Goal: Task Accomplishment & Management: Use online tool/utility

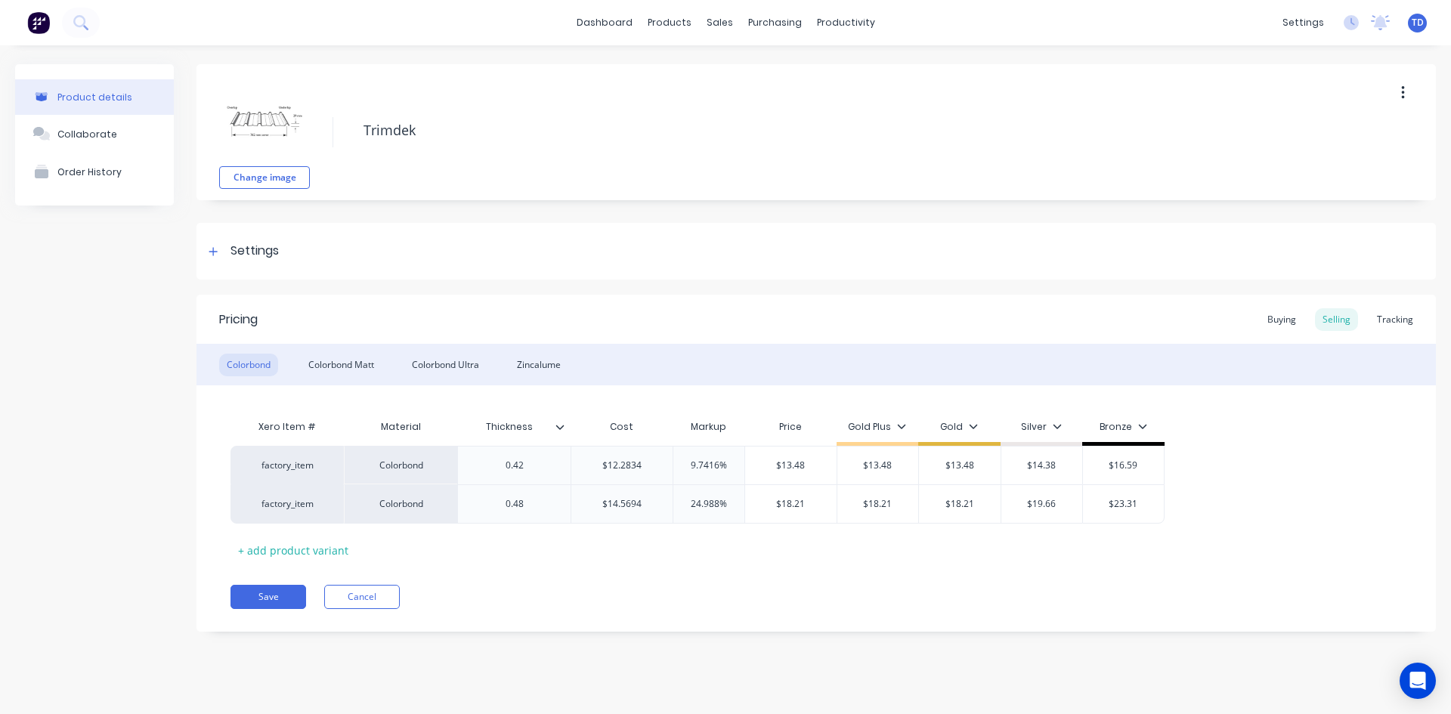
click at [342, 378] on div "Colorbond Colorbond Matt Colorbond Ultra Zincalume" at bounding box center [817, 365] width 1240 height 42
click at [343, 365] on div "Colorbond Matt" at bounding box center [341, 365] width 81 height 23
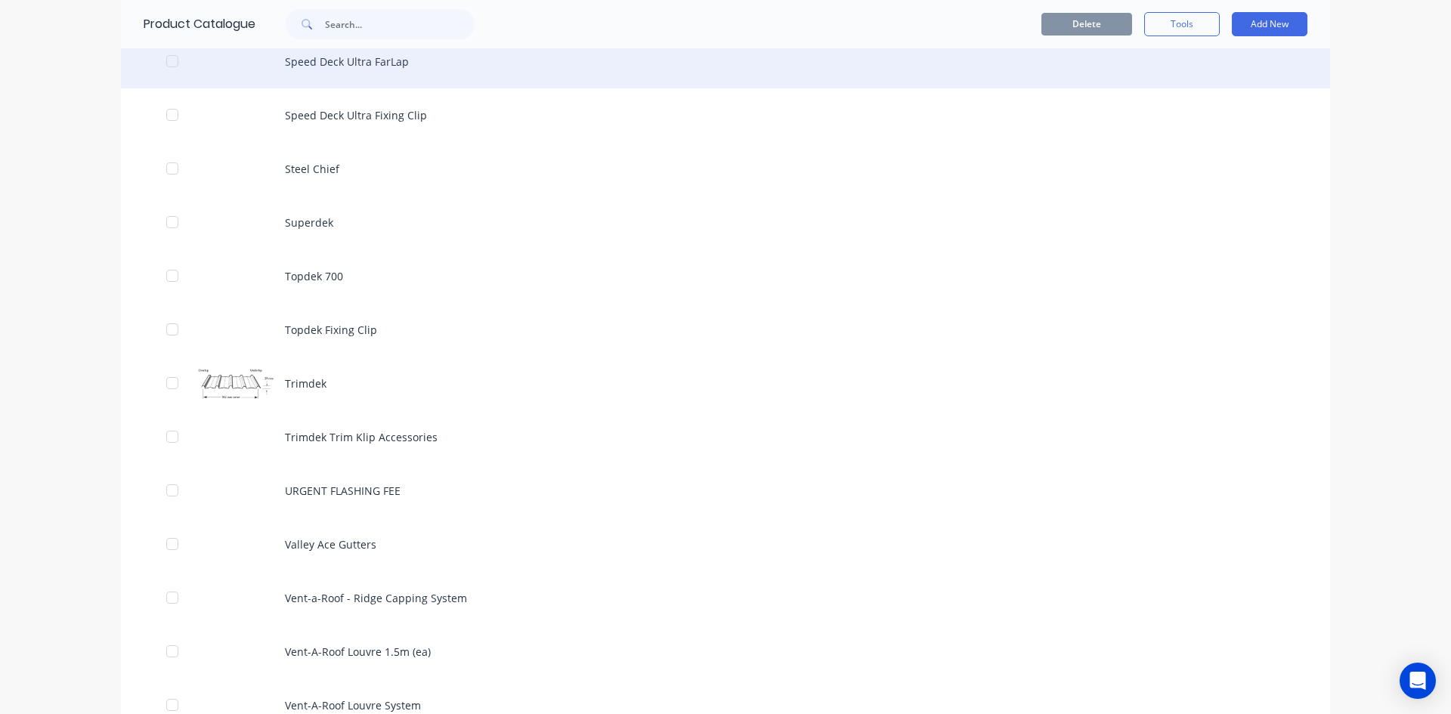
scroll to position [4460, 0]
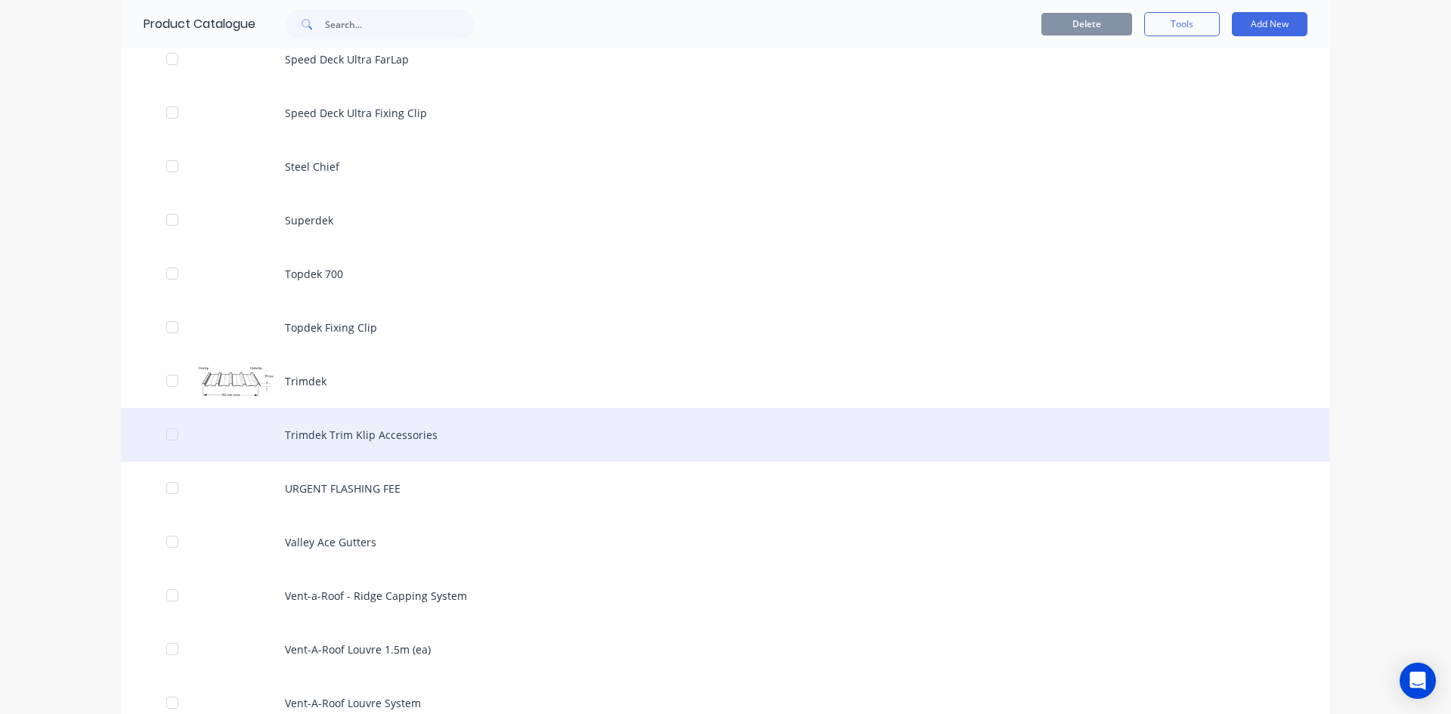
click at [329, 429] on div "Trimdek Trim Klip Accessories" at bounding box center [725, 435] width 1209 height 54
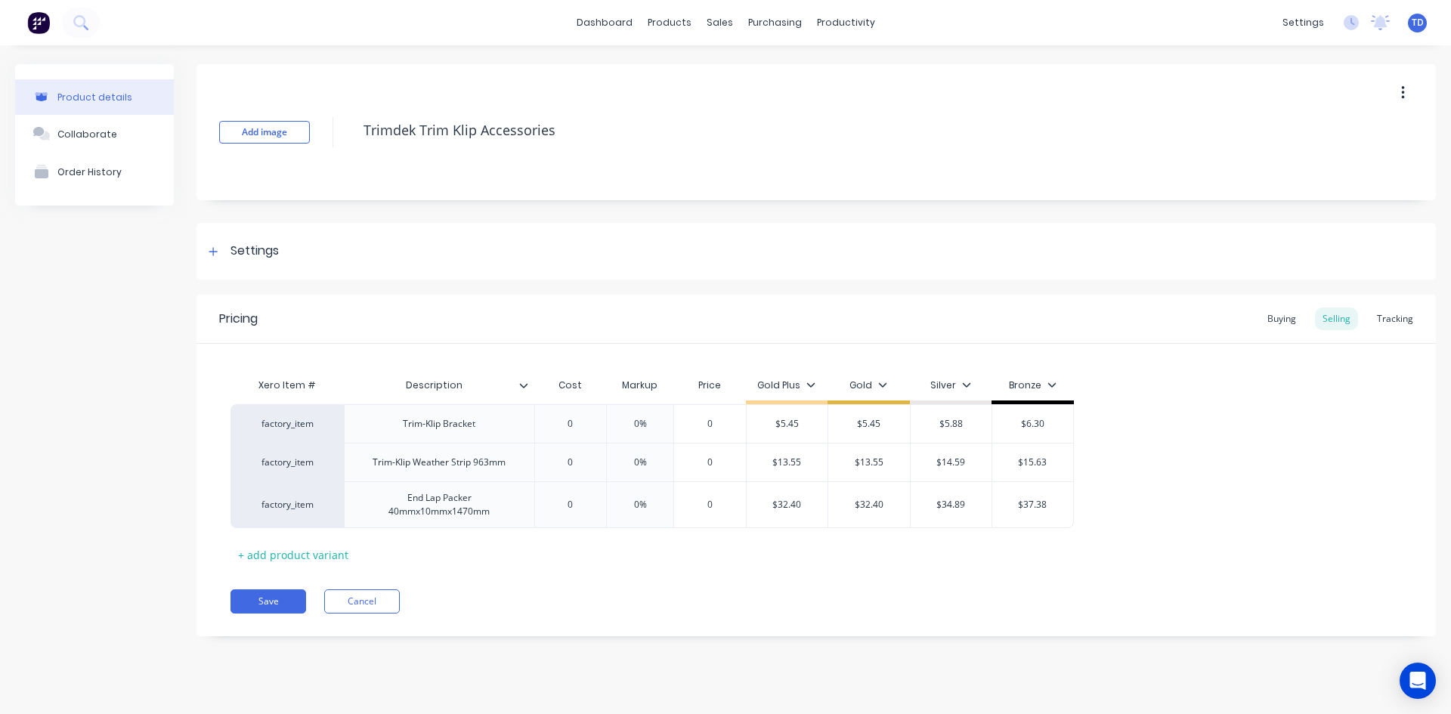
type textarea "x"
click at [1264, 324] on div "Buying" at bounding box center [1282, 319] width 44 height 23
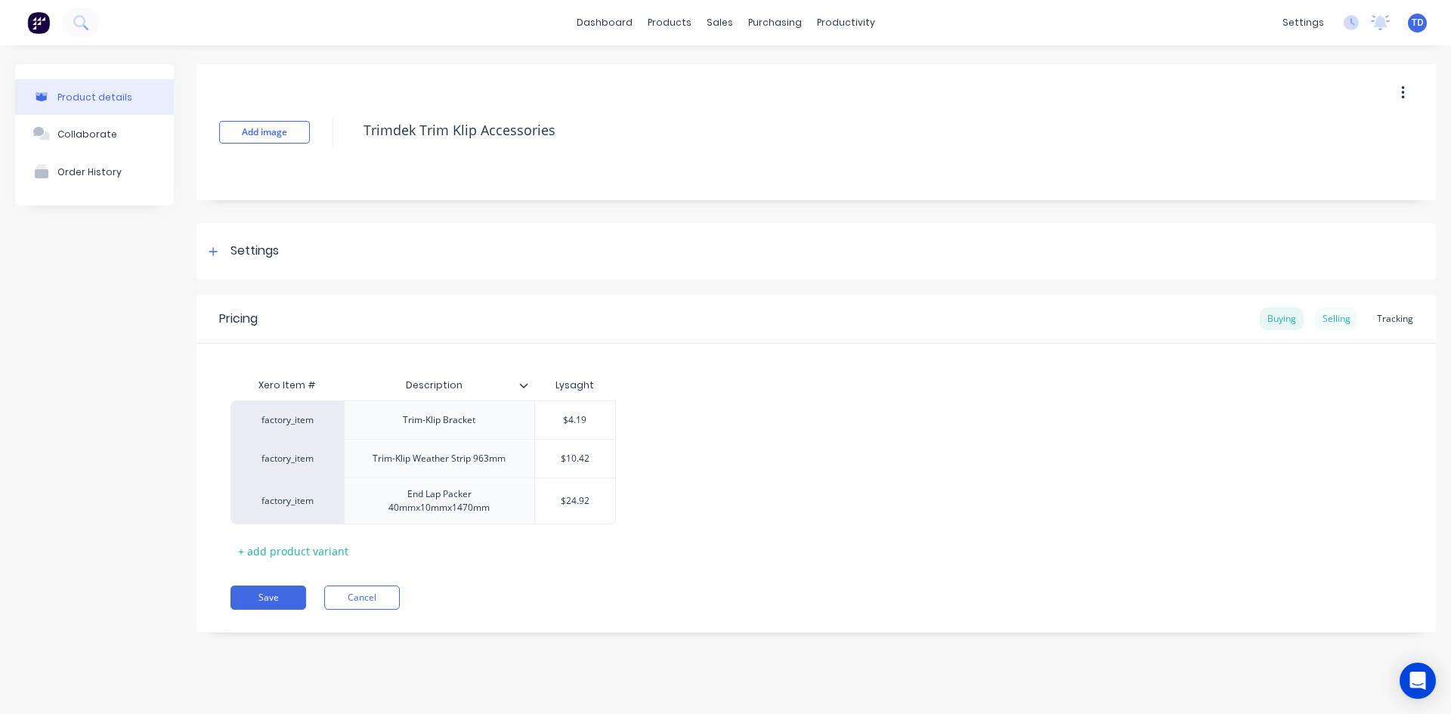
click at [1337, 320] on div "Selling" at bounding box center [1336, 319] width 43 height 23
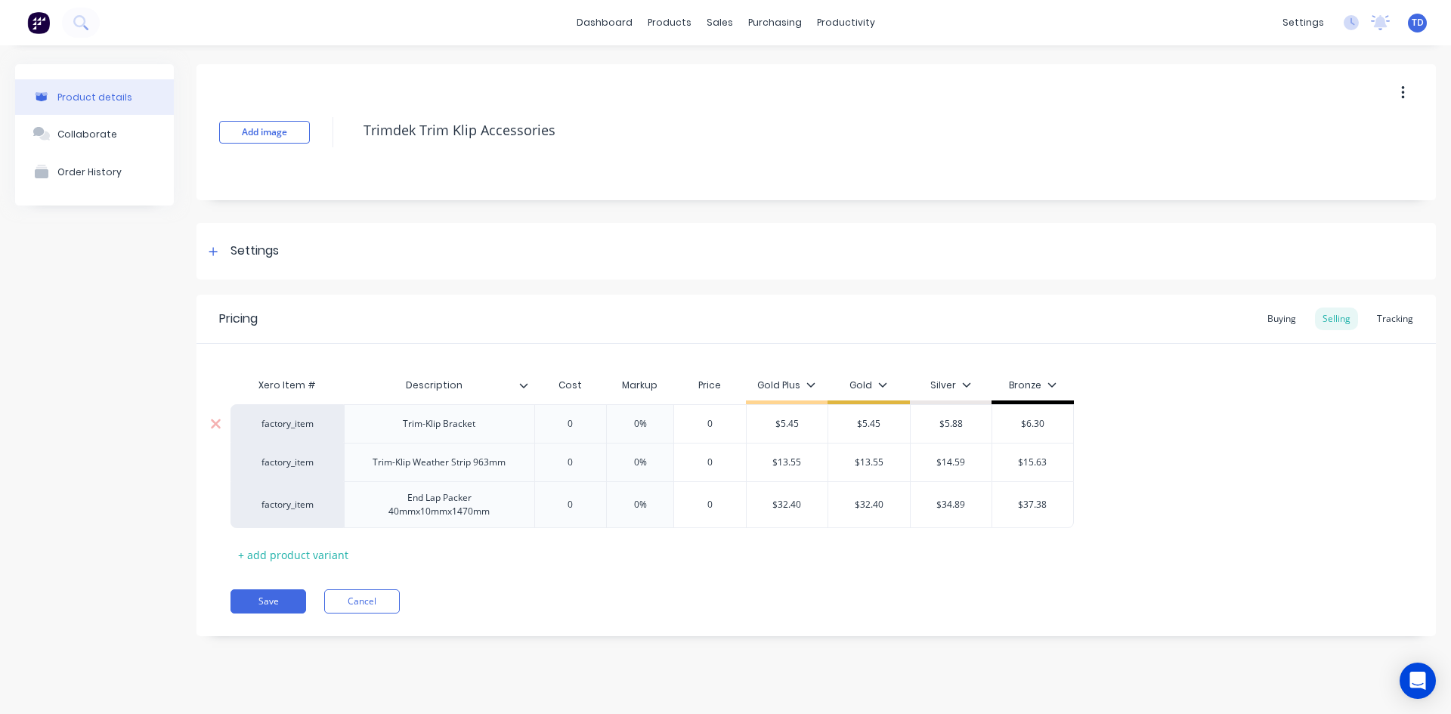
click at [584, 413] on div "0" at bounding box center [571, 424] width 76 height 38
type input "0"
type textarea "x"
type input "4."
type textarea "x"
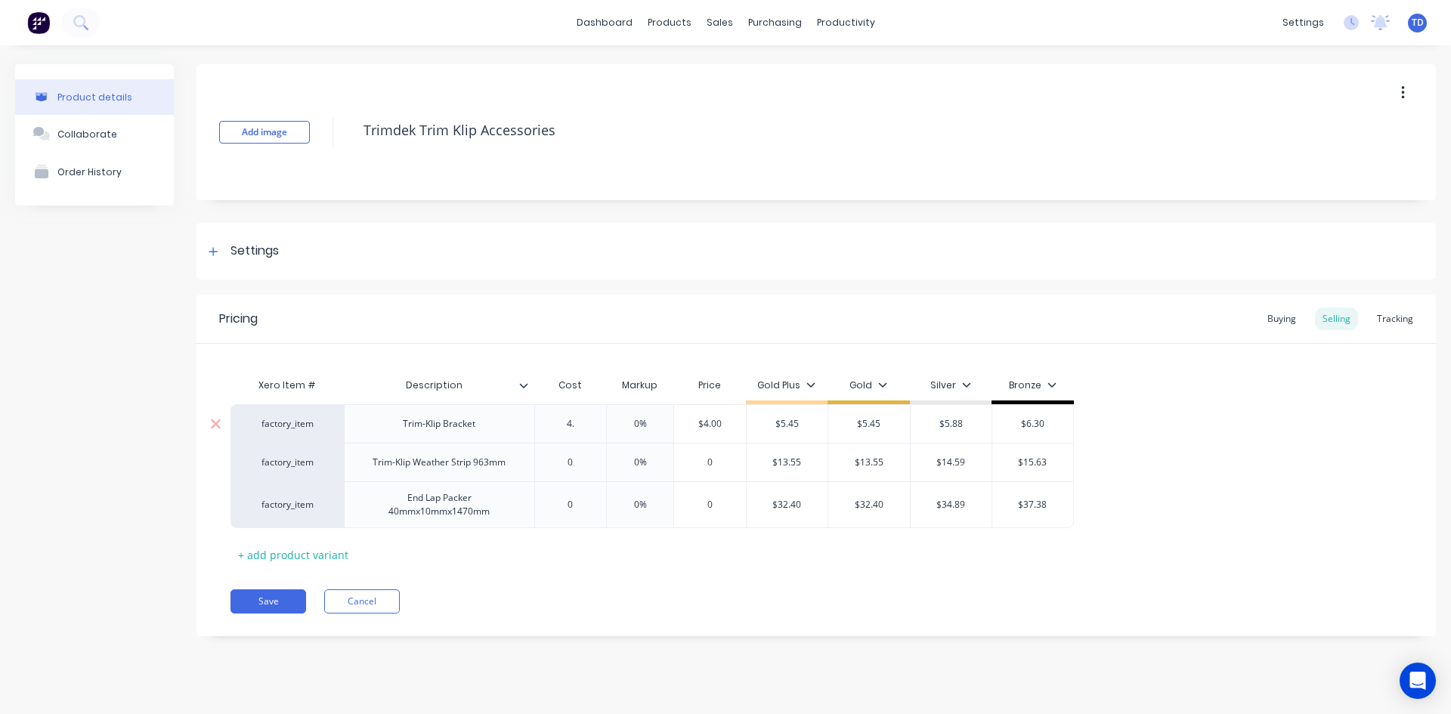
type input "4.1"
type textarea "x"
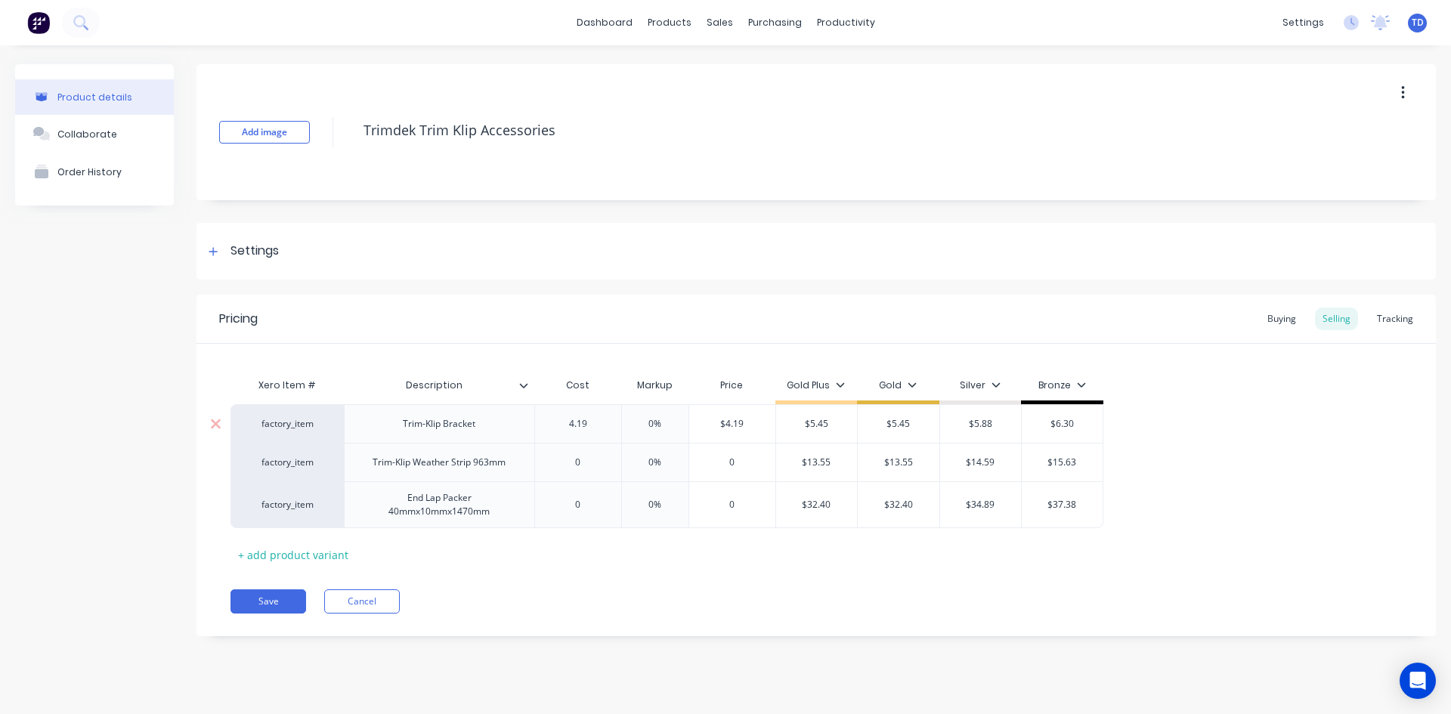
type input "4.19"
type input "0%"
type input "$4.19"
type input "$5.45"
type textarea "x"
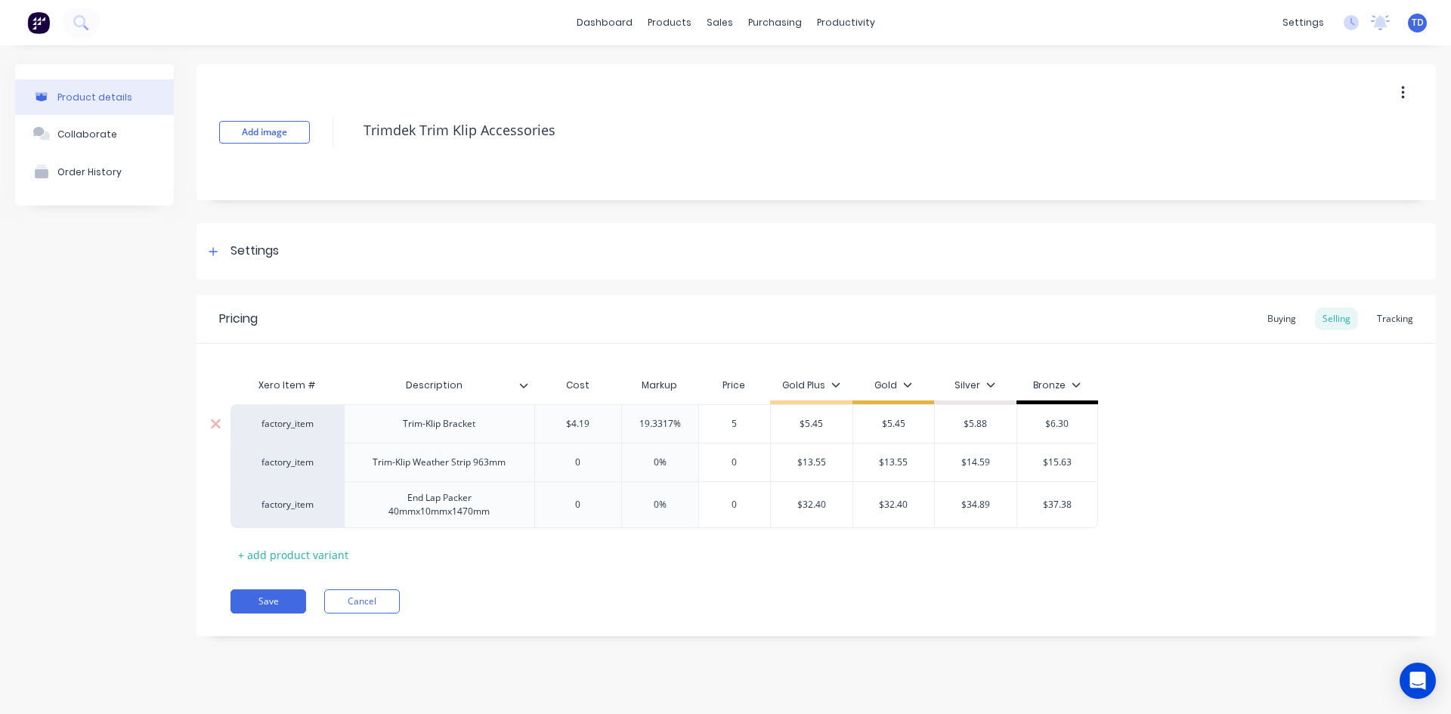
type input "5."
type textarea "x"
type input "5.4"
type textarea "x"
type input "5.45"
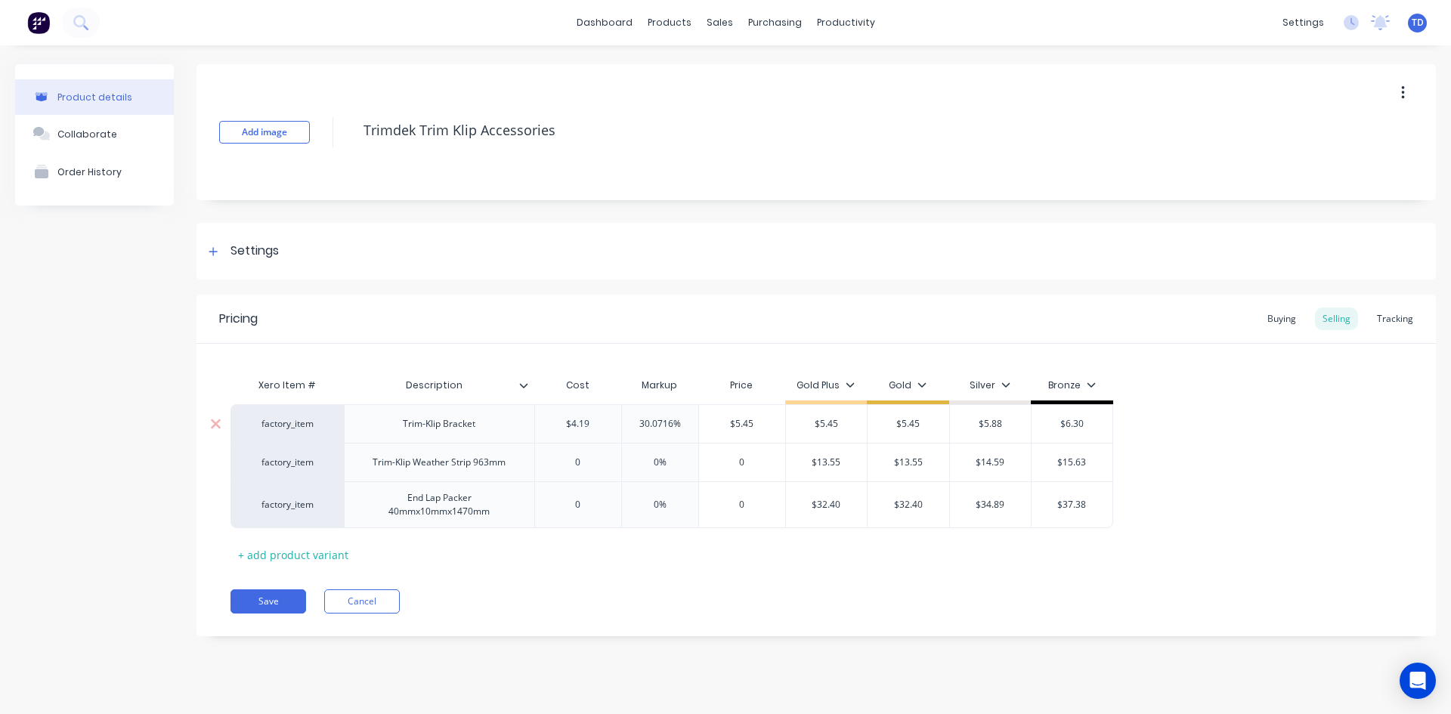
type input "$5.45"
type input "$5.88"
type input "$6.30"
type textarea "x"
type input "0"
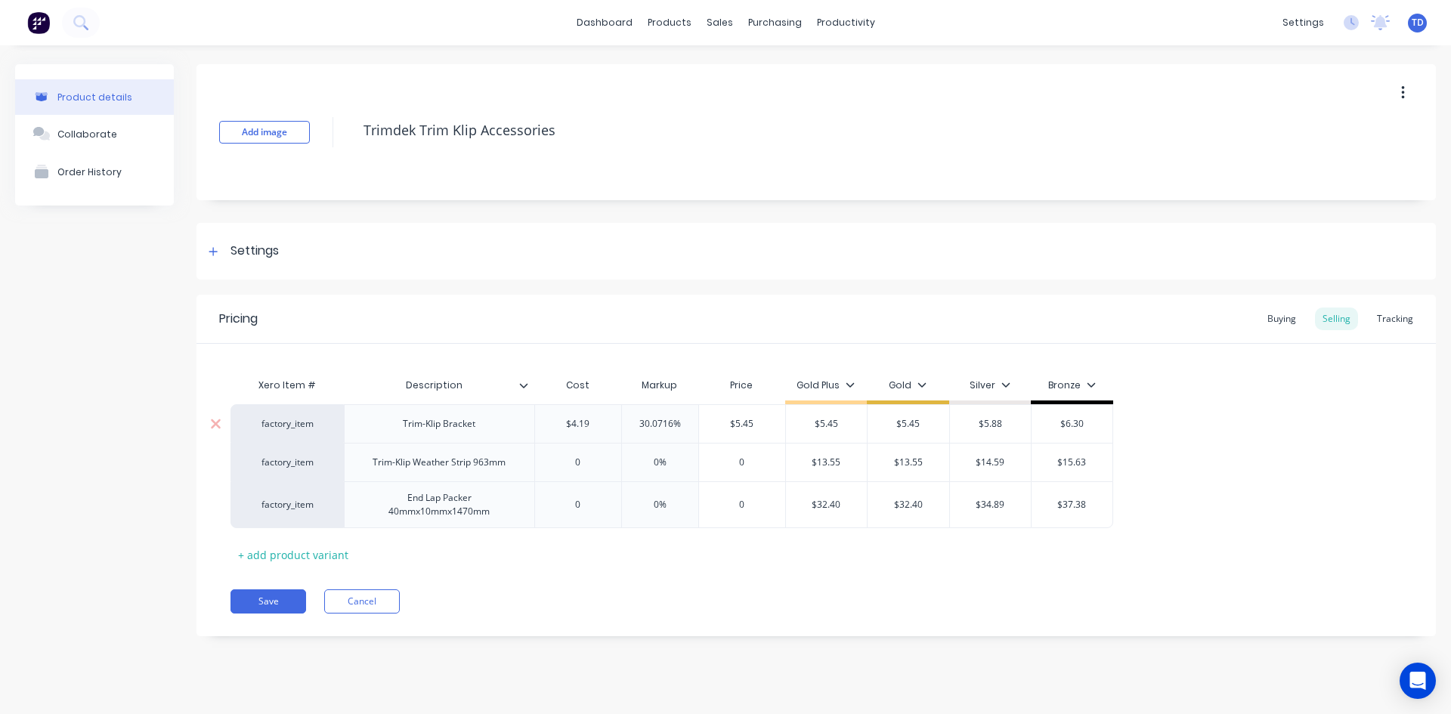
type input "0%"
type textarea "x"
type input "01"
type textarea "x"
type input "010"
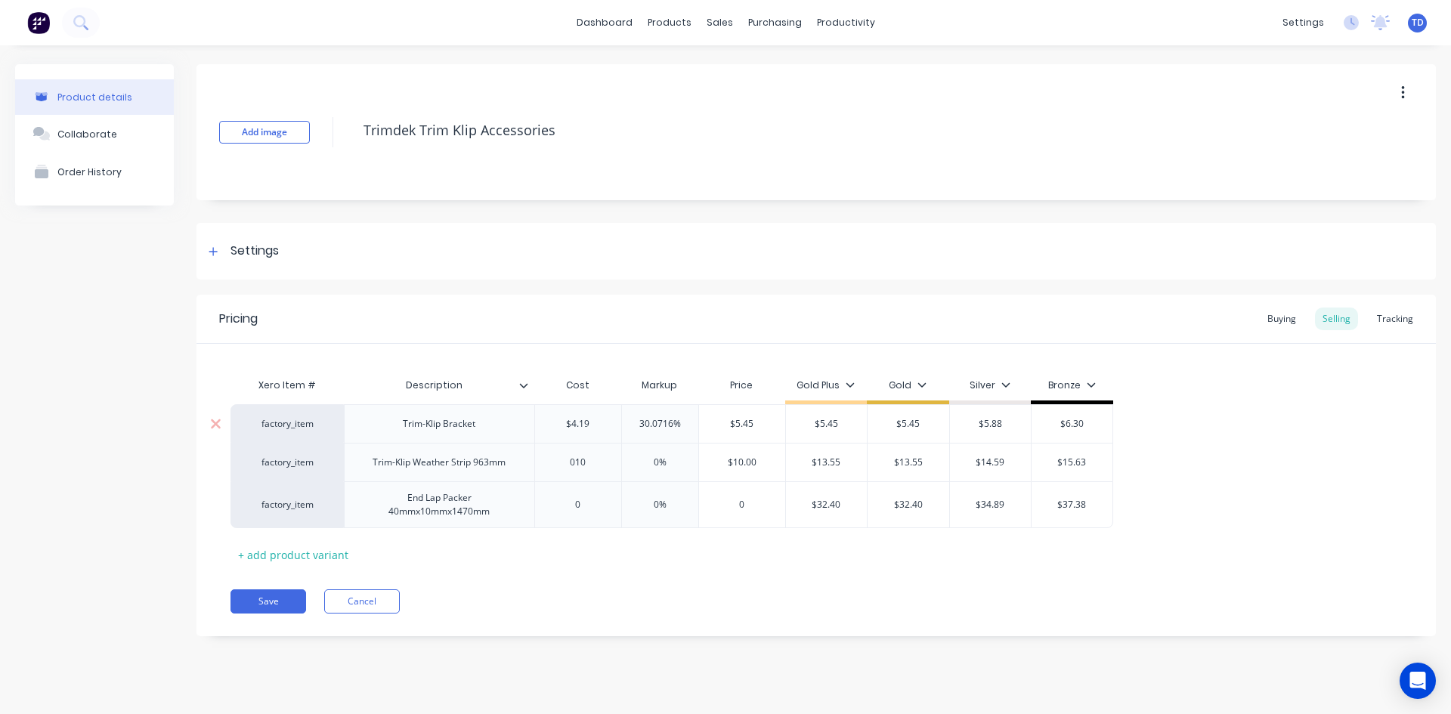
type textarea "x"
type input "01"
type textarea "x"
type input "0"
type textarea "x"
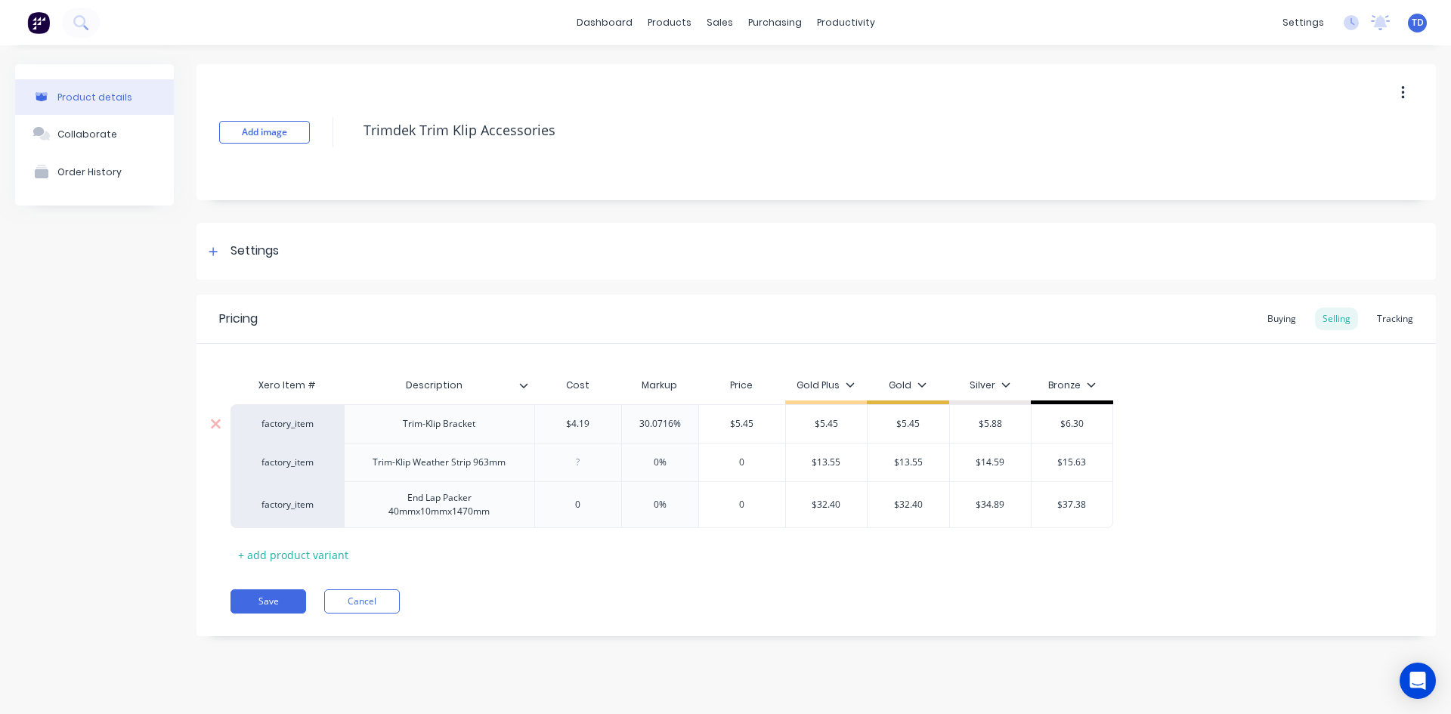
type input "1"
type textarea "x"
type input "10."
type textarea "x"
type input "10.4"
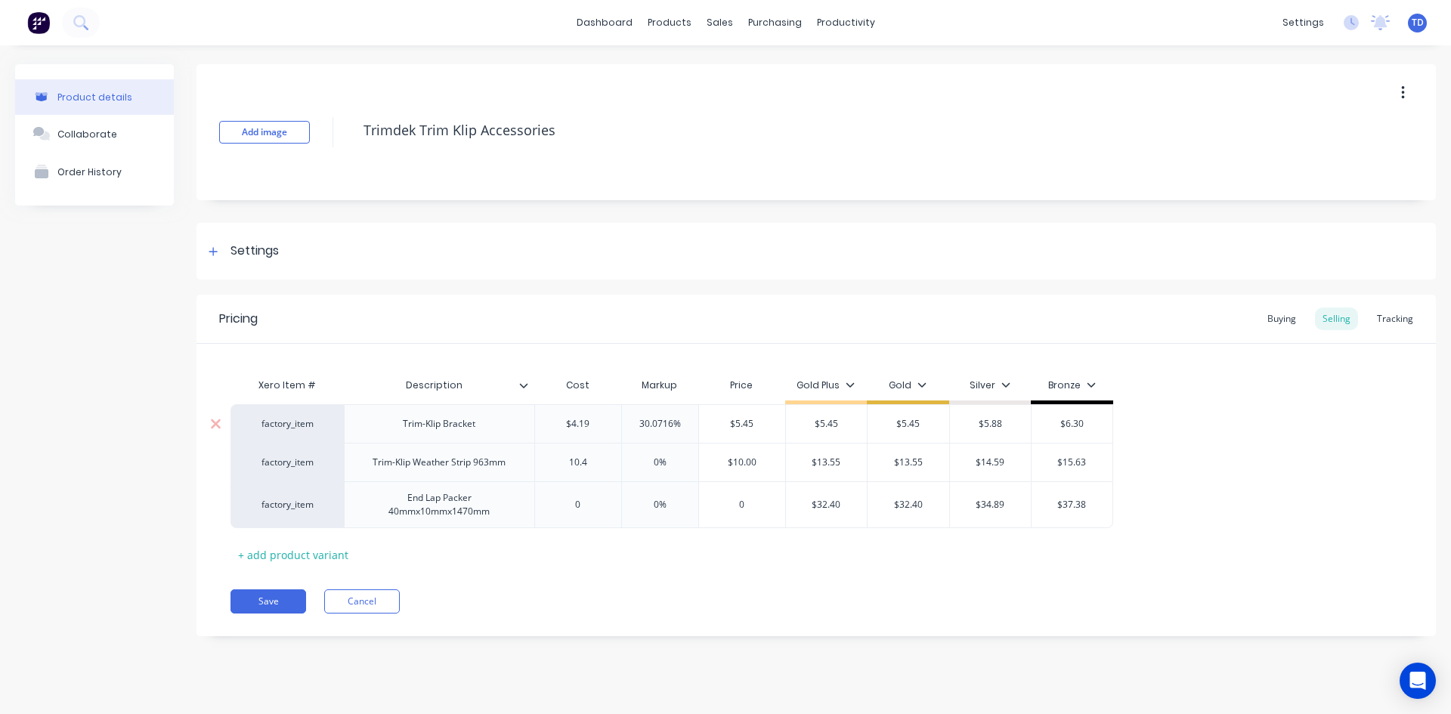
type textarea "x"
type input "10.42"
type input "$10.42"
type input "$13.55"
type textarea "x"
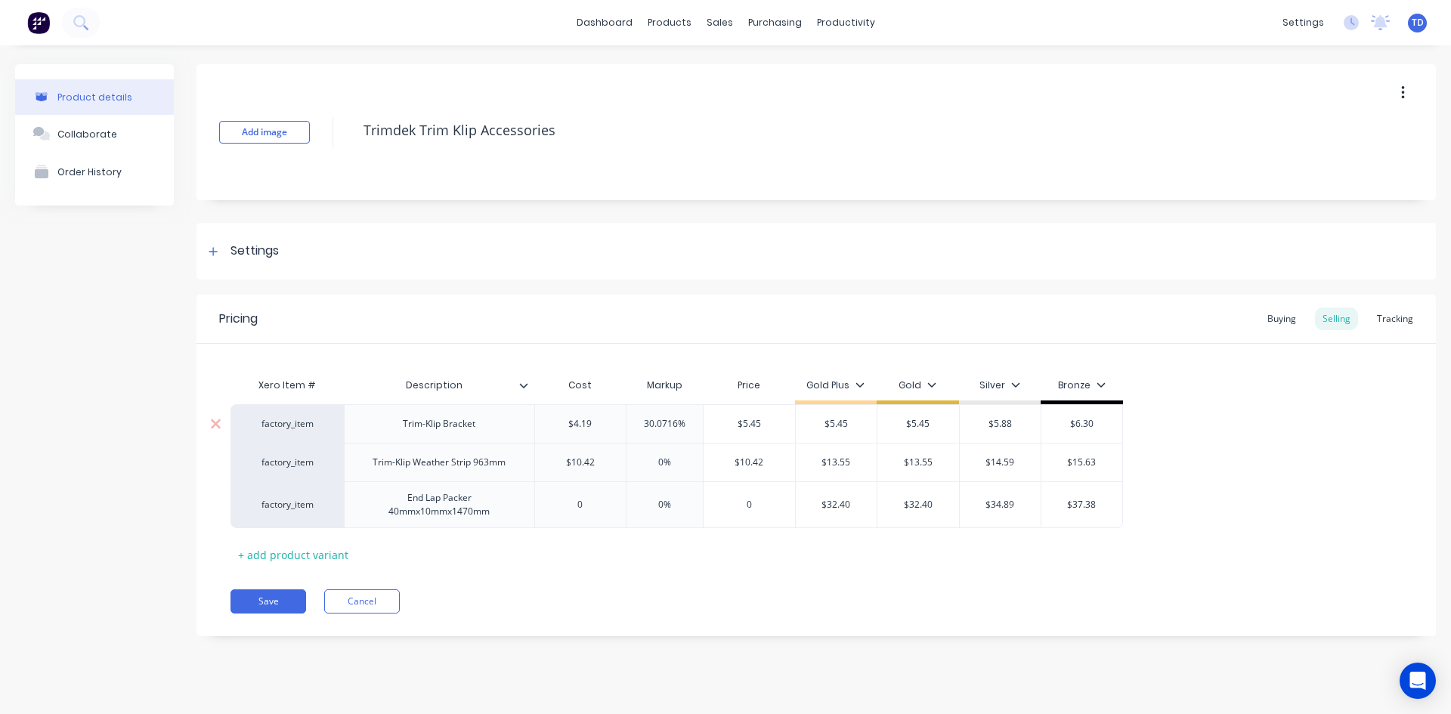
type input "1"
type textarea "x"
type input "13."
type textarea "x"
type input "13.5"
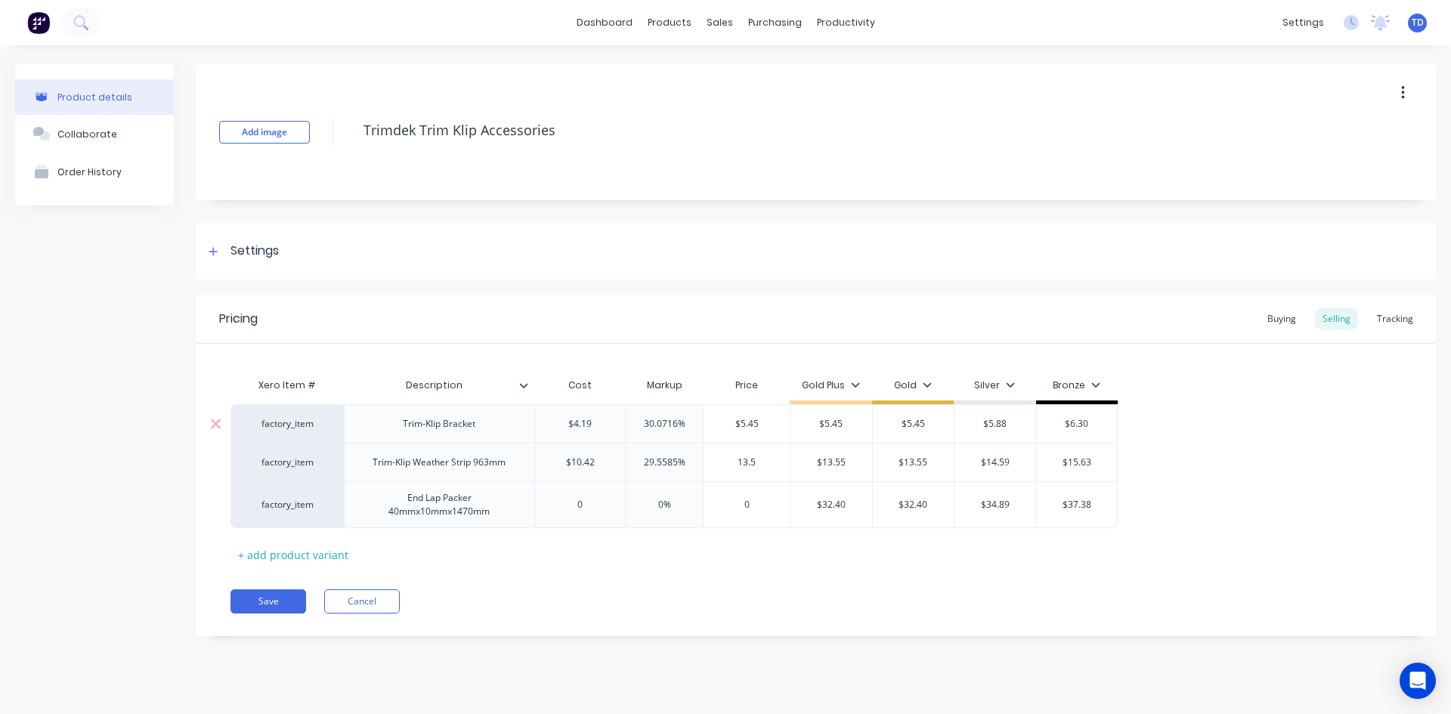
type textarea "x"
type input "13.55"
type input "$13.55"
type input "$14.59"
type input "$15.63"
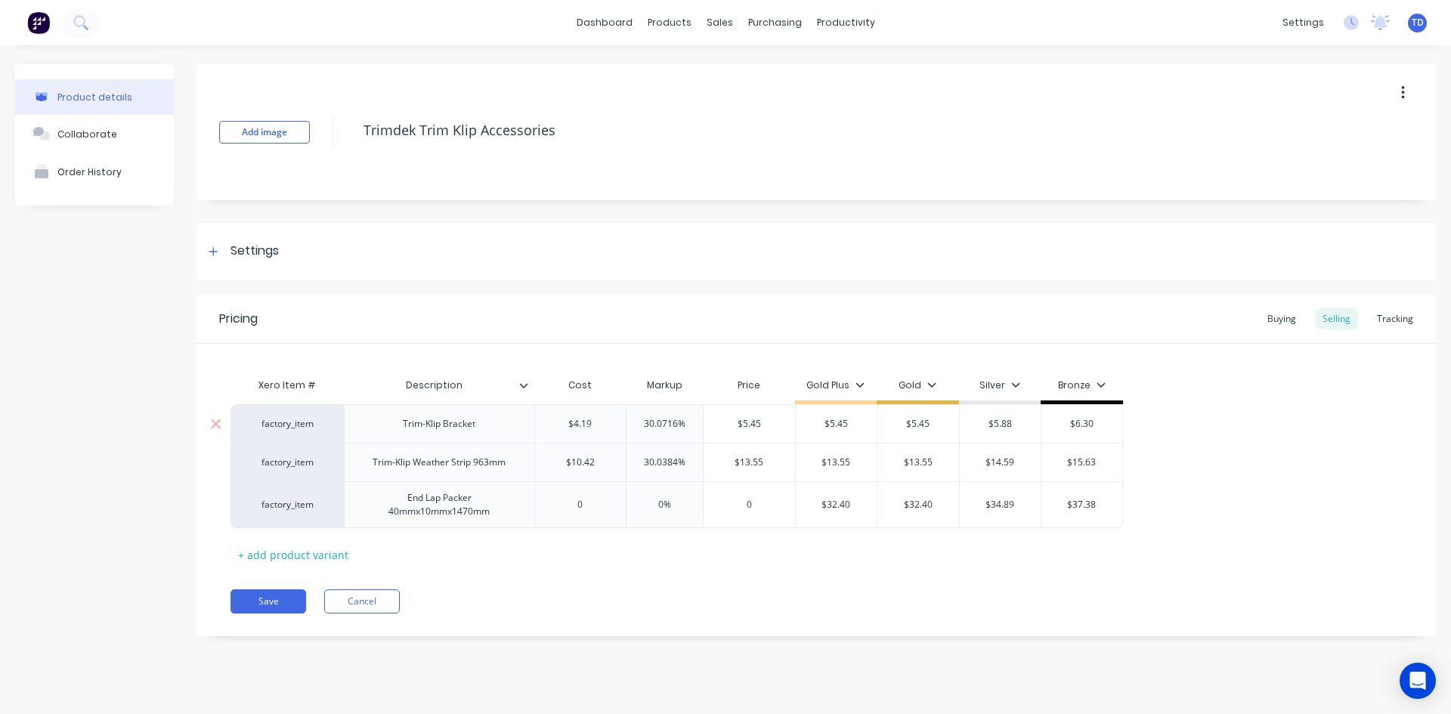
type textarea "x"
type input "0"
type textarea "x"
type input "2"
type textarea "x"
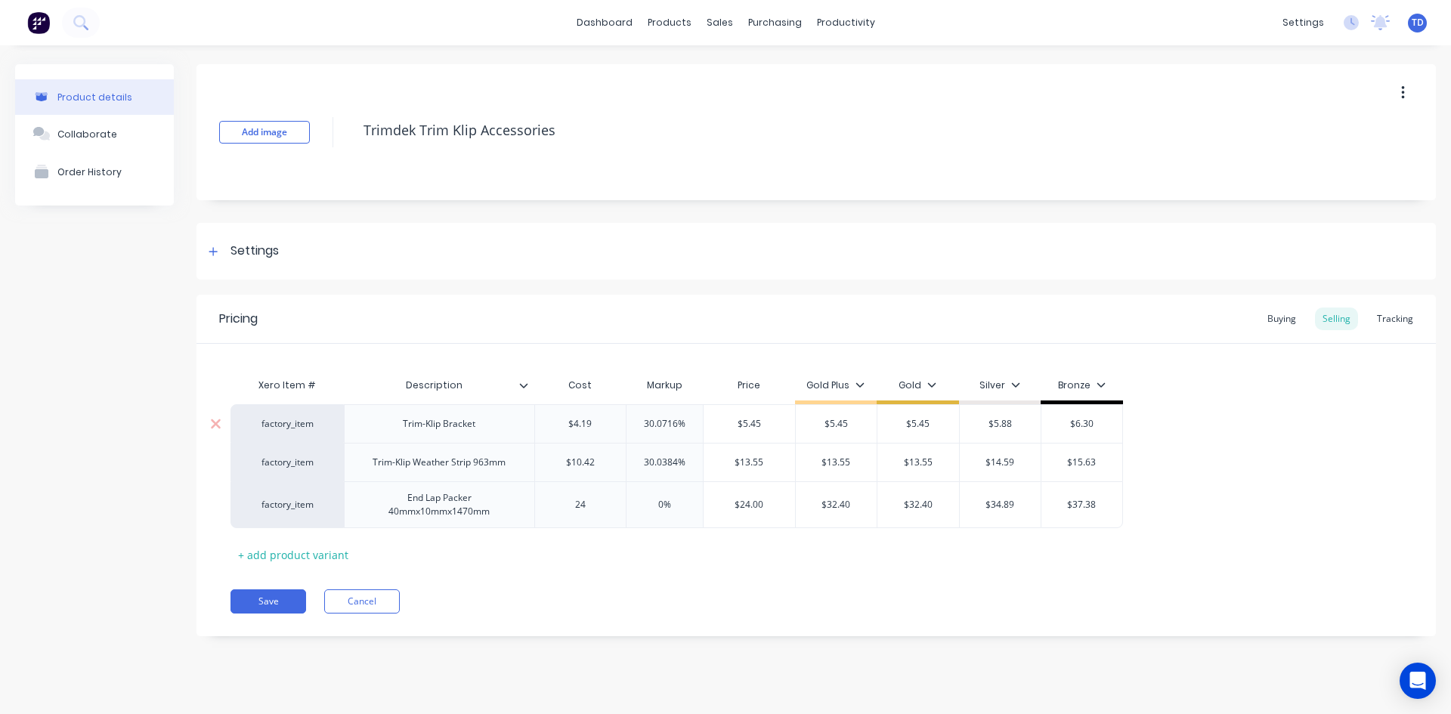
type input "24."
type textarea "x"
type input "24.9"
type textarea "x"
type input "24.92"
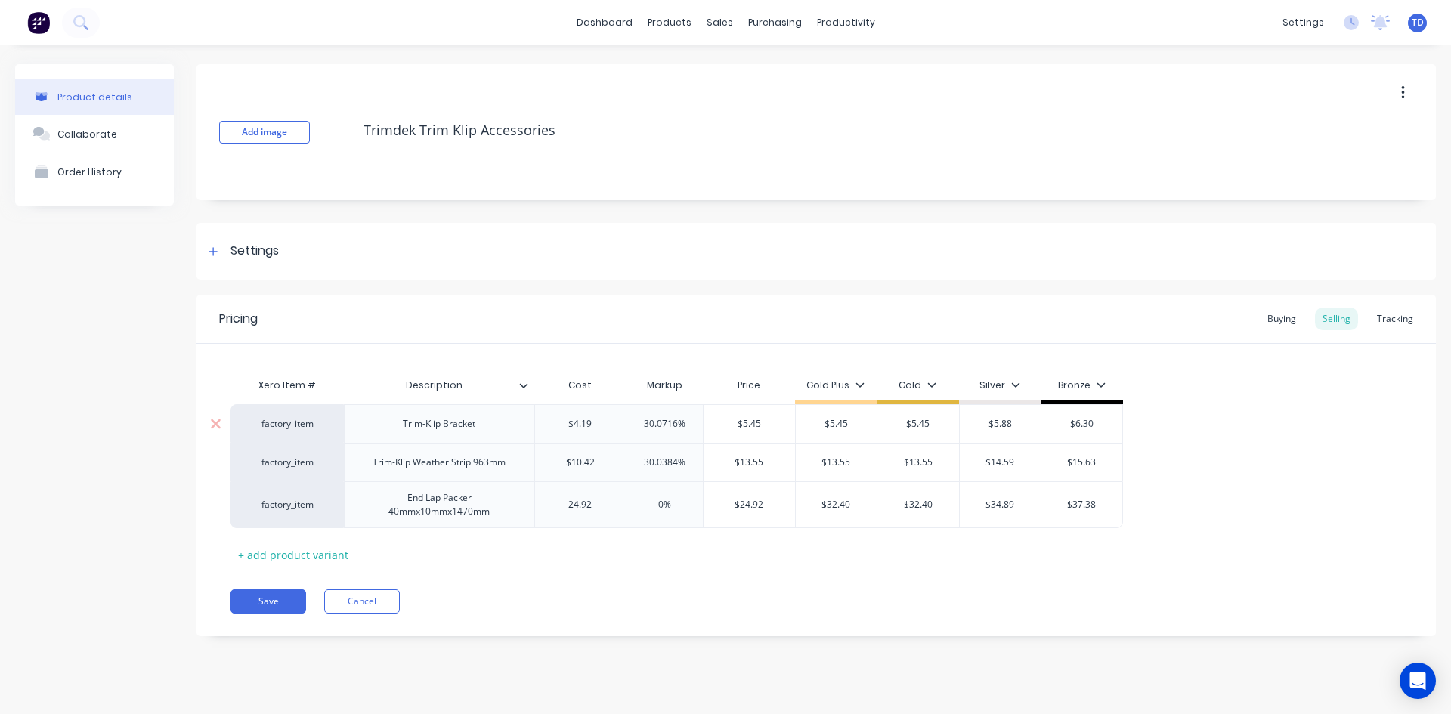
type input "0%"
type input "$24.92"
type input "$32.40"
type textarea "x"
type input "3"
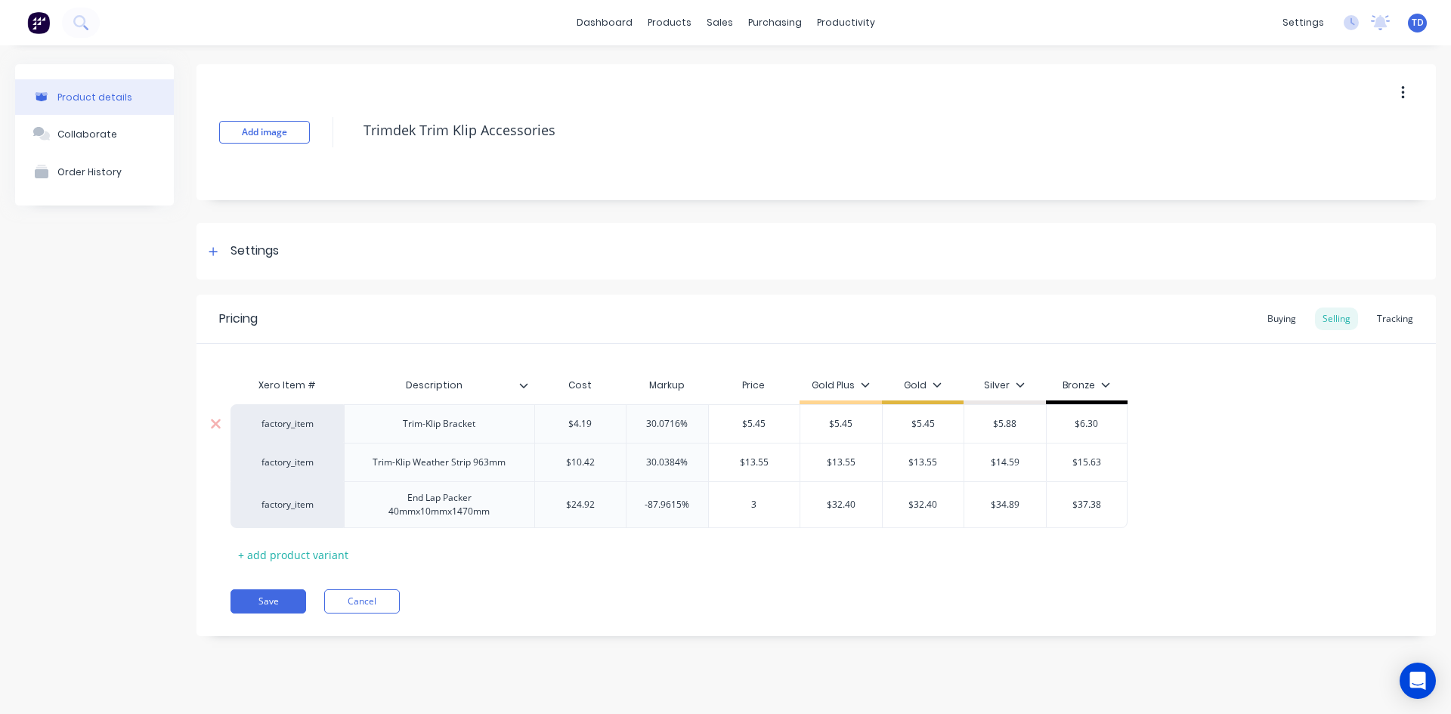
type textarea "x"
type input "32."
type textarea "x"
type input "32.40"
type input "$32.40"
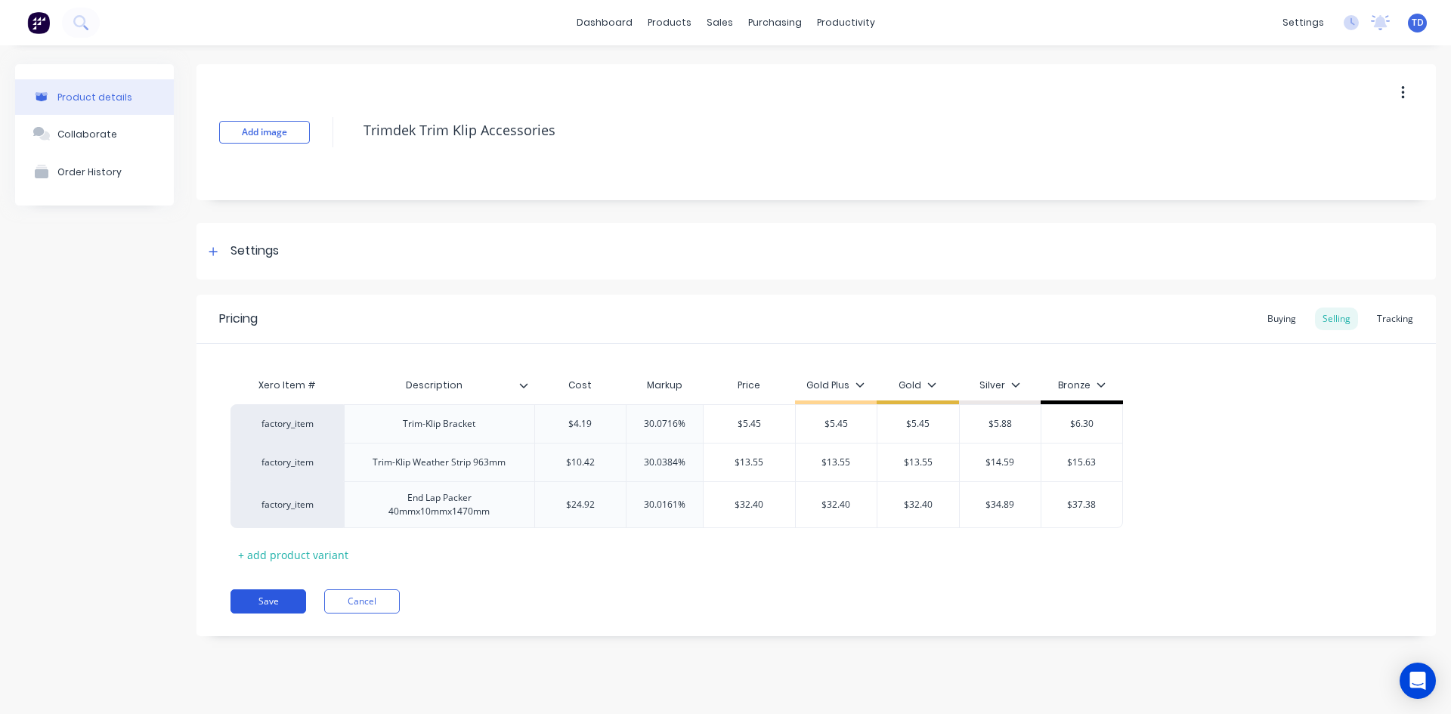
click at [251, 603] on button "Save" at bounding box center [269, 602] width 76 height 24
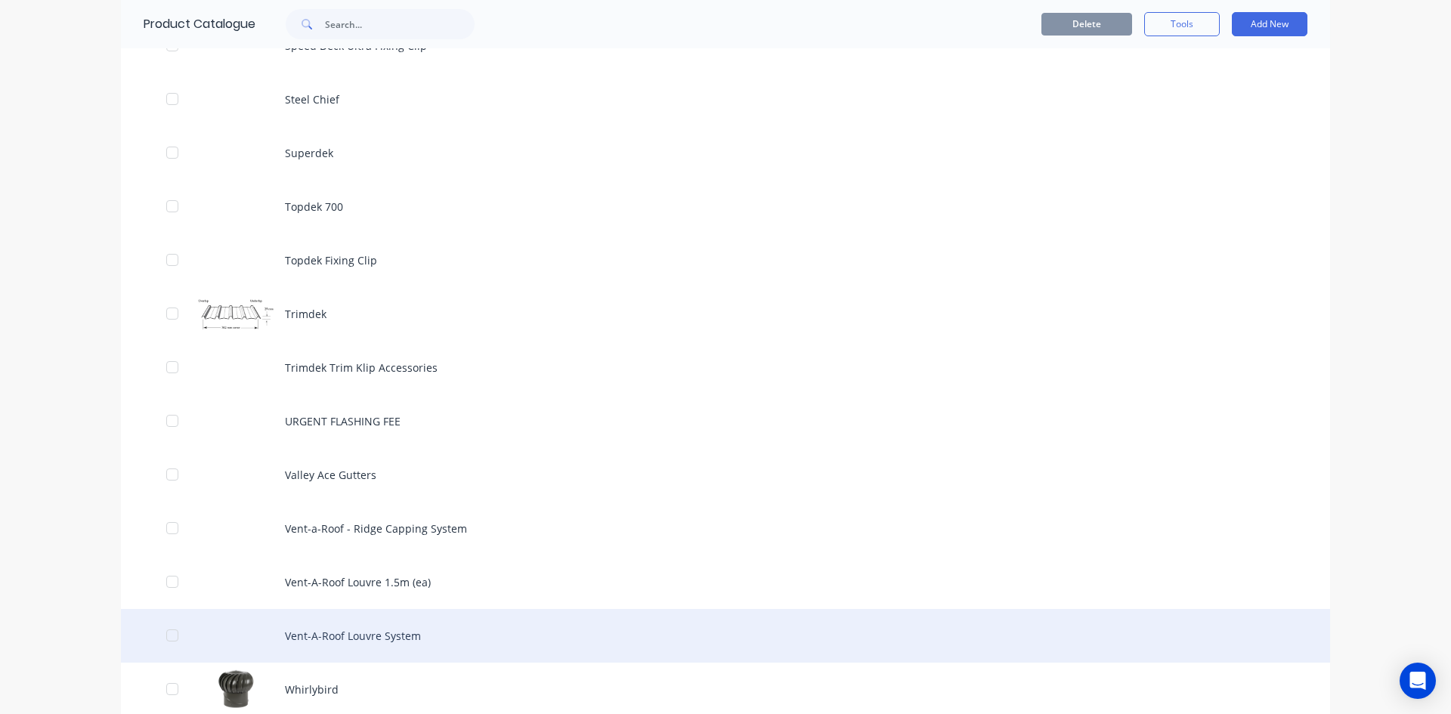
scroll to position [4611, 0]
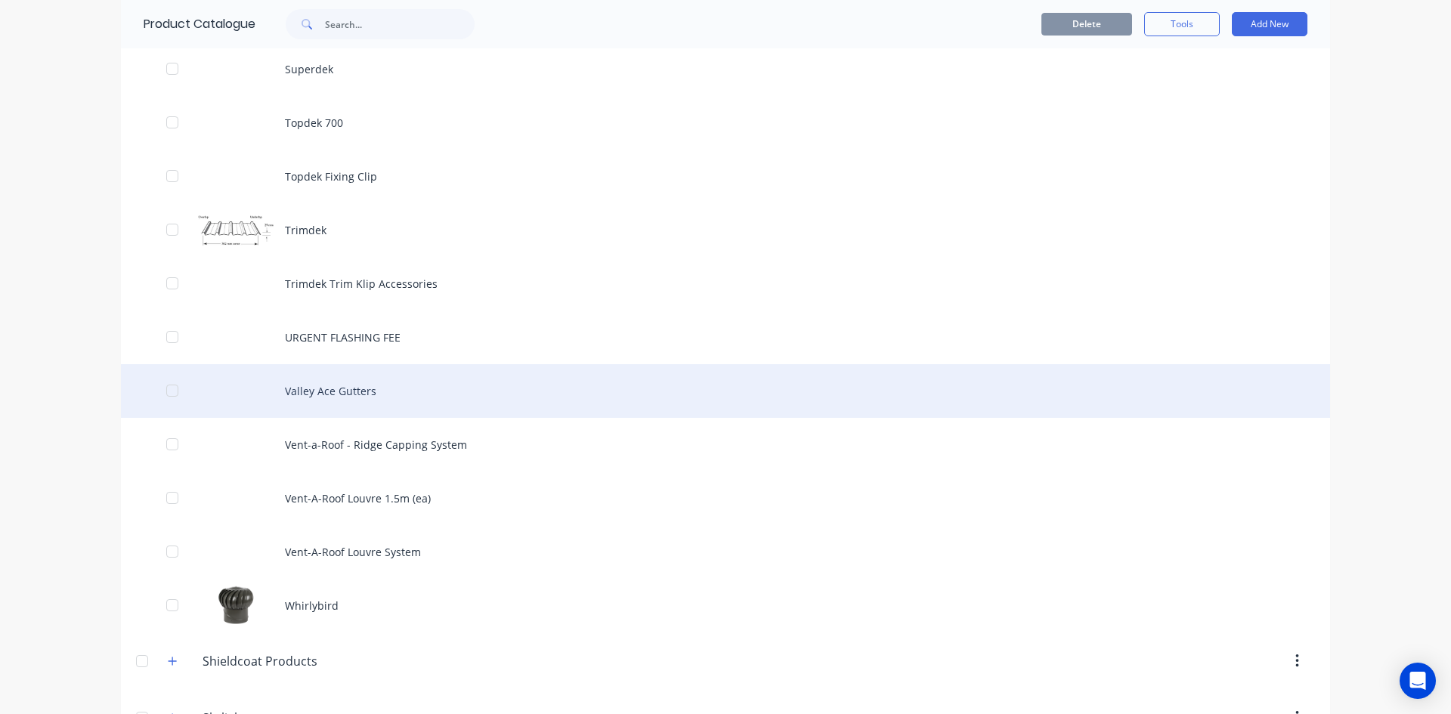
click at [313, 391] on div "Valley Ace Gutters" at bounding box center [725, 391] width 1209 height 54
type textarea "x"
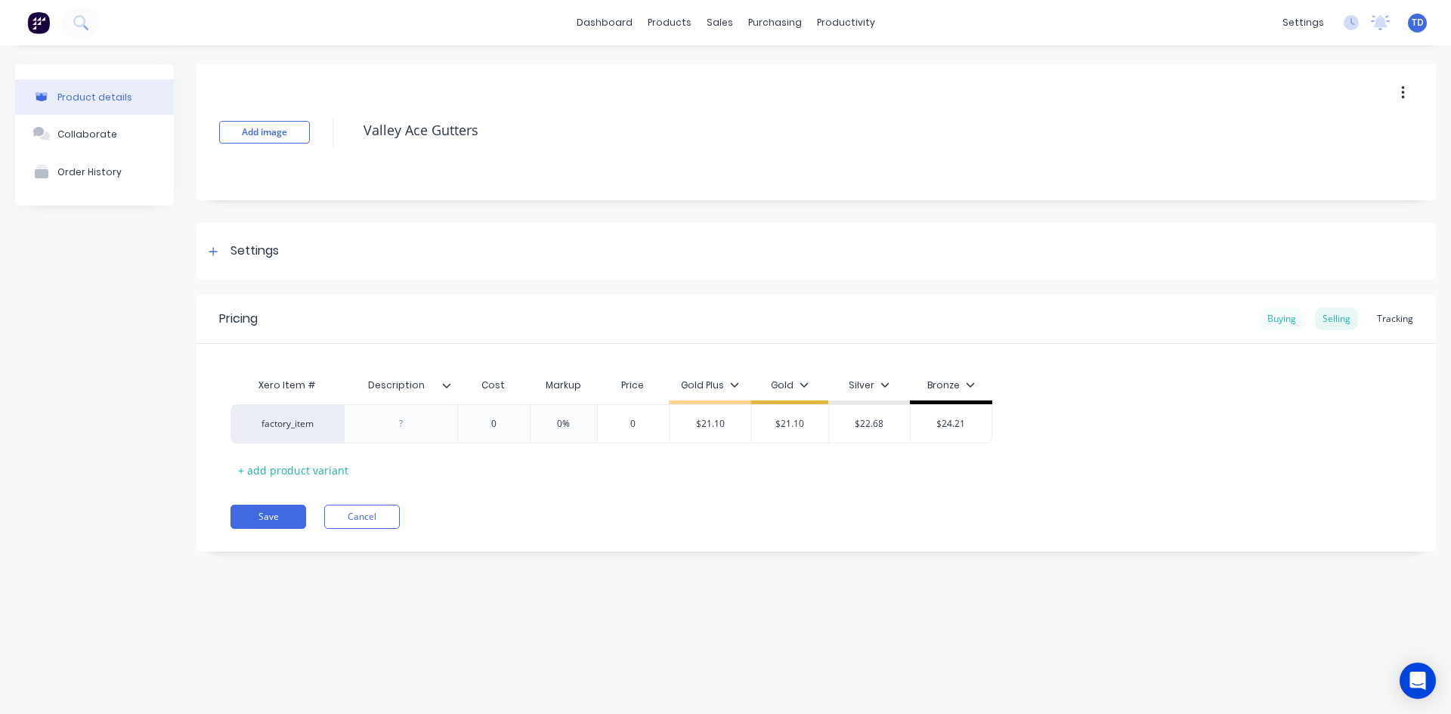
click at [1285, 320] on div "Buying" at bounding box center [1282, 319] width 44 height 23
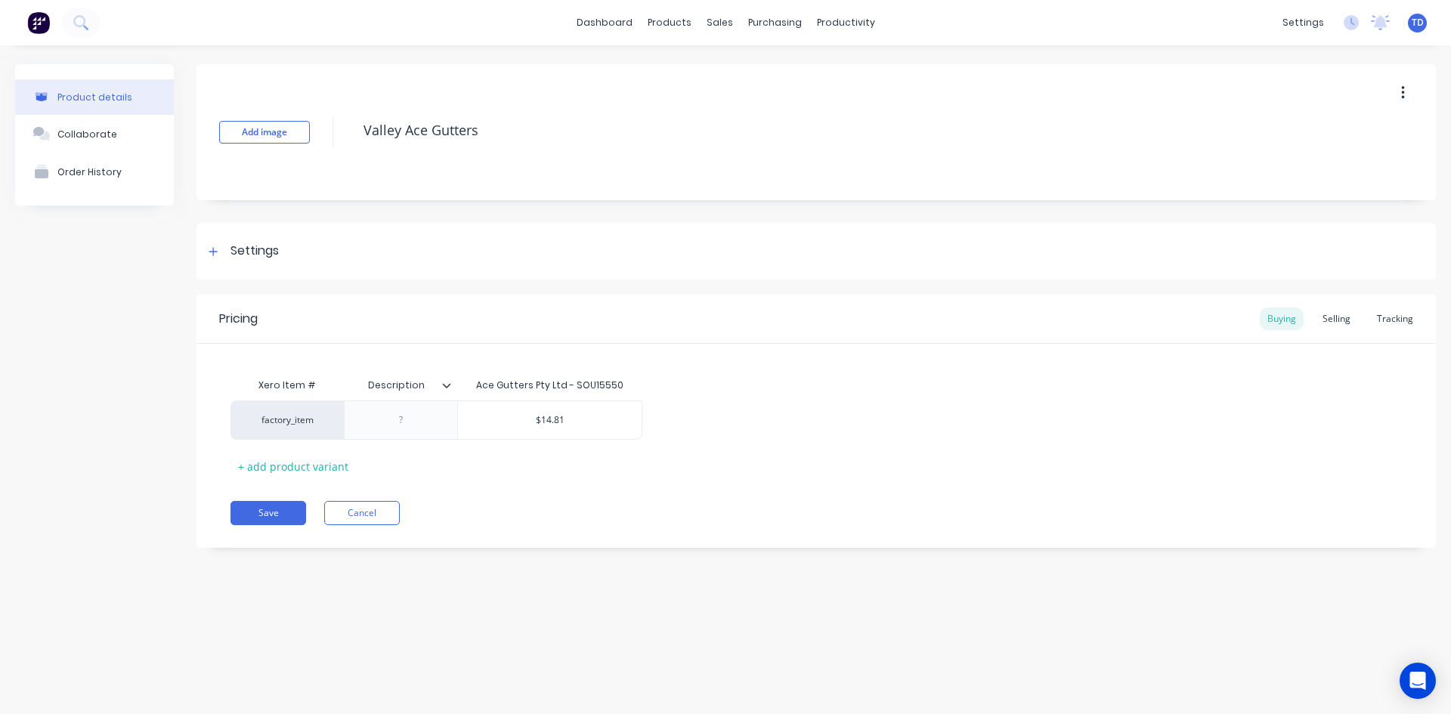
drag, startPoint x: 1338, startPoint y: 310, endPoint x: 1287, endPoint y: 302, distance: 52.0
click at [1338, 310] on div "Selling" at bounding box center [1336, 319] width 43 height 23
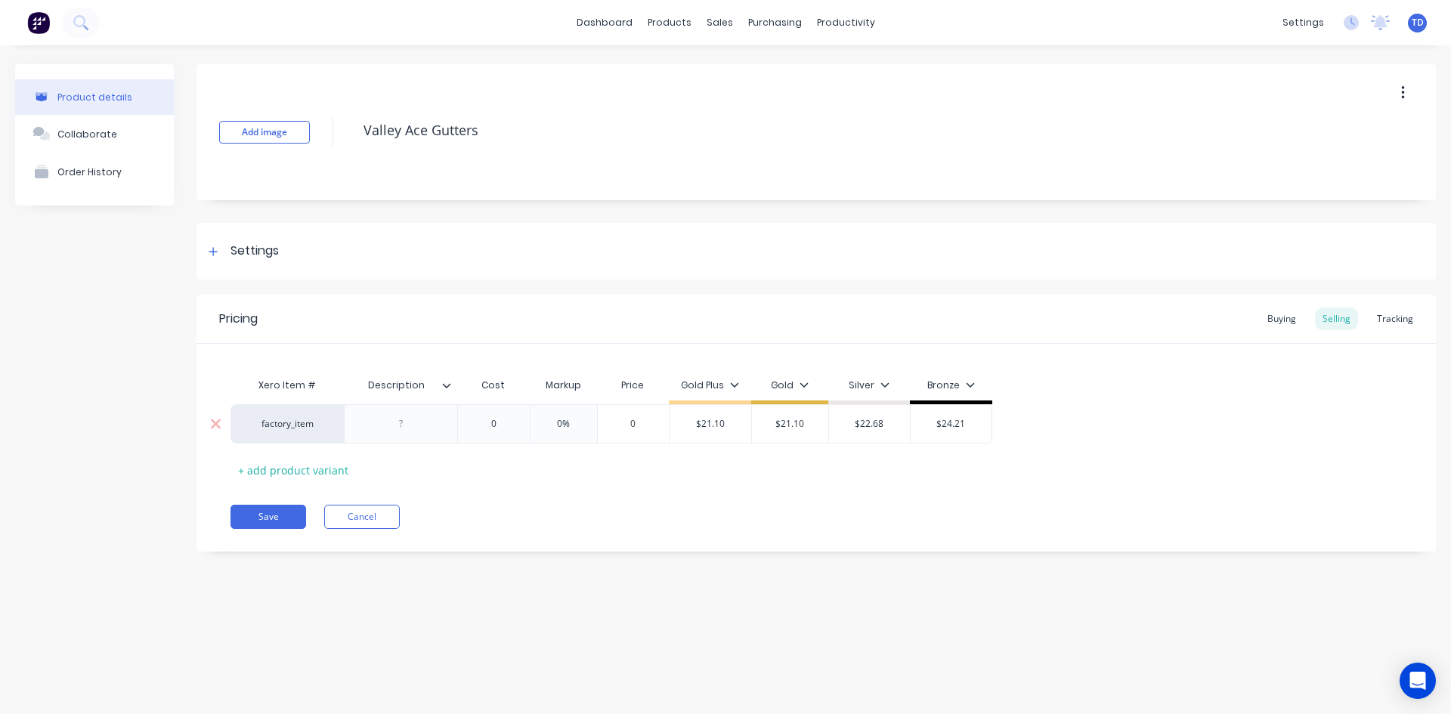
click at [504, 415] on div "0" at bounding box center [494, 424] width 76 height 38
type input "0"
type textarea "x"
type input "1"
type textarea "x"
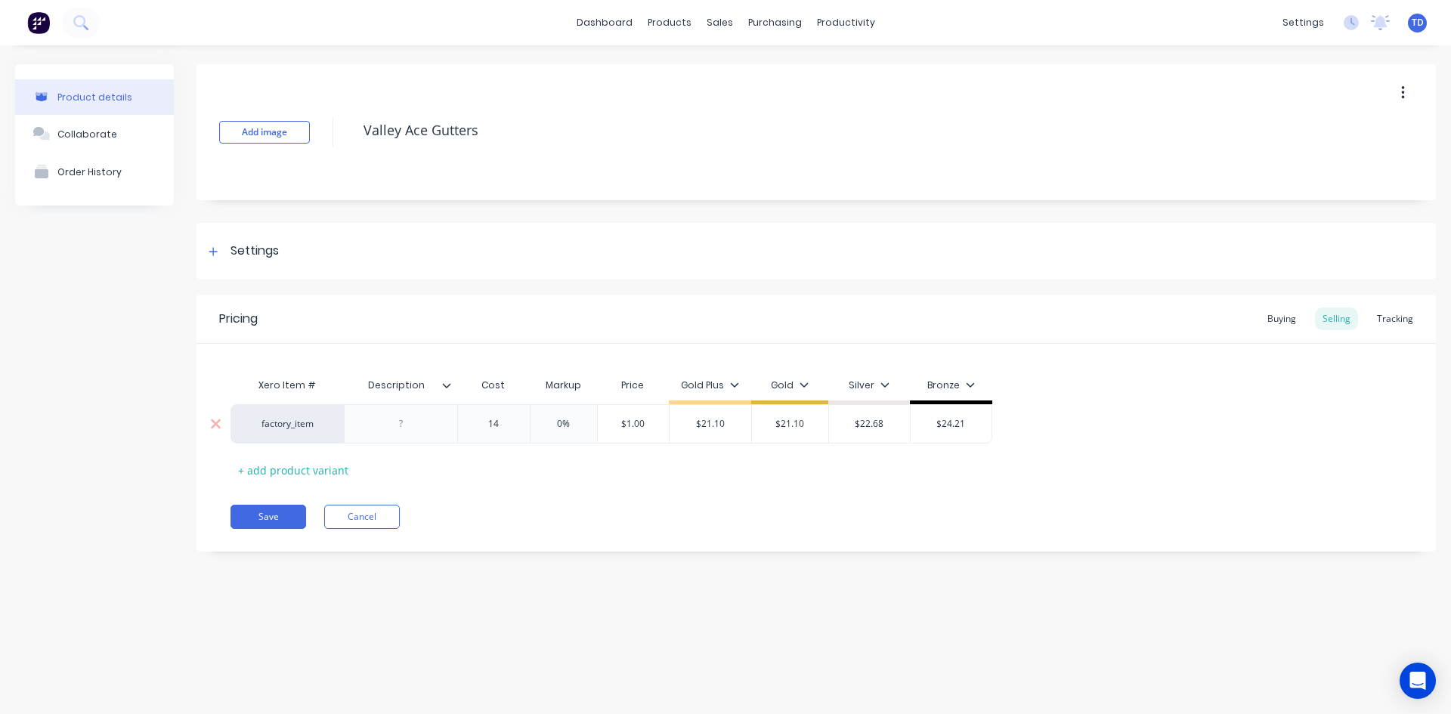
type input "14."
type textarea "x"
type input "14.8"
type textarea "x"
type input "14.81"
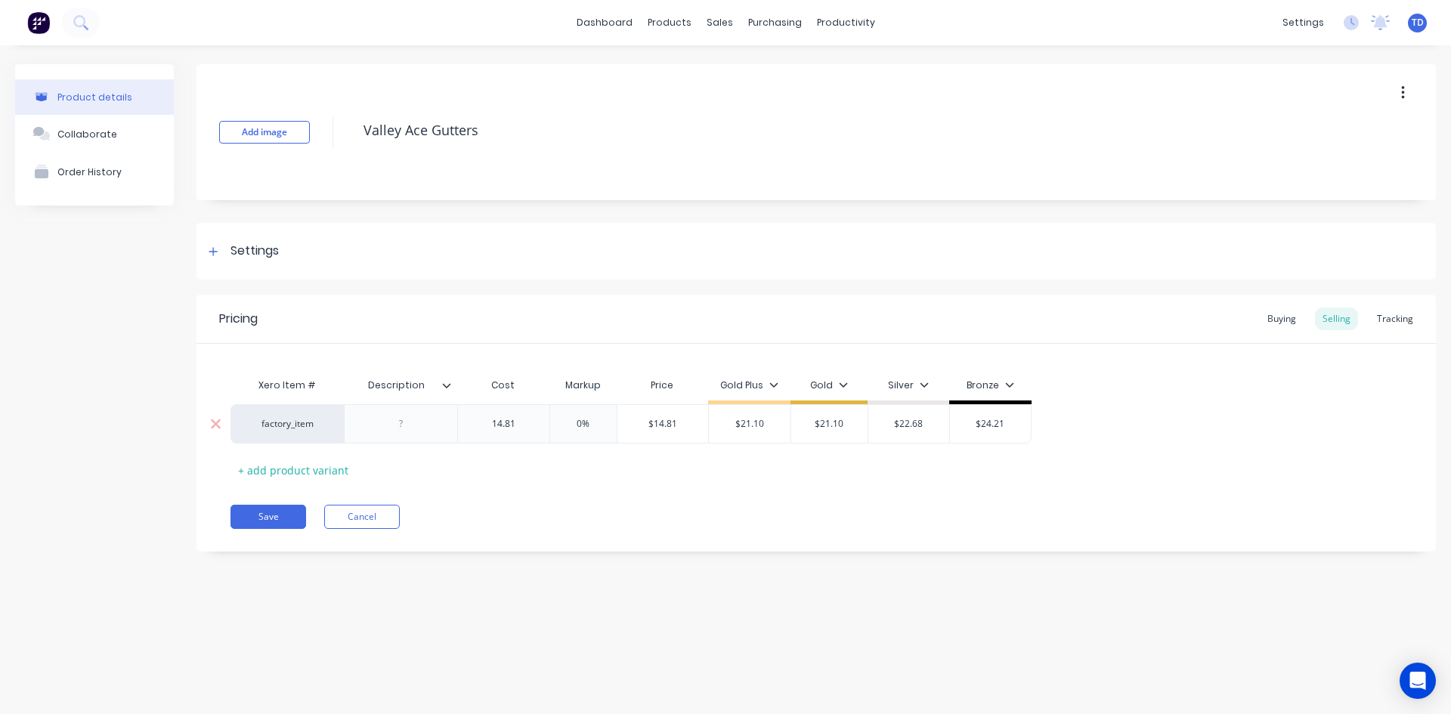
type input "0%"
type input "$14.81"
type textarea "x"
type input "2"
type textarea "x"
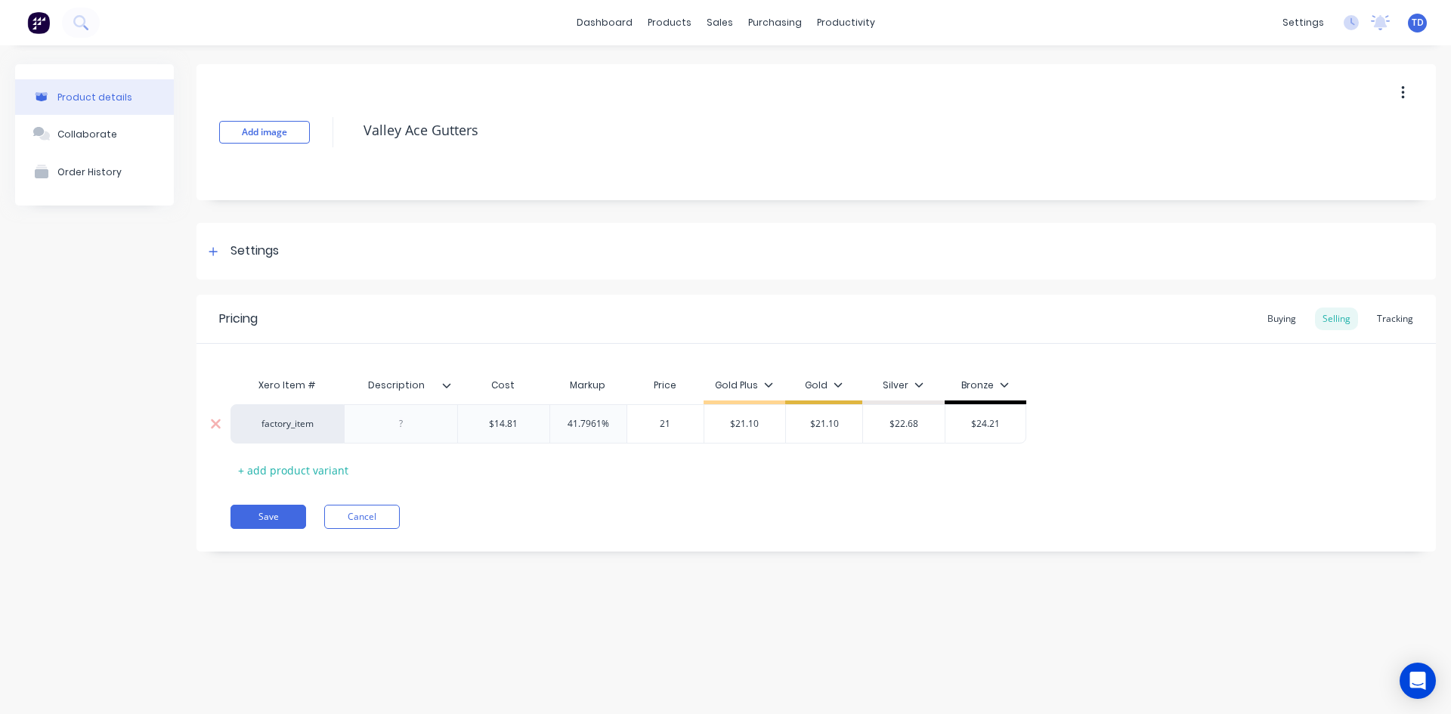
type input "21."
type textarea "x"
type input "21.10"
type input "$21.10"
click at [261, 519] on button "Save" at bounding box center [269, 517] width 76 height 24
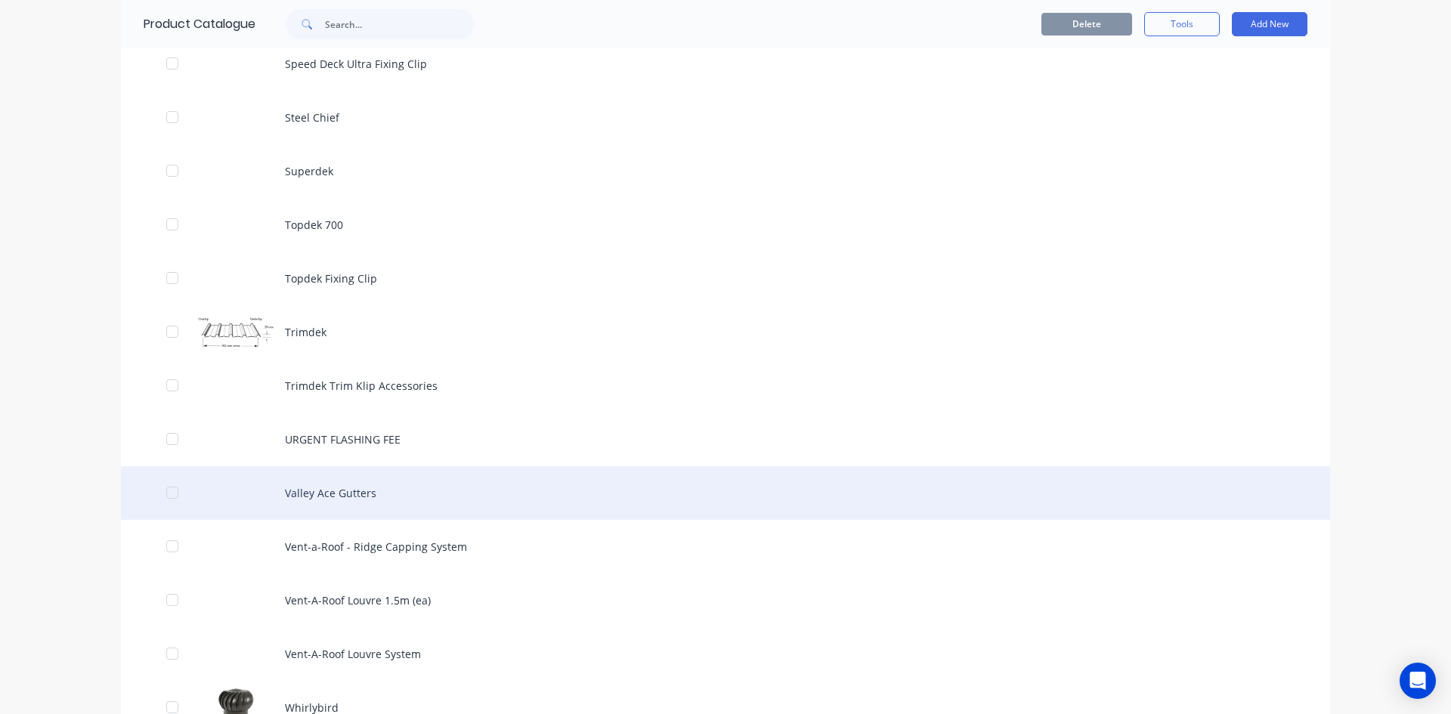
scroll to position [4535, 0]
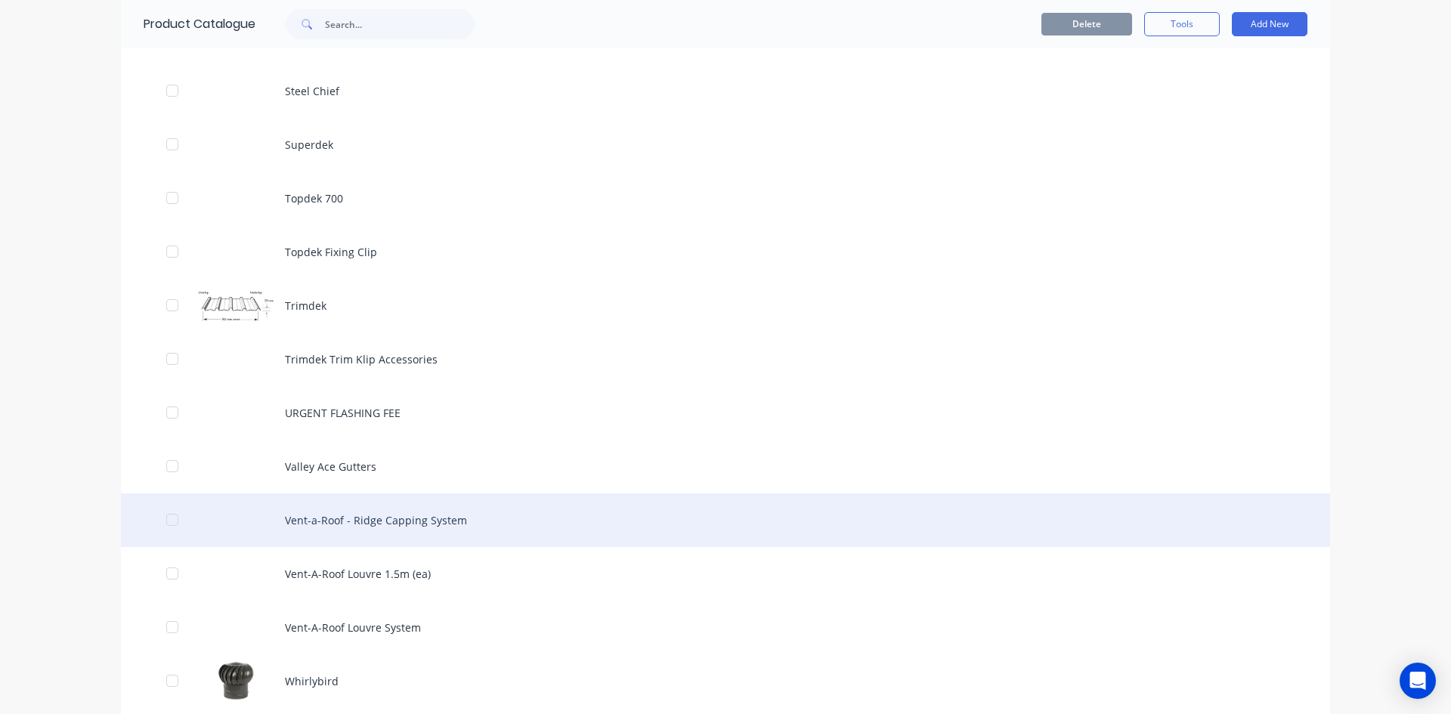
click at [345, 512] on div "Vent-a-Roof - Ridge Capping System" at bounding box center [725, 521] width 1209 height 54
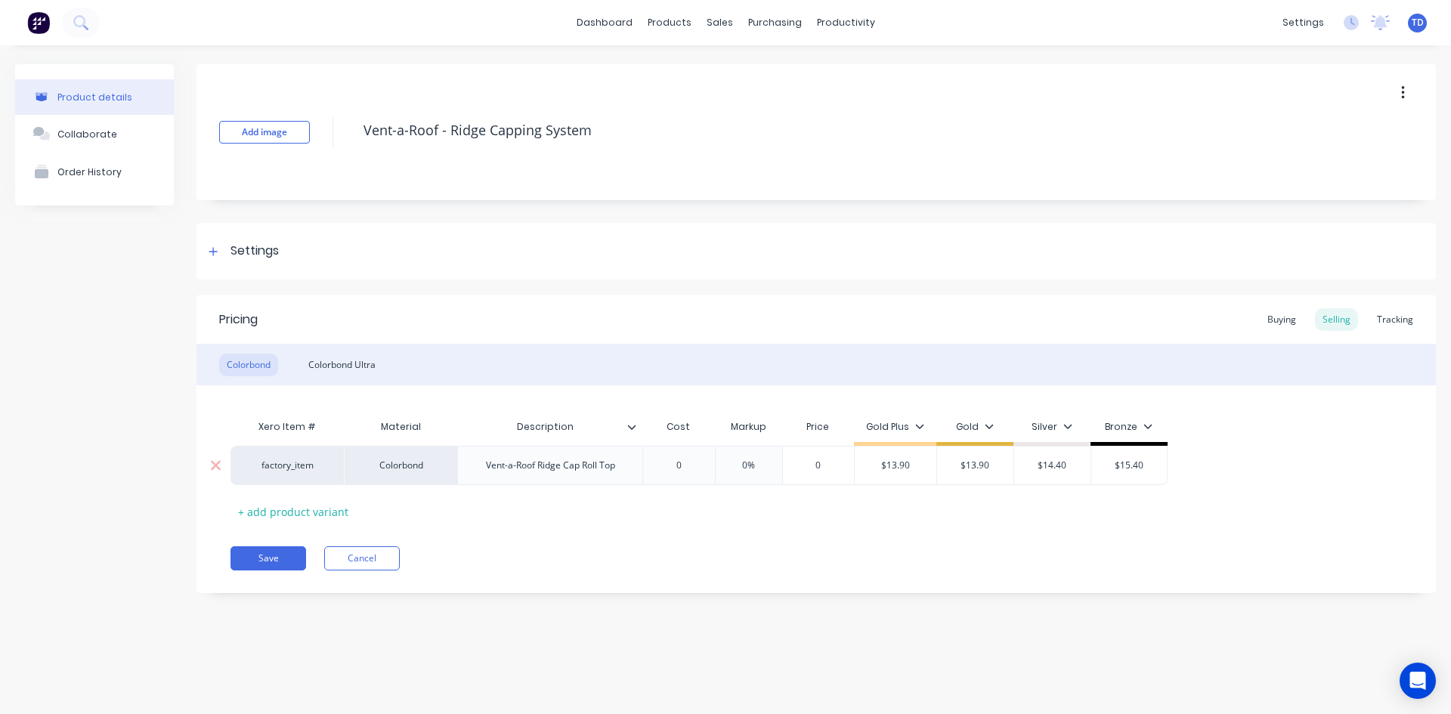
type textarea "x"
click at [1272, 320] on div "Buying" at bounding box center [1282, 319] width 44 height 23
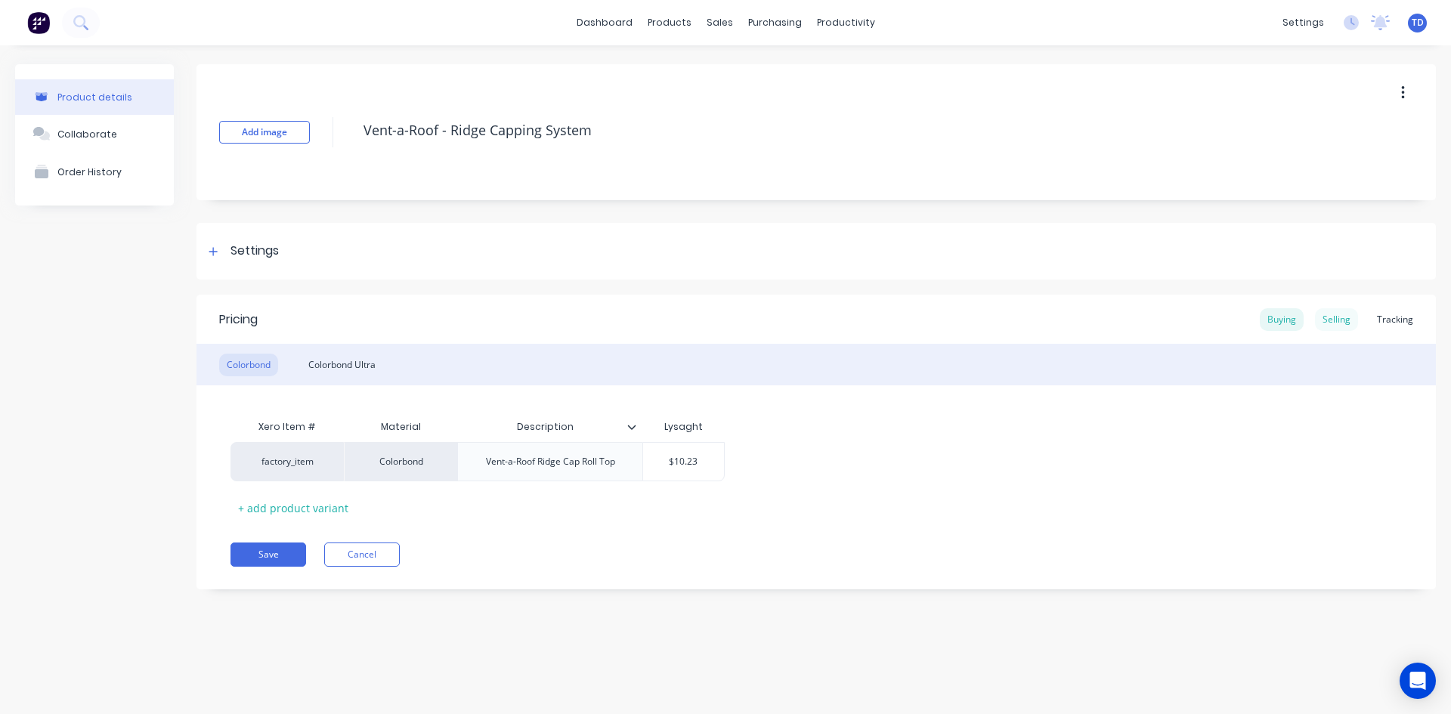
click at [1349, 320] on div "Selling" at bounding box center [1336, 319] width 43 height 23
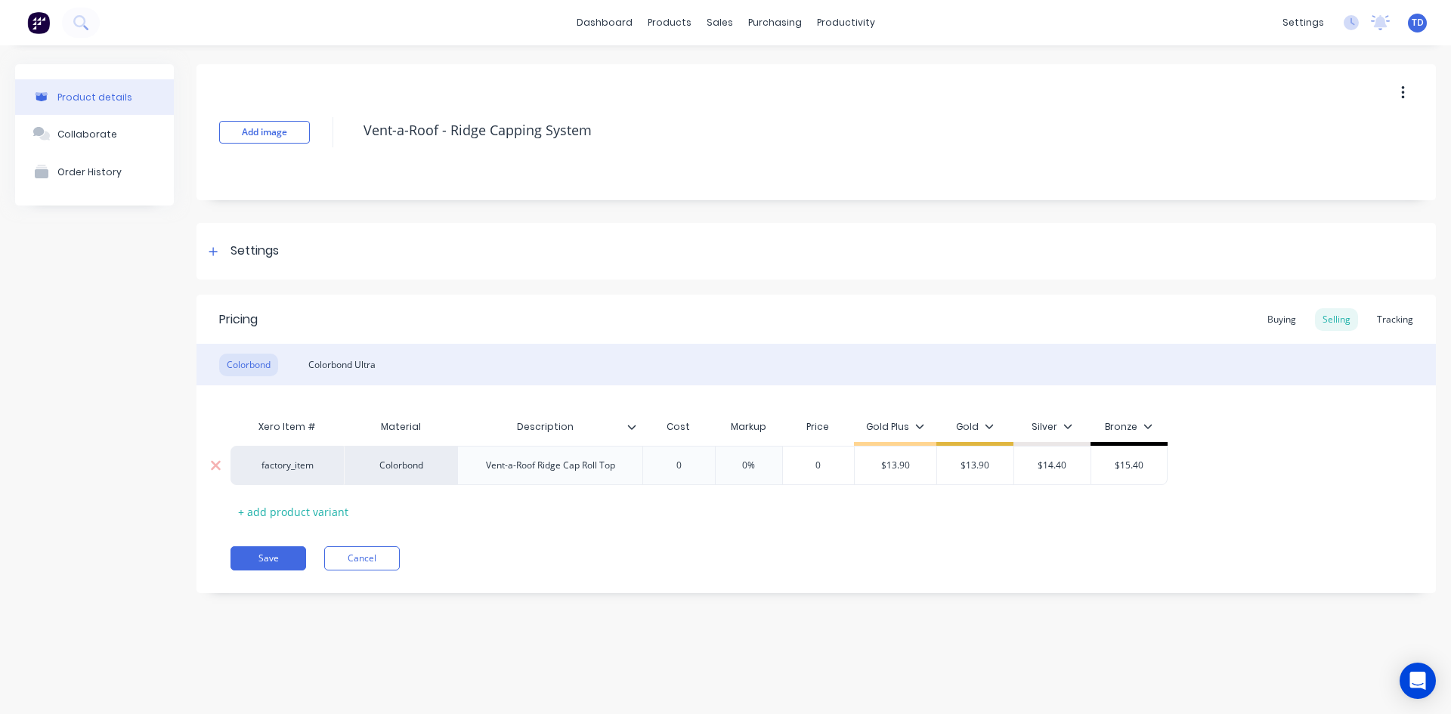
click at [680, 457] on div "0" at bounding box center [679, 466] width 76 height 38
type input "0"
type textarea "x"
type input "1"
type textarea "x"
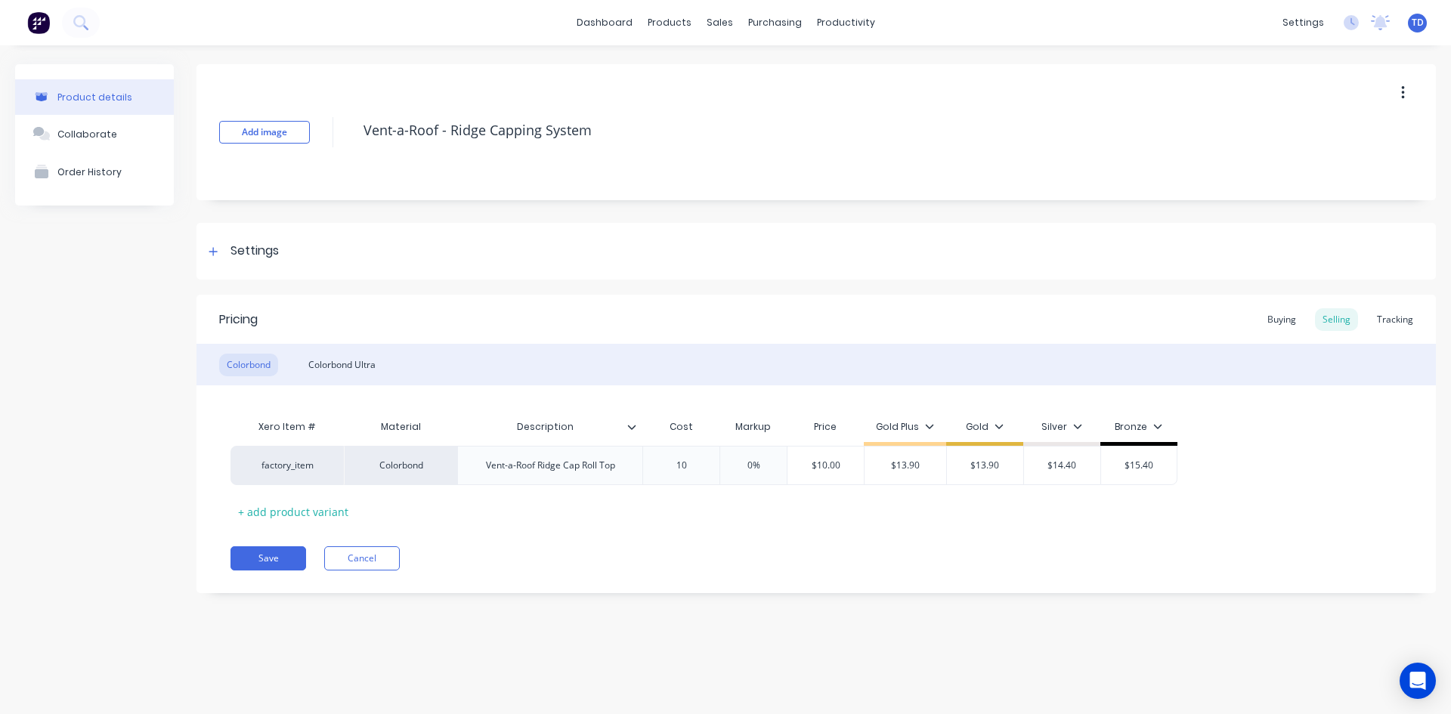
type input "10."
type textarea "x"
type input "10.2"
type textarea "x"
type input "10.23"
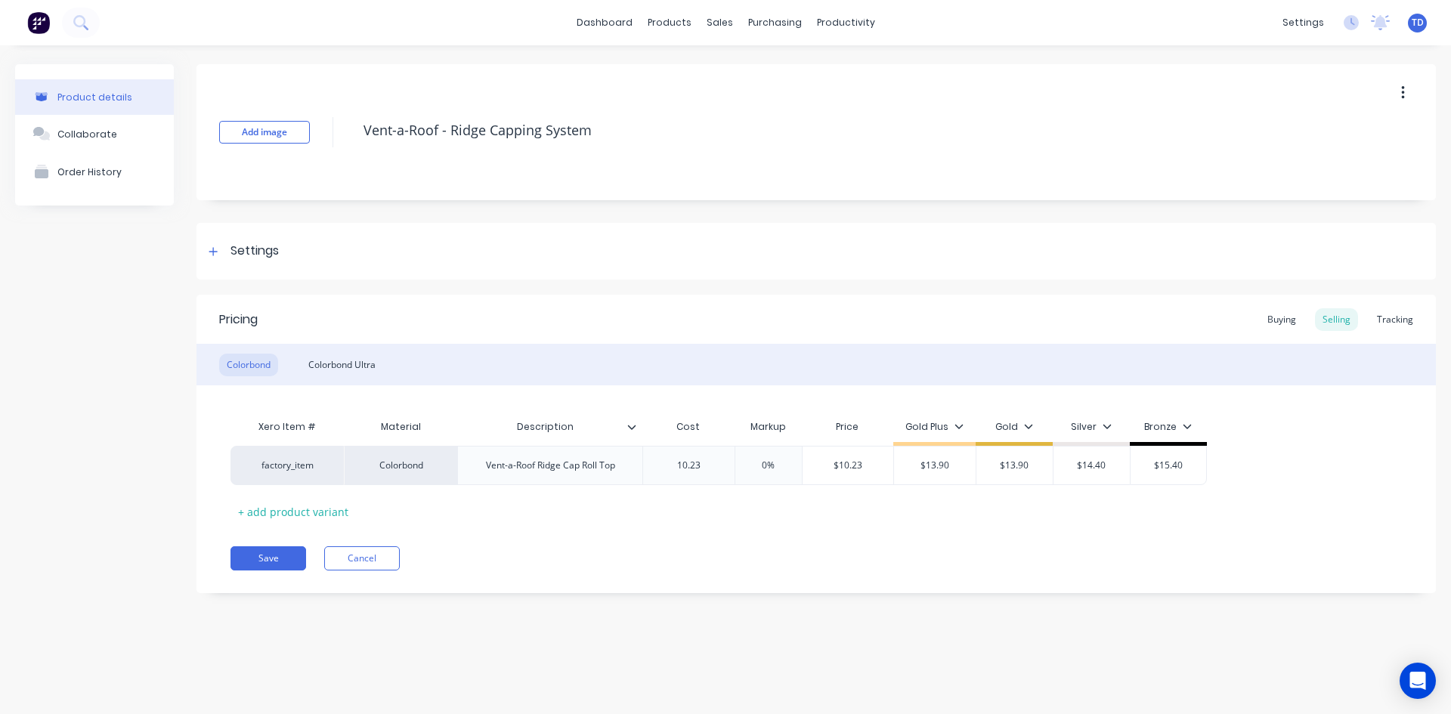
type input "0%"
type input "$10.23"
type textarea "x"
type input "1"
type textarea "x"
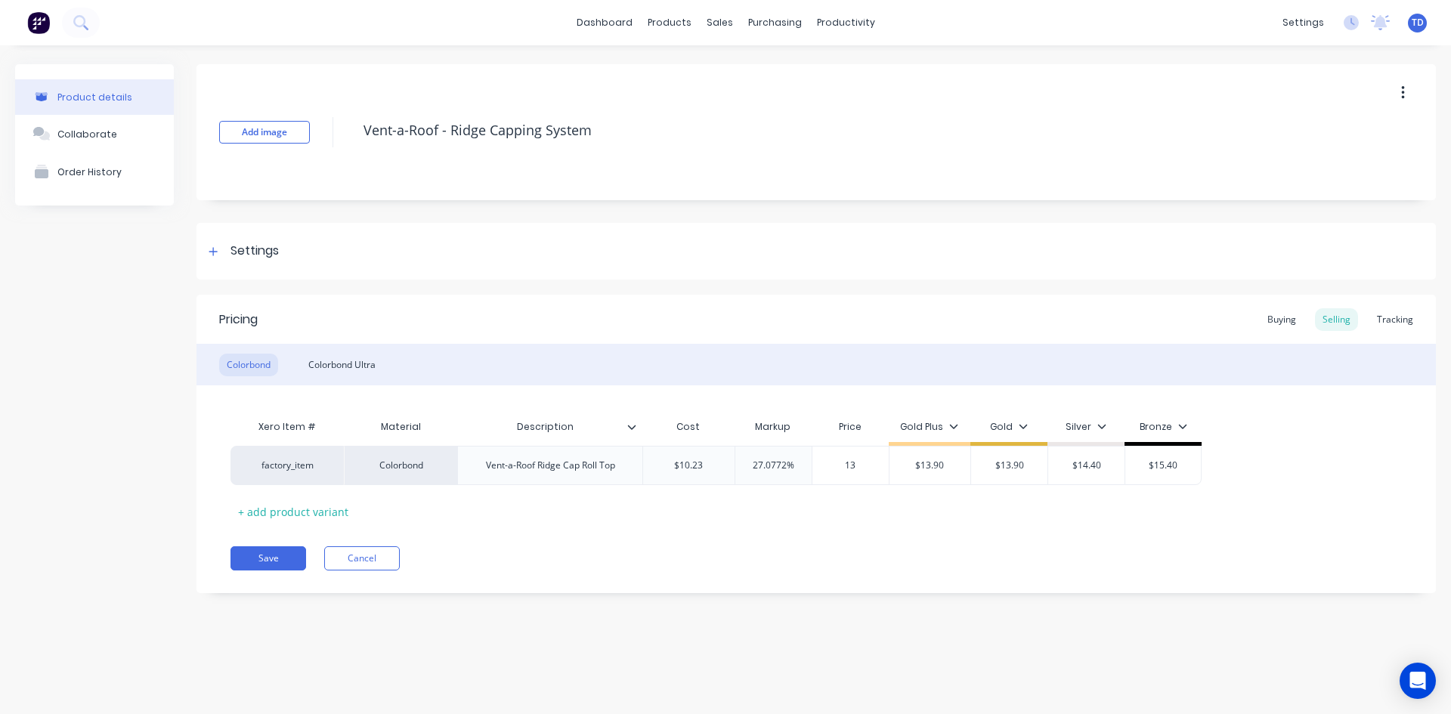
type input "13."
type textarea "x"
type input "13.90"
type input "$13.90"
click at [327, 368] on div "Colorbond Ultra" at bounding box center [342, 365] width 82 height 23
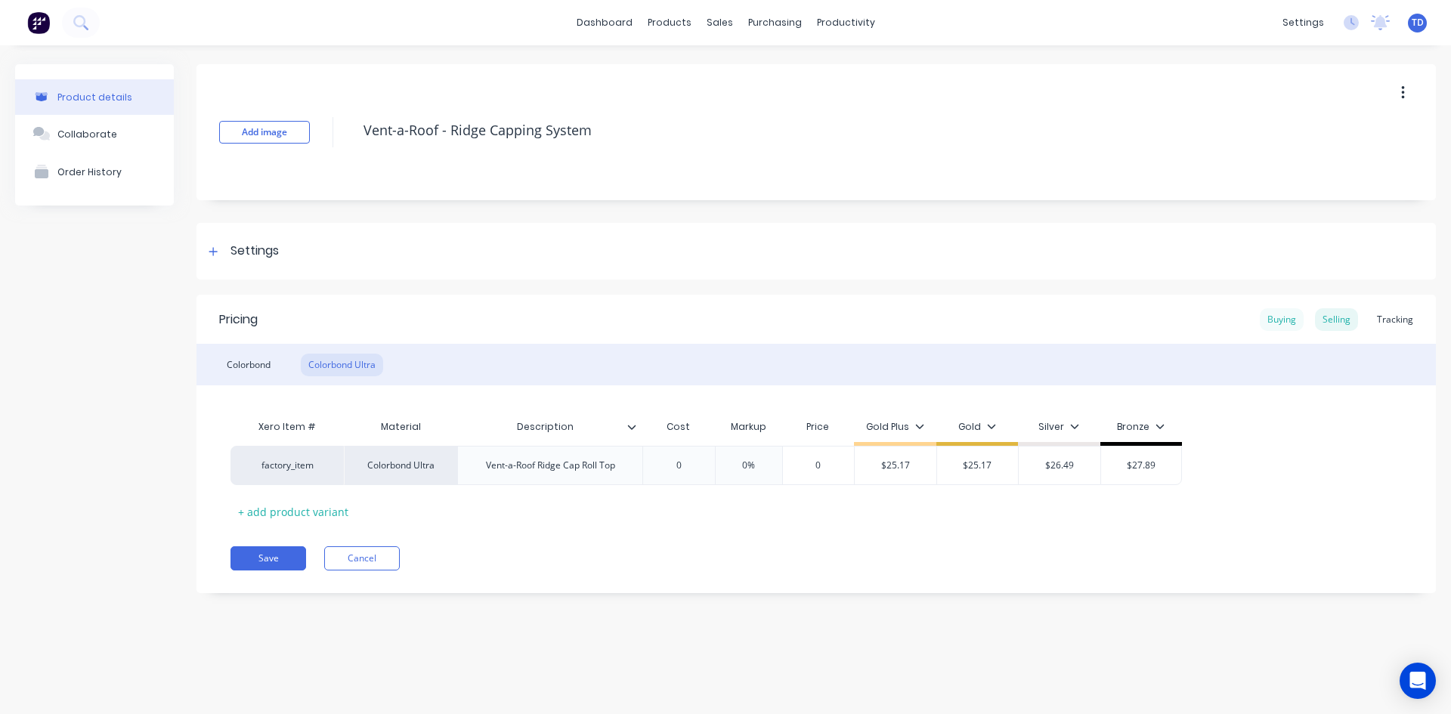
click at [1290, 320] on div "Buying" at bounding box center [1282, 319] width 44 height 23
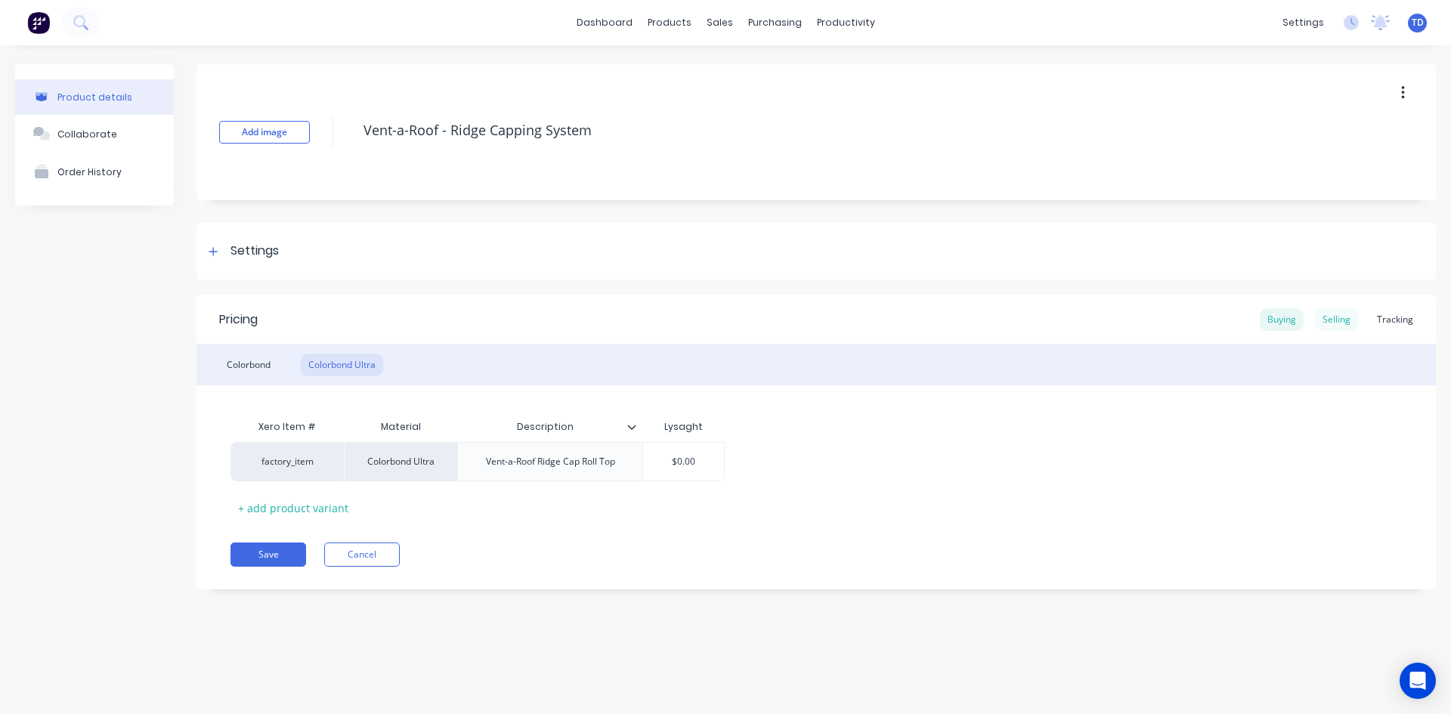
click at [1341, 319] on div "Selling" at bounding box center [1336, 319] width 43 height 23
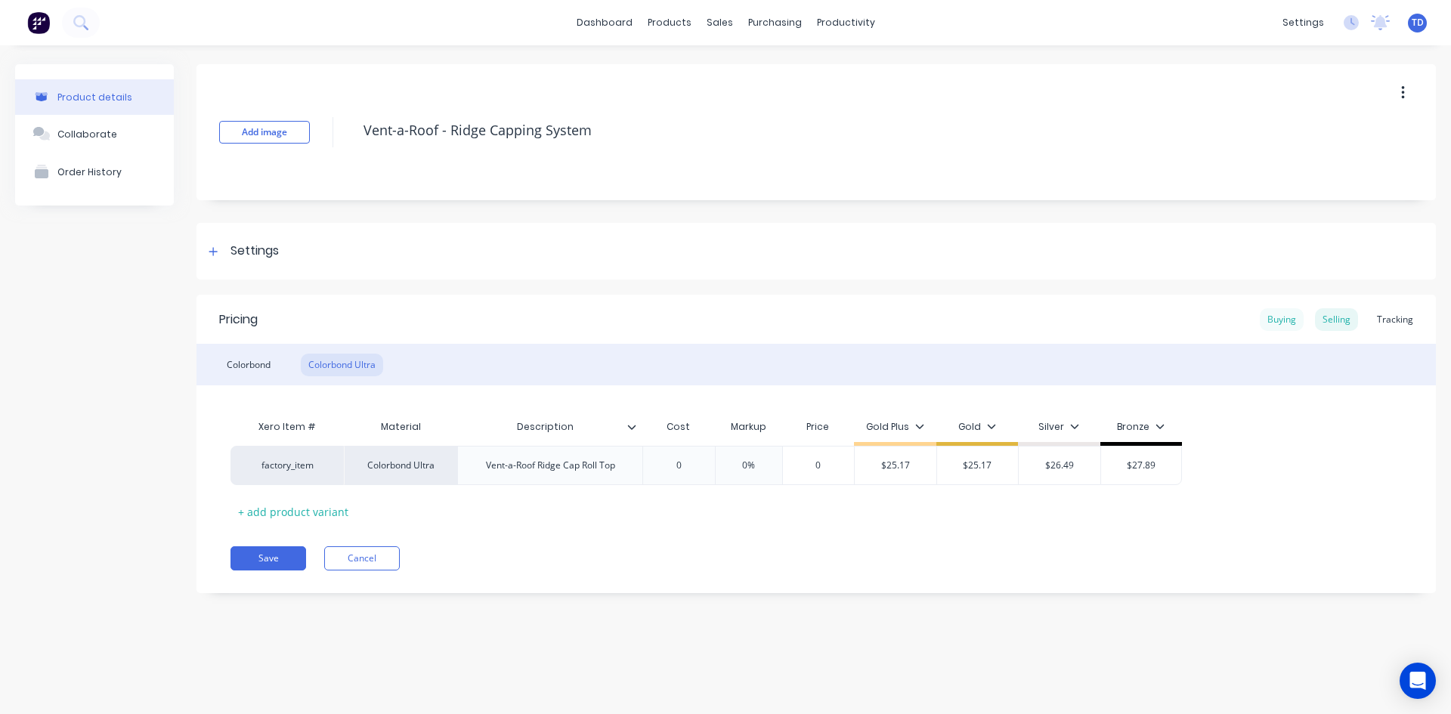
click at [1283, 311] on div "Buying" at bounding box center [1282, 319] width 44 height 23
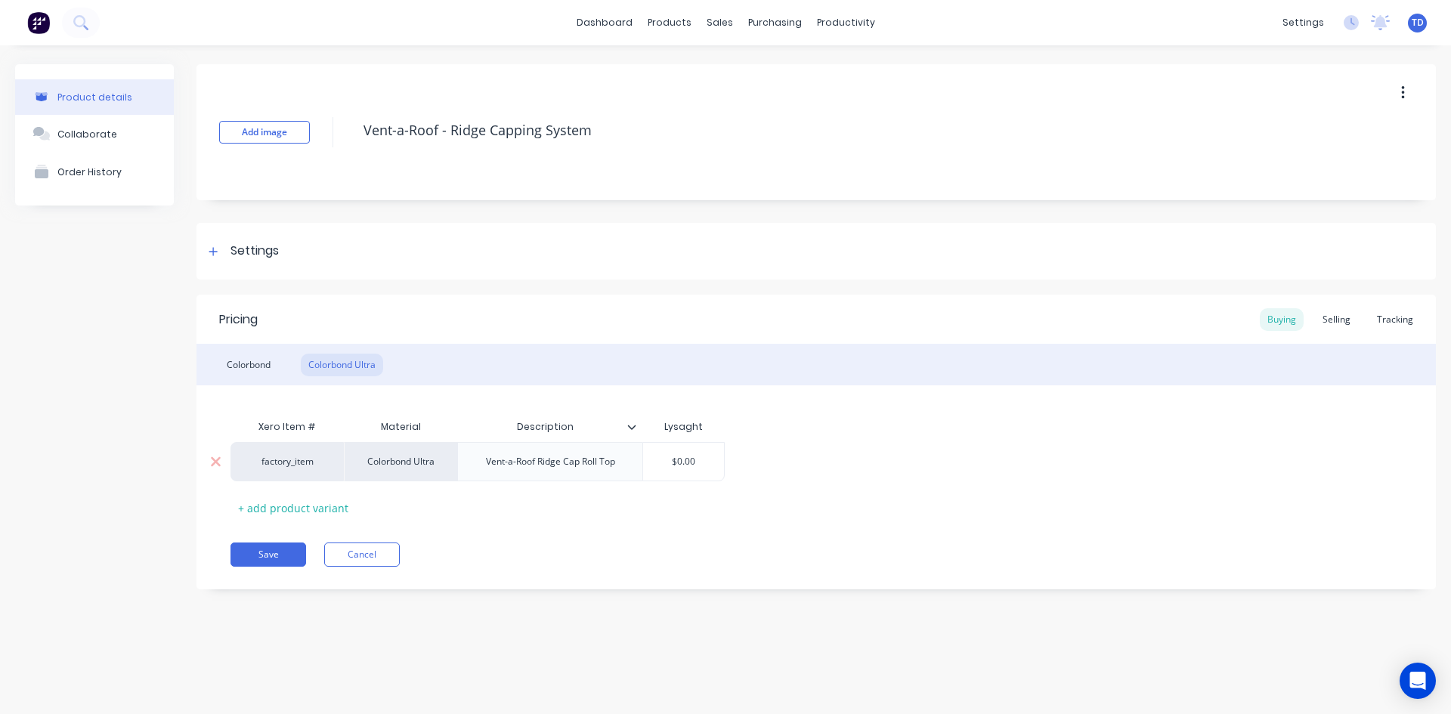
type input "$0.00"
click at [696, 457] on input "$0.00" at bounding box center [683, 462] width 81 height 14
type textarea "x"
type input "1"
type textarea "x"
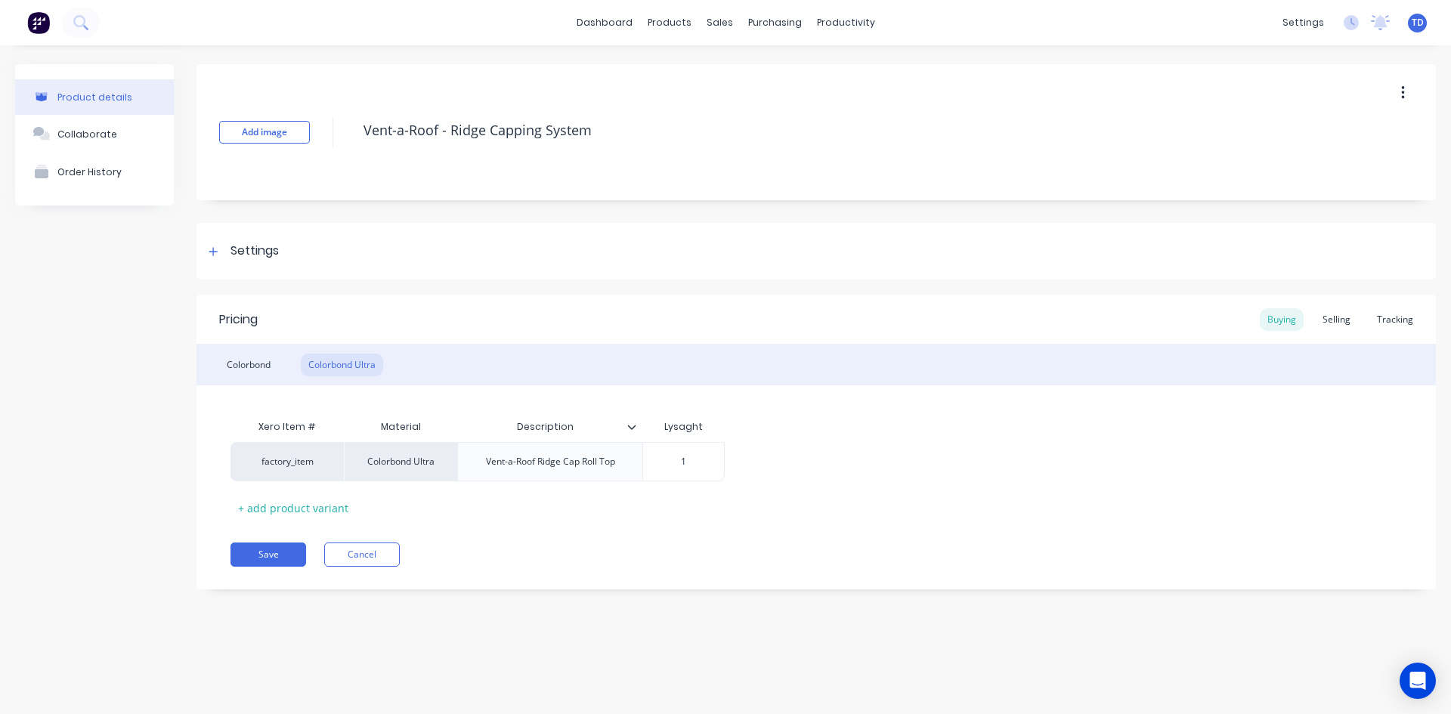
type input "18"
type textarea "x"
type input "18."
type textarea "x"
type input "18.4"
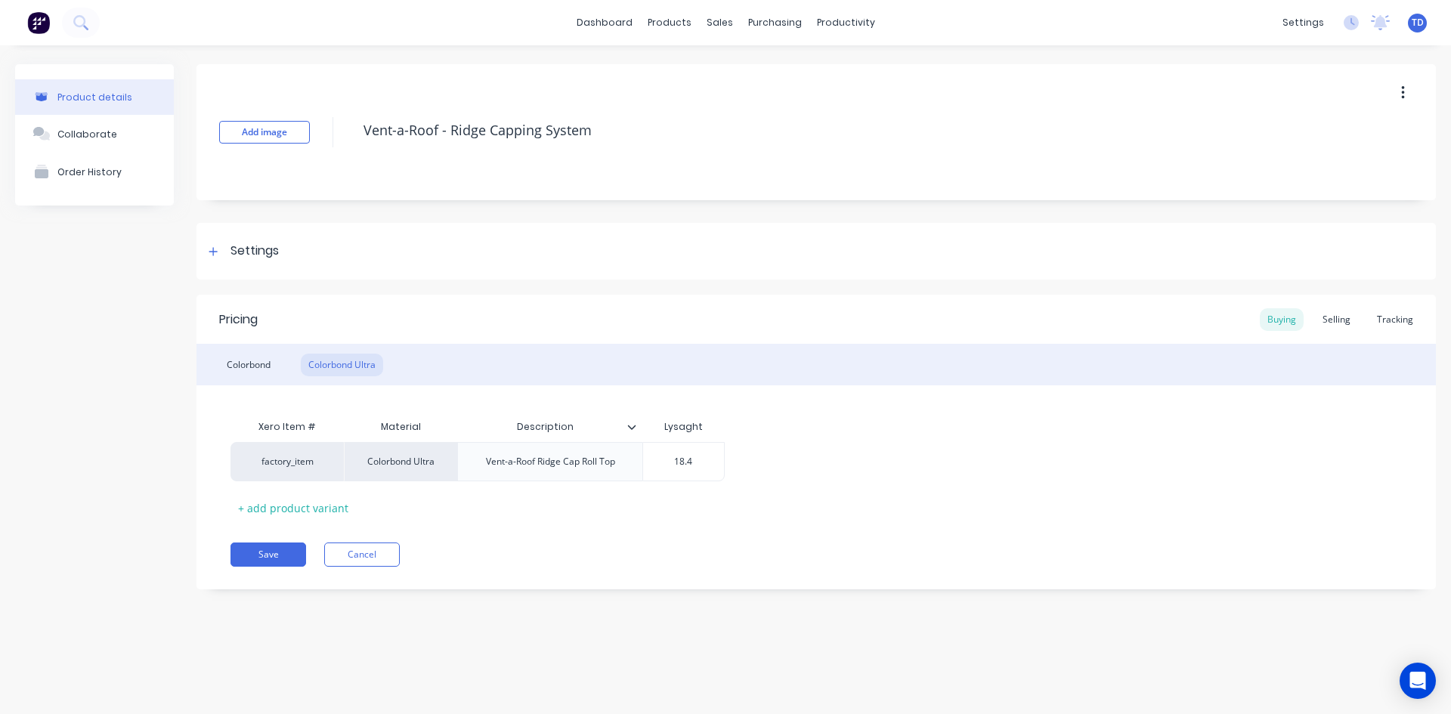
type textarea "x"
type input "18.42"
click at [1346, 324] on div "Selling" at bounding box center [1336, 319] width 43 height 23
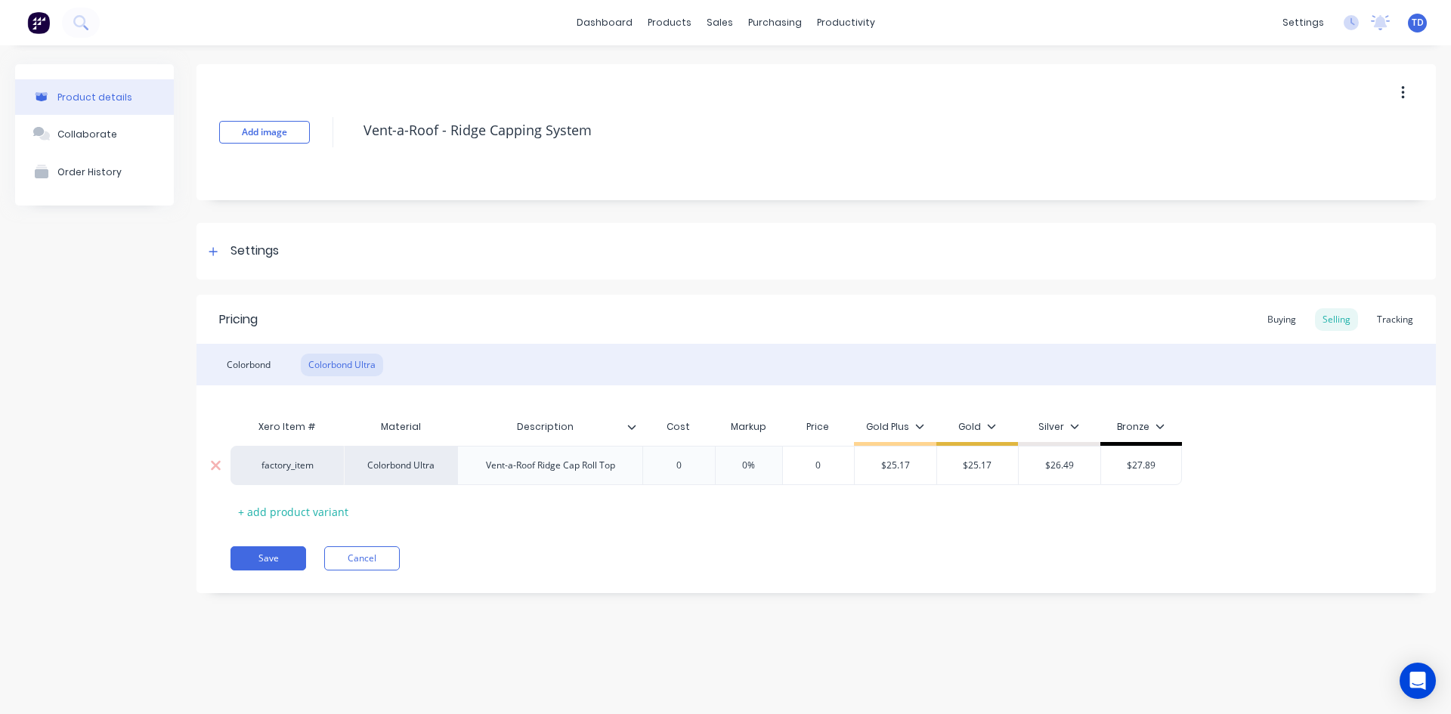
type input "0"
click at [706, 464] on input "0" at bounding box center [679, 466] width 76 height 14
type textarea "x"
type input "1"
type textarea "x"
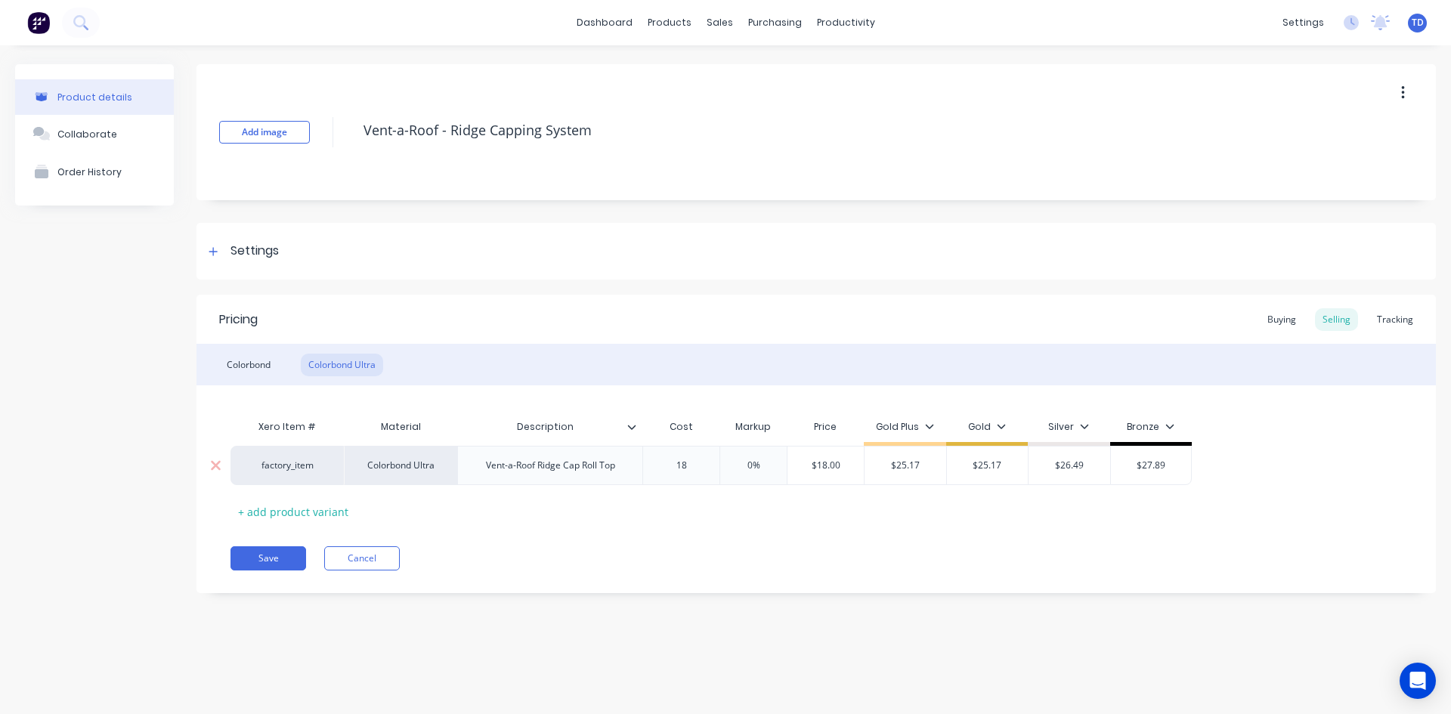
type input "18."
type textarea "x"
type input "18.4"
type textarea "x"
type input "18.42"
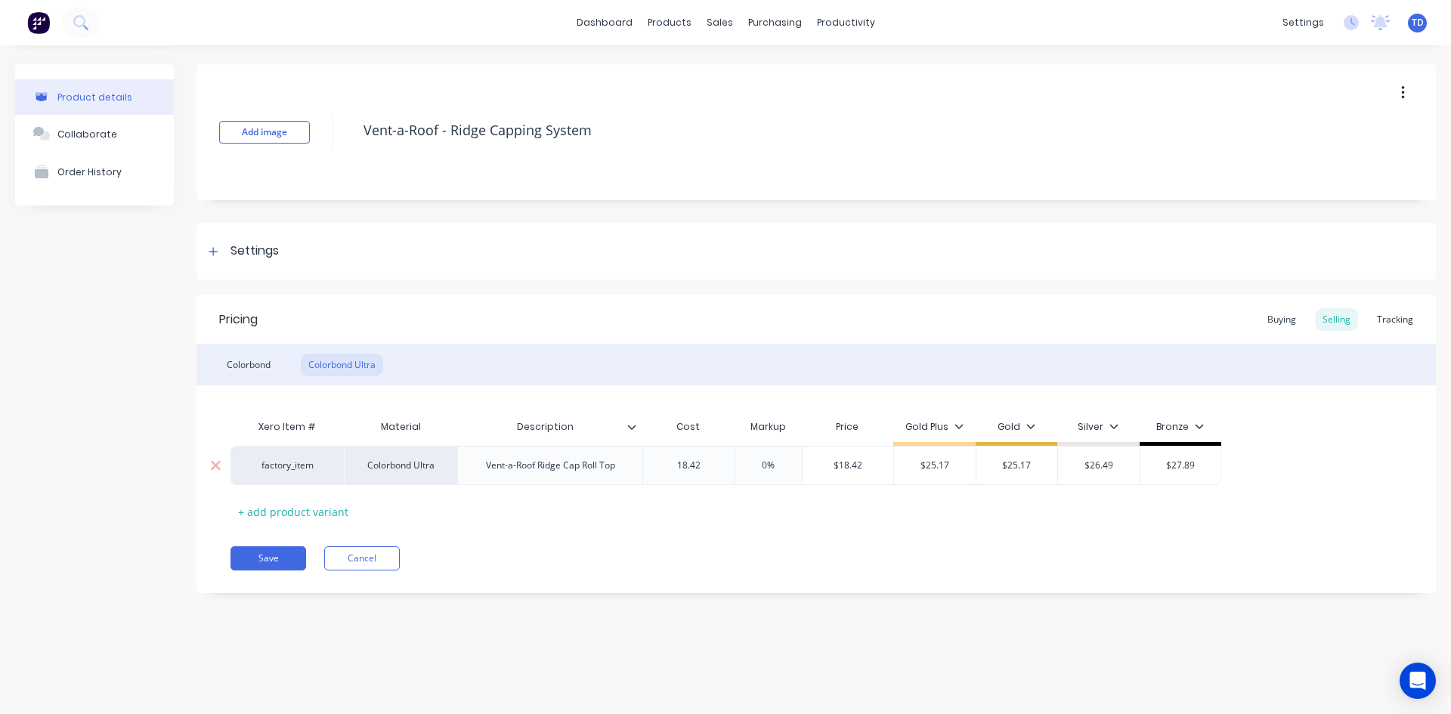
type input "0%"
type input "$18.42"
type textarea "x"
type input "2"
type textarea "x"
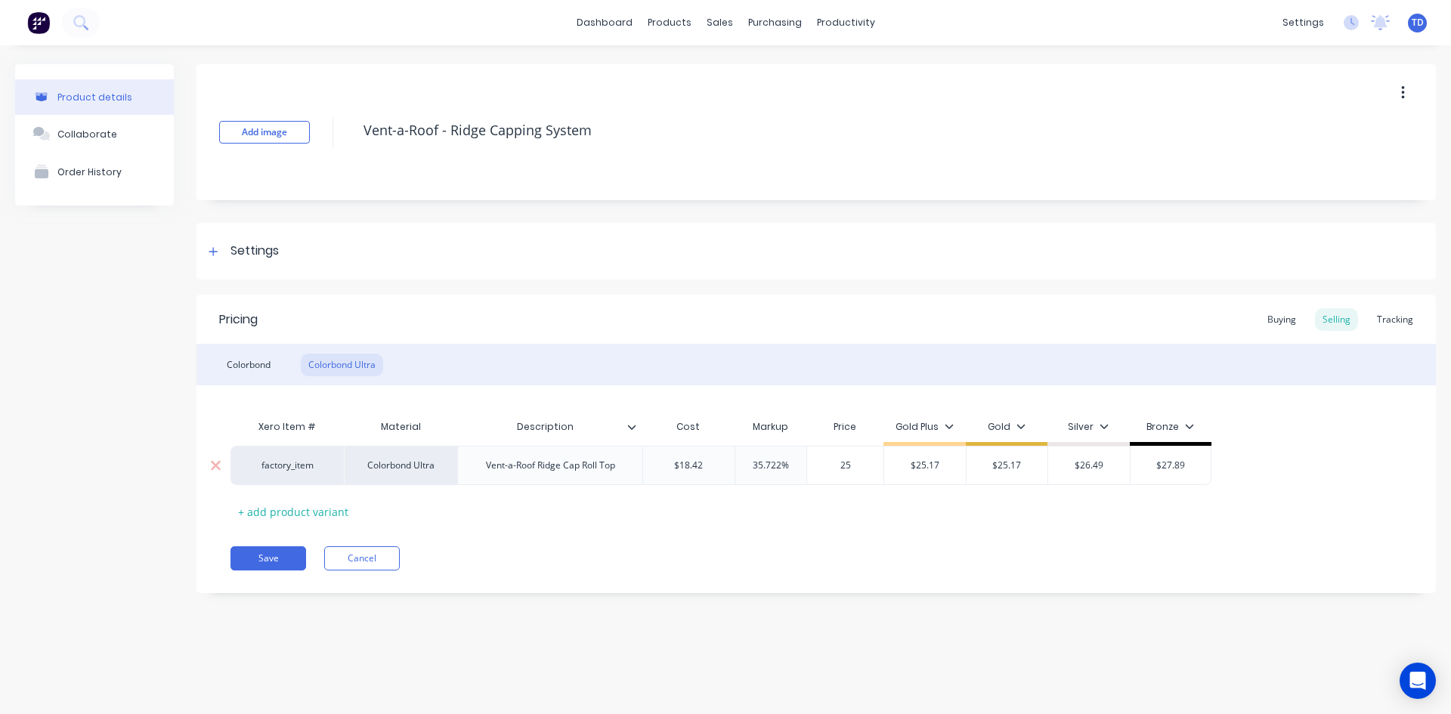
type input "25."
type textarea "x"
type input "25.1"
type textarea "x"
type input "25.17"
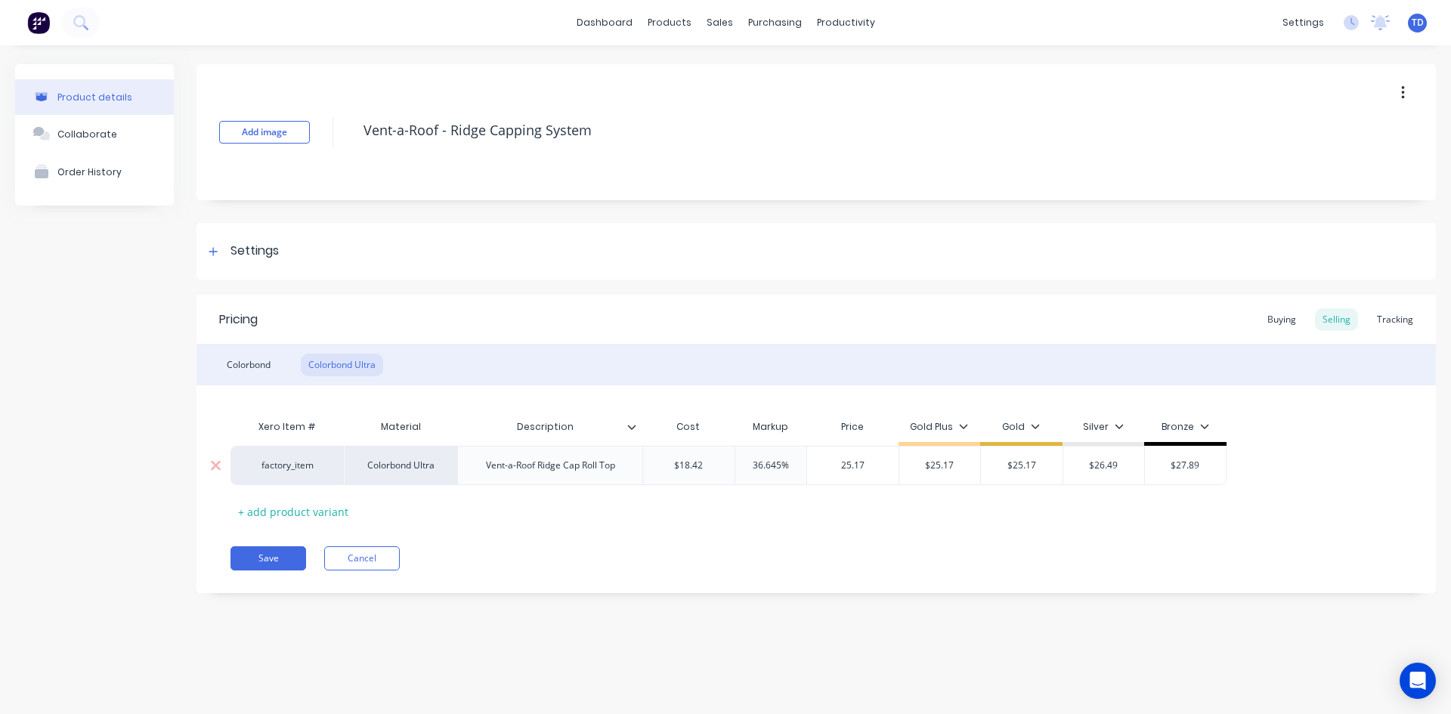
type input "$25.17"
click at [472, 521] on div "Xero Item # Material Description Cost Markup Price Gold Plus Gold Silver Bronze…" at bounding box center [817, 468] width 1172 height 112
click at [250, 367] on div "Colorbond" at bounding box center [248, 365] width 59 height 23
click at [1273, 320] on div "Buying" at bounding box center [1282, 319] width 44 height 23
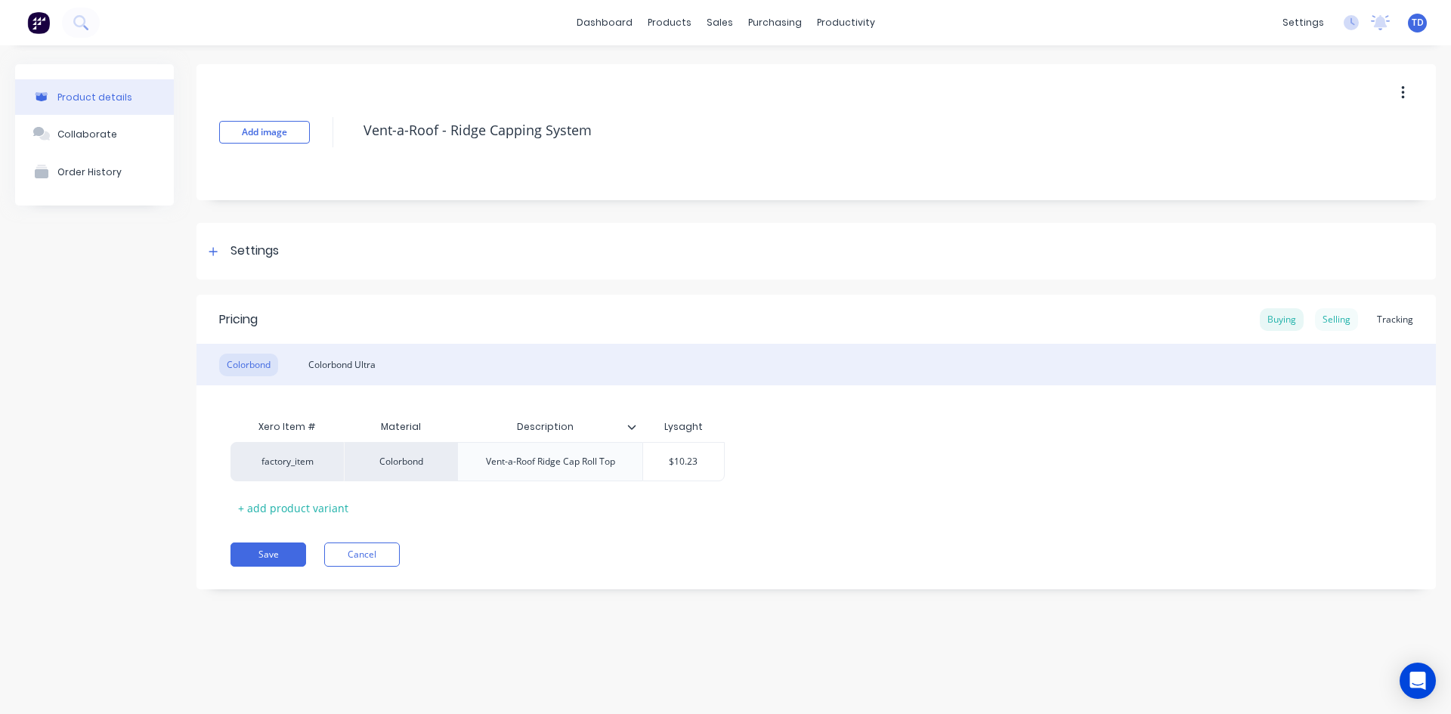
click at [1330, 324] on div "Selling" at bounding box center [1336, 319] width 43 height 23
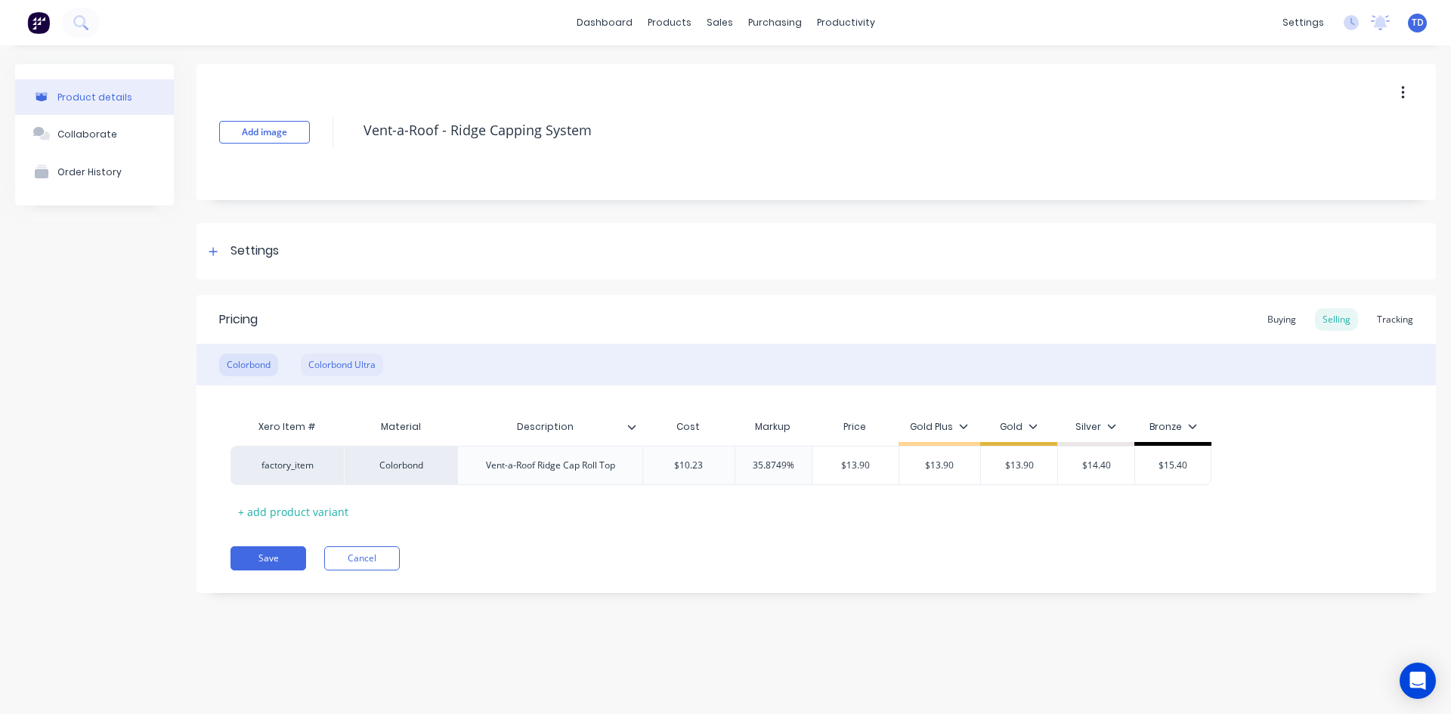
click at [356, 355] on div "Colorbond Ultra" at bounding box center [342, 365] width 82 height 23
click at [251, 366] on div "Colorbond" at bounding box center [248, 365] width 59 height 23
click at [210, 257] on div at bounding box center [213, 251] width 19 height 19
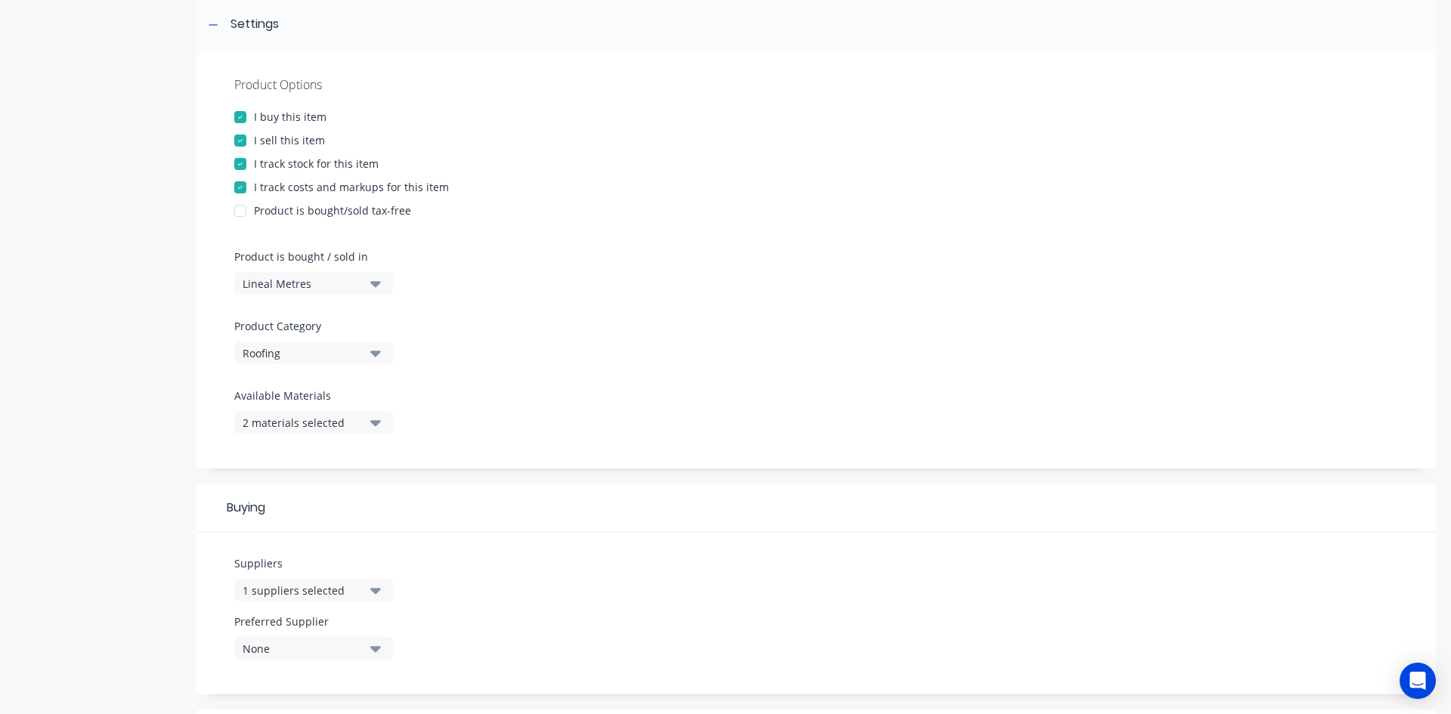
scroll to position [454, 0]
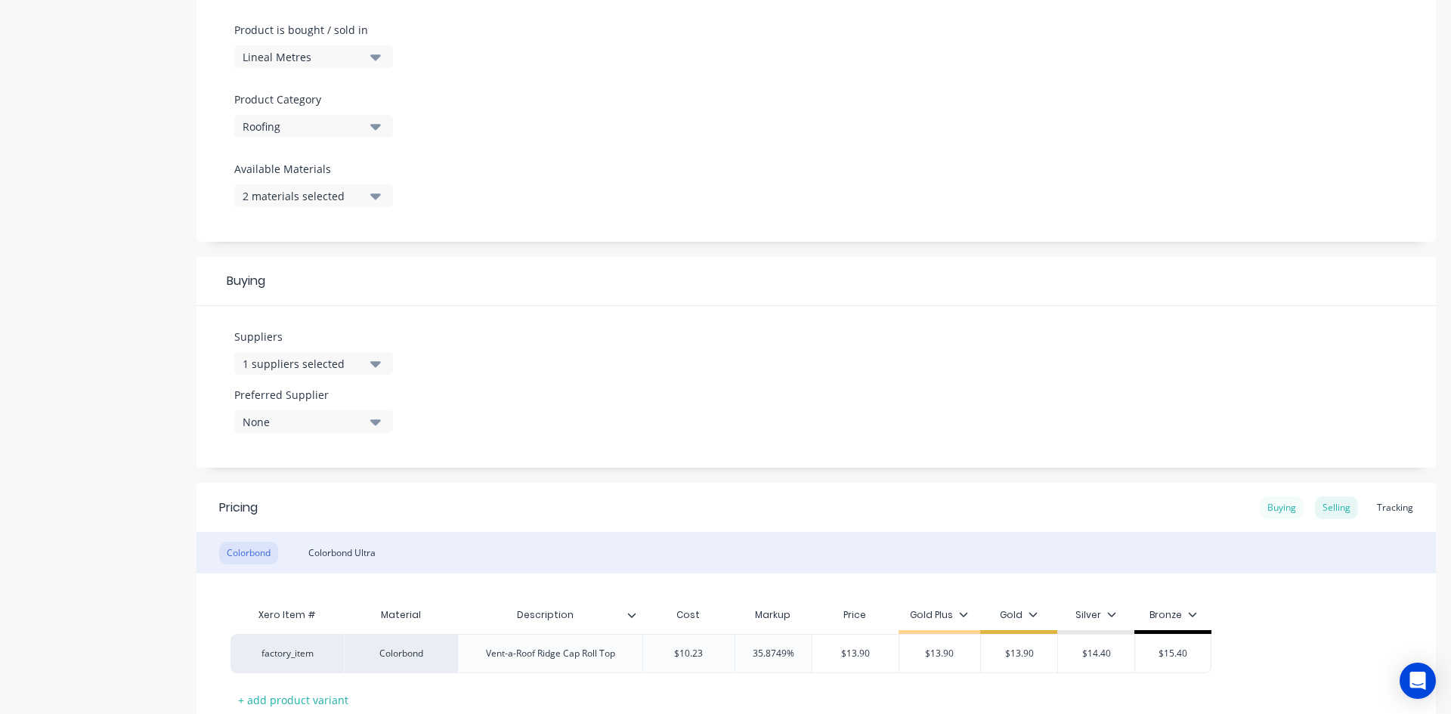
click at [1271, 506] on div "Buying" at bounding box center [1282, 508] width 44 height 23
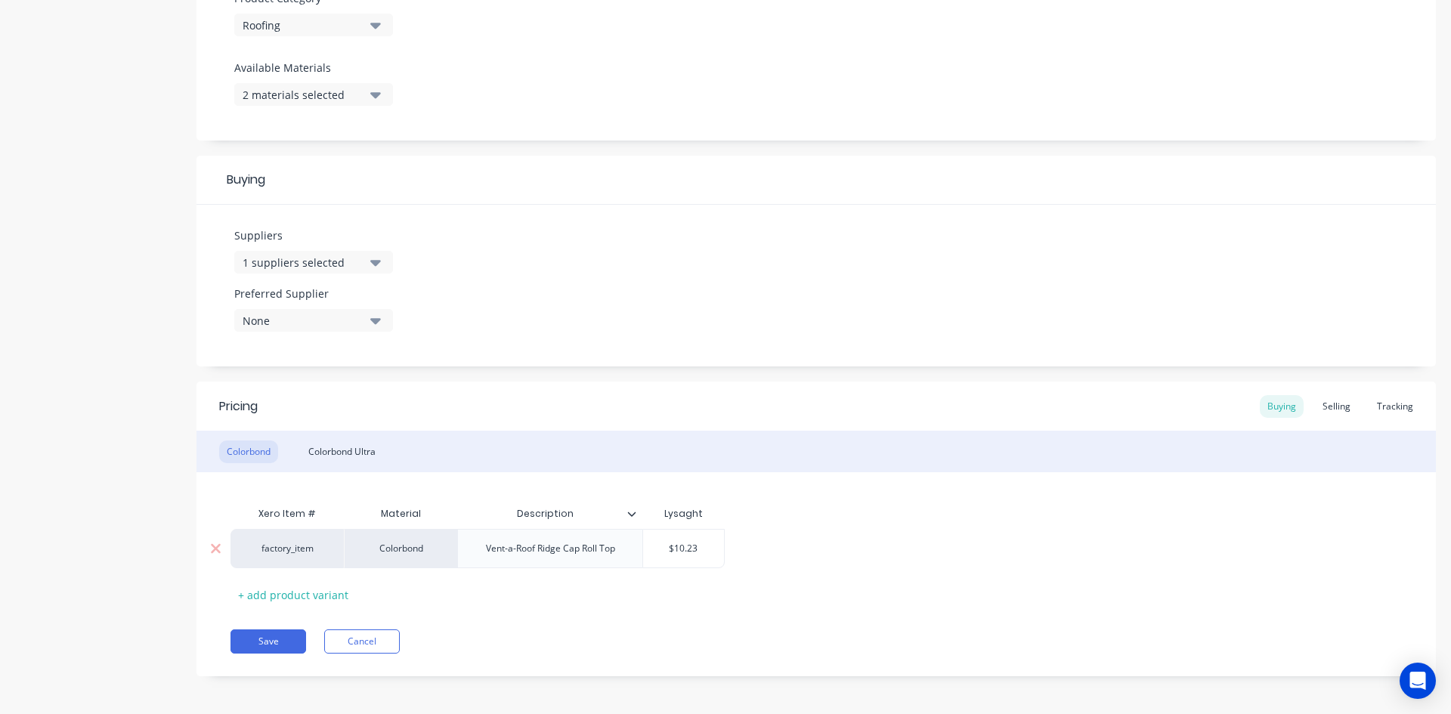
scroll to position [559, 0]
click at [267, 634] on button "Save" at bounding box center [269, 638] width 76 height 24
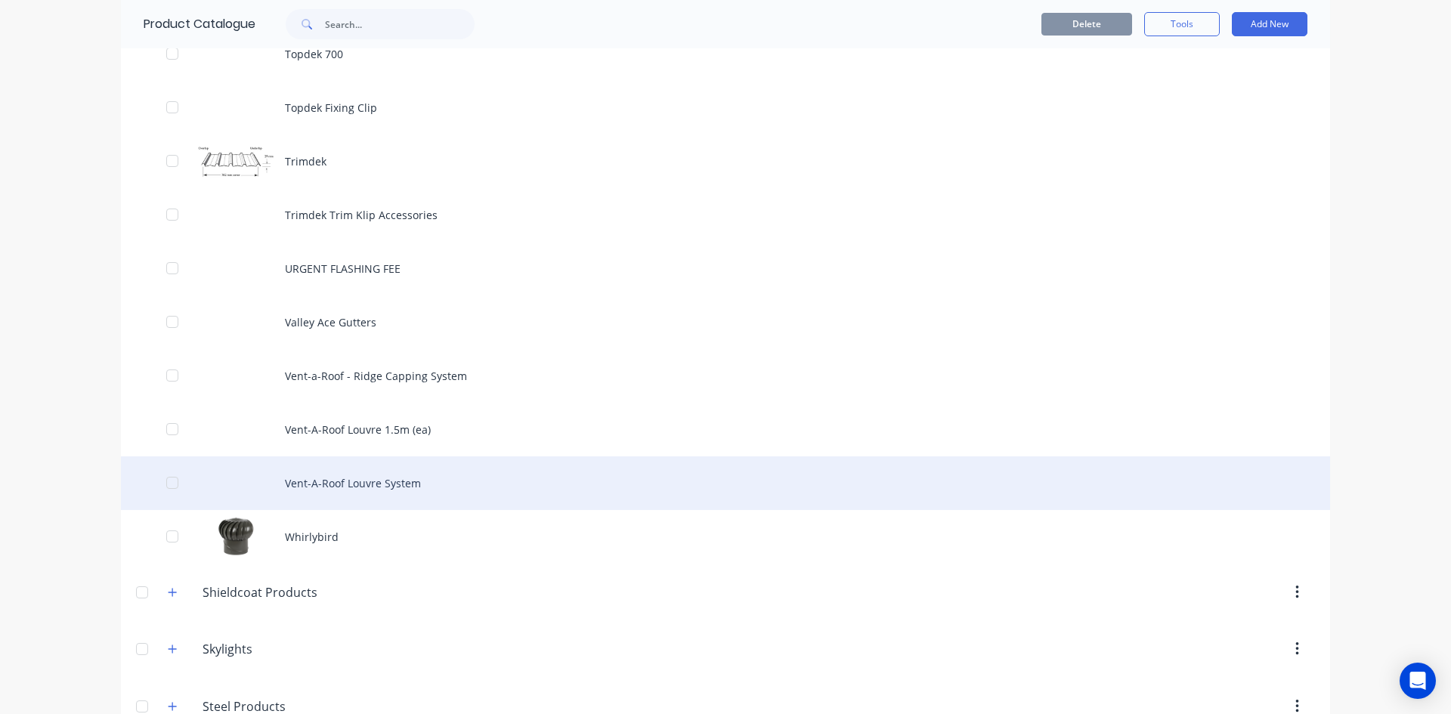
scroll to position [4687, 0]
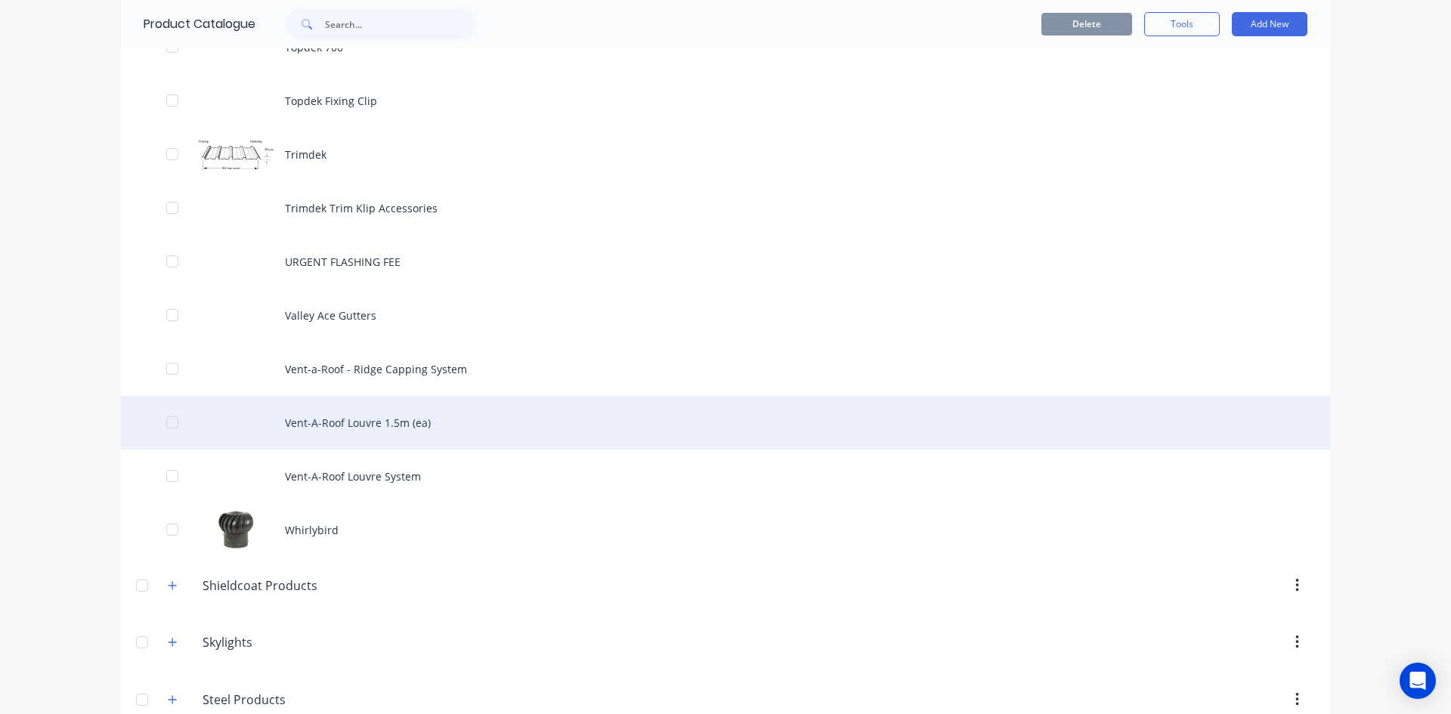
click at [387, 423] on div "Vent-A-Roof Louvre 1.5m (ea)" at bounding box center [725, 423] width 1209 height 54
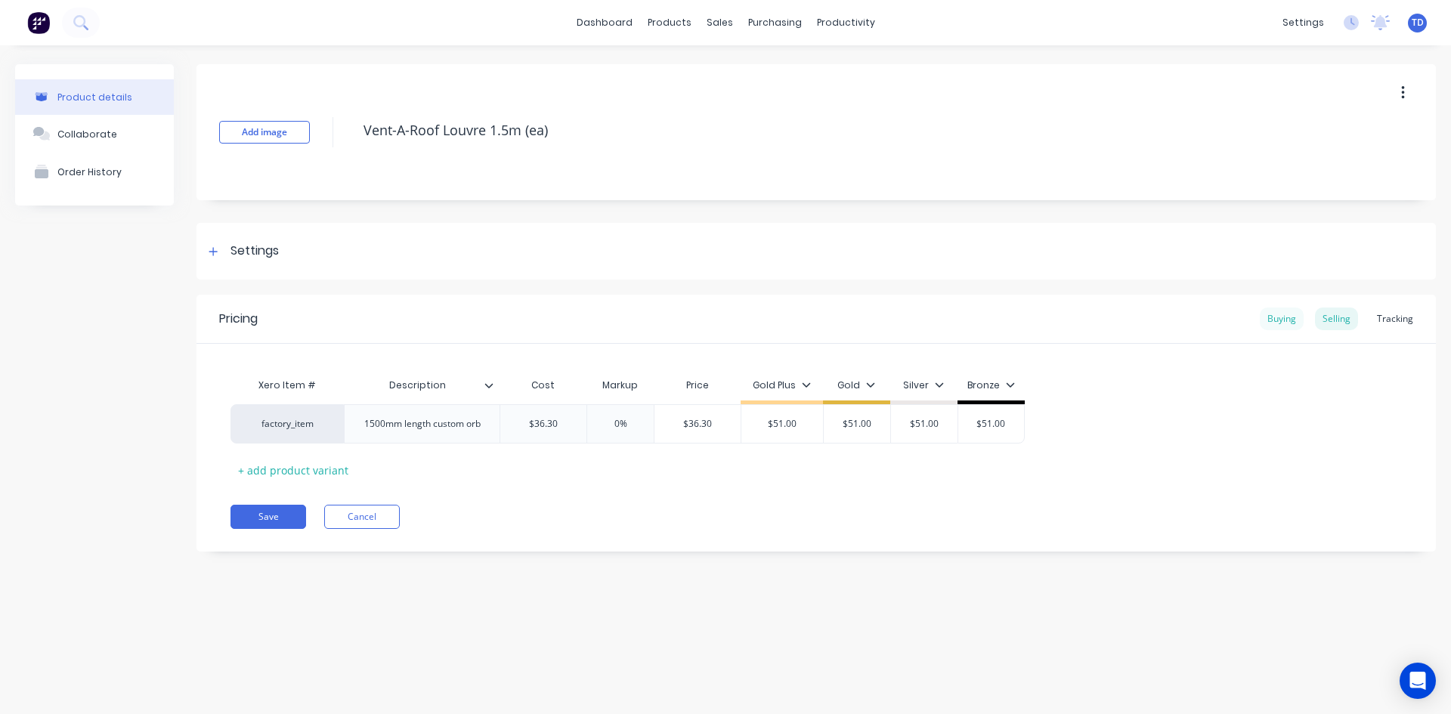
click at [1262, 319] on div "Buying" at bounding box center [1282, 319] width 44 height 23
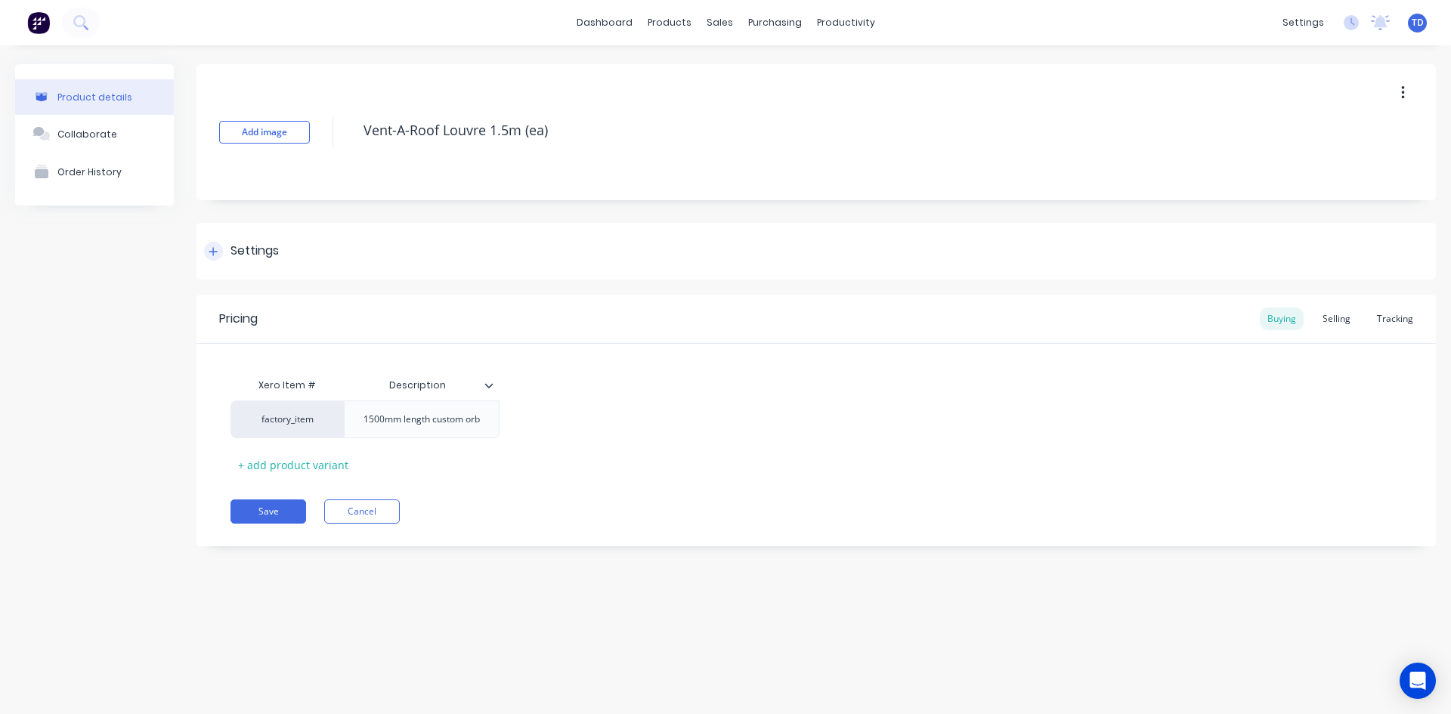
click at [216, 255] on icon at bounding box center [213, 251] width 9 height 11
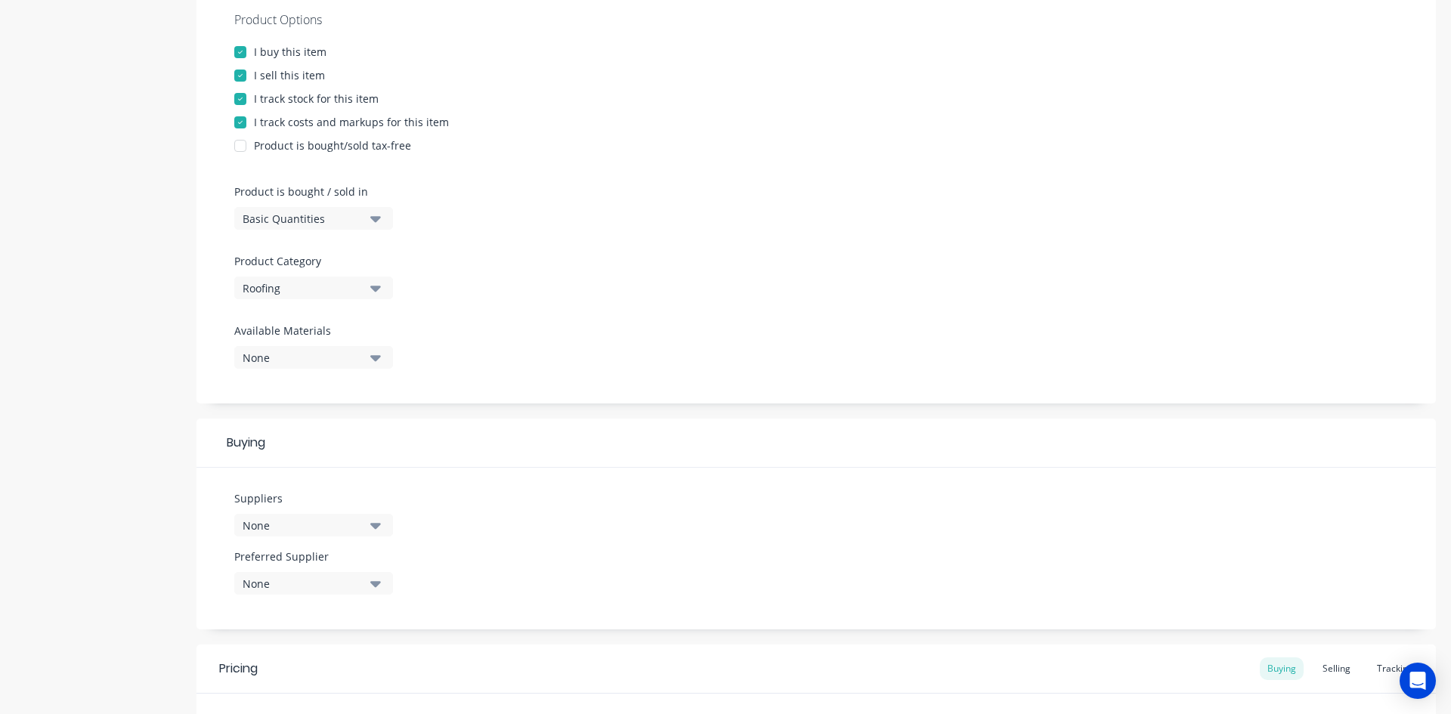
scroll to position [302, 0]
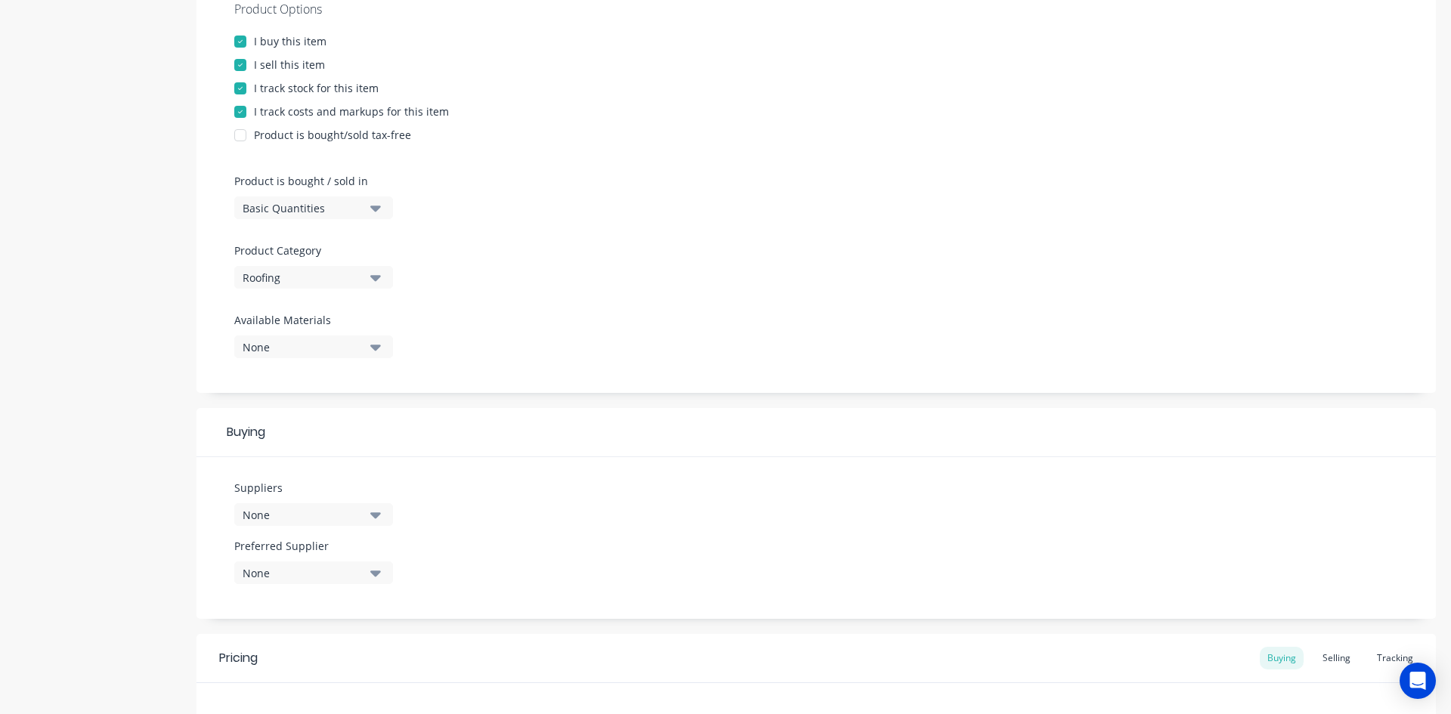
click at [327, 516] on div "None" at bounding box center [303, 515] width 121 height 16
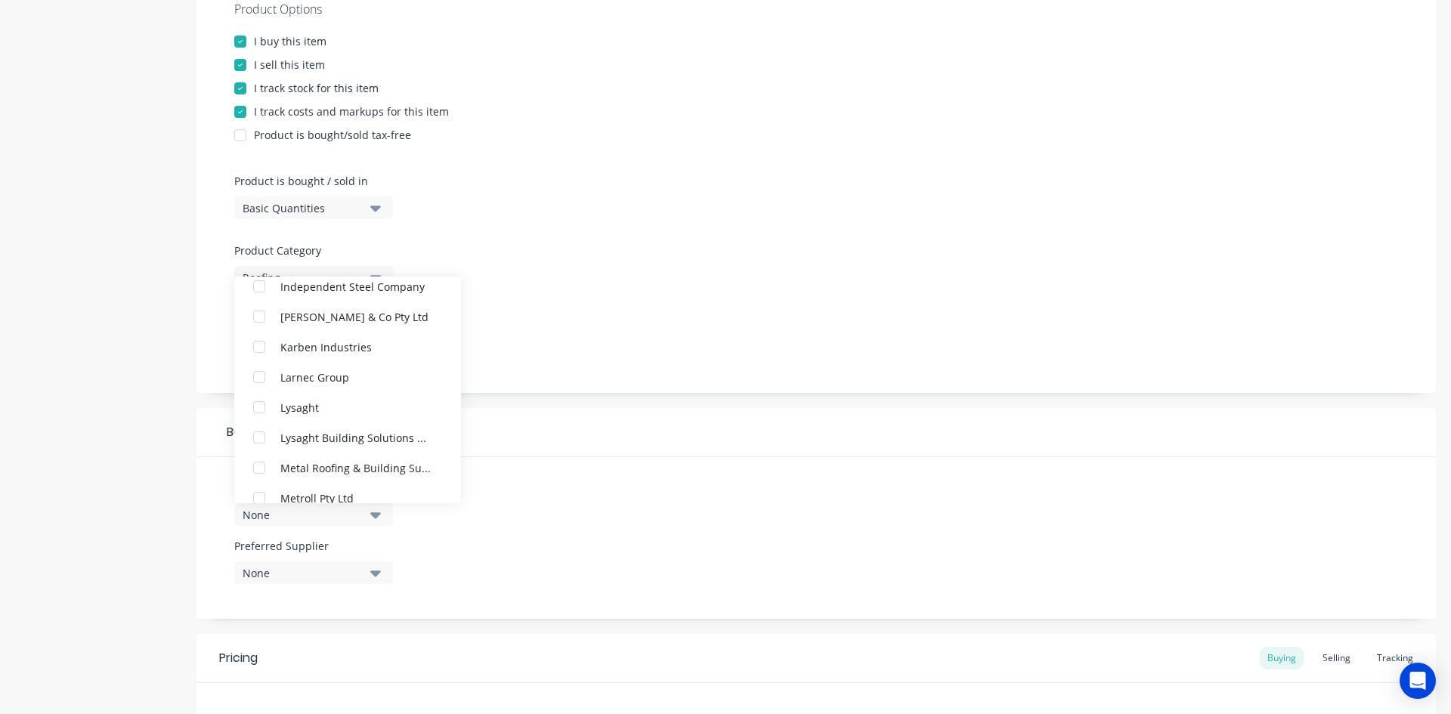
scroll to position [756, 0]
click at [266, 406] on div "button" at bounding box center [259, 405] width 30 height 30
type textarea "x"
click at [527, 345] on div "Product Options I buy this item I sell this item I track stock for this item I …" at bounding box center [817, 185] width 1240 height 416
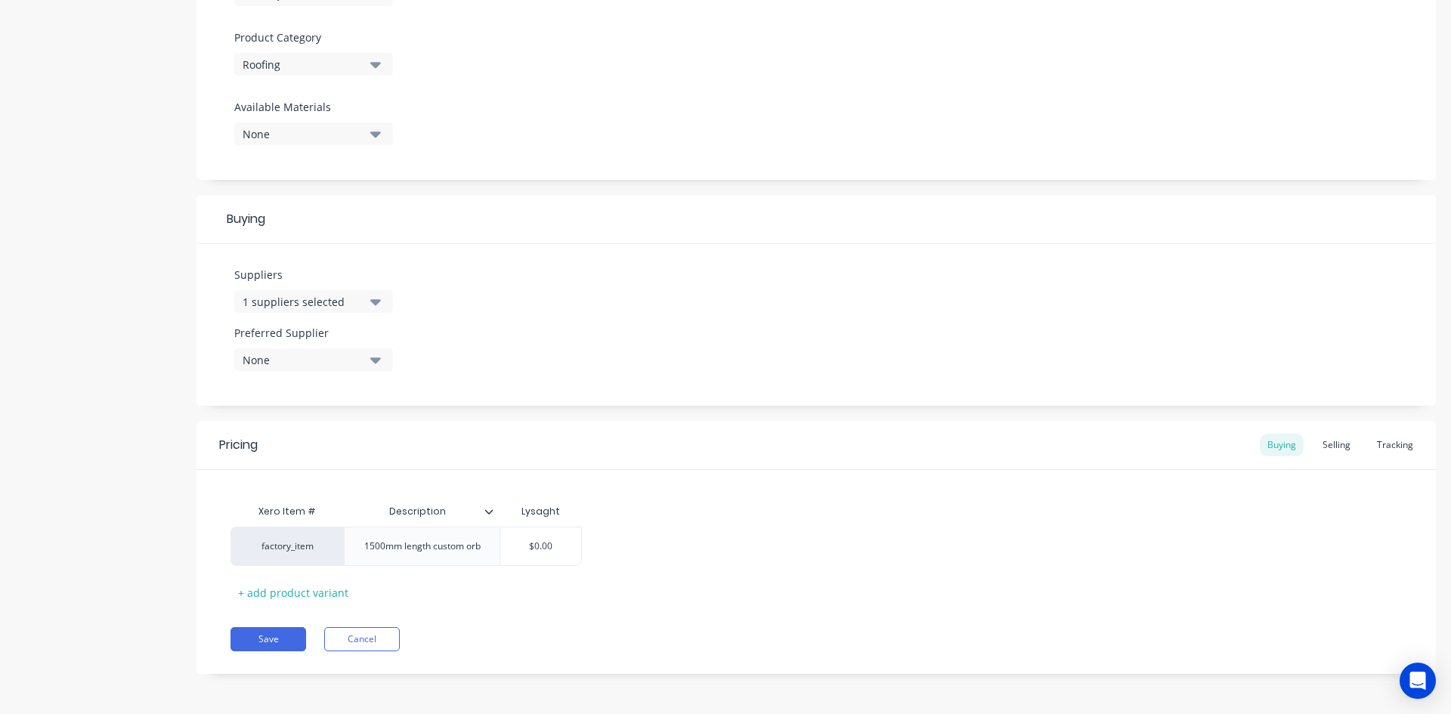
scroll to position [517, 0]
click at [1315, 439] on div "Selling" at bounding box center [1336, 443] width 43 height 23
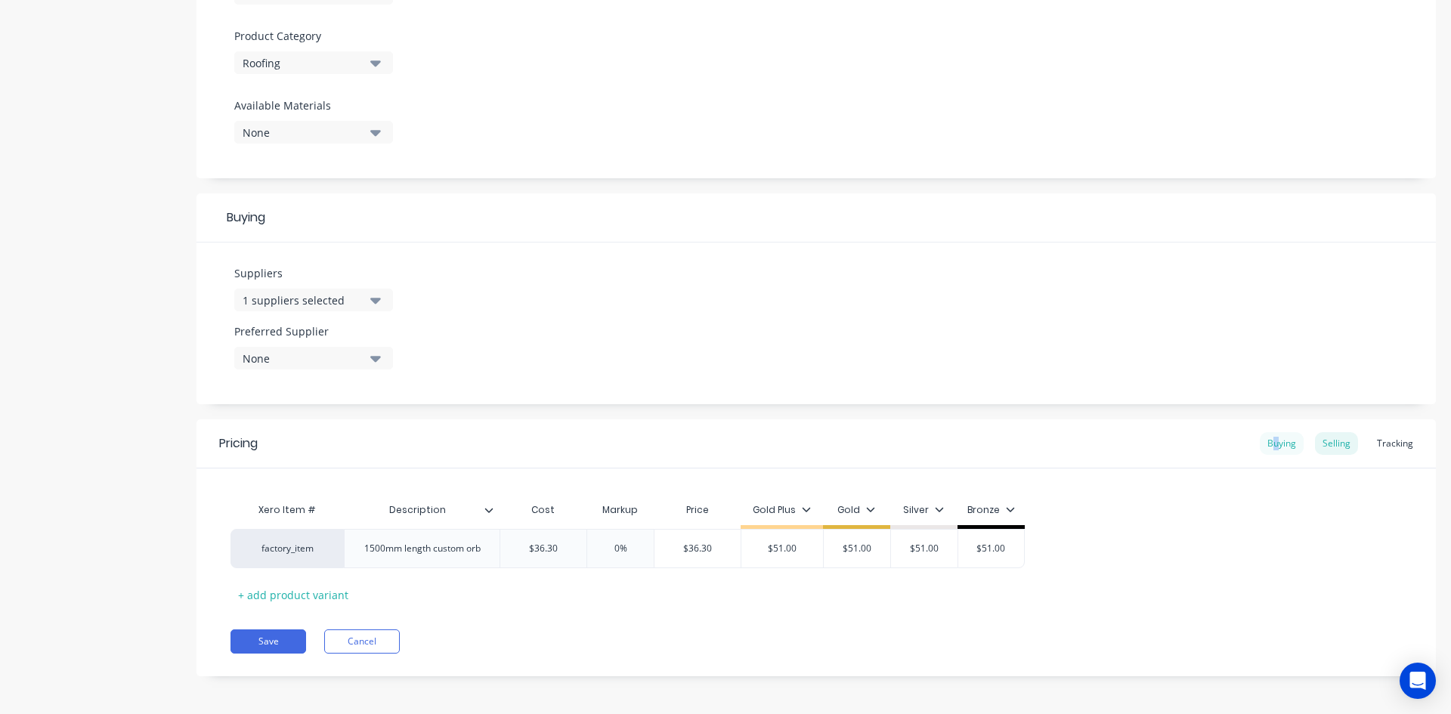
click at [1268, 441] on div "Buying" at bounding box center [1282, 443] width 44 height 23
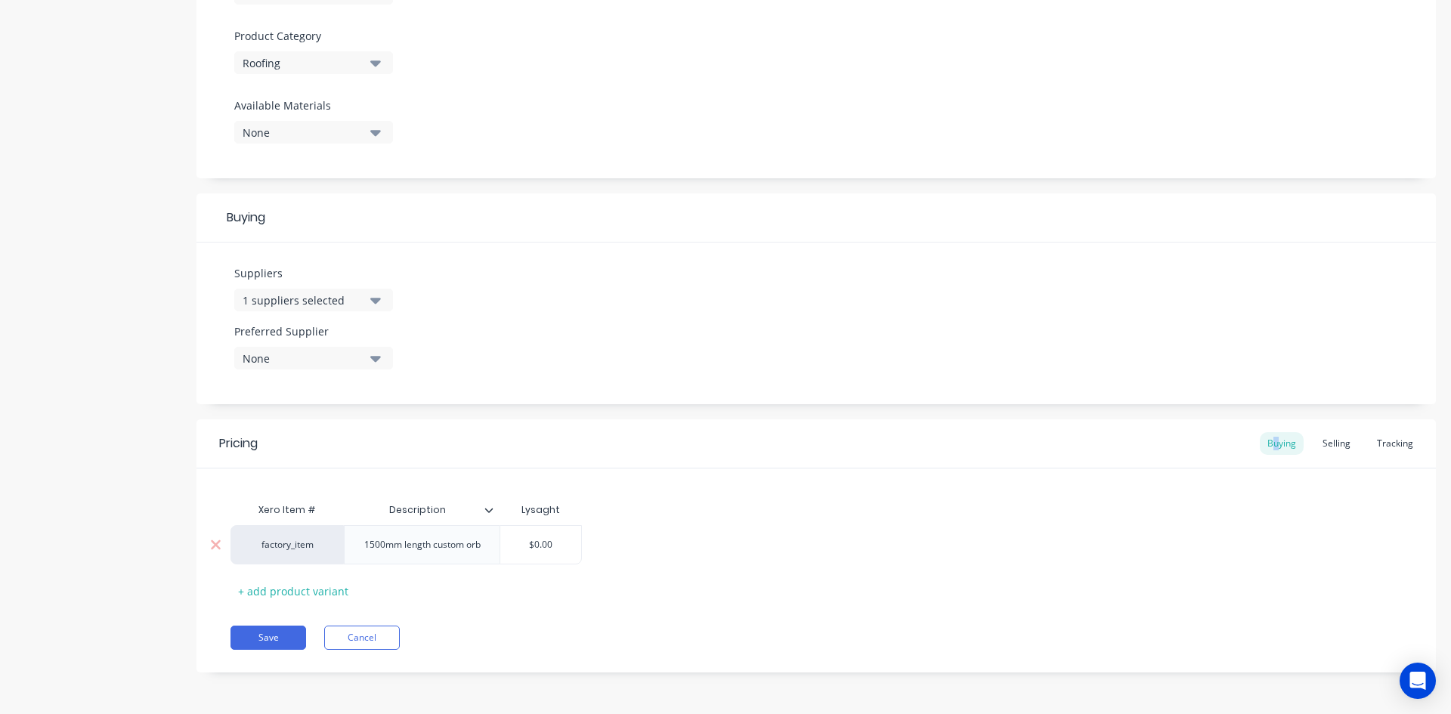
type input "$0.00"
click at [561, 545] on input "$0.00" at bounding box center [540, 545] width 81 height 14
type textarea "x"
type input "3"
type textarea "x"
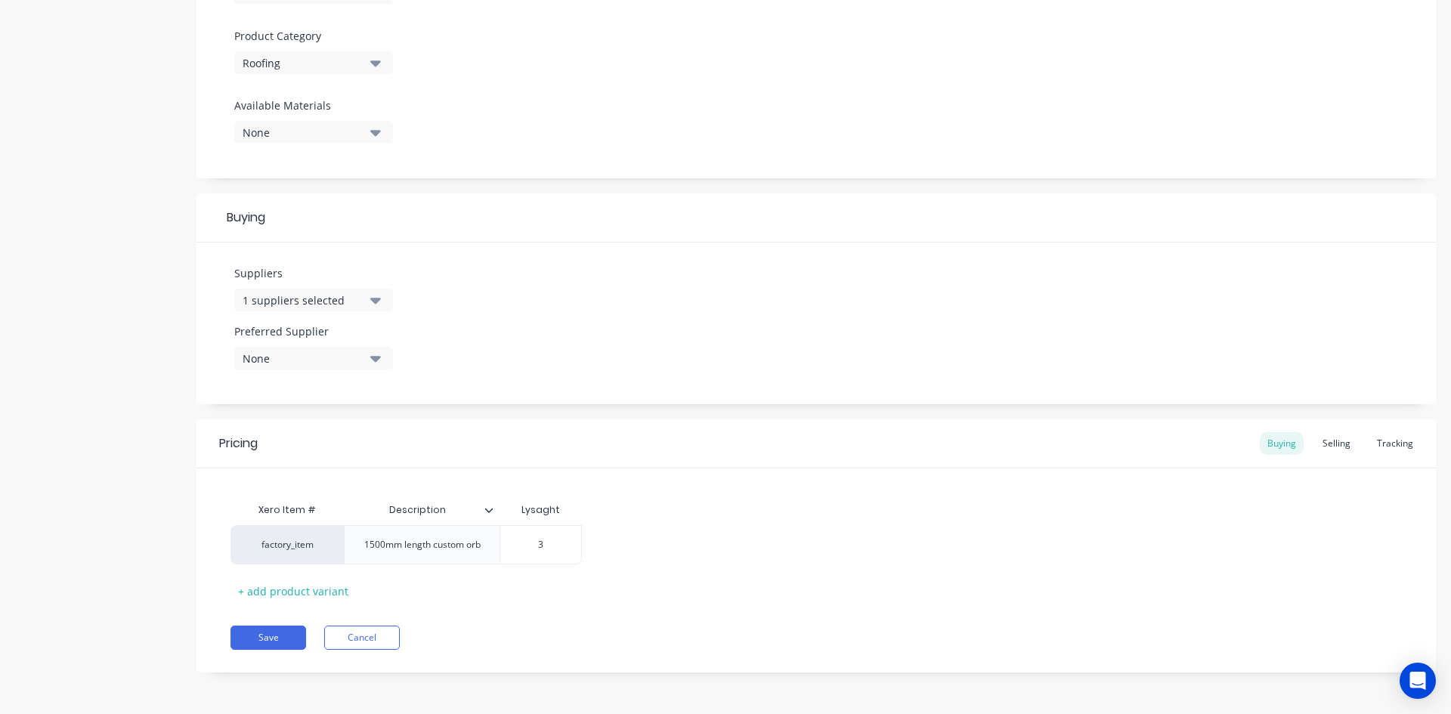
type input "36"
type textarea "x"
type input "36."
type textarea "x"
type input "36.3"
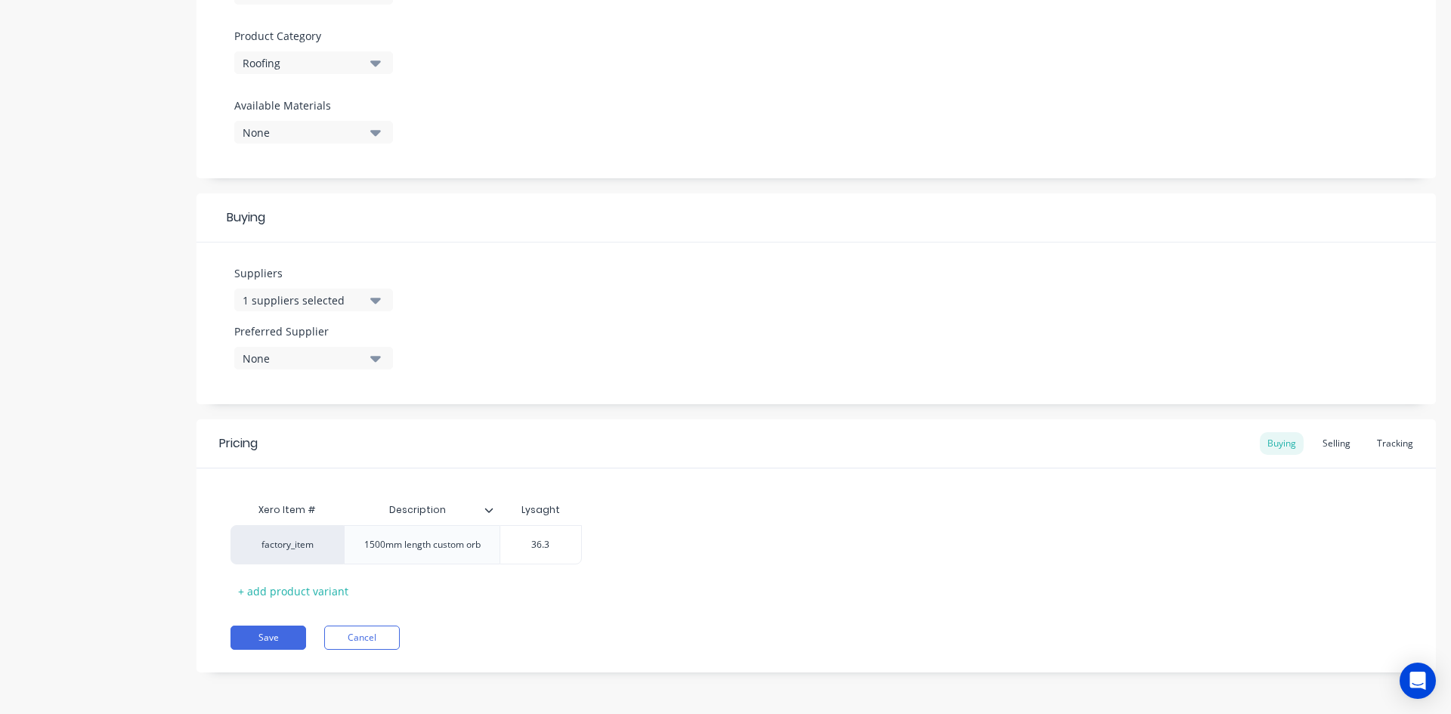
type textarea "x"
type input "36.30"
click at [1321, 447] on div "Selling" at bounding box center [1336, 443] width 43 height 23
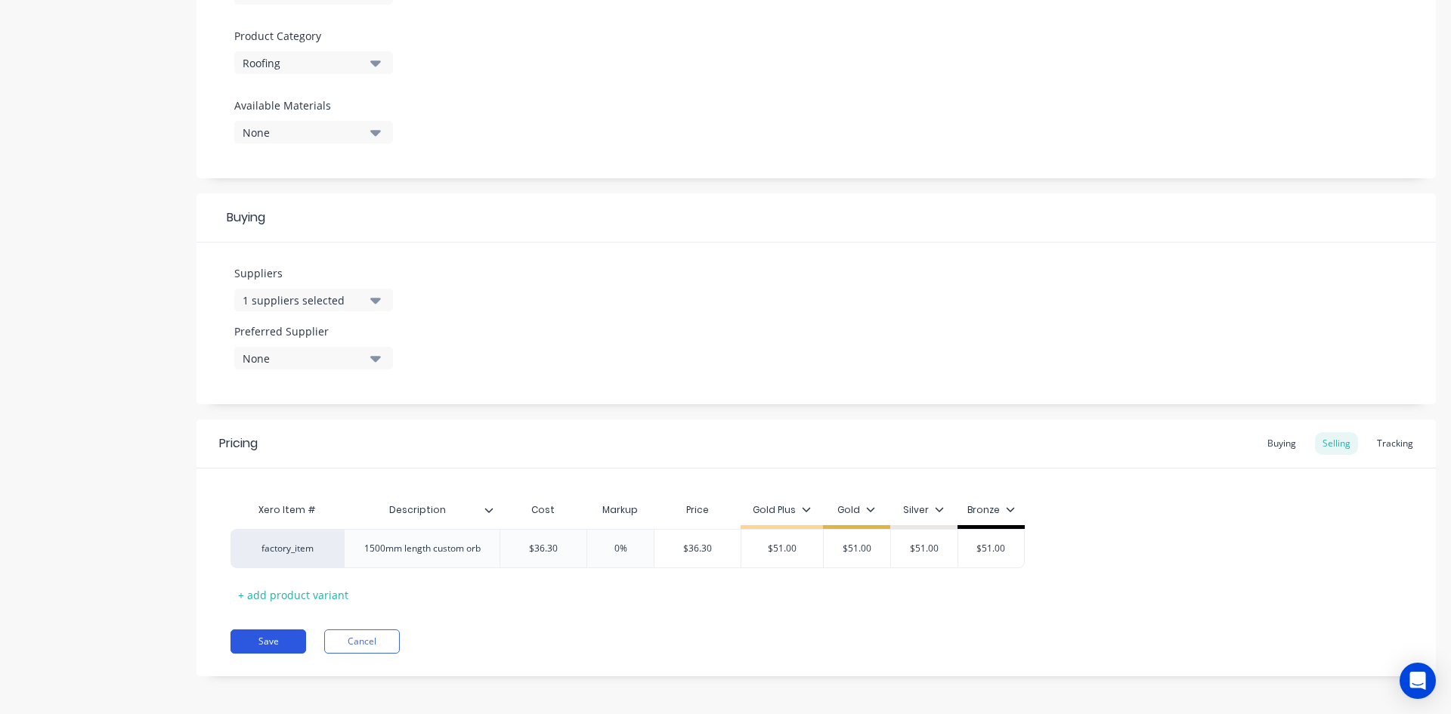
click at [279, 636] on button "Save" at bounding box center [269, 642] width 76 height 24
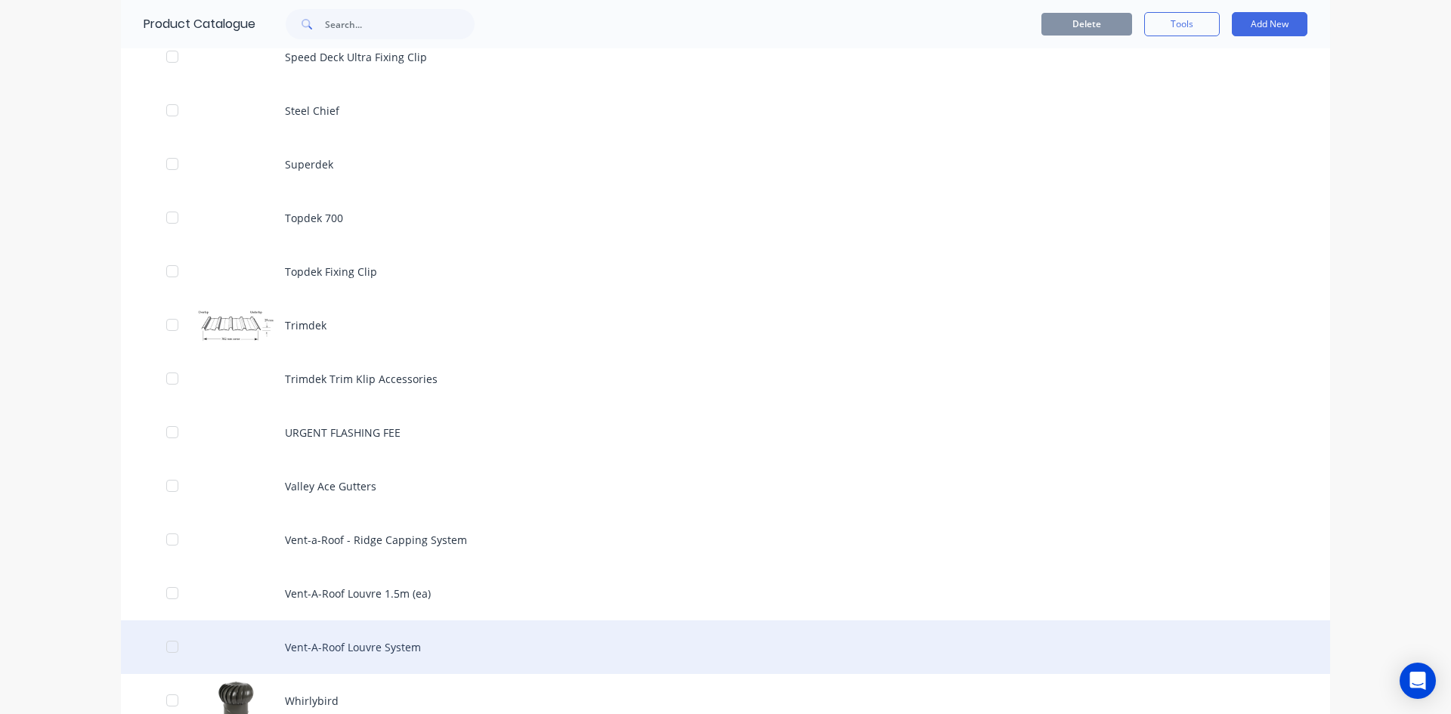
scroll to position [4773, 0]
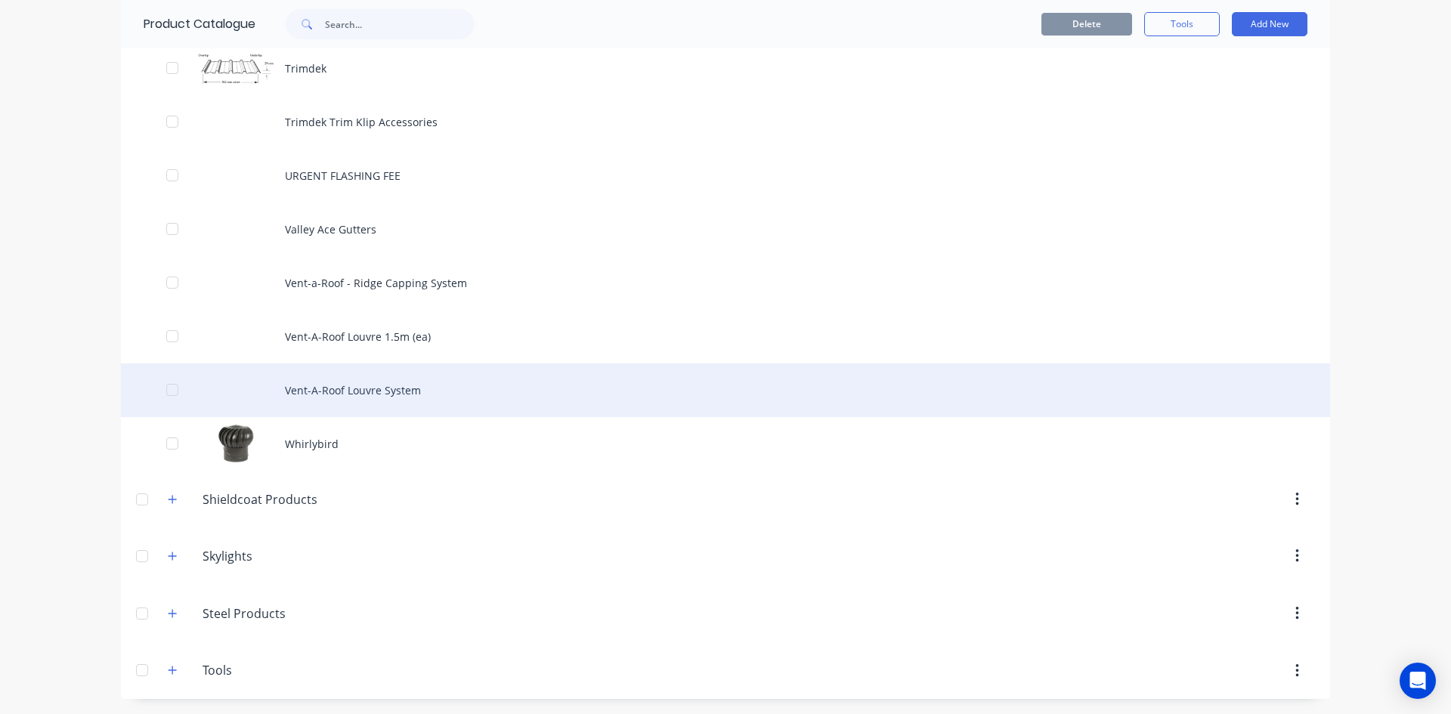
click at [348, 386] on div "Vent-A-Roof Louvre System" at bounding box center [725, 391] width 1209 height 54
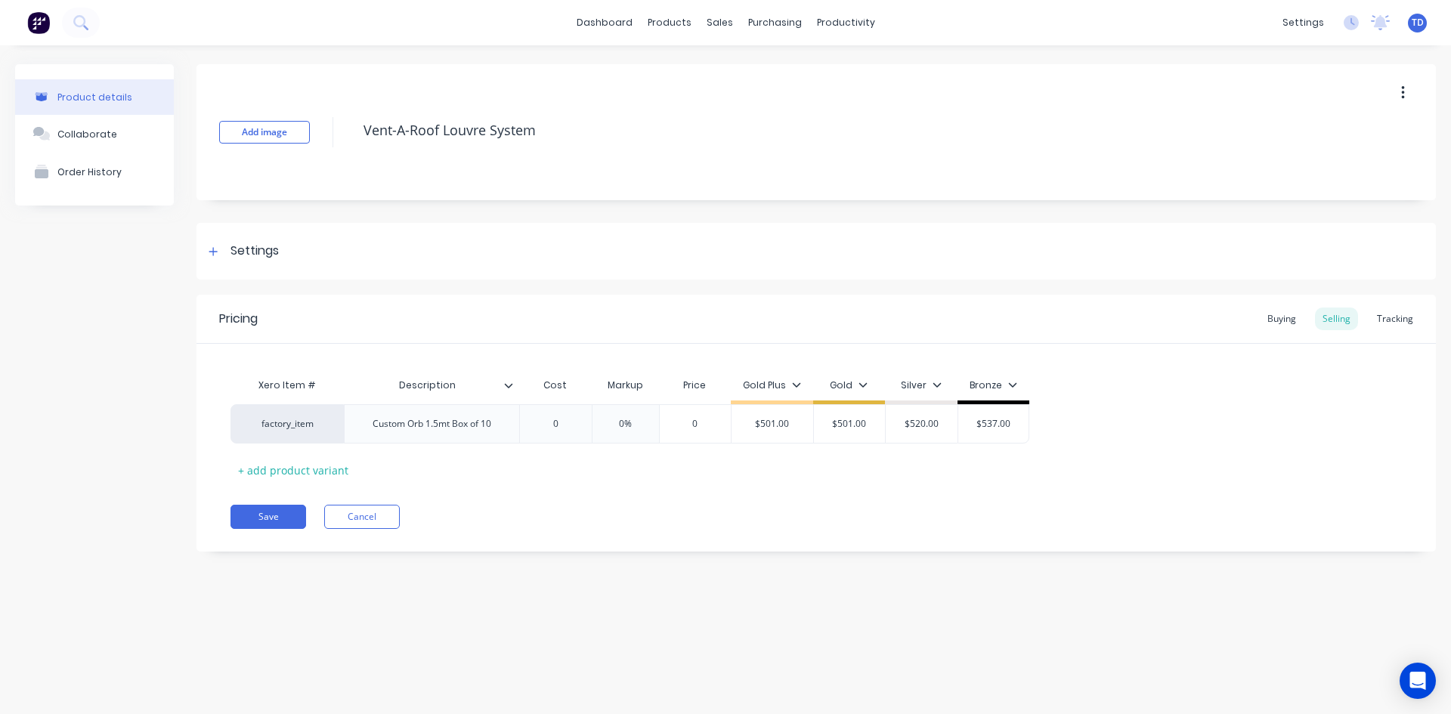
type textarea "x"
type input "0"
click at [565, 424] on input "0" at bounding box center [556, 424] width 76 height 14
type textarea "x"
type input "3"
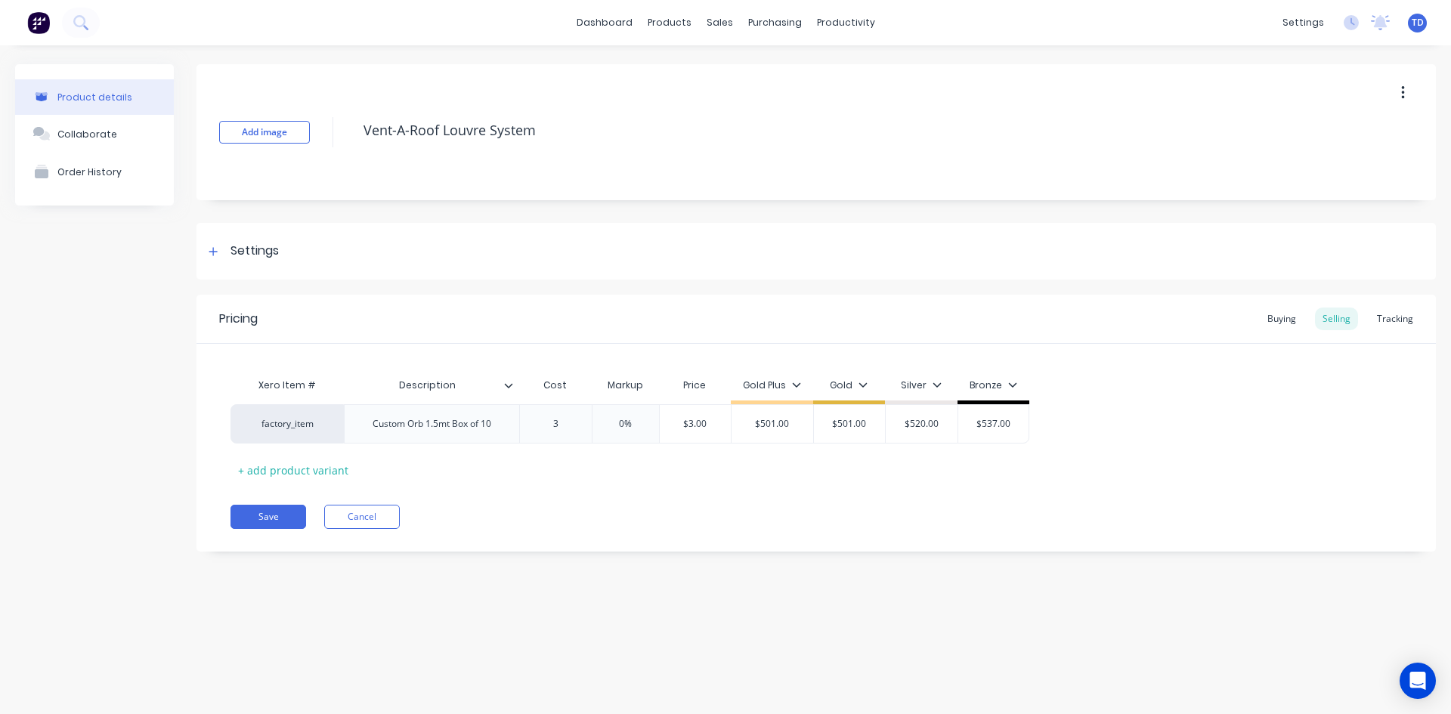
type textarea "x"
type input "35"
type textarea "x"
type input "357."
type textarea "x"
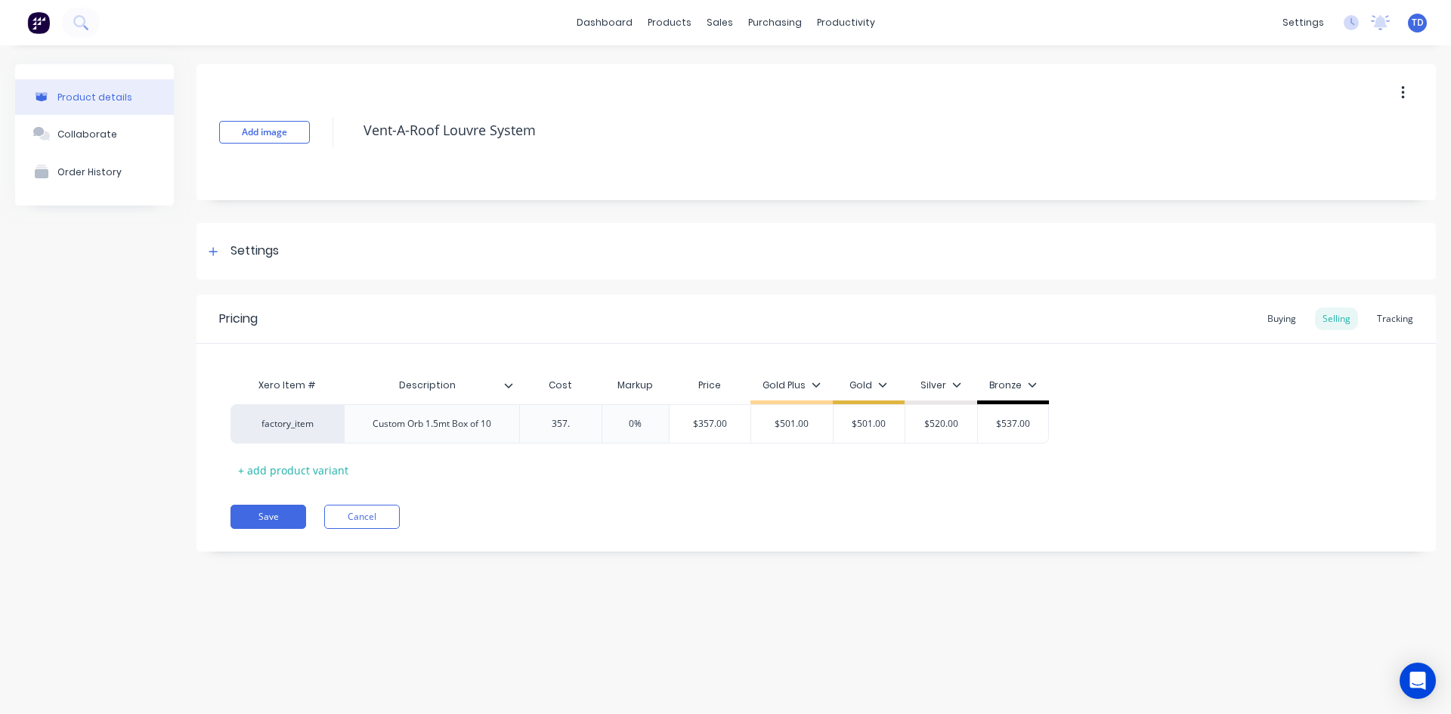
type input "357.6"
type textarea "x"
type input "357.69"
type input "0%"
type input "$357.69"
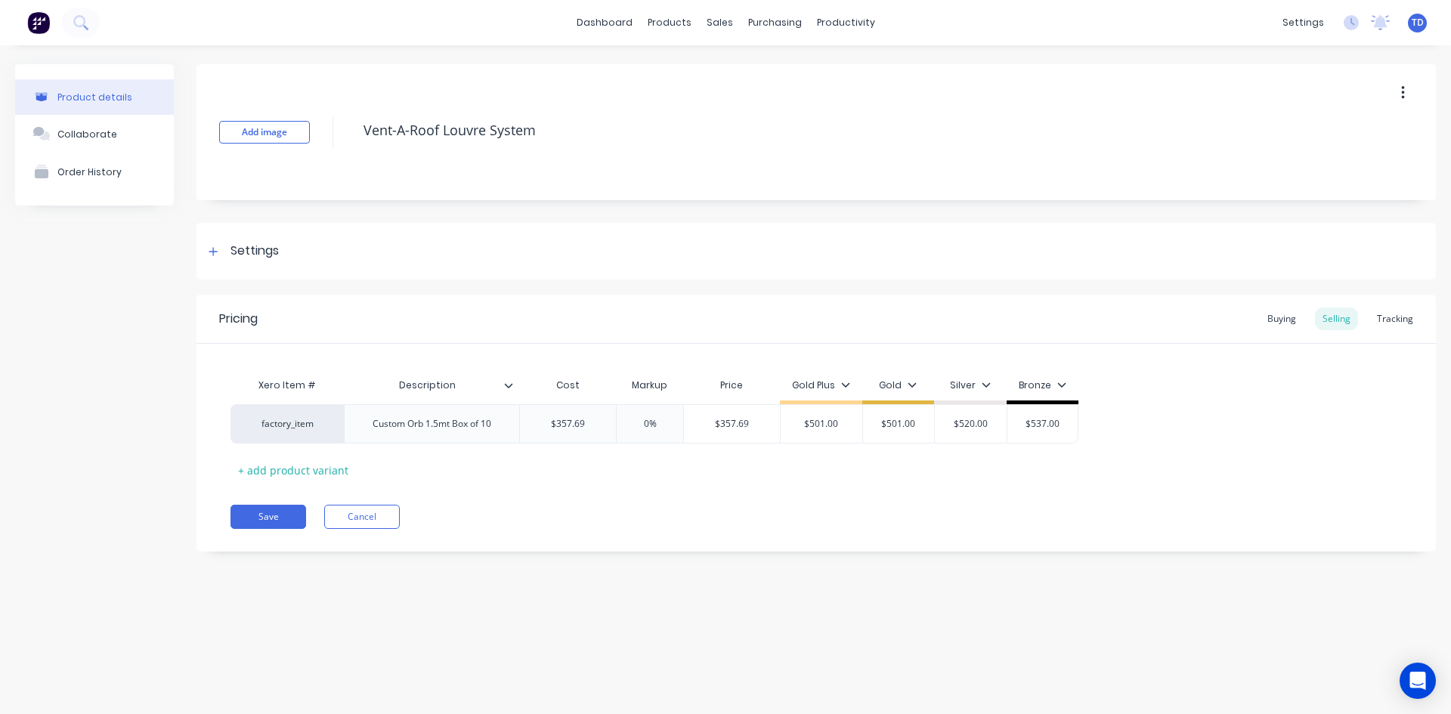
type input "$501.00"
type textarea "x"
type input "5"
type textarea "x"
type input "50"
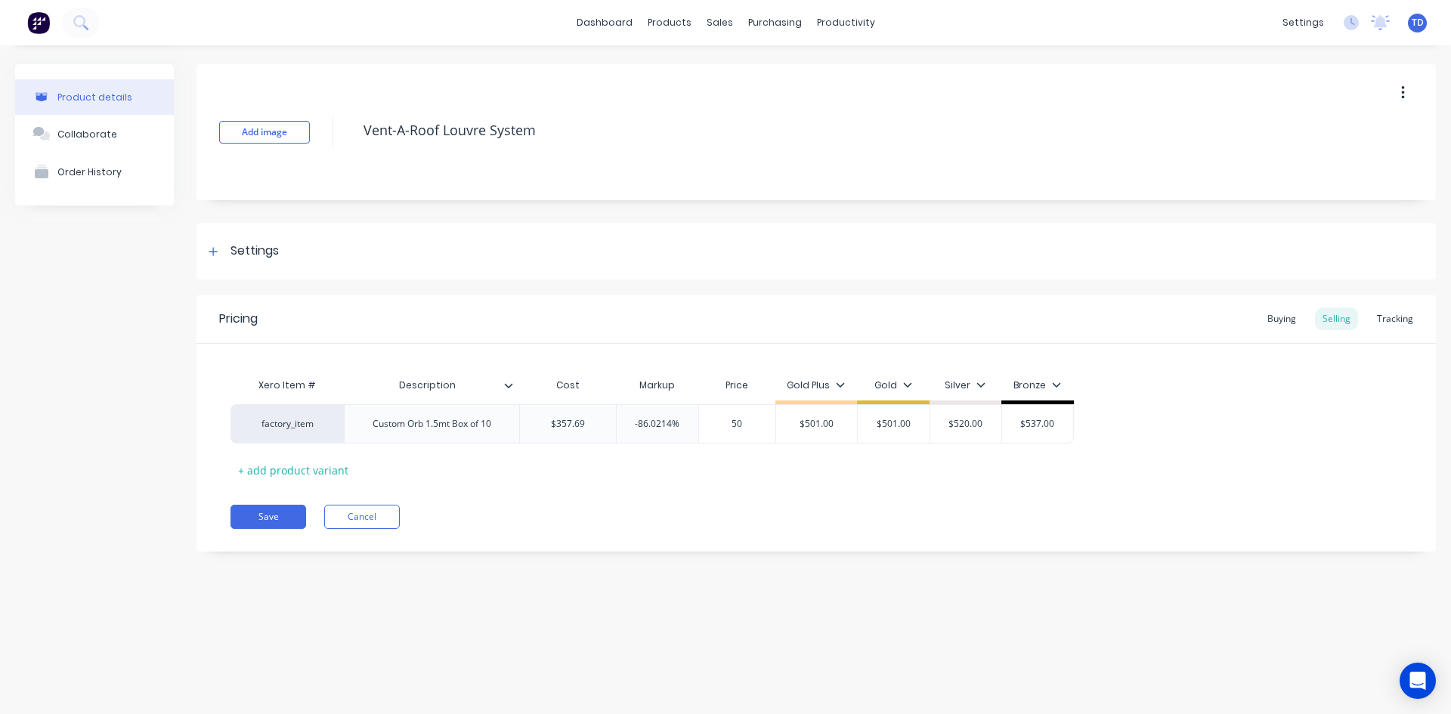
type textarea "x"
type input "501.00"
click at [1273, 313] on div "Buying" at bounding box center [1282, 319] width 44 height 23
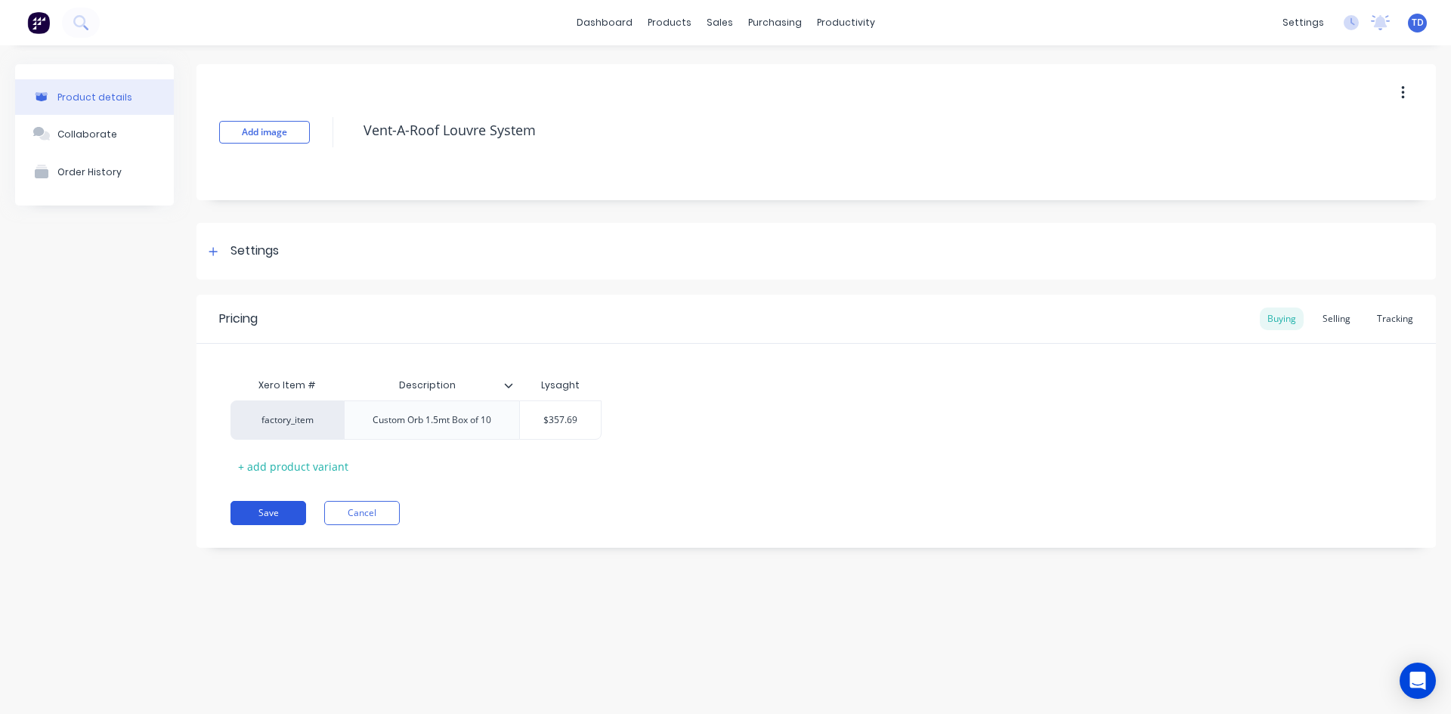
click at [249, 515] on button "Save" at bounding box center [269, 513] width 76 height 24
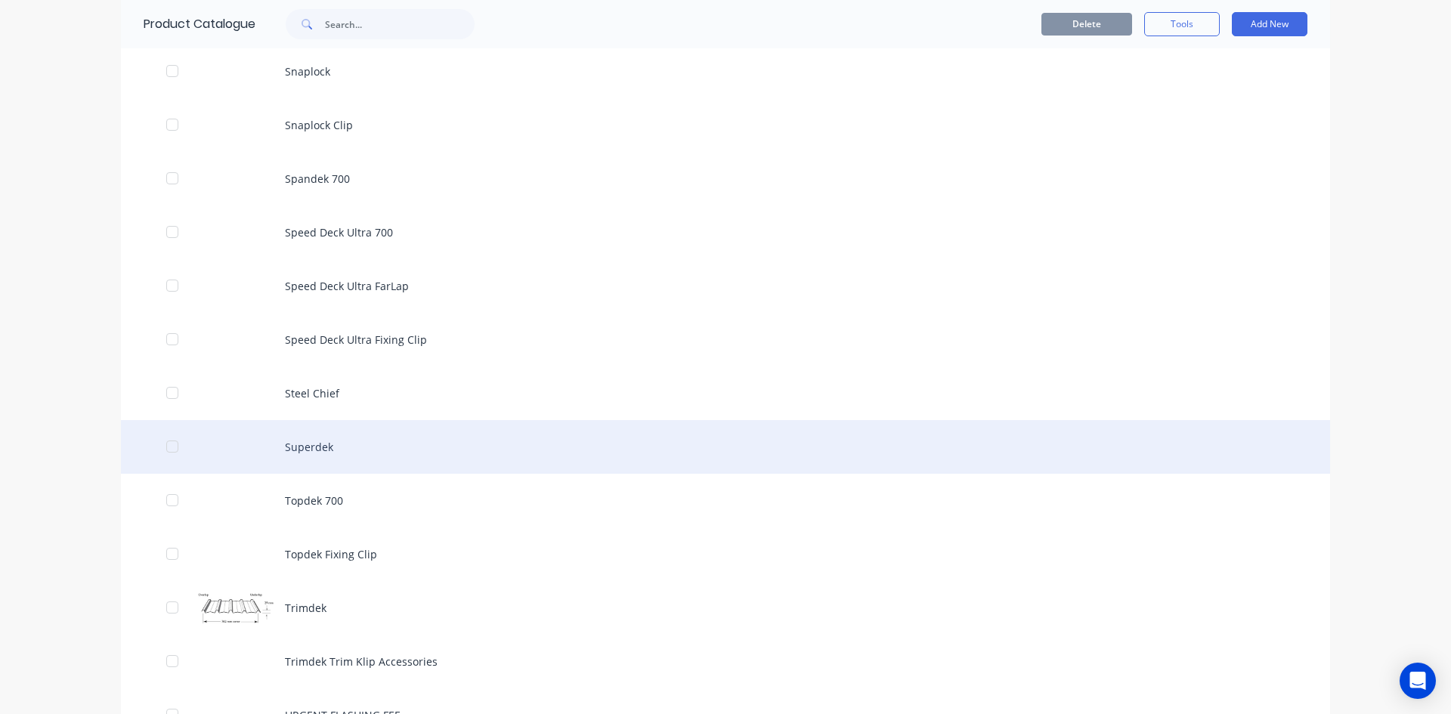
scroll to position [4687, 0]
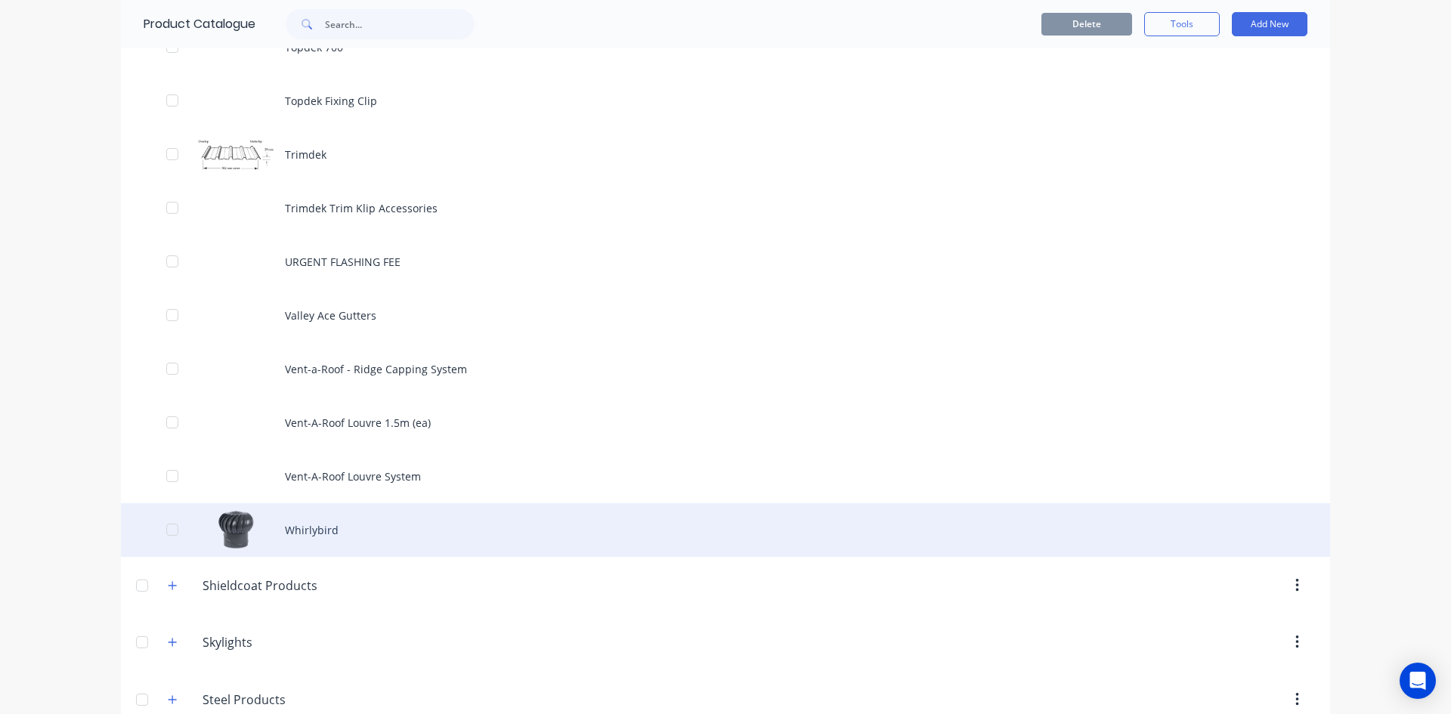
click at [317, 527] on div "Whirlybird" at bounding box center [725, 530] width 1209 height 54
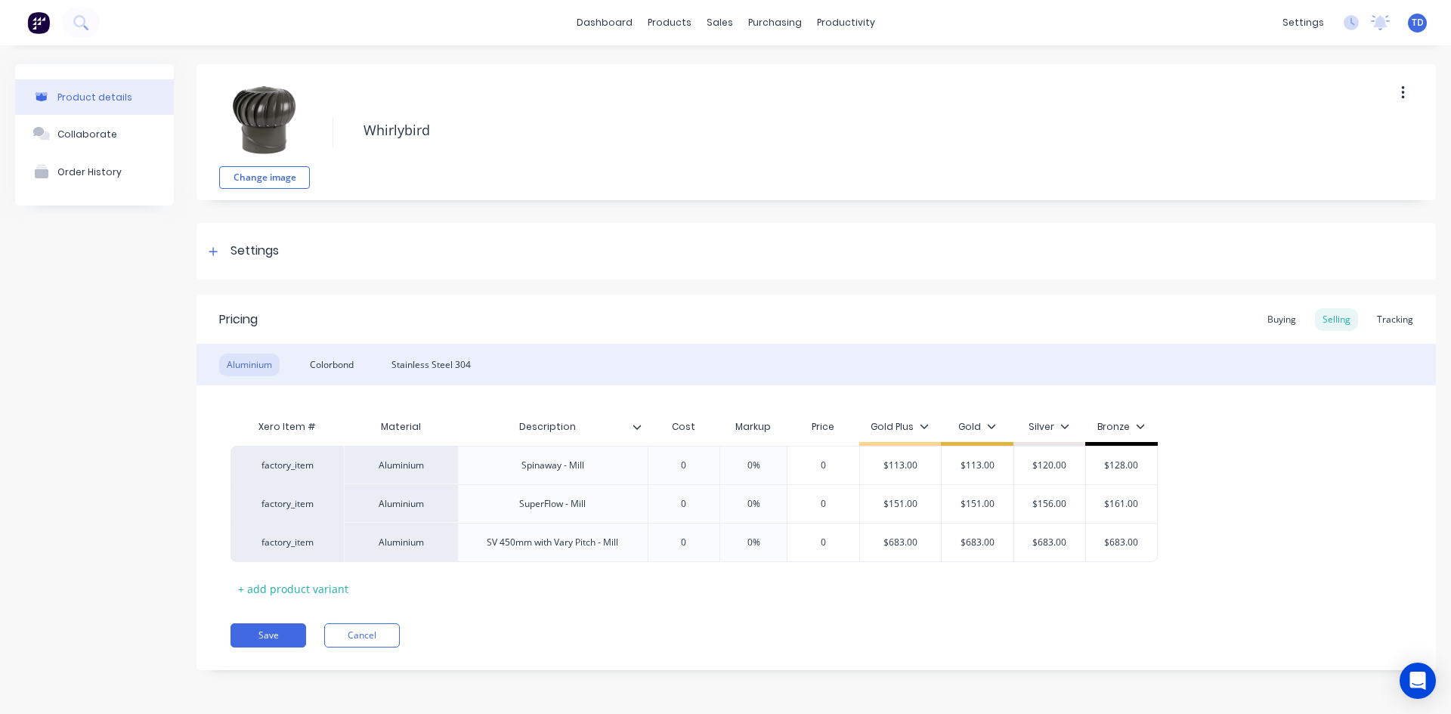
type textarea "x"
click at [1273, 321] on div "Buying" at bounding box center [1282, 319] width 44 height 23
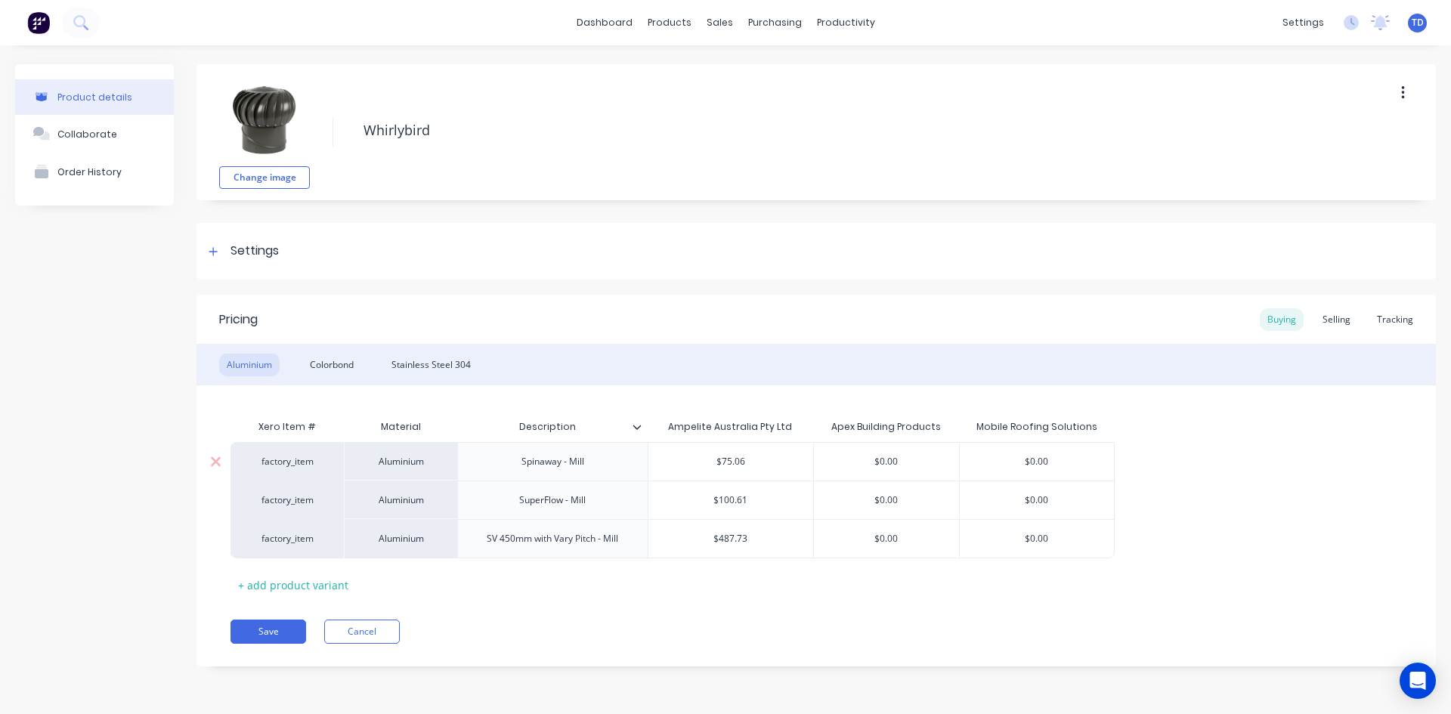
type input "$75.06"
click at [801, 457] on input "$75.06" at bounding box center [731, 462] width 165 height 14
type textarea "x"
type input "7"
type textarea "x"
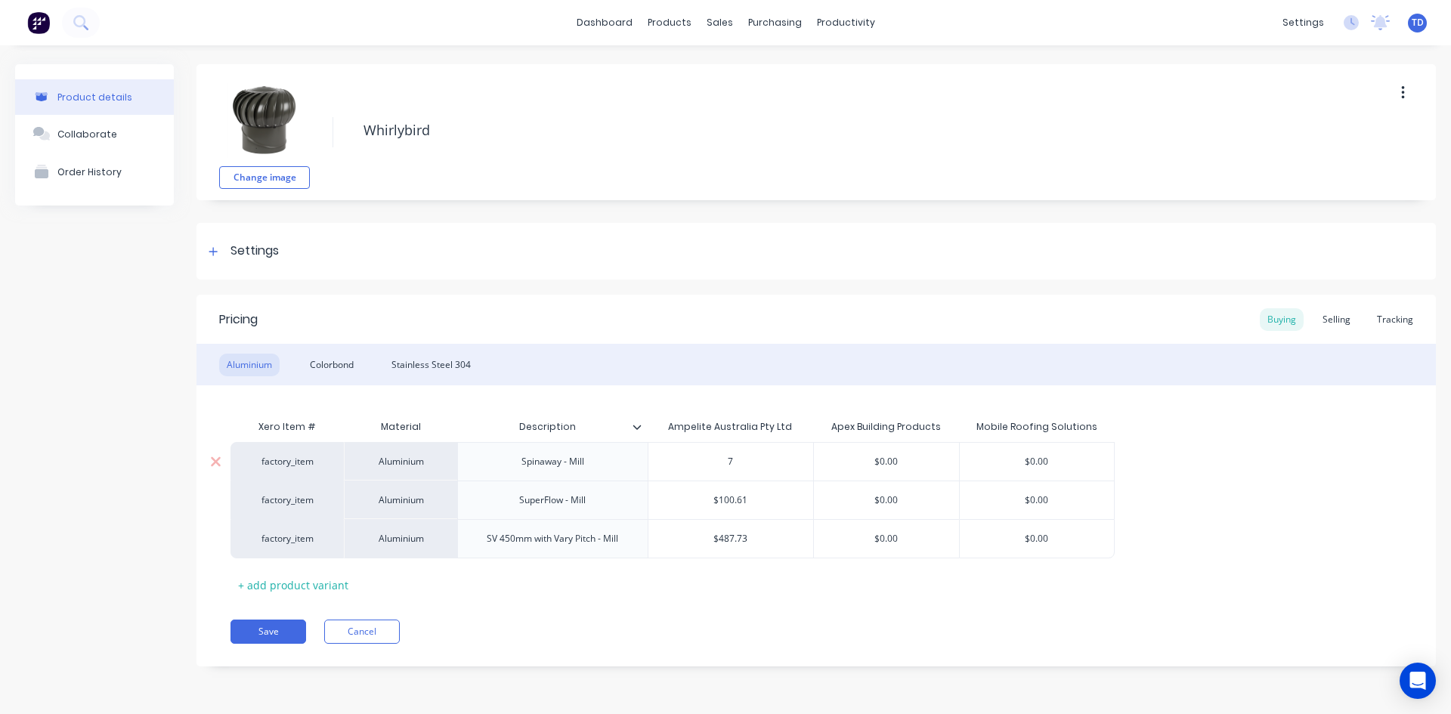
type input "79"
type textarea "x"
type input "79."
type textarea "x"
type input "79.49"
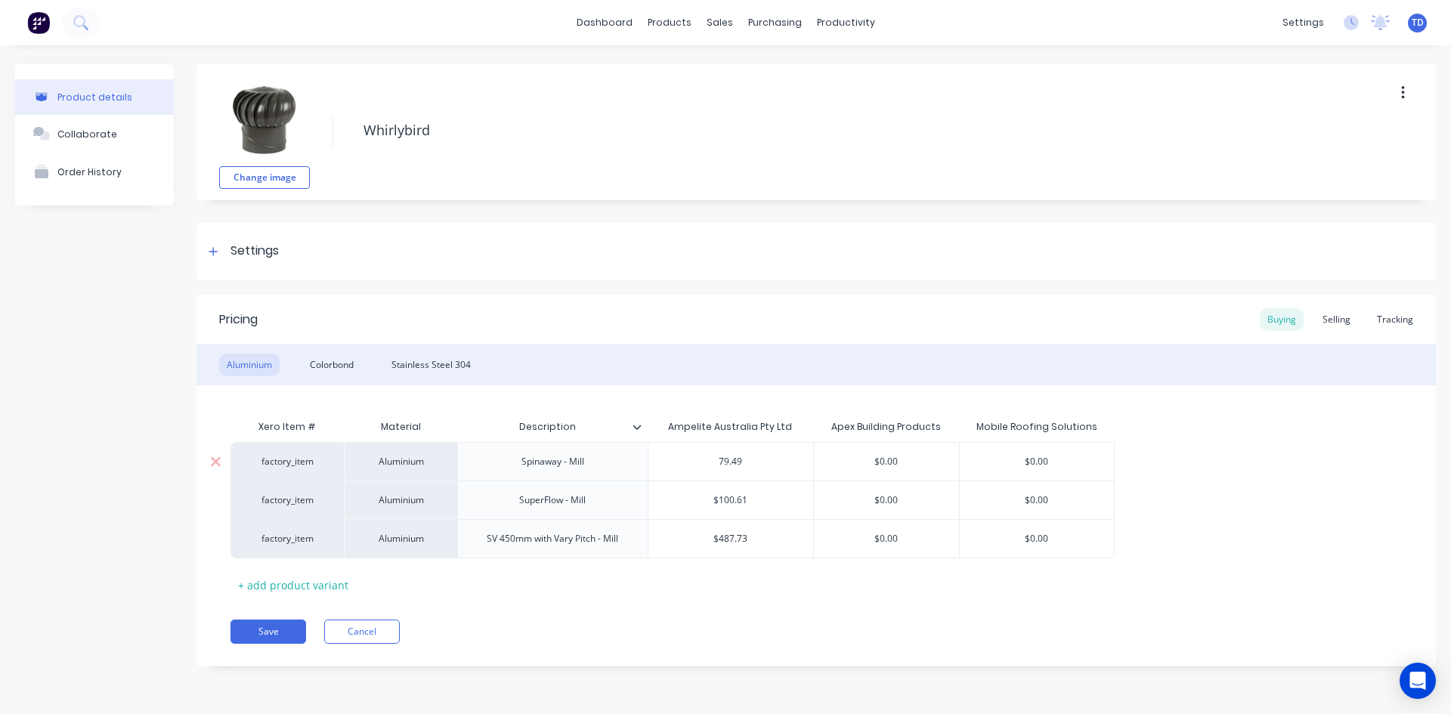
type textarea "x"
type input "79.49"
type input "$0.00"
type input "$100.61"
click at [771, 505] on input "$100.61" at bounding box center [731, 501] width 165 height 14
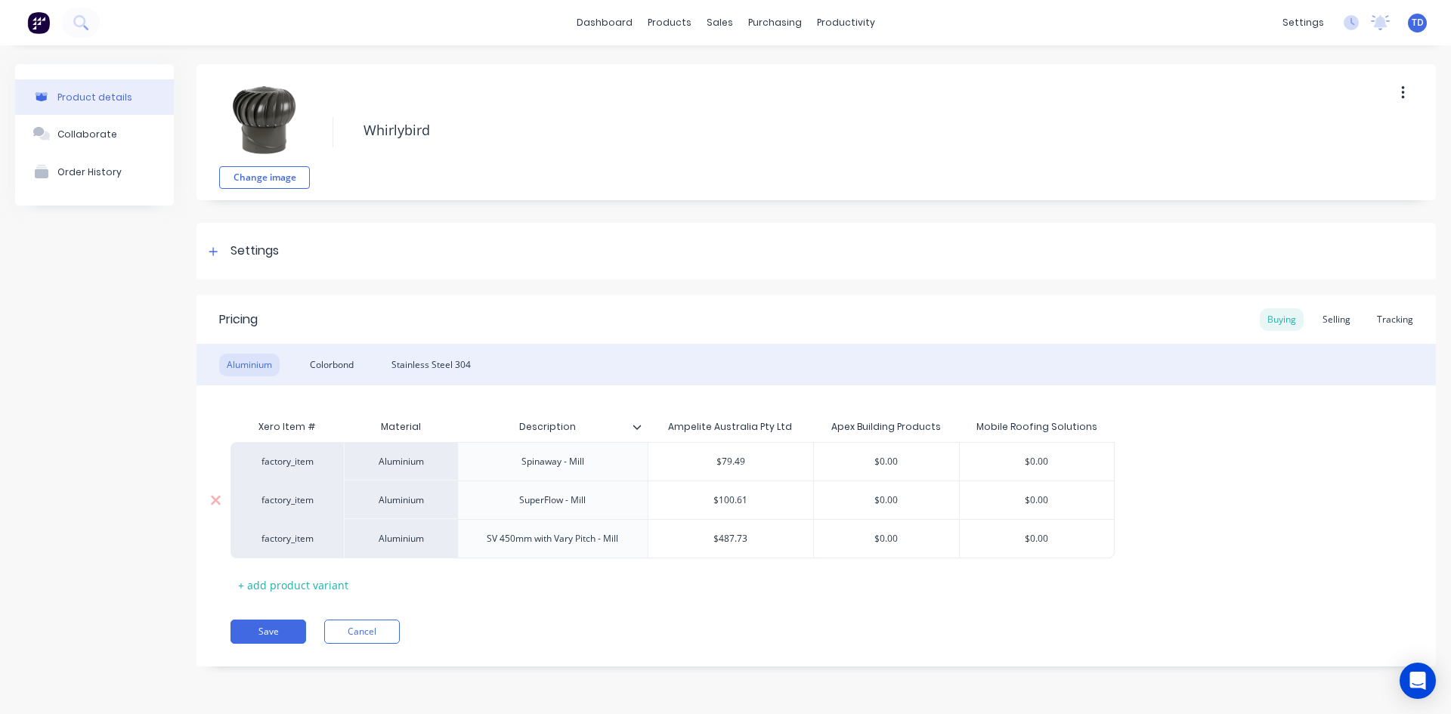
type textarea "x"
type input "1"
type textarea "x"
type input "10"
type textarea "x"
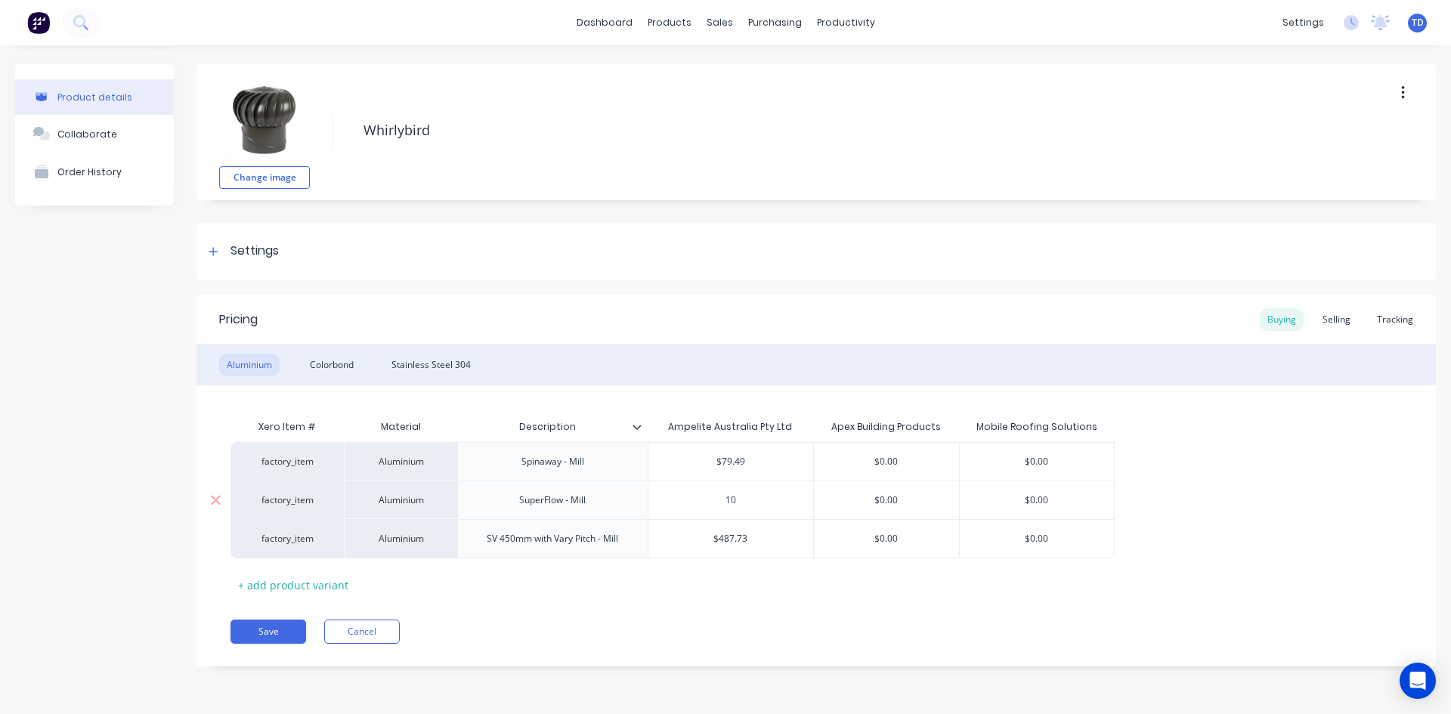
type input "106"
type textarea "x"
type input "106."
click at [1341, 316] on div "Selling" at bounding box center [1336, 319] width 43 height 23
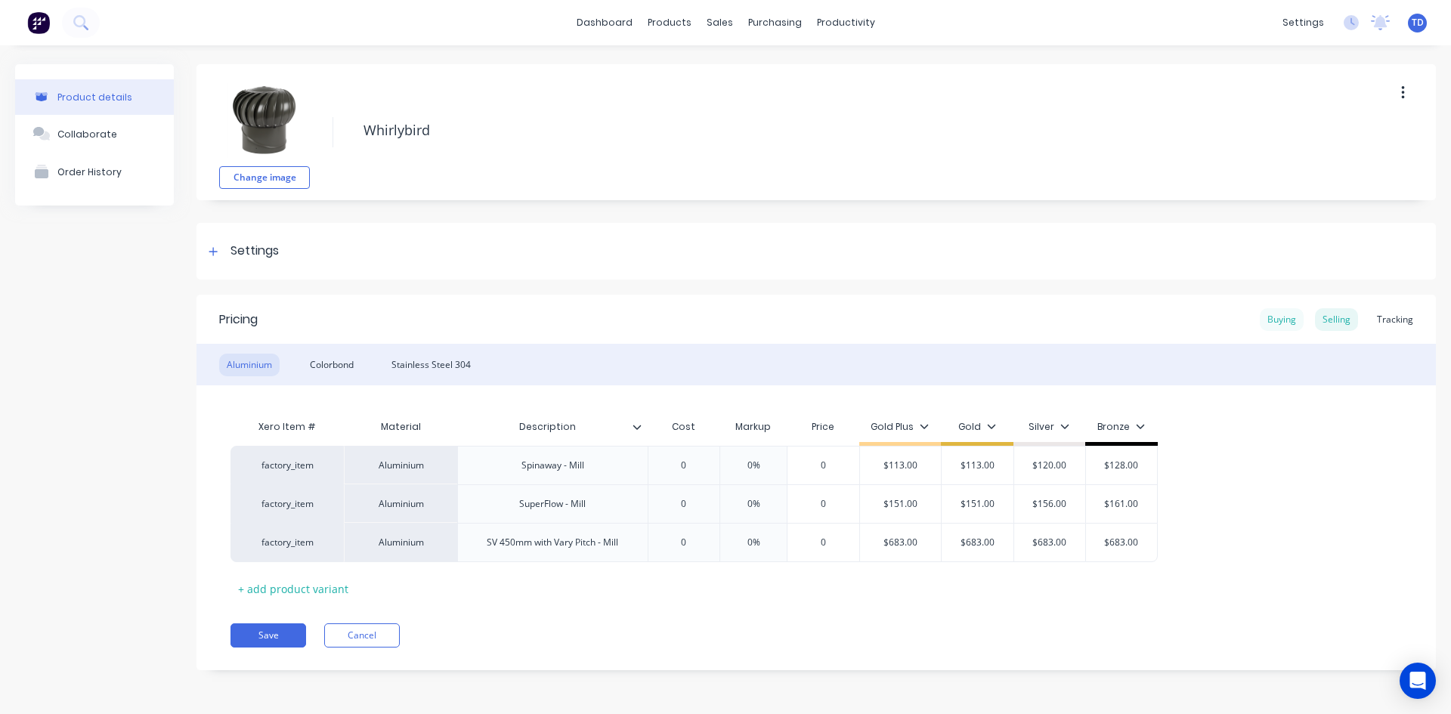
click at [1290, 327] on div "Buying" at bounding box center [1282, 319] width 44 height 23
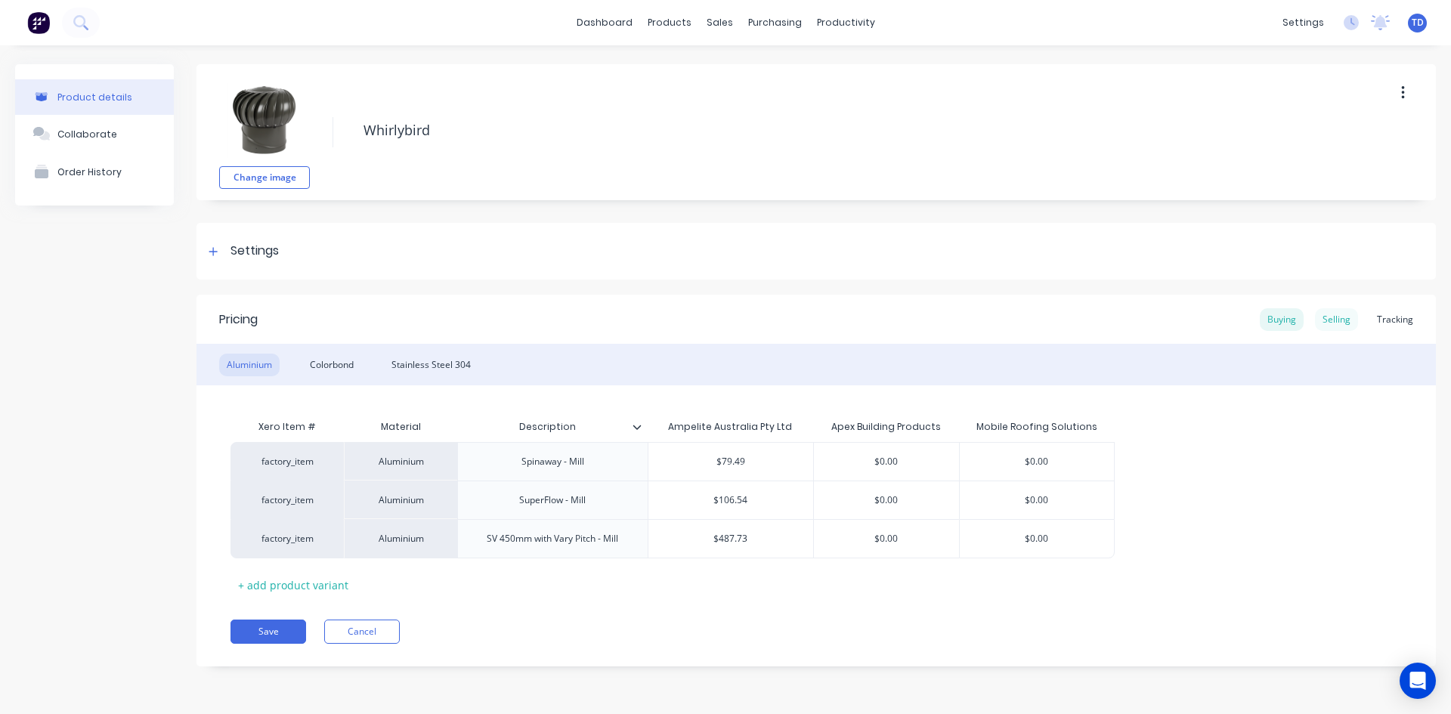
click at [1336, 328] on div "Selling" at bounding box center [1336, 319] width 43 height 23
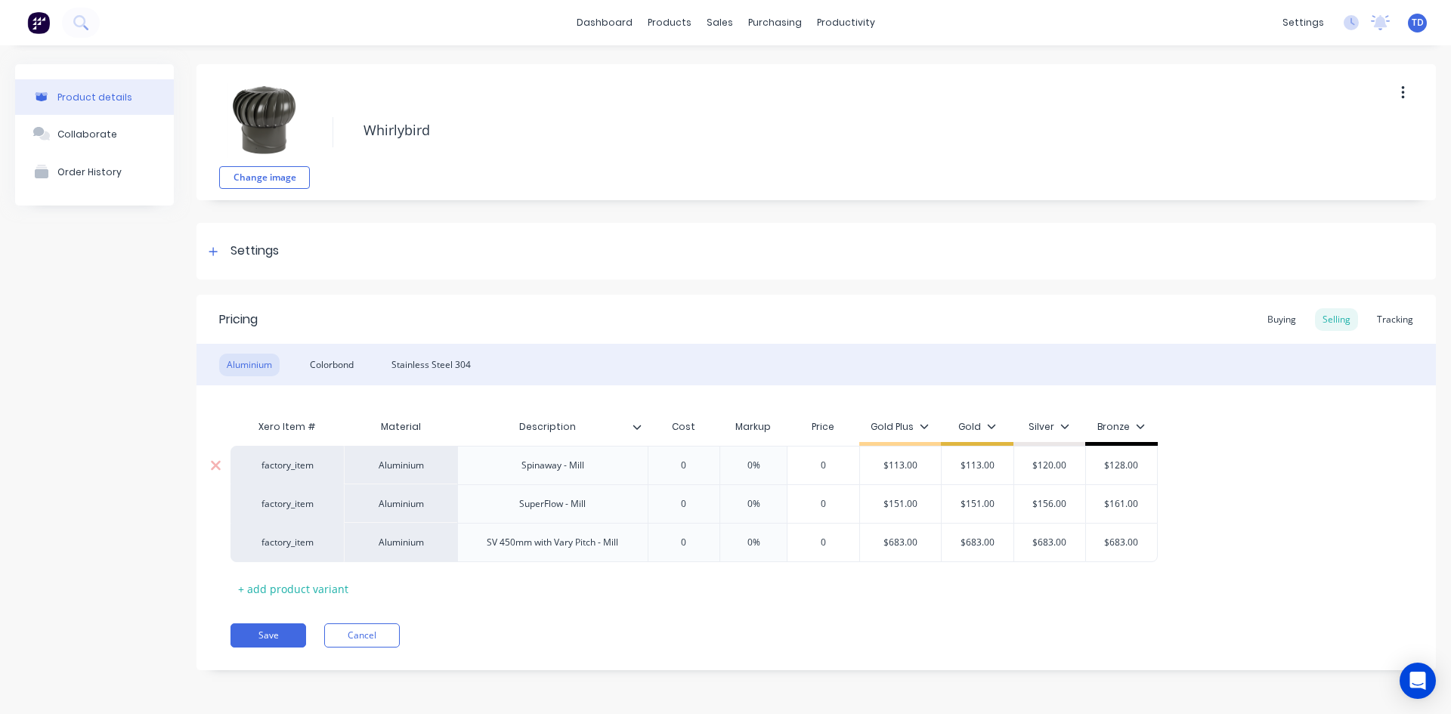
click at [694, 464] on input "0" at bounding box center [684, 466] width 76 height 14
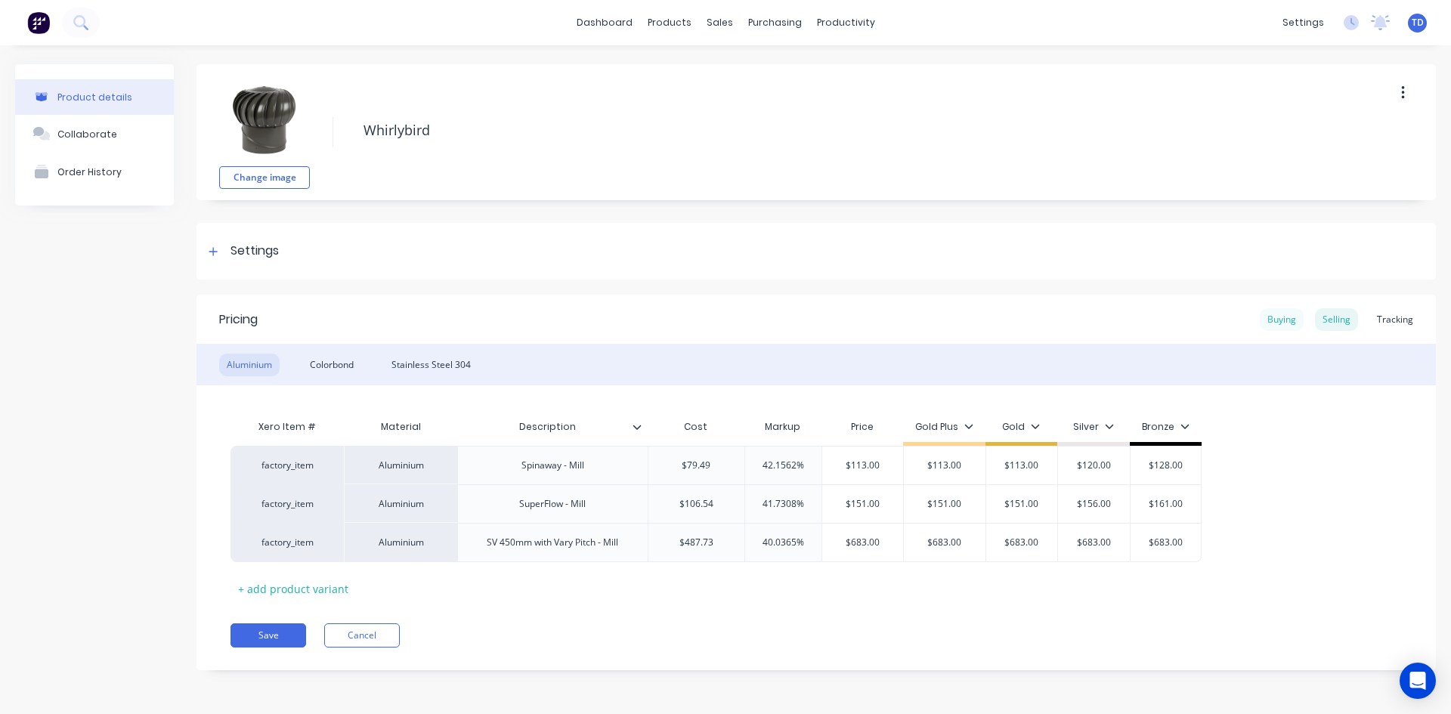
click at [1284, 319] on div "Buying" at bounding box center [1282, 319] width 44 height 23
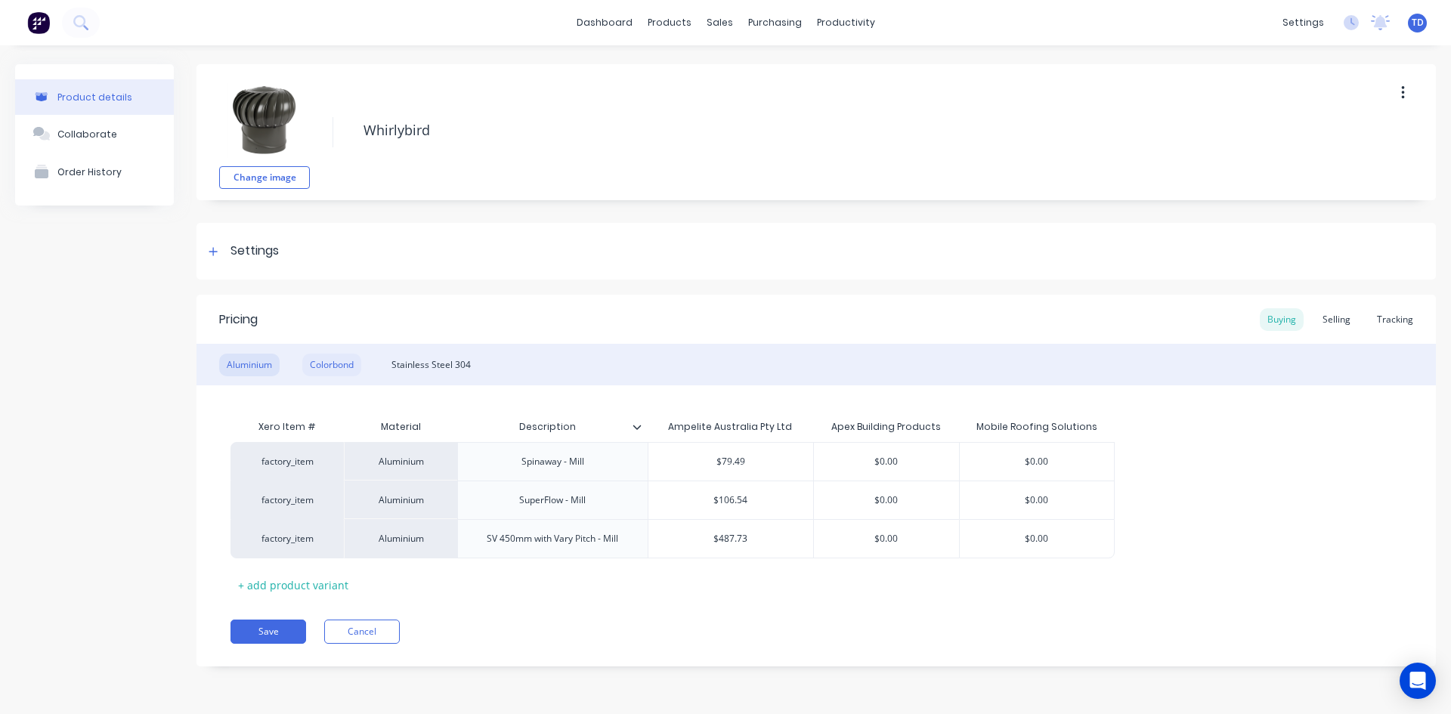
click at [351, 361] on div "Colorbond" at bounding box center [331, 365] width 59 height 23
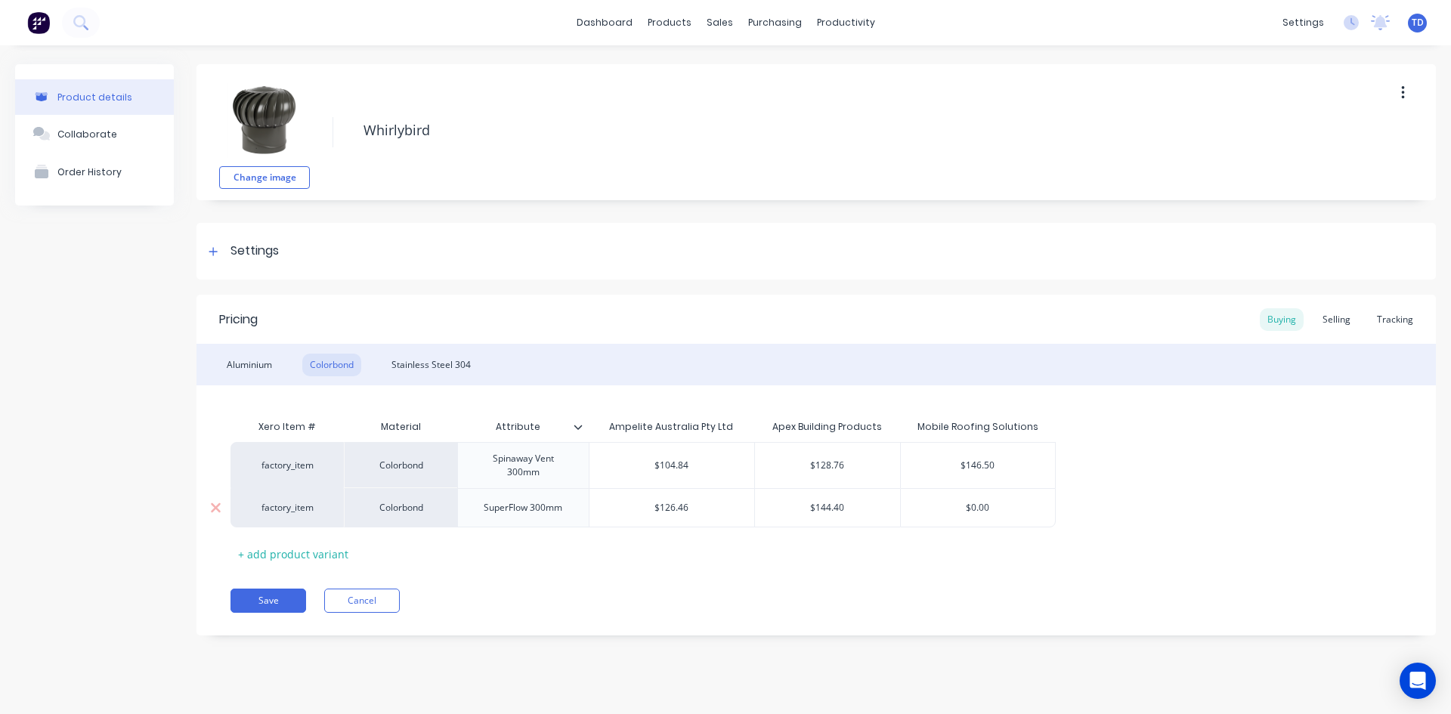
click at [746, 512] on input "$126.46" at bounding box center [672, 508] width 165 height 14
click at [699, 510] on input "$126.46" at bounding box center [672, 508] width 165 height 14
click at [1339, 319] on div "Selling" at bounding box center [1336, 319] width 43 height 23
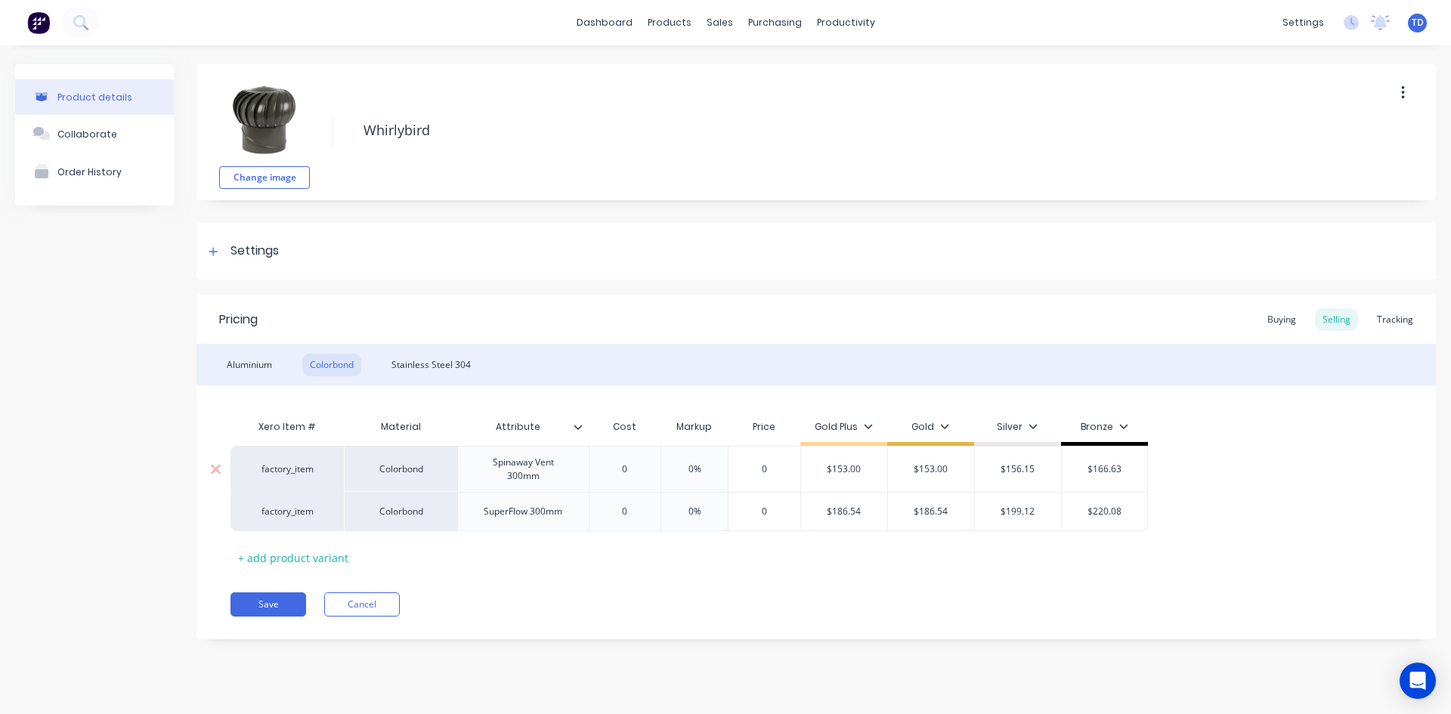
click at [628, 472] on input "0" at bounding box center [625, 470] width 76 height 14
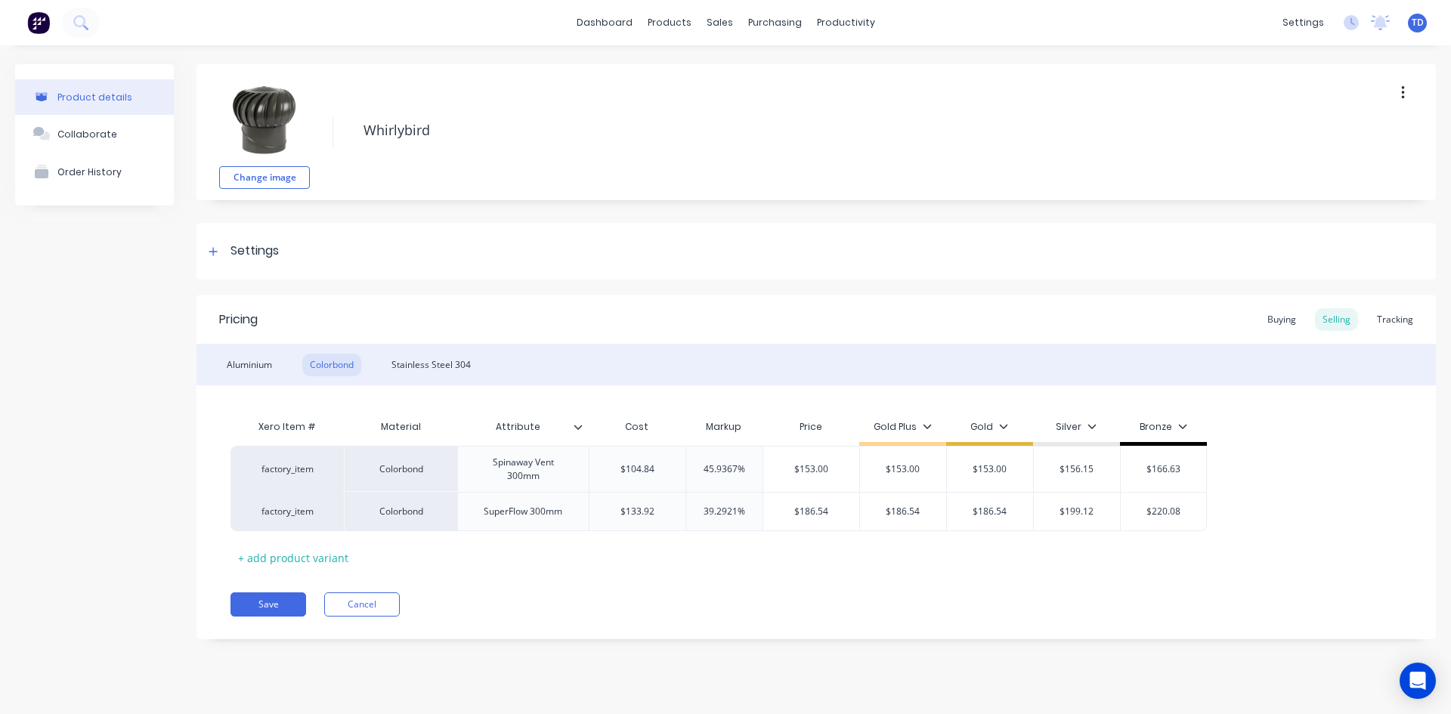
click at [667, 574] on div "Pricing Buying Selling Tracking Aluminium Colorbond Stainless Steel 304 Xero It…" at bounding box center [817, 467] width 1240 height 345
click at [243, 363] on div "Aluminium" at bounding box center [249, 365] width 60 height 23
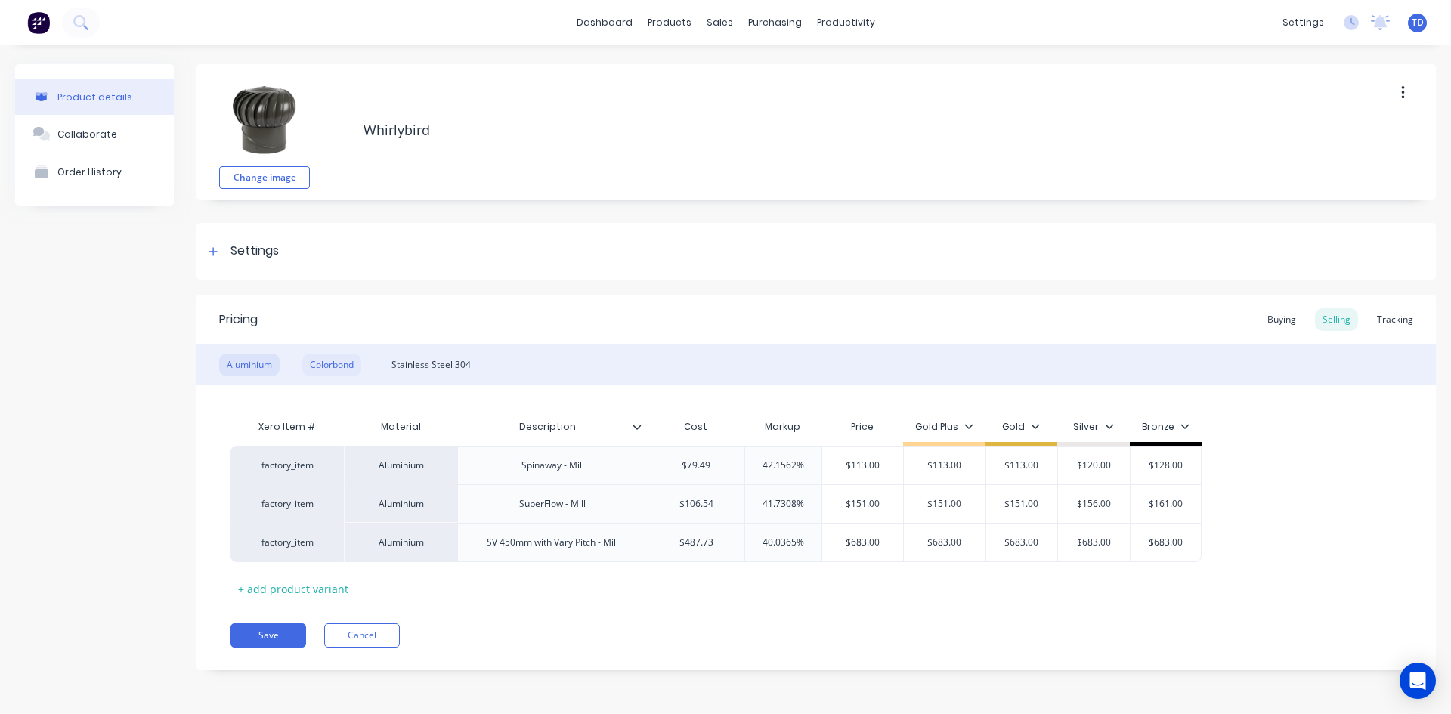
click at [340, 361] on div "Colorbond" at bounding box center [331, 365] width 59 height 23
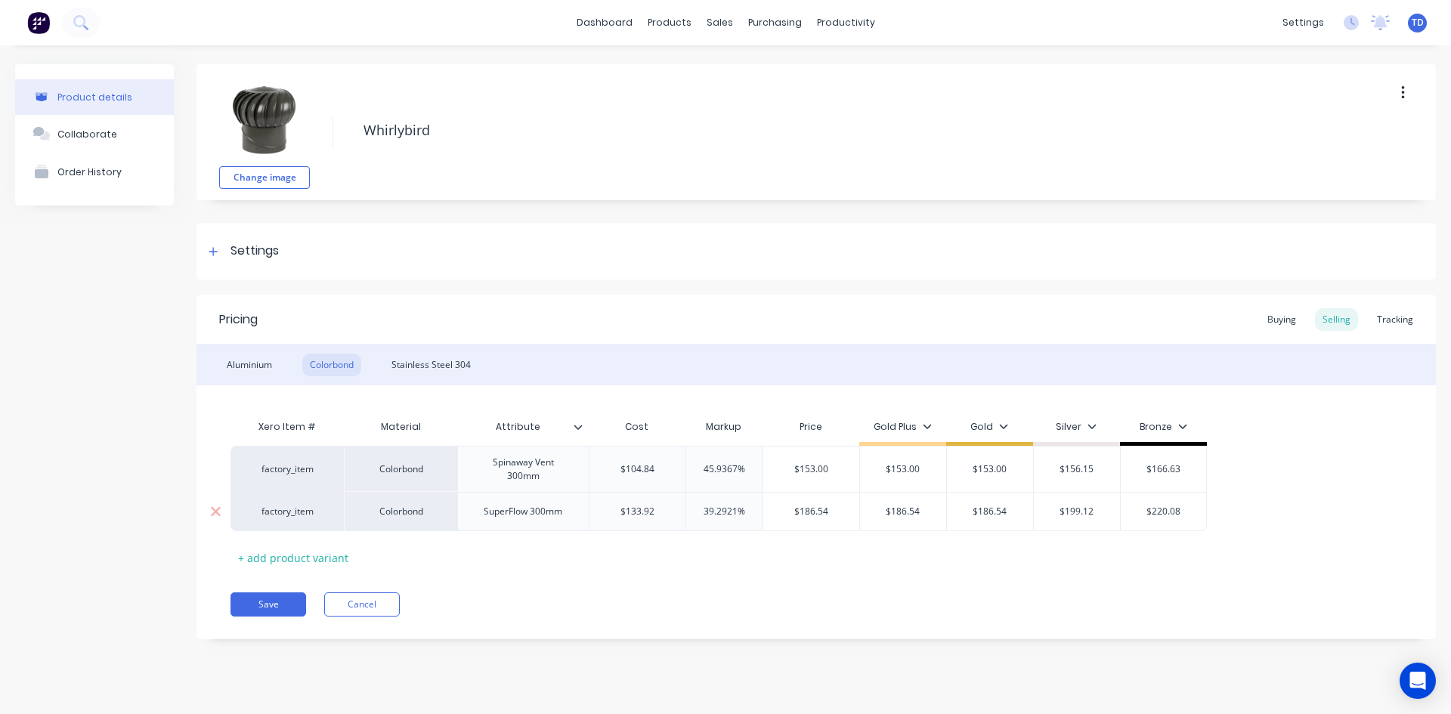
click at [828, 508] on input "$186.54" at bounding box center [811, 512] width 96 height 14
click at [413, 367] on div "Stainless Steel 304" at bounding box center [431, 365] width 94 height 23
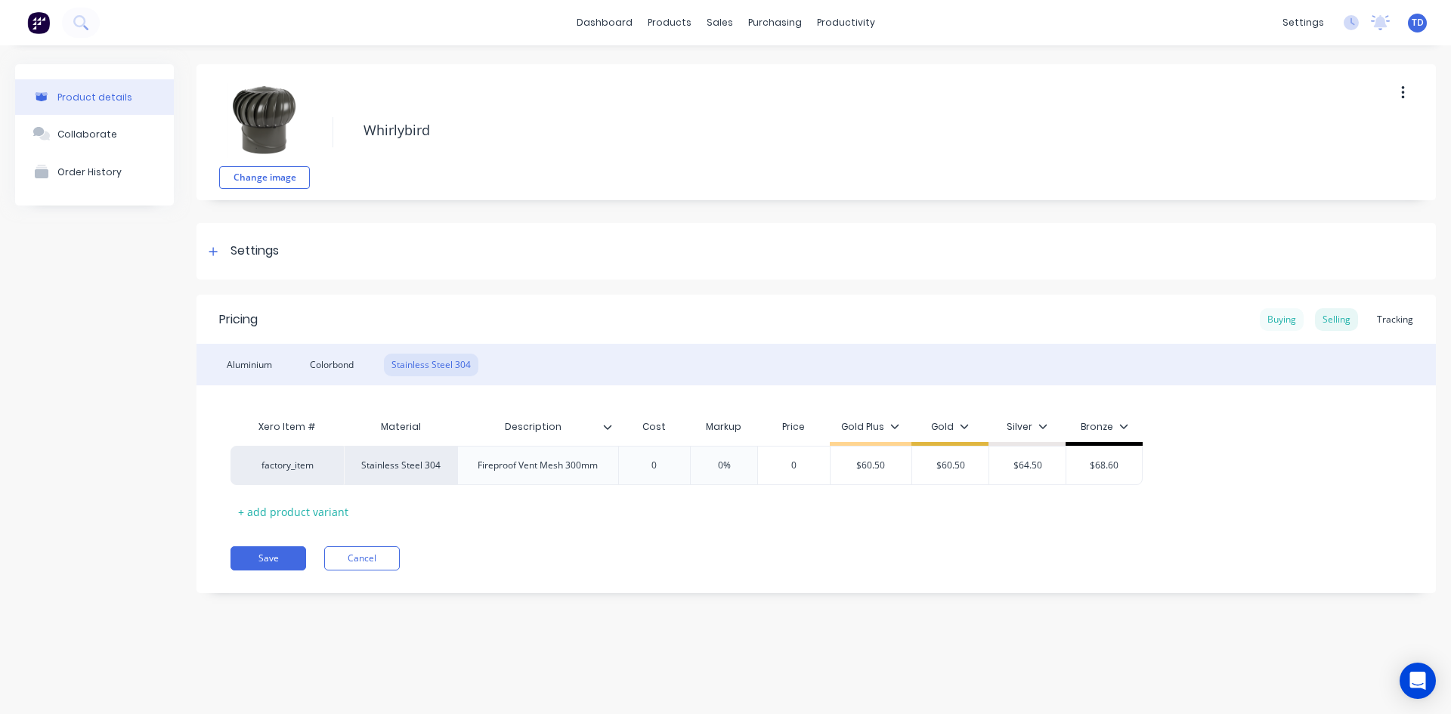
click at [1293, 324] on div "Buying" at bounding box center [1282, 319] width 44 height 23
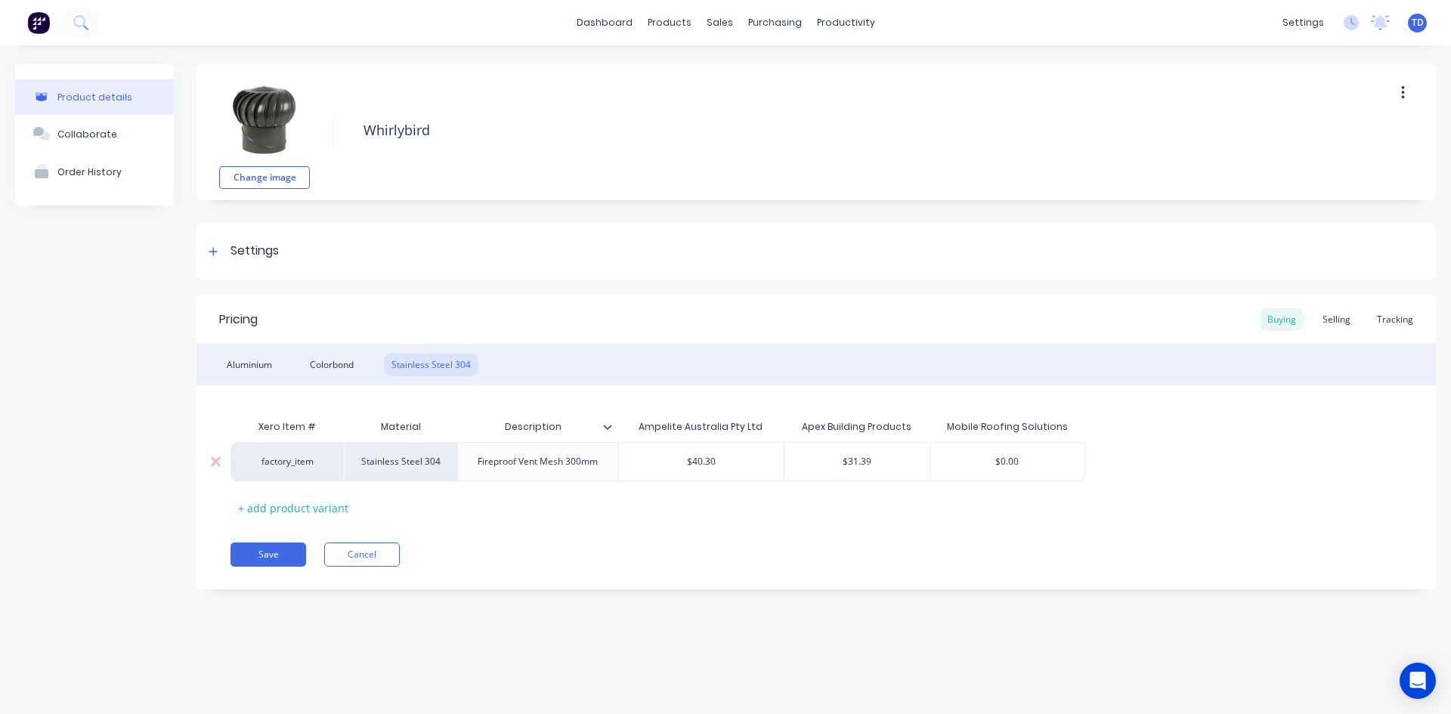
click at [730, 462] on input "$40.30" at bounding box center [701, 462] width 165 height 14
click at [1336, 317] on div "Selling" at bounding box center [1336, 319] width 43 height 23
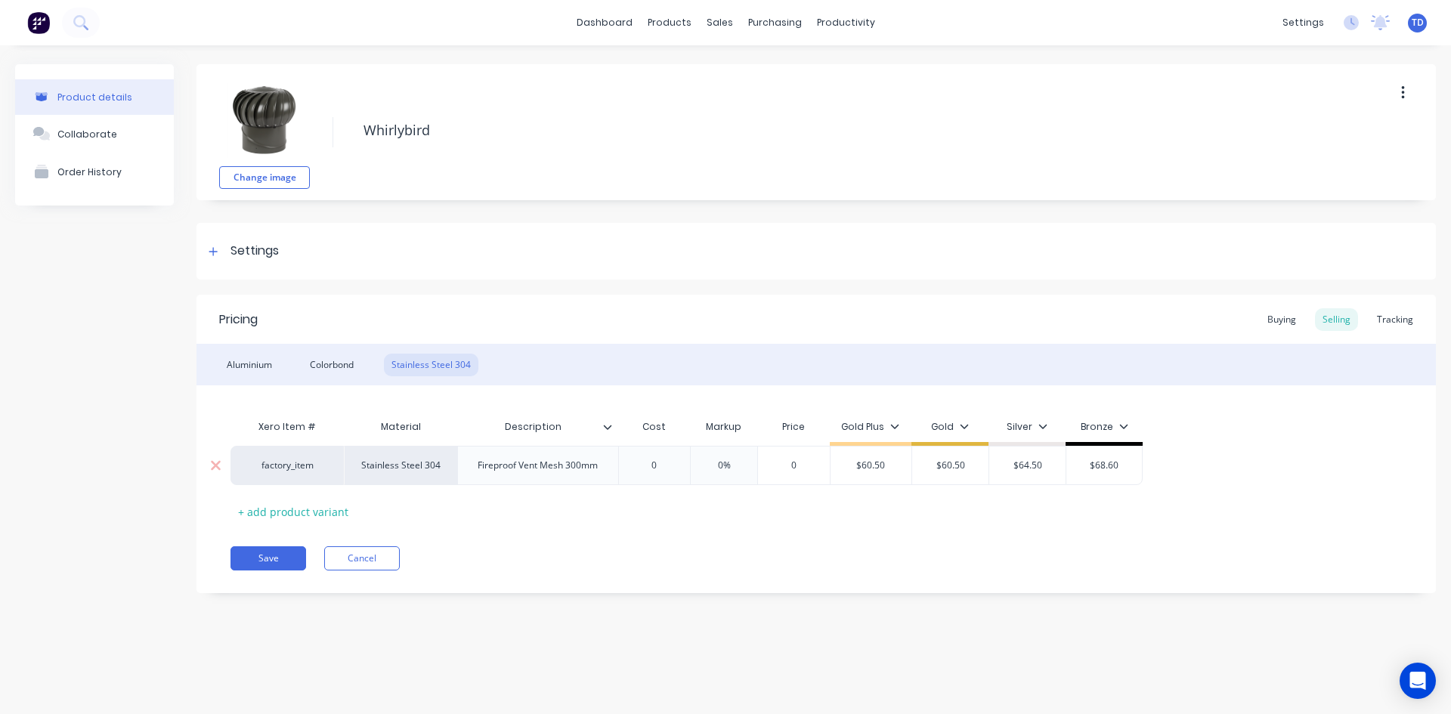
click at [665, 468] on input "0" at bounding box center [655, 466] width 76 height 14
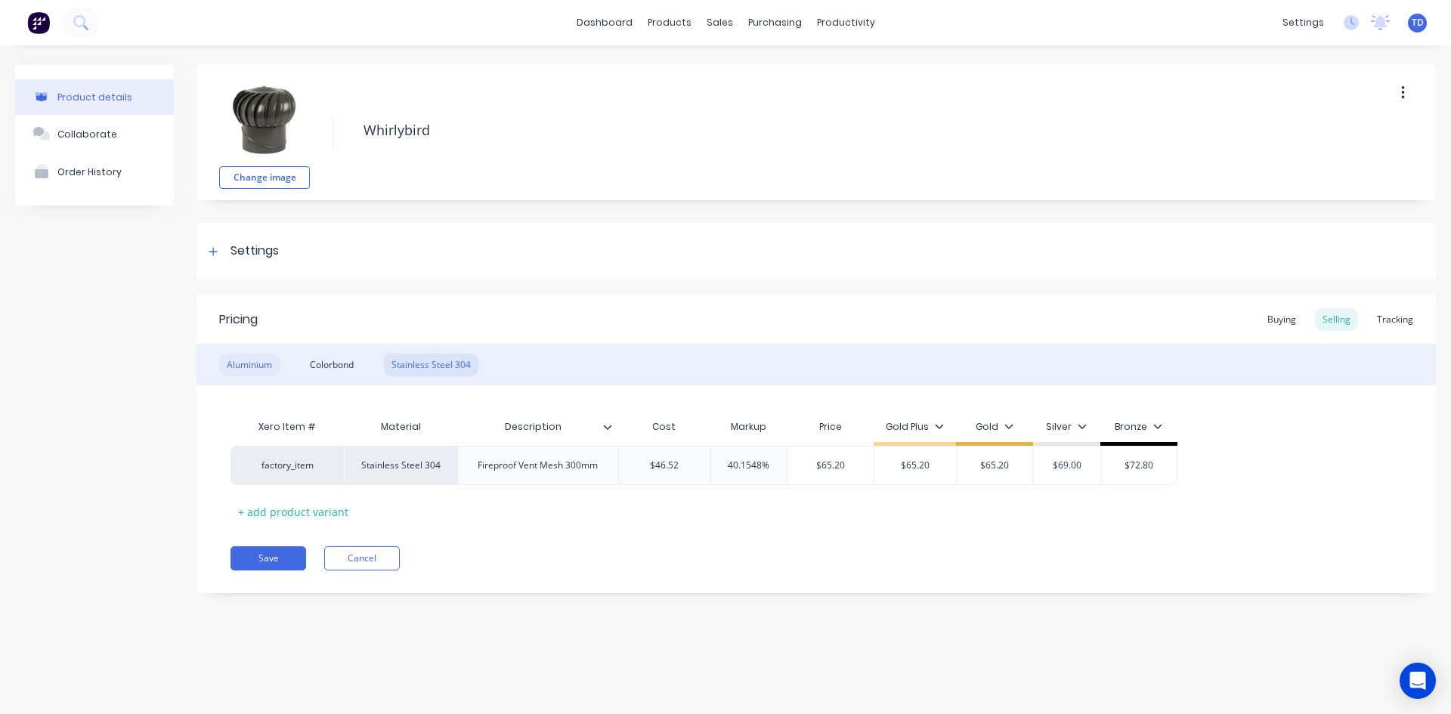
click at [239, 364] on div "Aluminium" at bounding box center [249, 365] width 60 height 23
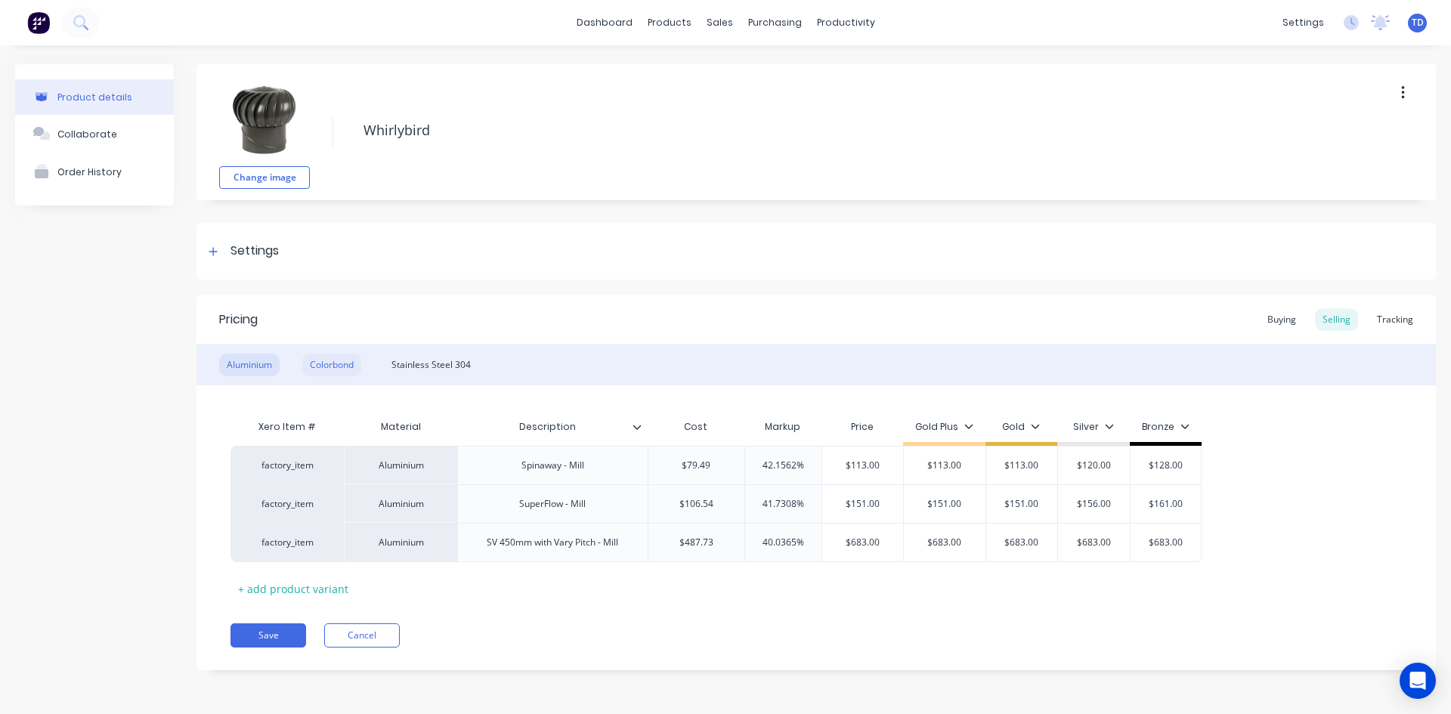
click at [334, 364] on div "Colorbond" at bounding box center [331, 365] width 59 height 23
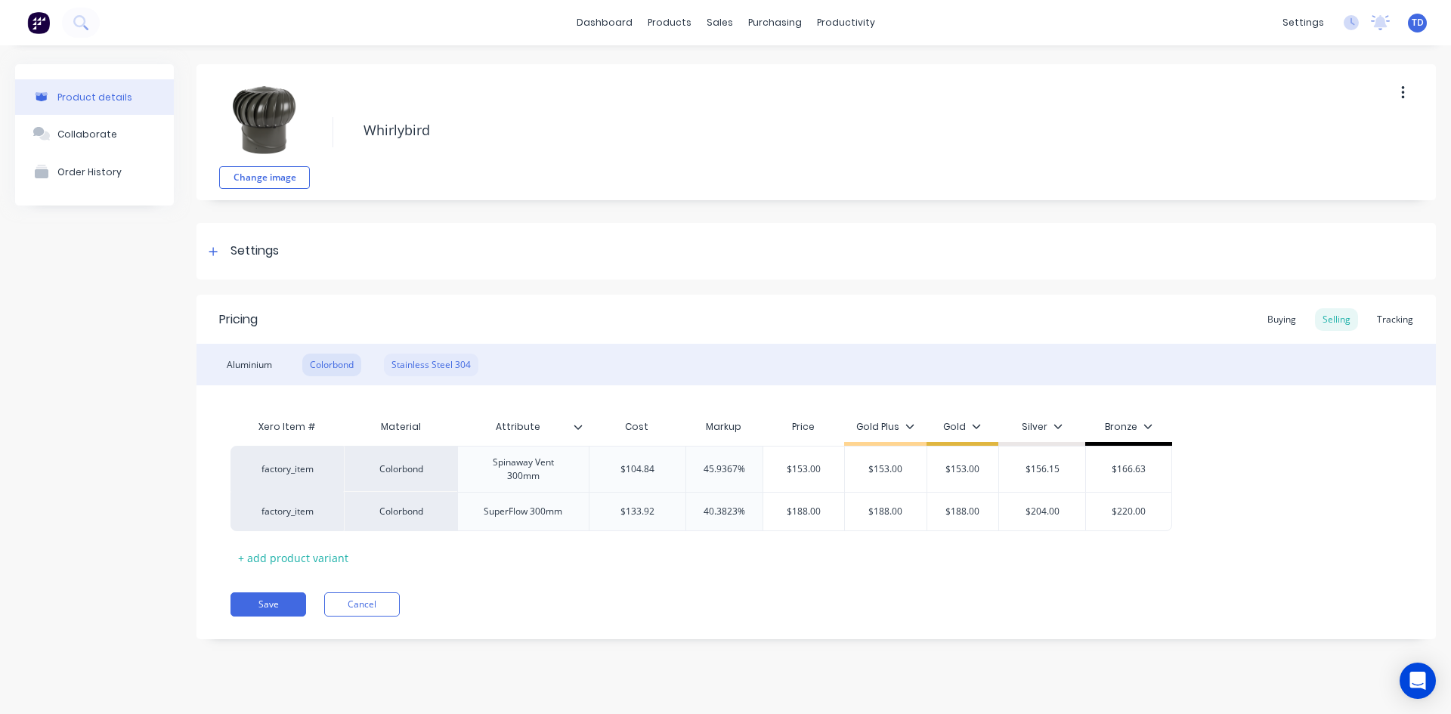
click at [448, 365] on div "Stainless Steel 304" at bounding box center [431, 365] width 94 height 23
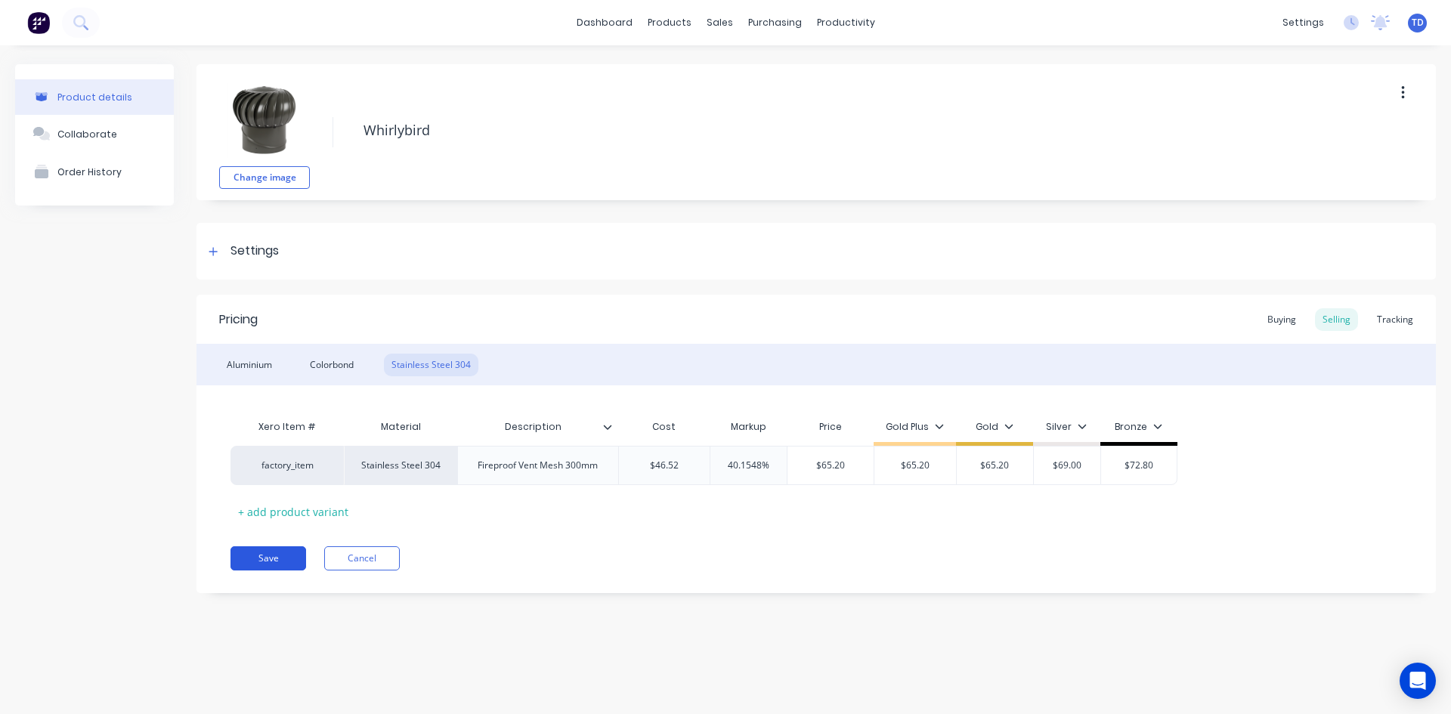
click at [247, 565] on button "Save" at bounding box center [269, 559] width 76 height 24
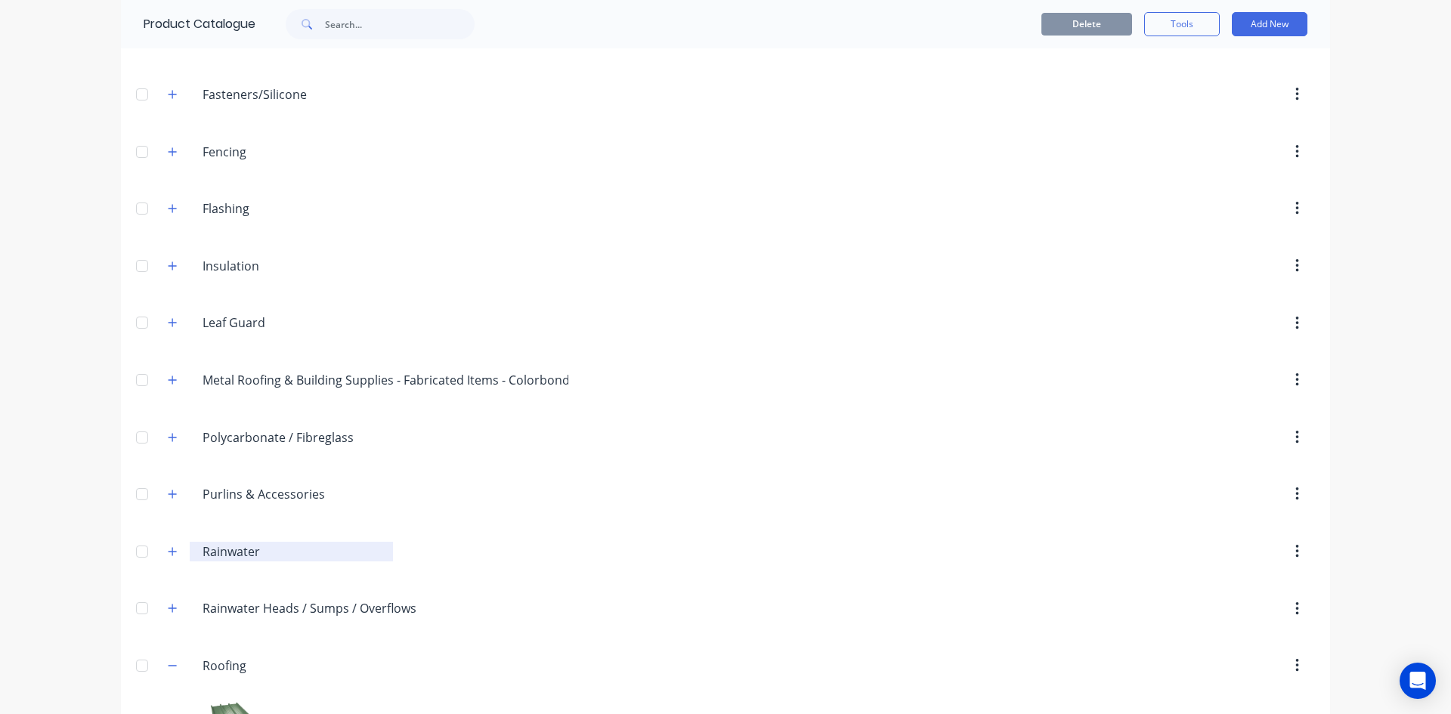
scroll to position [378, 0]
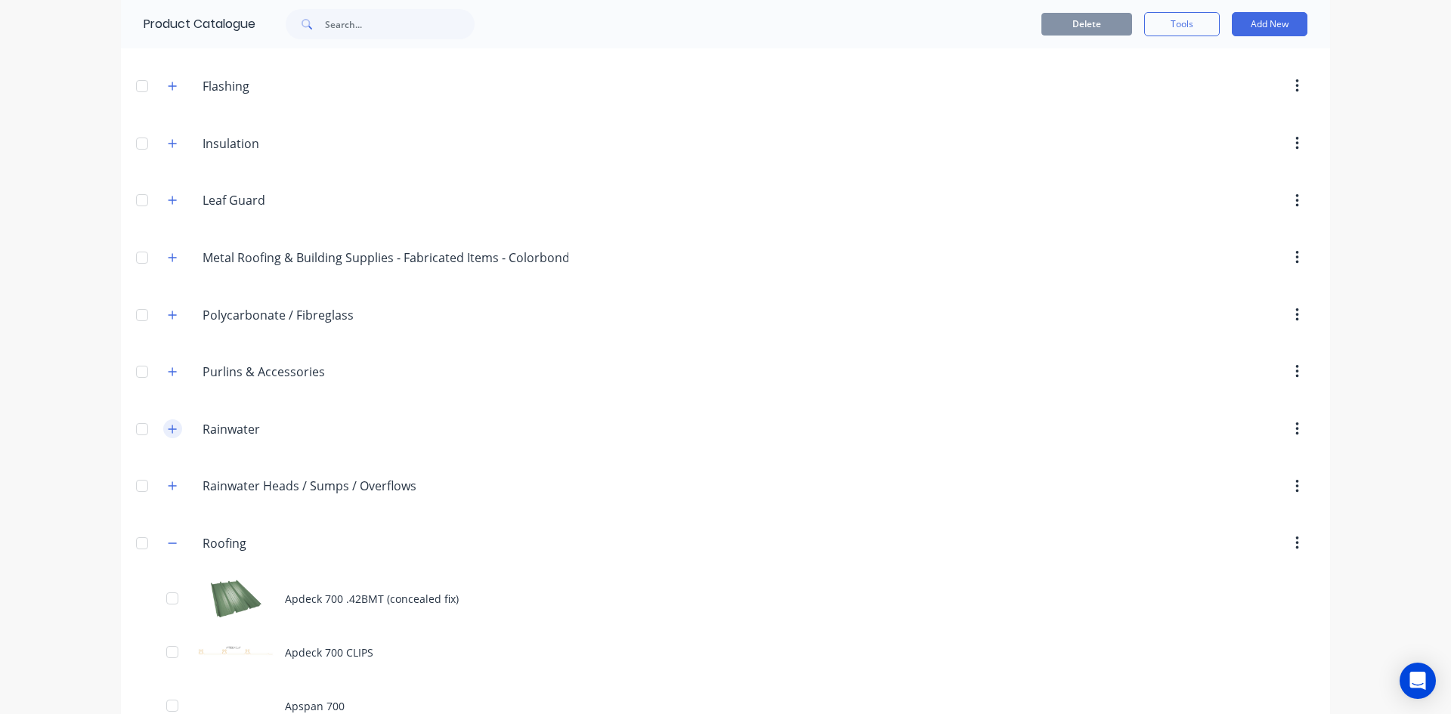
click at [168, 428] on icon "button" at bounding box center [172, 429] width 9 height 11
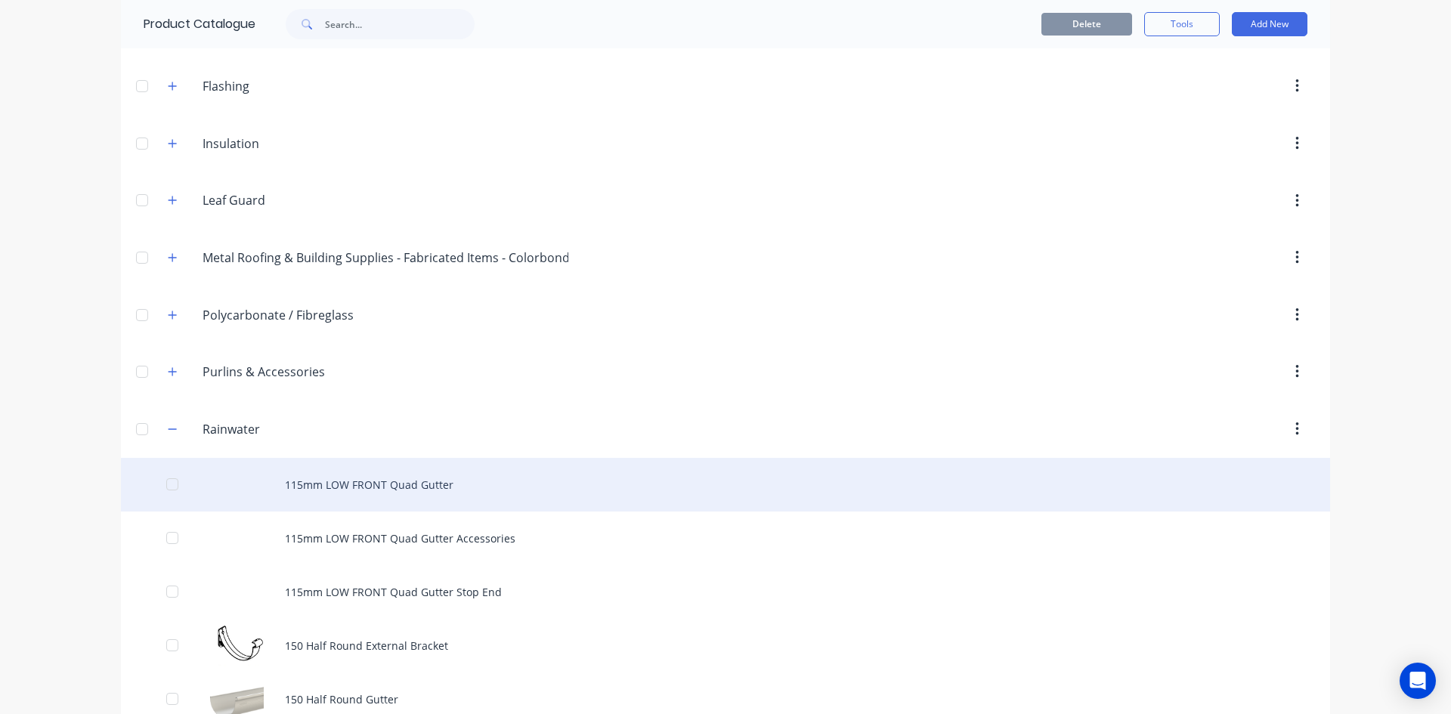
click at [333, 486] on div "115mm LOW FRONT Quad Gutter" at bounding box center [725, 485] width 1209 height 54
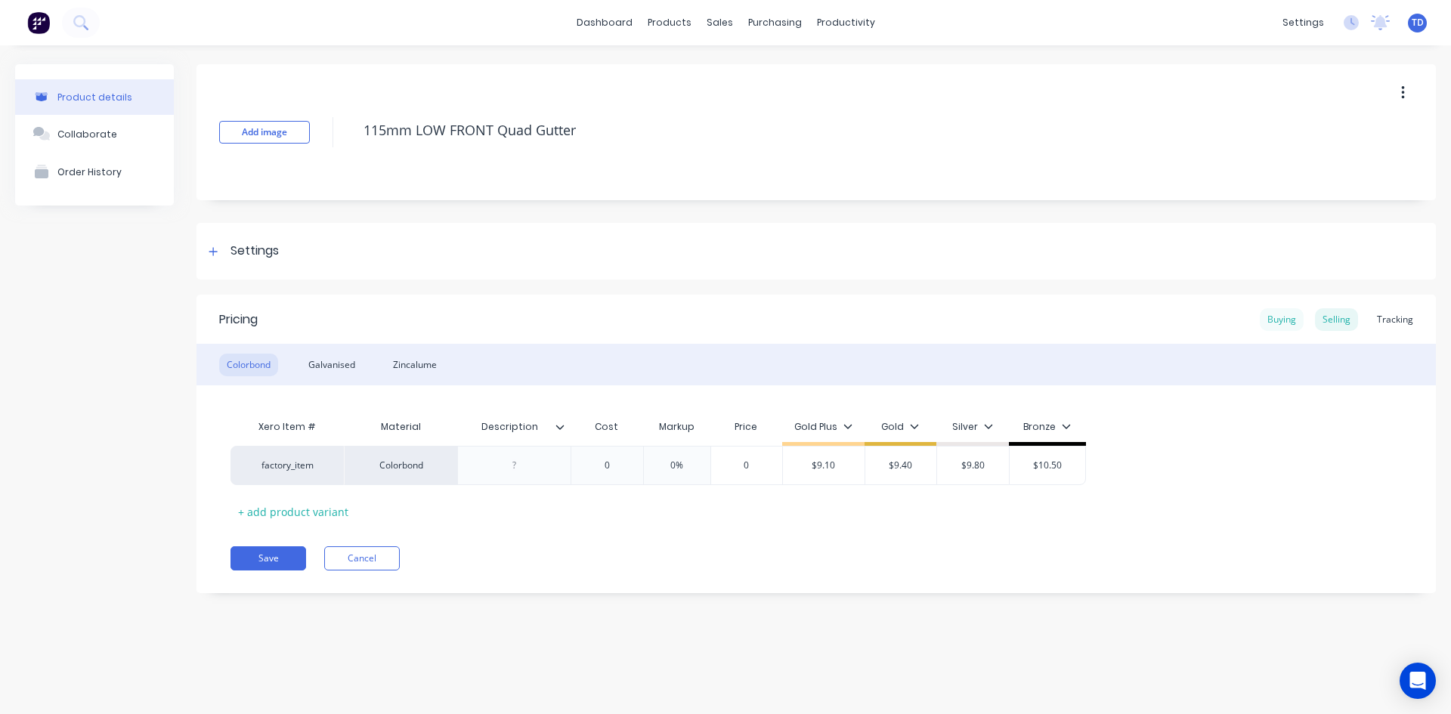
click at [1271, 322] on div "Buying" at bounding box center [1282, 319] width 44 height 23
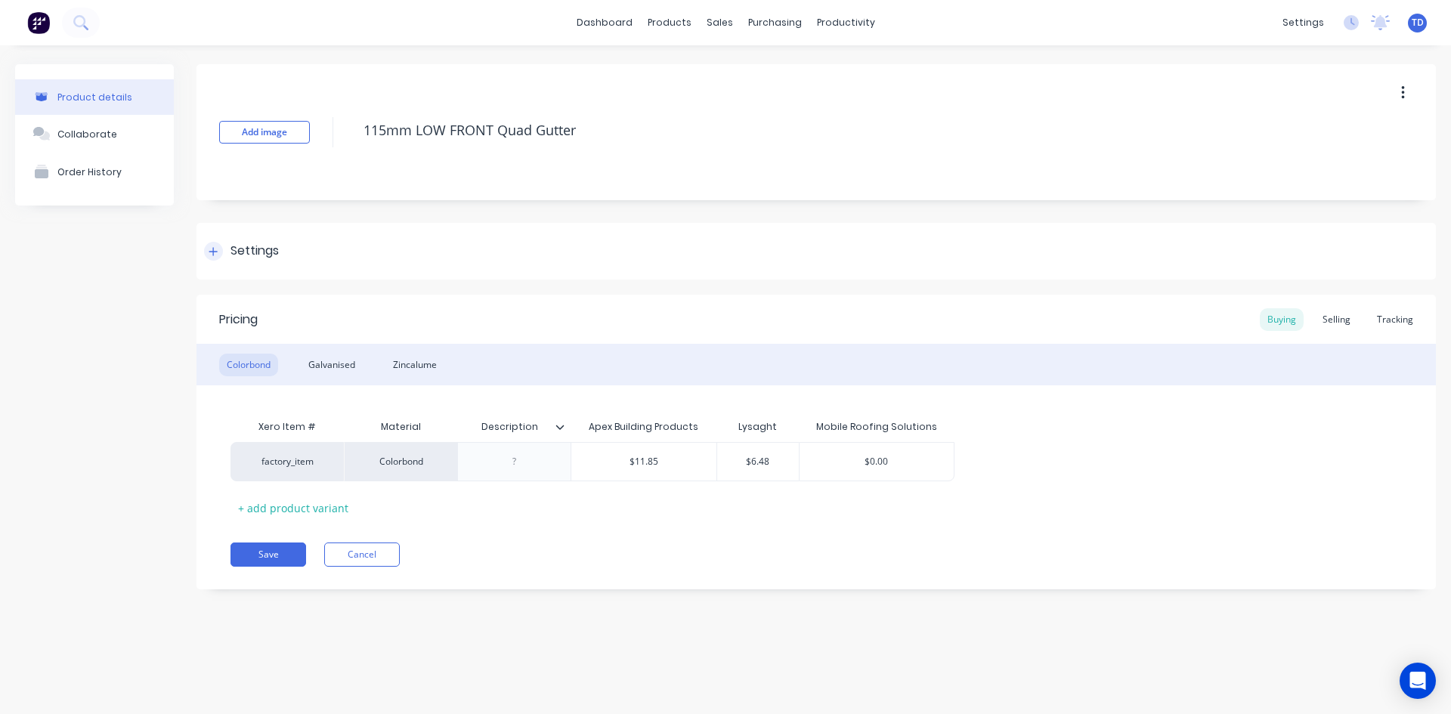
click at [219, 257] on div at bounding box center [213, 251] width 19 height 19
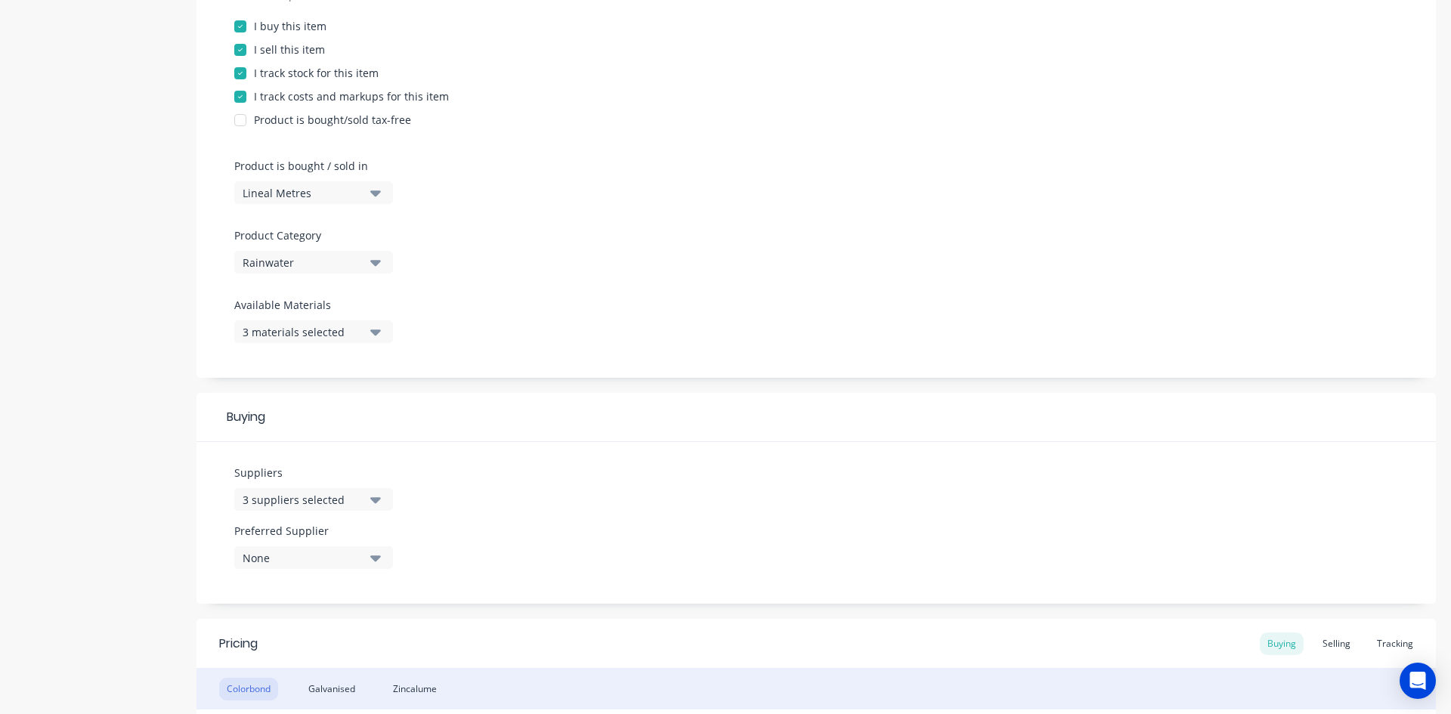
scroll to position [378, 0]
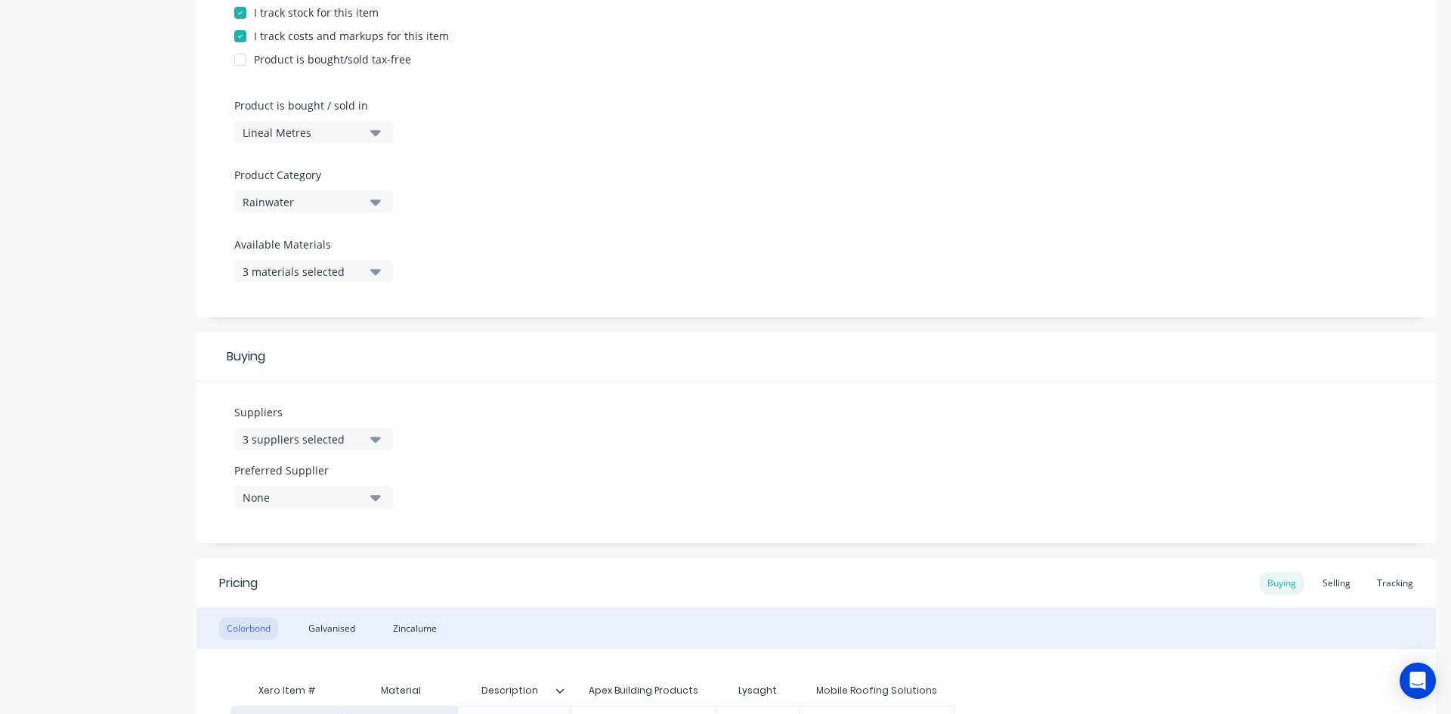
click at [308, 433] on div "3 suppliers selected" at bounding box center [303, 440] width 121 height 16
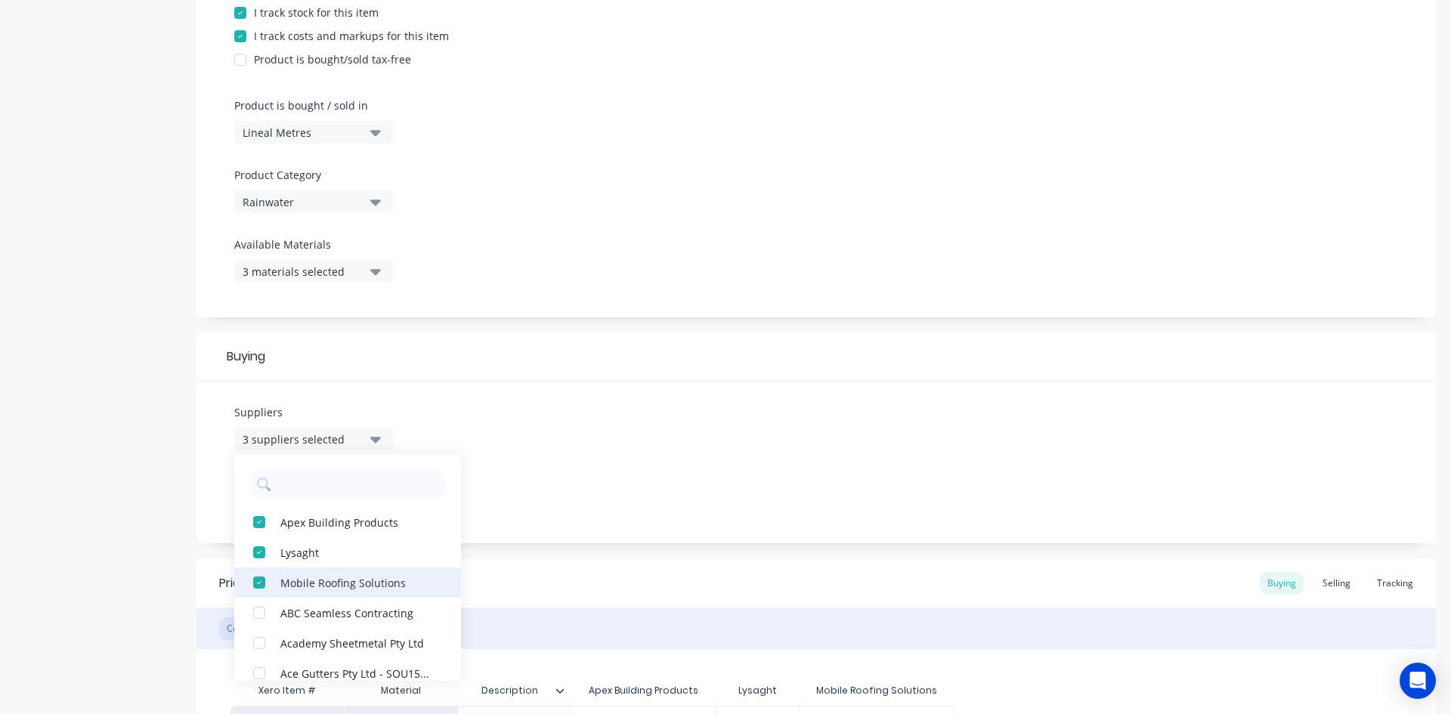
click at [257, 582] on div "button" at bounding box center [259, 583] width 30 height 30
click at [587, 442] on div "Suppliers 2 suppliers selected Apex Building Products Lysaght ABC Seamless Cont…" at bounding box center [817, 463] width 1240 height 162
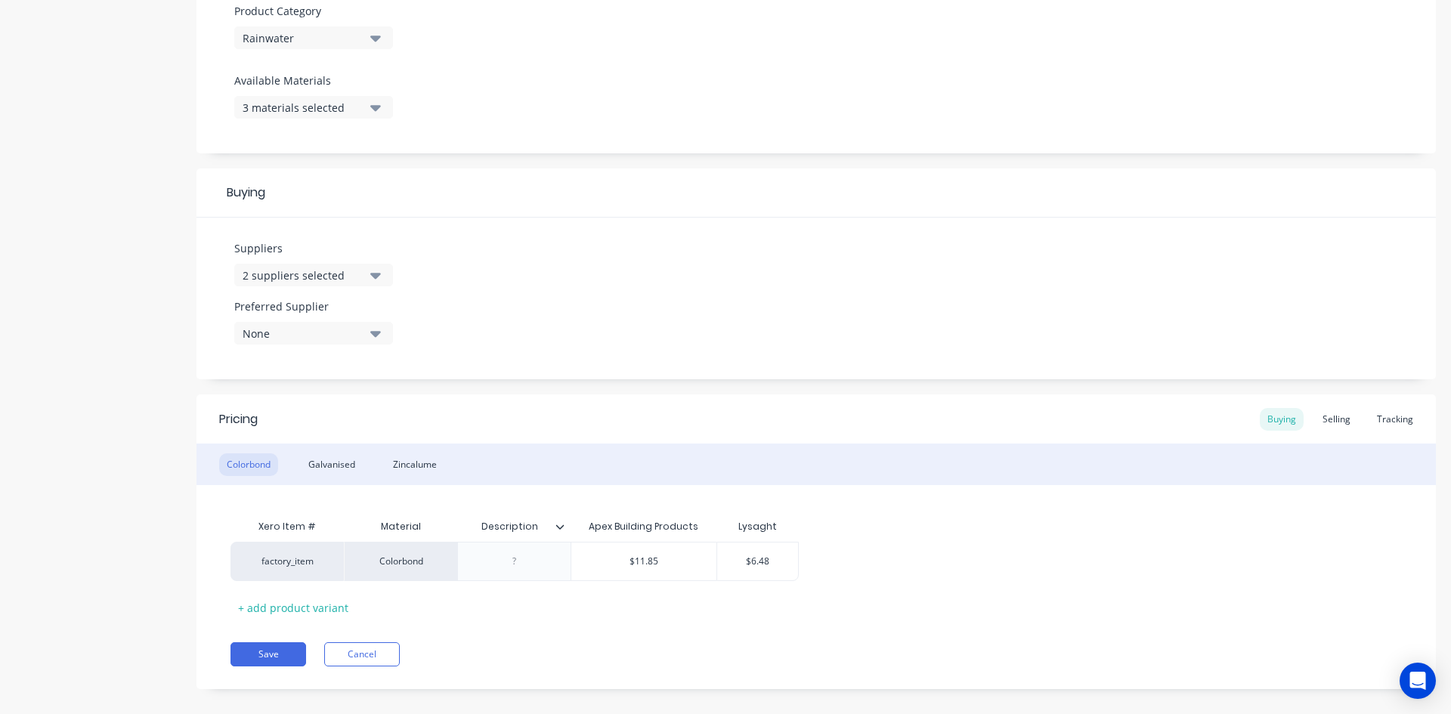
scroll to position [559, 0]
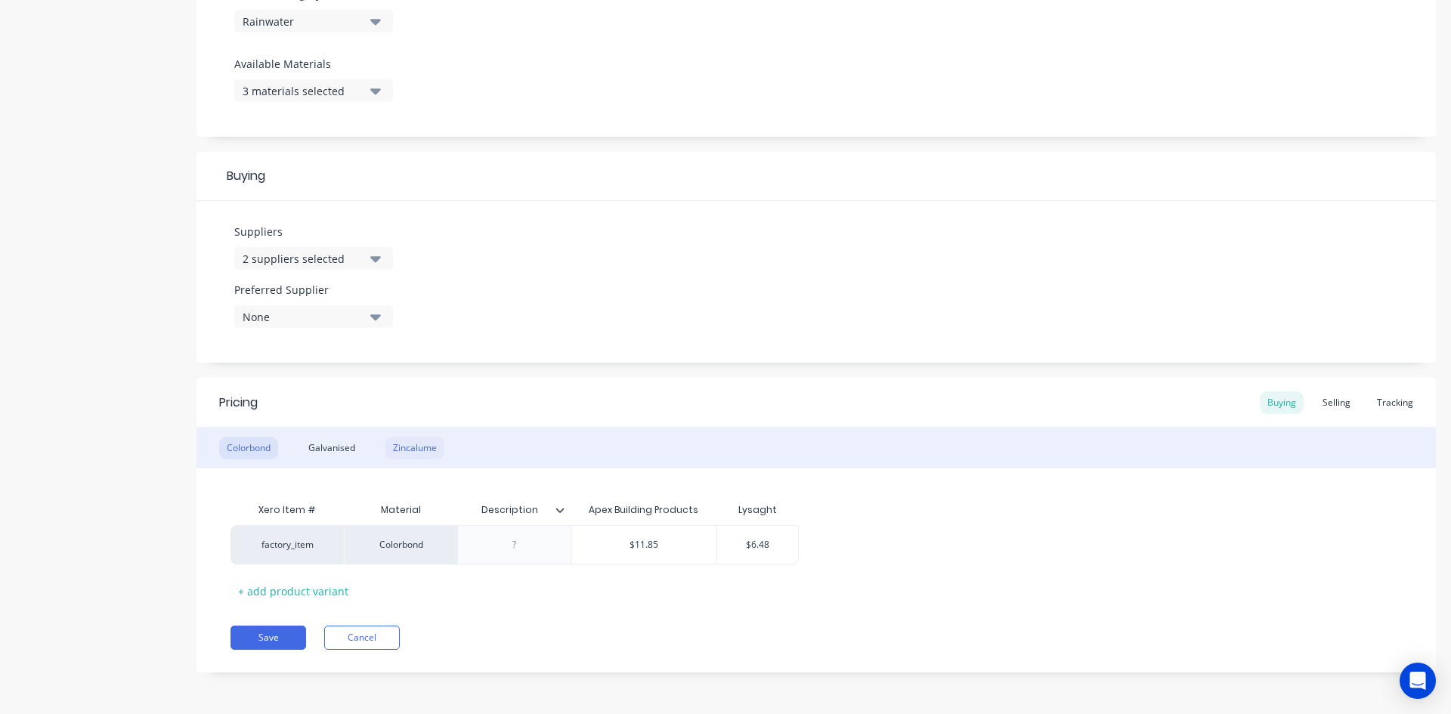
click at [413, 449] on div "Zincalume" at bounding box center [415, 448] width 59 height 23
click at [232, 439] on div "Colorbond" at bounding box center [248, 448] width 59 height 23
click at [344, 453] on div "Galvanised" at bounding box center [332, 448] width 62 height 23
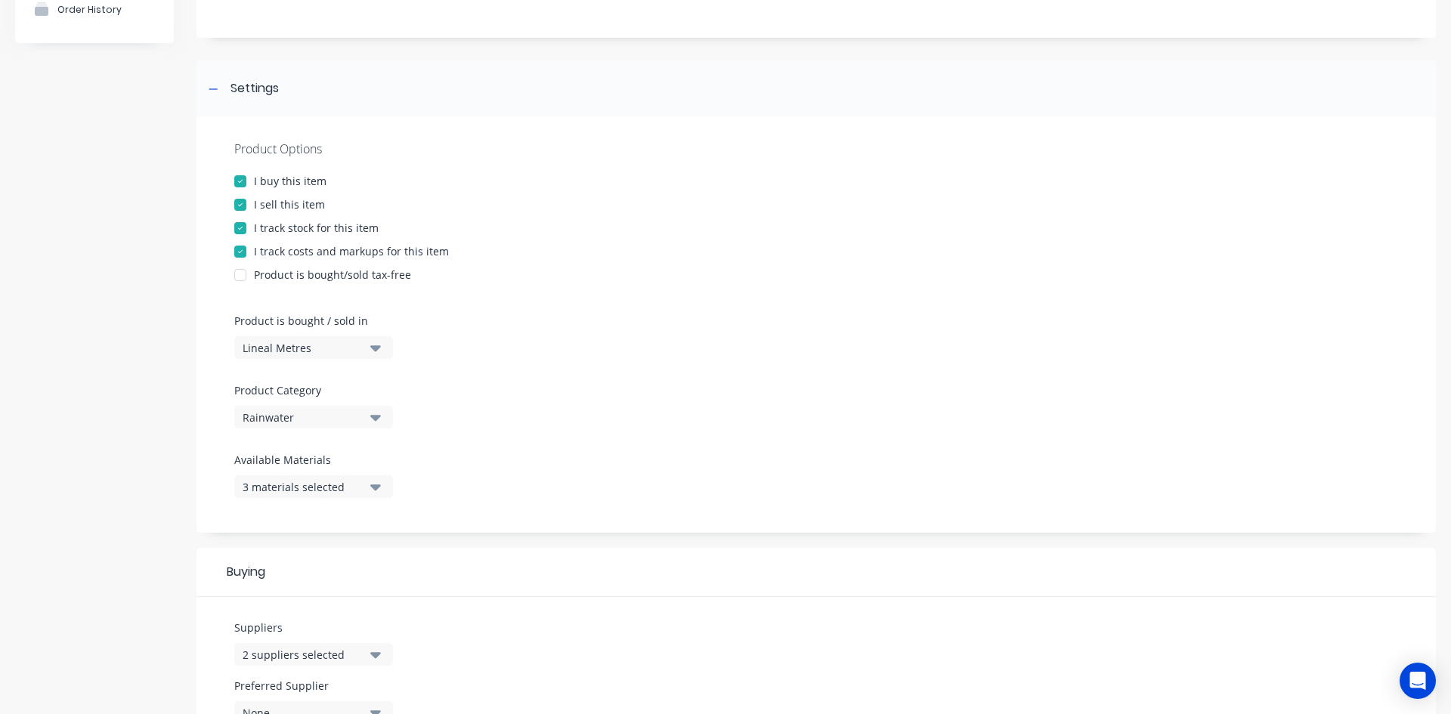
scroll to position [332, 0]
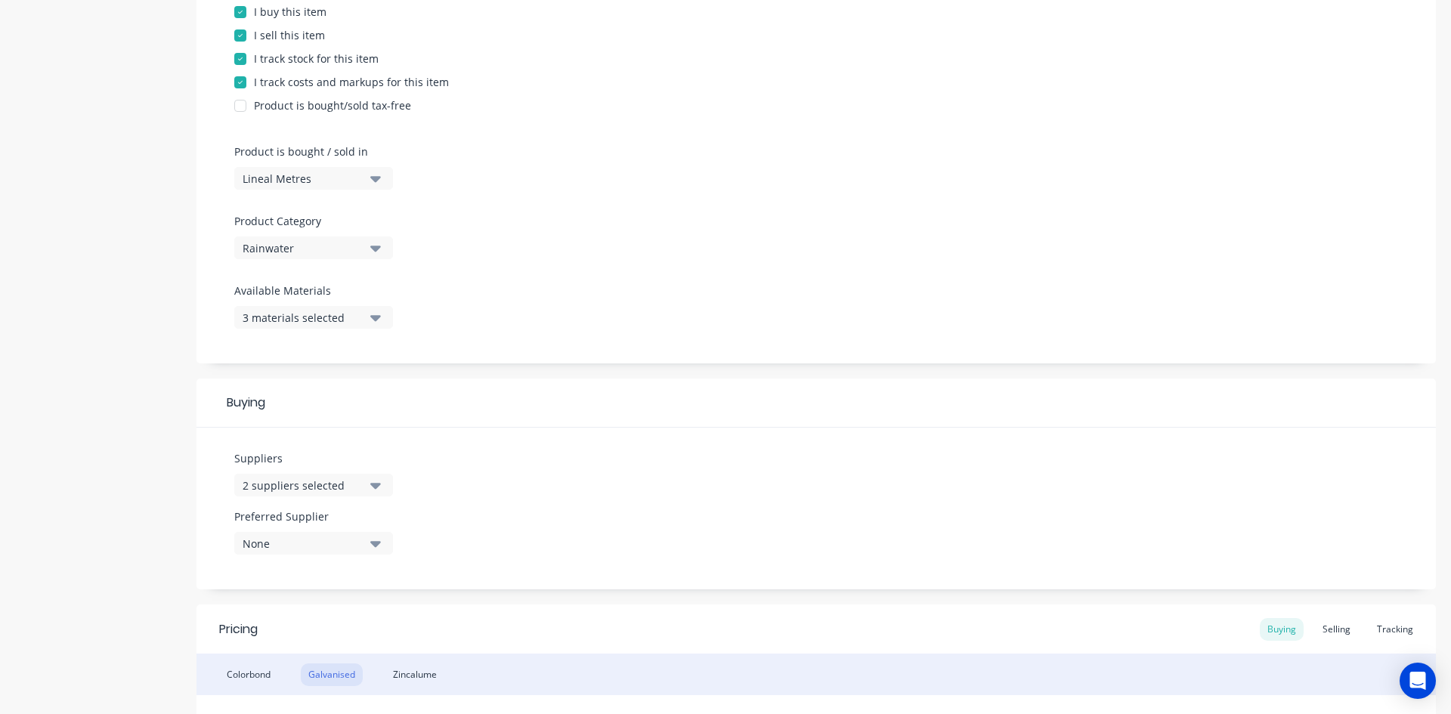
click at [373, 320] on icon "button" at bounding box center [375, 317] width 11 height 17
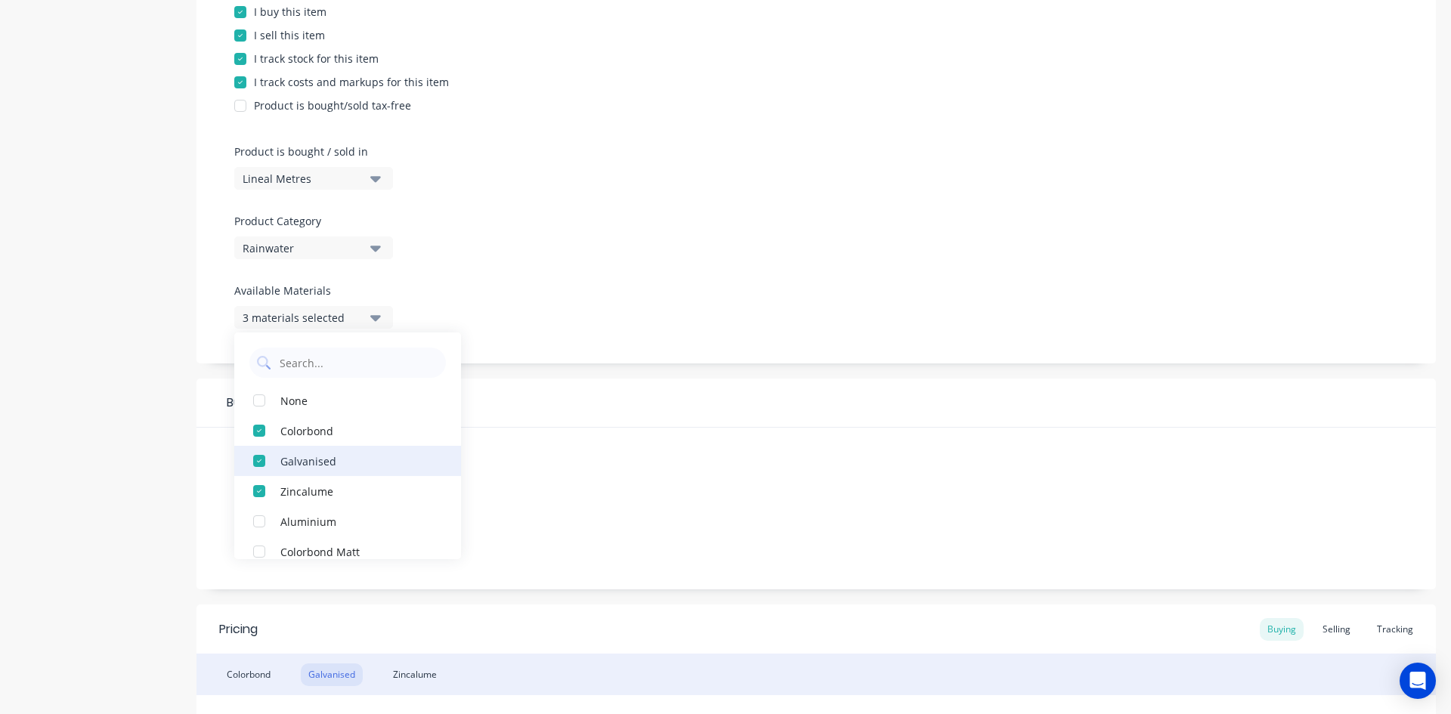
click at [255, 457] on div "button" at bounding box center [259, 461] width 30 height 30
click at [644, 473] on div "Suppliers 2 suppliers selected Preferred Supplier None" at bounding box center [817, 509] width 1240 height 162
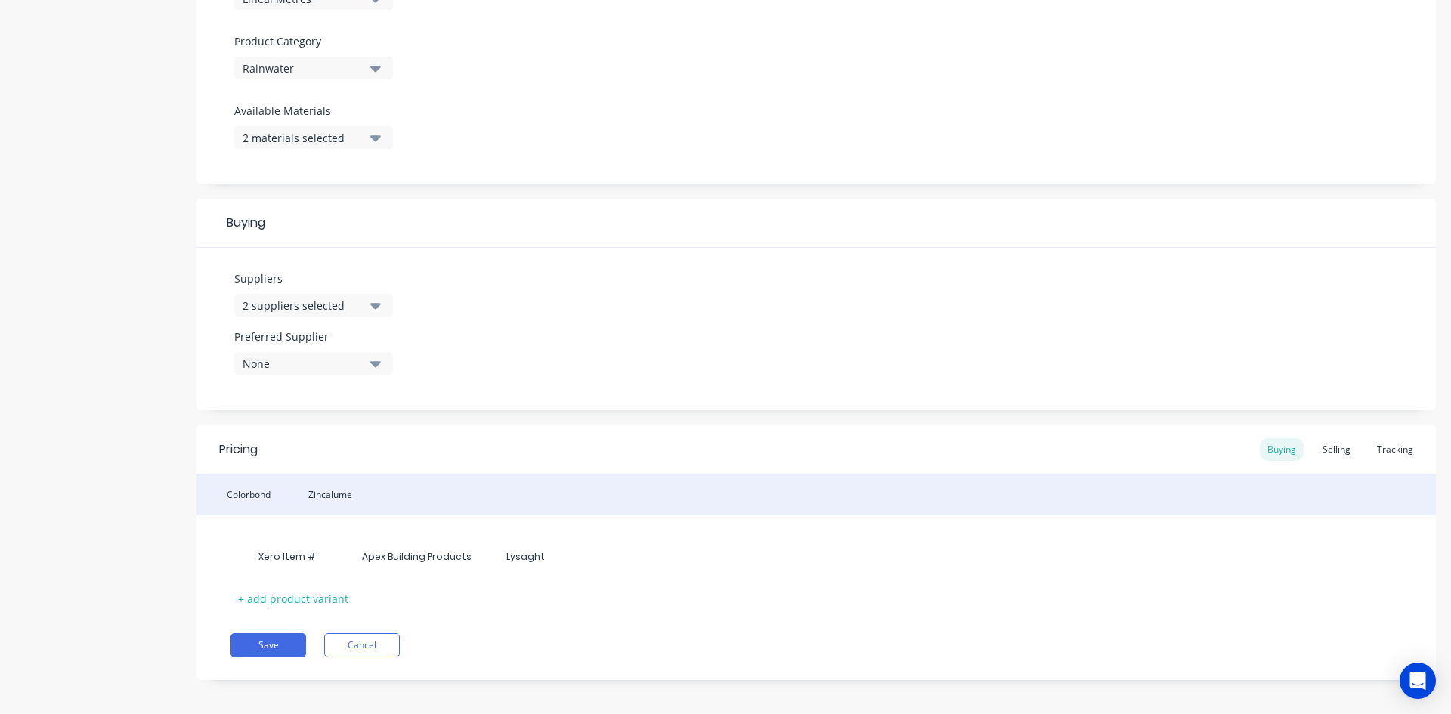
scroll to position [519, 0]
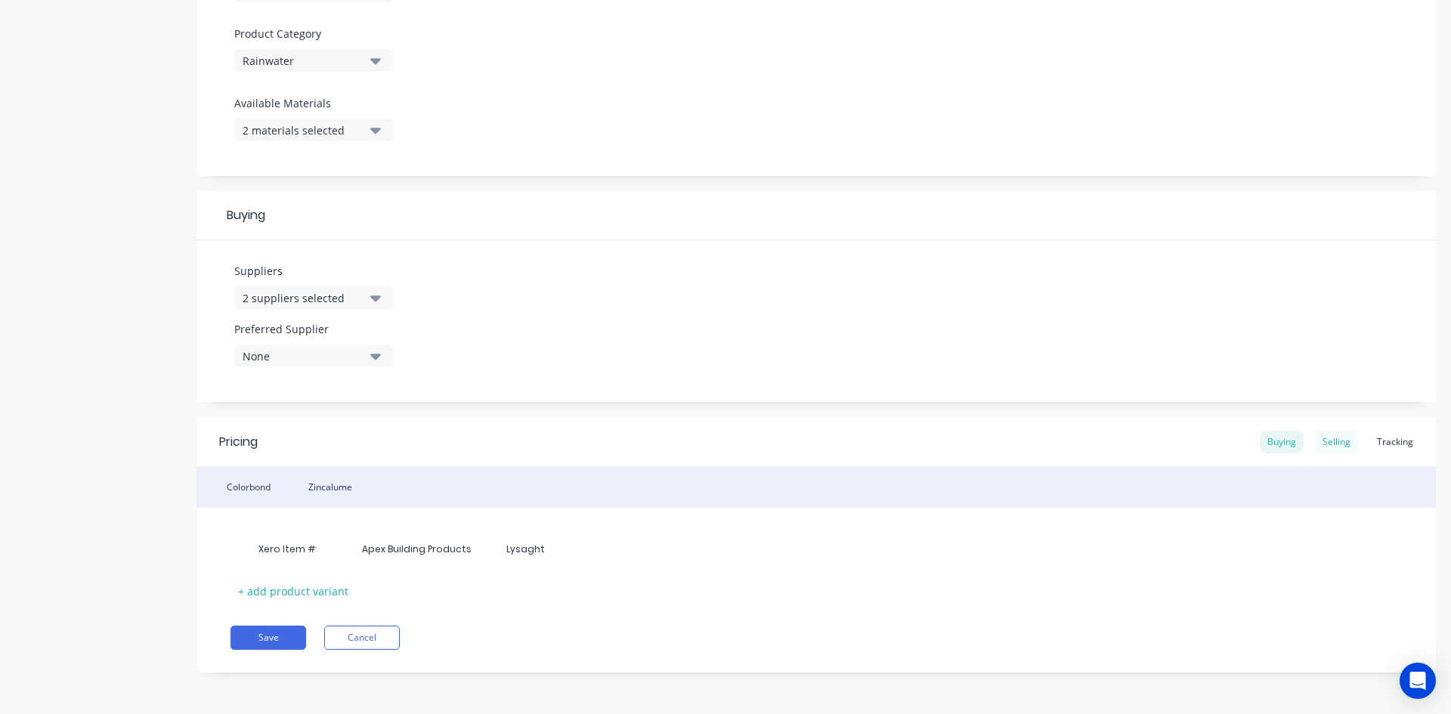
click at [1333, 441] on div "Selling" at bounding box center [1336, 442] width 43 height 23
click at [1283, 442] on div "Buying" at bounding box center [1282, 442] width 44 height 23
click at [354, 633] on button "Cancel" at bounding box center [362, 638] width 76 height 24
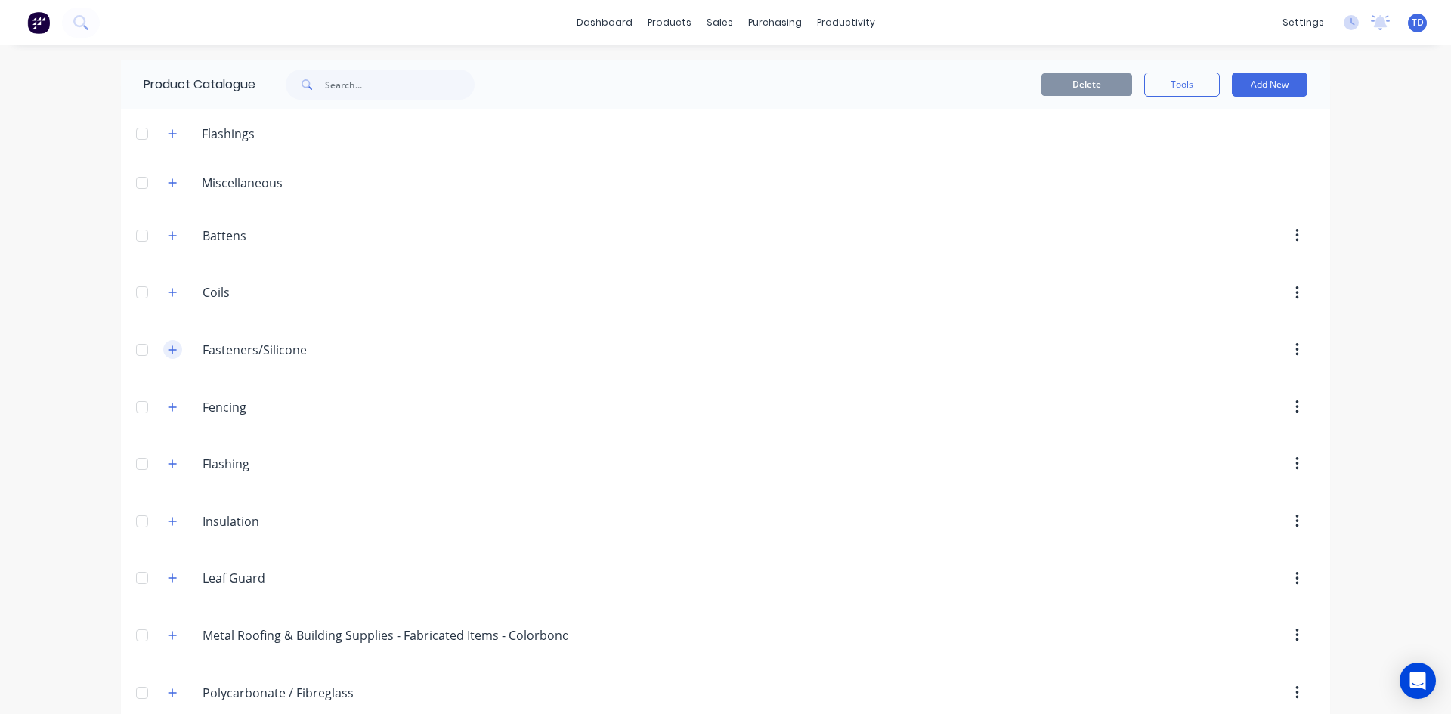
click at [165, 355] on button "button" at bounding box center [172, 349] width 19 height 19
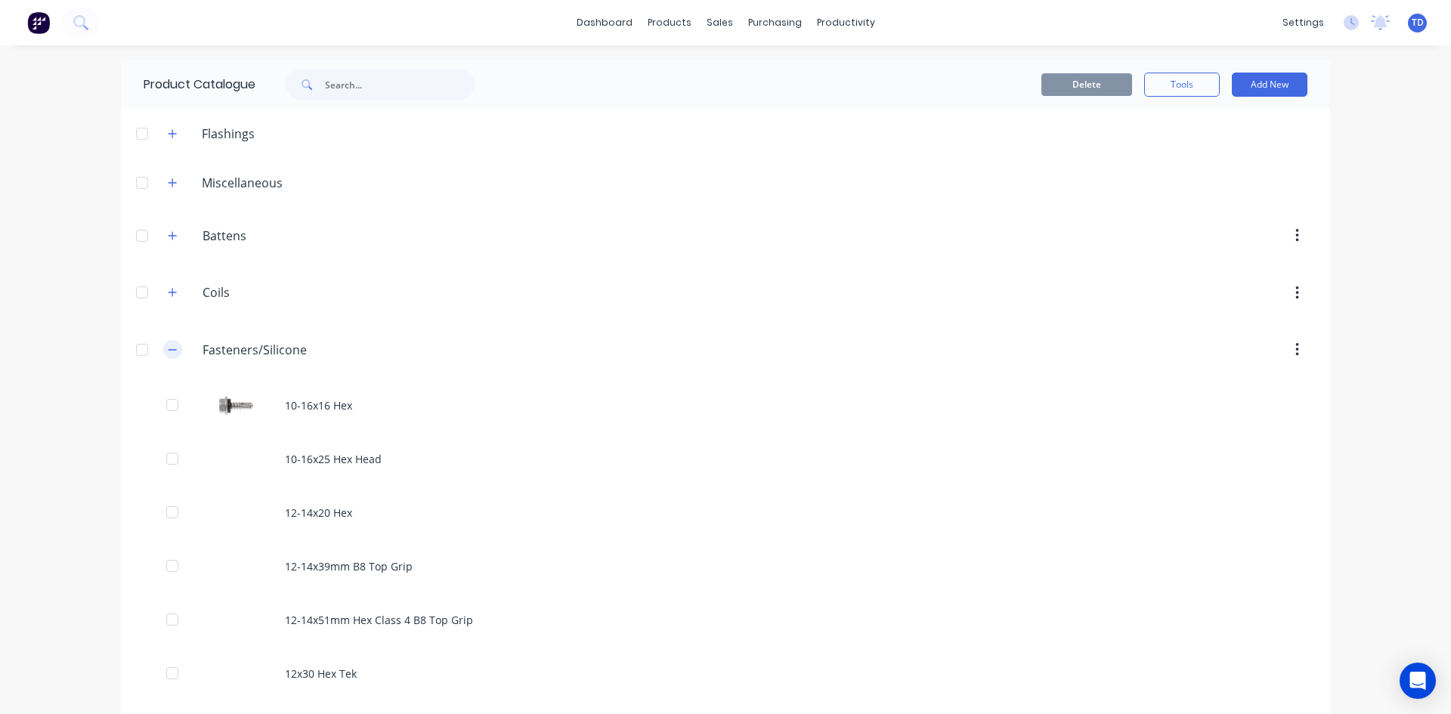
click at [174, 350] on button "button" at bounding box center [172, 349] width 19 height 19
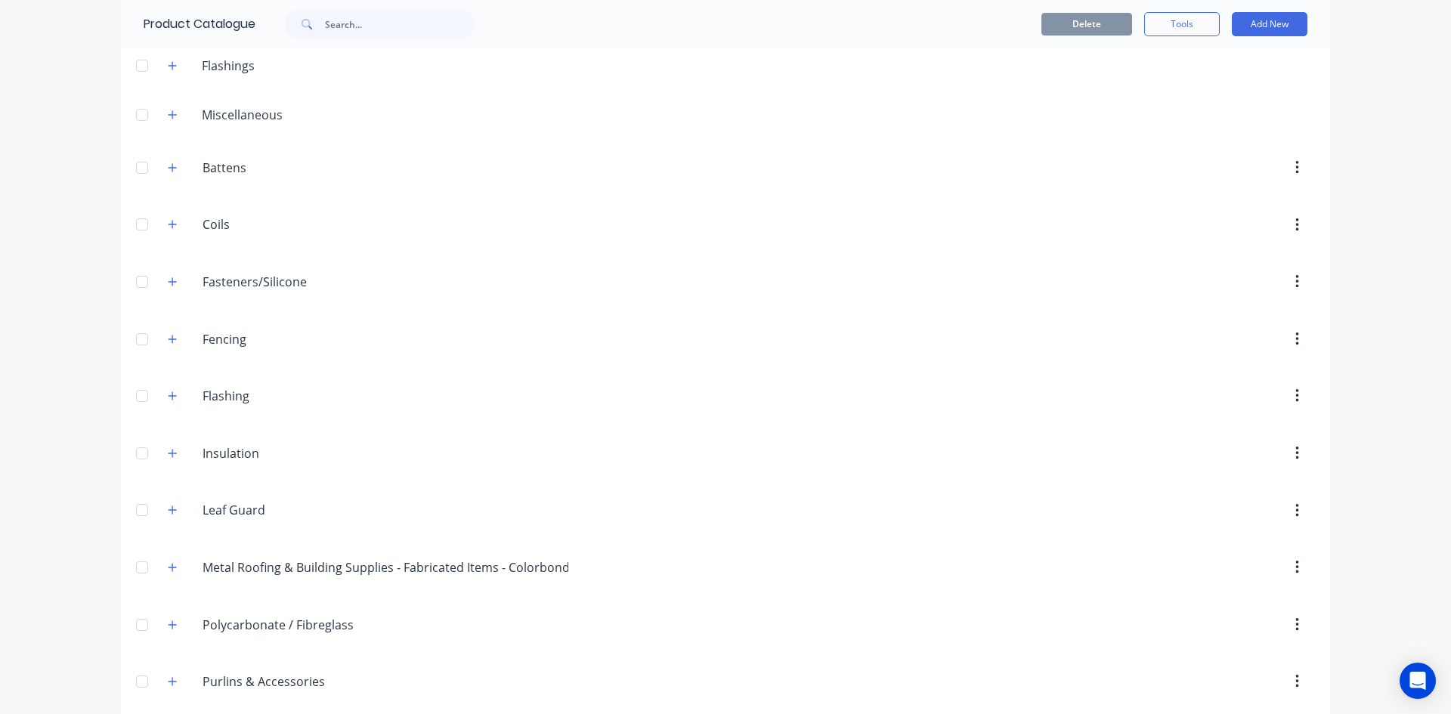
scroll to position [378, 0]
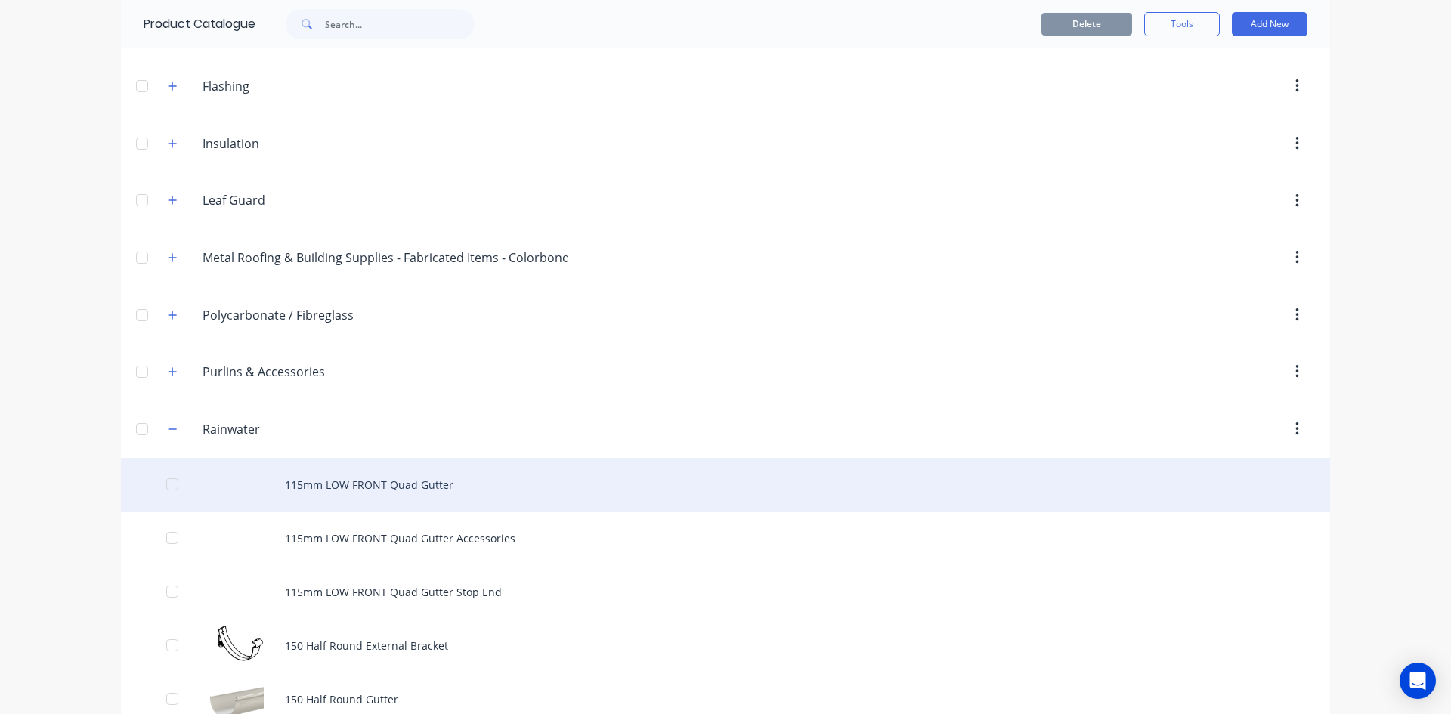
click at [340, 479] on div "115mm LOW FRONT Quad Gutter" at bounding box center [725, 485] width 1209 height 54
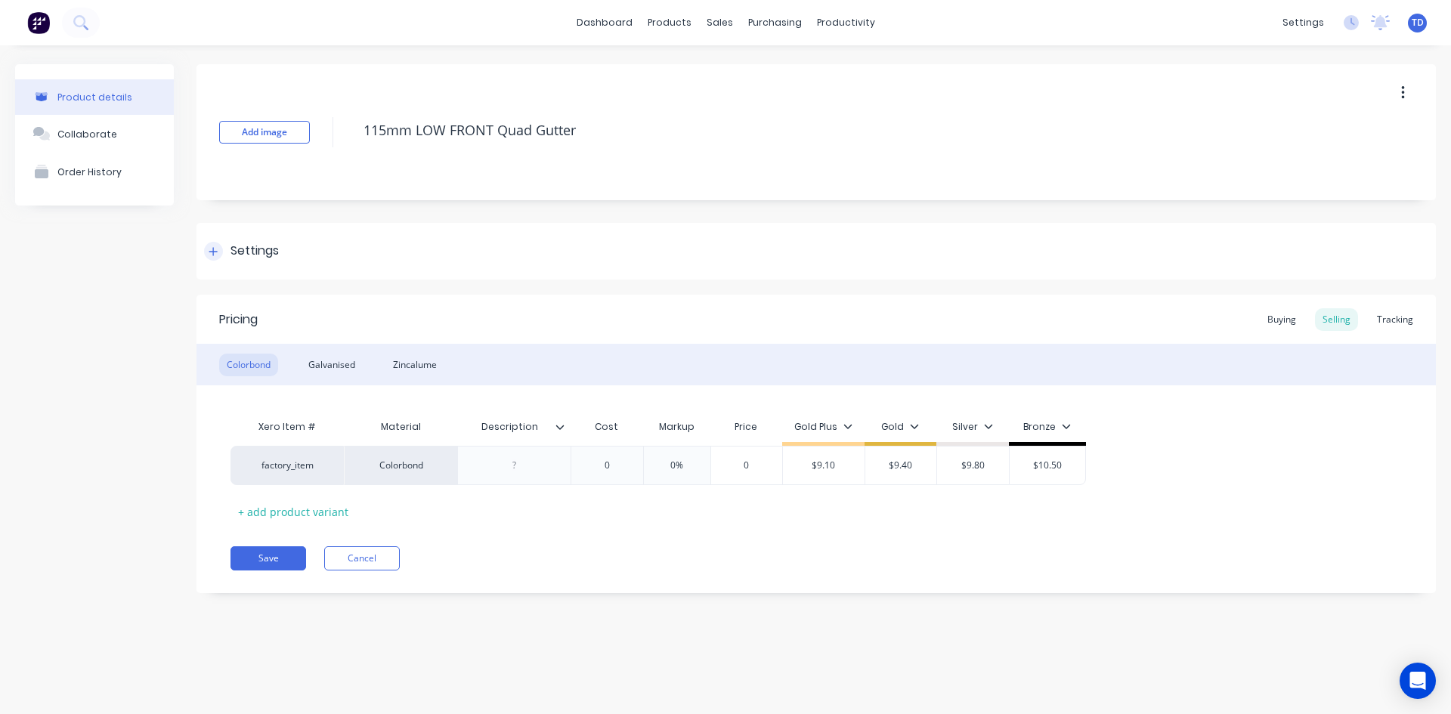
click at [212, 248] on icon at bounding box center [213, 251] width 9 height 11
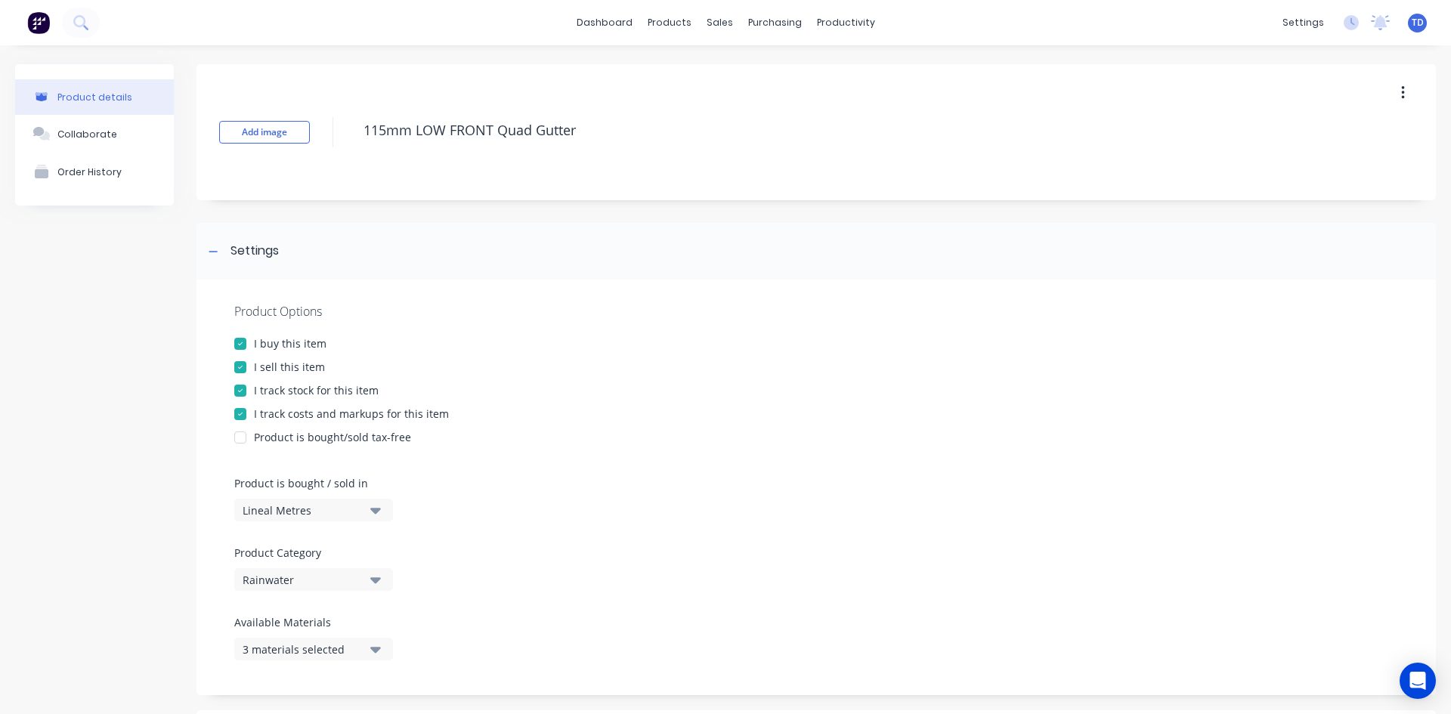
scroll to position [151, 0]
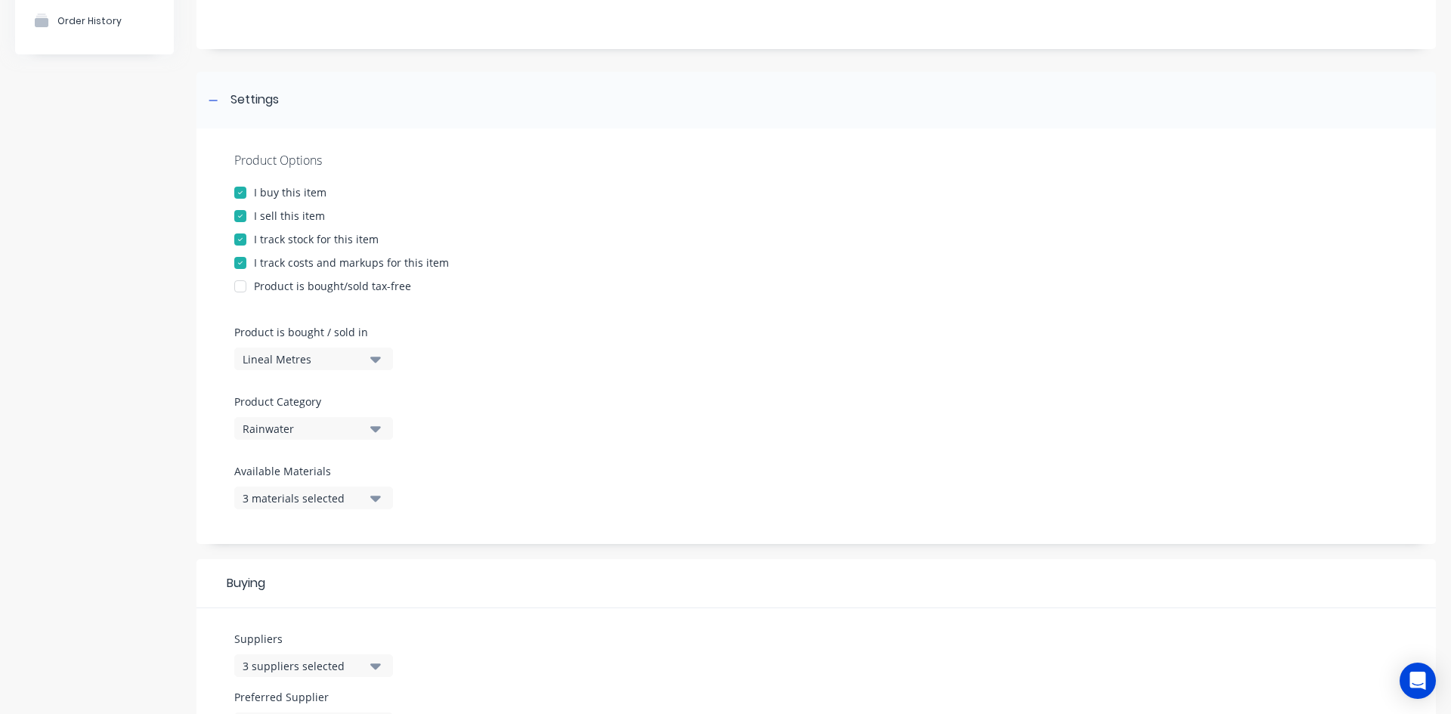
click at [361, 496] on div "3 materials selected" at bounding box center [303, 499] width 121 height 16
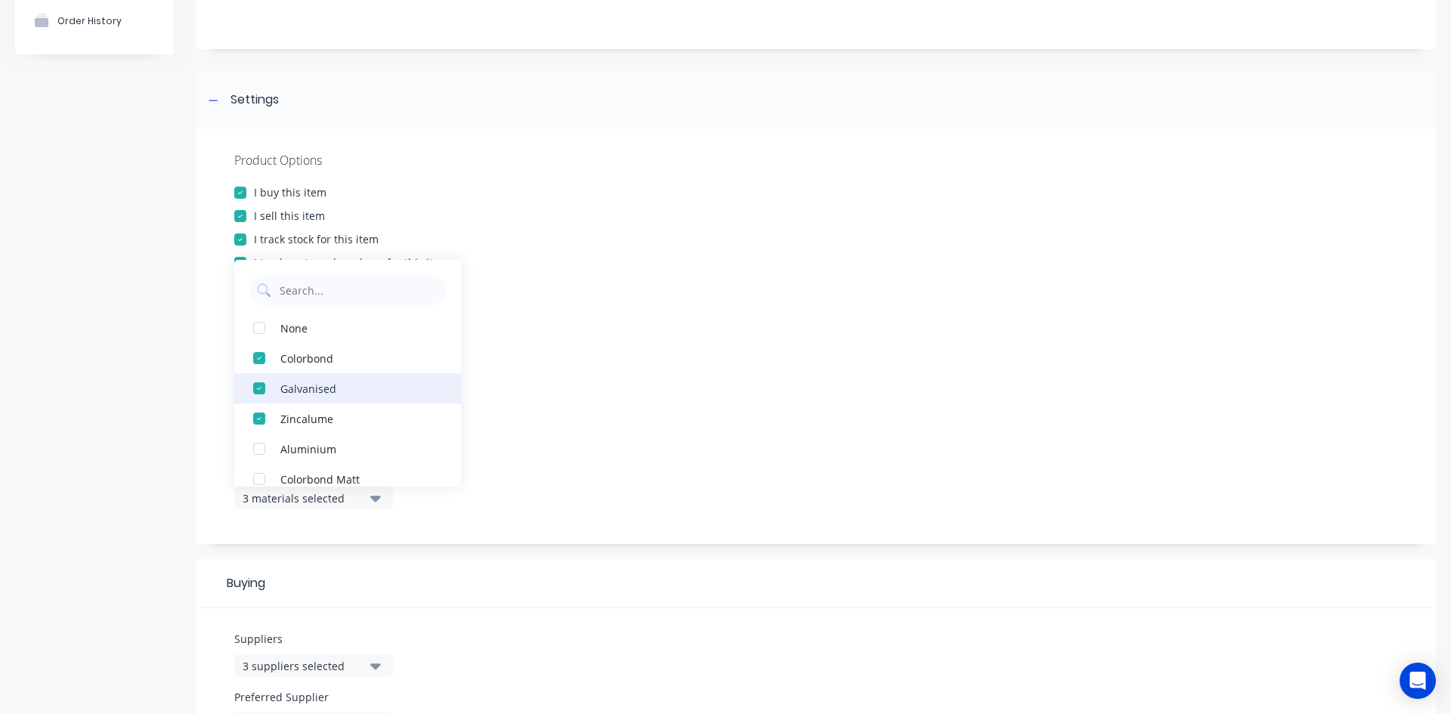
click at [256, 387] on div "button" at bounding box center [259, 388] width 30 height 30
click at [674, 399] on div "Product Options I buy this item I sell this item I track stock for this item I …" at bounding box center [817, 337] width 1240 height 416
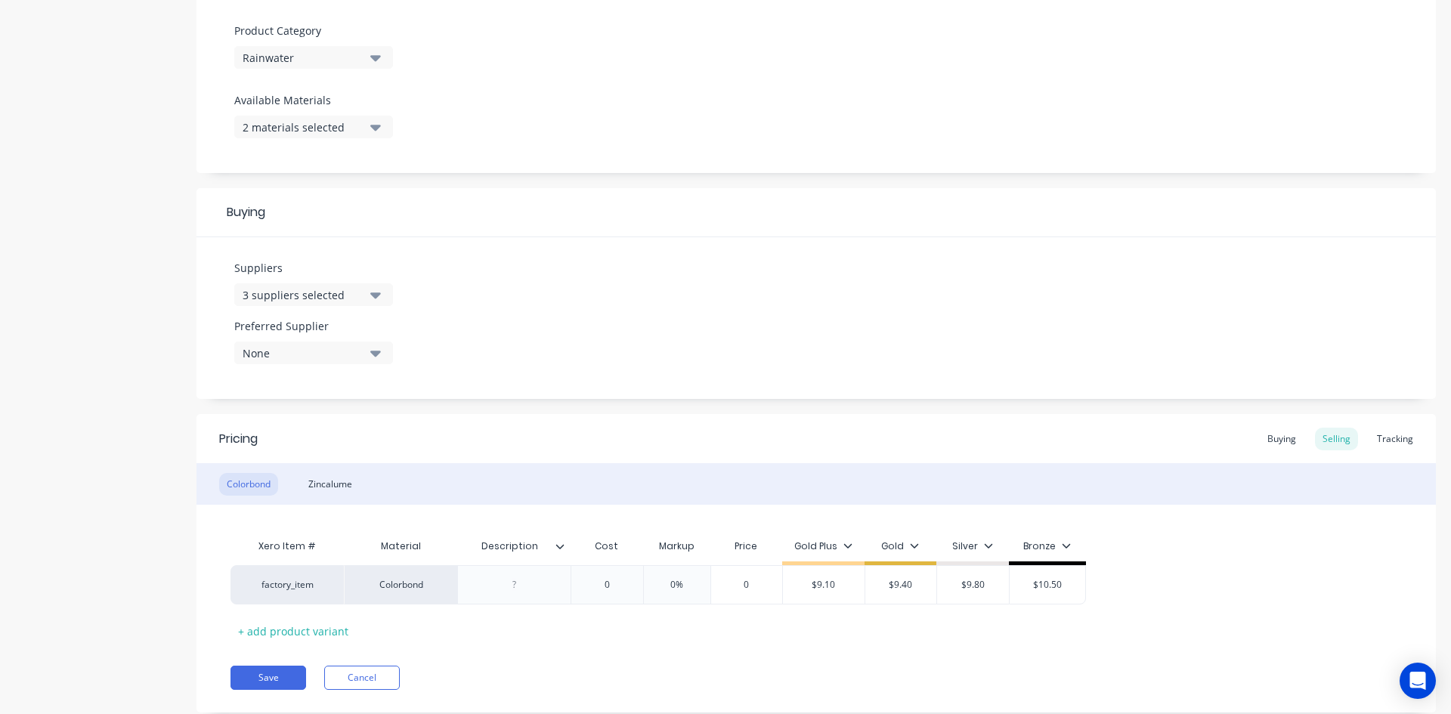
scroll to position [529, 0]
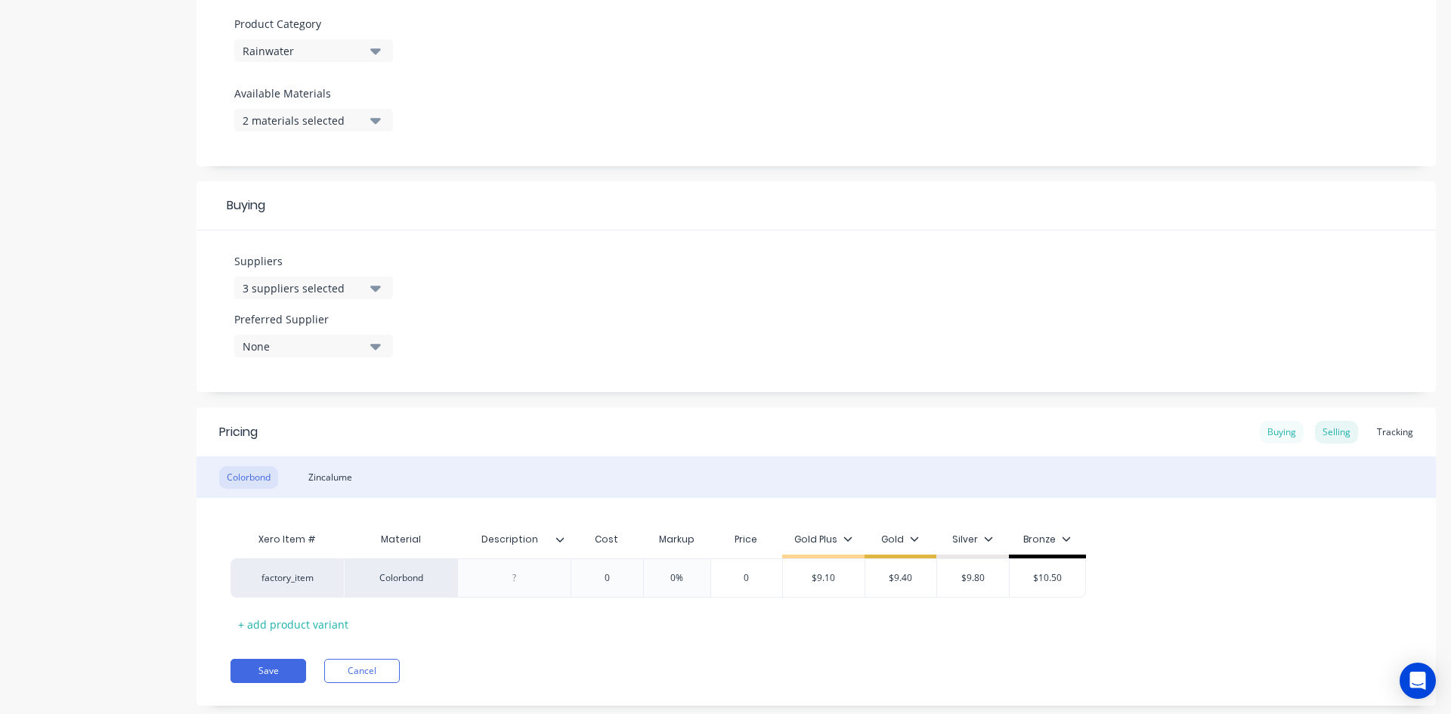
click at [1274, 435] on div "Buying" at bounding box center [1282, 432] width 44 height 23
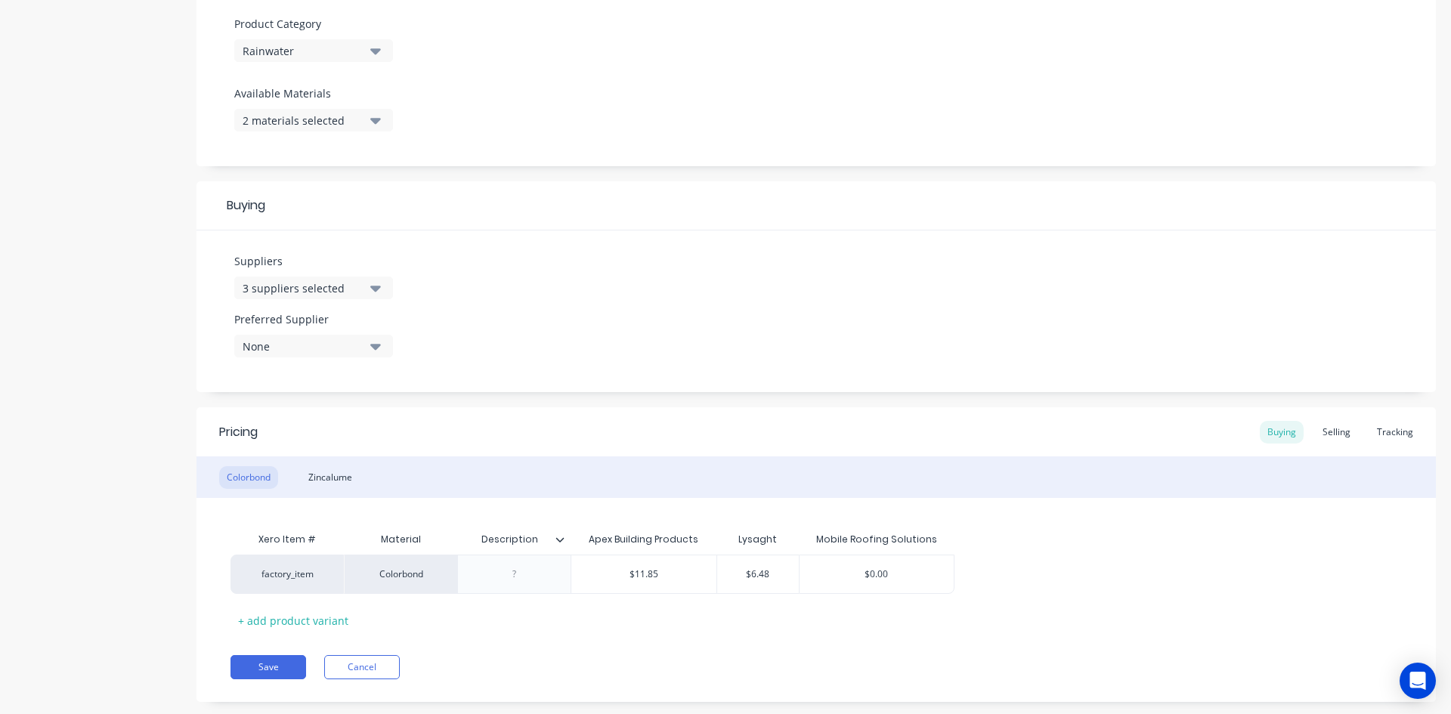
click at [351, 284] on div "3 suppliers selected" at bounding box center [303, 288] width 121 height 16
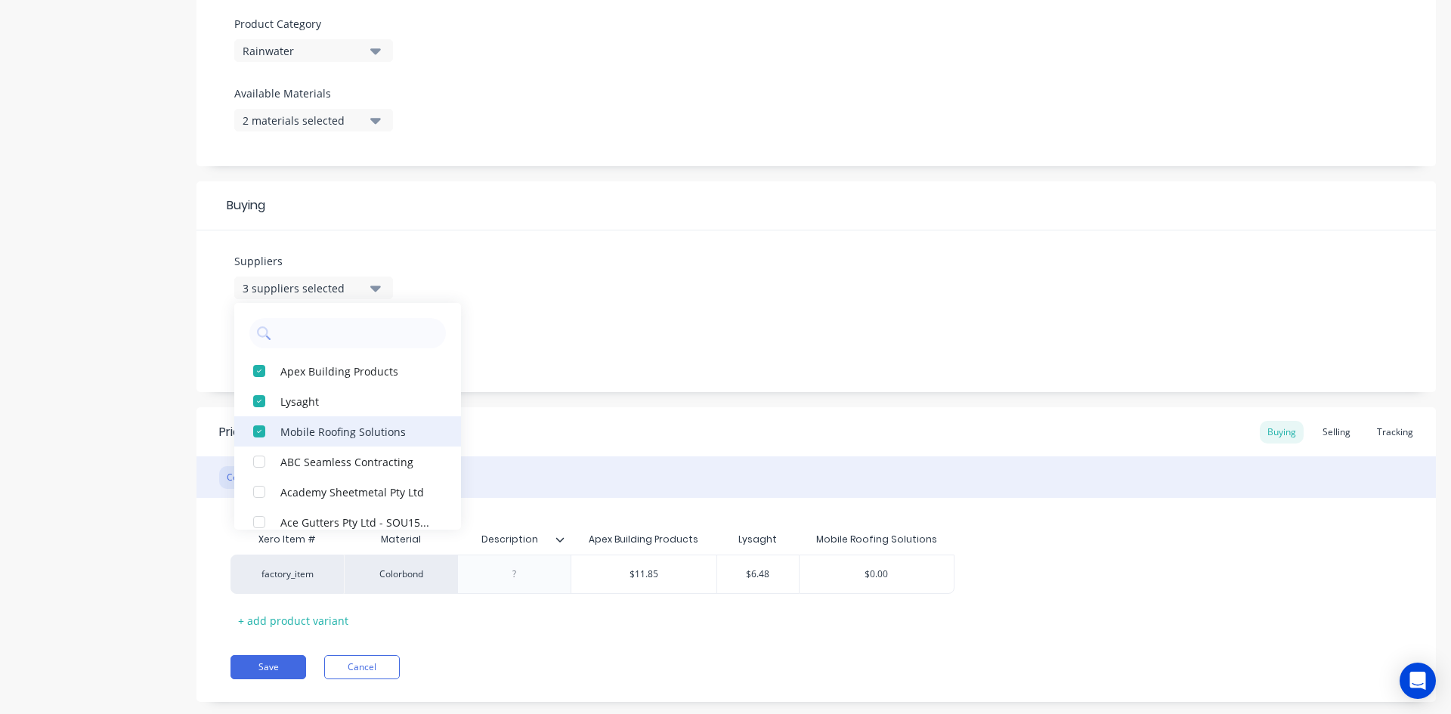
click at [261, 423] on div "button" at bounding box center [259, 431] width 30 height 30
click at [847, 346] on div "Suppliers 2 suppliers selected Apex Building Products Lysaght ABC Seamless Cont…" at bounding box center [817, 312] width 1240 height 162
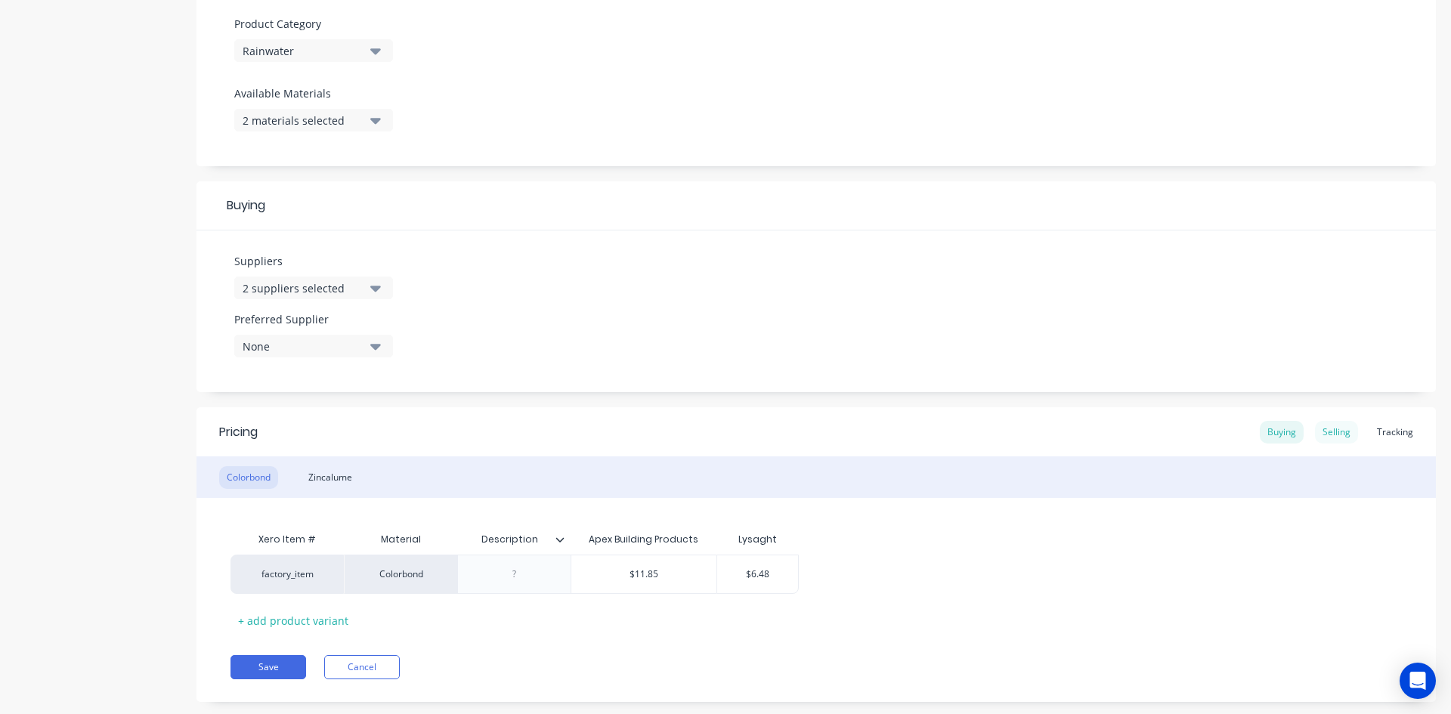
click at [1321, 432] on div "Selling" at bounding box center [1336, 432] width 43 height 23
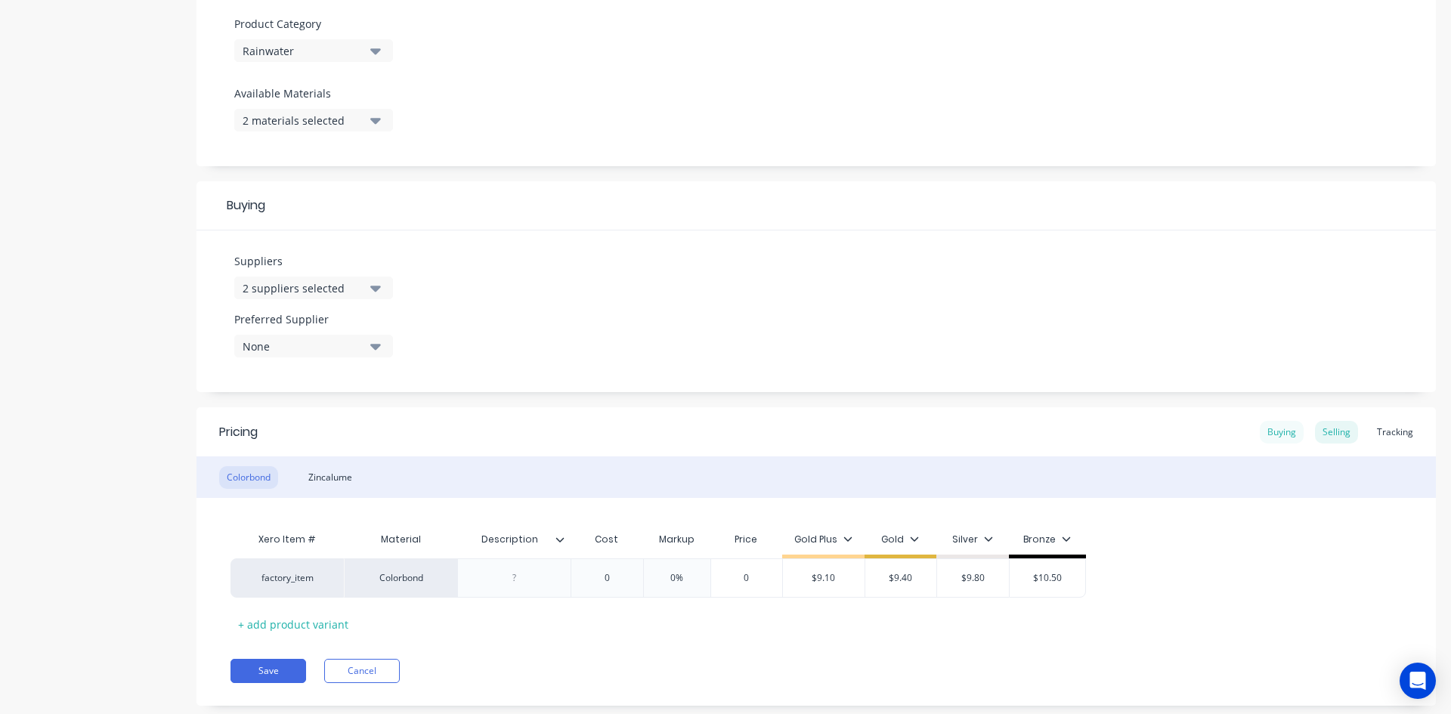
click at [1268, 427] on div "Buying" at bounding box center [1282, 432] width 44 height 23
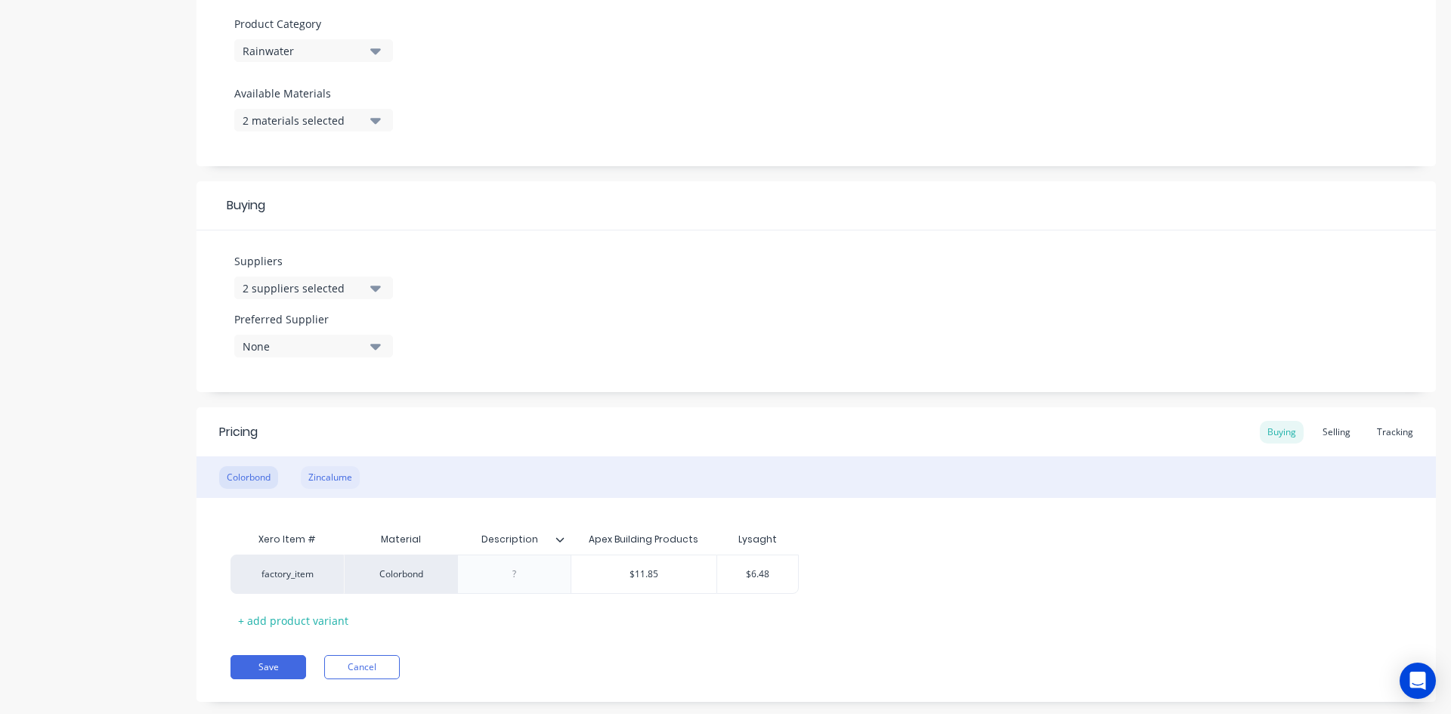
click at [345, 475] on div "Zincalume" at bounding box center [330, 477] width 59 height 23
click at [1333, 436] on div "Selling" at bounding box center [1336, 432] width 43 height 23
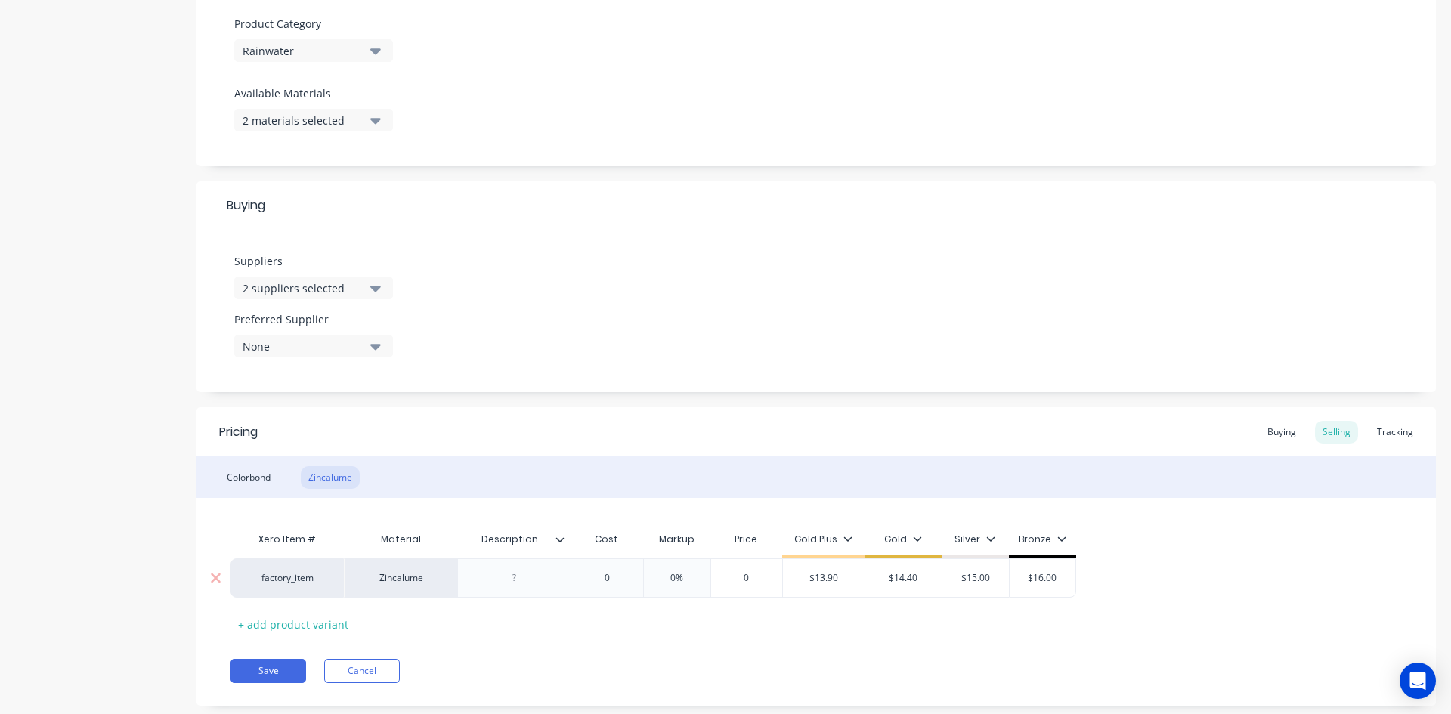
click at [612, 577] on input "0" at bounding box center [607, 578] width 76 height 14
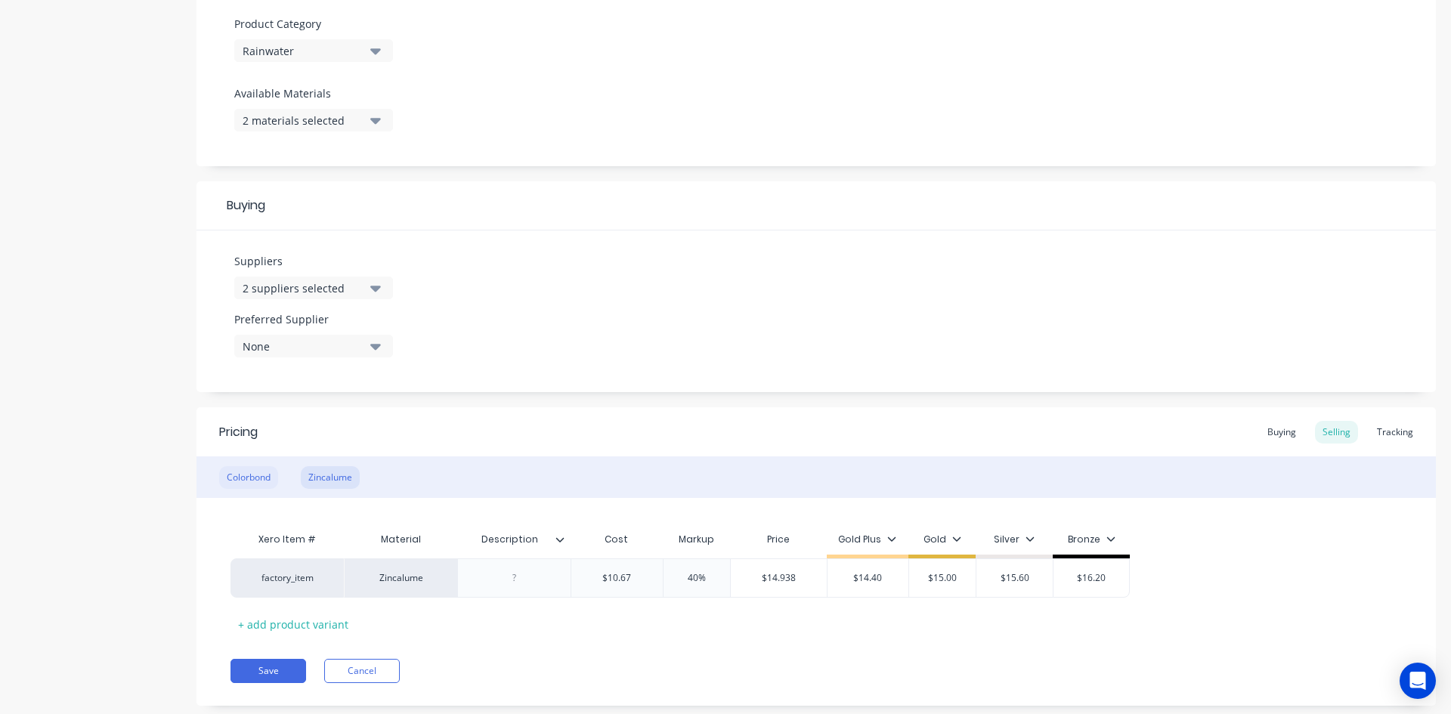
click at [253, 478] on div "Colorbond" at bounding box center [248, 477] width 59 height 23
click at [1262, 435] on div "Buying" at bounding box center [1282, 432] width 44 height 23
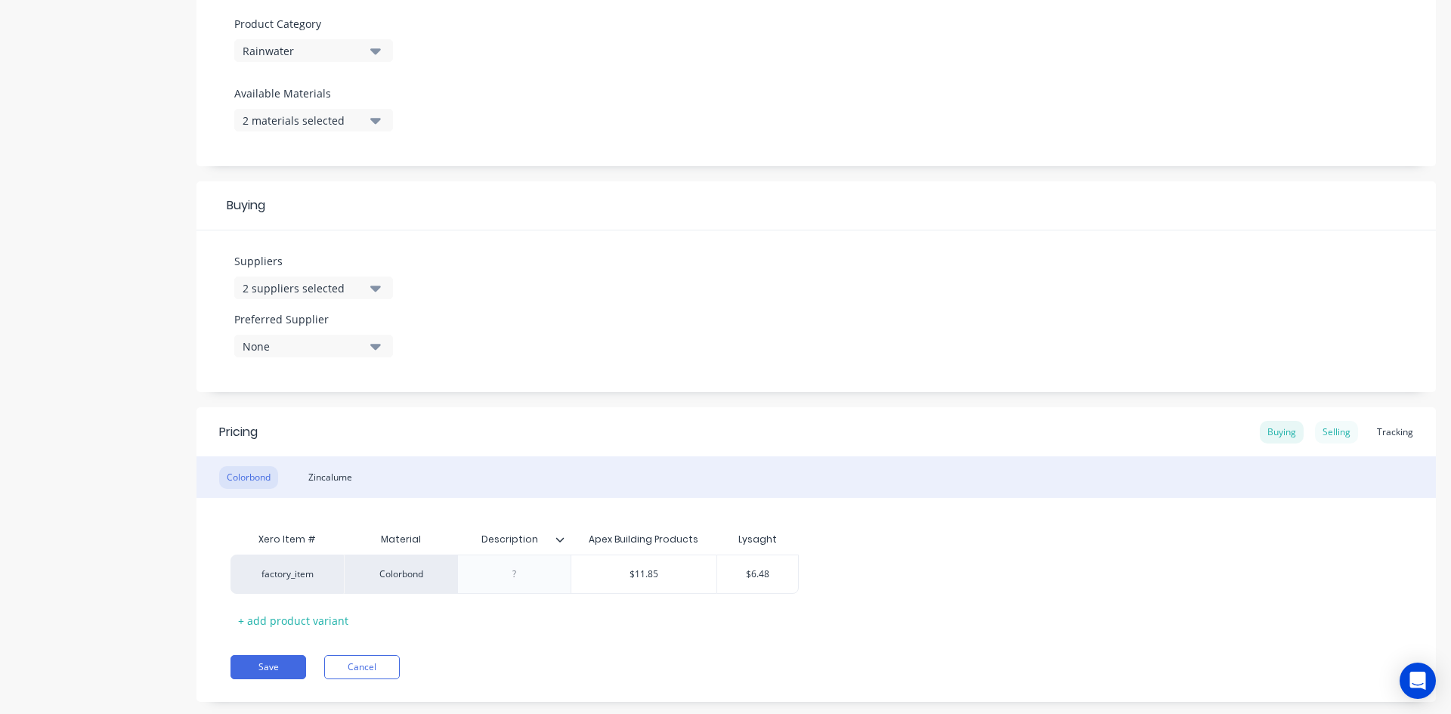
click at [1339, 428] on div "Selling" at bounding box center [1336, 432] width 43 height 23
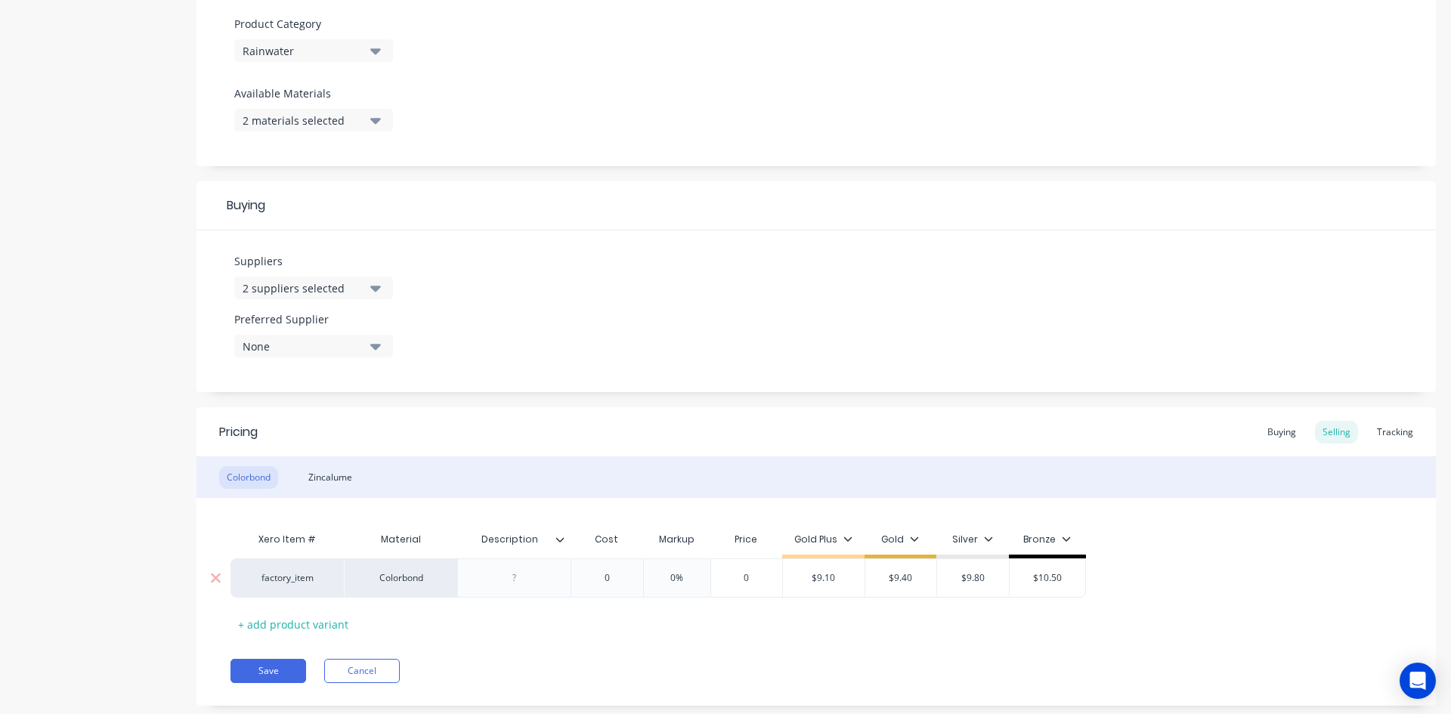
click at [613, 572] on div "0" at bounding box center [607, 578] width 76 height 38
click at [615, 572] on input "0" at bounding box center [607, 578] width 76 height 14
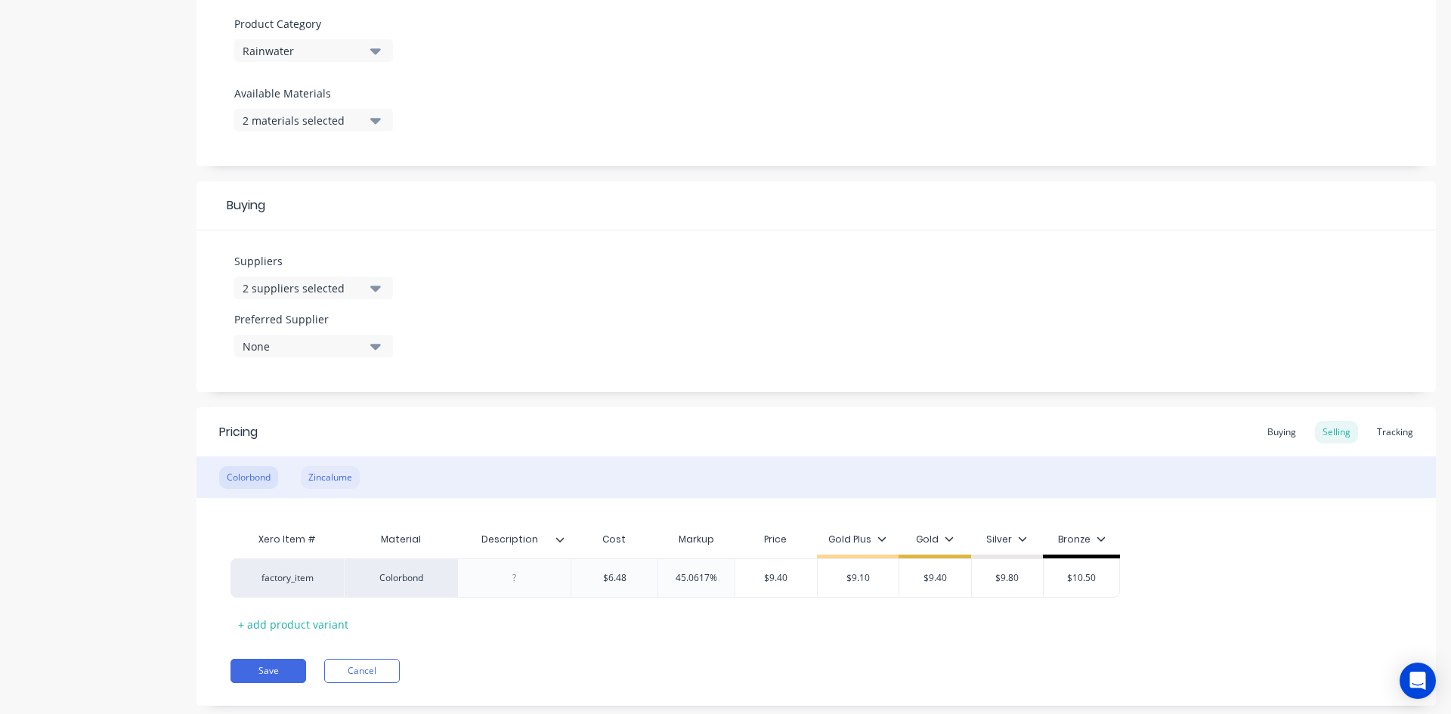
click at [333, 476] on div "Zincalume" at bounding box center [330, 477] width 59 height 23
click at [274, 667] on button "Save" at bounding box center [269, 671] width 76 height 24
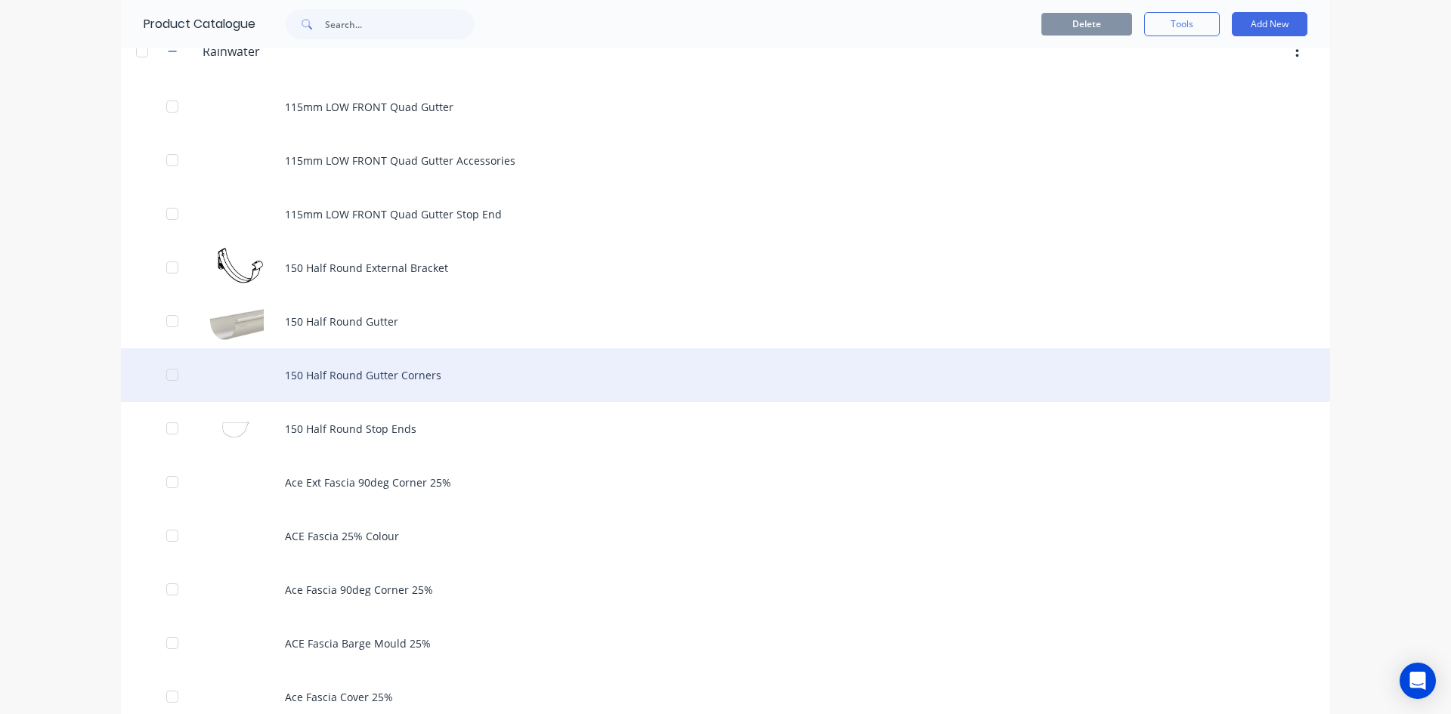
scroll to position [605, 0]
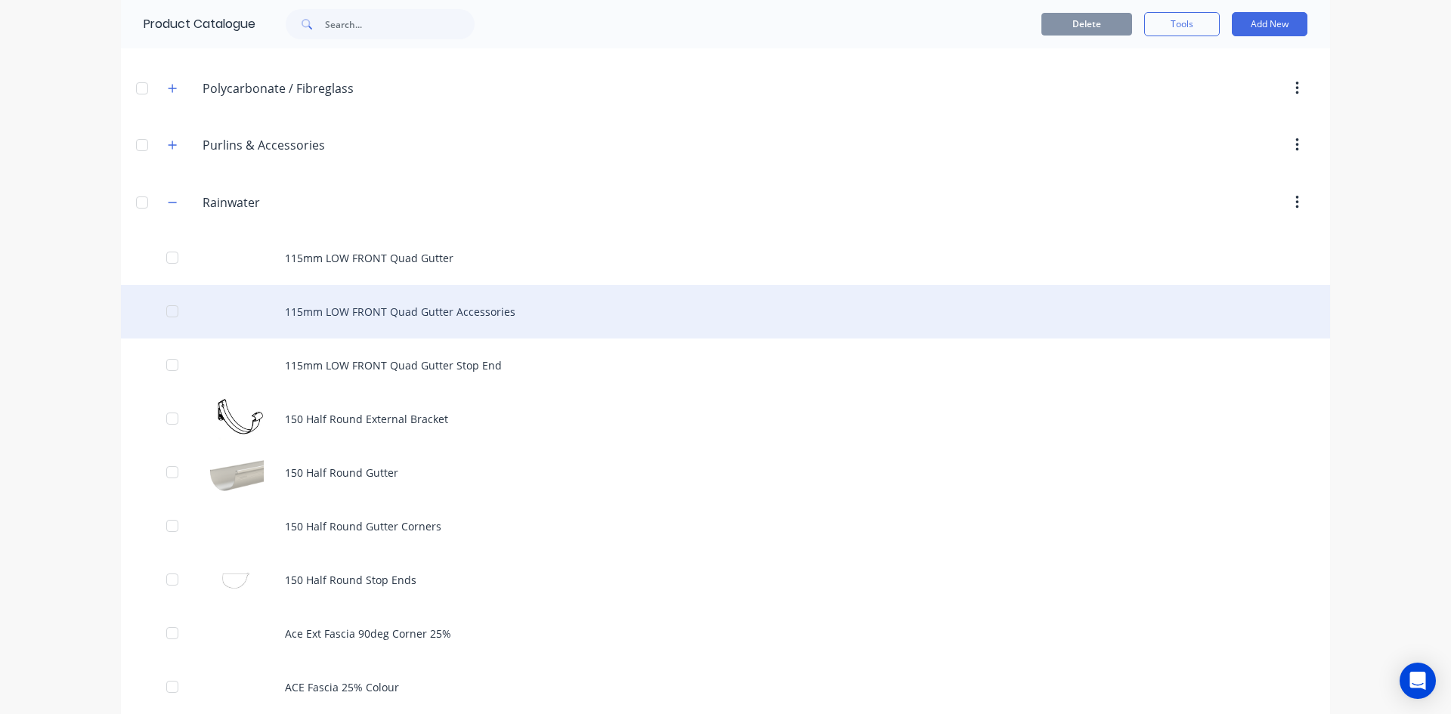
click at [435, 324] on div "115mm LOW FRONT Quad Gutter Accessories" at bounding box center [725, 312] width 1209 height 54
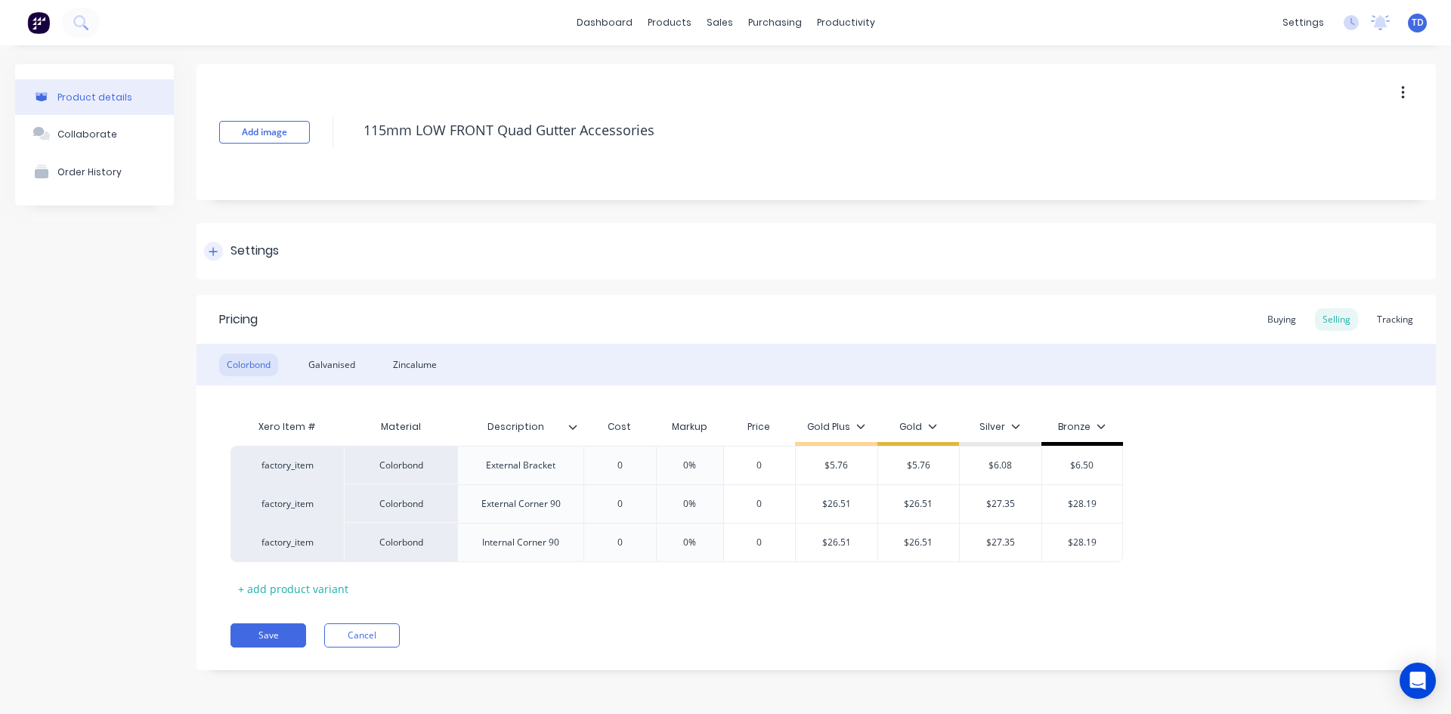
click at [214, 254] on icon at bounding box center [213, 251] width 8 height 8
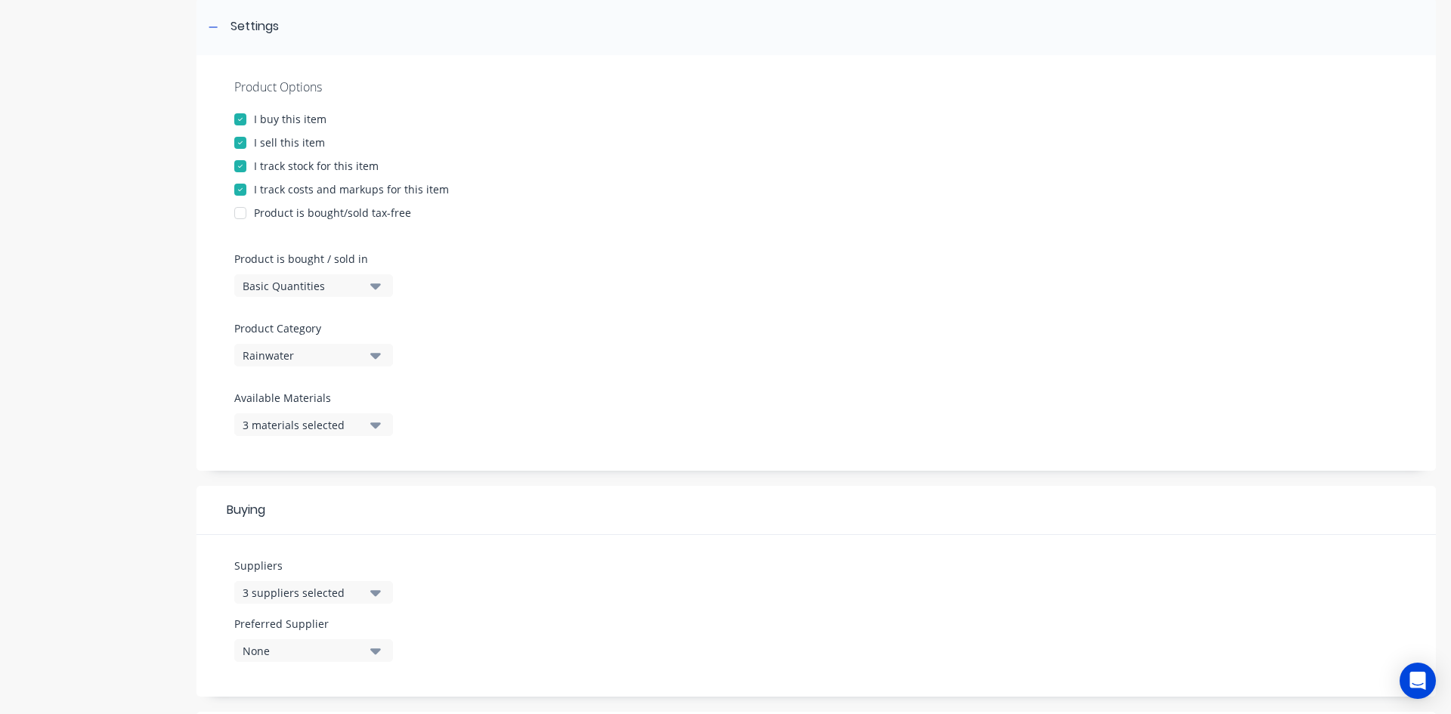
scroll to position [227, 0]
click at [342, 422] on div "3 materials selected" at bounding box center [303, 423] width 121 height 16
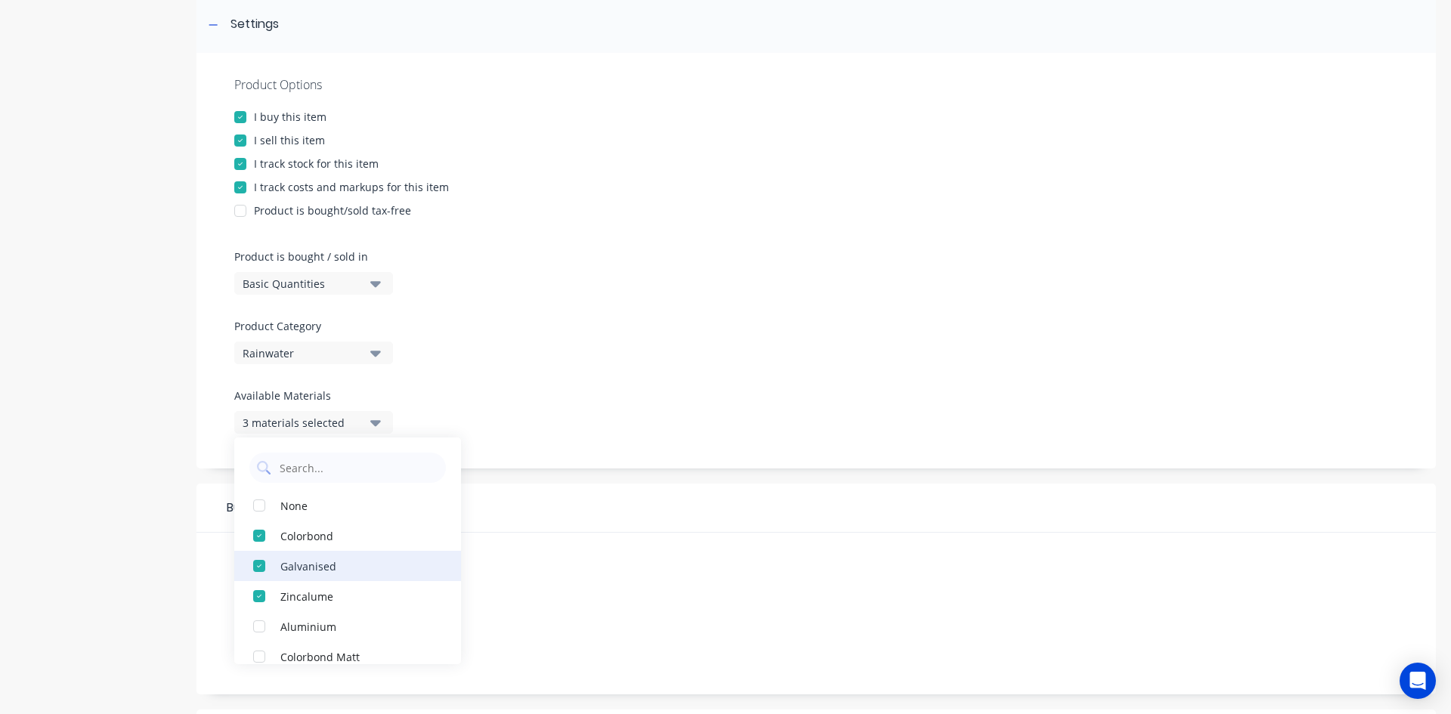
click at [254, 565] on div "button" at bounding box center [259, 566] width 30 height 30
click at [589, 412] on div "Product Options I buy this item I sell this item I track stock for this item I …" at bounding box center [817, 261] width 1240 height 416
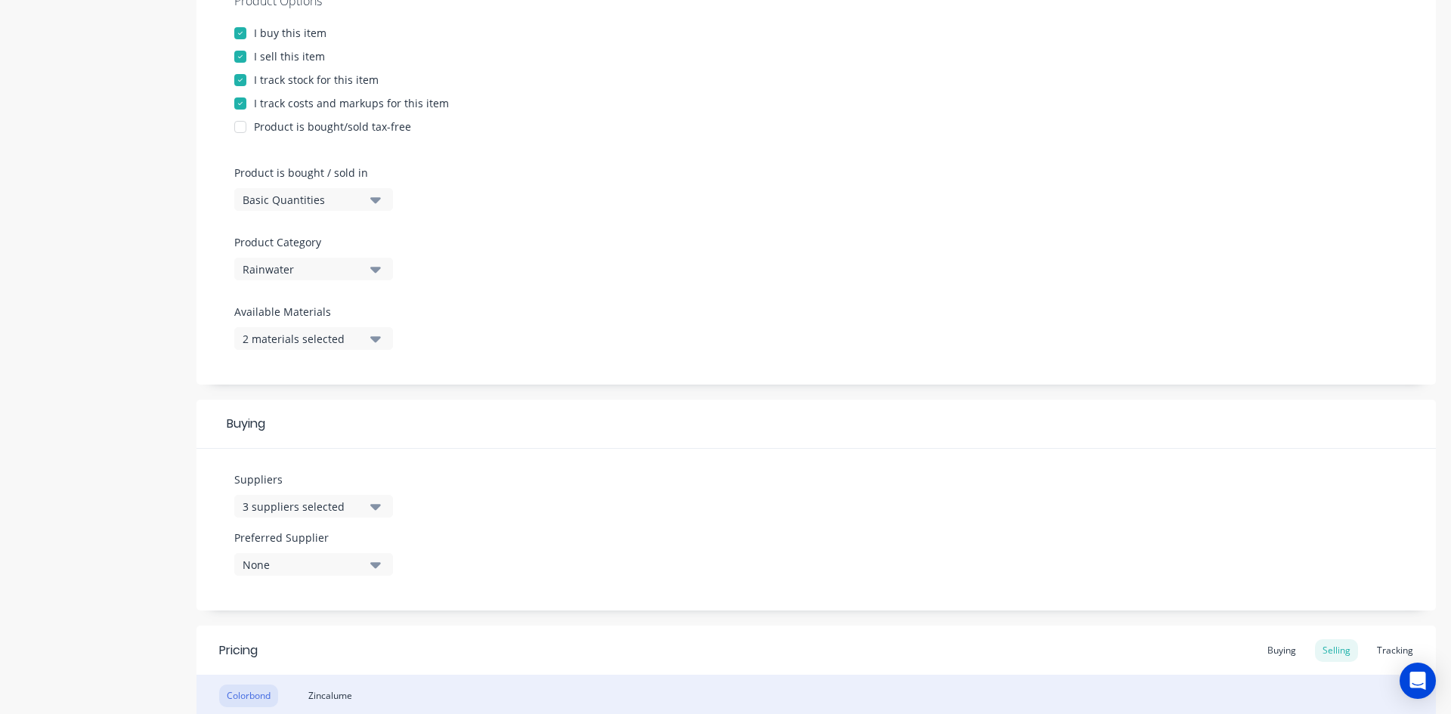
scroll to position [454, 0]
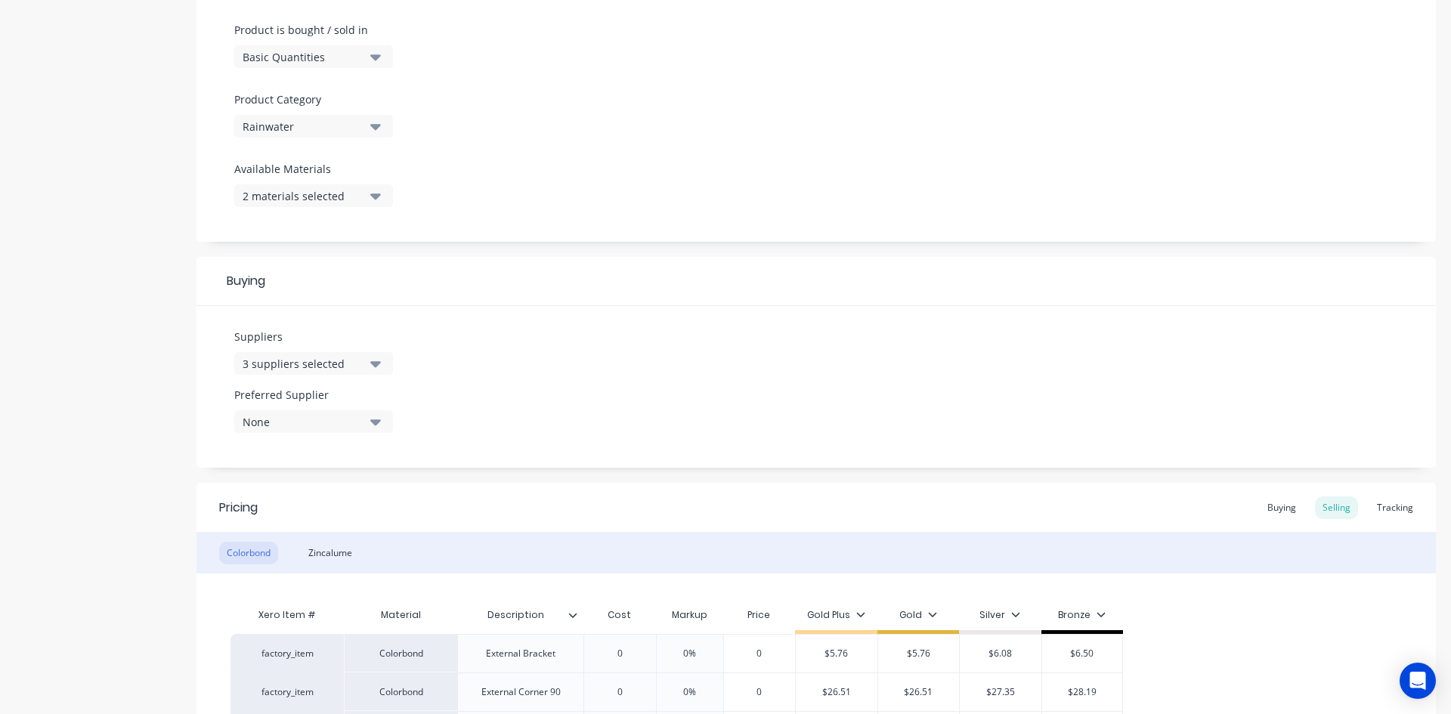
click at [351, 368] on div "3 suppliers selected" at bounding box center [303, 364] width 121 height 16
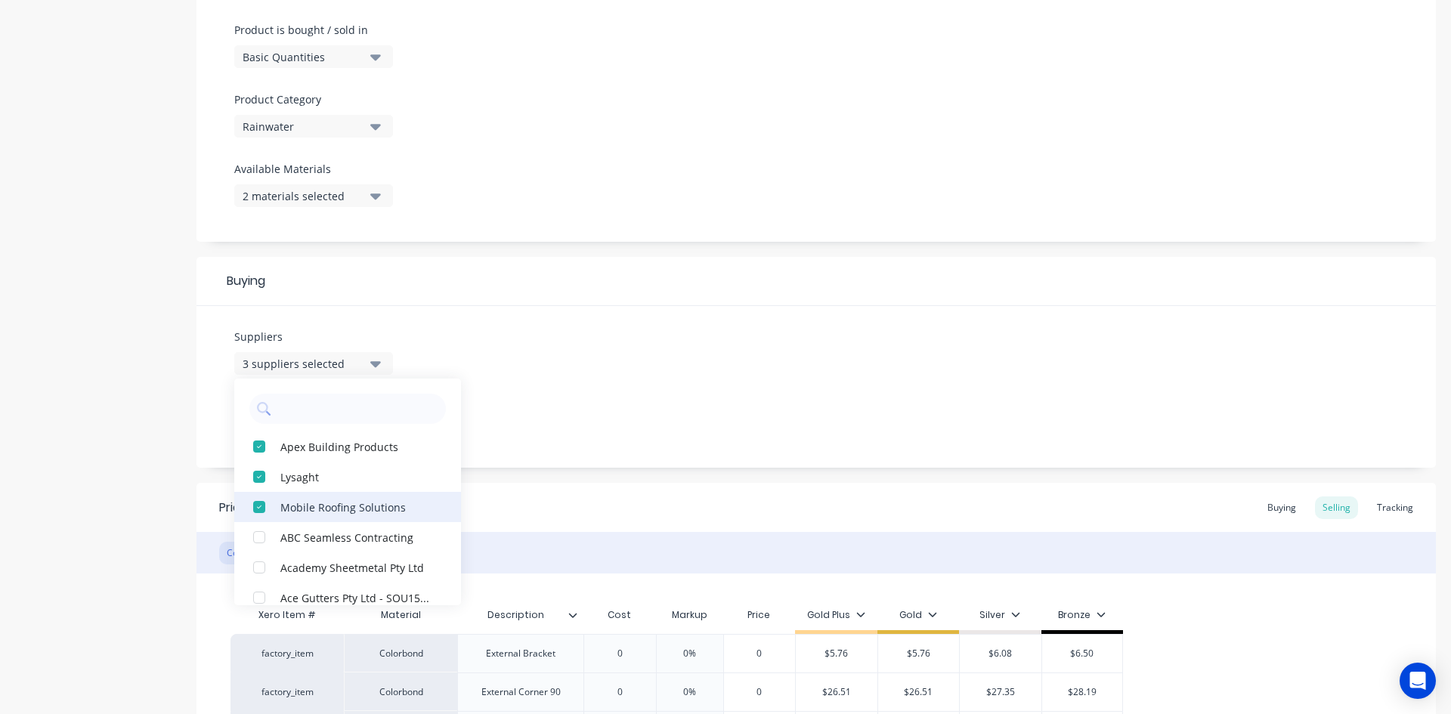
click at [263, 504] on div "button" at bounding box center [259, 507] width 30 height 30
click at [534, 406] on div "Suppliers 2 suppliers selected Apex Building Products Lysaght ABC Seamless Cont…" at bounding box center [817, 387] width 1240 height 162
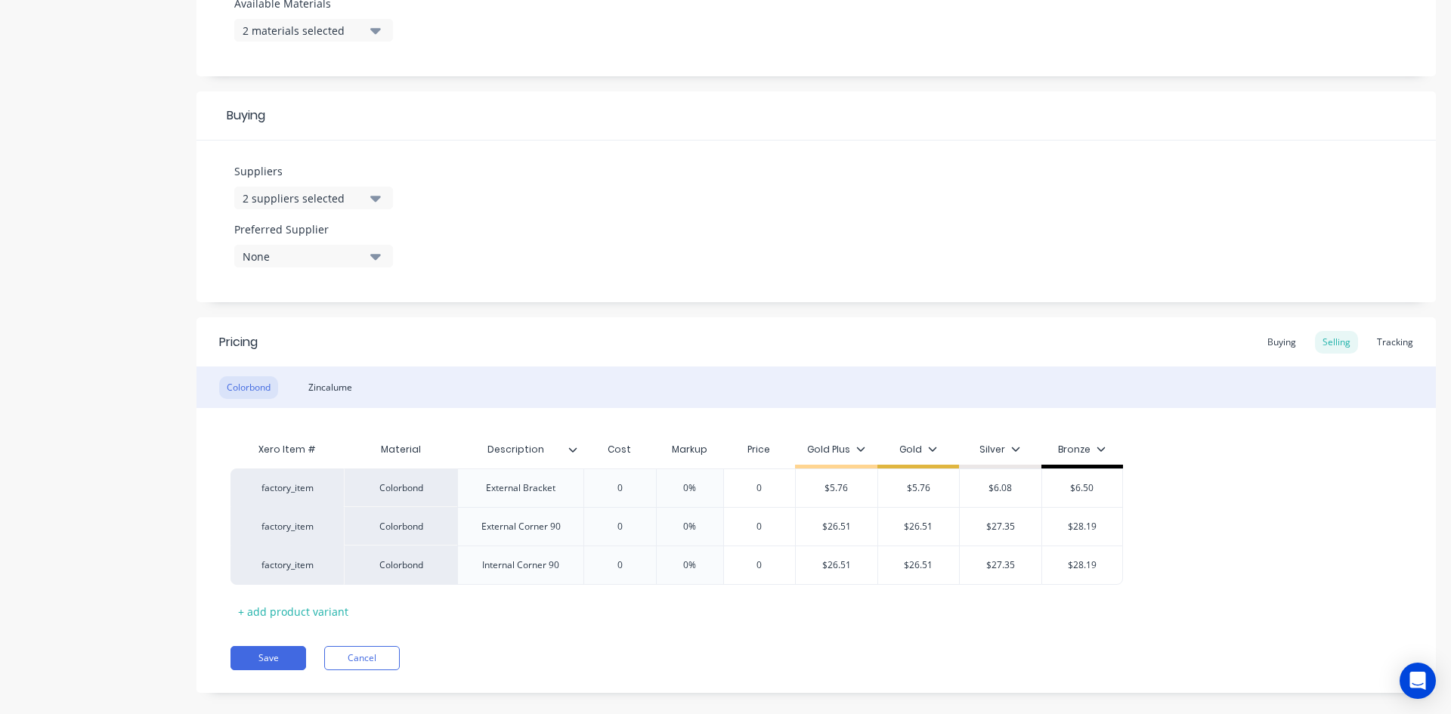
scroll to position [639, 0]
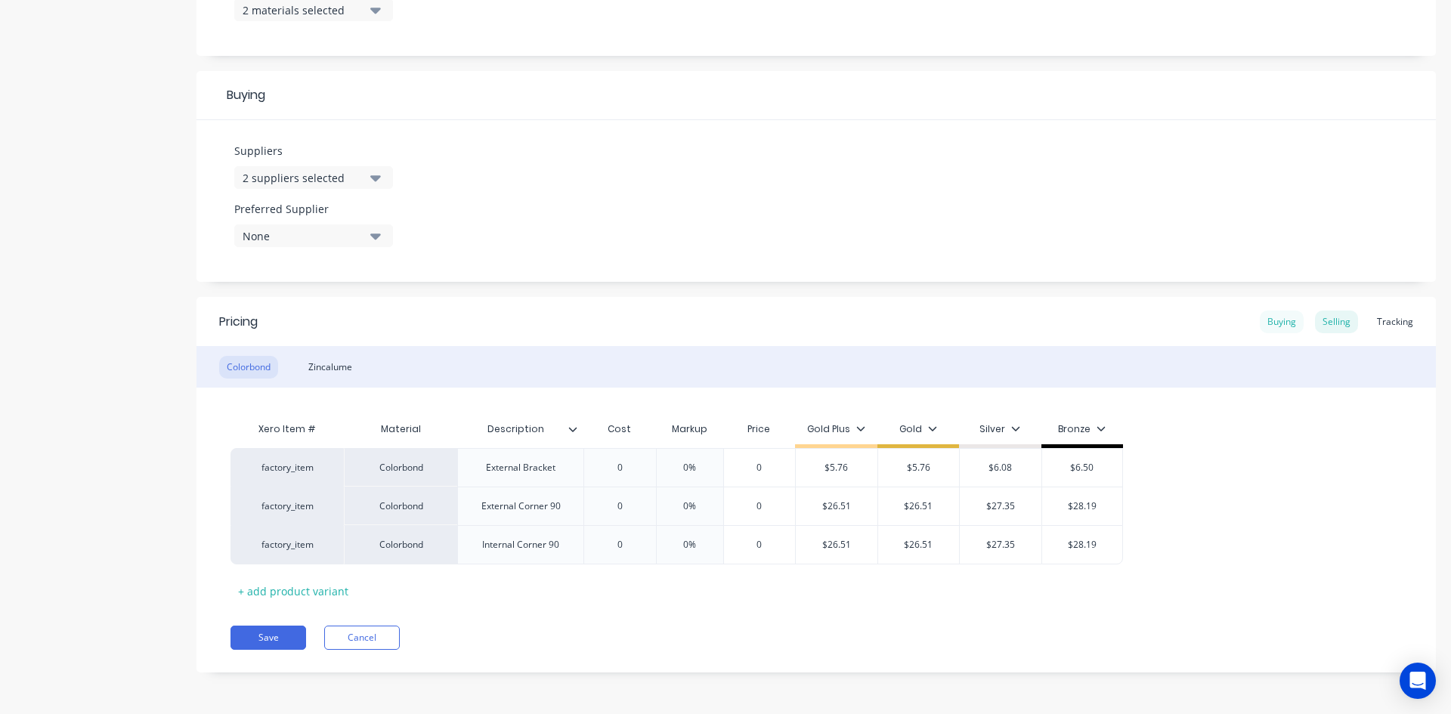
click at [1266, 326] on div "Buying" at bounding box center [1282, 322] width 44 height 23
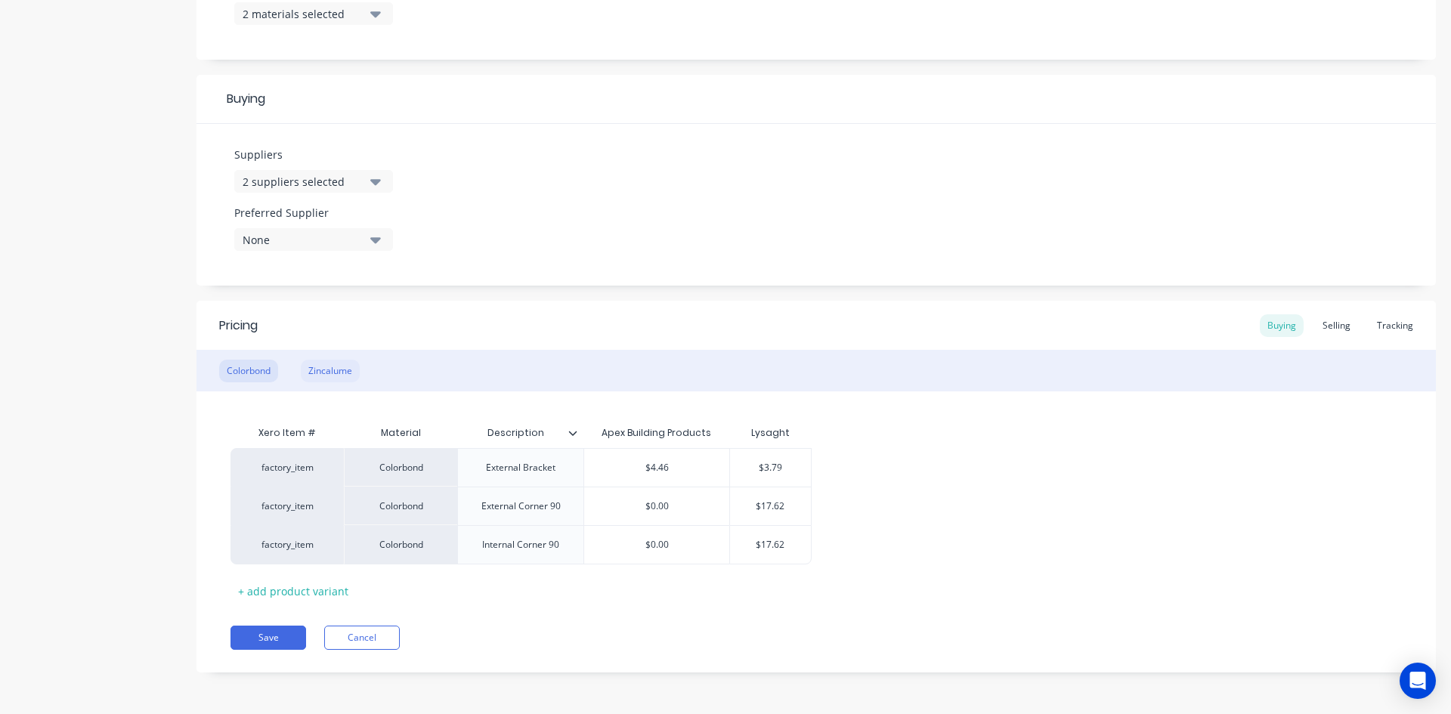
click at [330, 364] on div "Zincalume" at bounding box center [330, 371] width 59 height 23
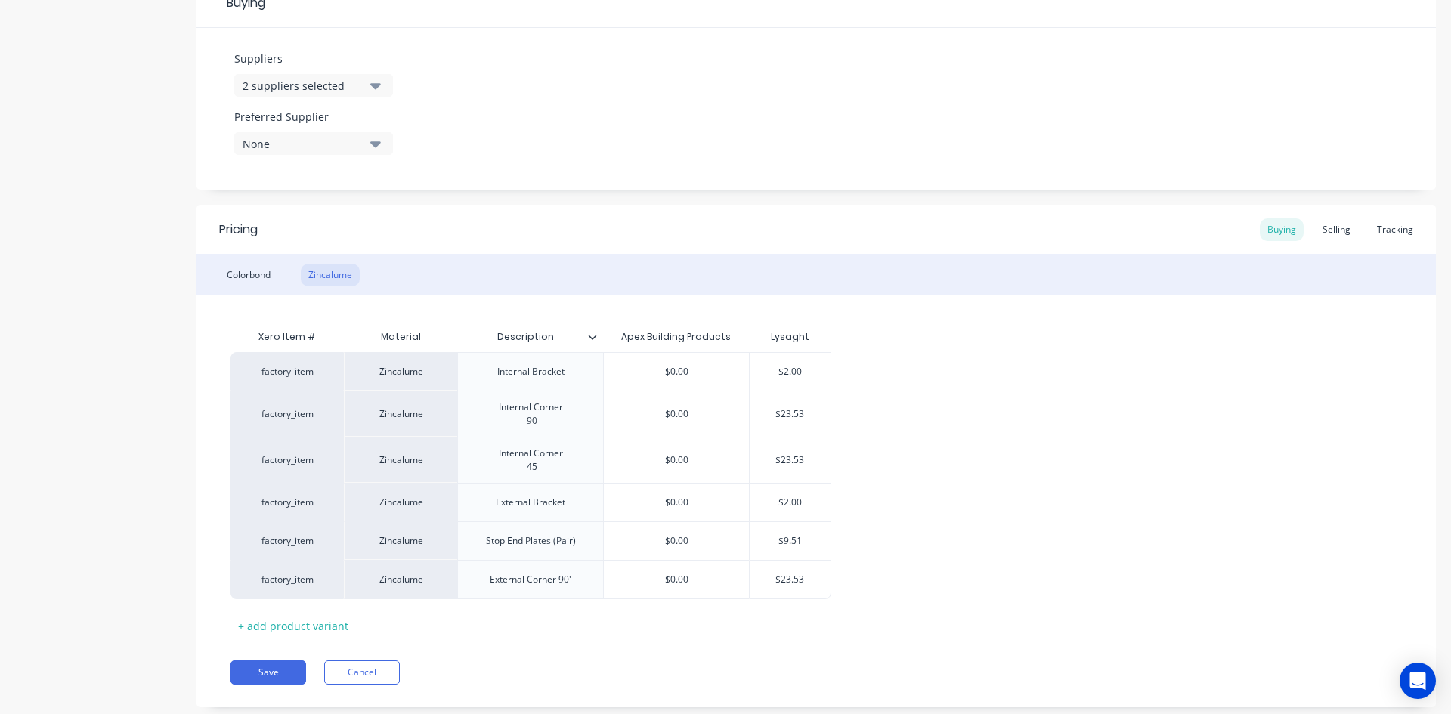
scroll to position [766, 0]
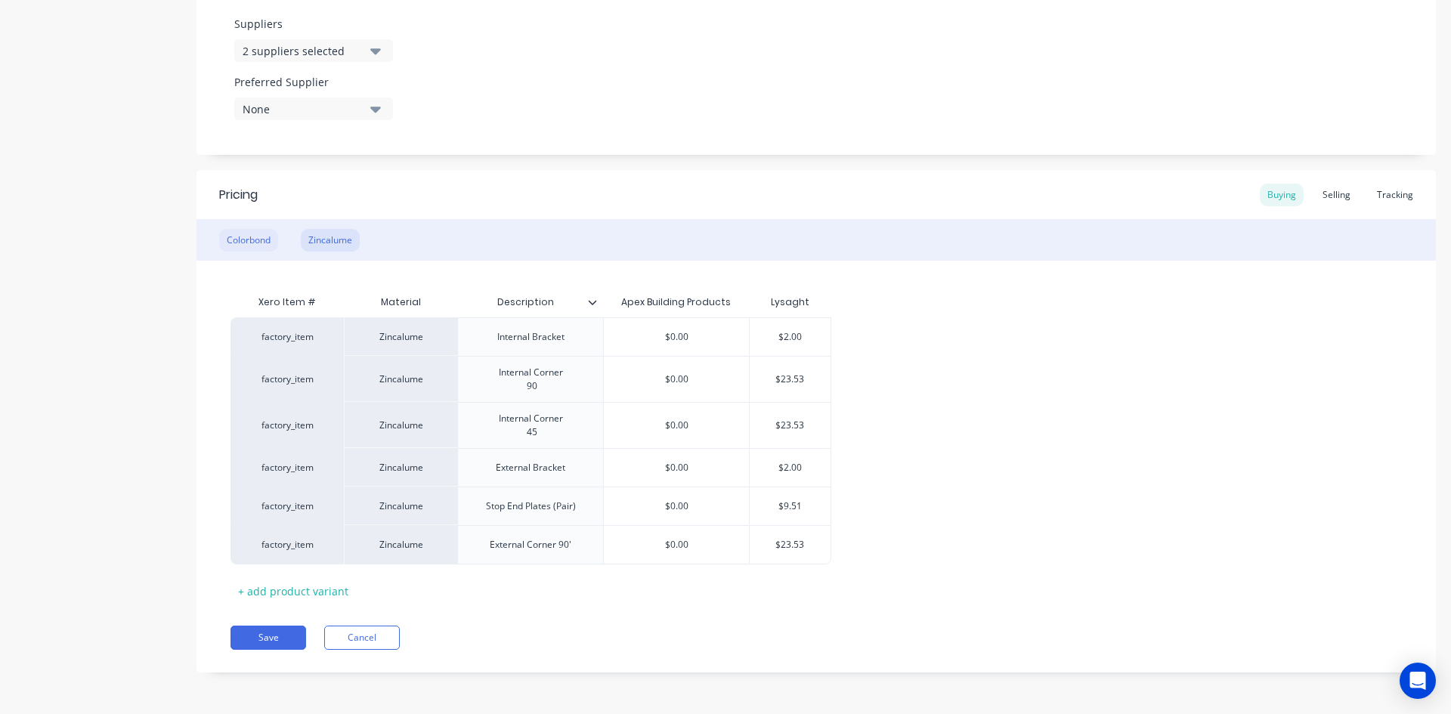
click at [239, 239] on div "Colorbond" at bounding box center [248, 240] width 59 height 23
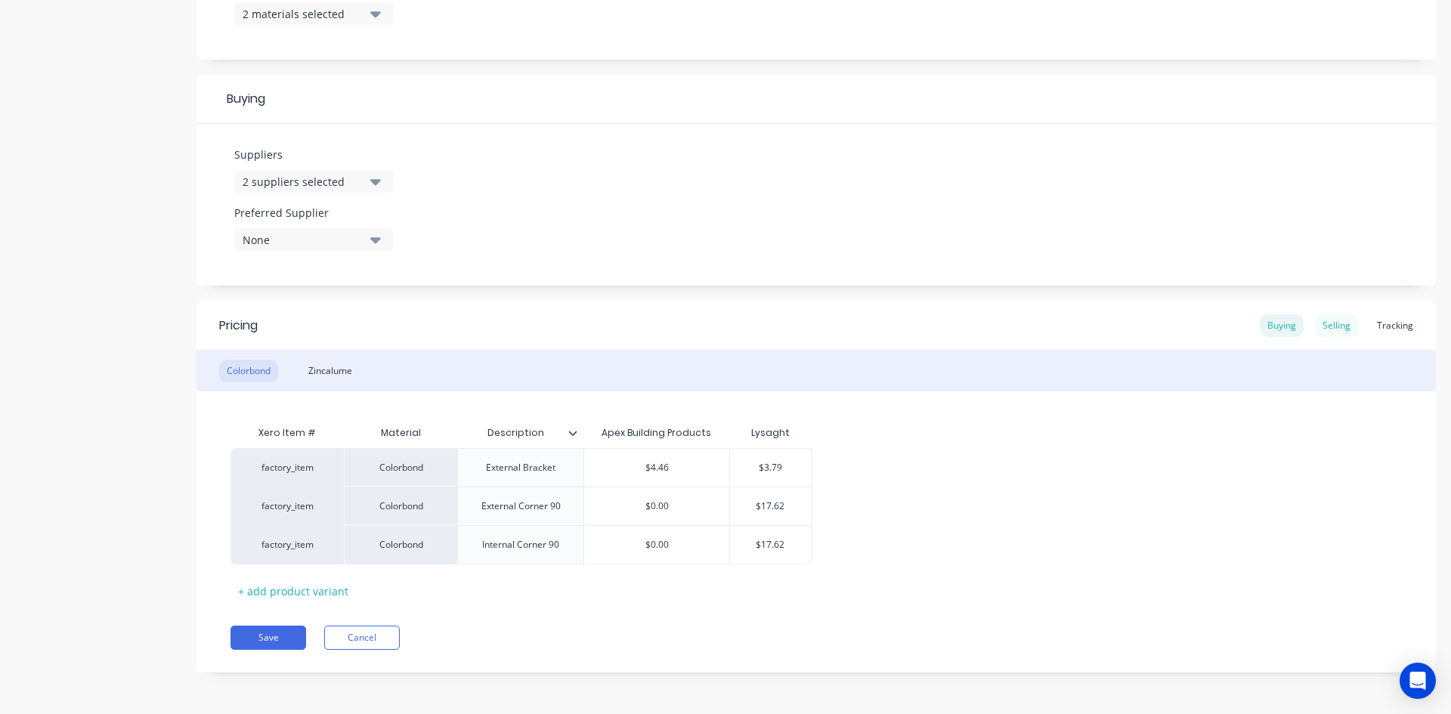
click at [1327, 327] on div "Selling" at bounding box center [1336, 325] width 43 height 23
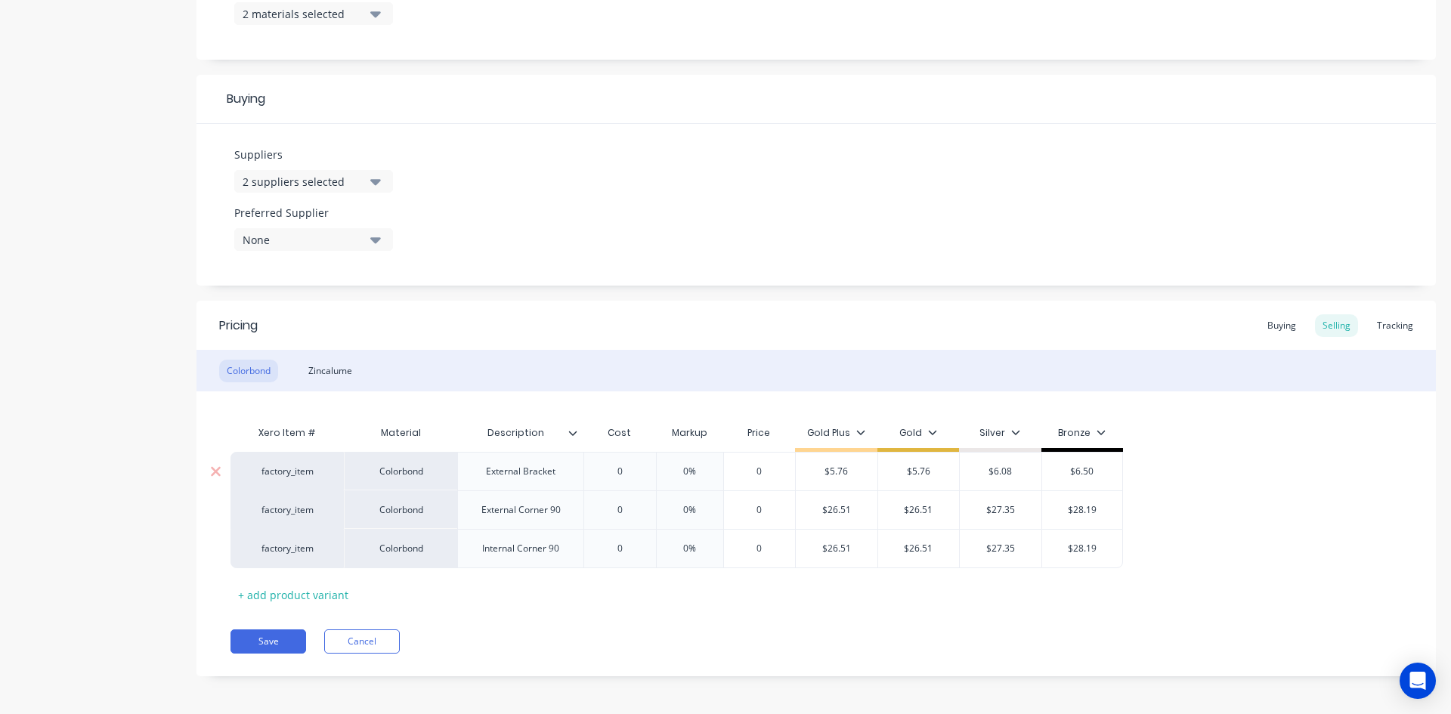
click at [642, 478] on input "0" at bounding box center [620, 472] width 76 height 14
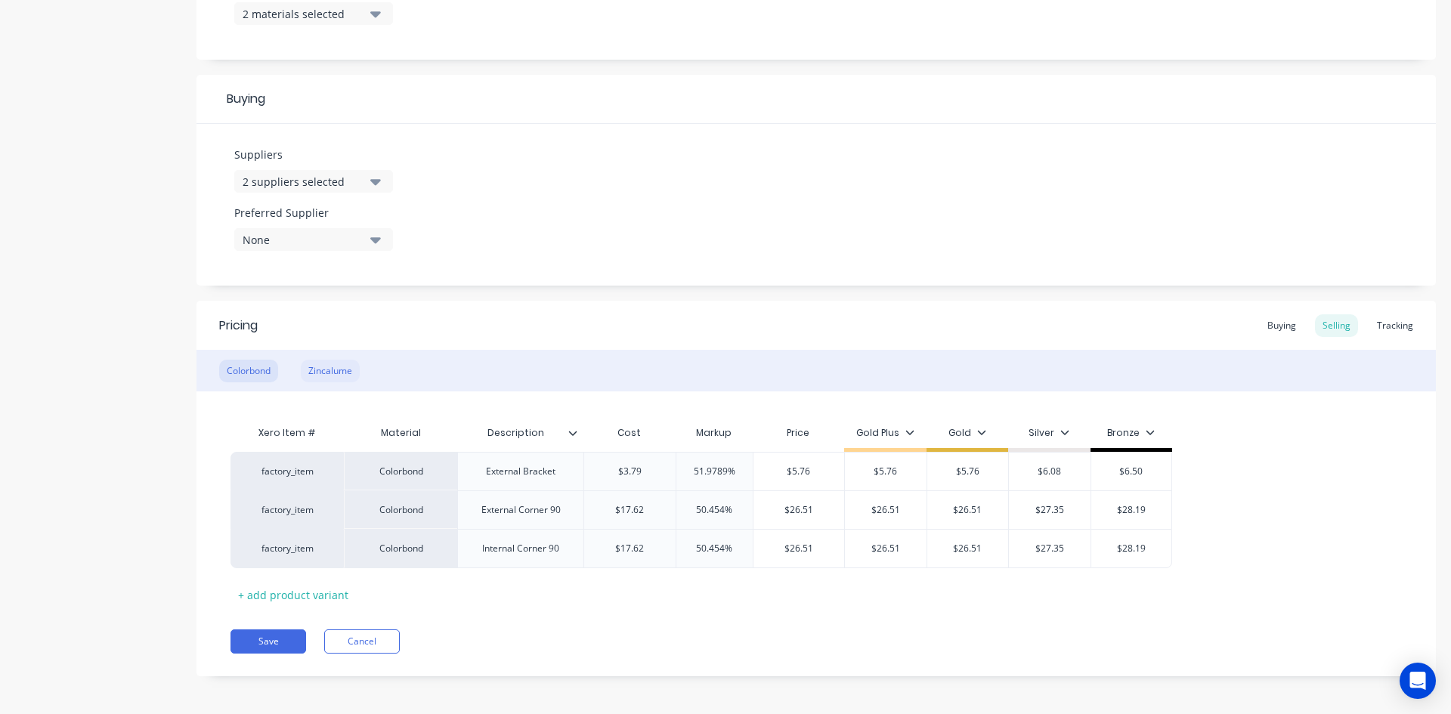
click at [311, 366] on div "Zincalume" at bounding box center [330, 371] width 59 height 23
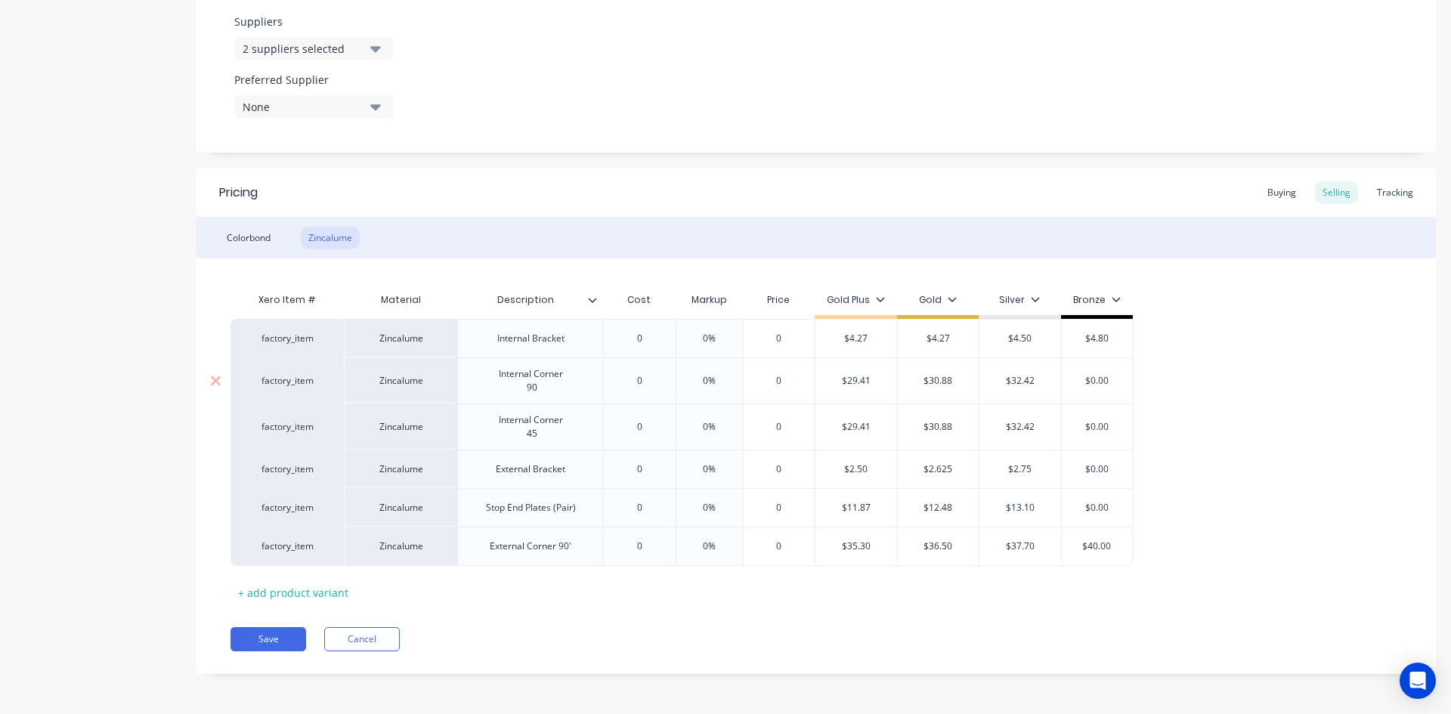
scroll to position [770, 0]
click at [654, 330] on input "0" at bounding box center [640, 337] width 76 height 14
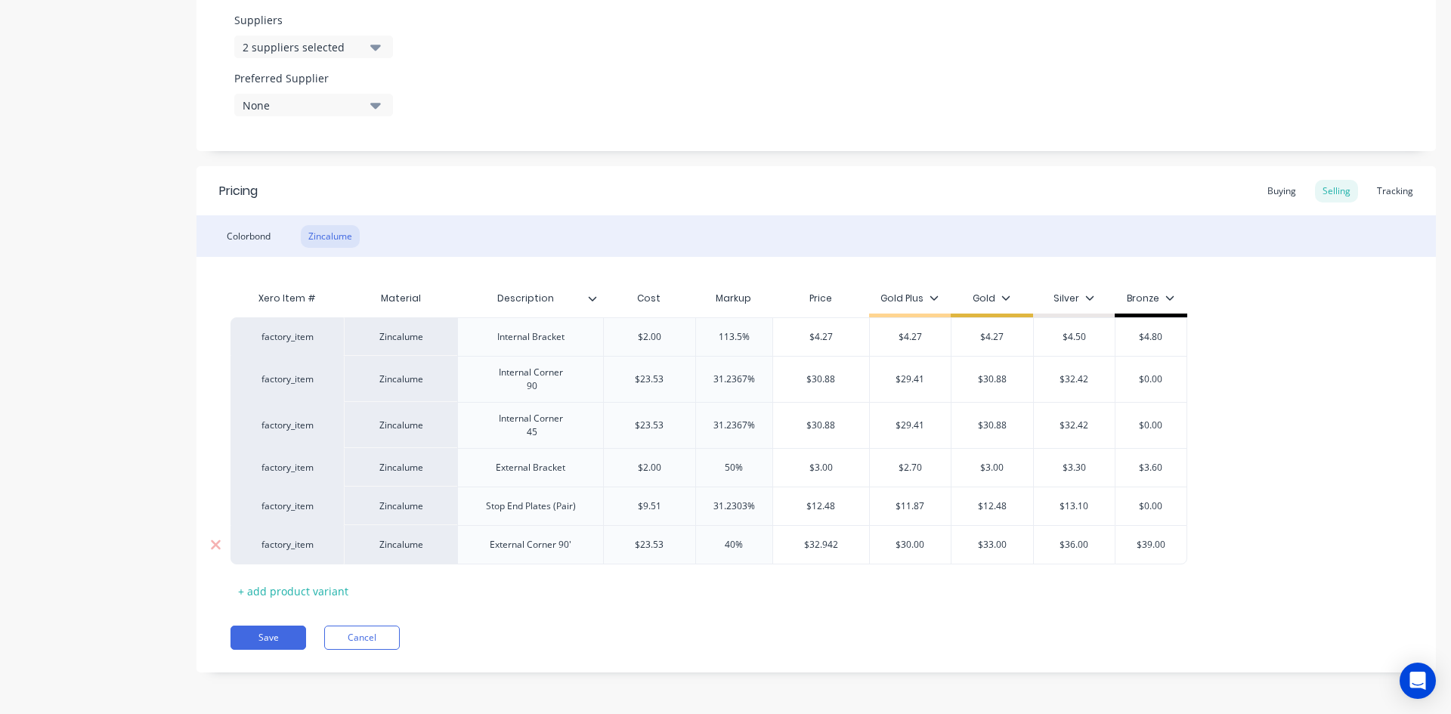
click at [841, 547] on input "$32.942" at bounding box center [821, 545] width 96 height 14
click at [832, 370] on div "$30.88" at bounding box center [818, 380] width 91 height 38
click at [838, 419] on input "$30.88" at bounding box center [818, 426] width 91 height 14
drag, startPoint x: 241, startPoint y: 536, endPoint x: 246, endPoint y: 395, distance: 141.5
click at [246, 395] on div "factory_item Zincalume Internal Bracket $2.00 2.000 113.5% 0% $4.27 4.27 $4.27 …" at bounding box center [817, 440] width 1172 height 247
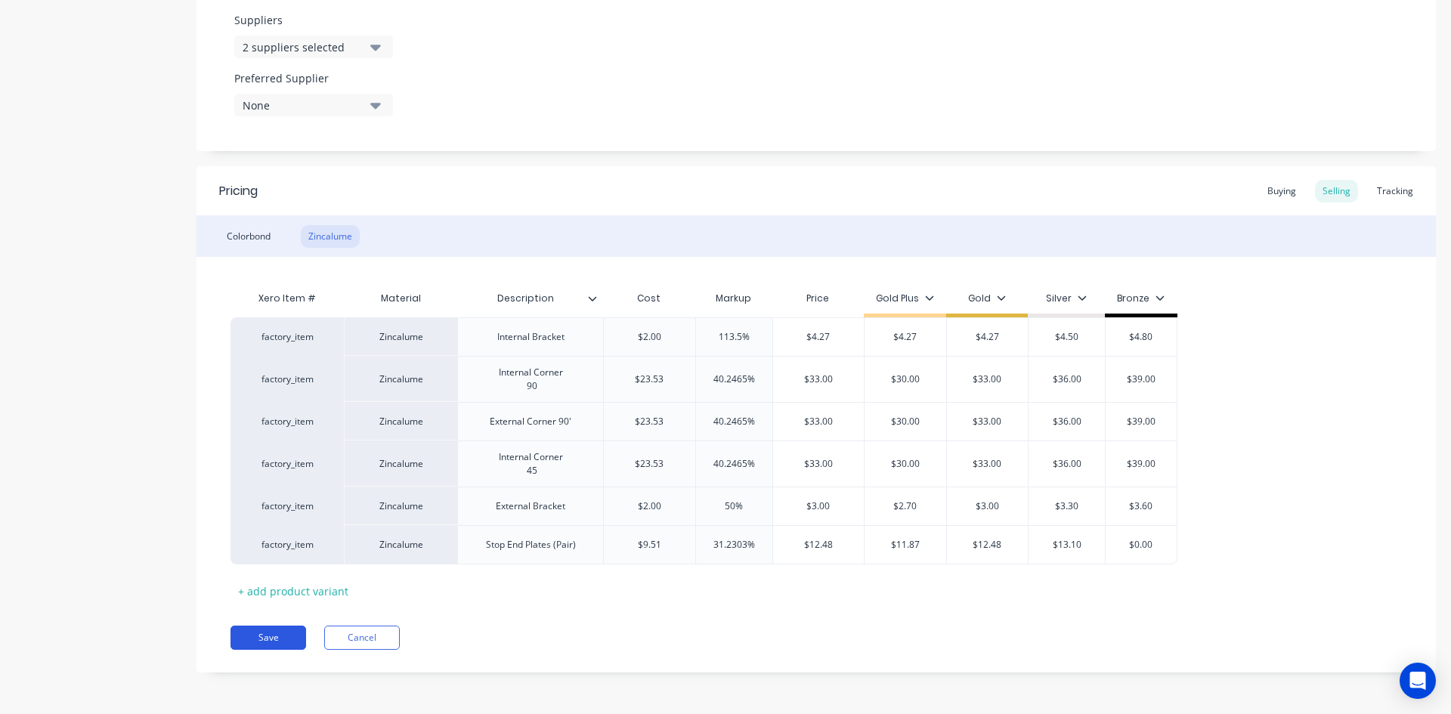
click at [274, 639] on button "Save" at bounding box center [269, 638] width 76 height 24
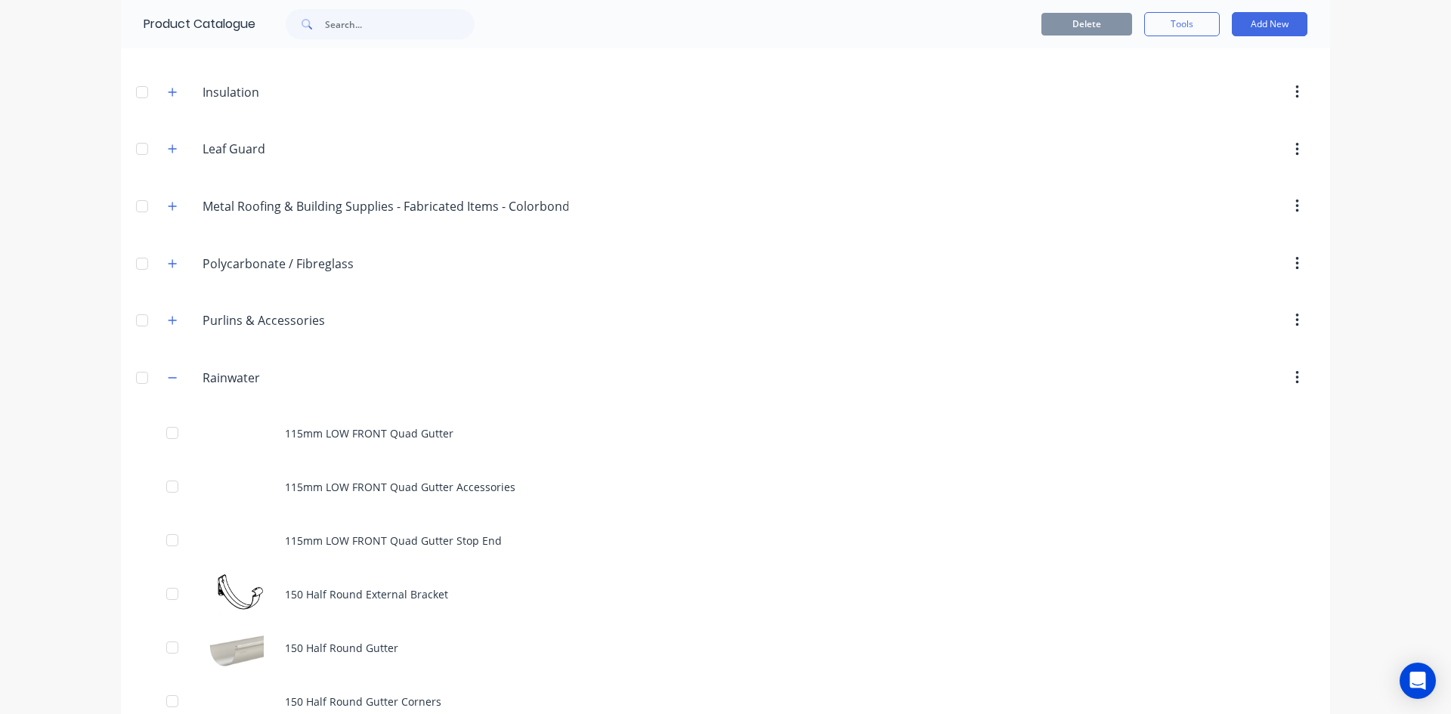
scroll to position [454, 0]
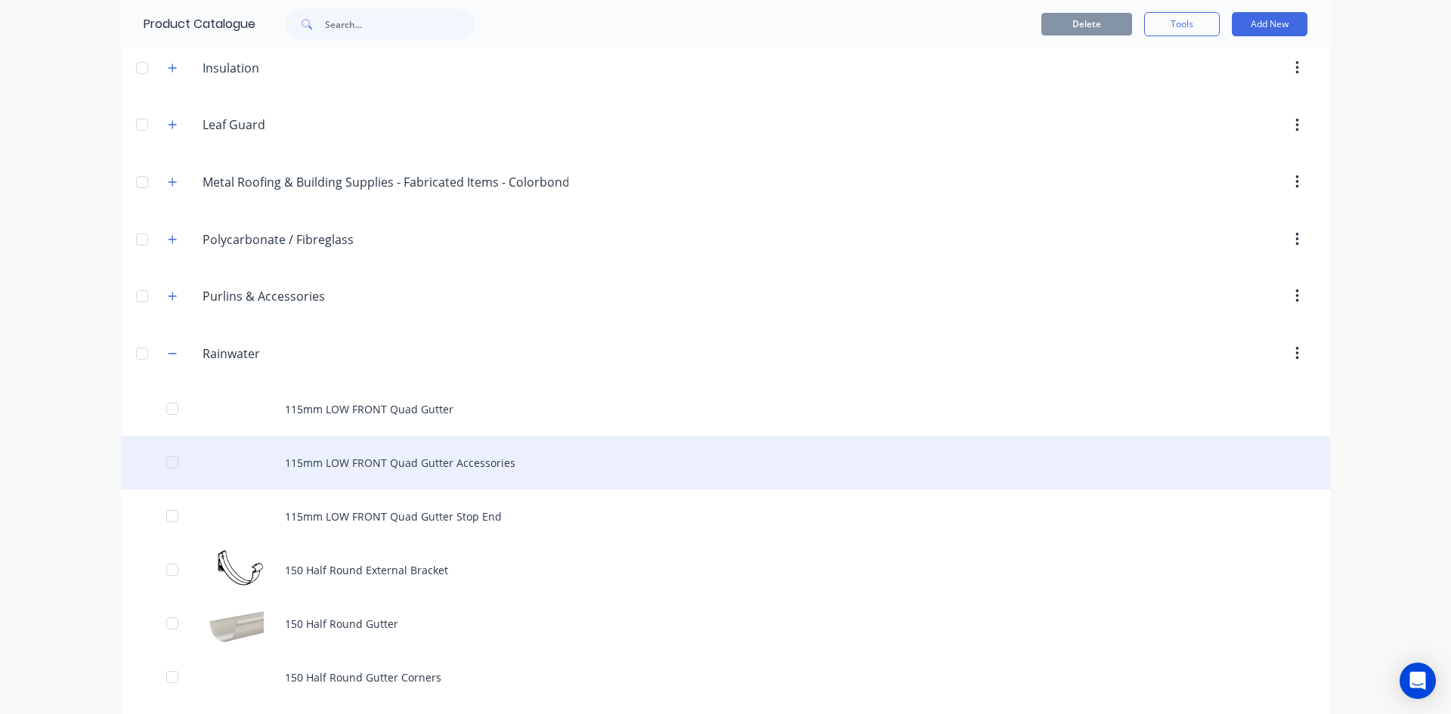
click at [373, 462] on div "115mm LOW FRONT Quad Gutter Accessories" at bounding box center [725, 463] width 1209 height 54
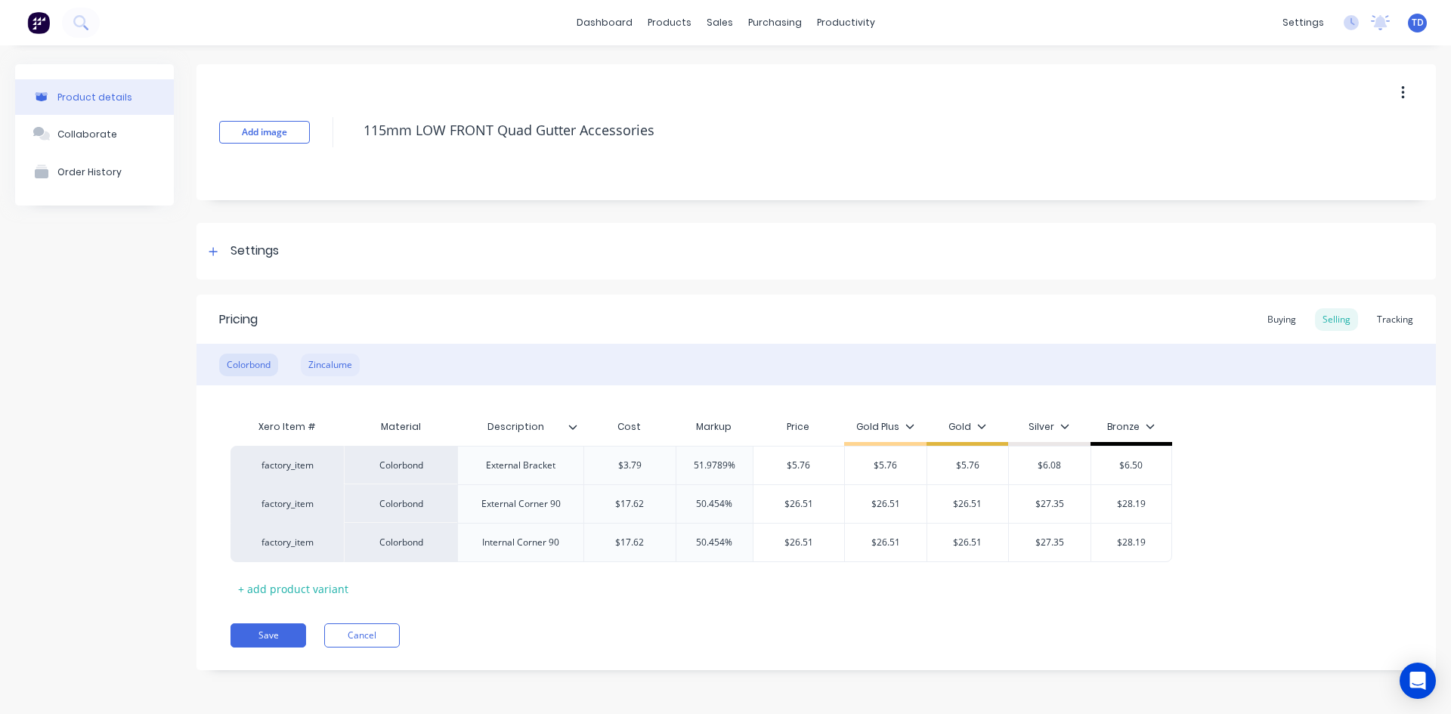
click at [336, 368] on div "Zincalume" at bounding box center [330, 365] width 59 height 23
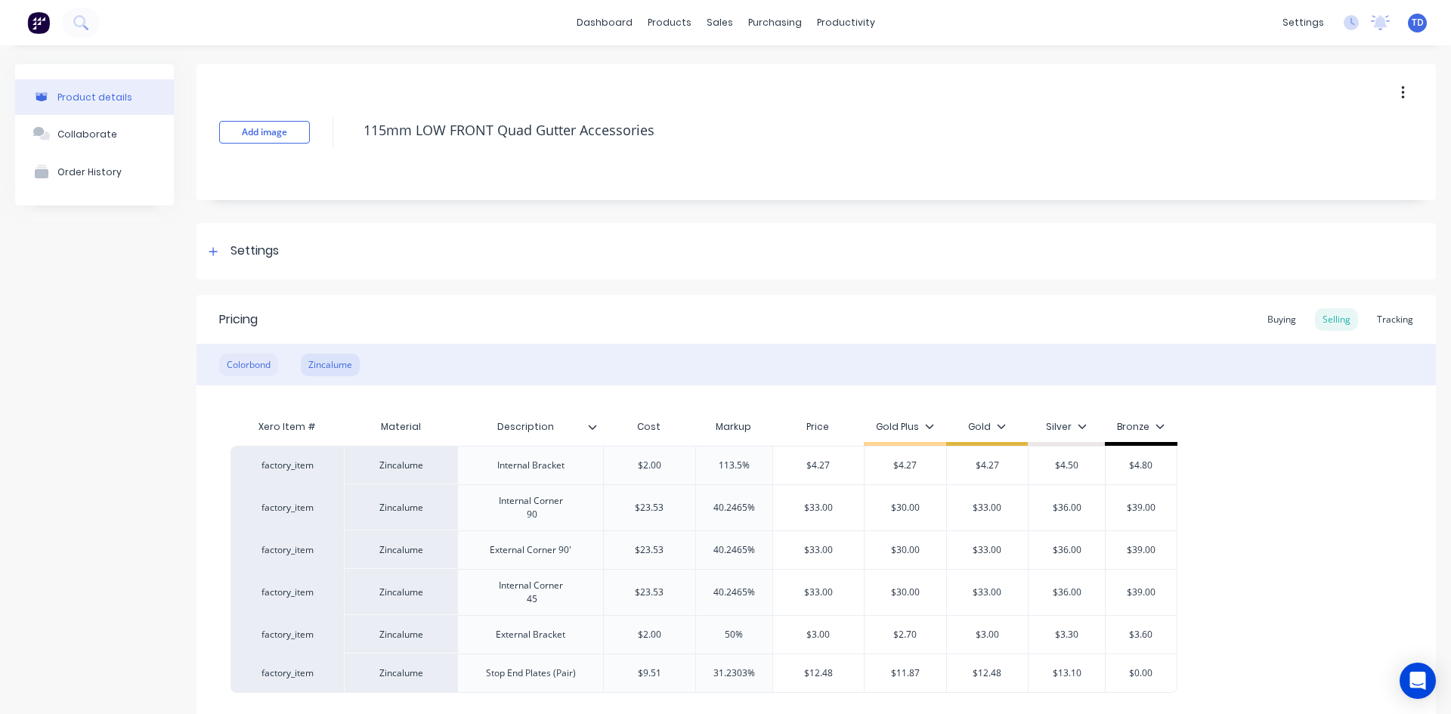
click at [241, 360] on div "Colorbond" at bounding box center [248, 365] width 59 height 23
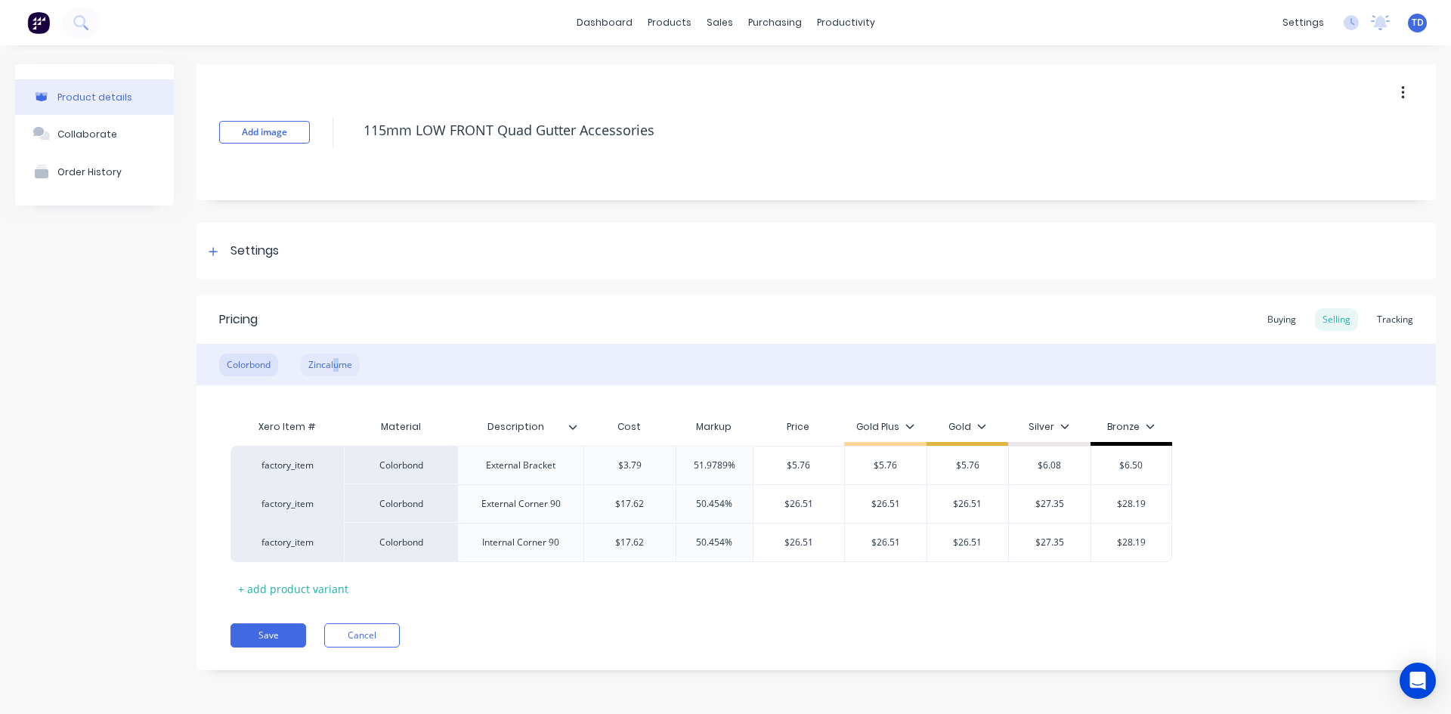
click at [337, 362] on div "Zincalume" at bounding box center [330, 365] width 59 height 23
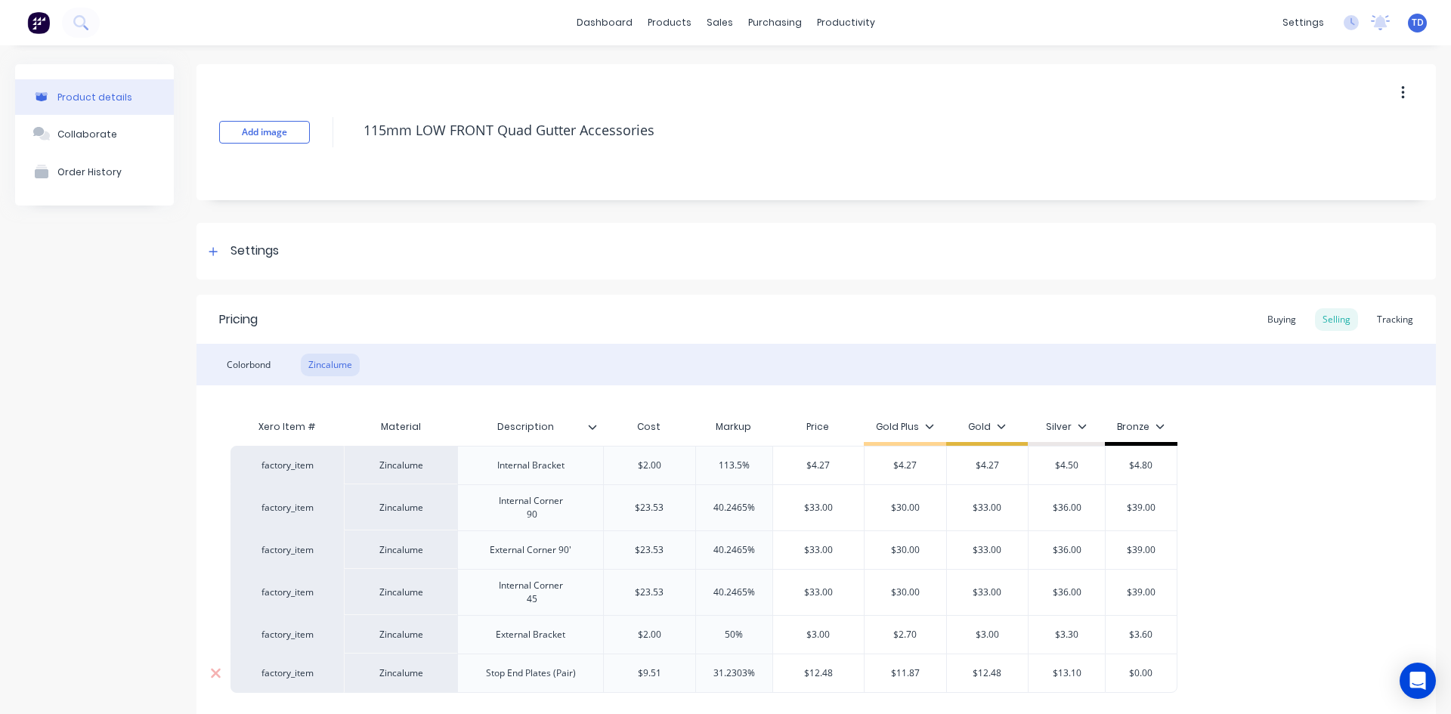
click at [850, 672] on input "$12.48" at bounding box center [818, 674] width 91 height 14
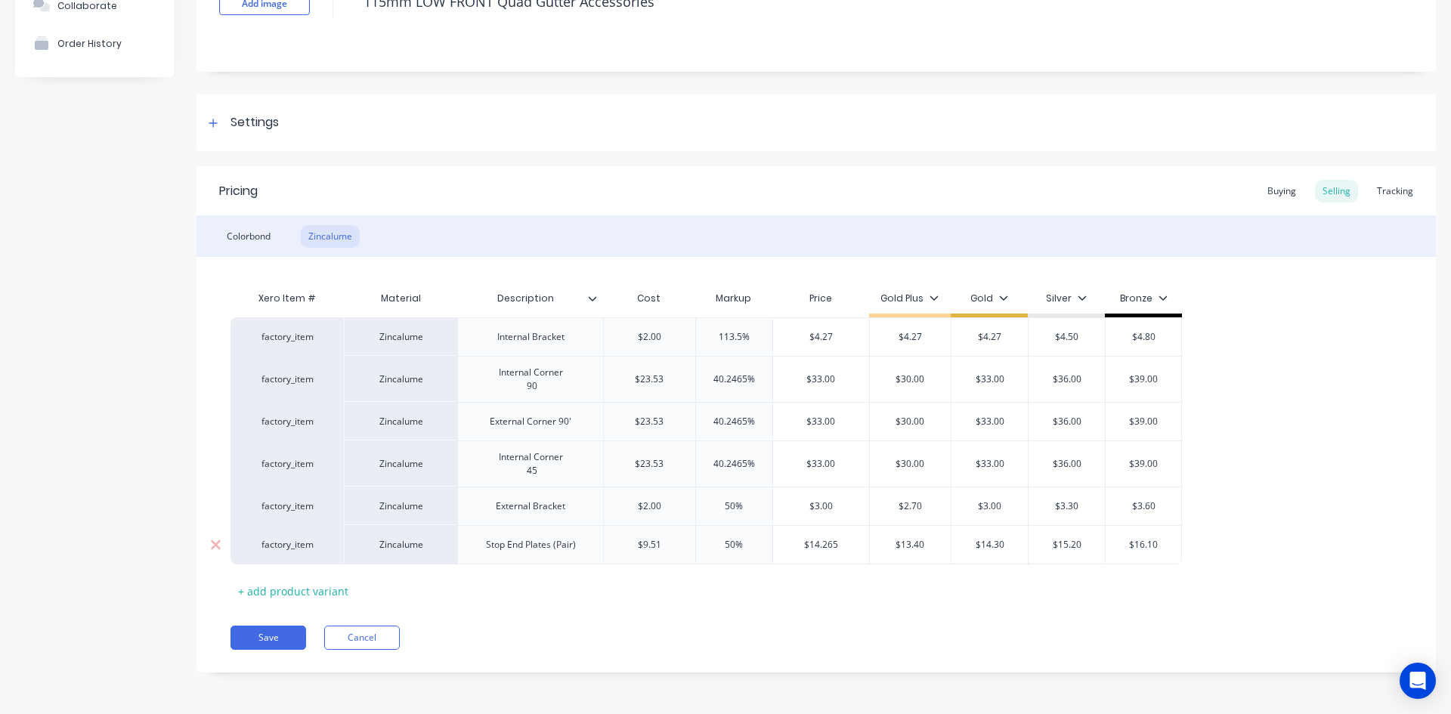
click at [835, 551] on input "$14.265" at bounding box center [821, 545] width 96 height 14
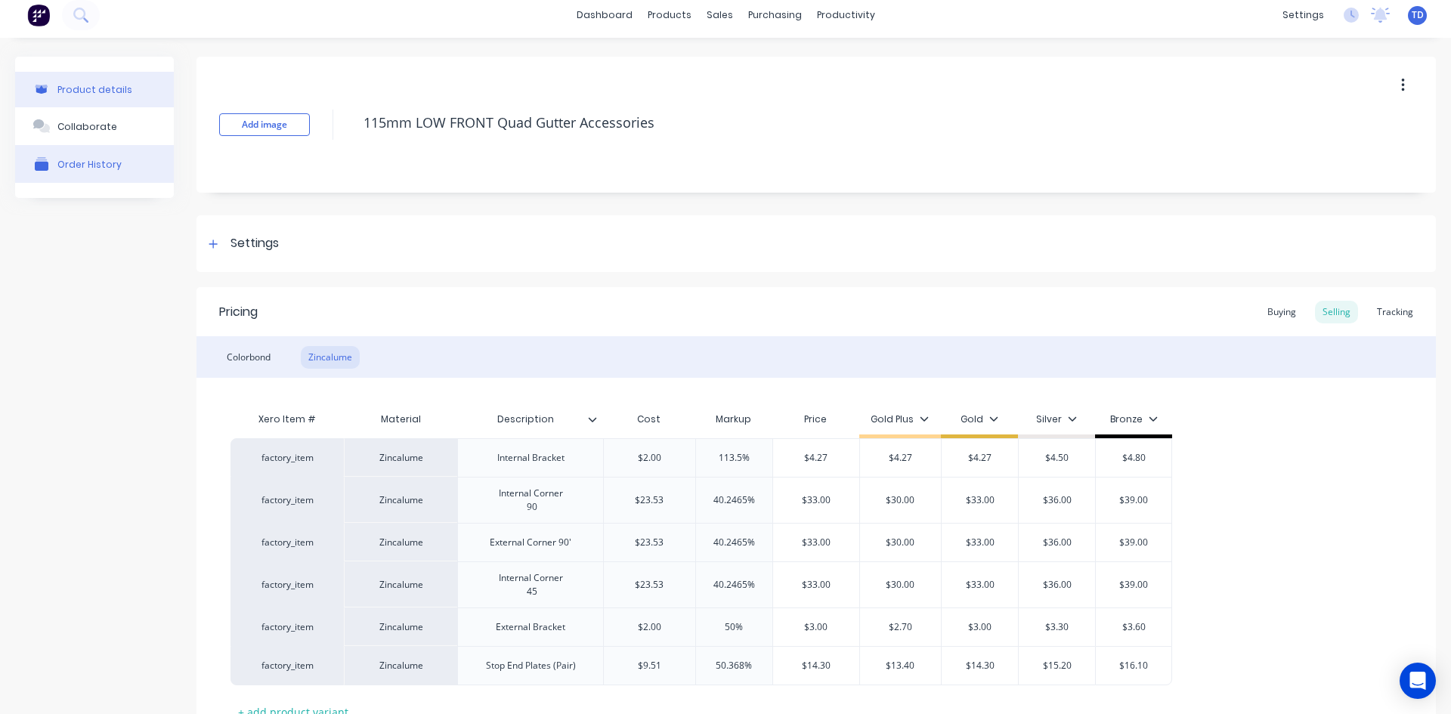
scroll to position [0, 0]
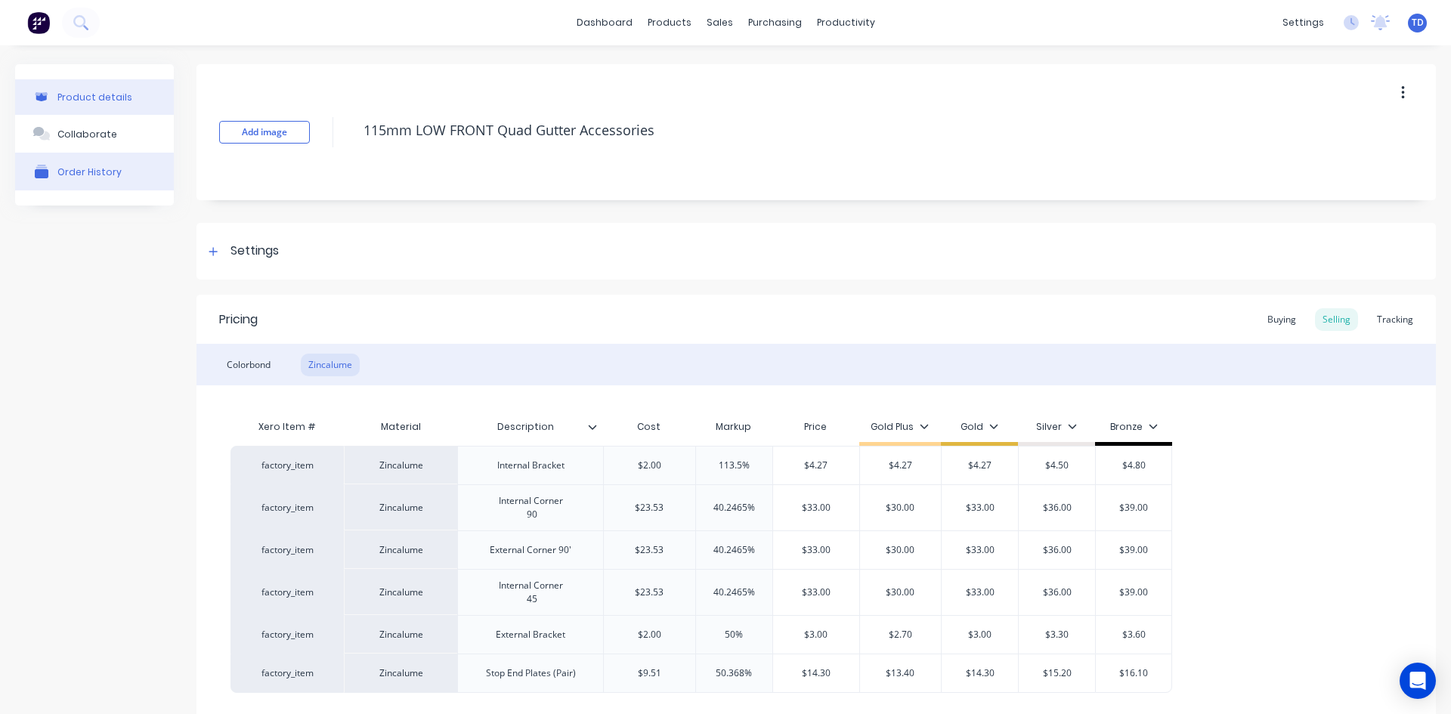
click at [72, 178] on div "Order History" at bounding box center [89, 171] width 64 height 11
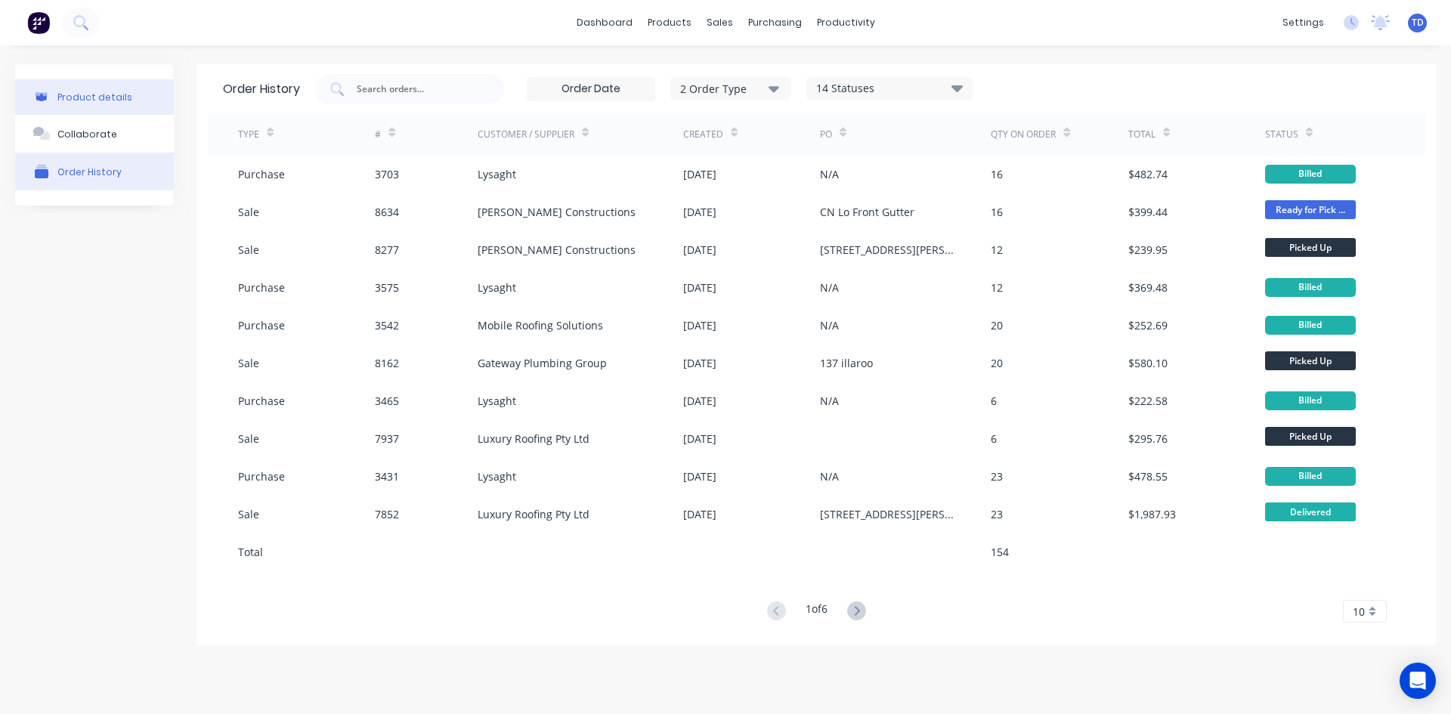
click at [96, 101] on div "Product details" at bounding box center [94, 96] width 75 height 11
click at [96, 106] on button "Product details" at bounding box center [94, 97] width 159 height 36
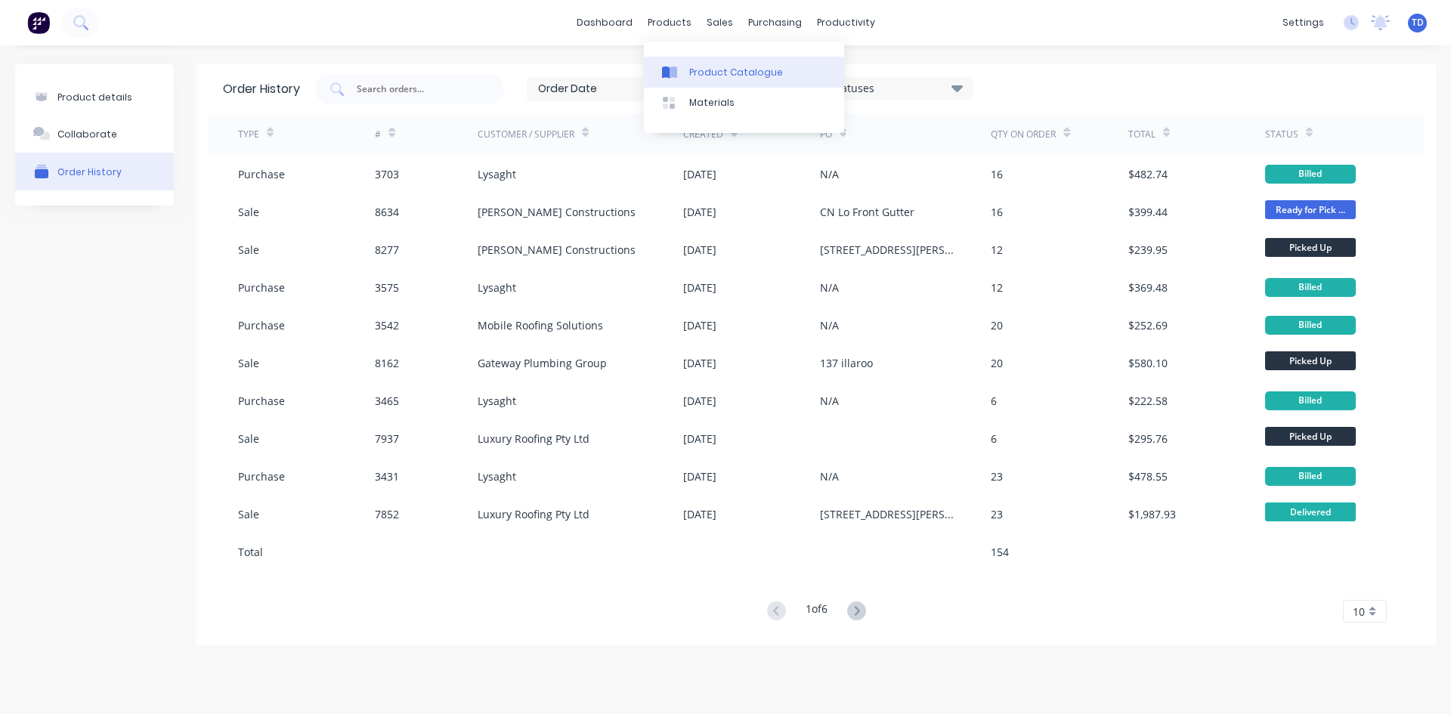
click at [691, 73] on div "Product Catalogue" at bounding box center [736, 73] width 94 height 14
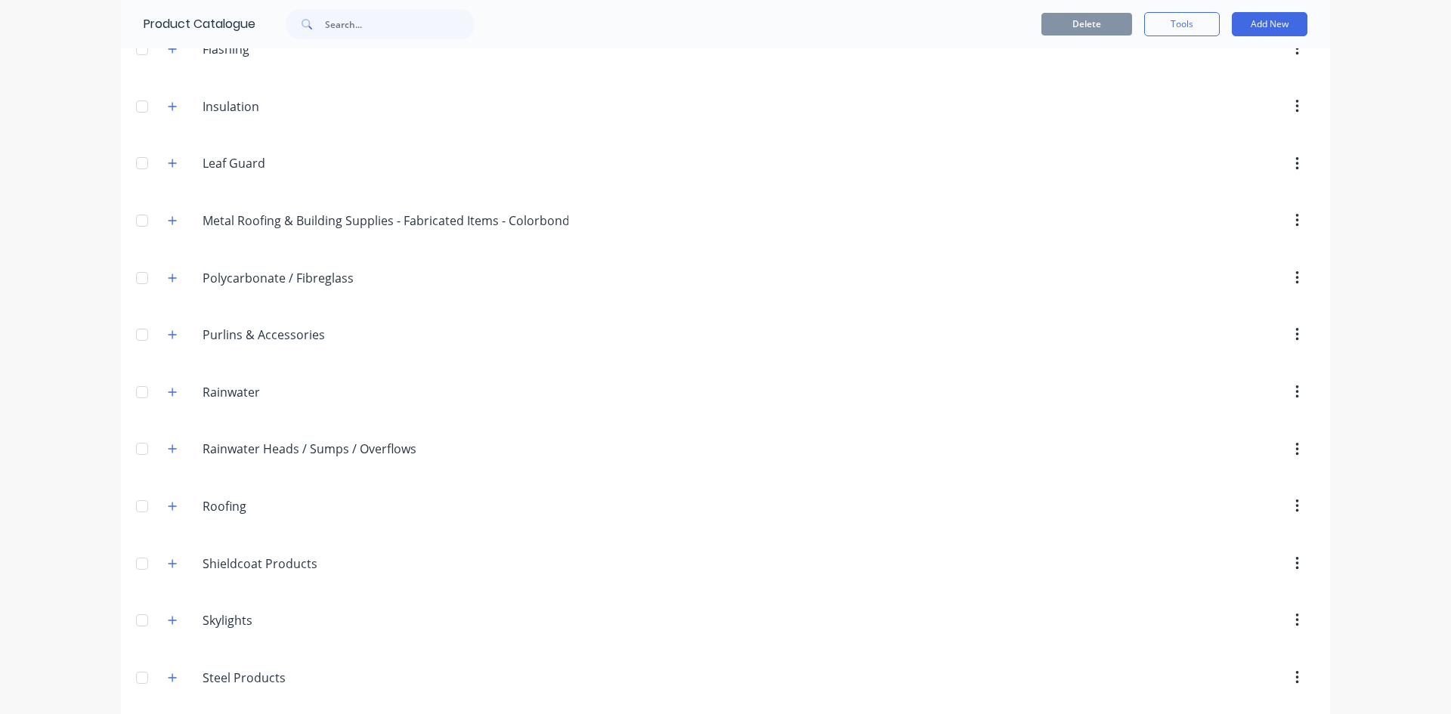
scroll to position [454, 0]
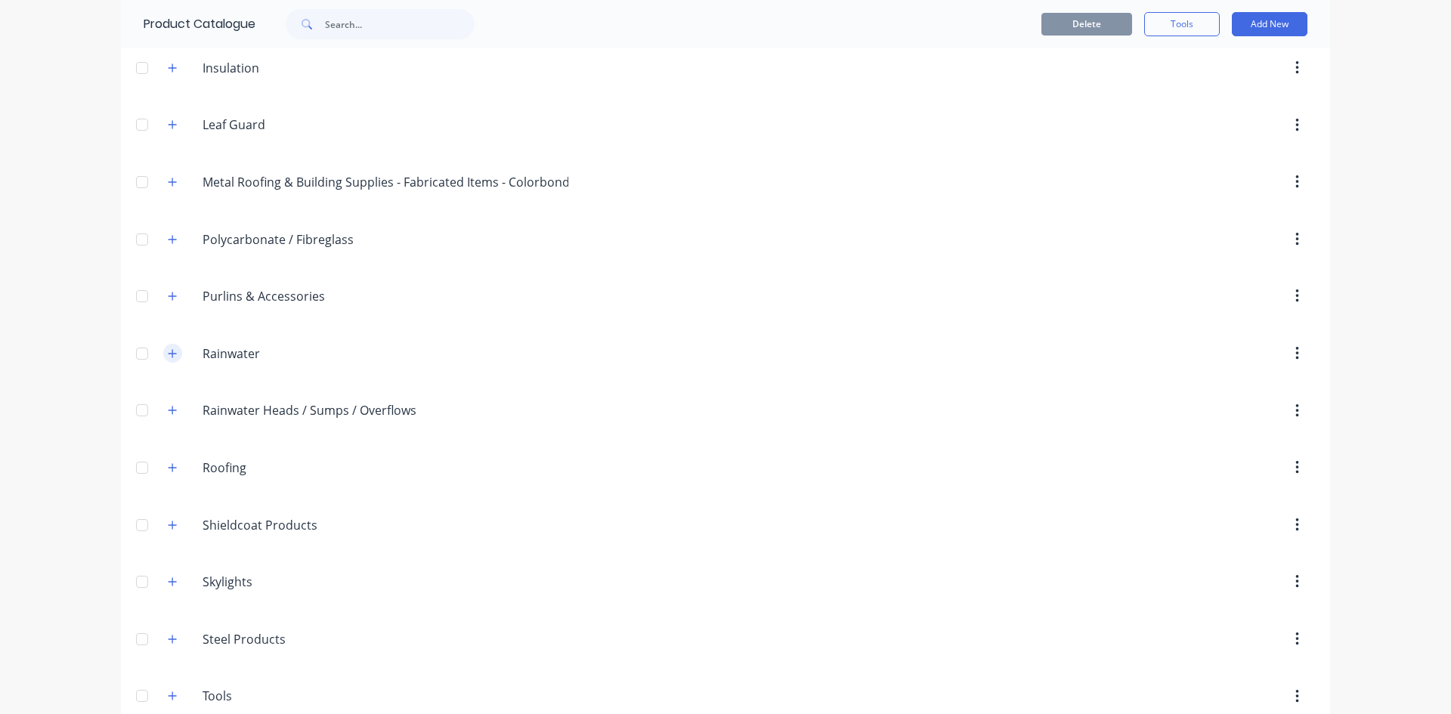
click at [168, 349] on icon "button" at bounding box center [172, 353] width 9 height 11
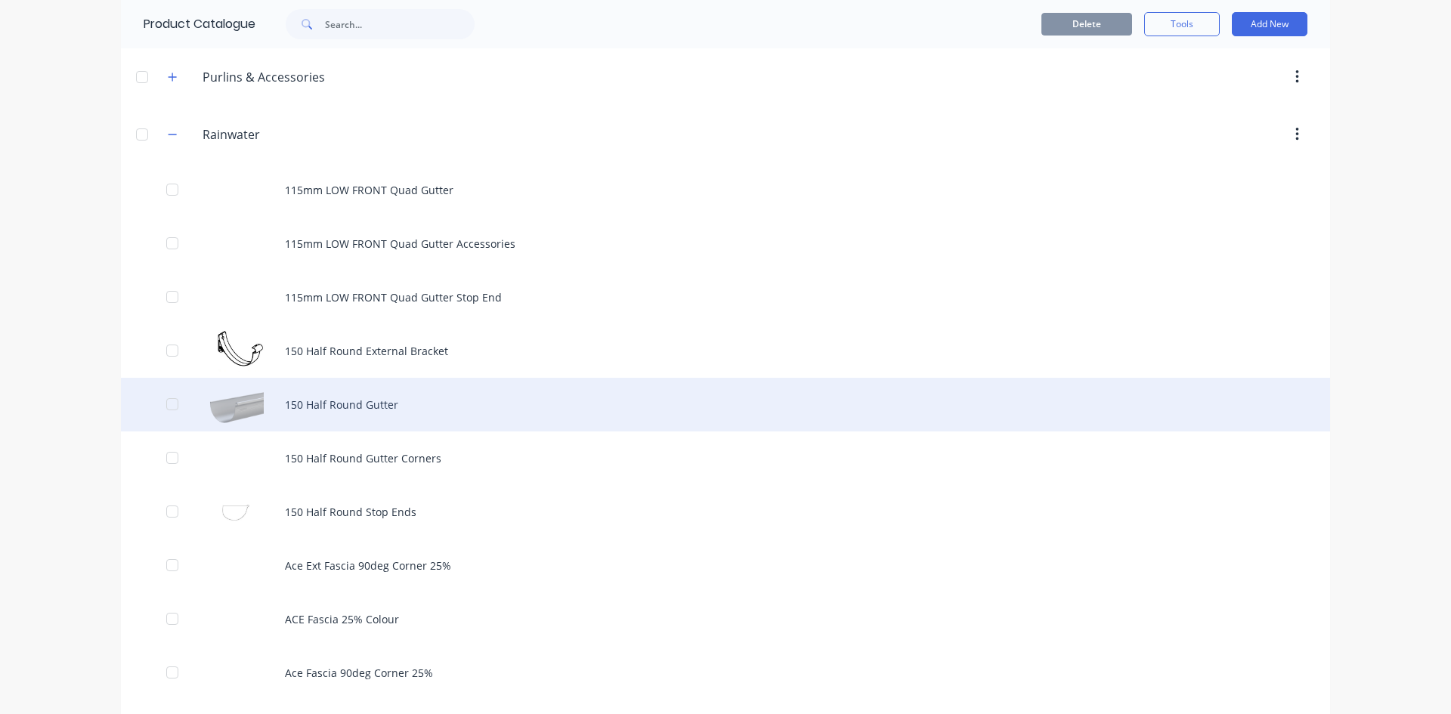
scroll to position [680, 0]
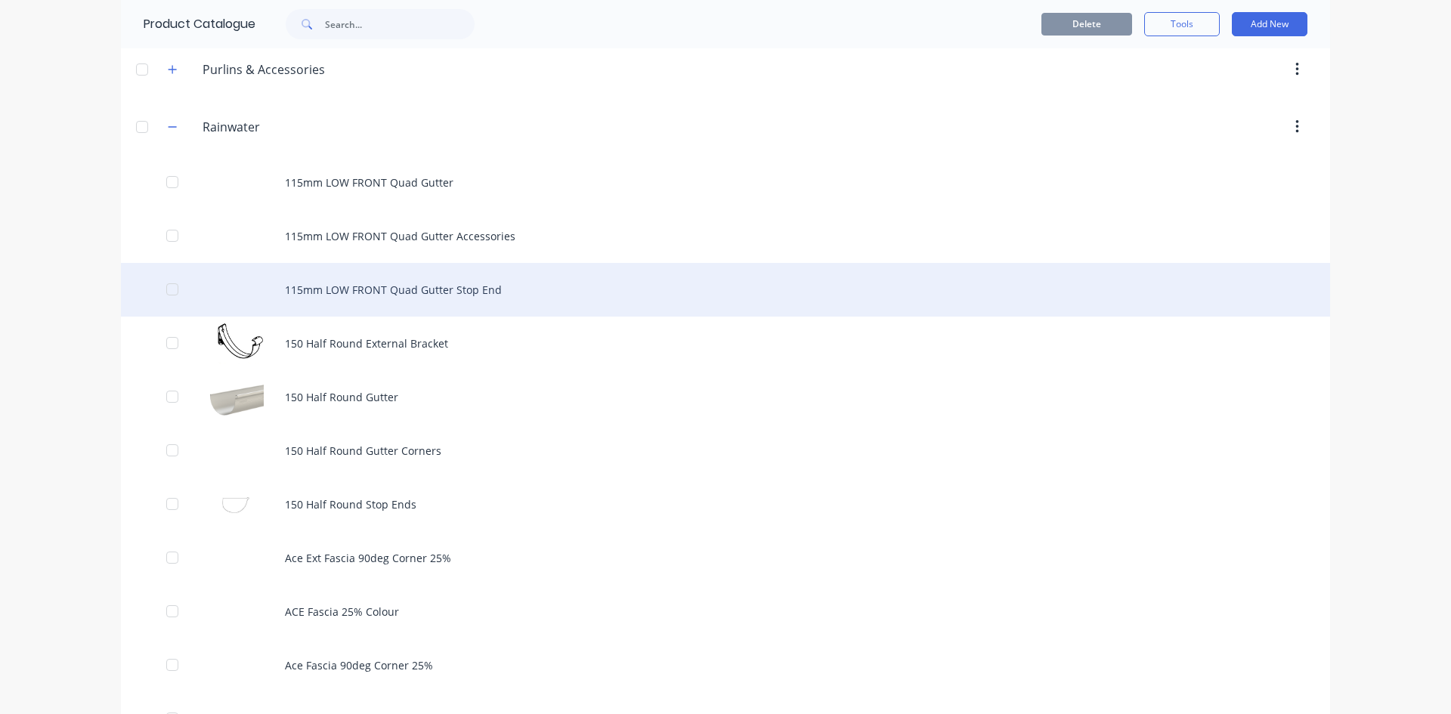
click at [427, 303] on div "115mm LOW FRONT Quad Gutter Stop End" at bounding box center [725, 290] width 1209 height 54
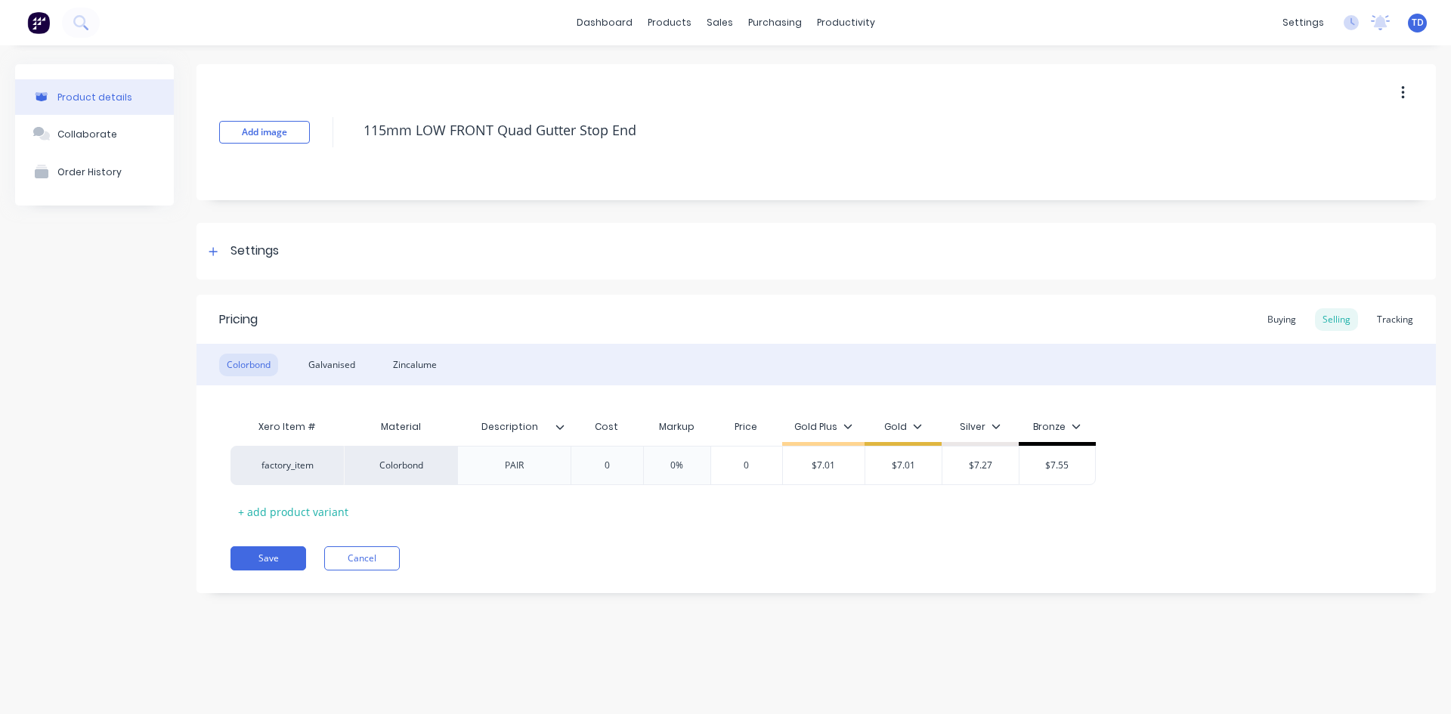
type textarea "x"
click at [124, 181] on button "Order History" at bounding box center [94, 172] width 159 height 38
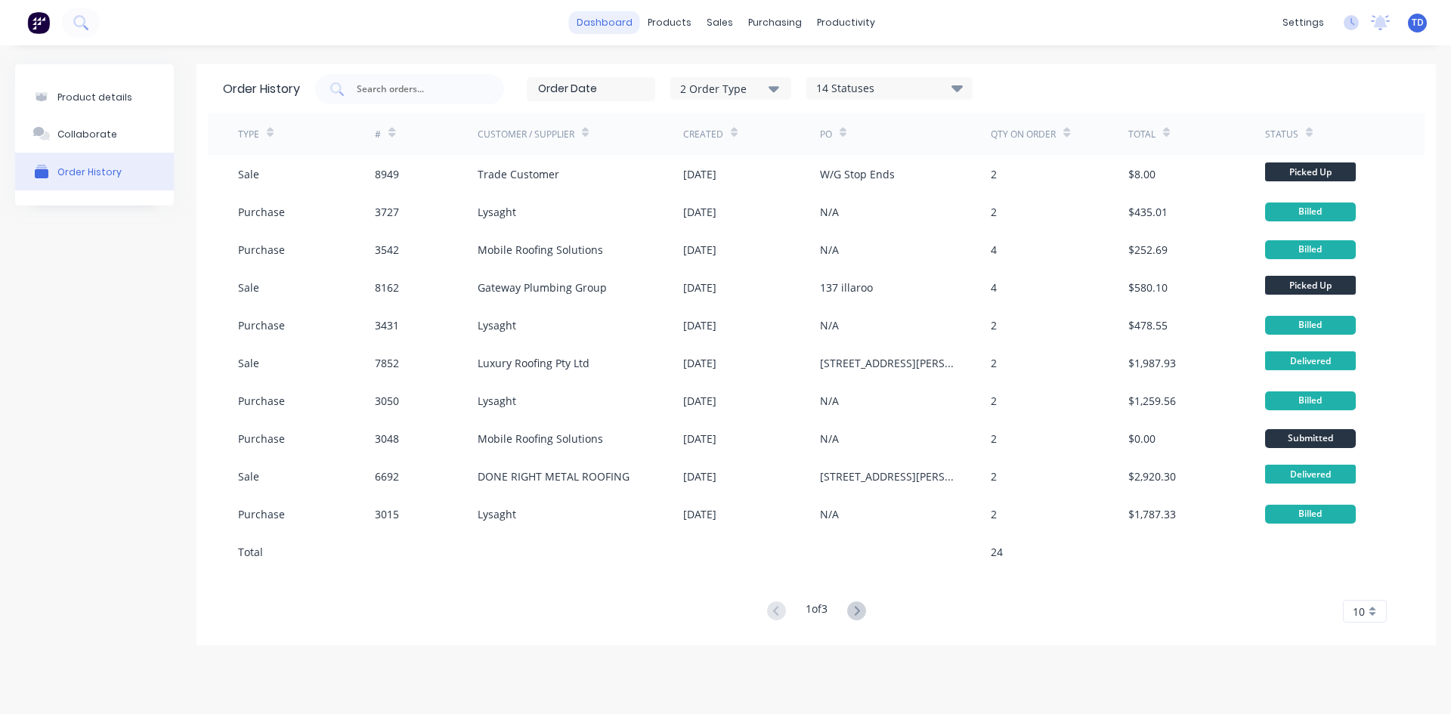
click at [615, 20] on link "dashboard" at bounding box center [604, 22] width 71 height 23
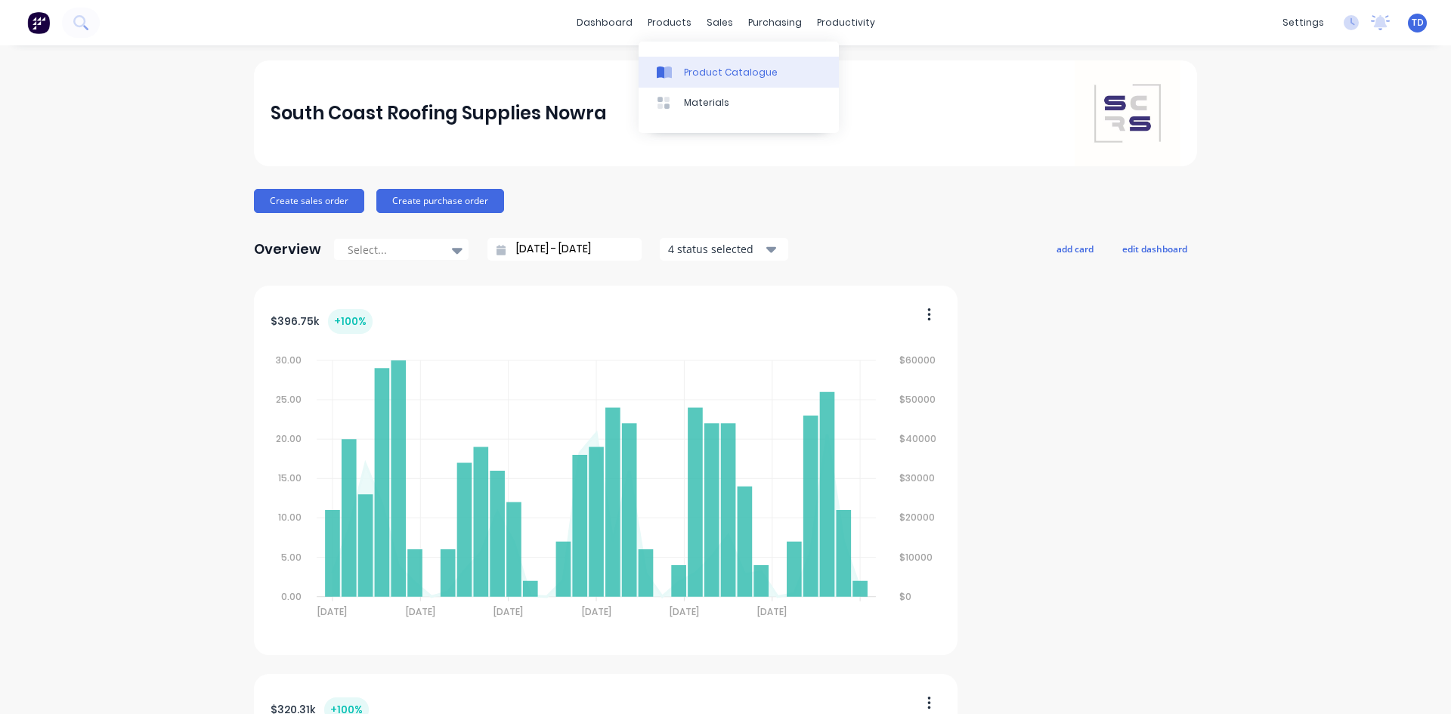
click at [671, 72] on icon at bounding box center [668, 73] width 8 height 12
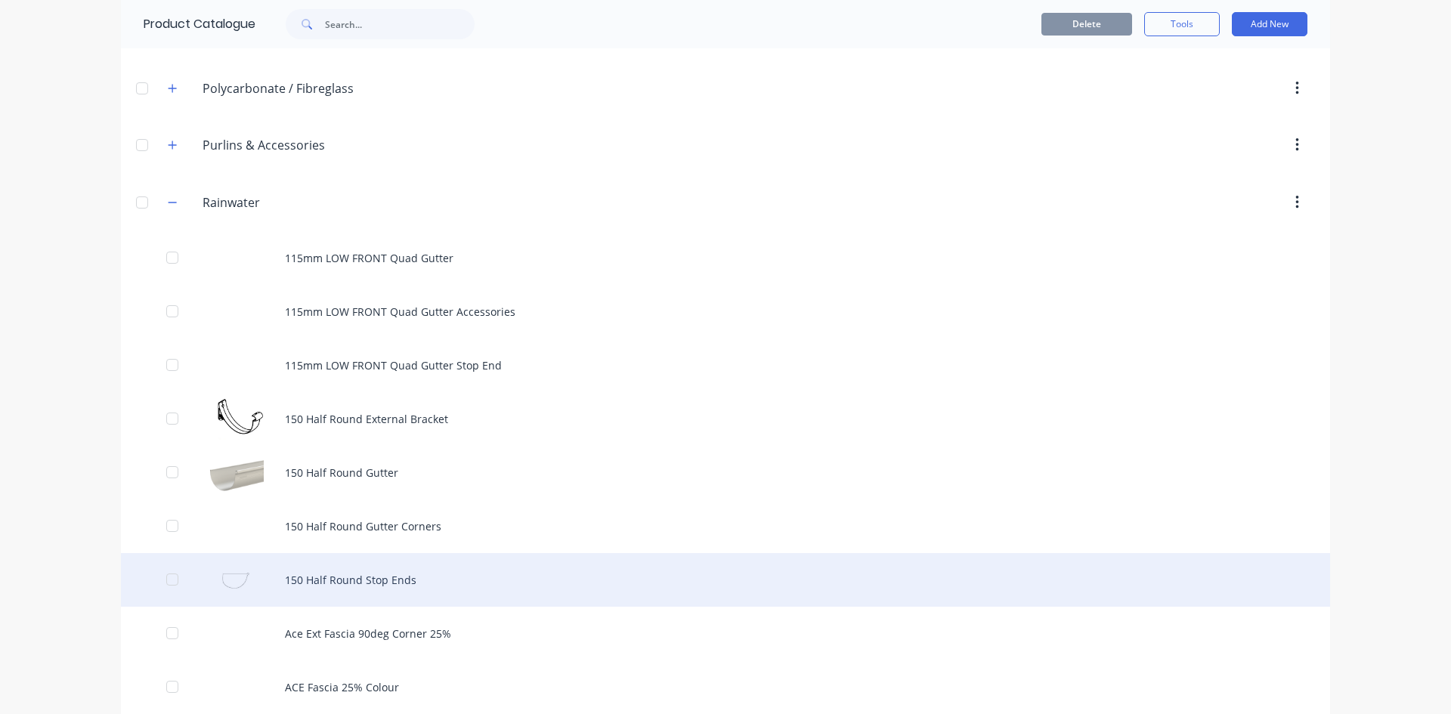
scroll to position [529, 0]
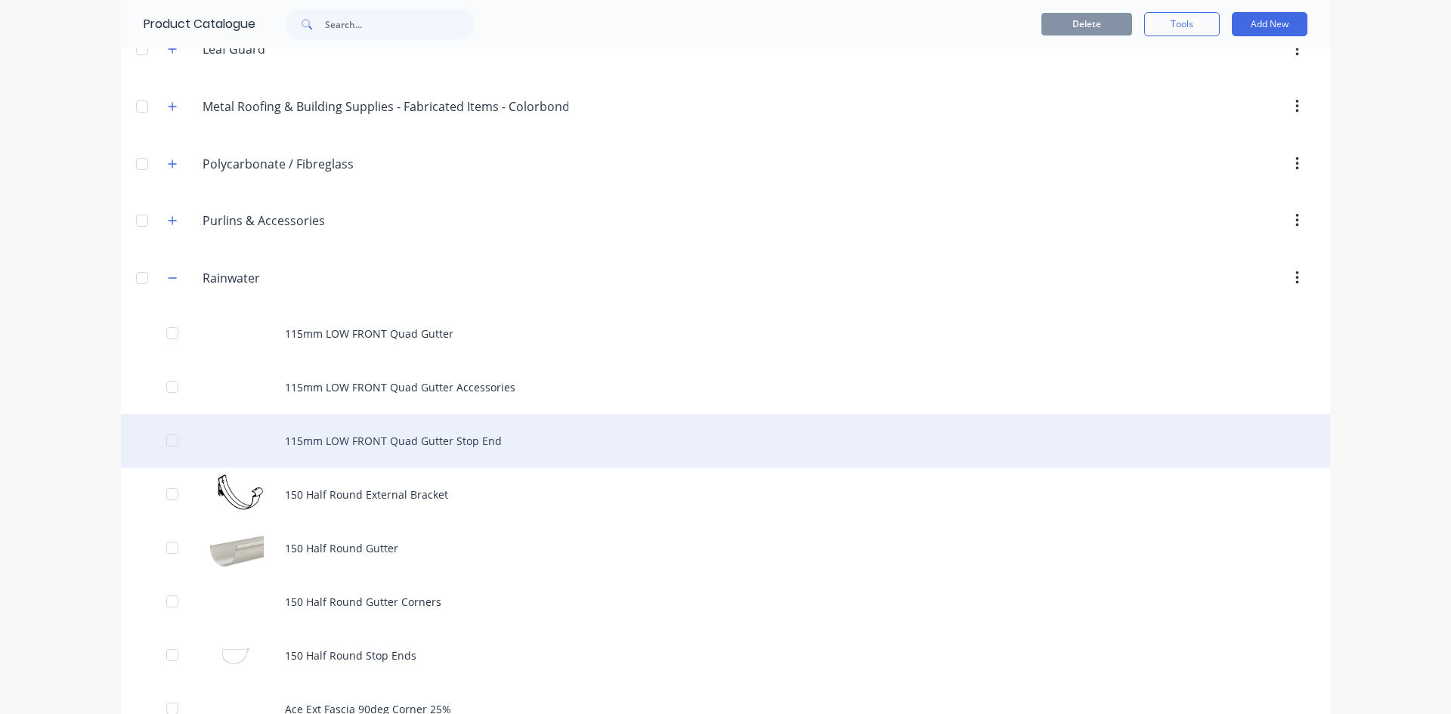
click at [370, 451] on div "115mm LOW FRONT Quad Gutter Stop End" at bounding box center [725, 441] width 1209 height 54
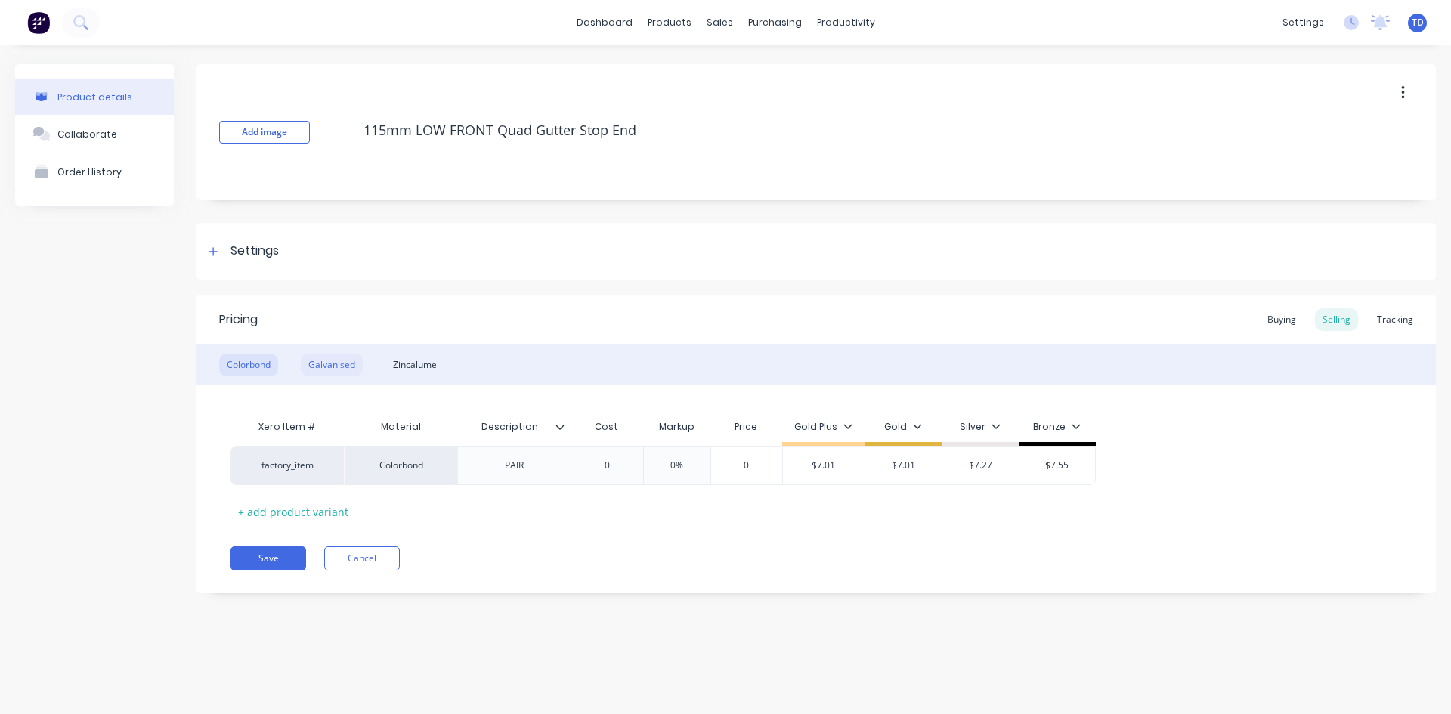
click at [328, 365] on div "Galvanised" at bounding box center [332, 365] width 62 height 23
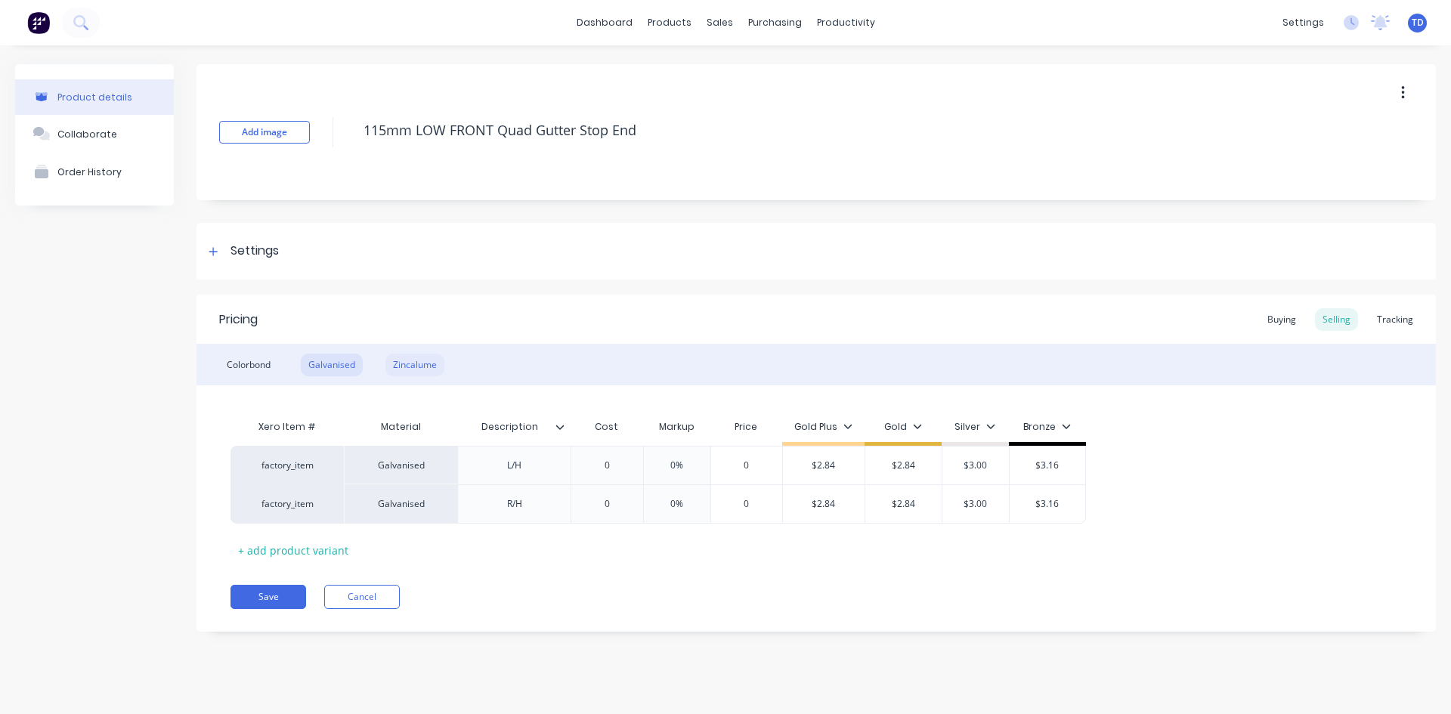
click at [416, 371] on div "Zincalume" at bounding box center [415, 365] width 59 height 23
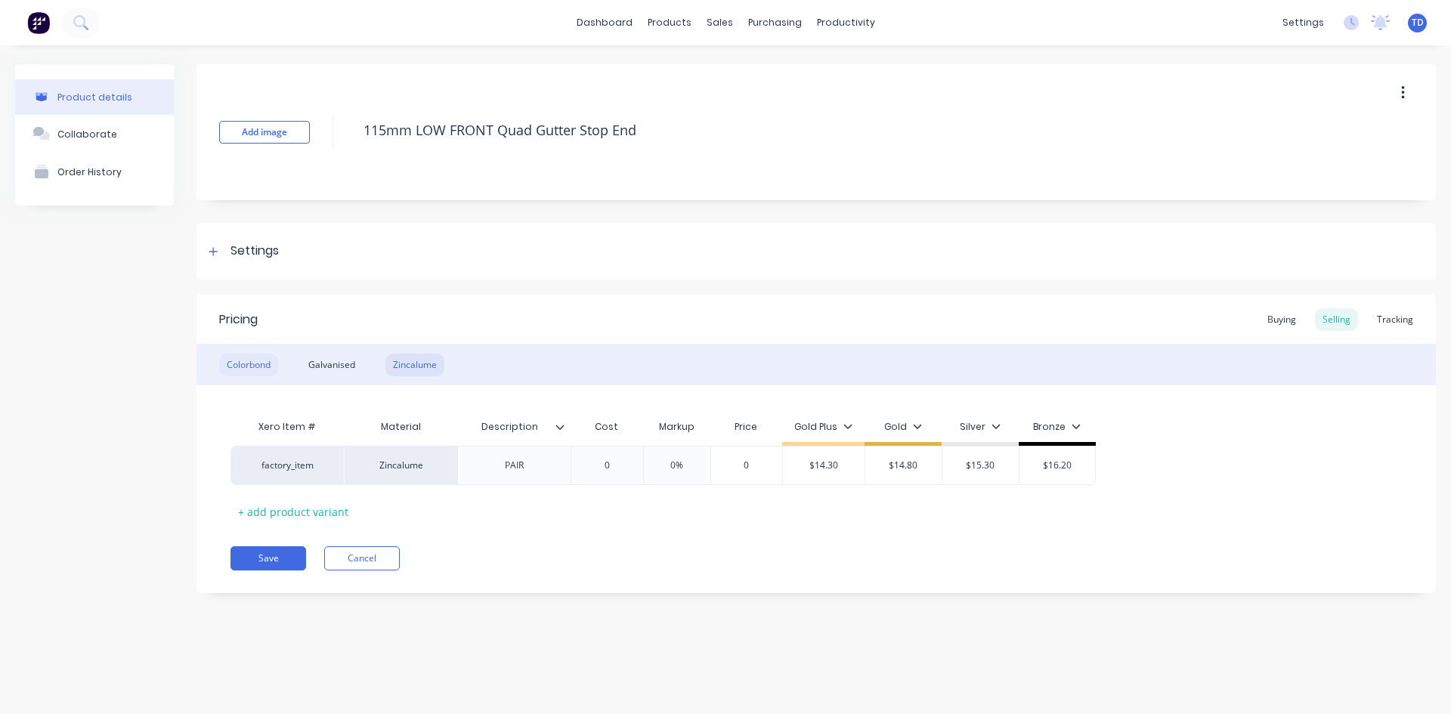
click at [243, 367] on div "Colorbond" at bounding box center [248, 365] width 59 height 23
click at [401, 373] on div "Zincalume" at bounding box center [415, 365] width 59 height 23
click at [343, 367] on div "Galvanised" at bounding box center [332, 365] width 62 height 23
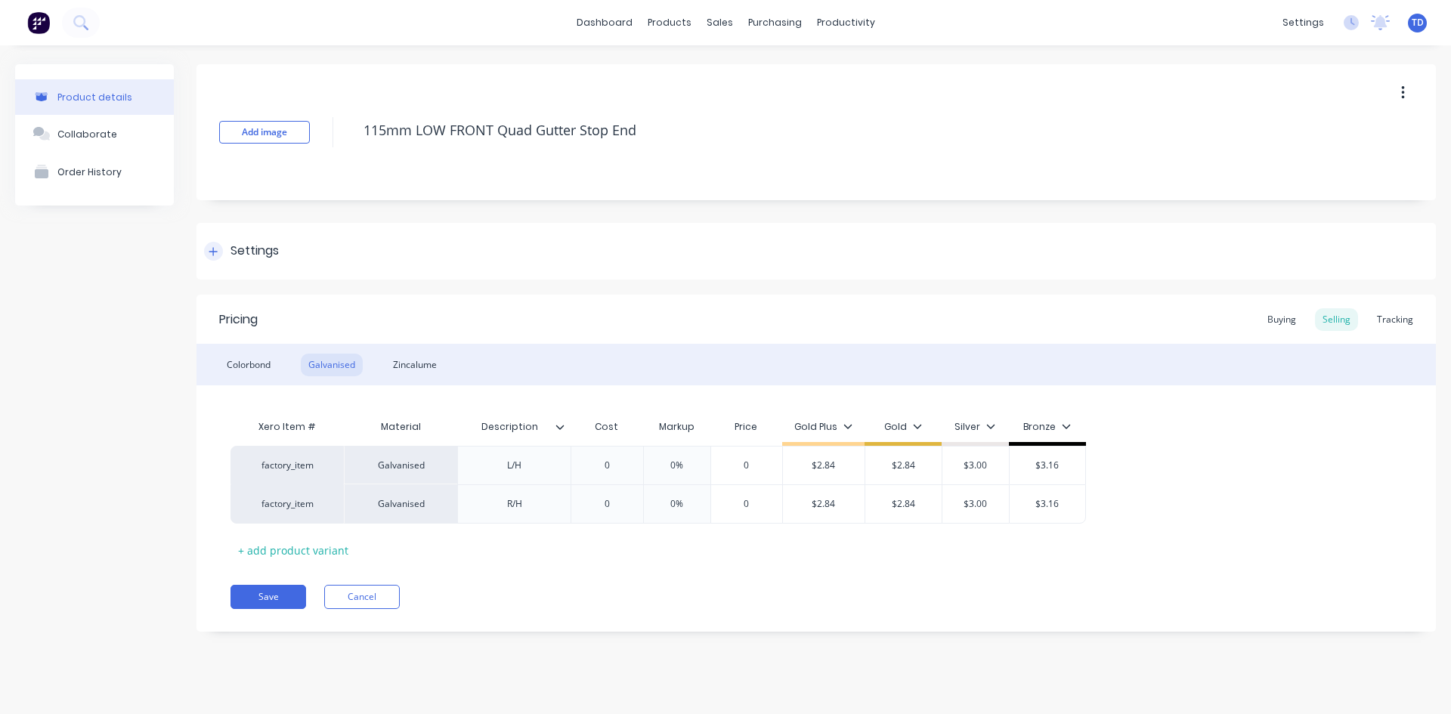
click at [217, 257] on div at bounding box center [213, 251] width 19 height 19
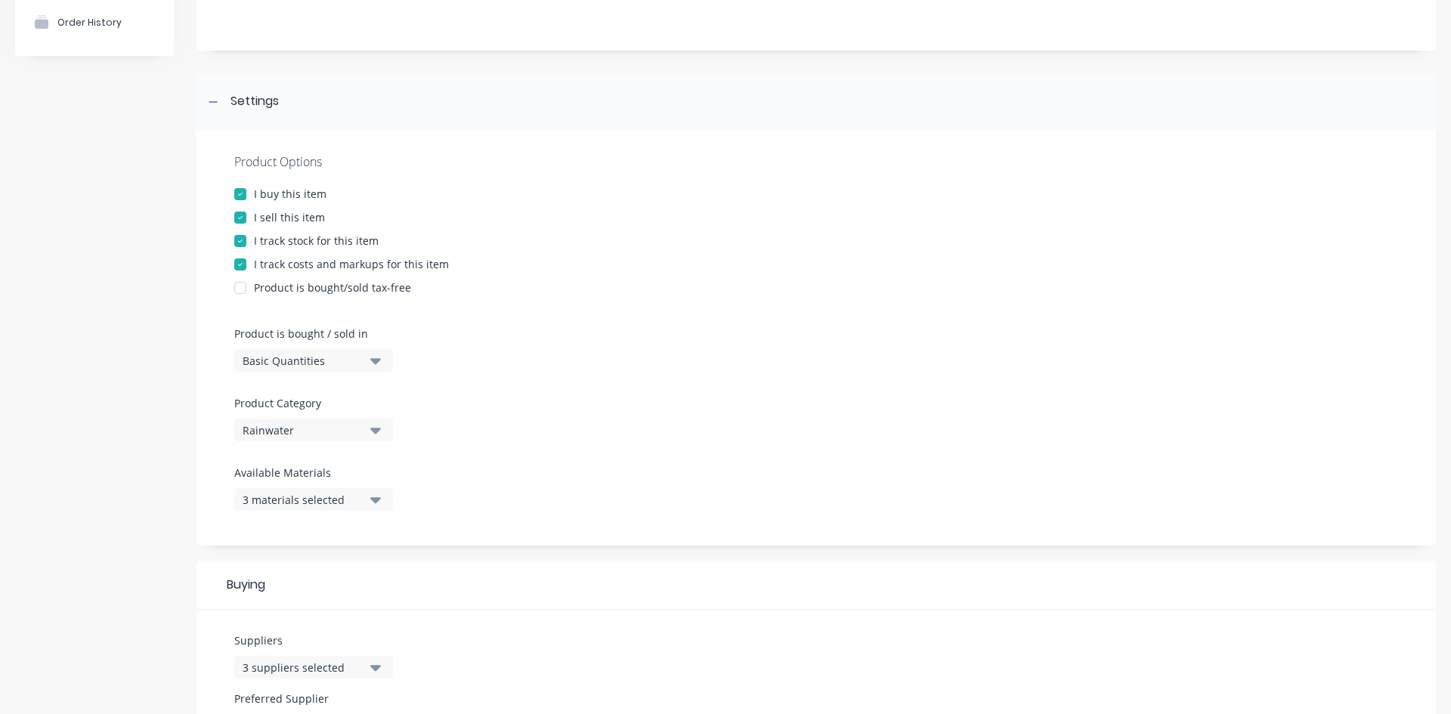
scroll to position [151, 0]
click at [285, 491] on div "3 materials selected" at bounding box center [303, 499] width 121 height 16
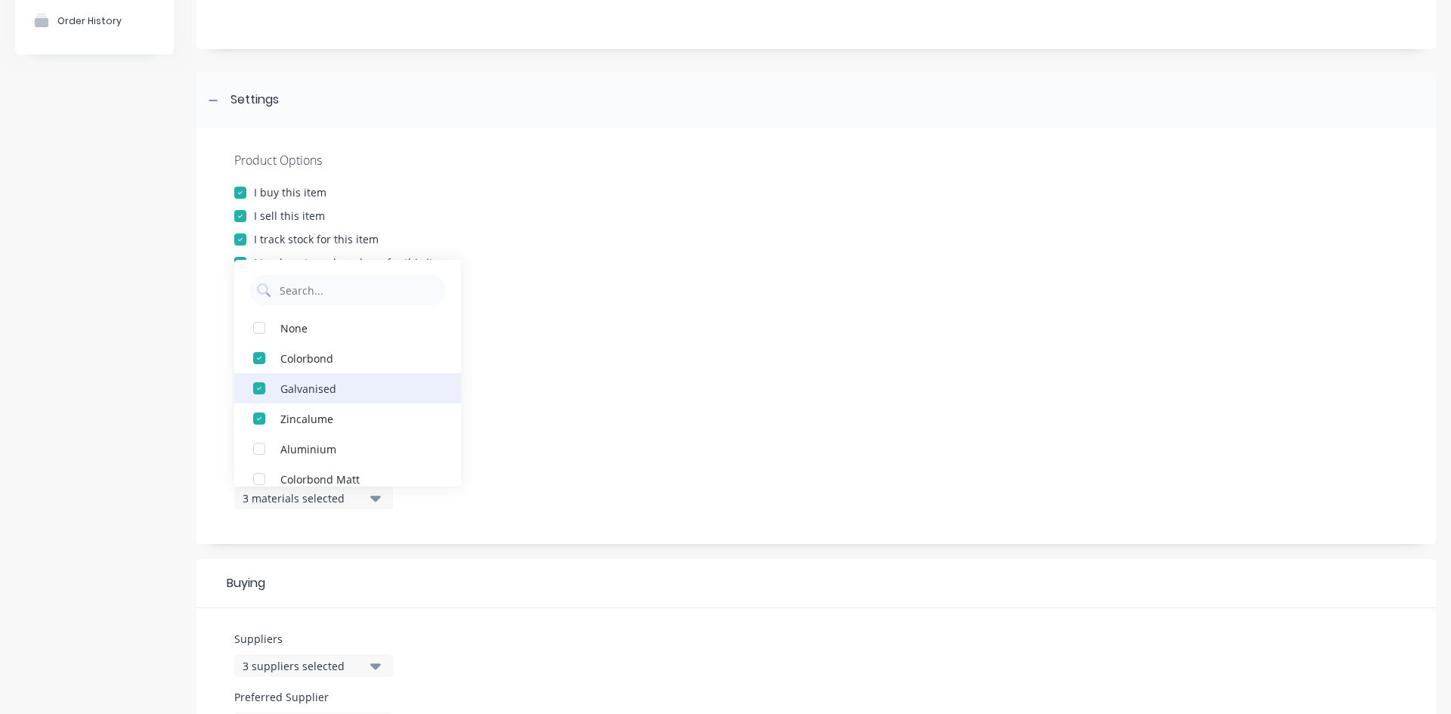
click at [264, 389] on div "button" at bounding box center [259, 388] width 30 height 30
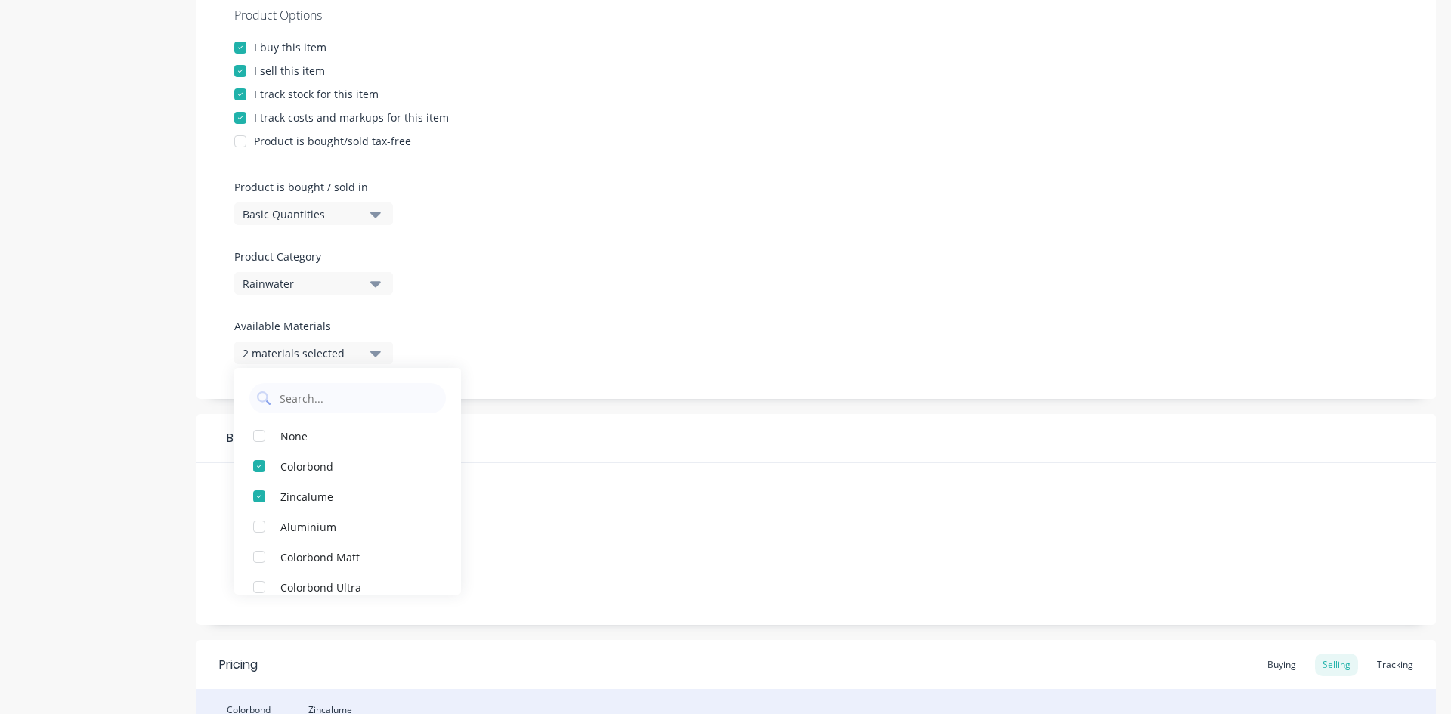
scroll to position [302, 0]
click at [550, 457] on div "Suppliers 3 suppliers selected Preferred Supplier None" at bounding box center [817, 538] width 1240 height 162
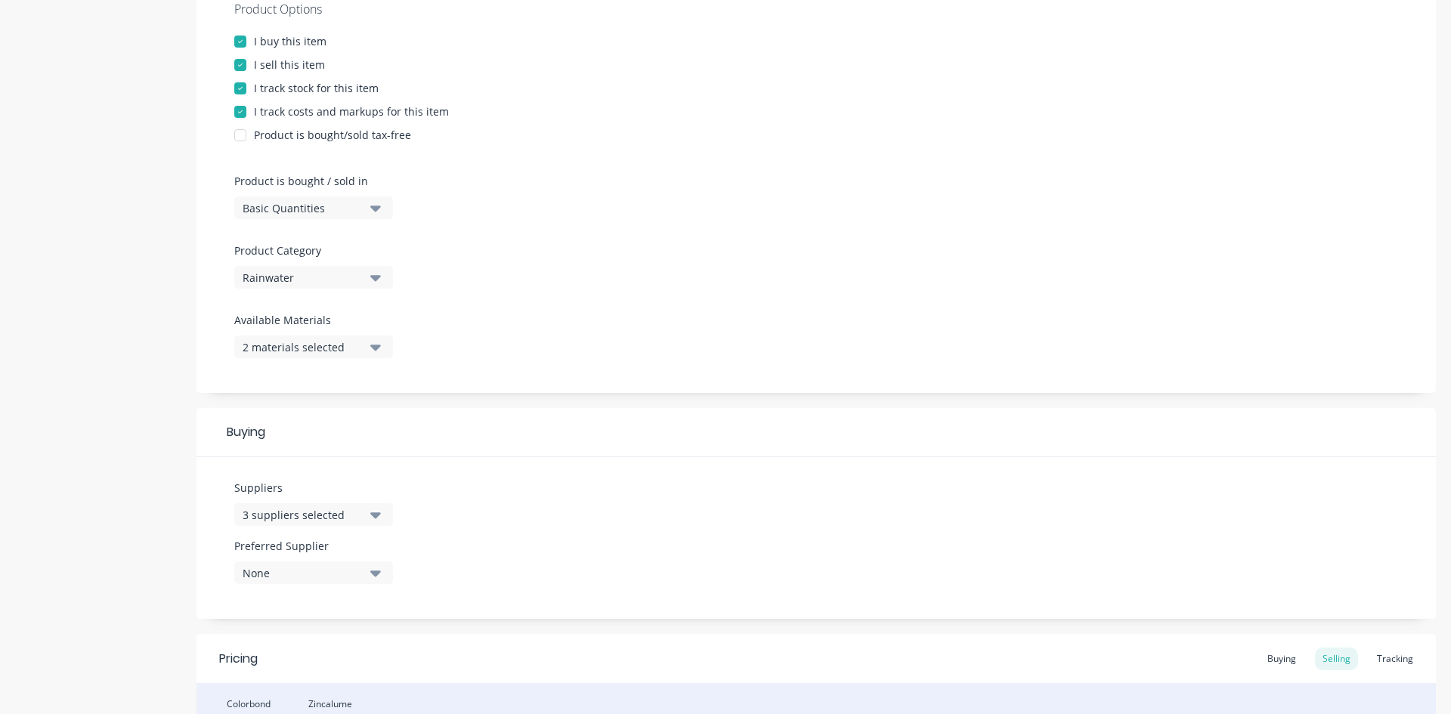
click at [368, 512] on button "3 suppliers selected" at bounding box center [313, 514] width 159 height 23
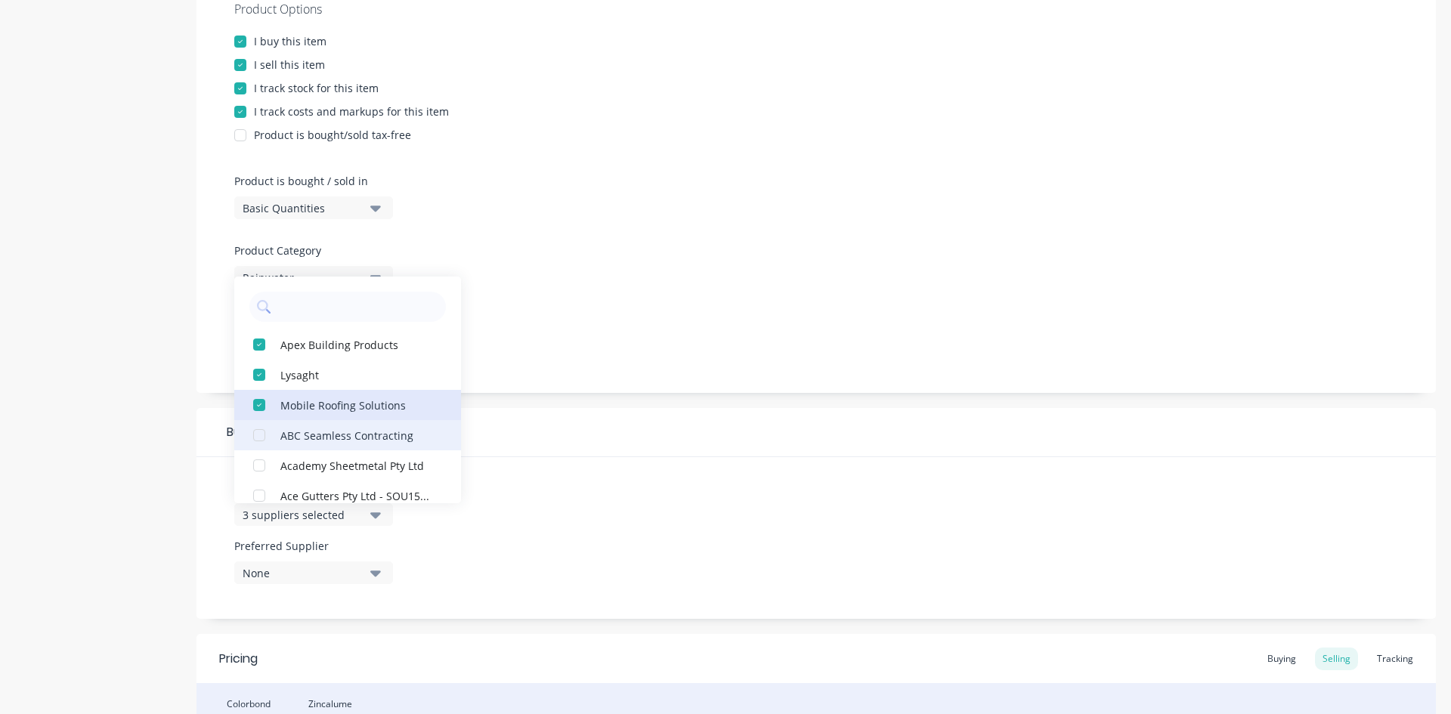
click at [320, 405] on div "Mobile Roofing Solutions" at bounding box center [355, 405] width 151 height 16
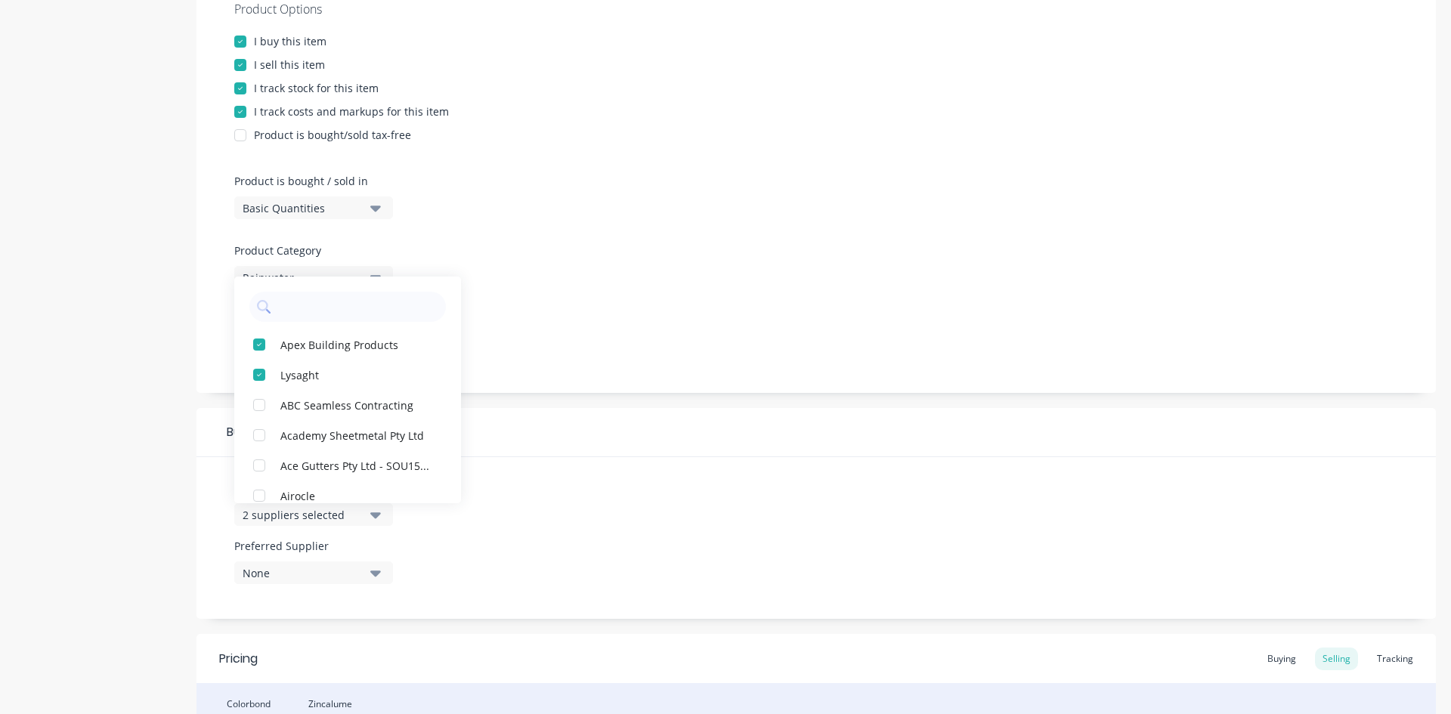
scroll to position [0, 0]
click at [657, 497] on div "Suppliers 2 suppliers selected Apex Building Products Lysaght ABC Seamless Cont…" at bounding box center [817, 538] width 1240 height 162
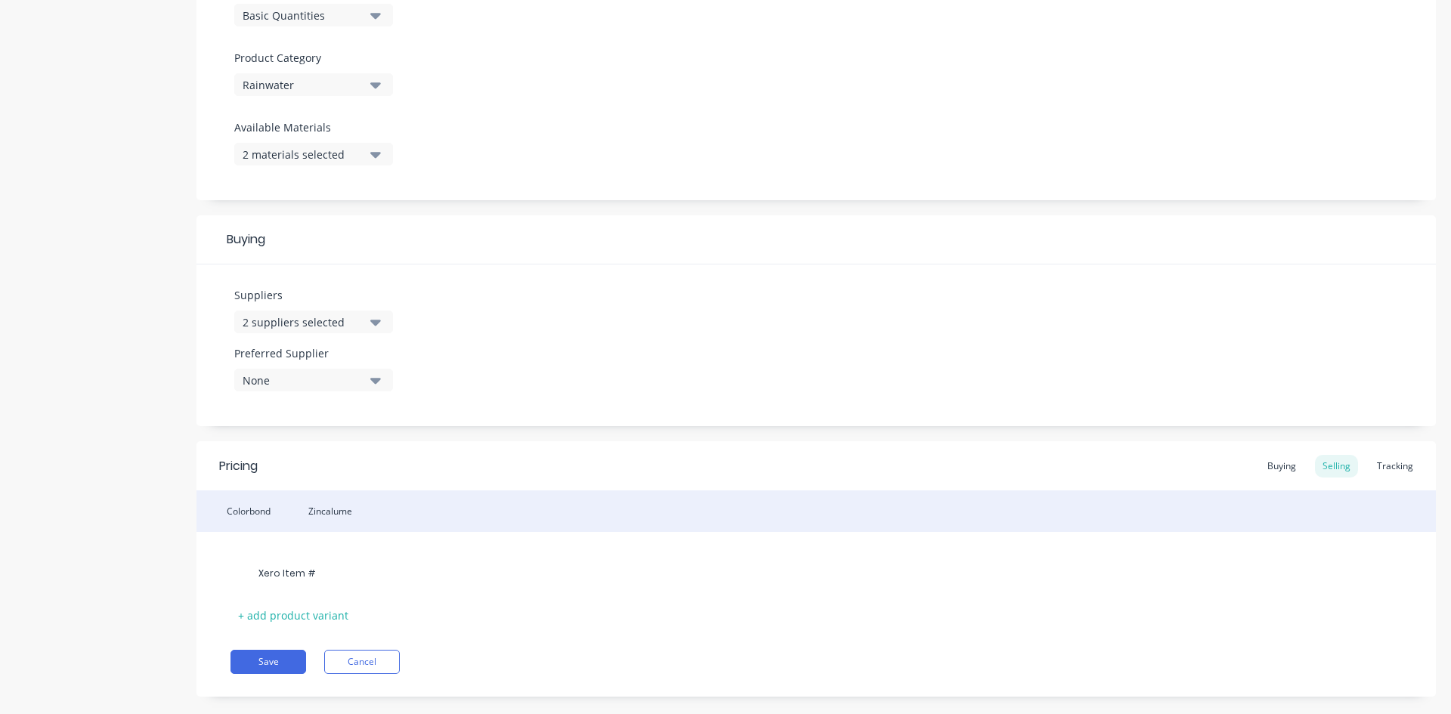
scroll to position [519, 0]
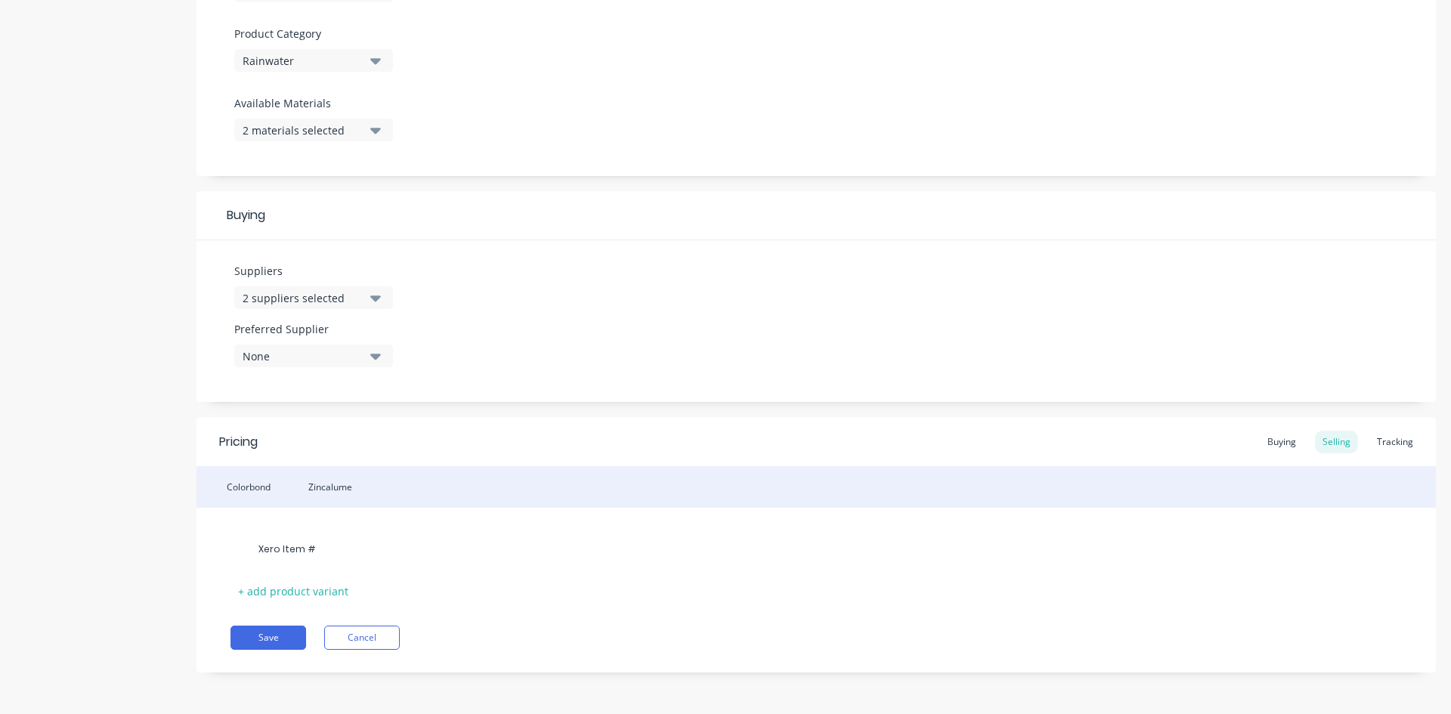
click at [1275, 457] on div "Pricing Buying Selling Tracking" at bounding box center [817, 441] width 1240 height 49
click at [1274, 448] on div "Buying" at bounding box center [1282, 442] width 44 height 23
click at [345, 633] on button "Cancel" at bounding box center [362, 638] width 76 height 24
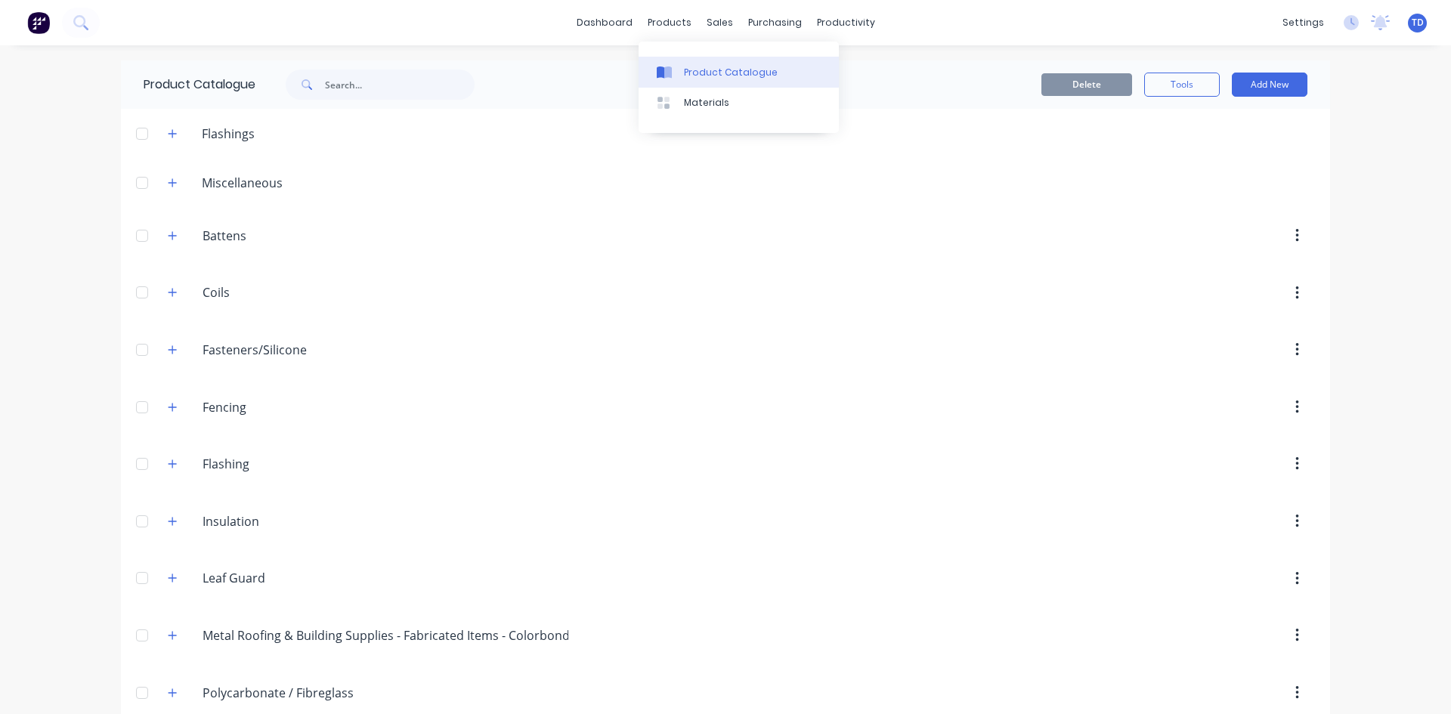
click at [695, 69] on div "Product Catalogue" at bounding box center [731, 73] width 94 height 14
click at [703, 69] on div "Product Catalogue" at bounding box center [731, 73] width 94 height 14
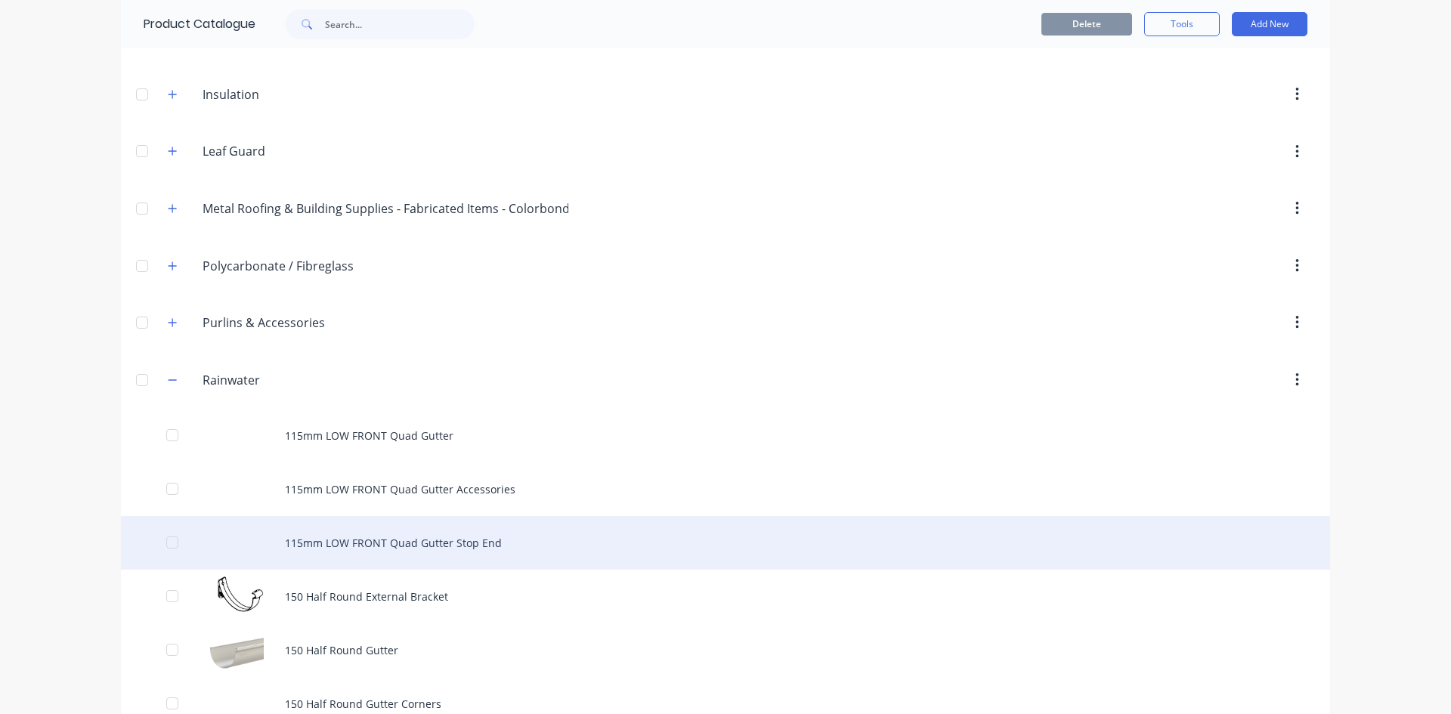
scroll to position [454, 0]
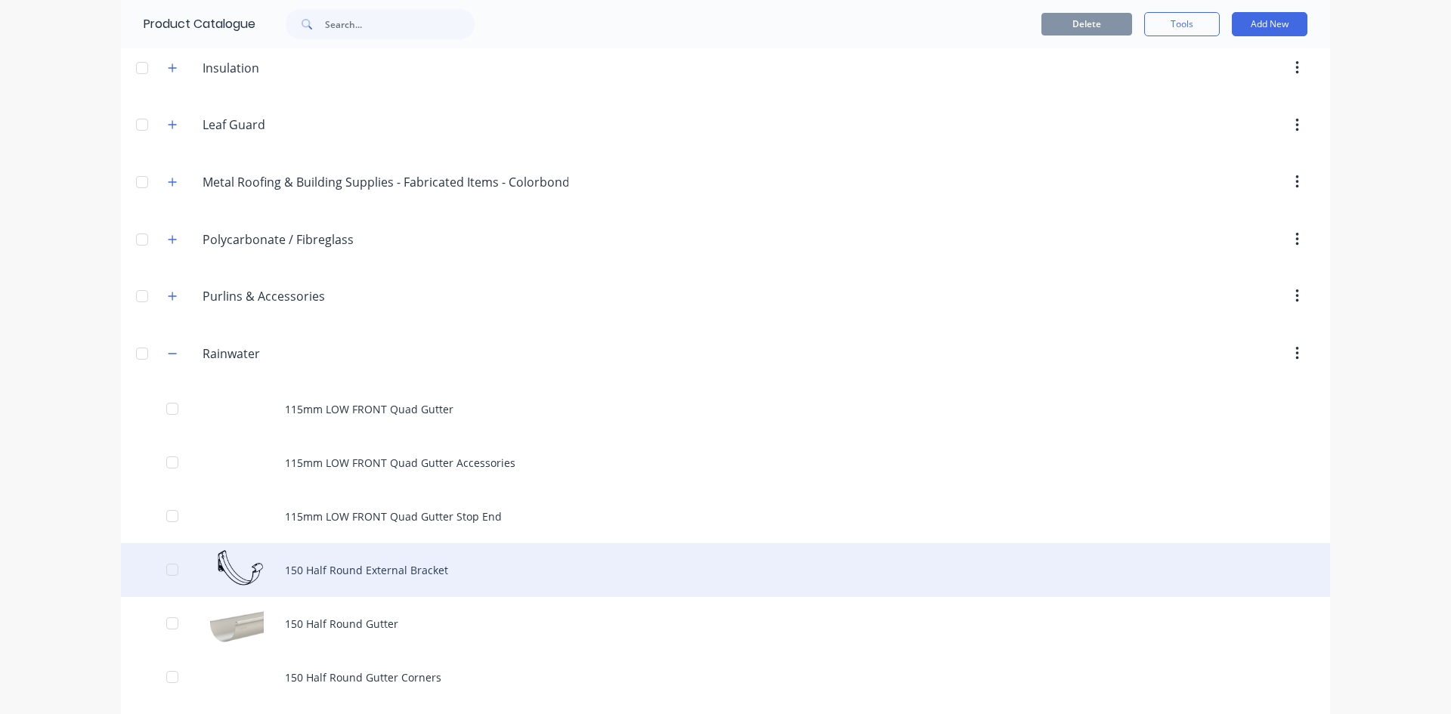
click at [313, 567] on div "150 Half Round External Bracket" at bounding box center [725, 570] width 1209 height 54
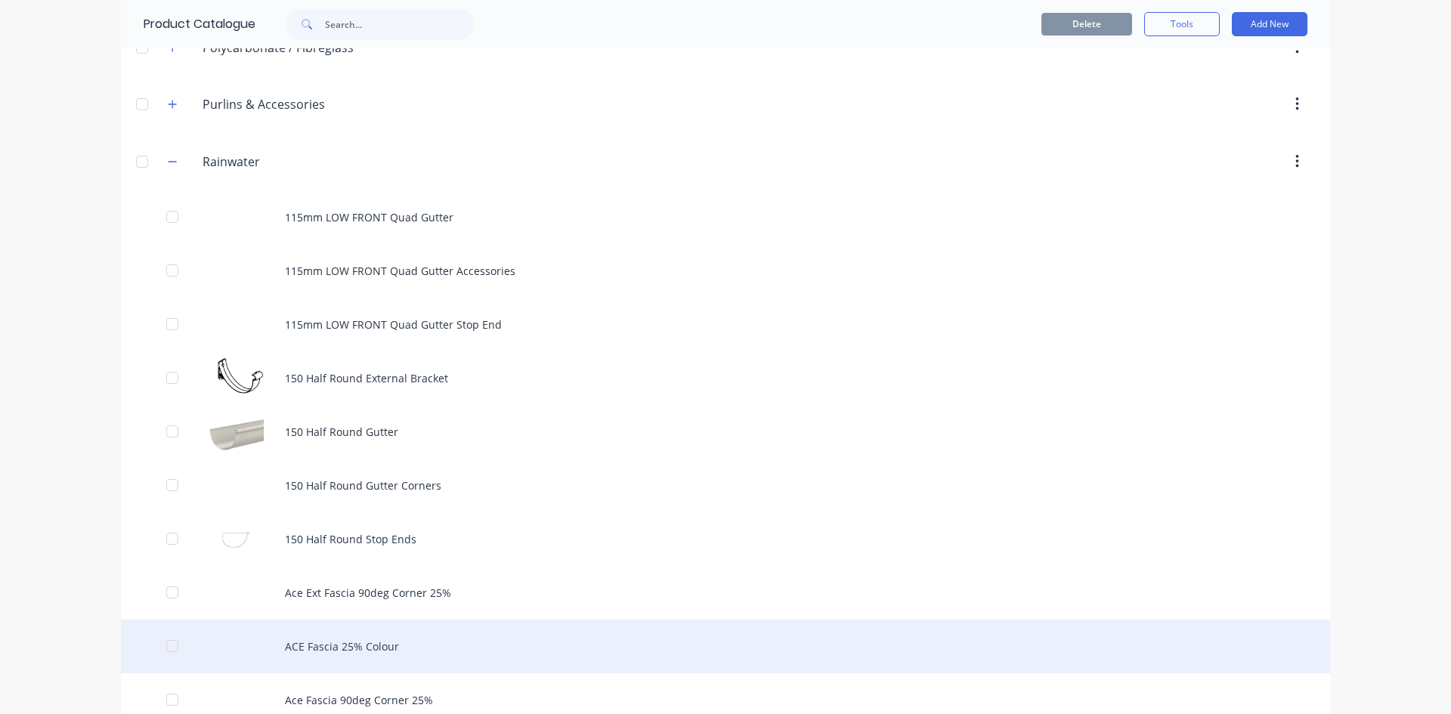
scroll to position [680, 0]
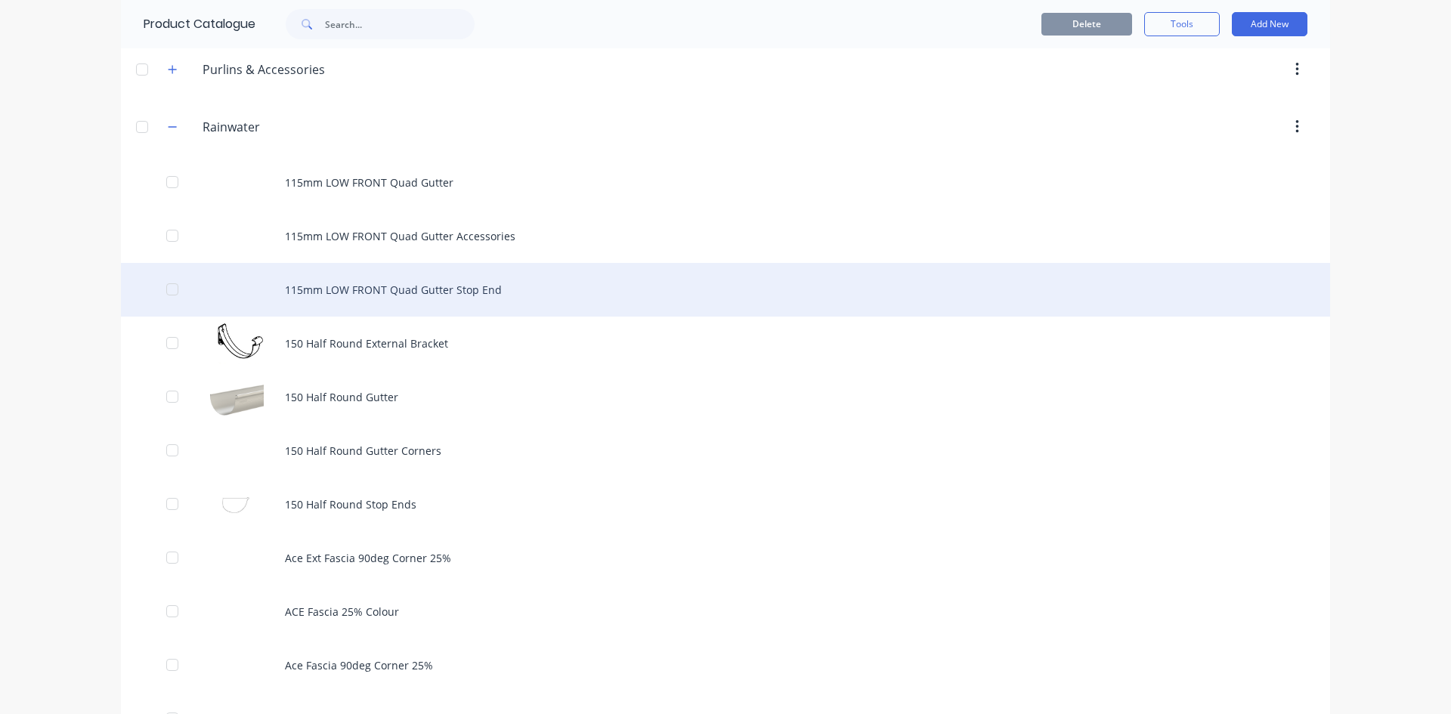
click at [390, 301] on div "115mm LOW FRONT Quad Gutter Stop End" at bounding box center [725, 290] width 1209 height 54
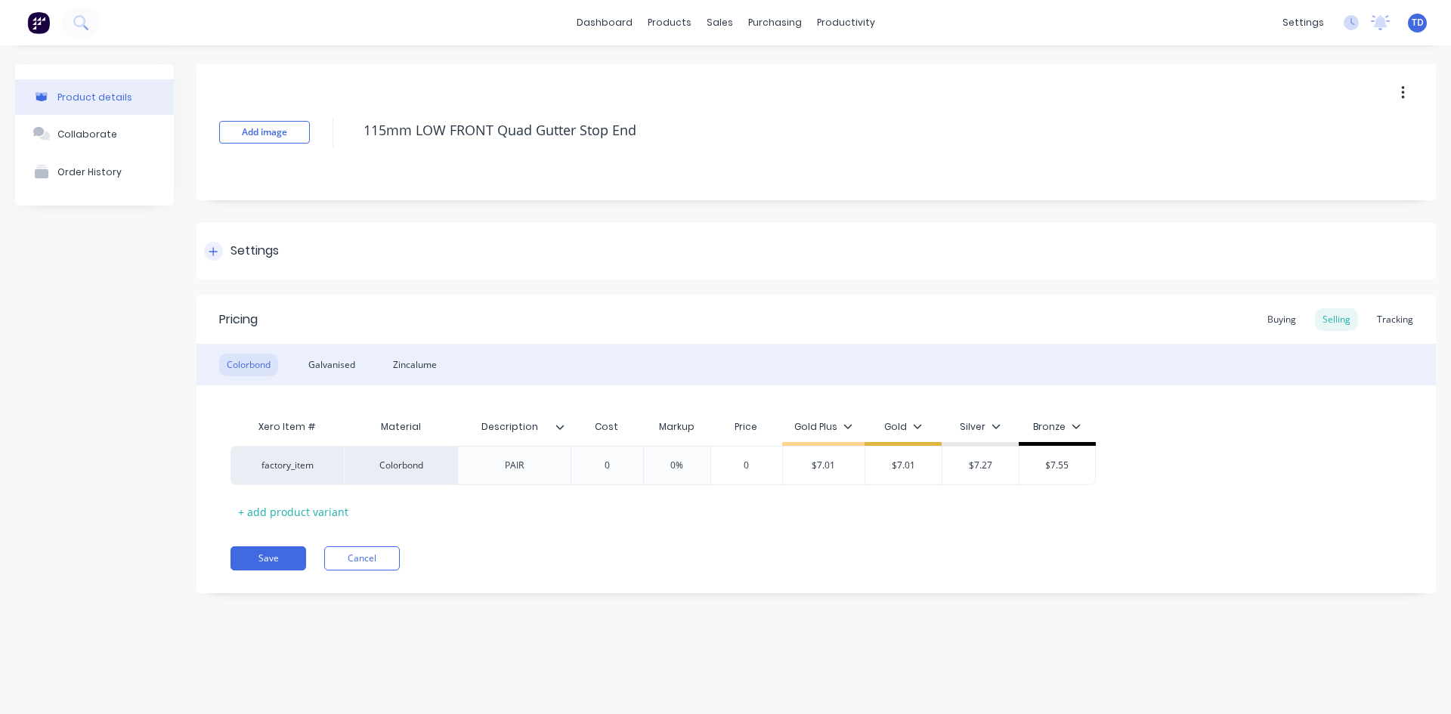
click at [219, 252] on div at bounding box center [213, 251] width 19 height 19
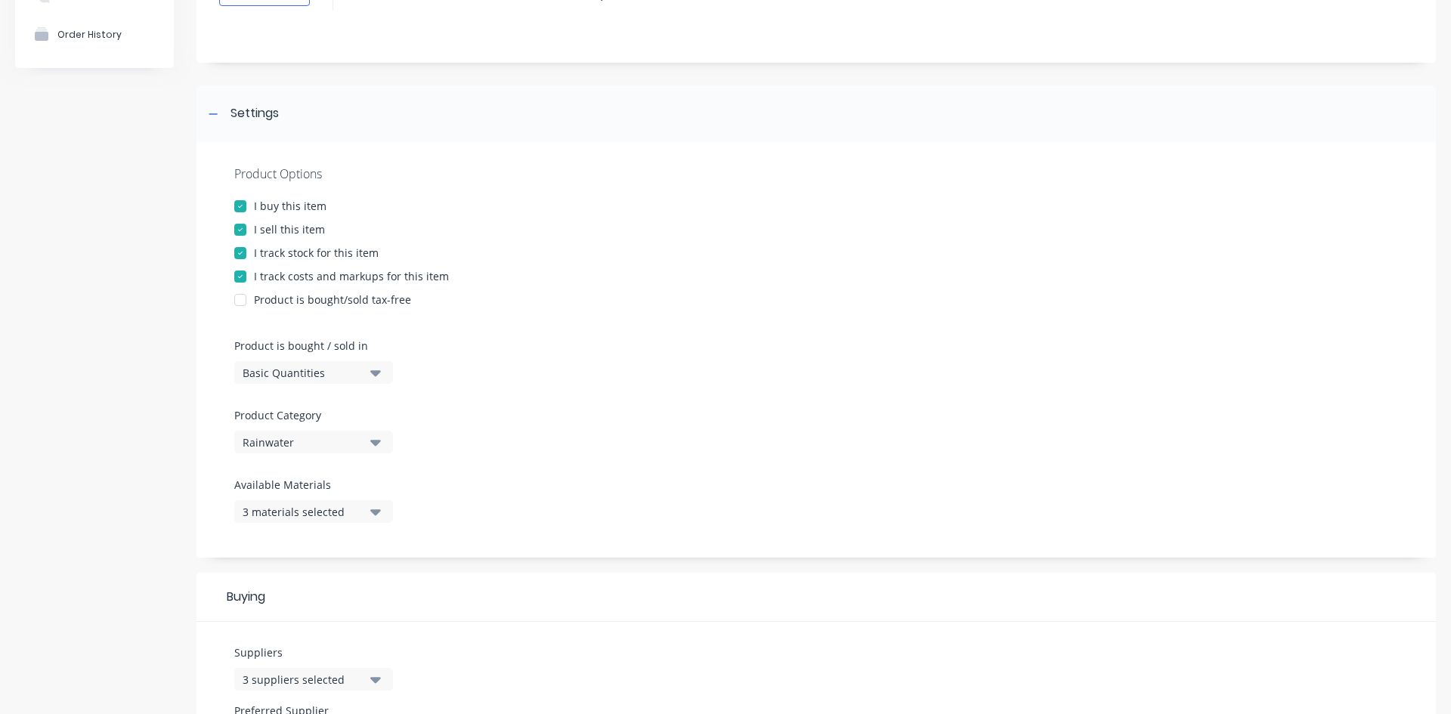
scroll to position [151, 0]
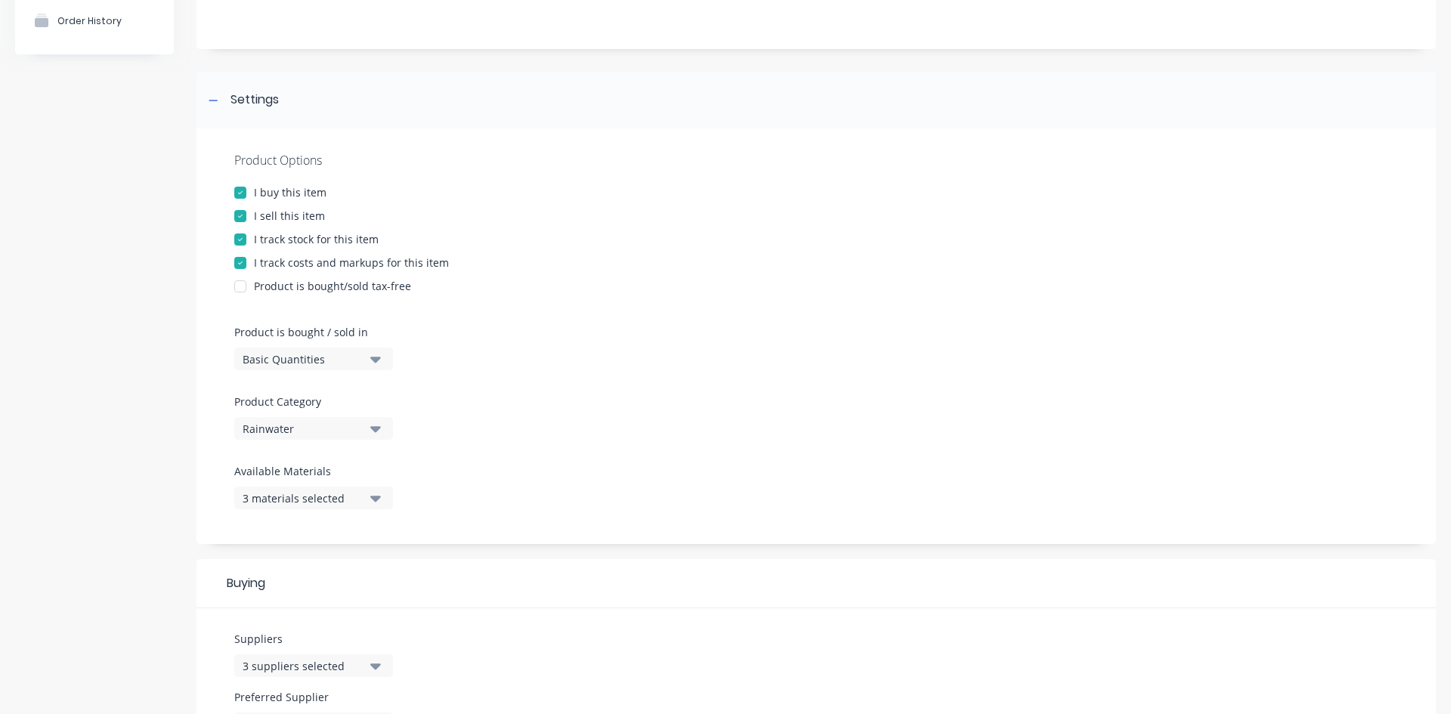
click at [293, 496] on div "3 materials selected" at bounding box center [303, 499] width 121 height 16
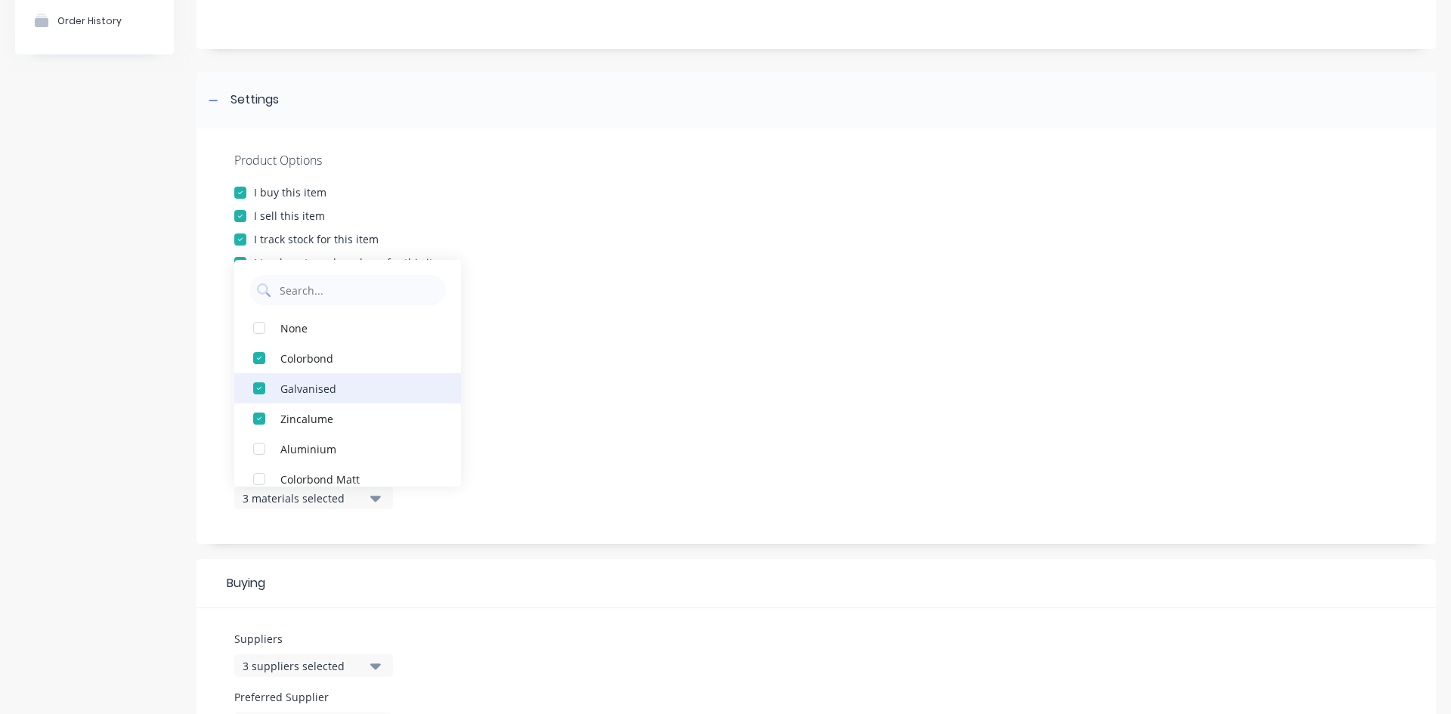
click at [319, 395] on div "Galvanised" at bounding box center [355, 388] width 151 height 16
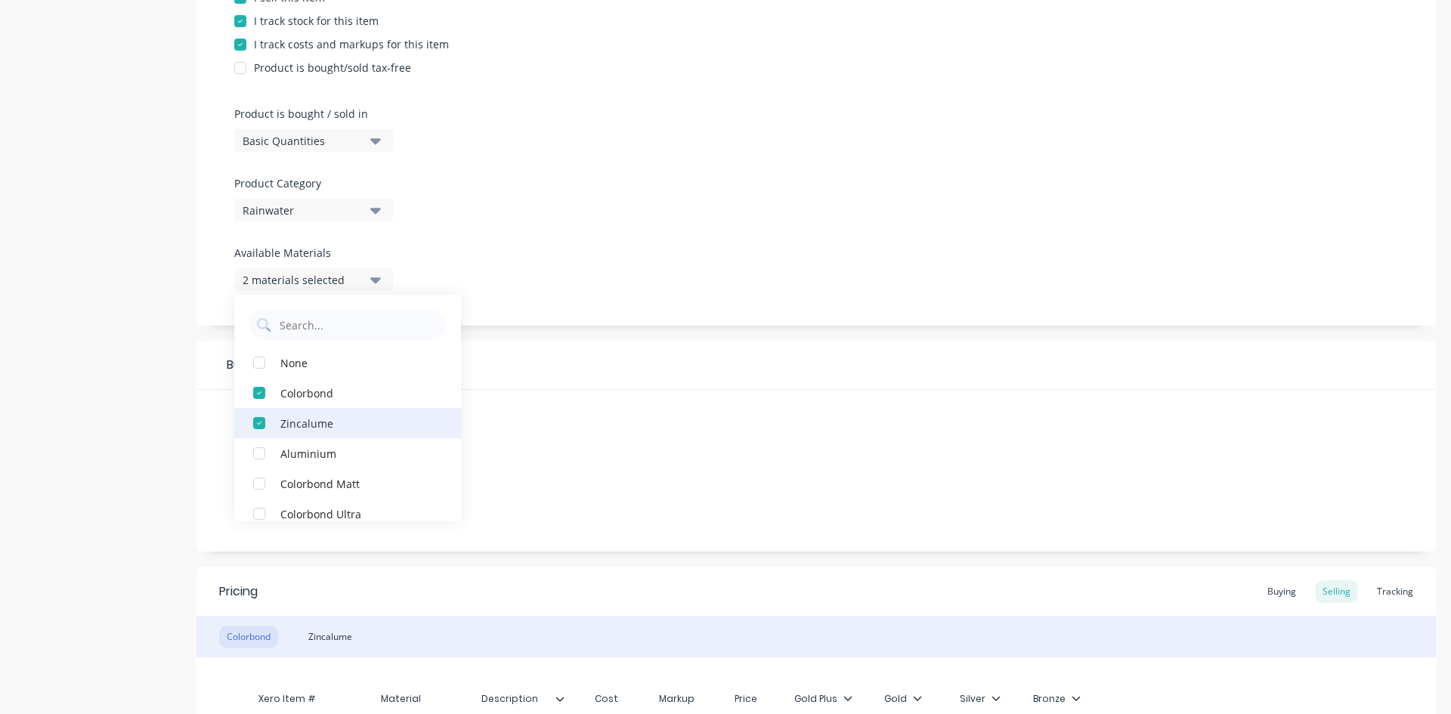
scroll to position [378, 0]
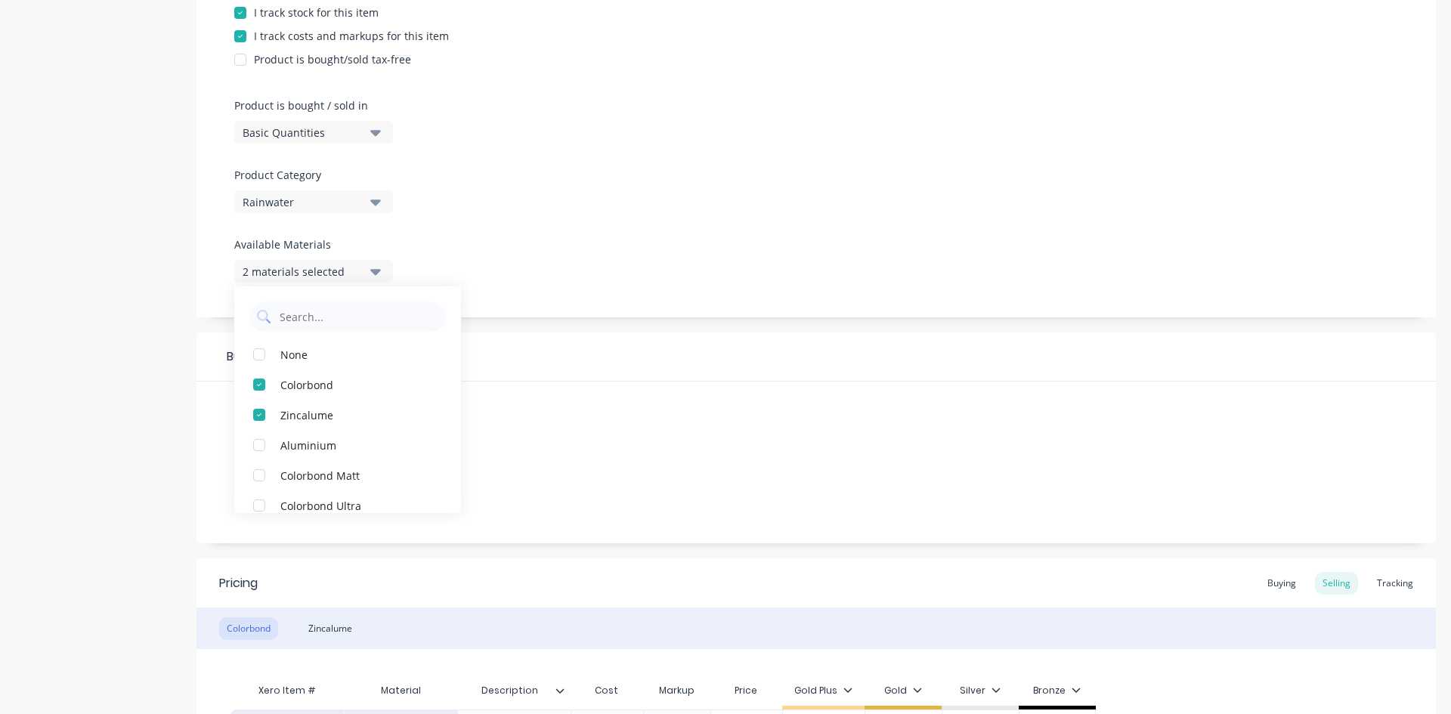
click at [800, 463] on div "Suppliers 3 suppliers selected Preferred Supplier None" at bounding box center [817, 463] width 1240 height 162
click at [306, 434] on div "3 suppliers selected" at bounding box center [303, 440] width 121 height 16
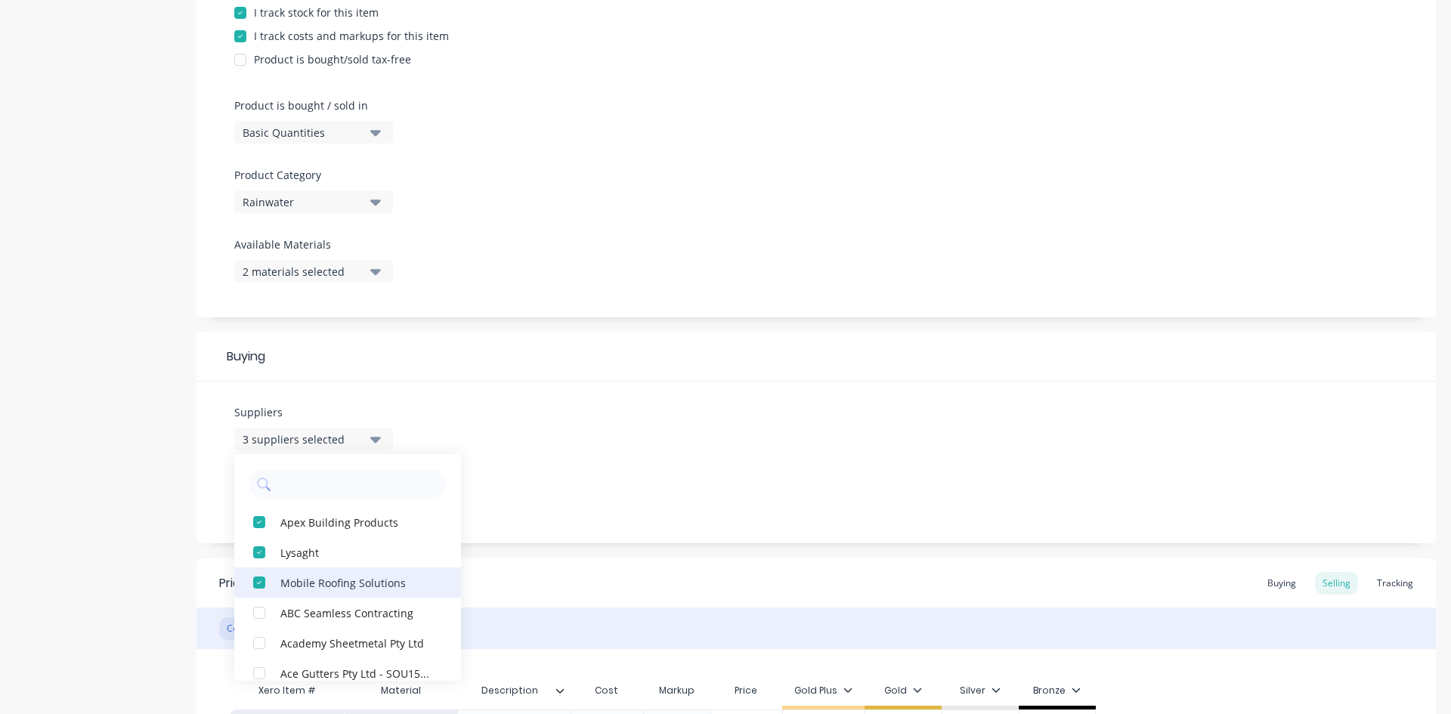
click at [258, 580] on div "button" at bounding box center [259, 583] width 30 height 30
click at [553, 470] on div "Suppliers 2 suppliers selected Apex Building Products Lysaght ABC Seamless Cont…" at bounding box center [817, 463] width 1240 height 162
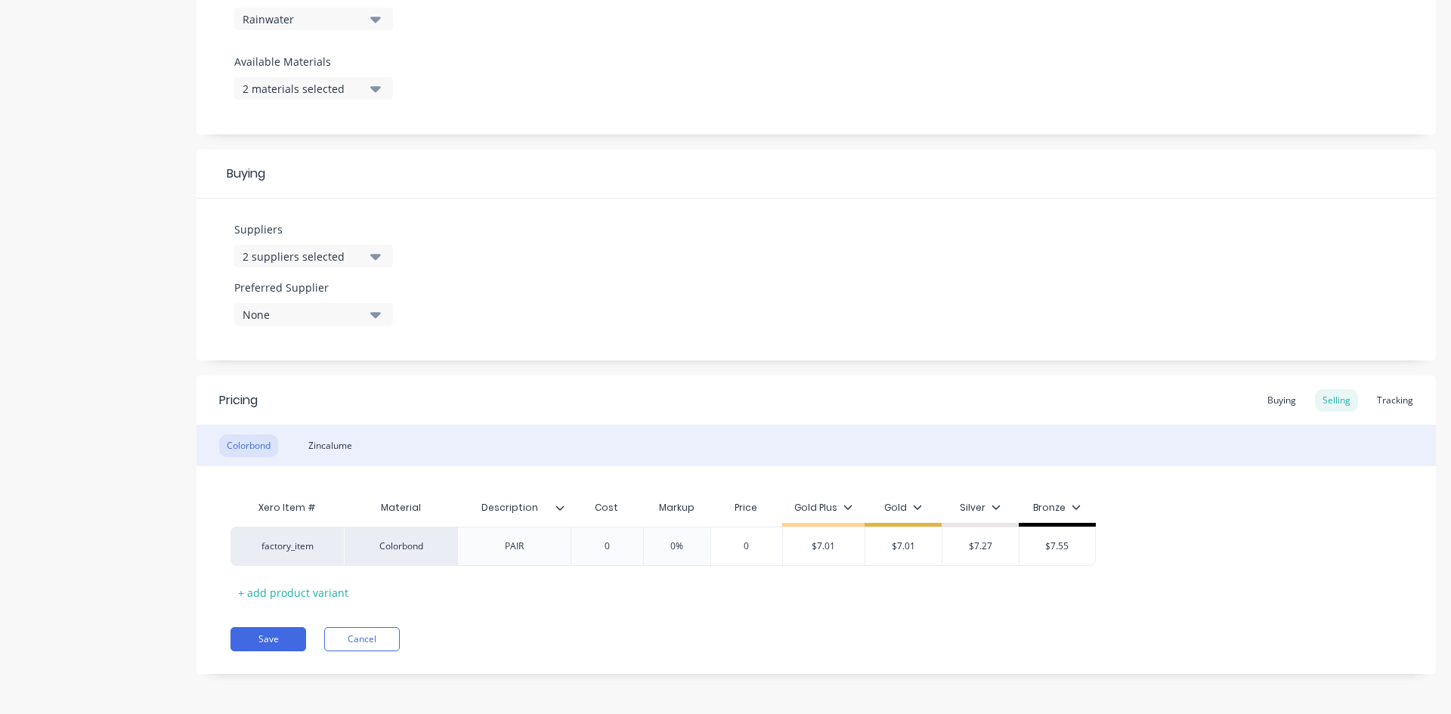
scroll to position [562, 0]
click at [344, 445] on div "Zincalume" at bounding box center [330, 444] width 59 height 23
click at [333, 444] on div "Zincalume" at bounding box center [330, 444] width 59 height 23
click at [630, 541] on input "0" at bounding box center [607, 545] width 76 height 14
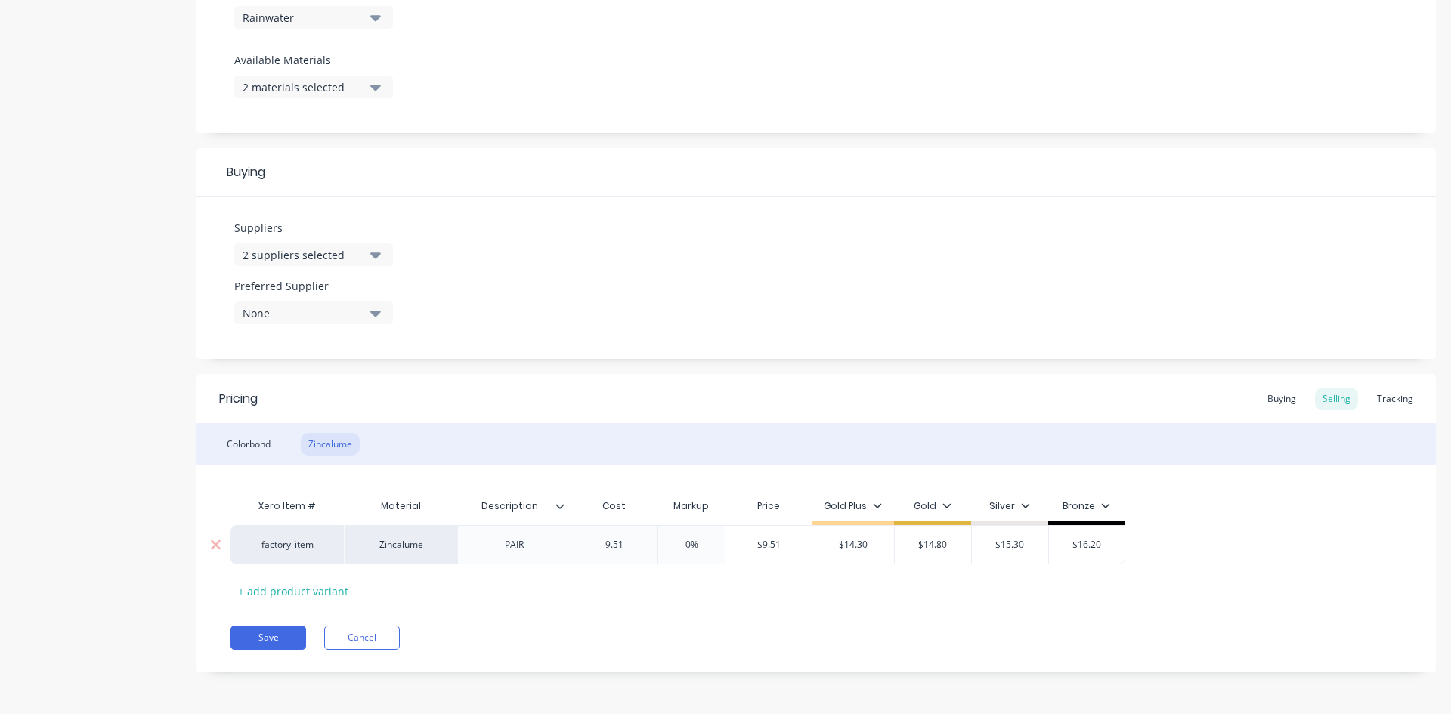
type input "9.51"
type input "0%"
type input "12.48"
type input "$14.30"
type input "$12.48"
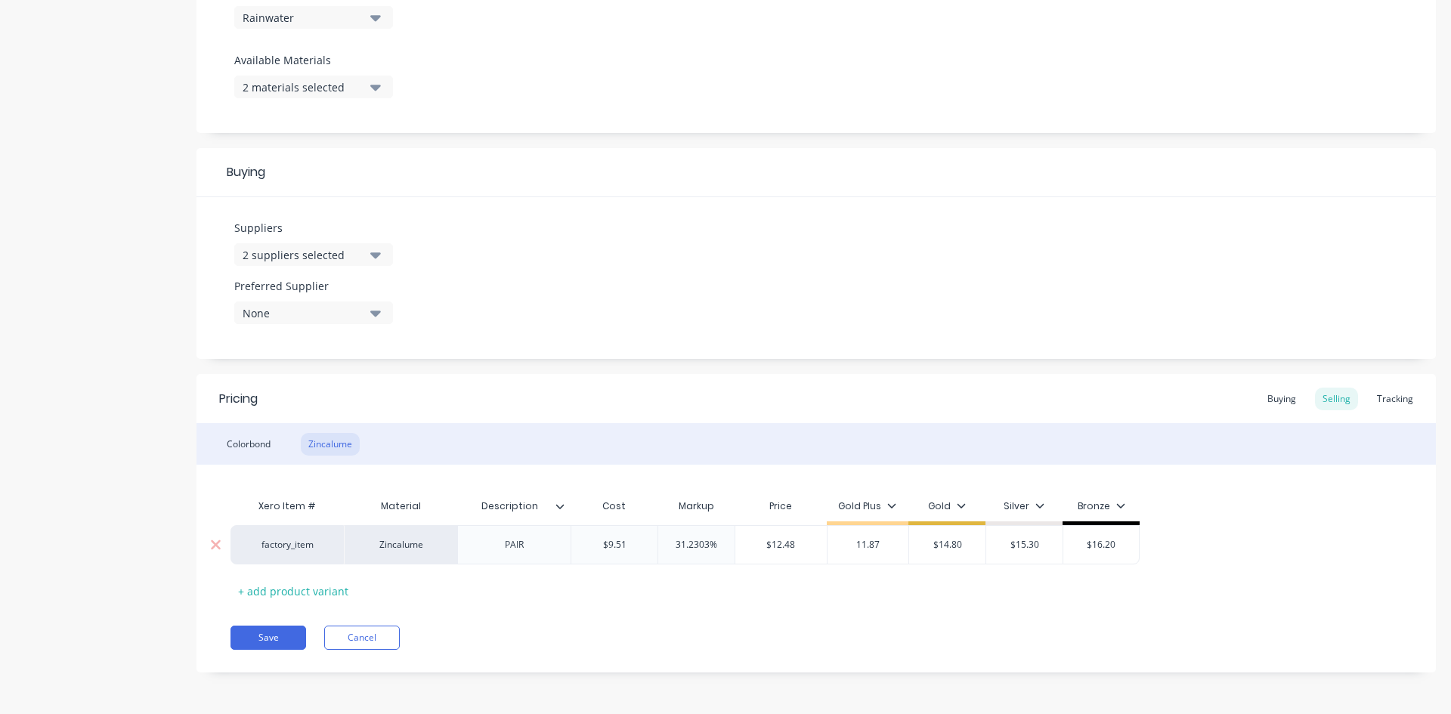
type input "11.87"
type input "$14.80"
type input "$11.87"
type input "12.48"
type input "$15.30"
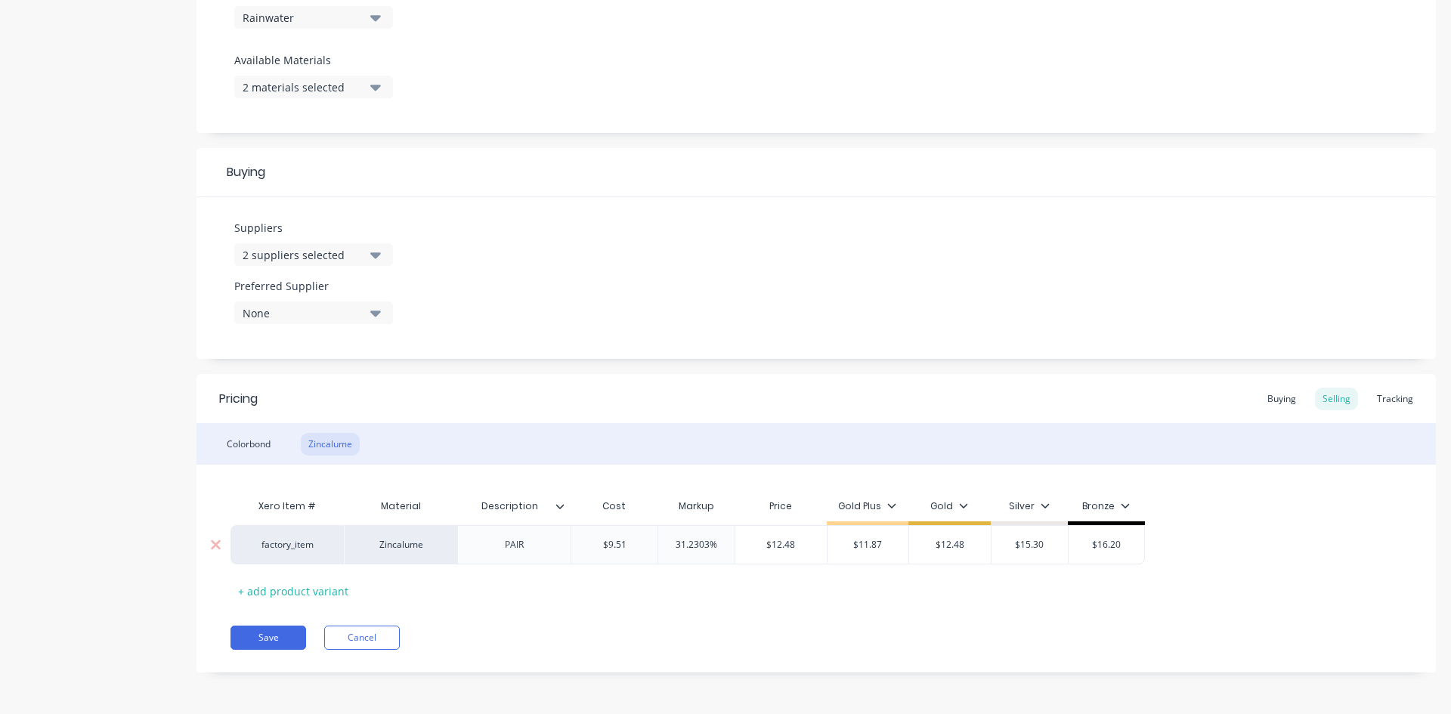
type input "$16.20"
type input "13.10"
type input "13.70"
click at [273, 636] on button "Save" at bounding box center [269, 638] width 76 height 24
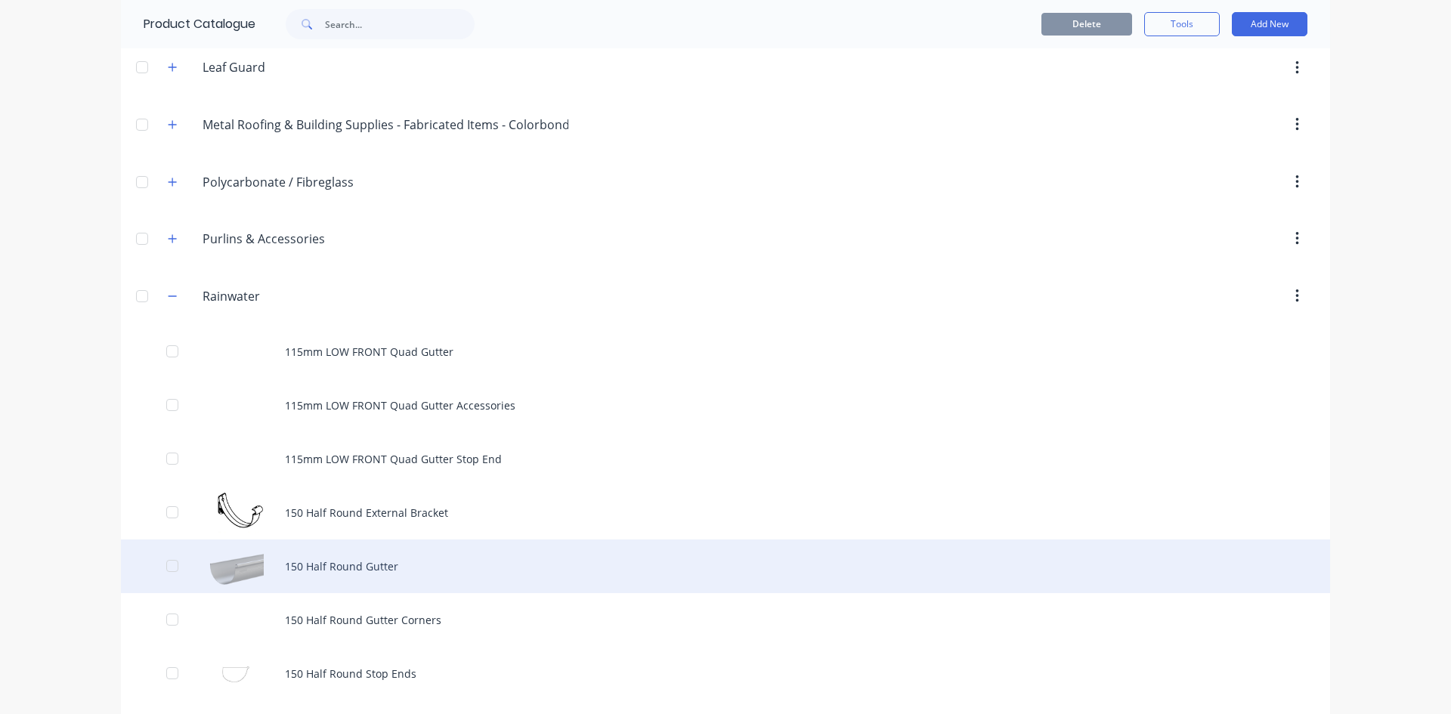
scroll to position [529, 0]
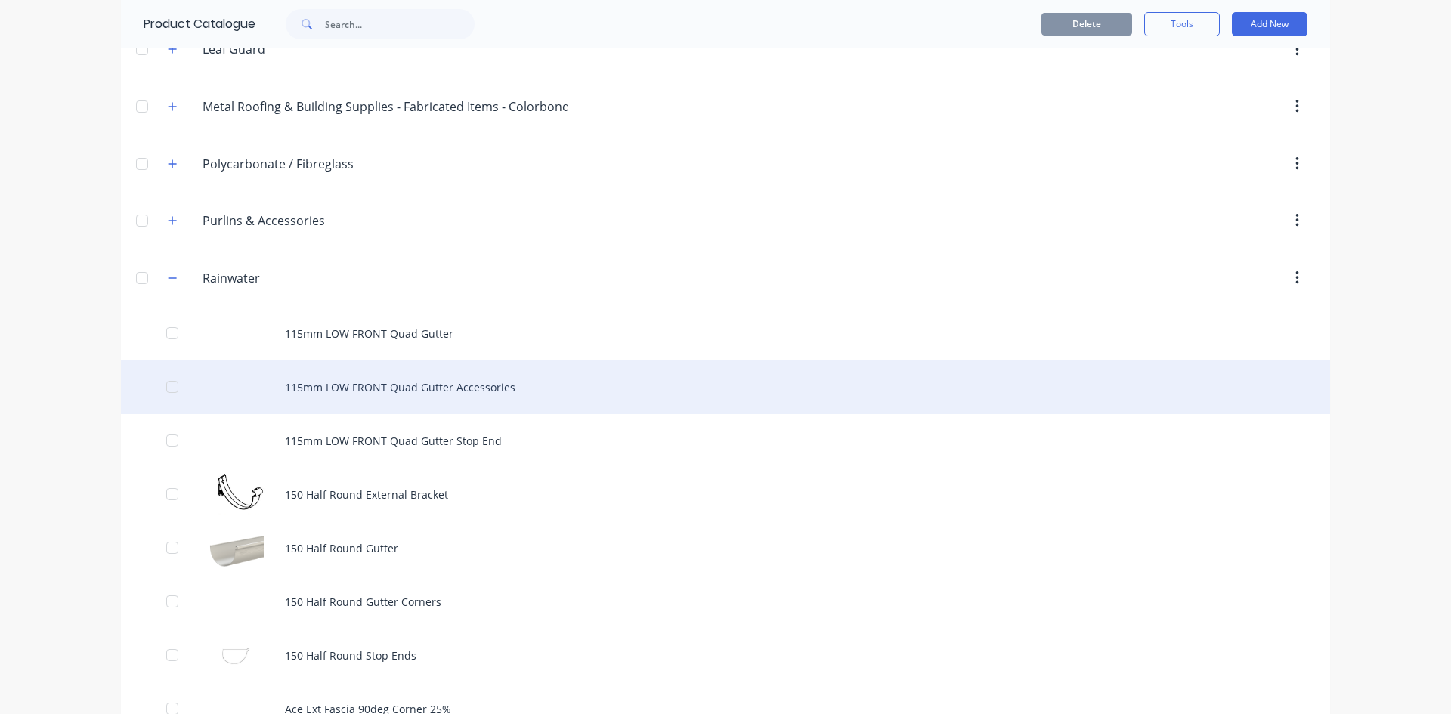
click at [432, 384] on div "115mm LOW FRONT Quad Gutter Accessories" at bounding box center [725, 388] width 1209 height 54
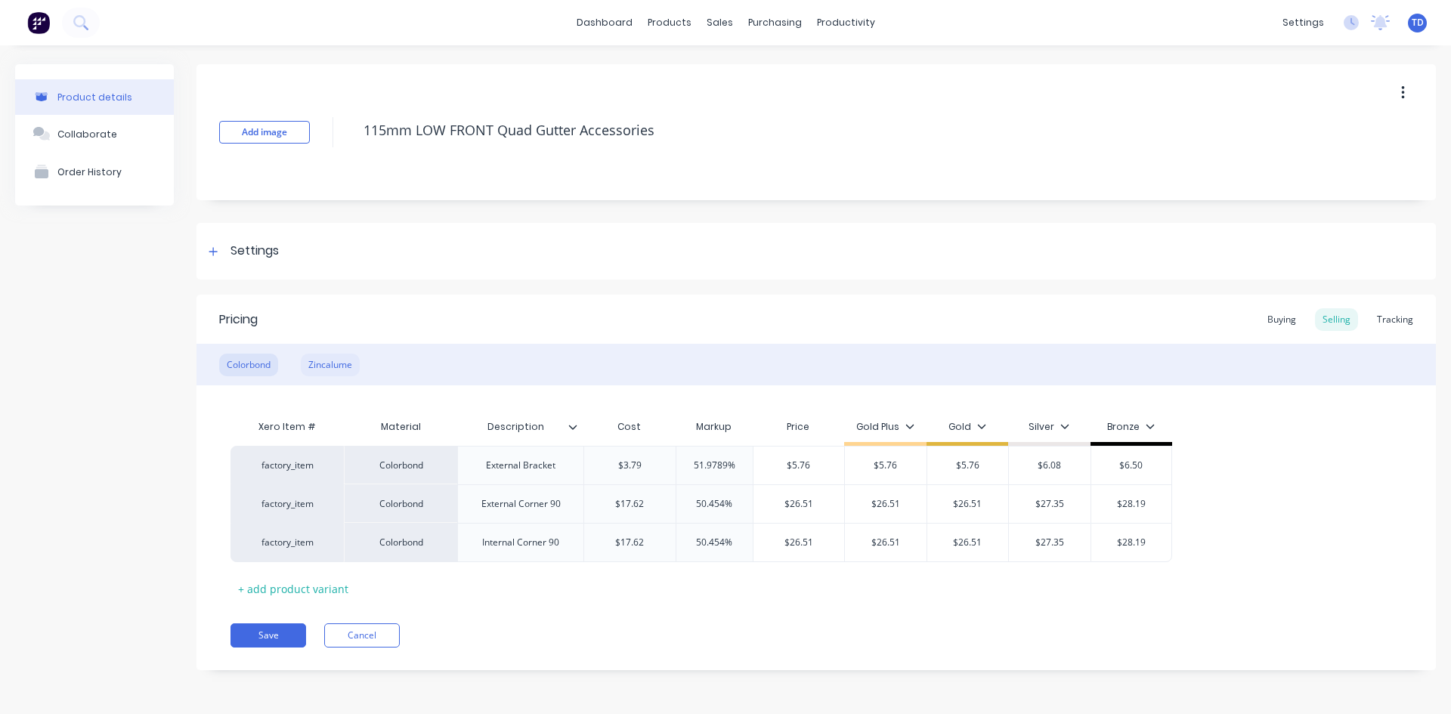
click at [348, 358] on div "Zincalume" at bounding box center [330, 365] width 59 height 23
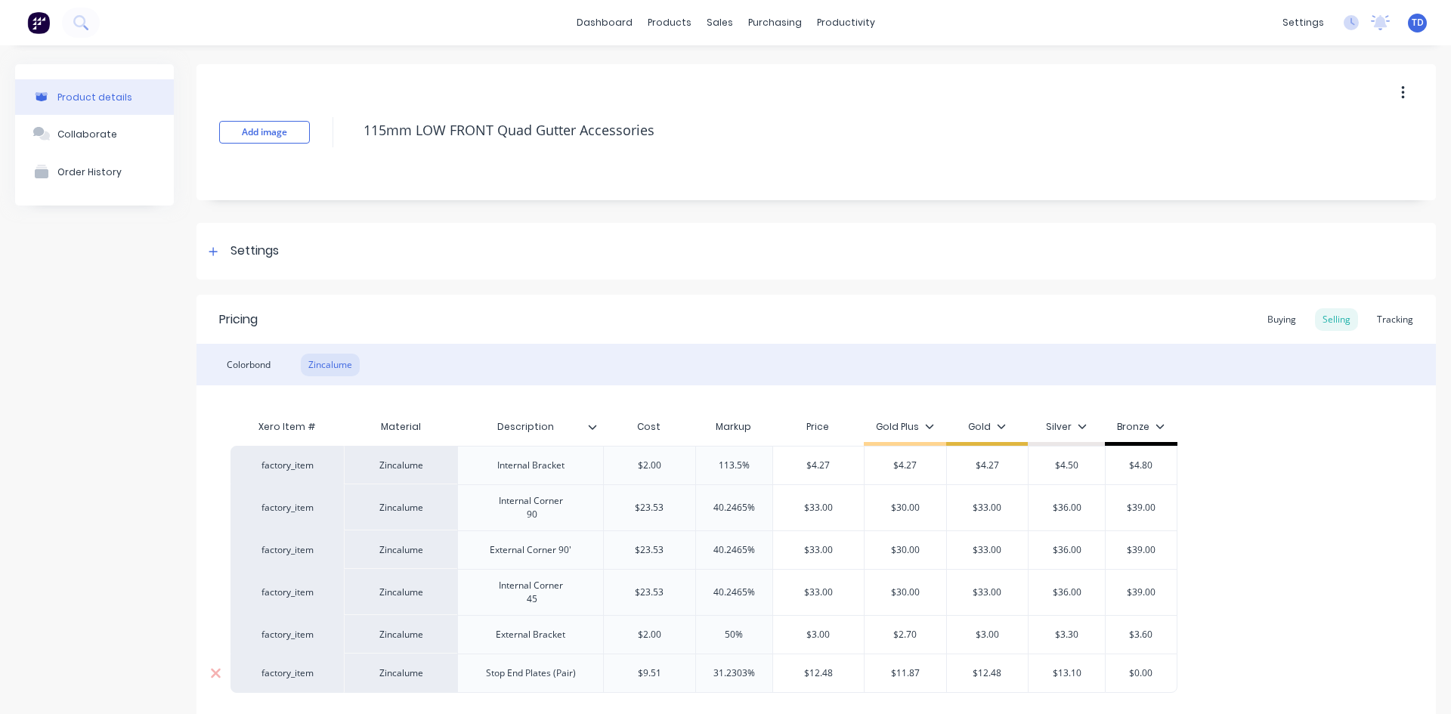
type input "31.2303%"
click at [760, 674] on input "31.2303%" at bounding box center [734, 674] width 76 height 14
type input "$9.51"
type input "40"
type input "$13.314"
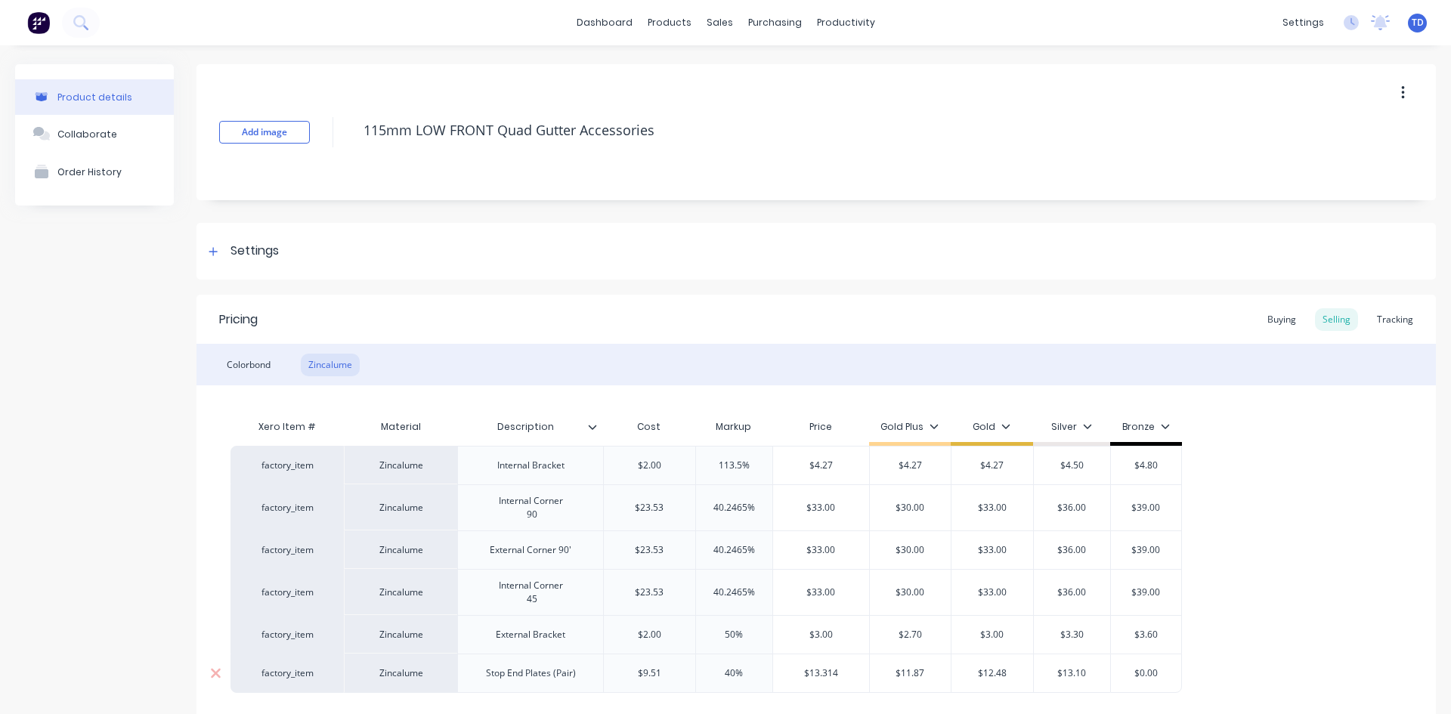
type input "$11.87"
type input "13.40"
type input "$13.10"
type input "$13.40"
type input "35"
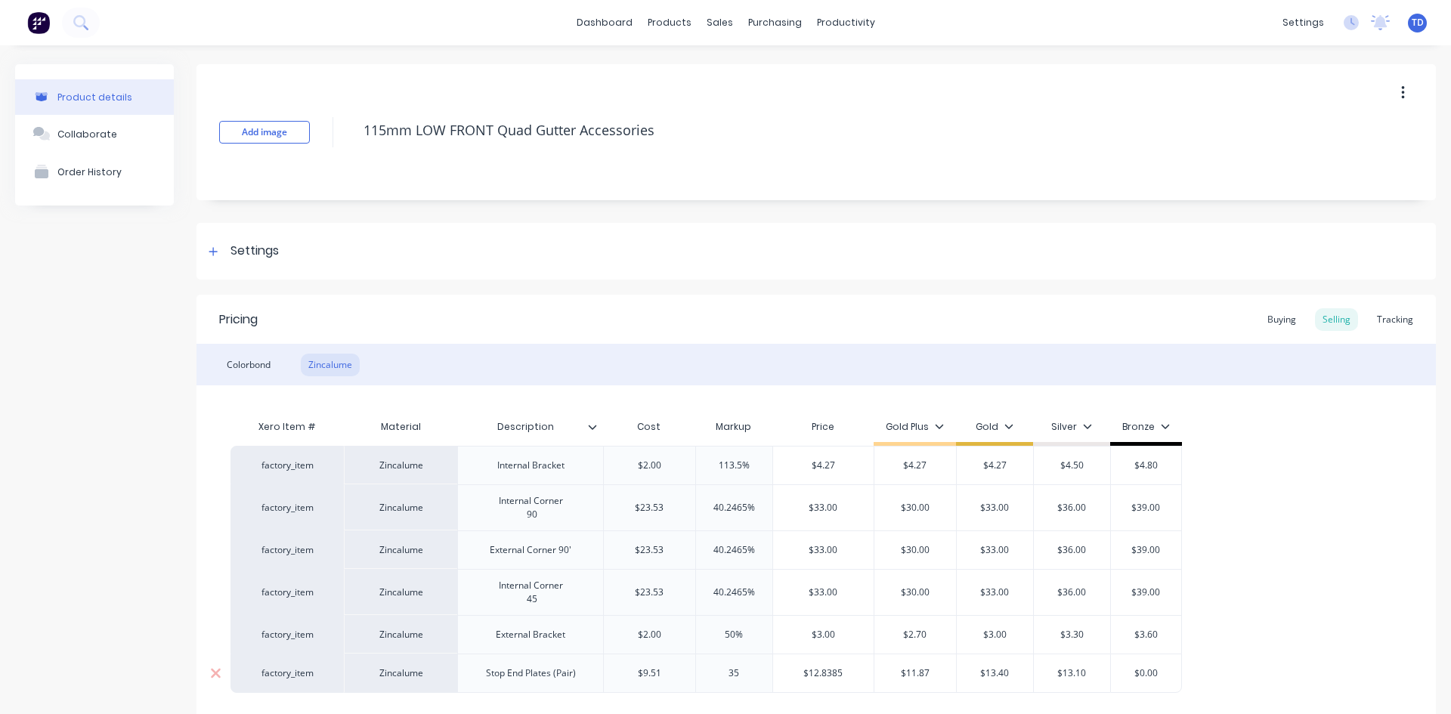
type input "$12.8385"
type input "35%"
type input "12.90"
type input "13.90"
type input "$0.00"
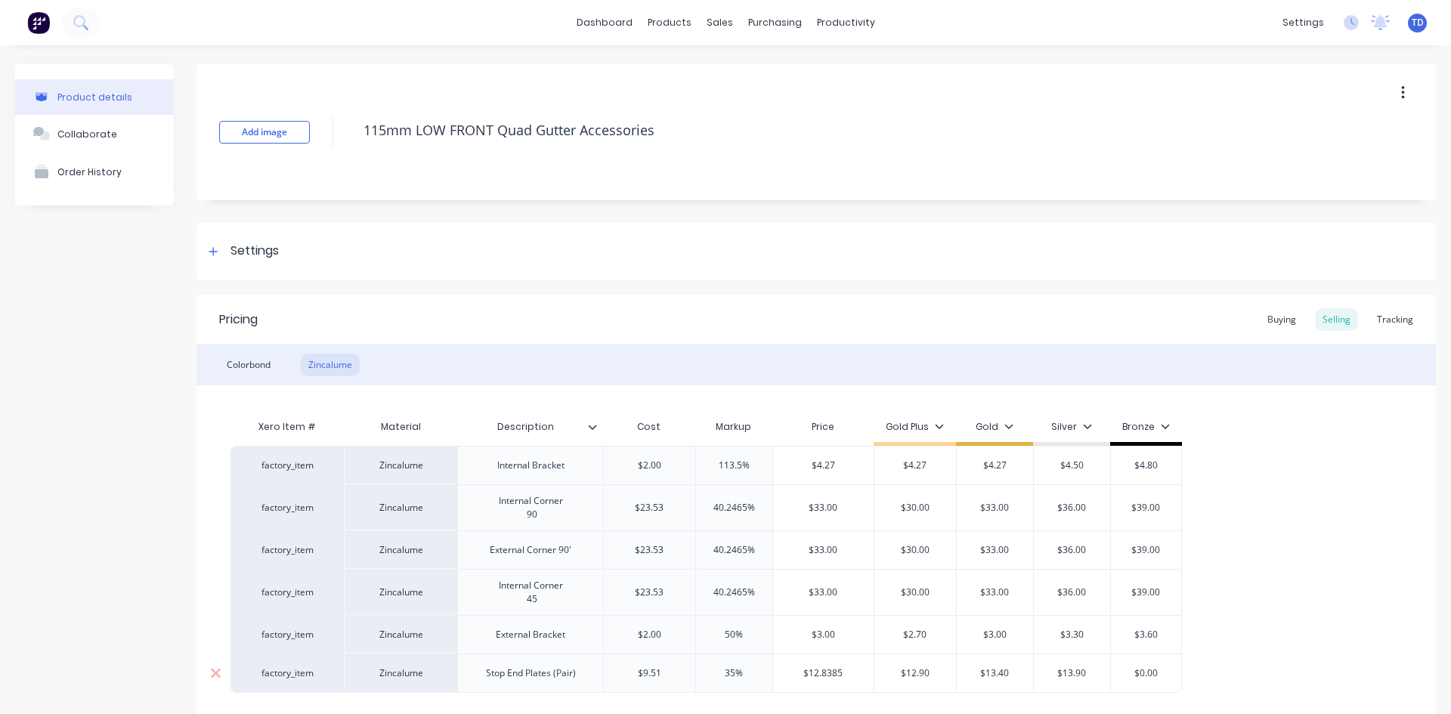
type input "$13.90"
type input "14.40"
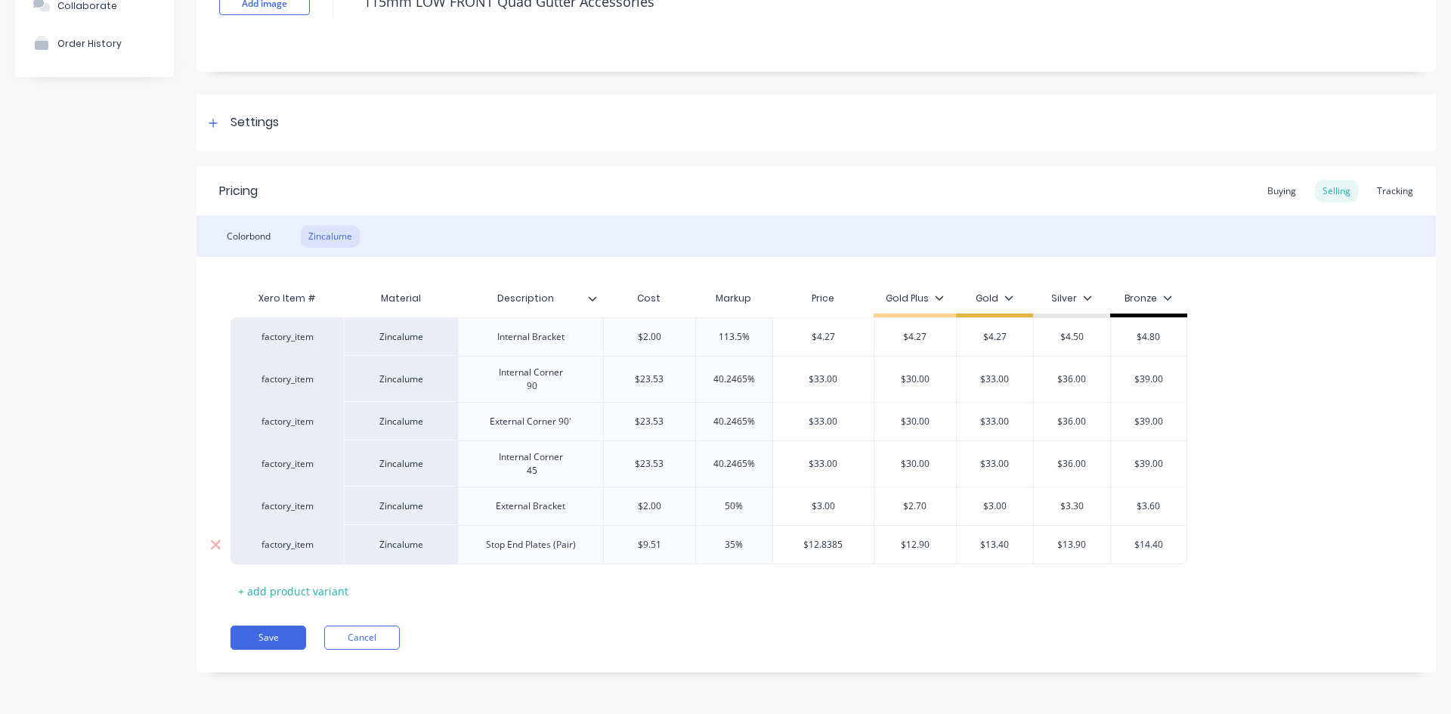
click at [842, 543] on input "$12.8385" at bounding box center [823, 545] width 101 height 14
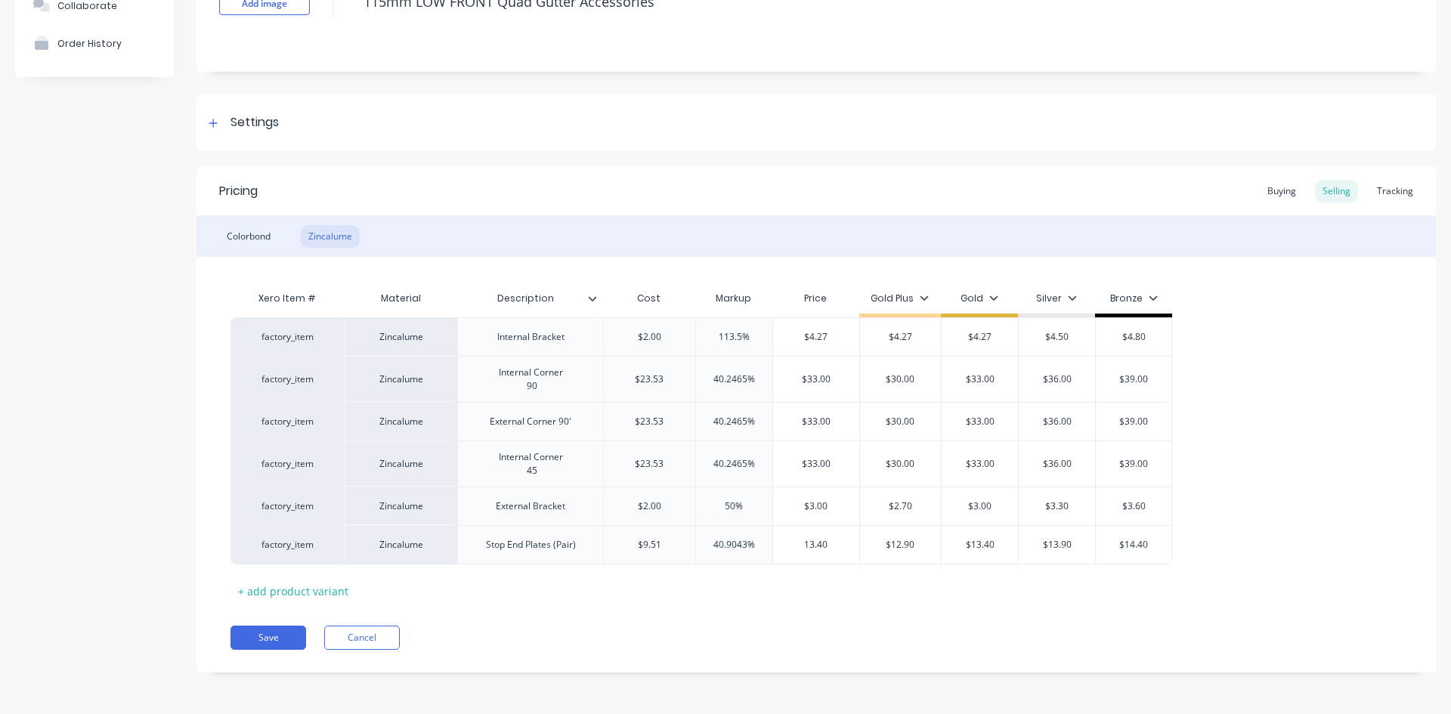
type input "13.40"
type input "$12.90"
click at [245, 635] on button "Save" at bounding box center [269, 638] width 76 height 24
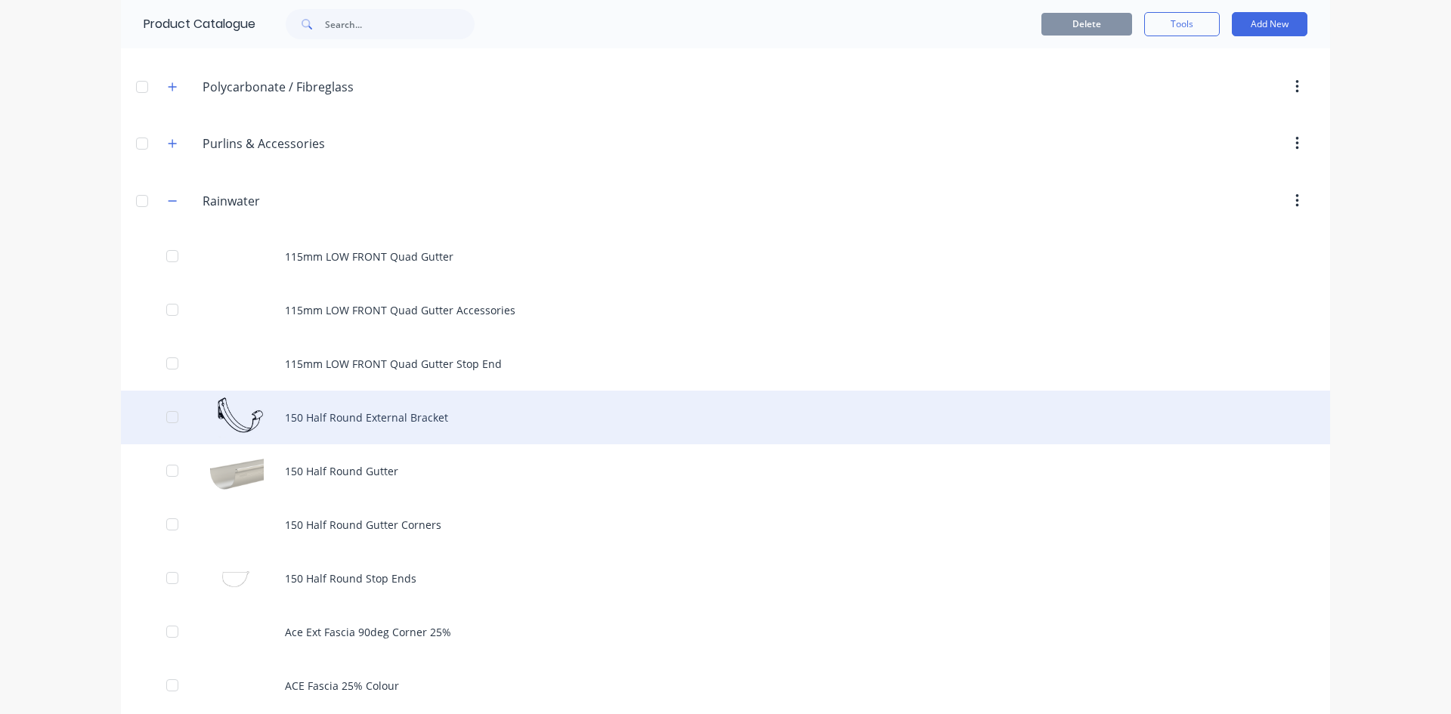
scroll to position [605, 0]
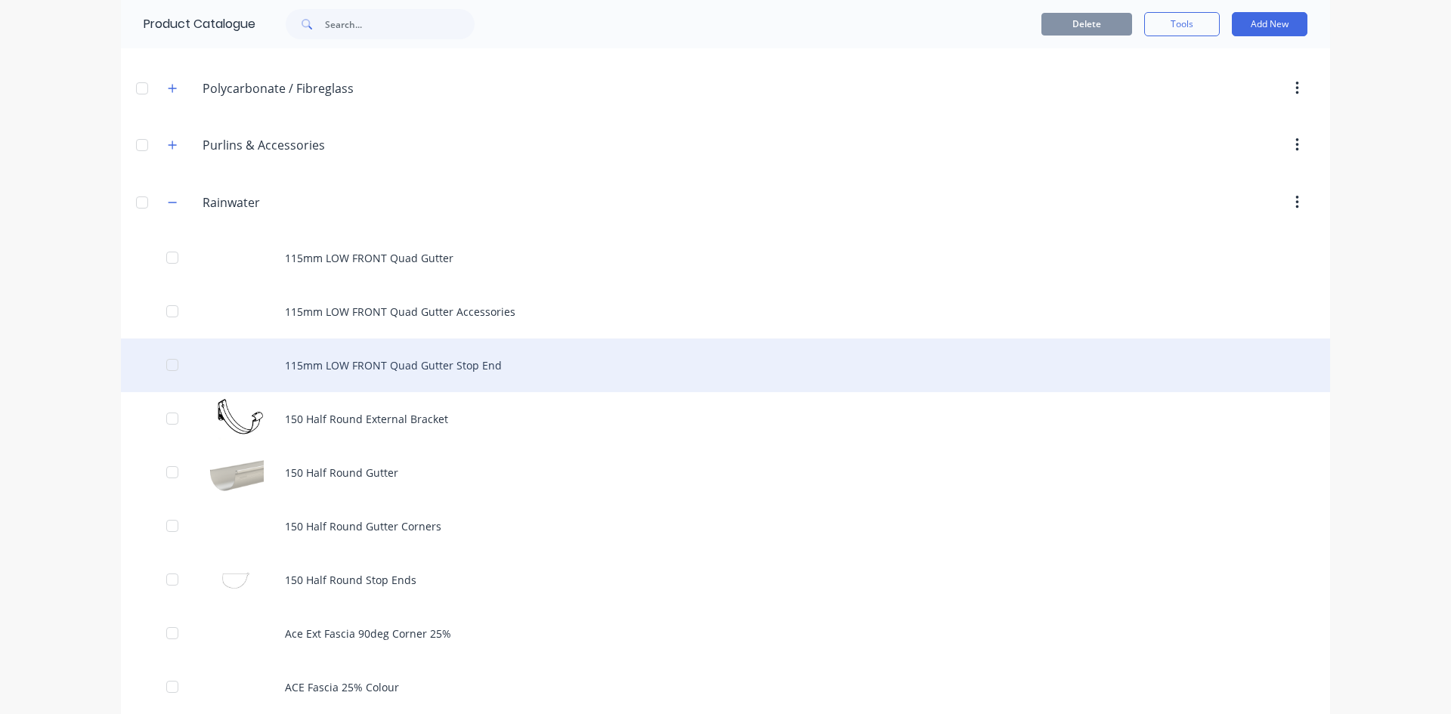
click at [433, 376] on div "115mm LOW FRONT Quad Gutter Stop End" at bounding box center [725, 366] width 1209 height 54
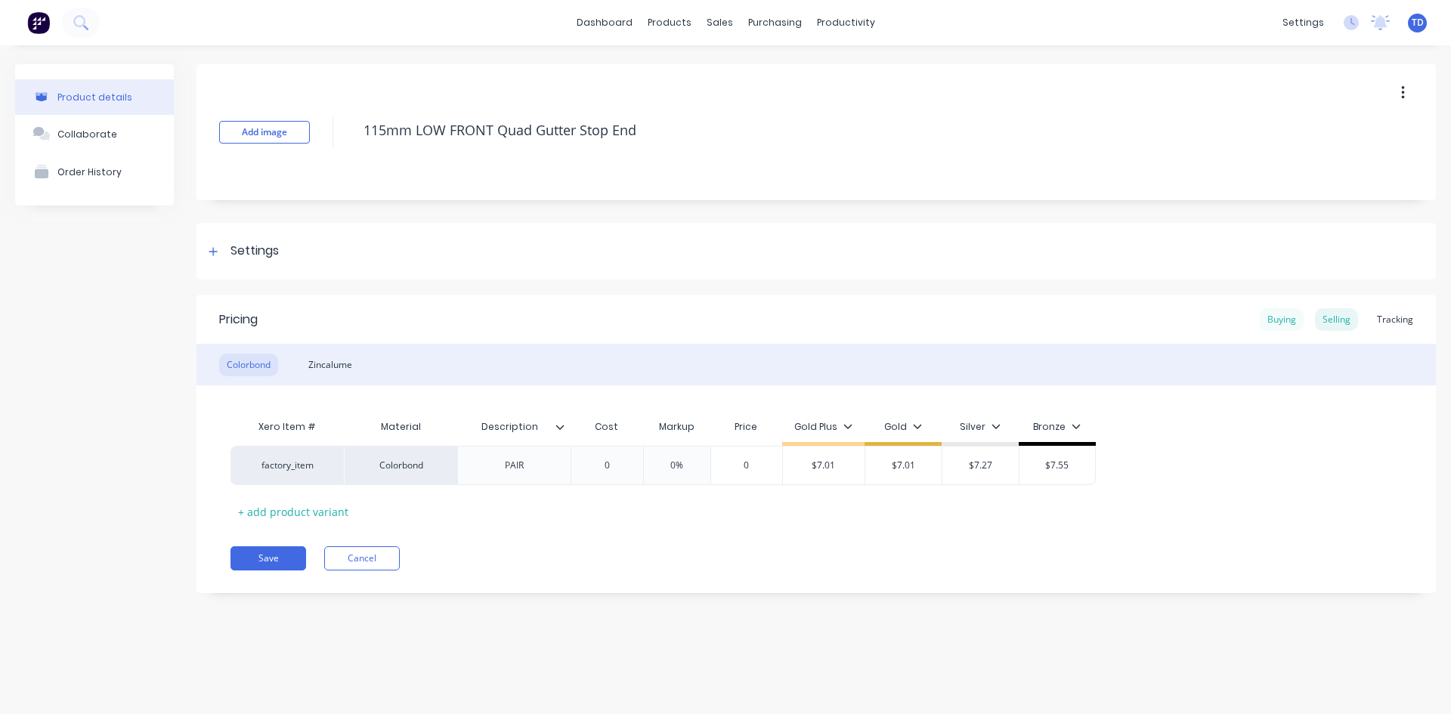
click at [1288, 324] on div "Buying" at bounding box center [1282, 319] width 44 height 23
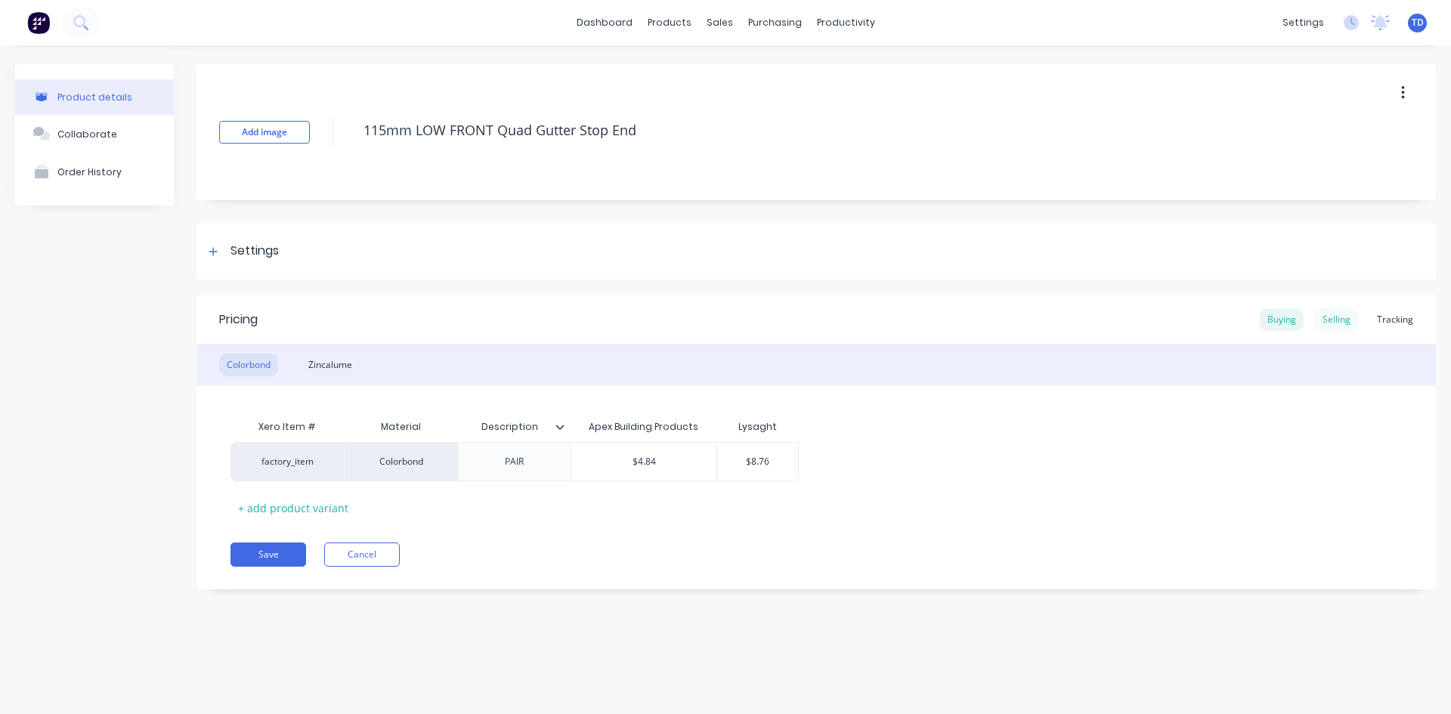
click at [1343, 313] on div "Selling" at bounding box center [1336, 319] width 43 height 23
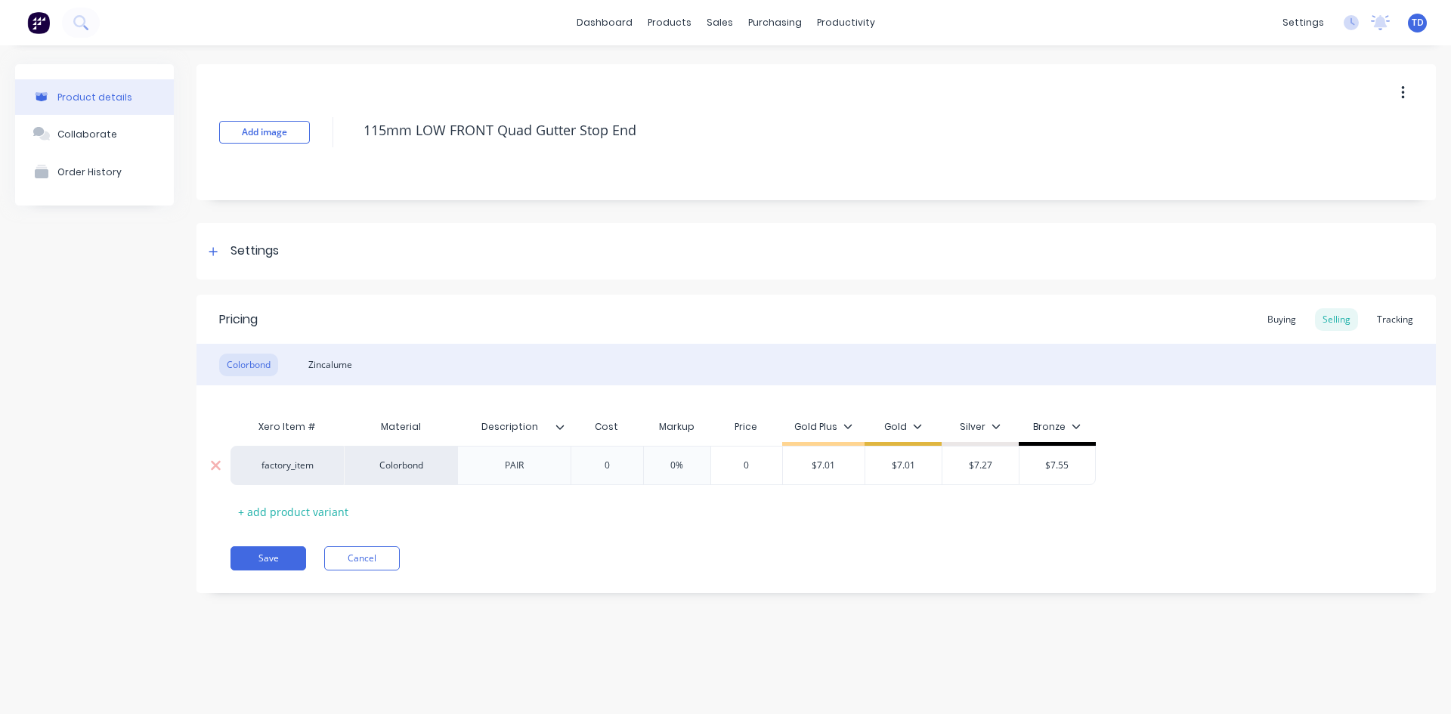
click at [621, 467] on input "0" at bounding box center [607, 466] width 76 height 14
type input "8.76"
type input "0%"
type input "$8.76"
type input "50"
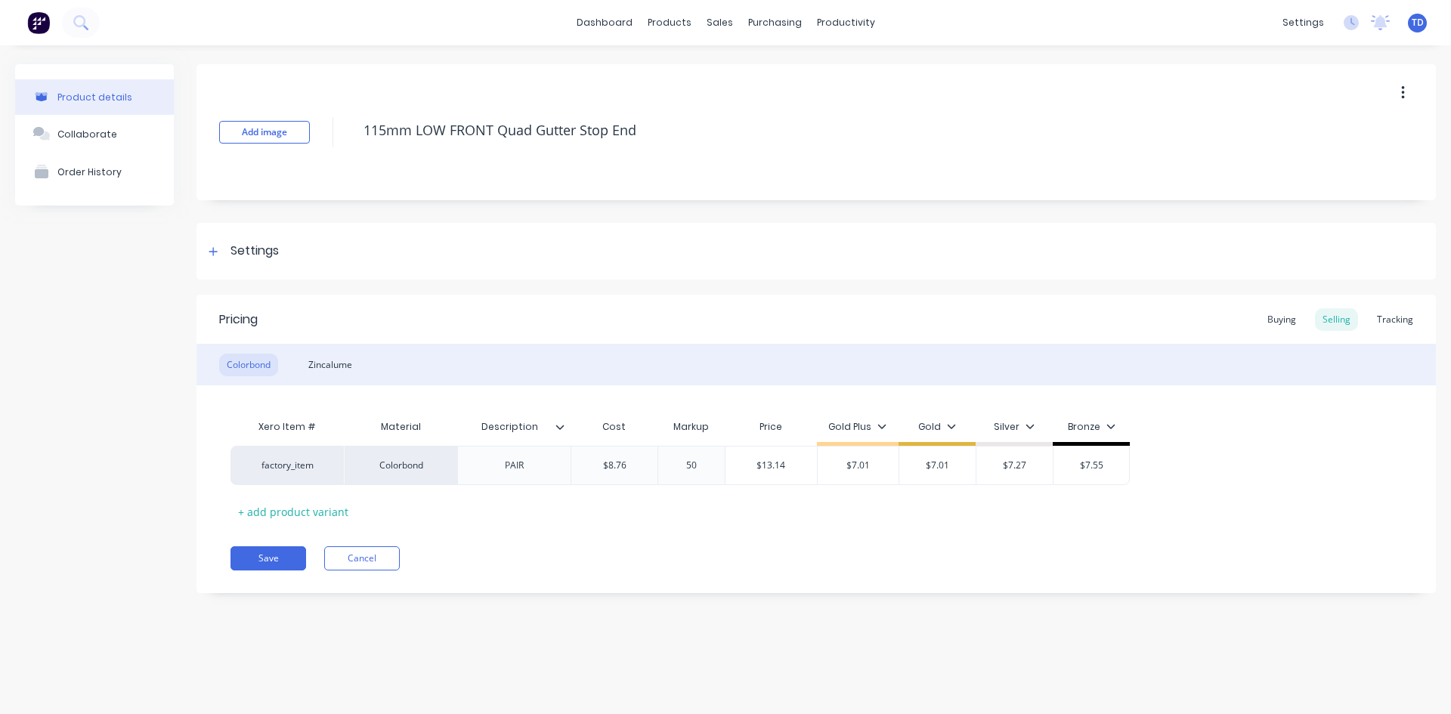
type input "$13.14"
type input "50%"
type input "$7.01"
type input "13.20"
type input "$7.27"
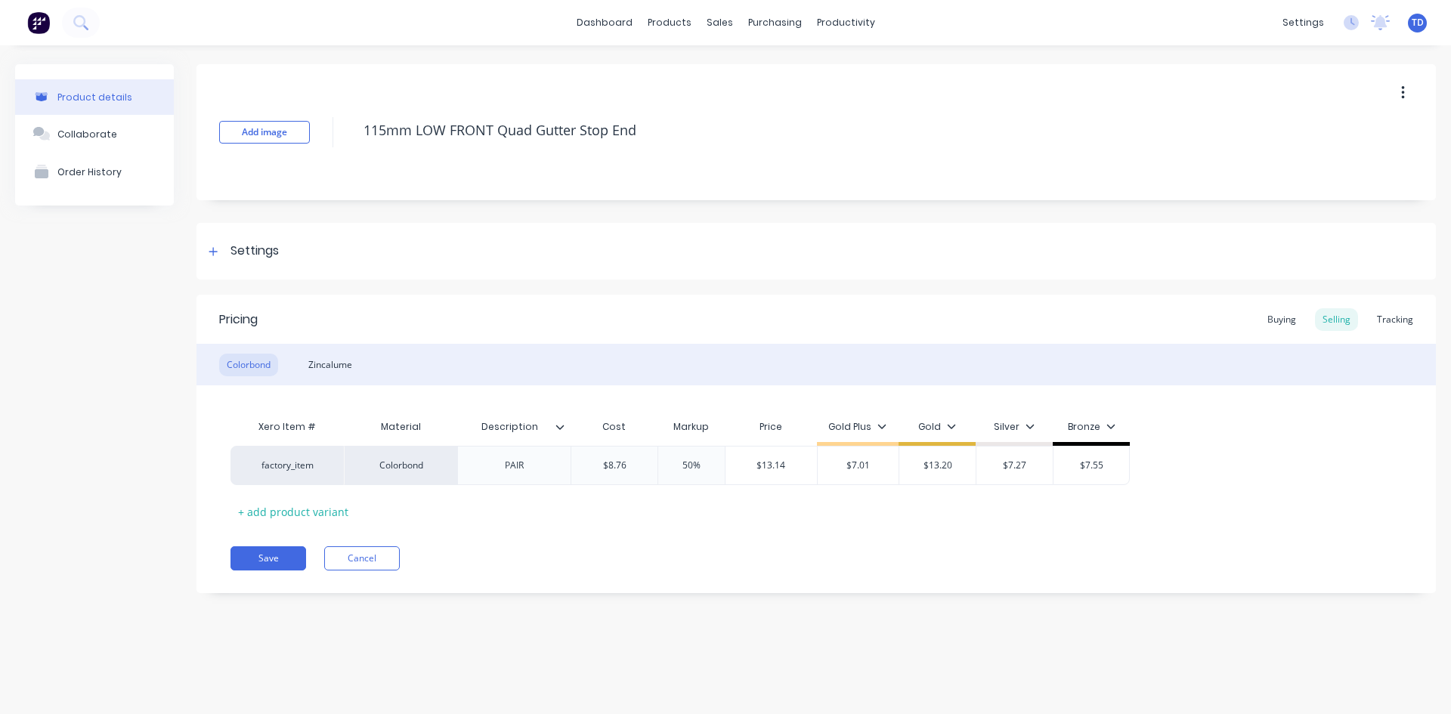
type input "$13.20"
type input "40"
type input "$12.264"
type input "40%"
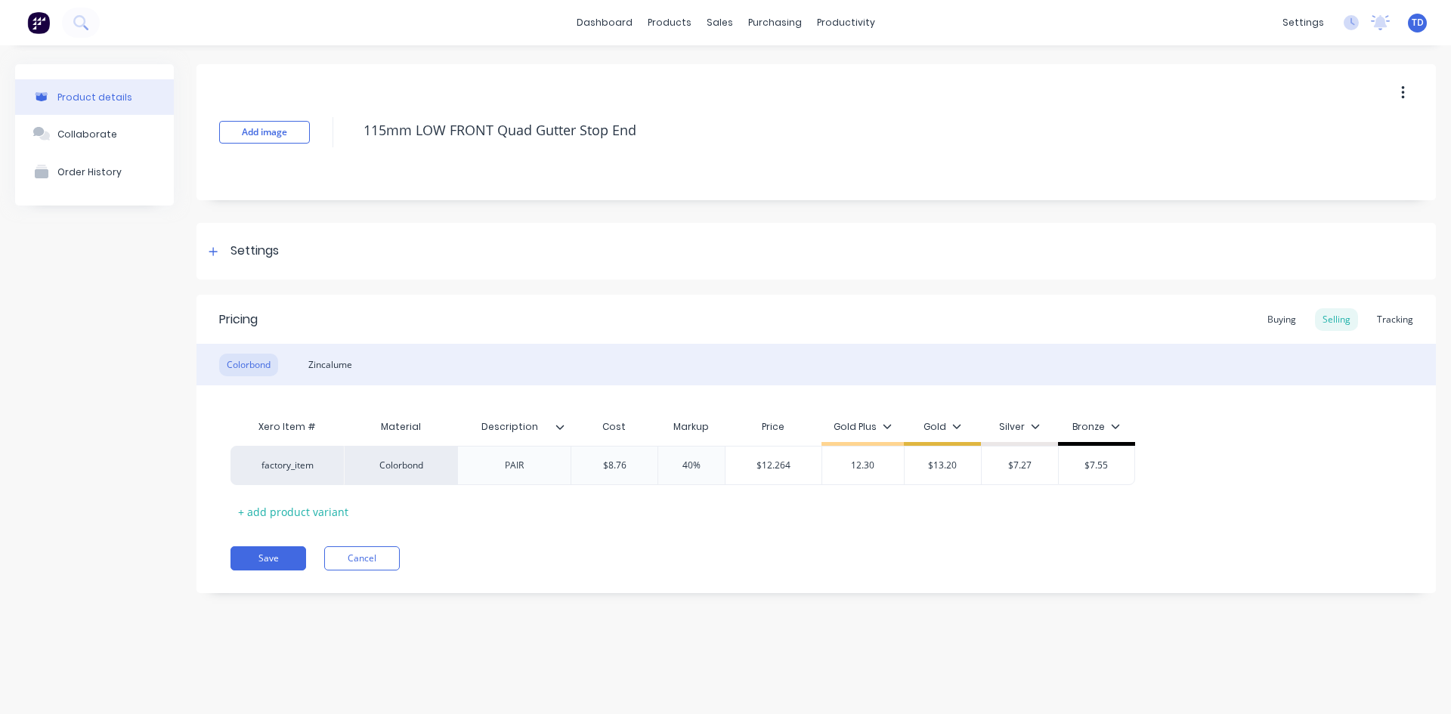
type input "12.30"
type input "14.10"
type input "$7.55"
type input "$14.10"
type input "15.00"
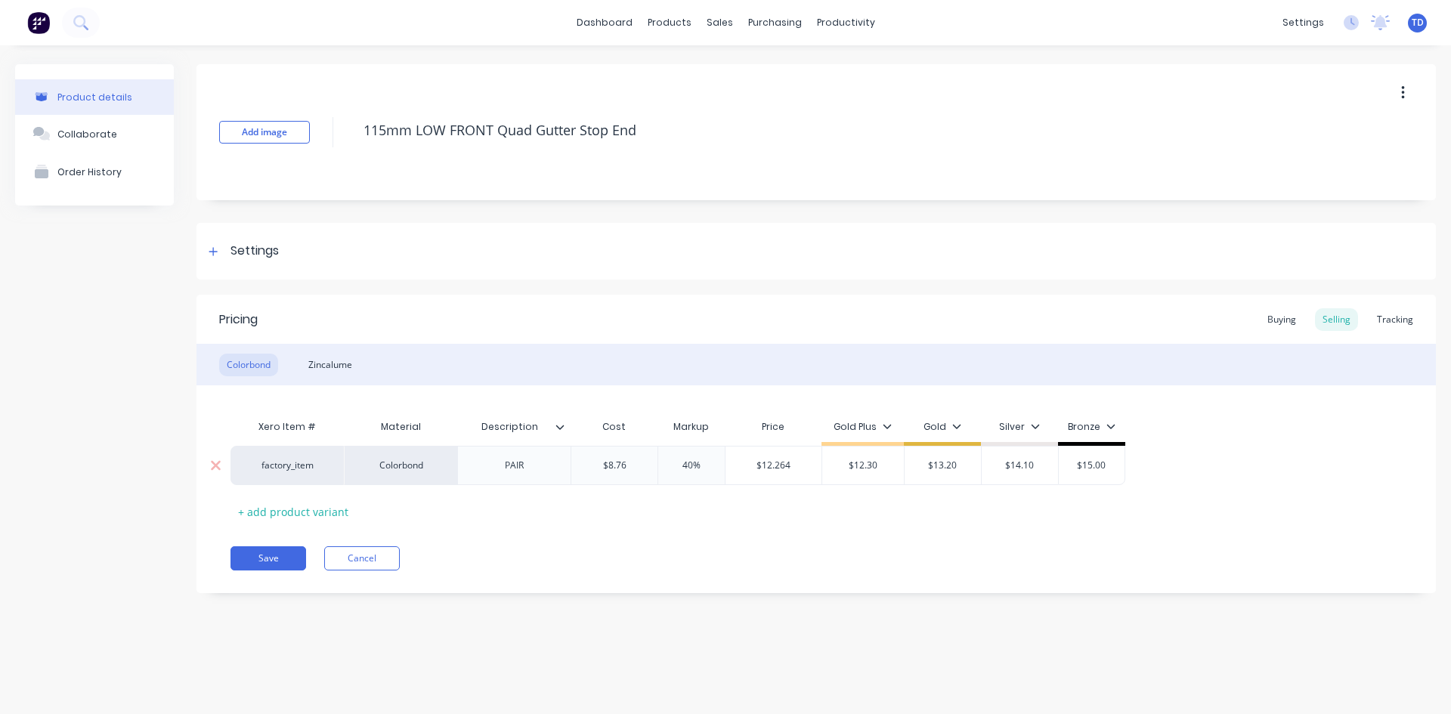
click at [791, 468] on input "$12.264" at bounding box center [774, 466] width 96 height 14
type input "12.3"
type input "$12.30"
click at [791, 468] on input "$12.30" at bounding box center [774, 466] width 86 height 14
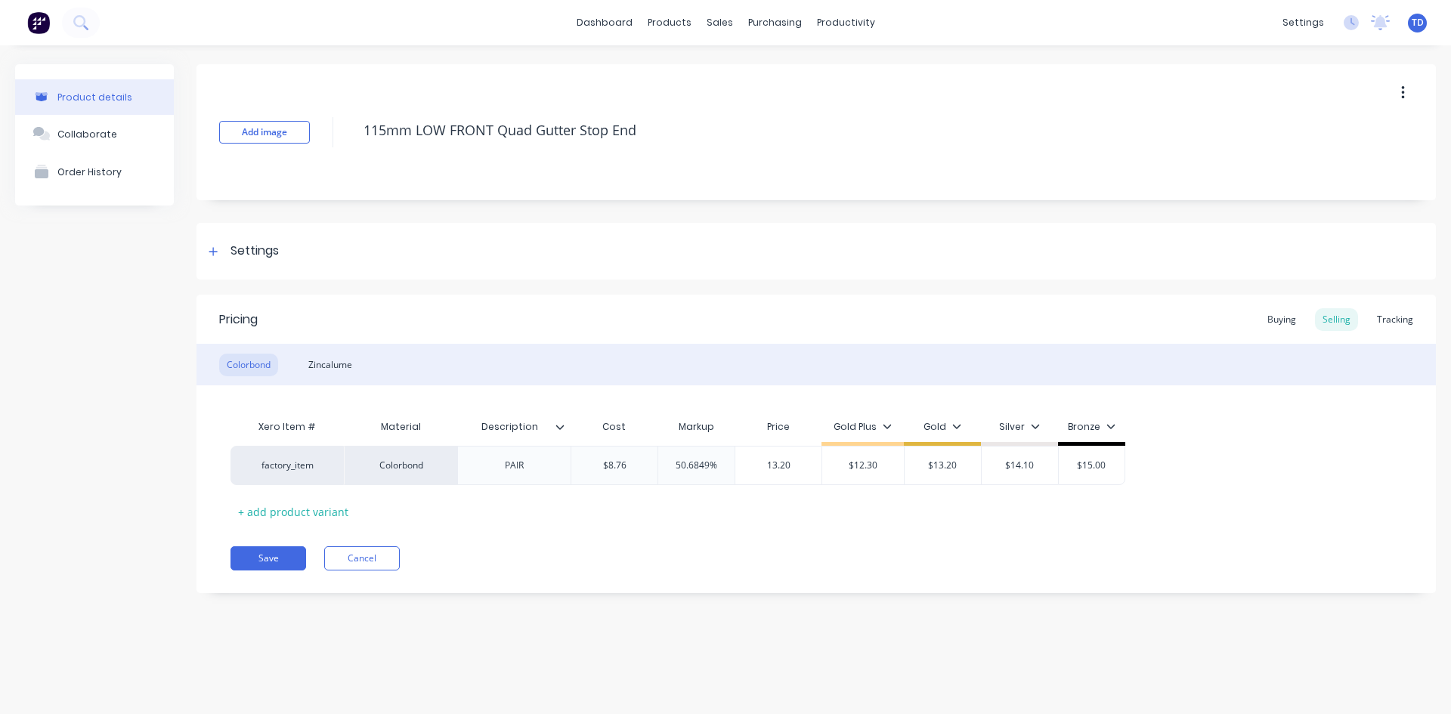
type input "13.20"
click at [345, 370] on div "Zincalume" at bounding box center [330, 365] width 59 height 23
type input "$12.48"
click at [965, 469] on input "$12.48" at bounding box center [950, 466] width 82 height 14
type input "$11.87"
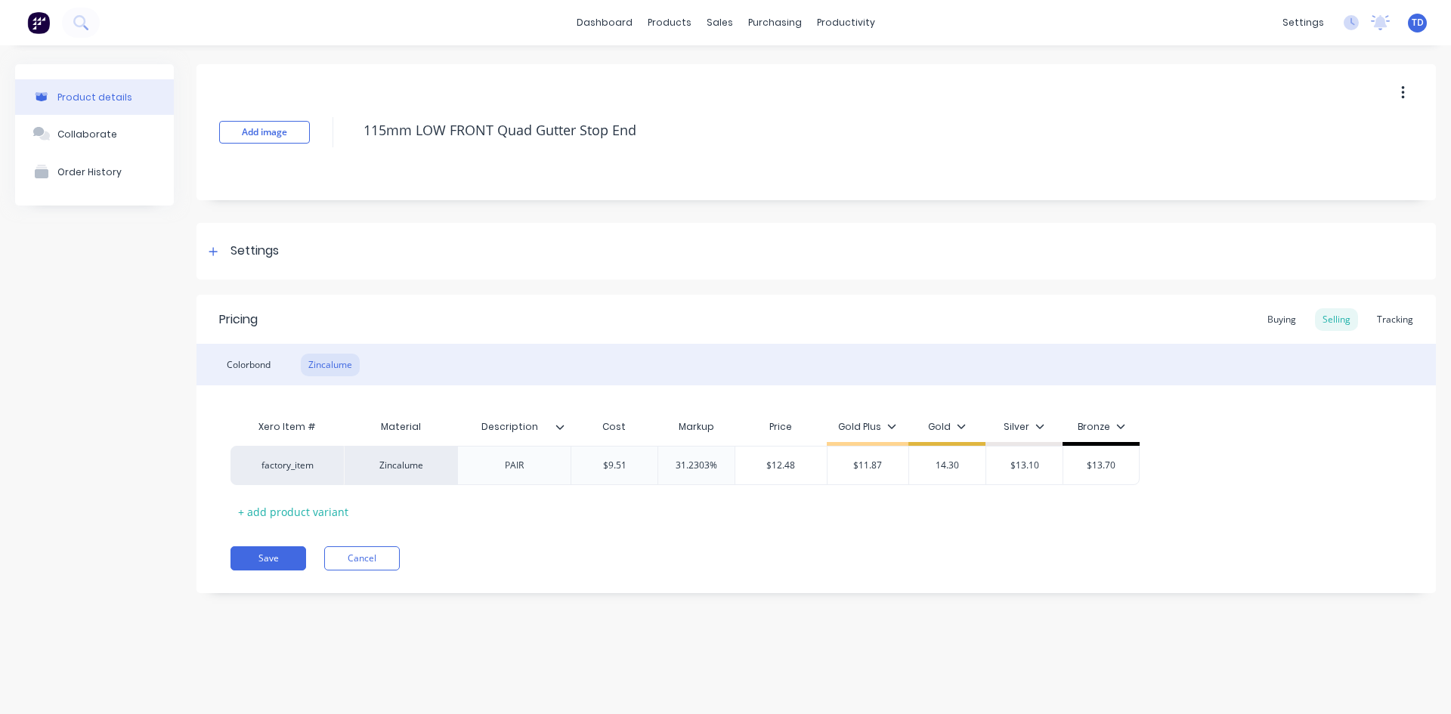
type input "14.30"
type input "$13.10"
type input "$14.30"
type input "$12.48"
type input "31.2303%"
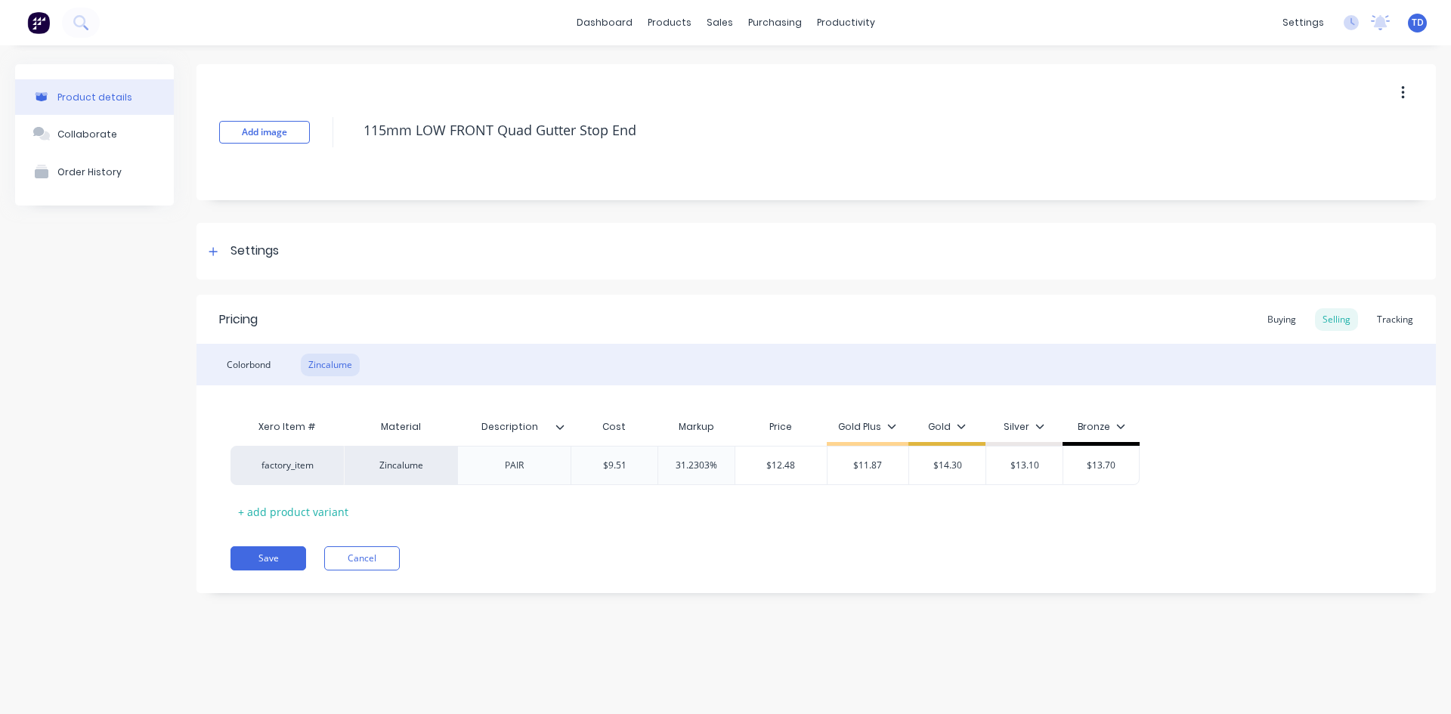
type input "$9.51"
type input "40"
type input "$13.314"
type input "40%"
type input "13.40"
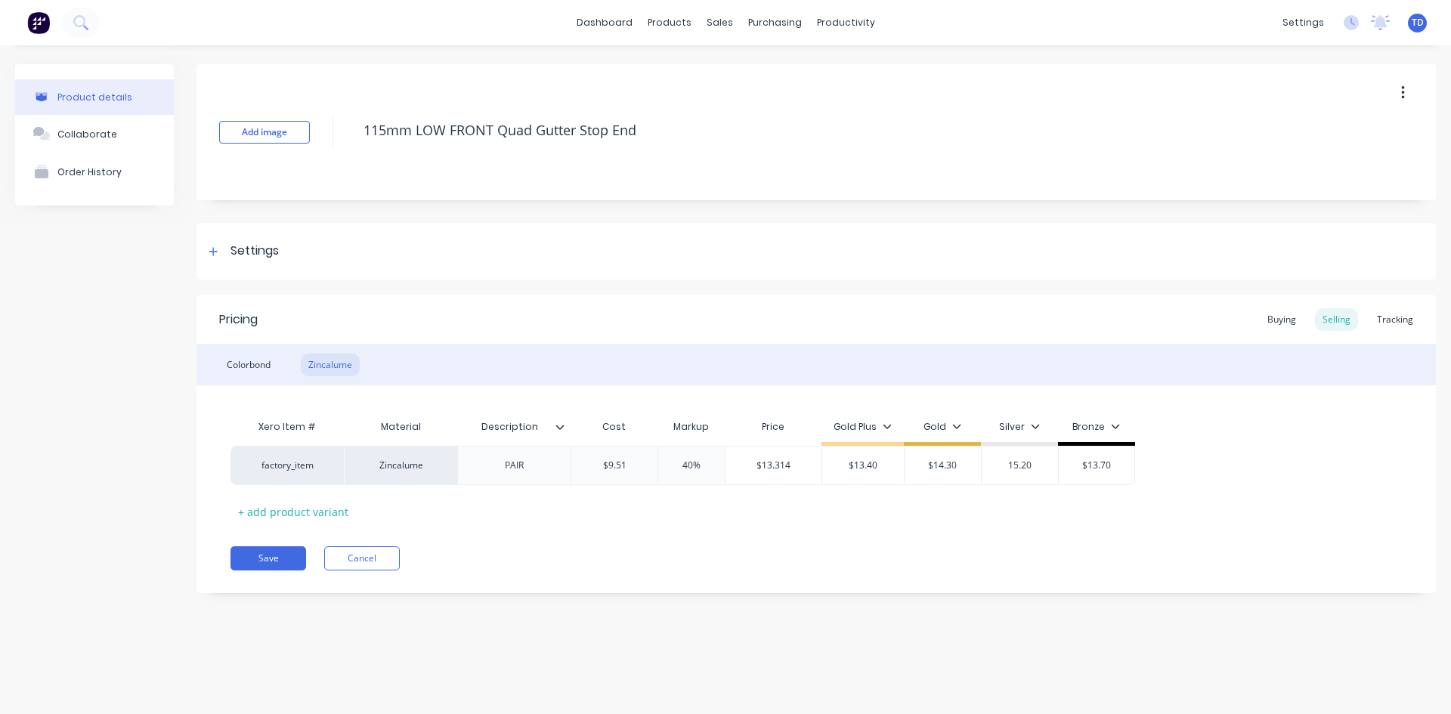
type input "15.20"
type input "$13.70"
type input "$15.20"
type input "16.10"
click at [1047, 470] on input "$15.20" at bounding box center [1020, 466] width 76 height 14
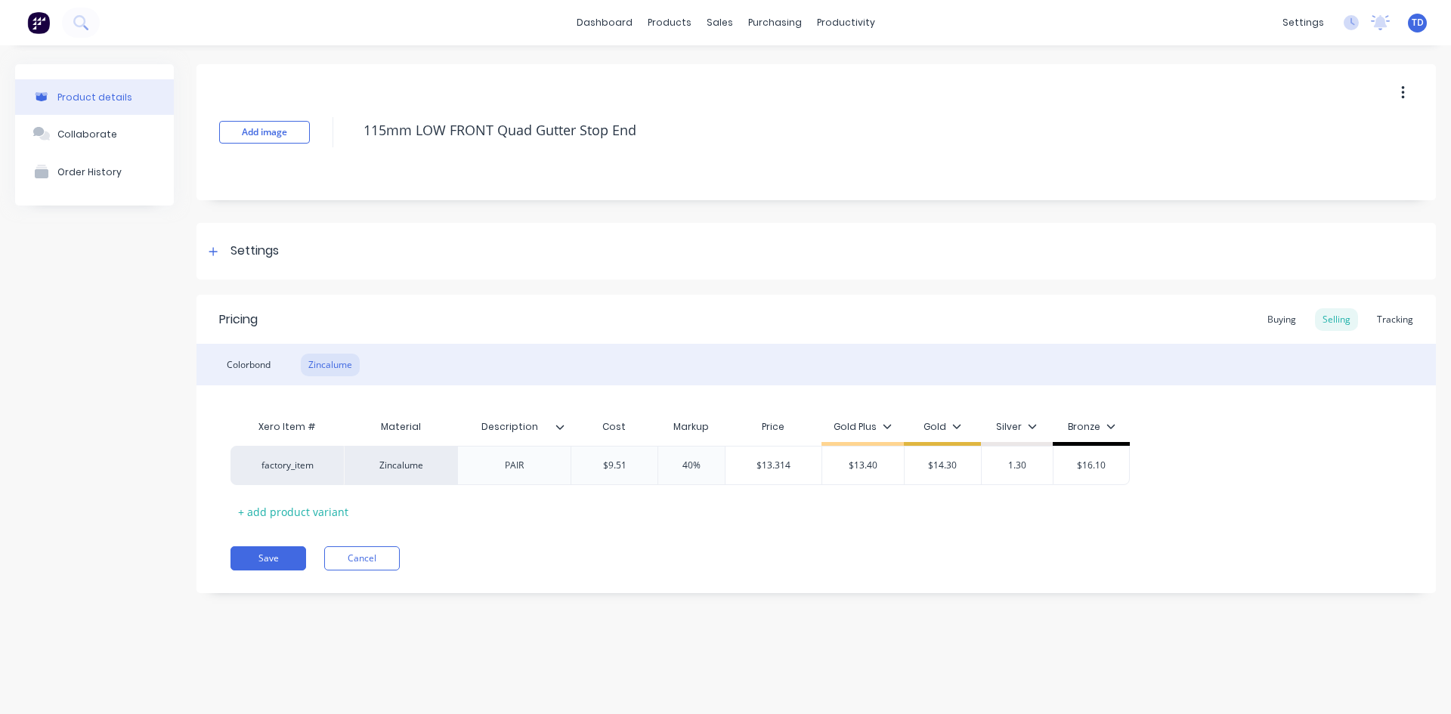
type input "1.30"
type input "$16.10"
type input "$1.30"
type input "16.20"
click at [795, 460] on input "$13.314" at bounding box center [774, 466] width 96 height 14
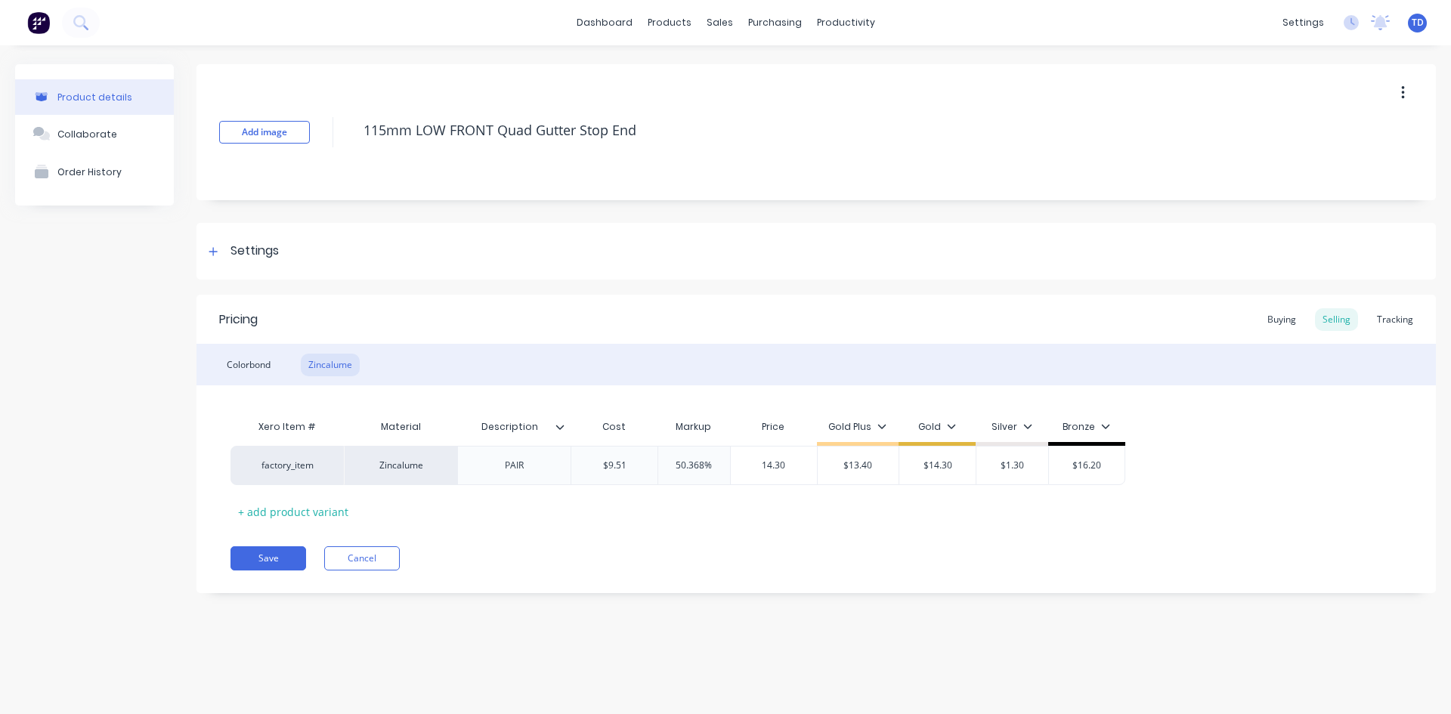
type input "14.30"
type input "$13.40"
click at [260, 558] on button "Save" at bounding box center [269, 559] width 76 height 24
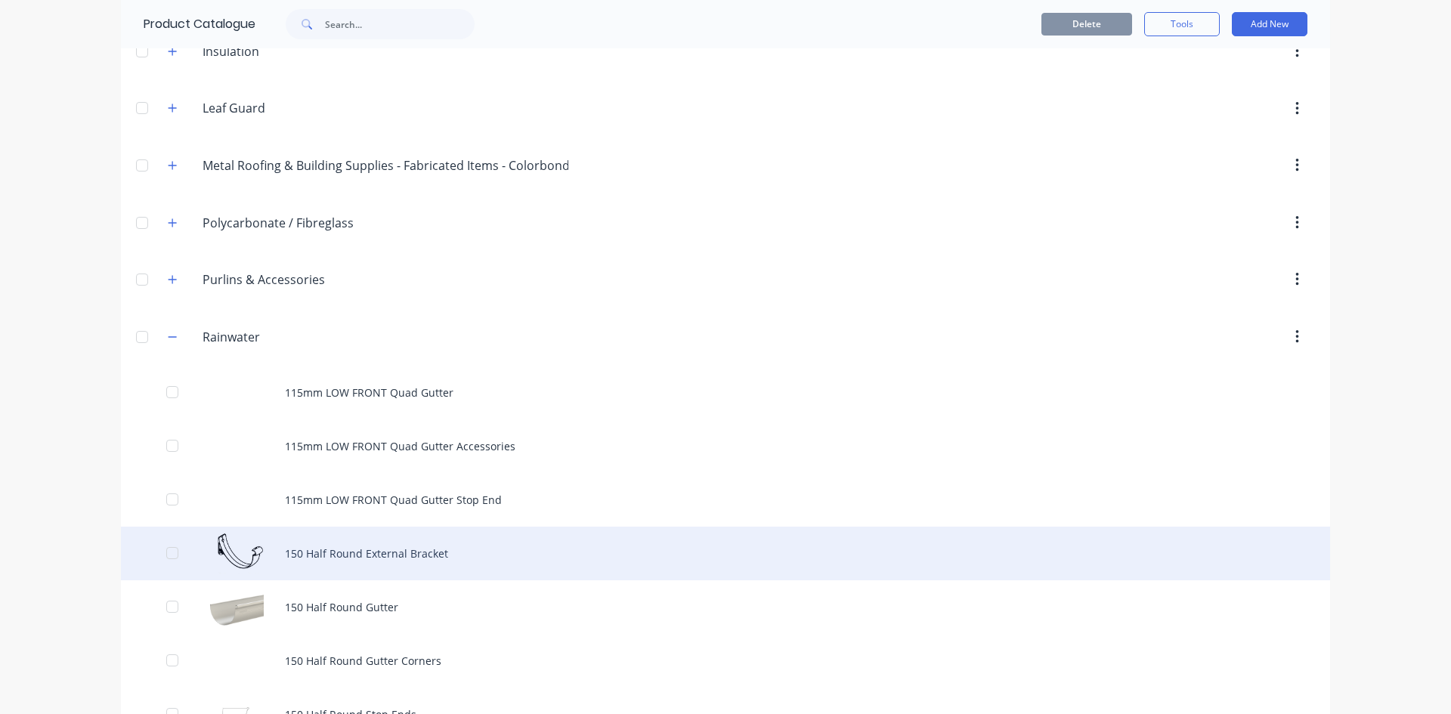
scroll to position [605, 0]
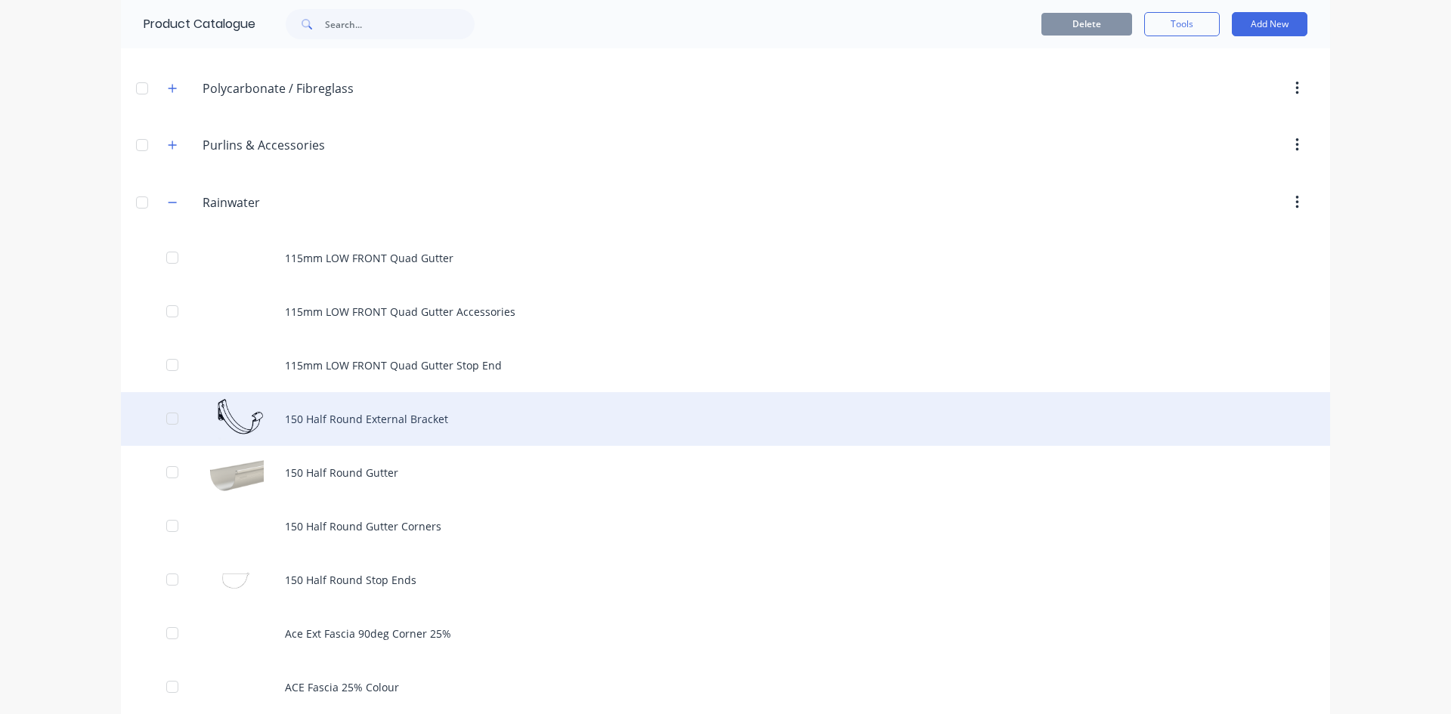
click at [355, 419] on div "150 Half Round External Bracket" at bounding box center [725, 419] width 1209 height 54
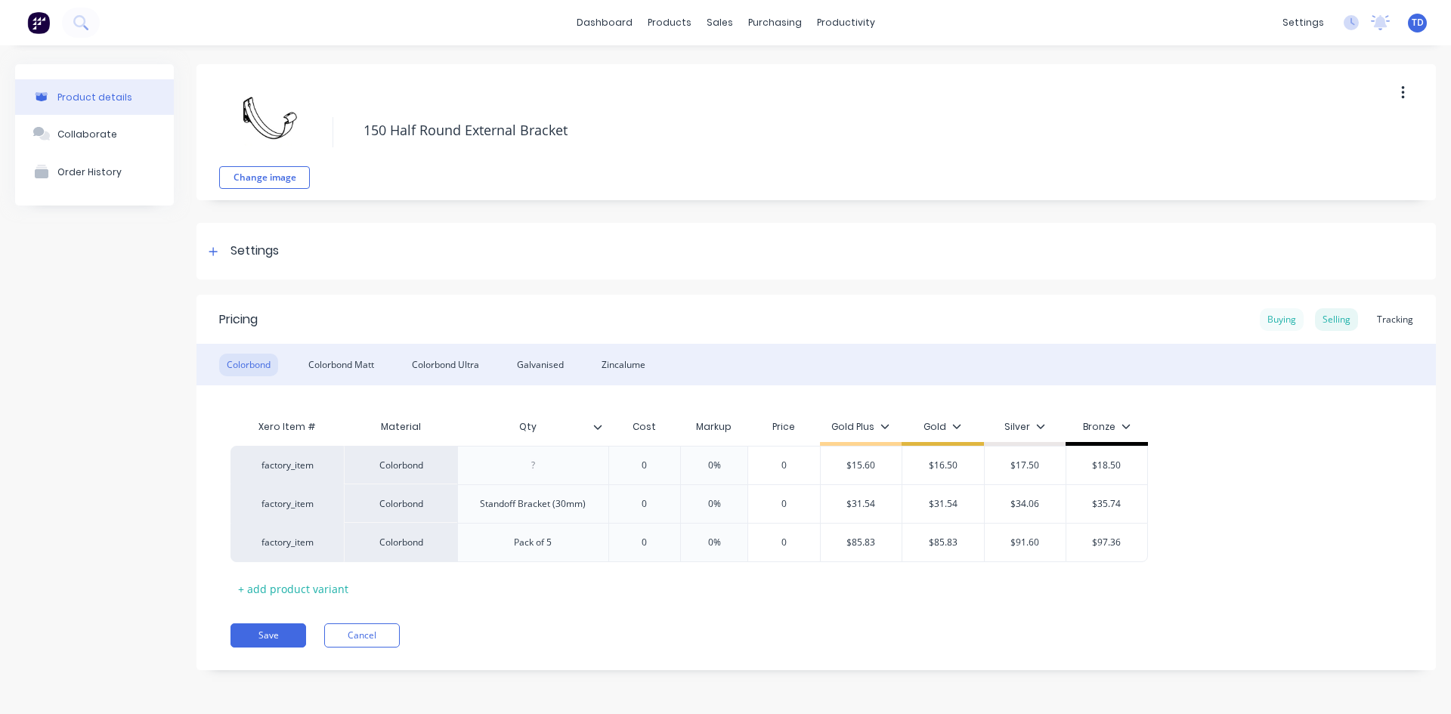
click at [1272, 319] on div "Buying" at bounding box center [1282, 319] width 44 height 23
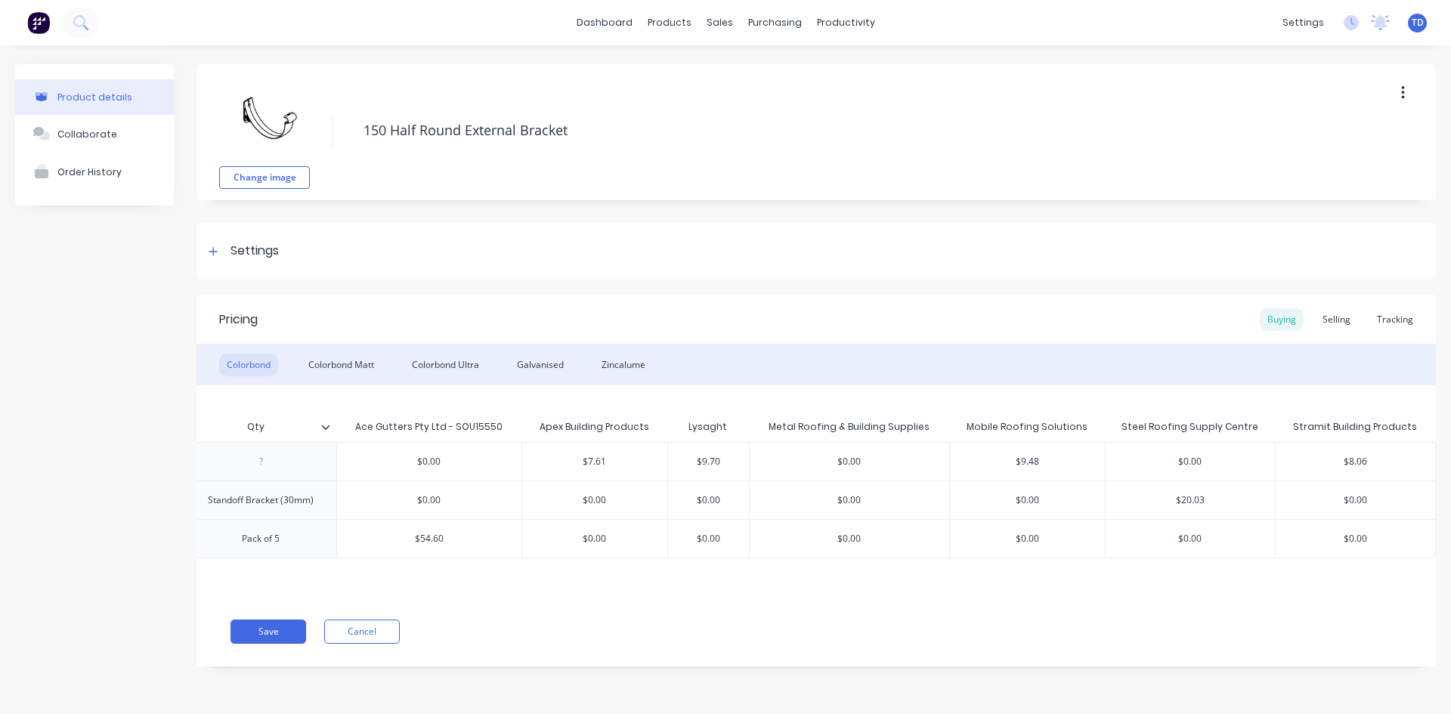
scroll to position [0, 240]
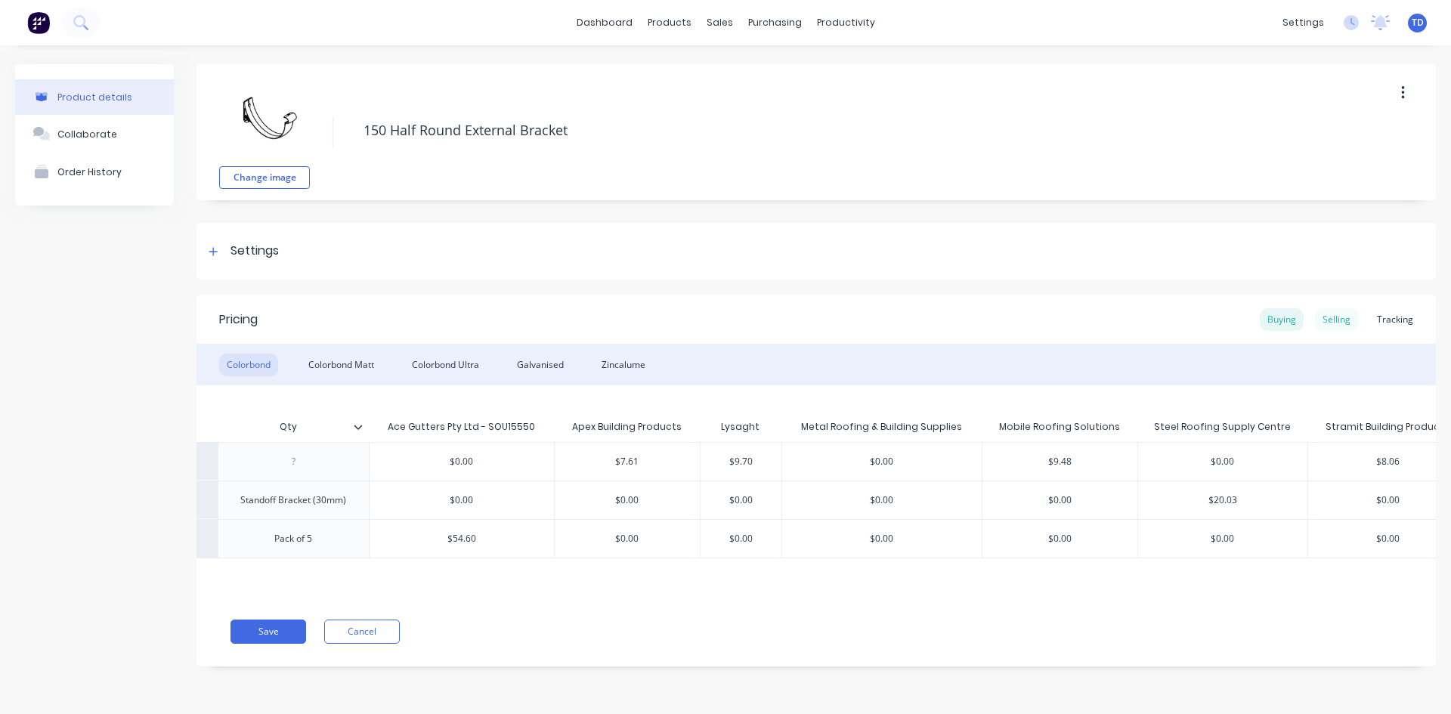
click at [1337, 322] on div "Selling" at bounding box center [1336, 319] width 43 height 23
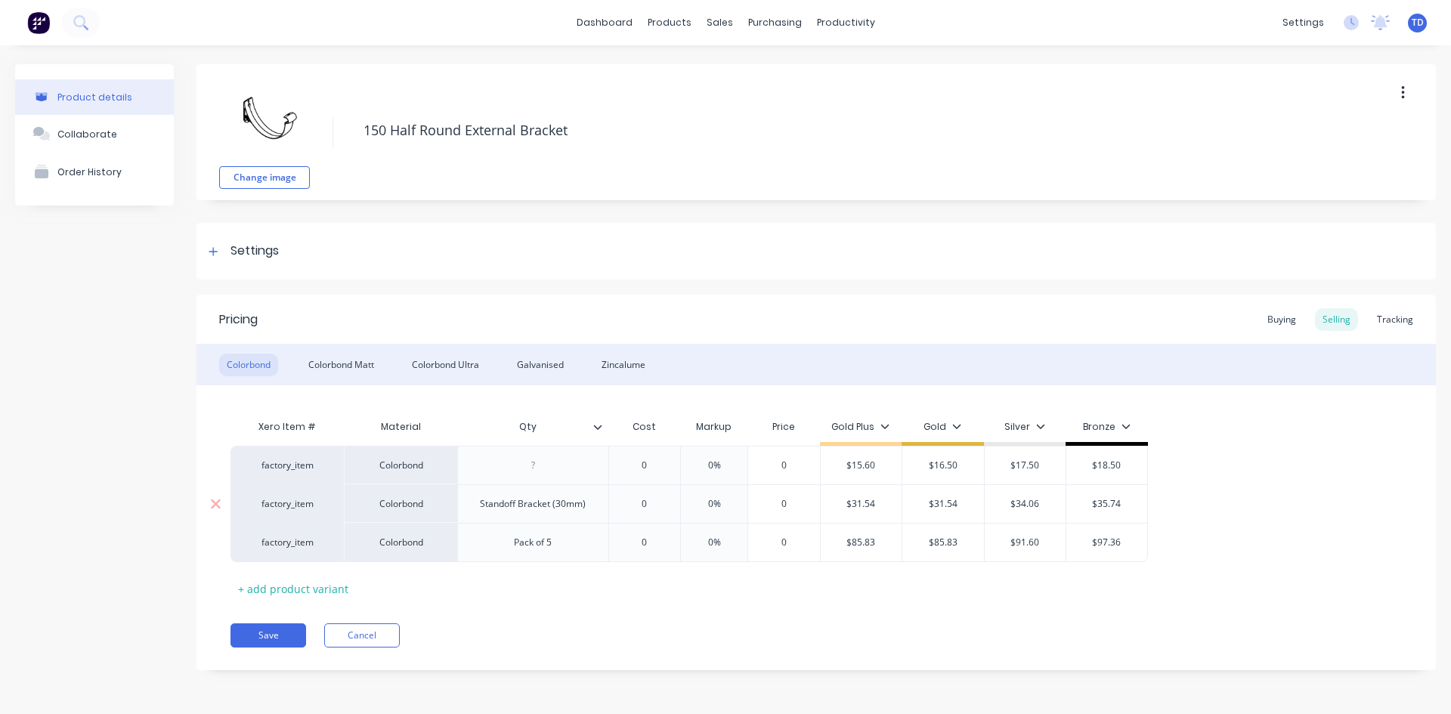
click at [660, 506] on input "0" at bounding box center [645, 504] width 76 height 14
type input "20.03"
type input "0%"
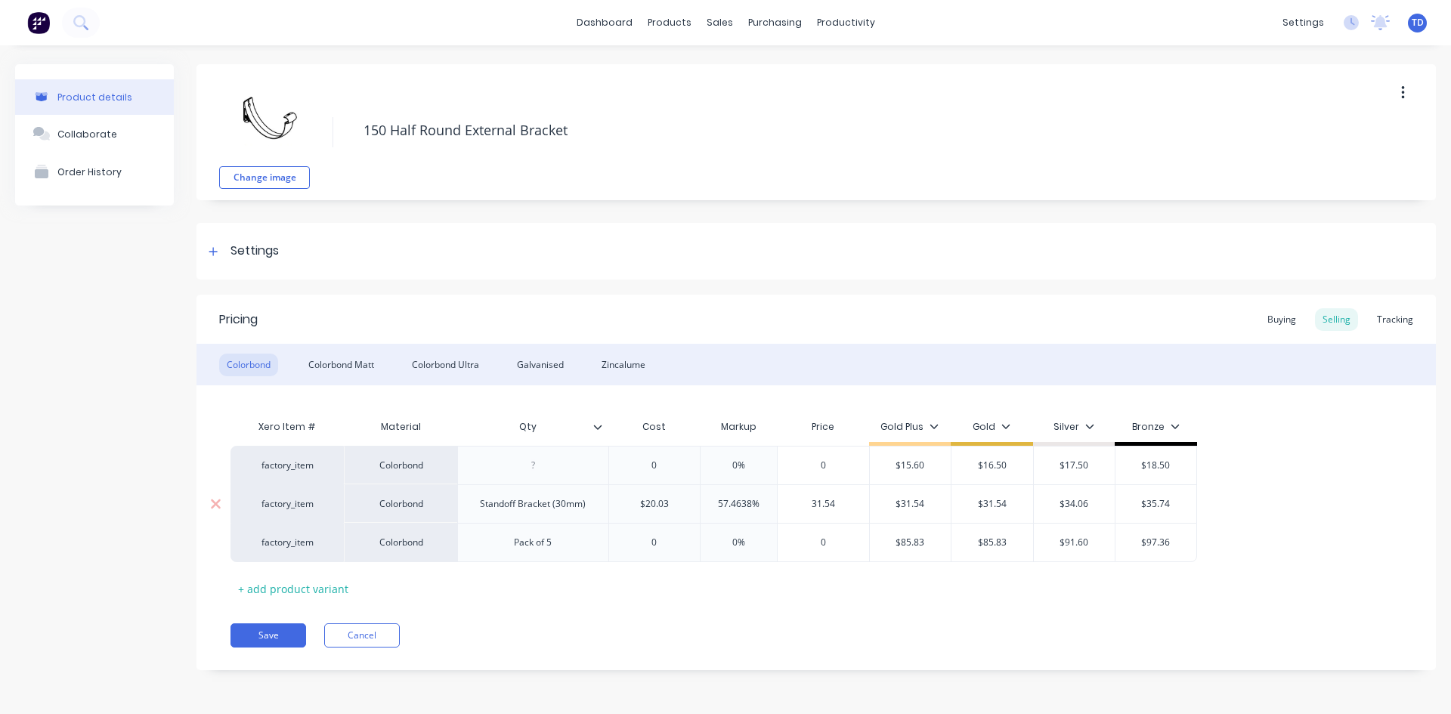
type input "31.54"
type input "$31.54"
click at [588, 587] on div "Xero Item # Material Qty Cost Markup Price Gold Plus Gold Silver Bronze factory…" at bounding box center [817, 506] width 1172 height 189
click at [1291, 314] on div "Buying" at bounding box center [1282, 319] width 44 height 23
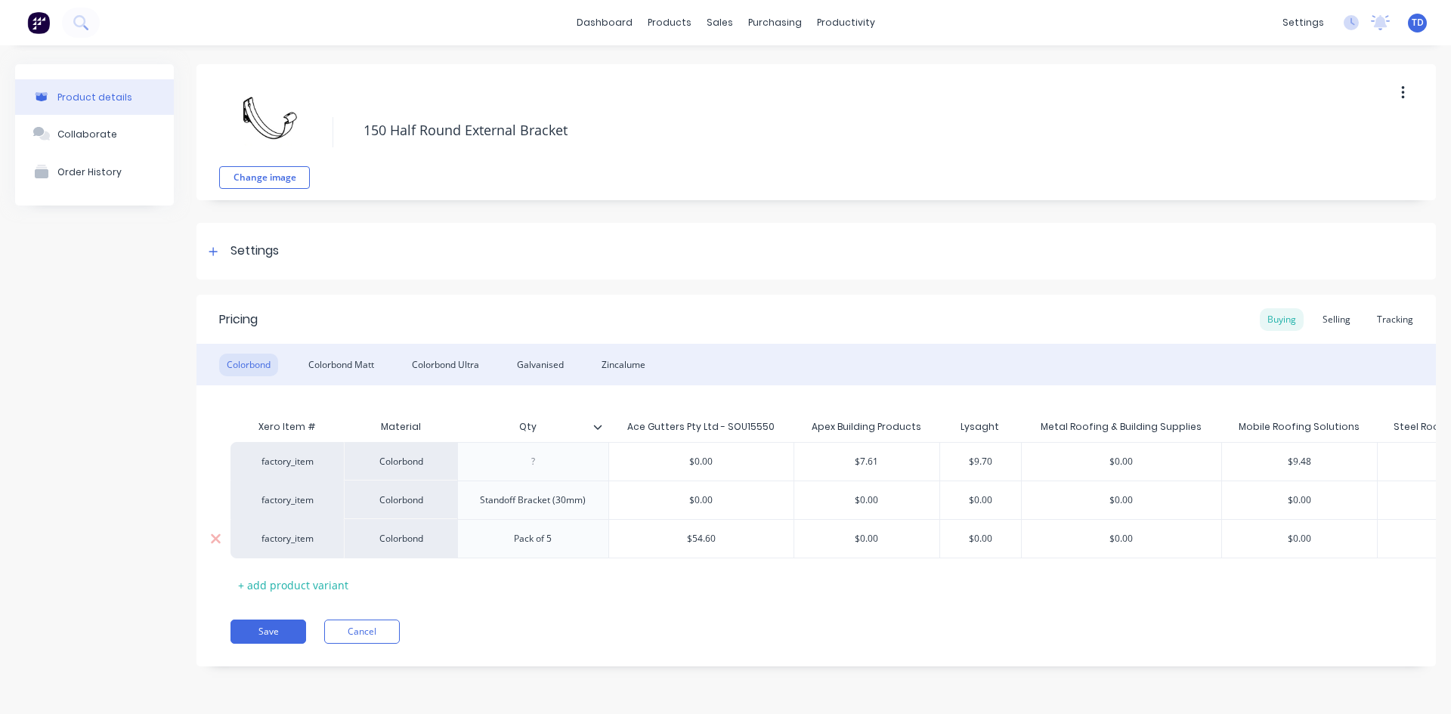
click at [747, 537] on input "$54.60" at bounding box center [701, 539] width 184 height 14
type input "57.23"
type input "$0.00"
click at [1329, 314] on div "Selling" at bounding box center [1336, 319] width 43 height 23
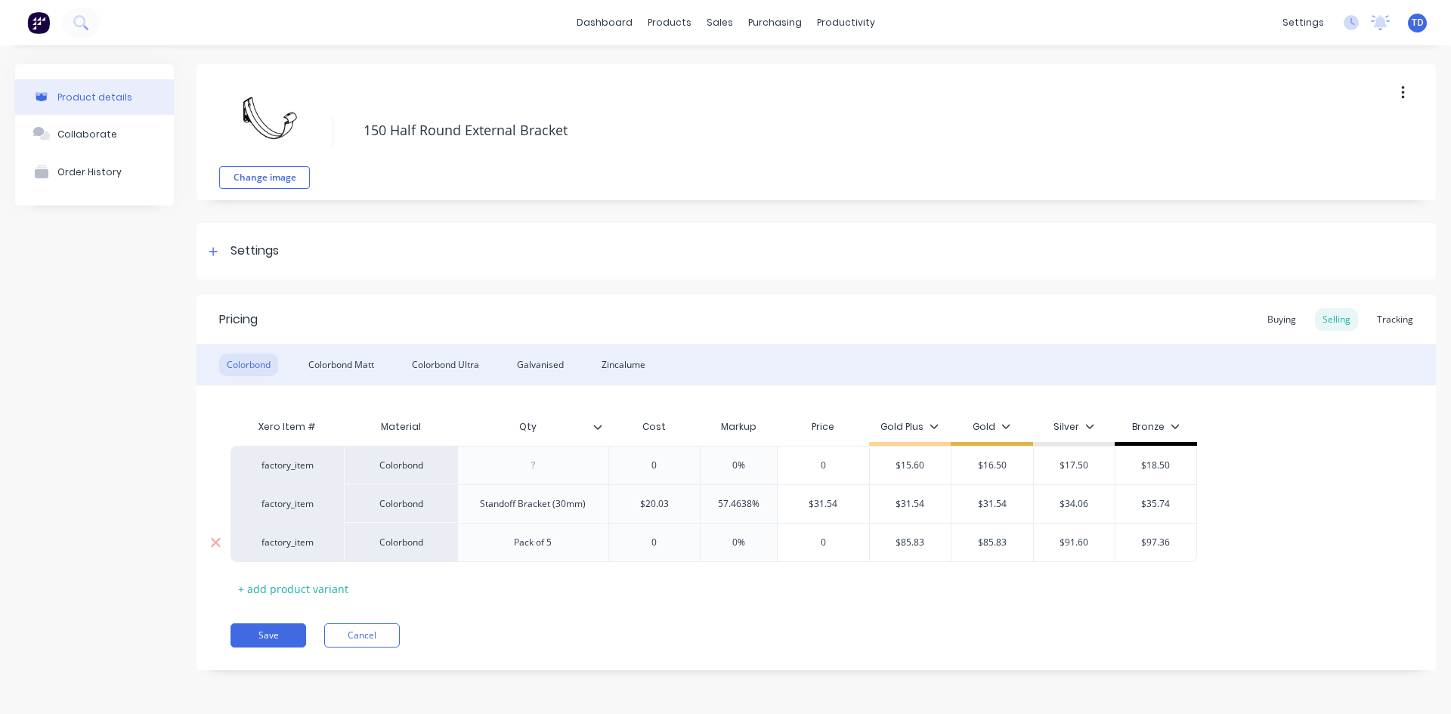
type input "0"
click at [672, 537] on input "0" at bounding box center [654, 543] width 91 height 14
type input "0%"
type input "0"
type input "$57.23"
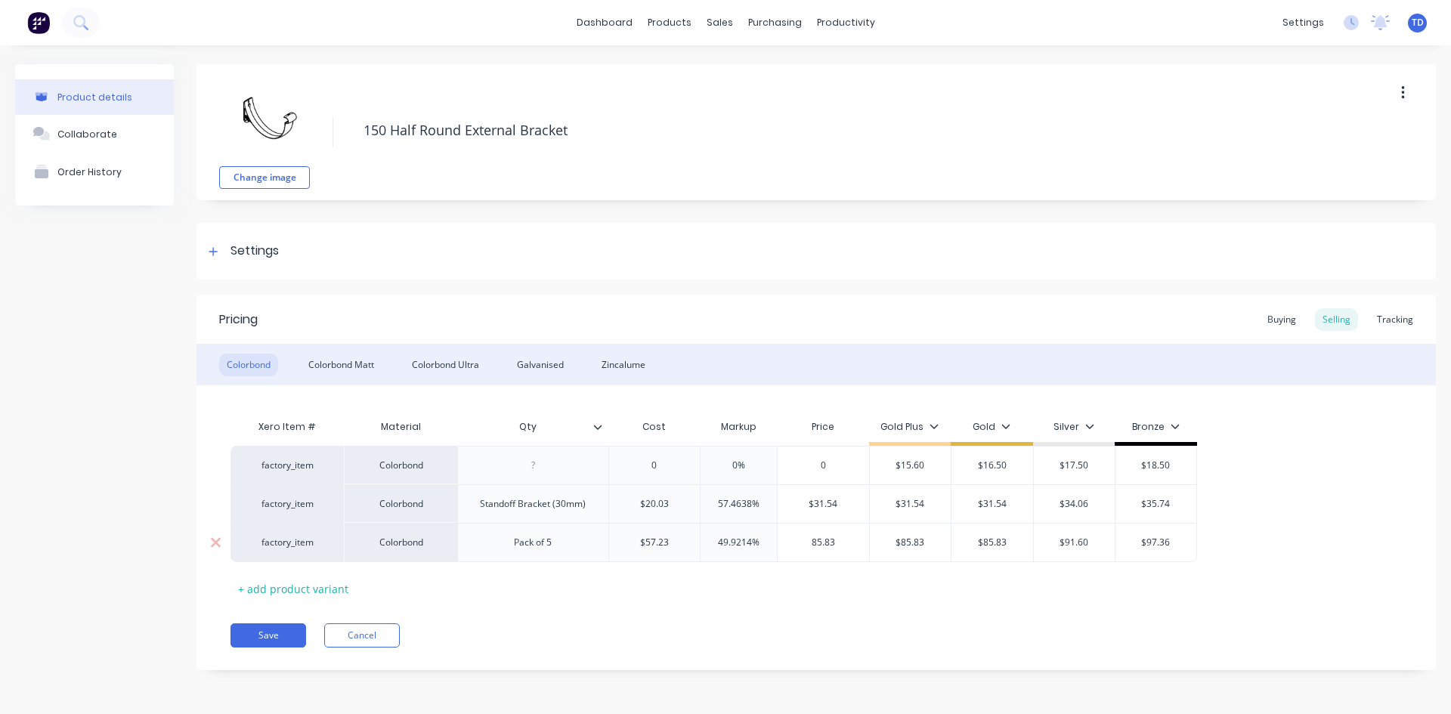
type input "85.83"
type input "$85.83"
click at [1279, 323] on div "Buying" at bounding box center [1282, 319] width 44 height 23
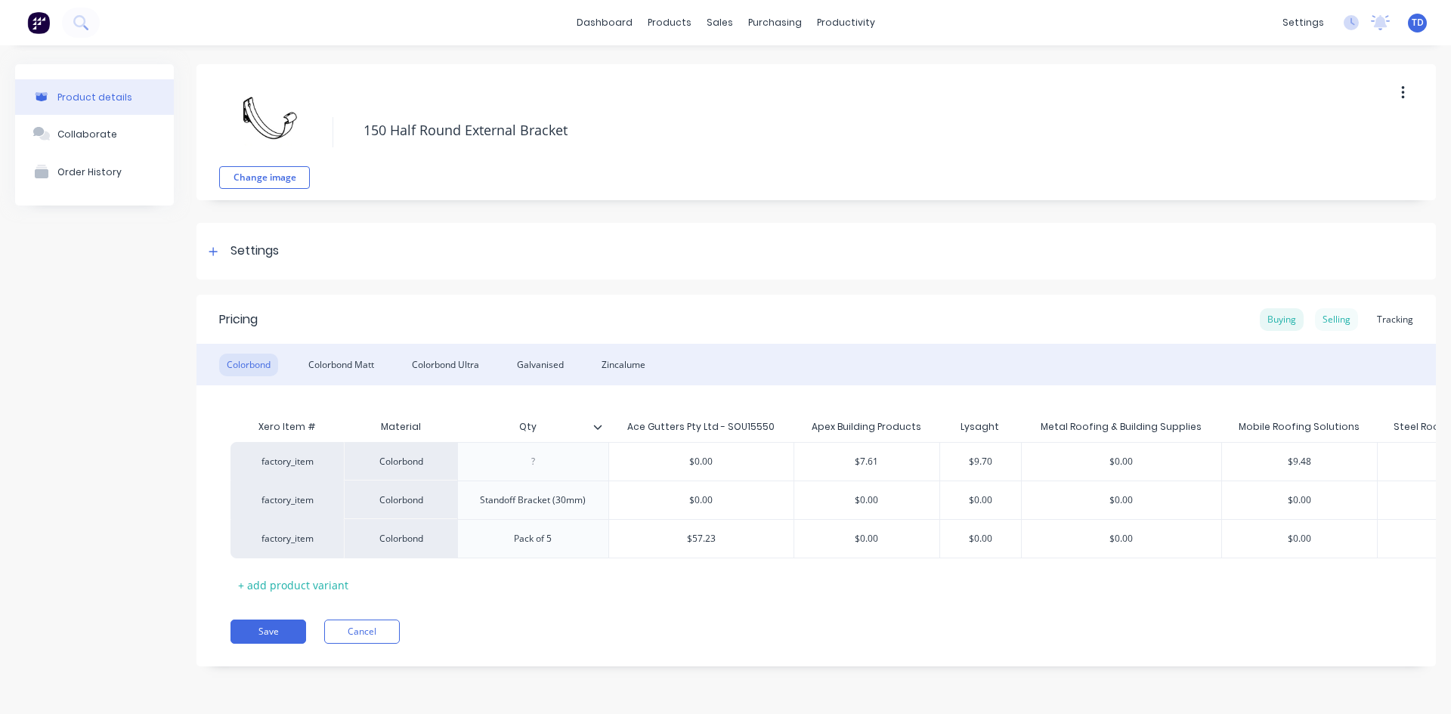
click at [1326, 324] on div "Selling" at bounding box center [1336, 319] width 43 height 23
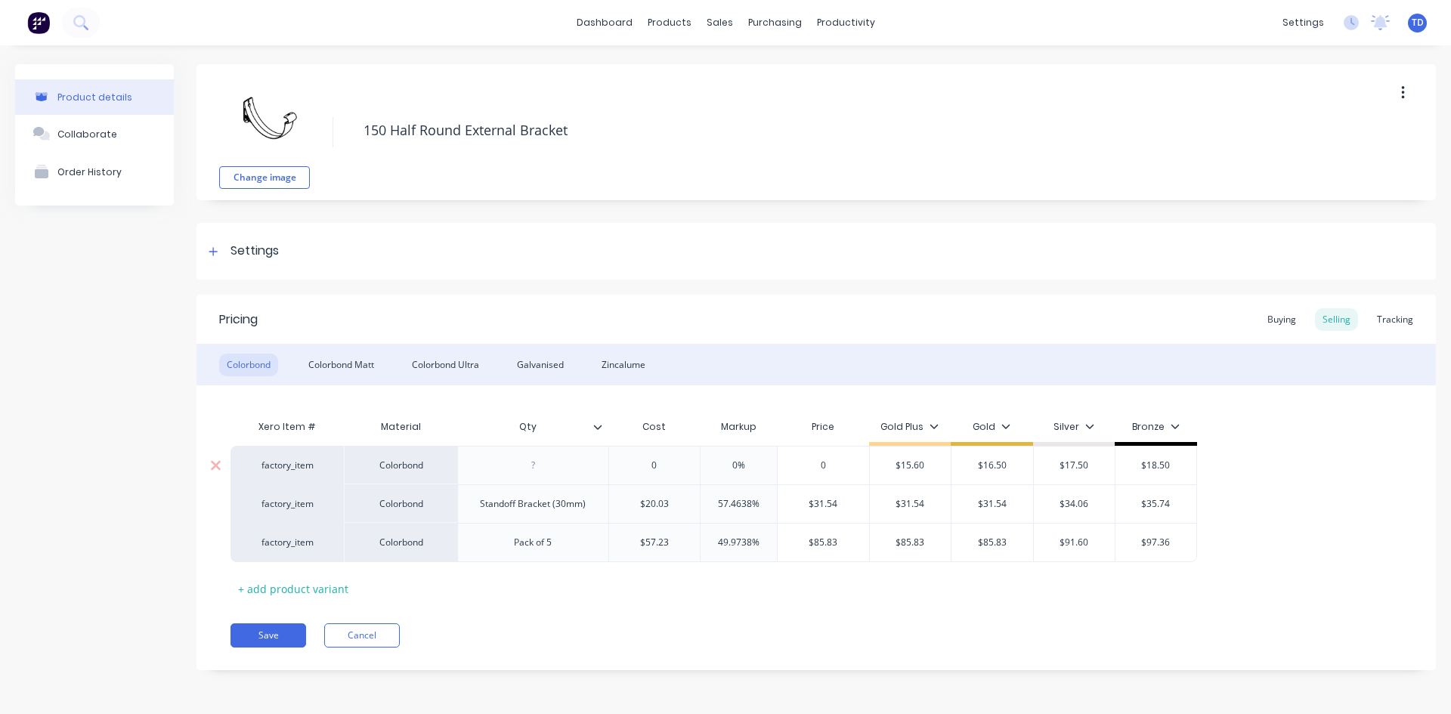
click at [662, 466] on input "0" at bounding box center [654, 466] width 91 height 14
type input "7.61"
type input "0%"
type input "16.50"
type input "$15.60"
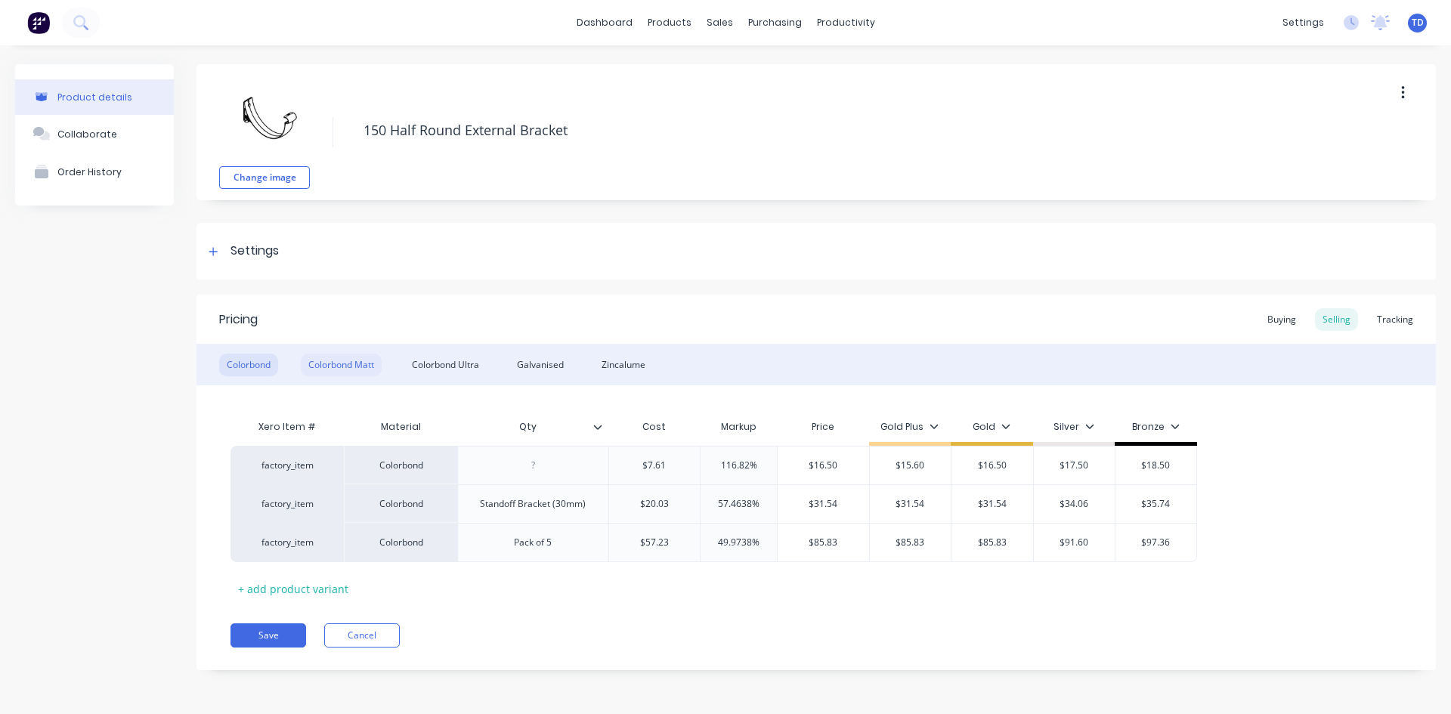
click at [328, 367] on div "Colorbond Matt" at bounding box center [341, 365] width 81 height 23
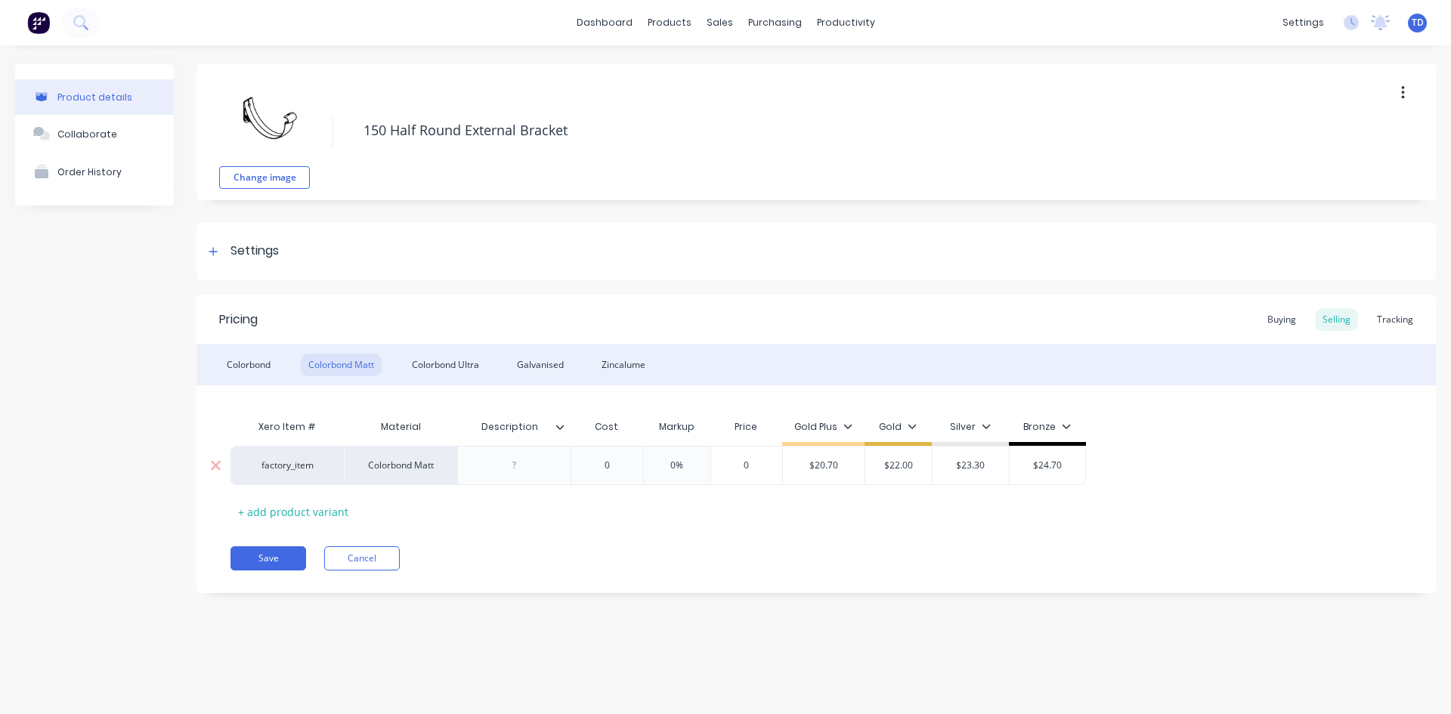
click at [623, 464] on input "0" at bounding box center [607, 466] width 76 height 14
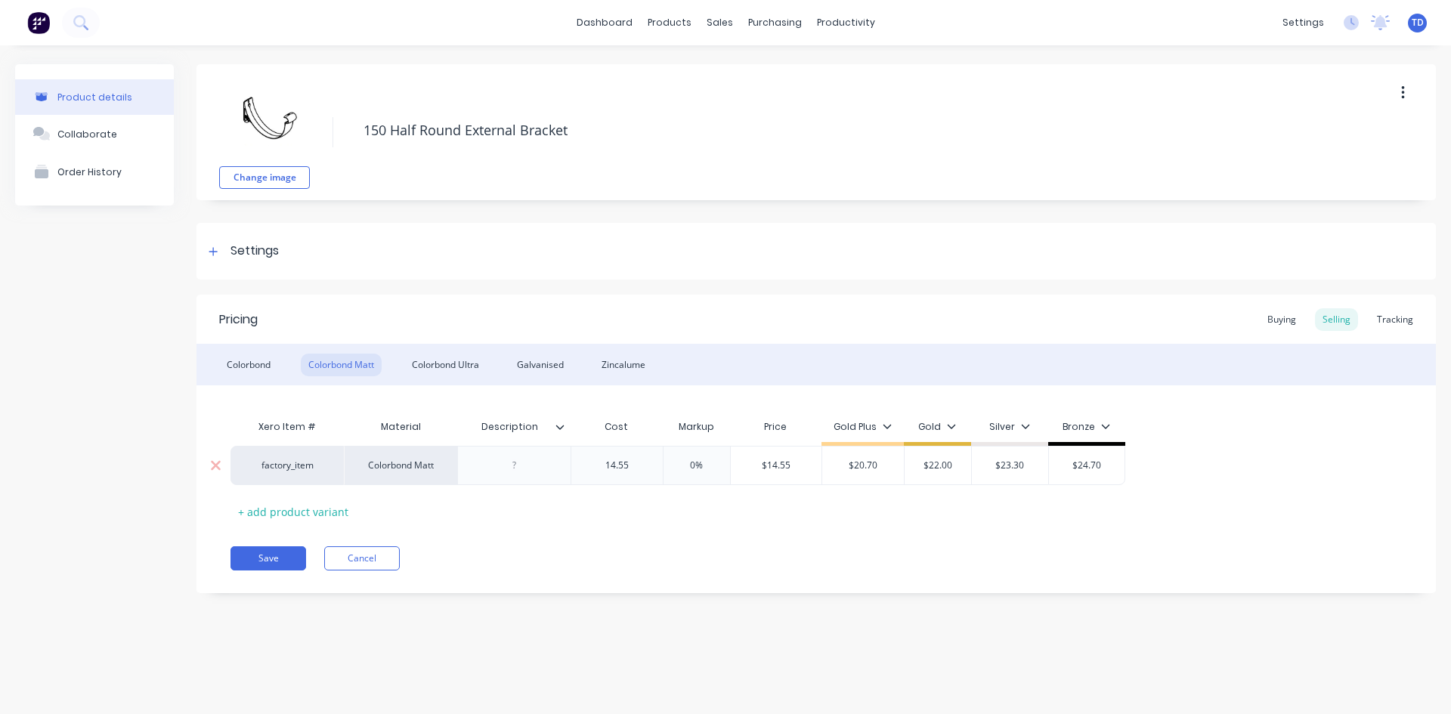
type input "14.55"
type input "22.0"
type input "$20.70"
type input "$22.00"
type input "$23.30"
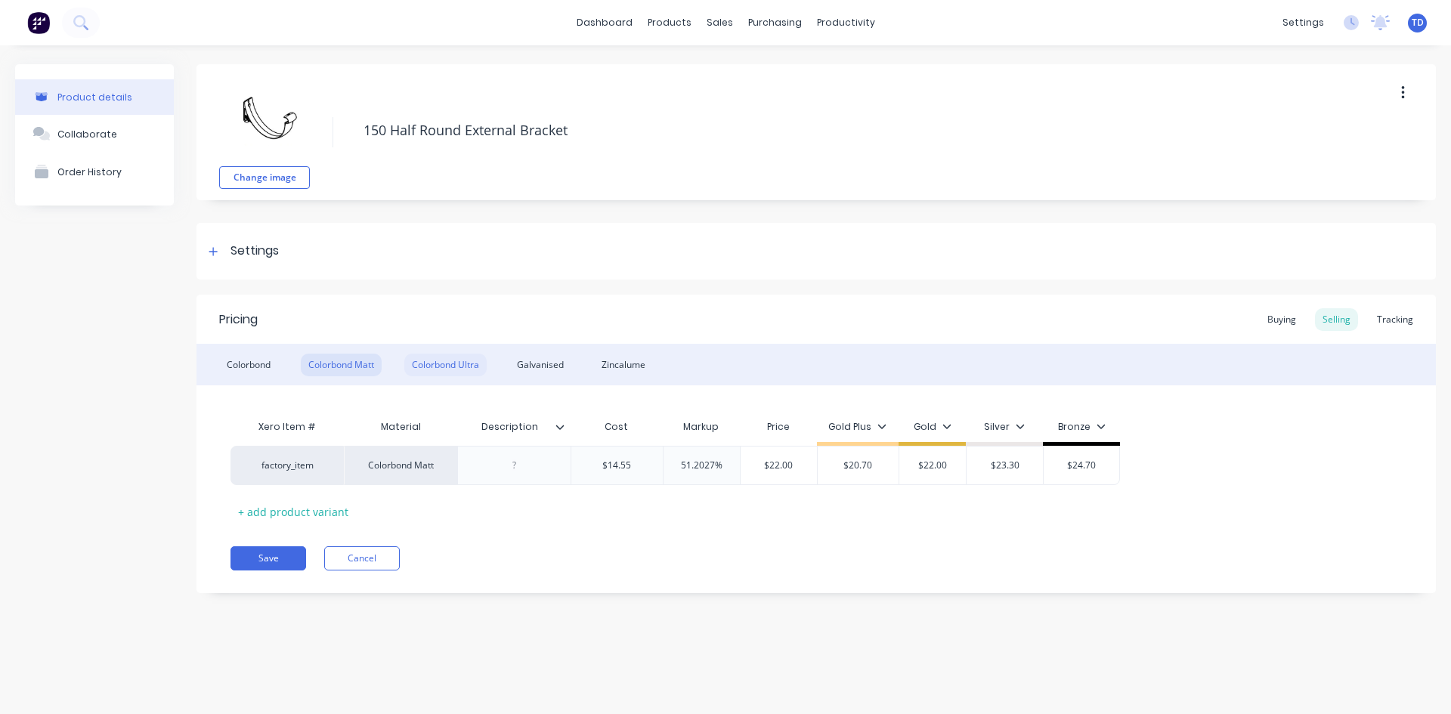
click at [443, 364] on div "Colorbond Ultra" at bounding box center [445, 365] width 82 height 23
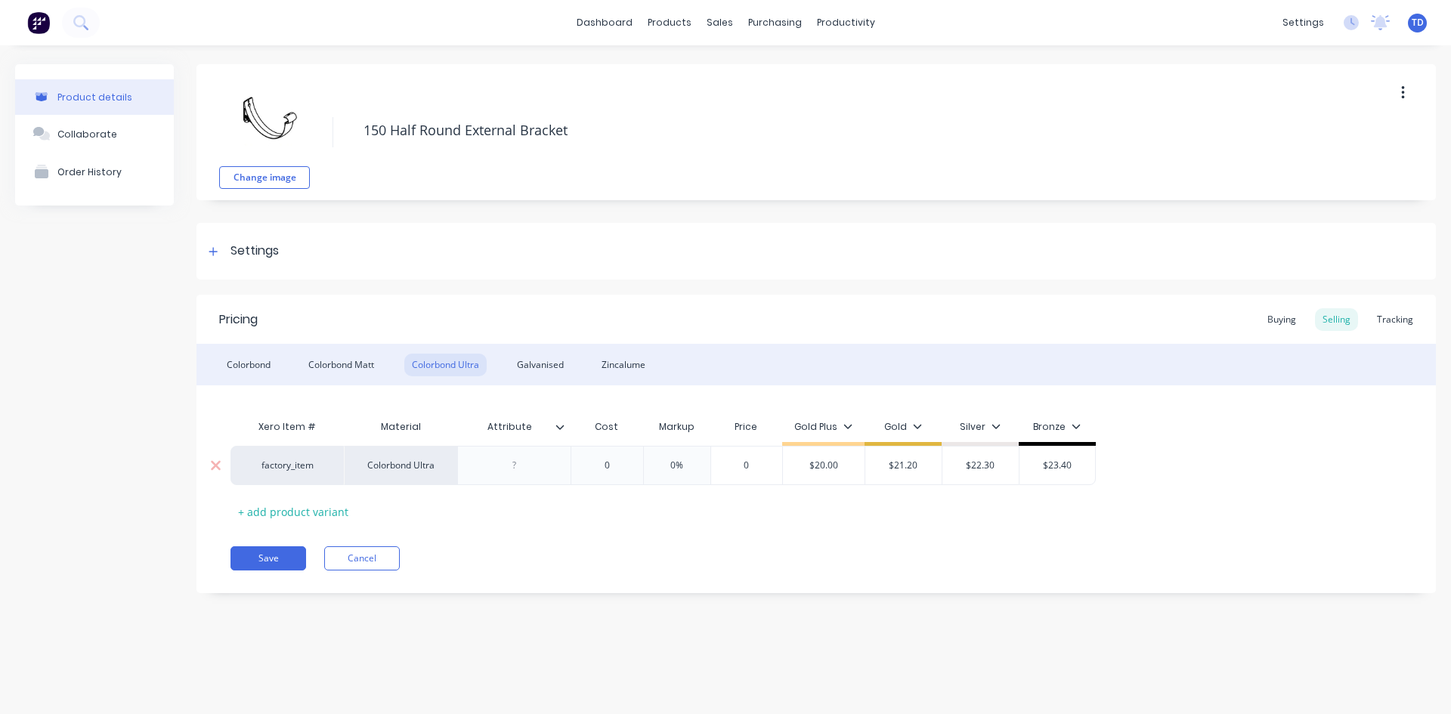
click at [633, 464] on input "0" at bounding box center [607, 466] width 76 height 14
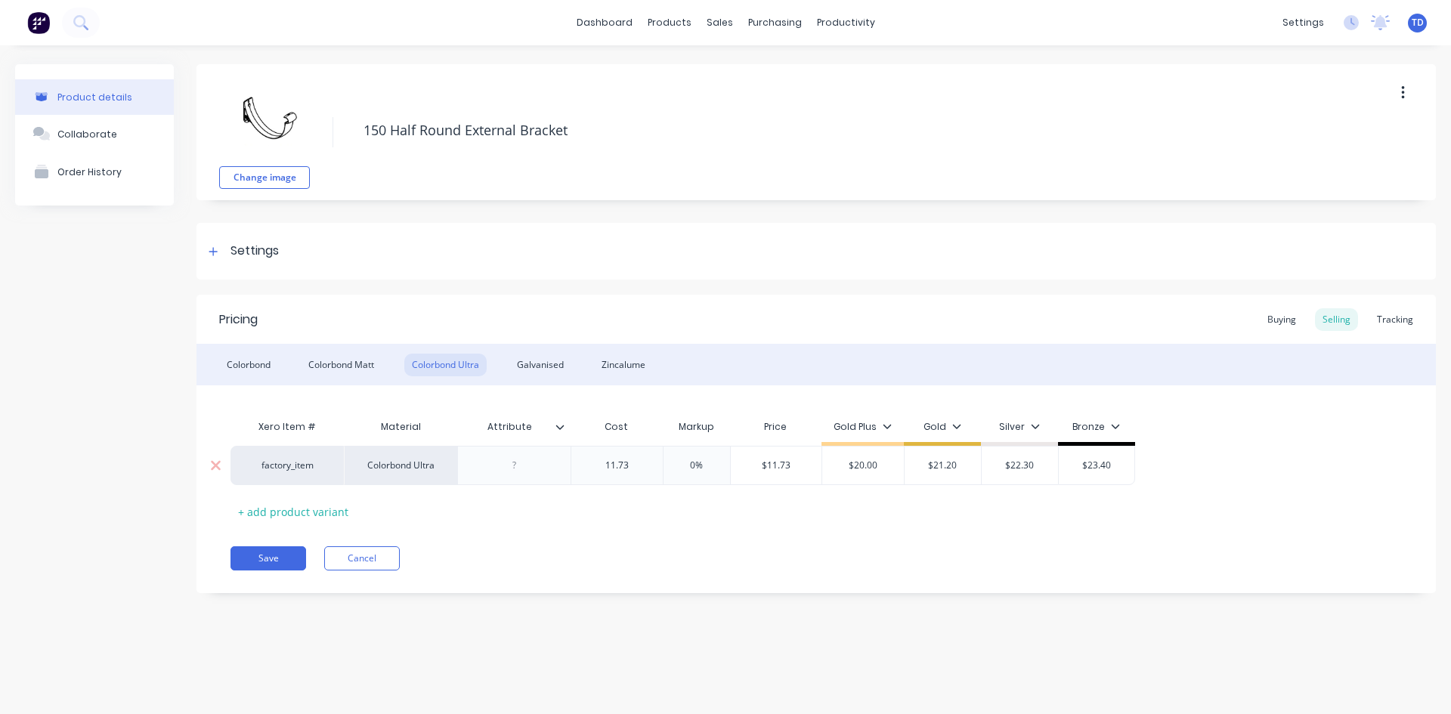
type input "11.73"
type input "$11.73"
type input "$20.00"
type input "21.20"
click at [534, 364] on div "Galvanised" at bounding box center [540, 365] width 62 height 23
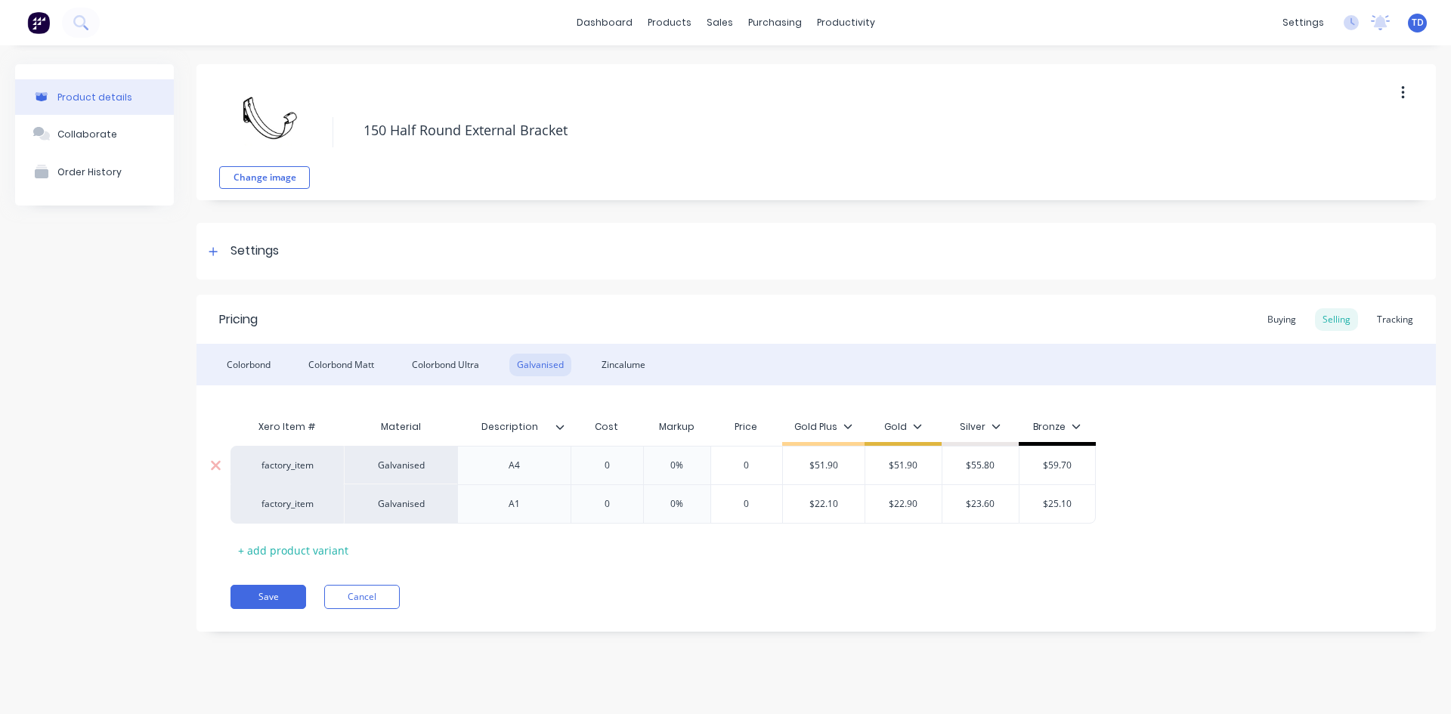
click at [432, 468] on div "Galvanised" at bounding box center [400, 465] width 113 height 39
click at [431, 469] on div "Galvanised" at bounding box center [400, 465] width 113 height 39
click at [531, 472] on div "A4" at bounding box center [515, 466] width 76 height 20
click at [540, 477] on div "A4 (Cast)" at bounding box center [513, 465] width 113 height 39
click at [624, 466] on input "0" at bounding box center [607, 466] width 76 height 14
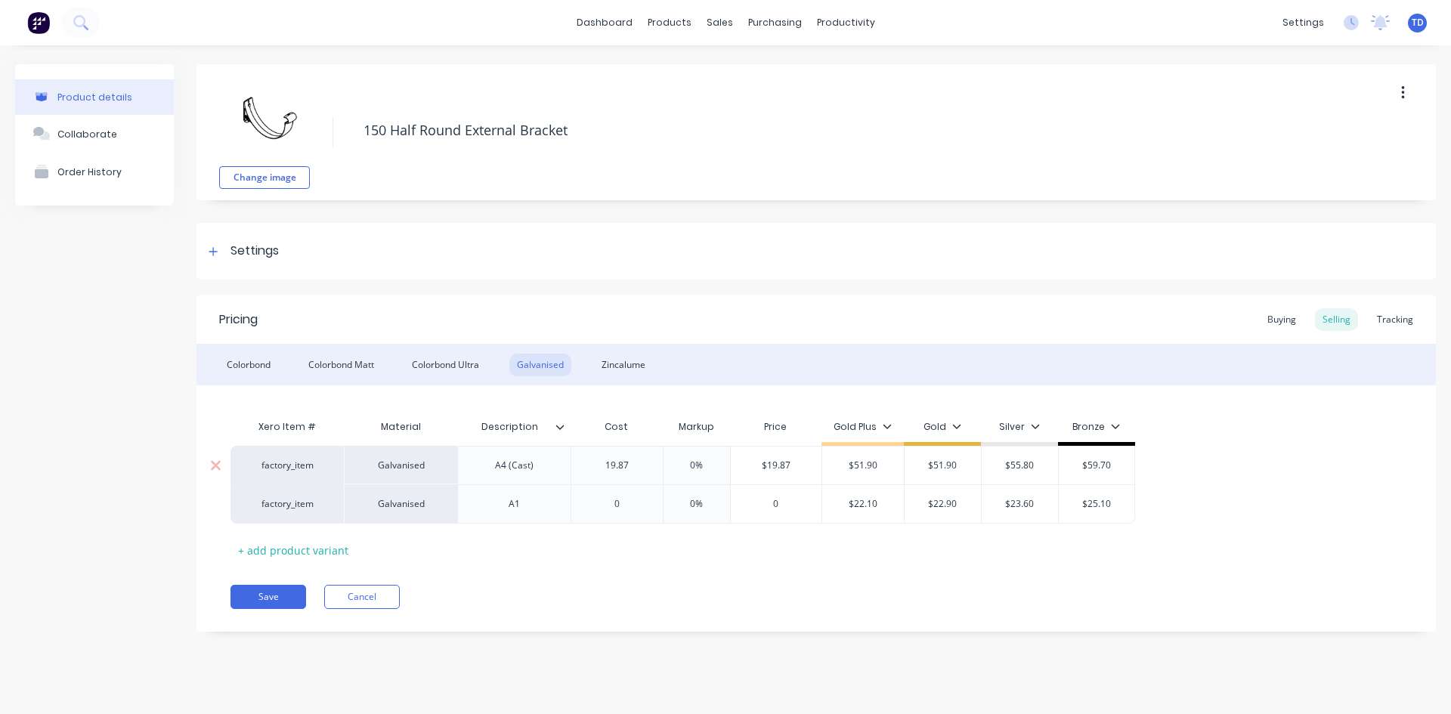
type input "19.87"
type input "$19.87"
type input "50"
type input "$29.805"
type input "50%"
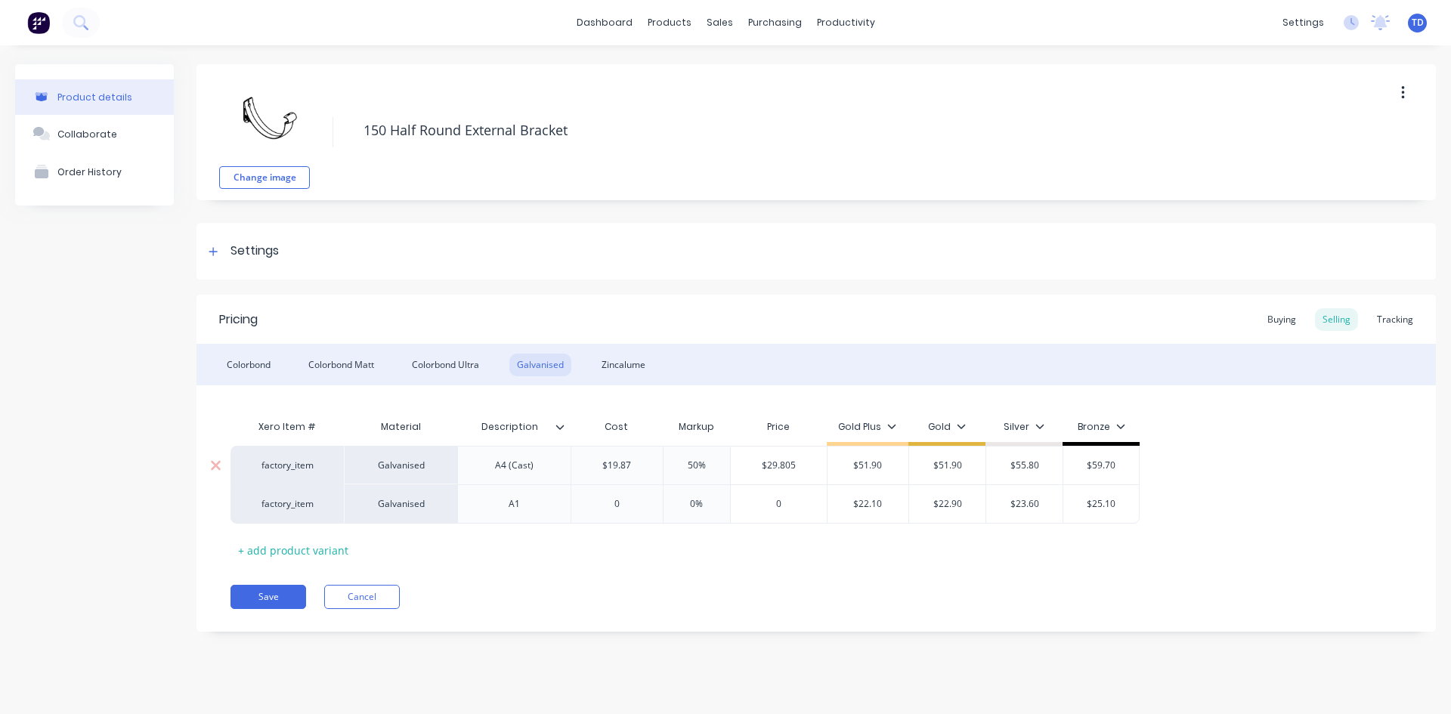
type input "$51.90"
type input "29.90"
type input "40"
type input "$27.818"
type input "40%"
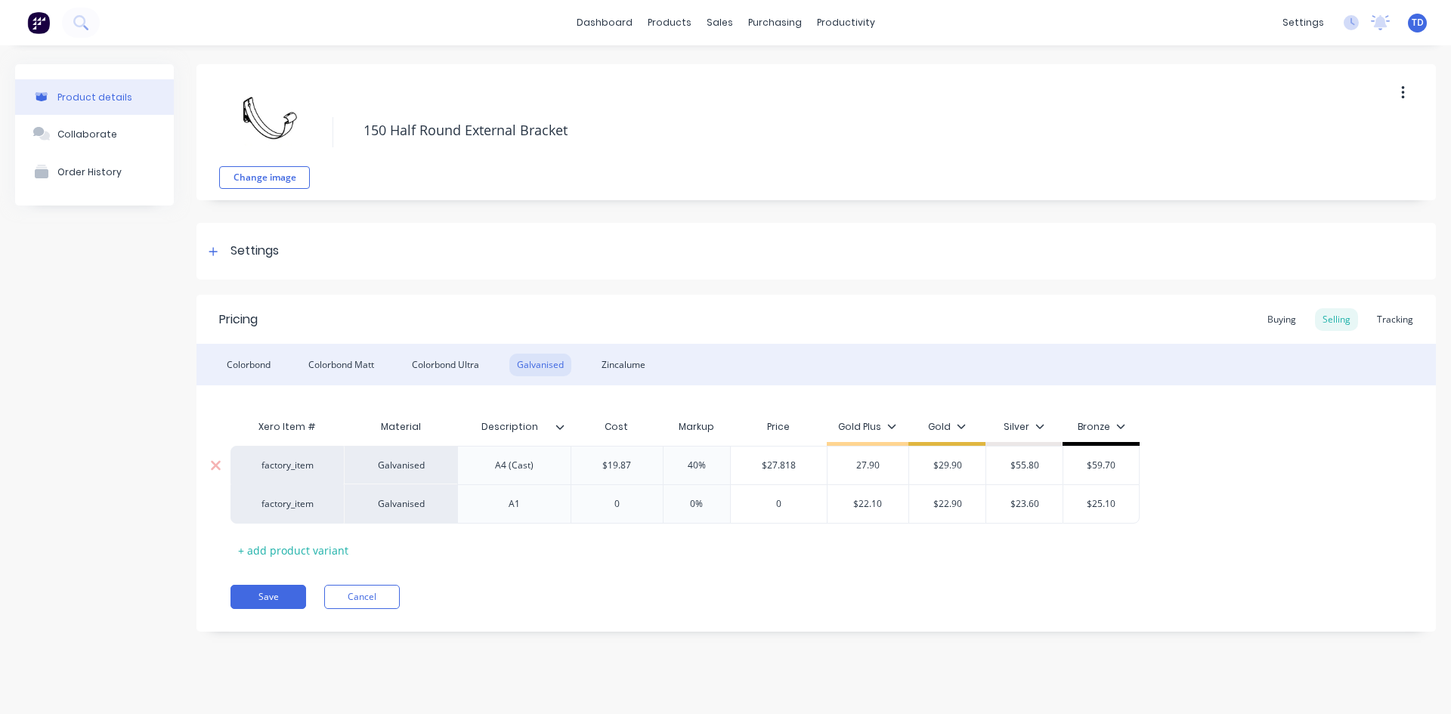
type input "27.90"
type input "$29.90"
type input "$27.90"
type input "31.90"
type input "$59.70"
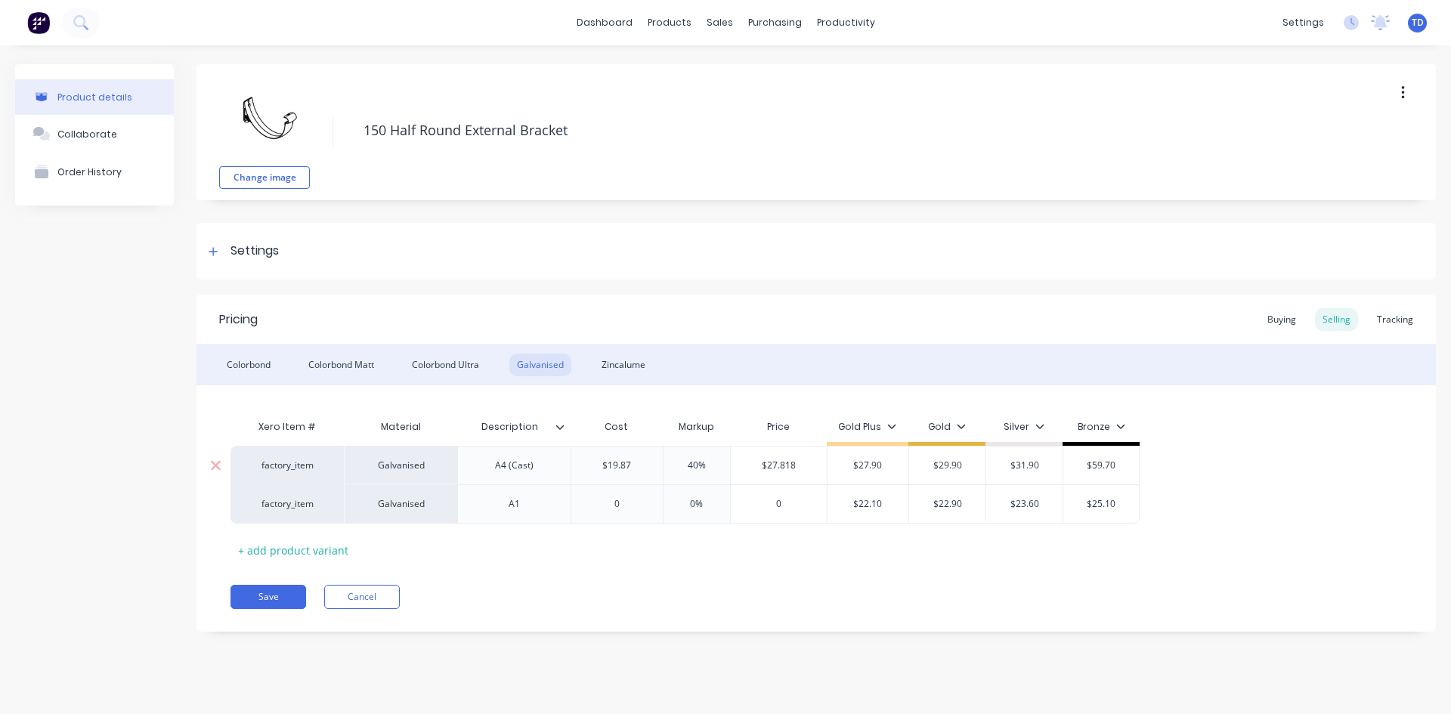
type input "$31.90"
type input "33.90"
click at [799, 466] on input "$27.818" at bounding box center [779, 466] width 96 height 14
type input "29.90"
click at [723, 565] on div "Pricing Buying Selling Tracking Colorbond Colorbond Matt Colorbond Ultra Galvan…" at bounding box center [817, 463] width 1240 height 337
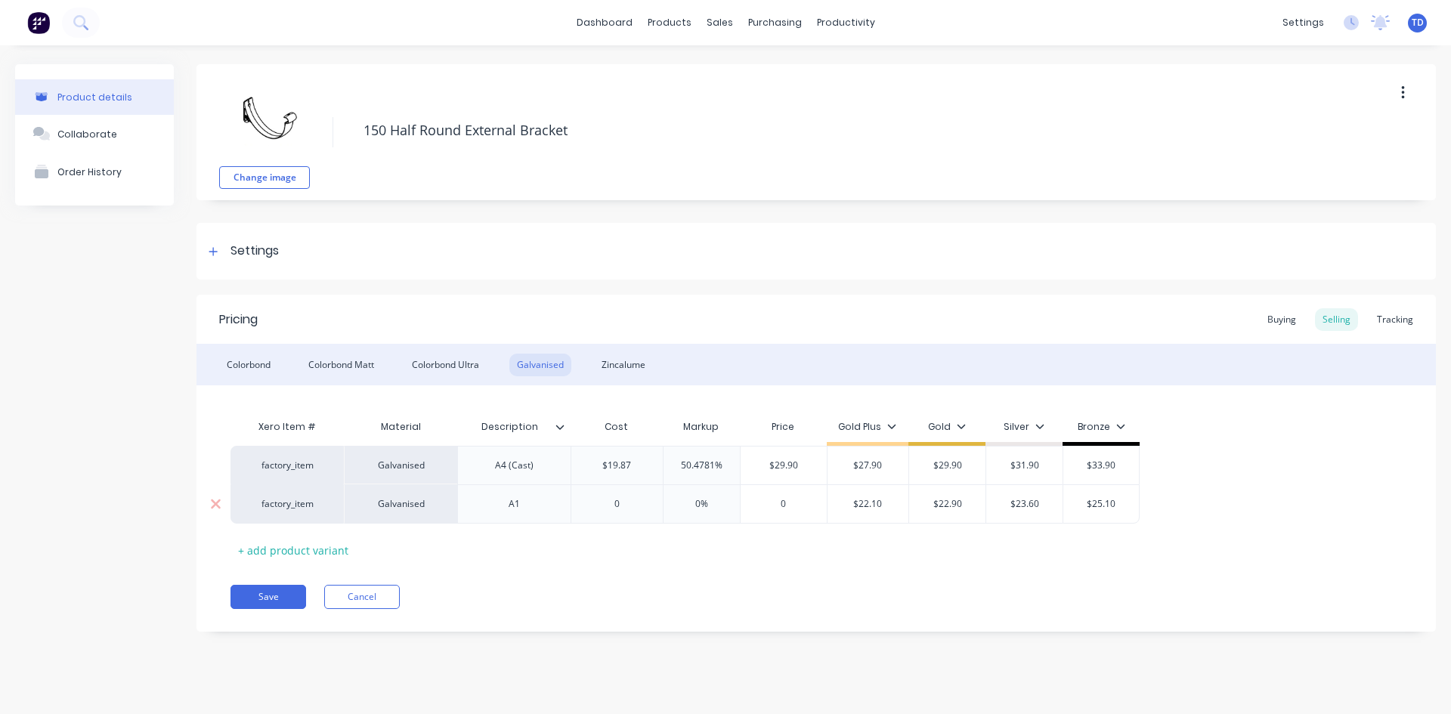
click at [631, 503] on input "0" at bounding box center [616, 504] width 91 height 14
type input "14.72"
type input "0%"
type input "22.90"
type input "$22.10"
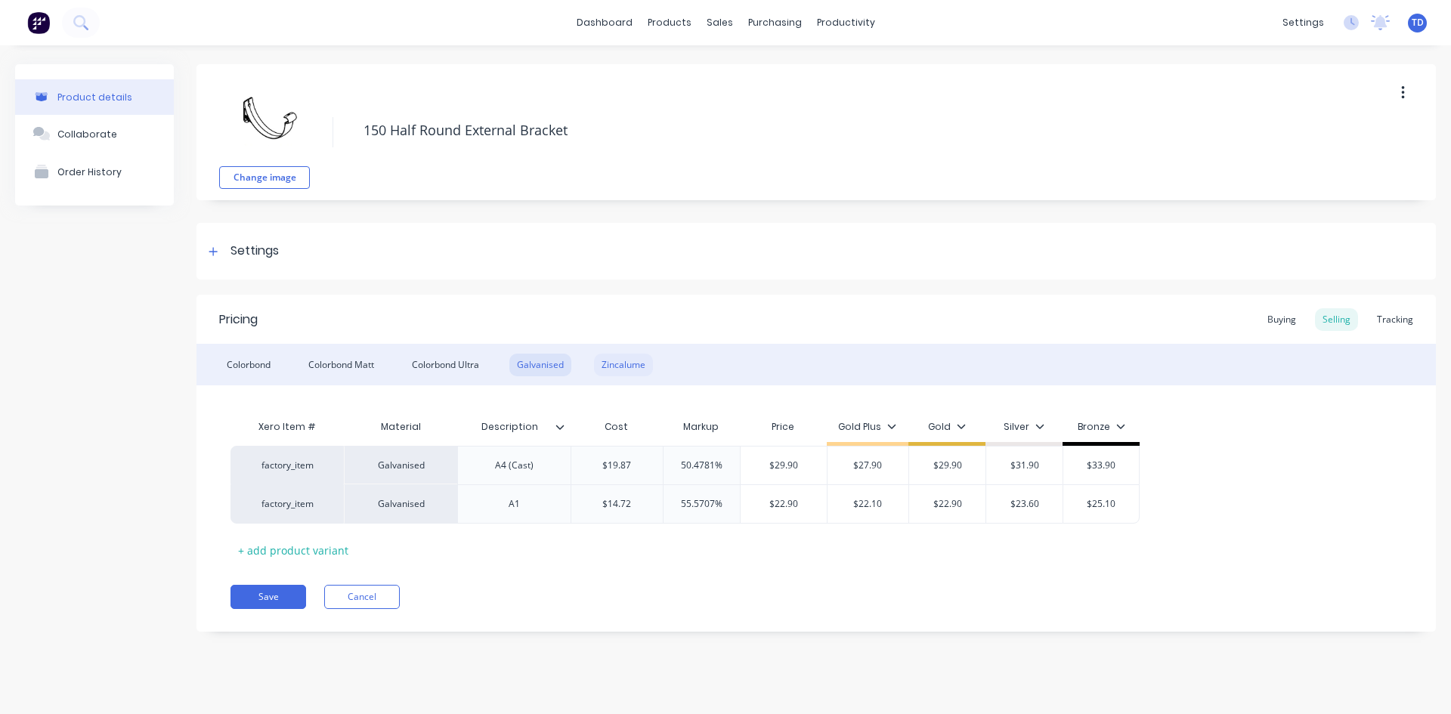
click at [630, 371] on div "Zincalume" at bounding box center [623, 365] width 59 height 23
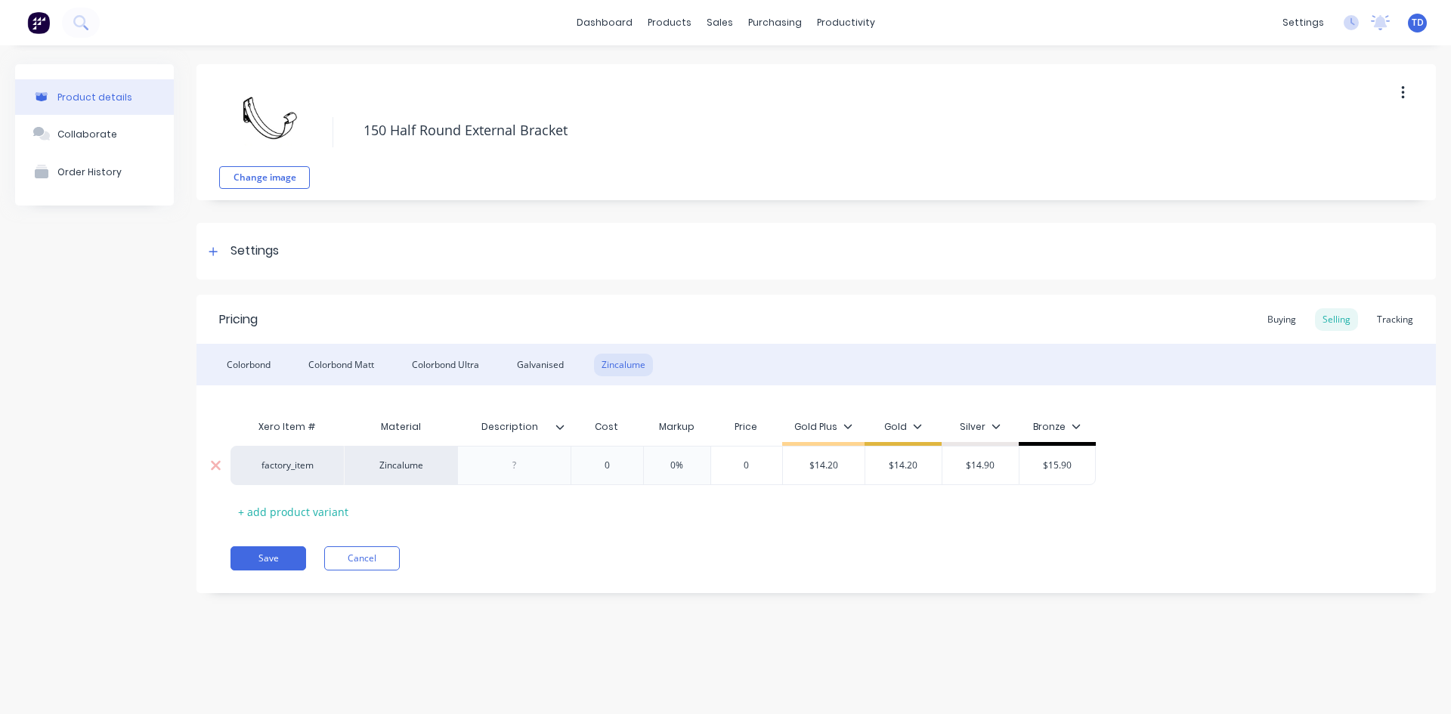
click at [621, 466] on input "0" at bounding box center [607, 466] width 76 height 14
type input "6.17"
type input "0%"
click at [794, 469] on input "$6.17" at bounding box center [769, 466] width 86 height 14
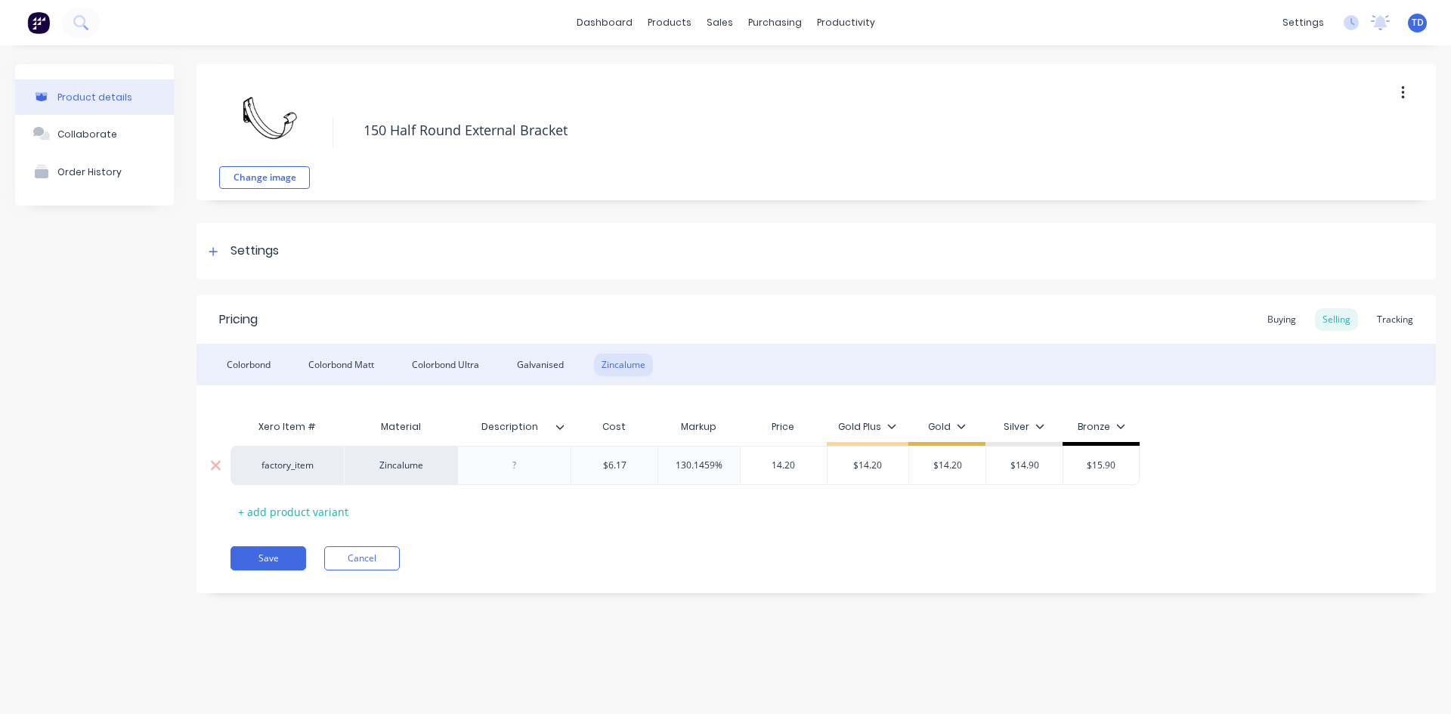
type input "14.20"
type input "$14.20"
type input "$14.90"
click at [251, 560] on button "Save" at bounding box center [269, 559] width 76 height 24
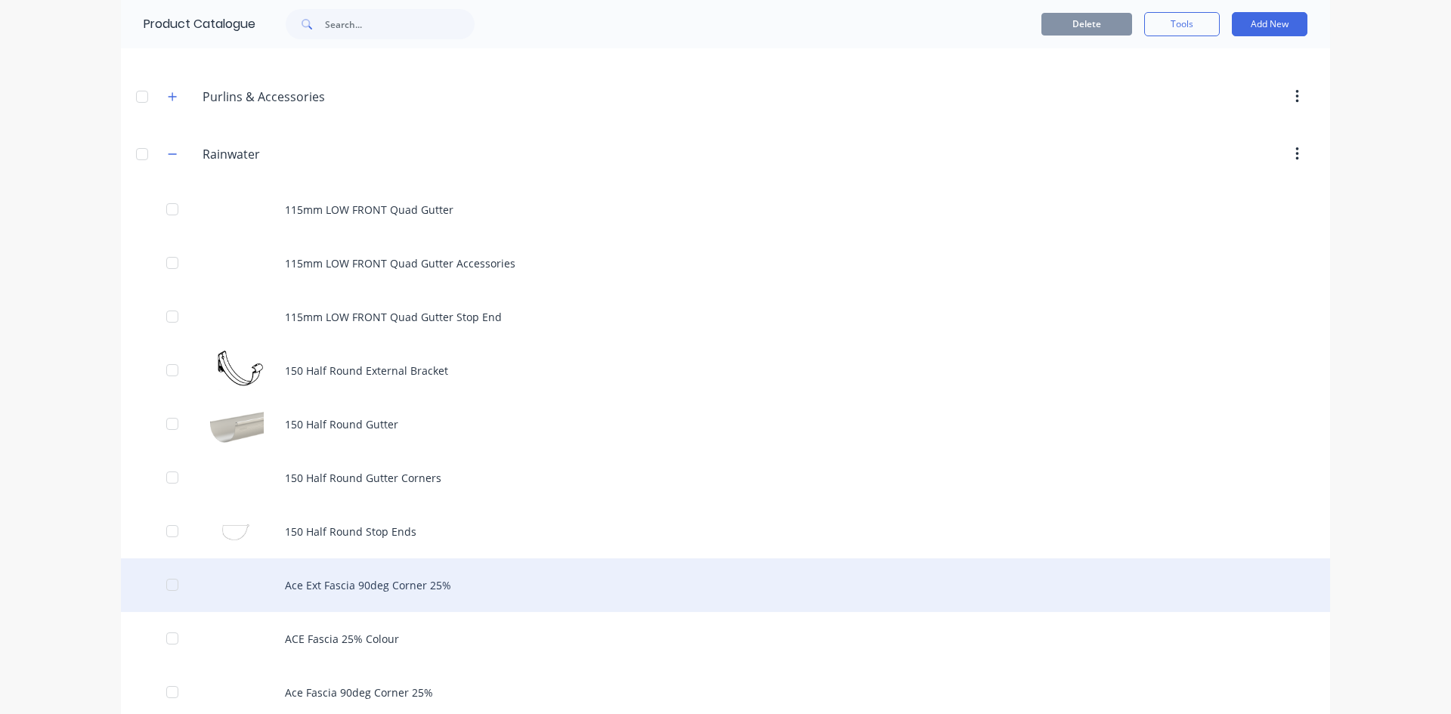
scroll to position [605, 0]
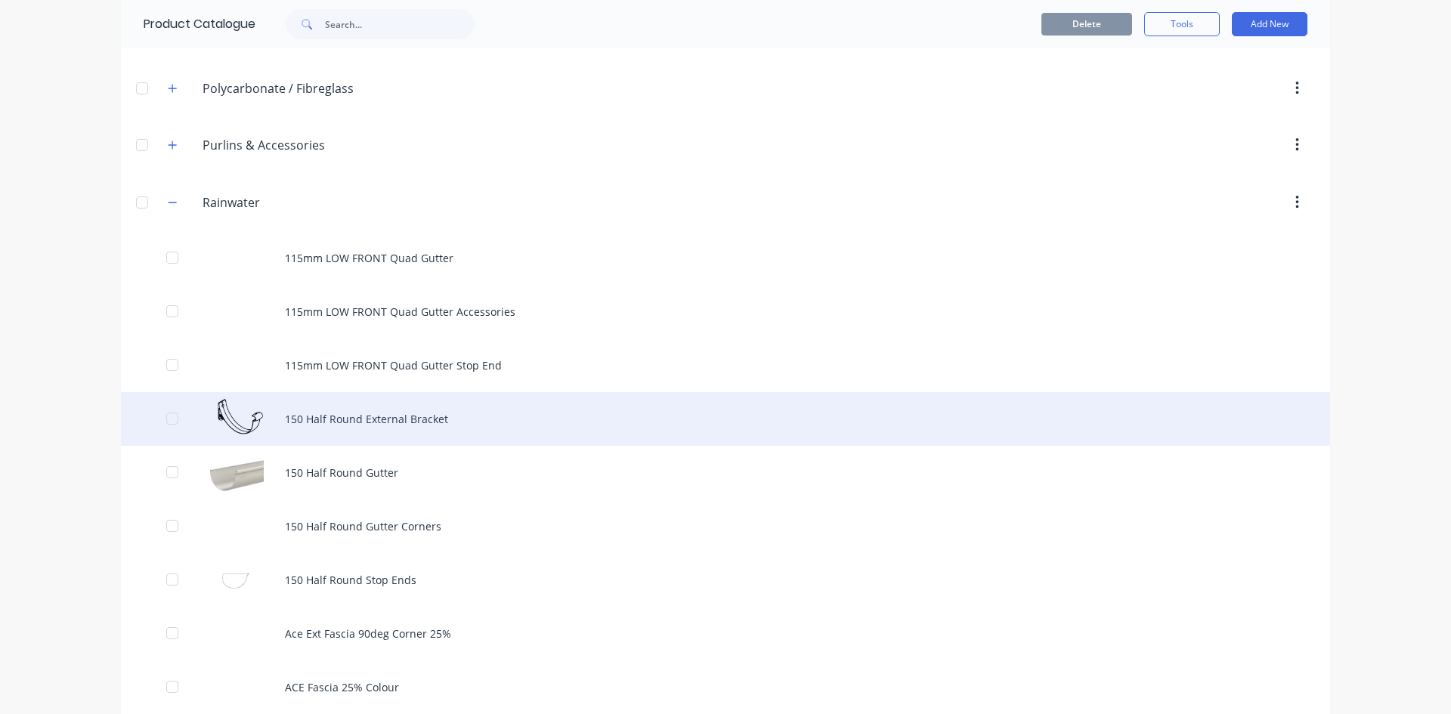
click at [329, 430] on div "150 Half Round External Bracket" at bounding box center [725, 419] width 1209 height 54
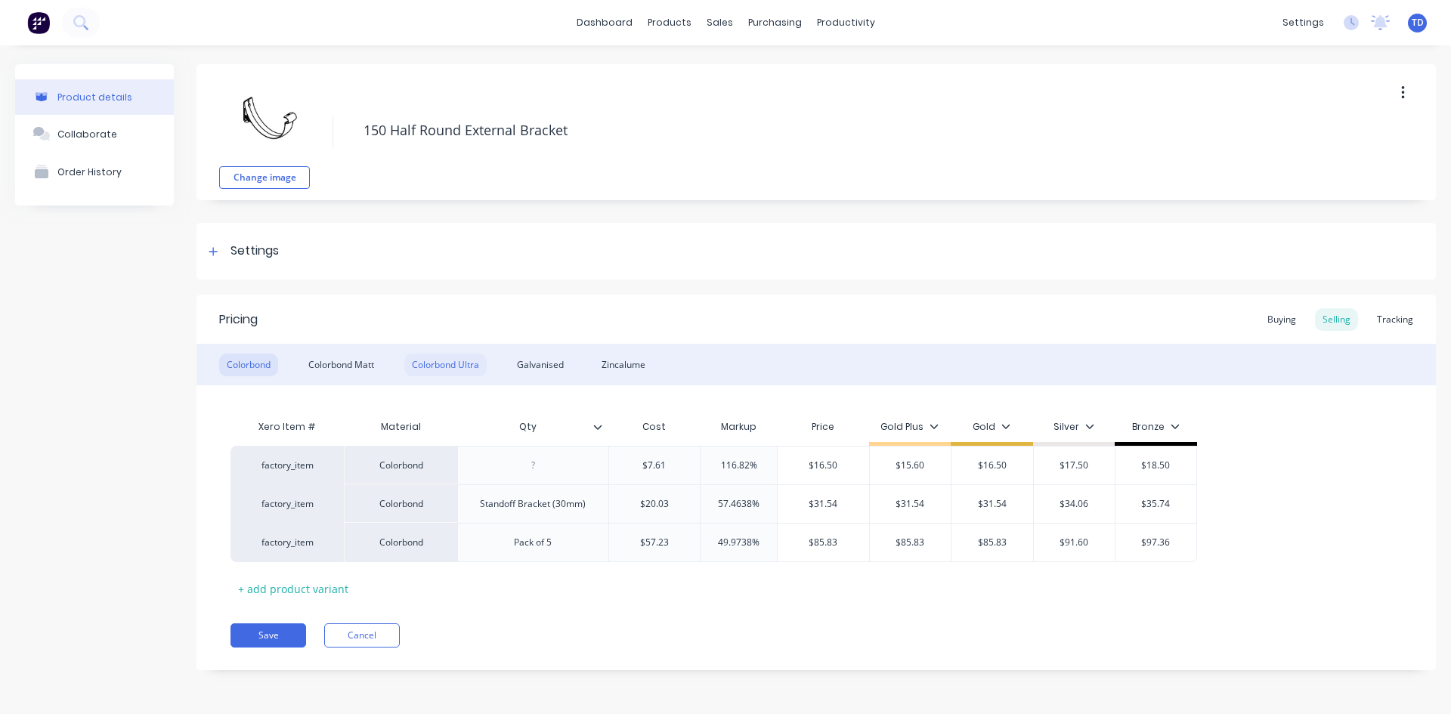
click at [449, 367] on div "Colorbond Ultra" at bounding box center [445, 365] width 82 height 23
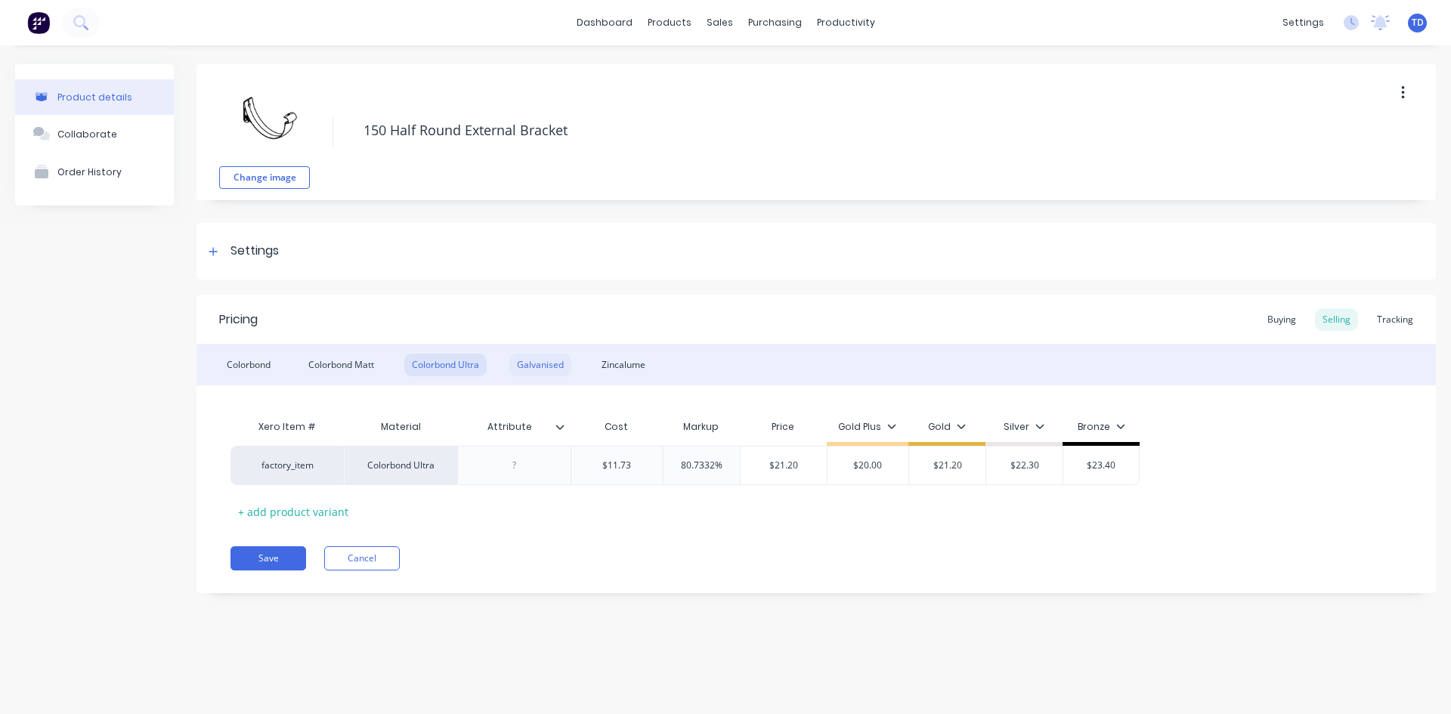
click at [549, 368] on div "Galvanised" at bounding box center [540, 365] width 62 height 23
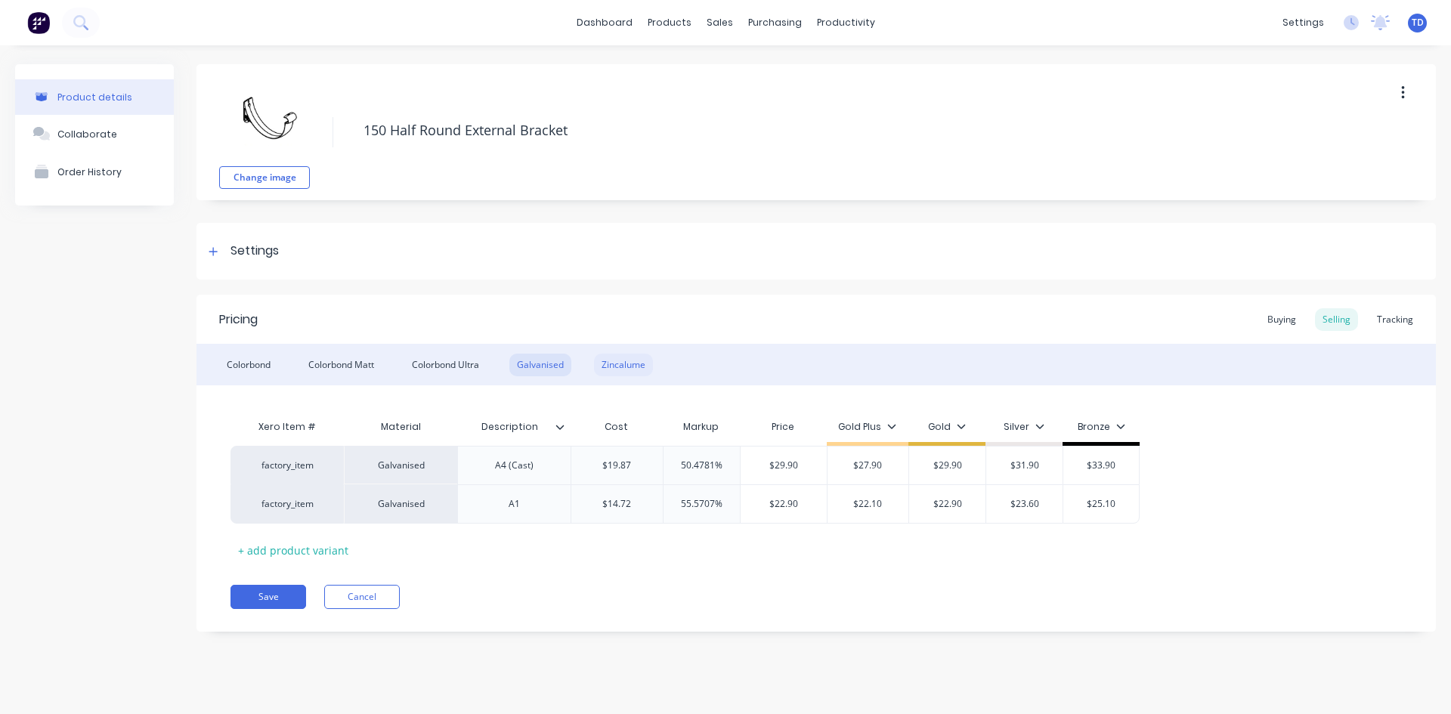
click at [633, 368] on div "Zincalume" at bounding box center [623, 365] width 59 height 23
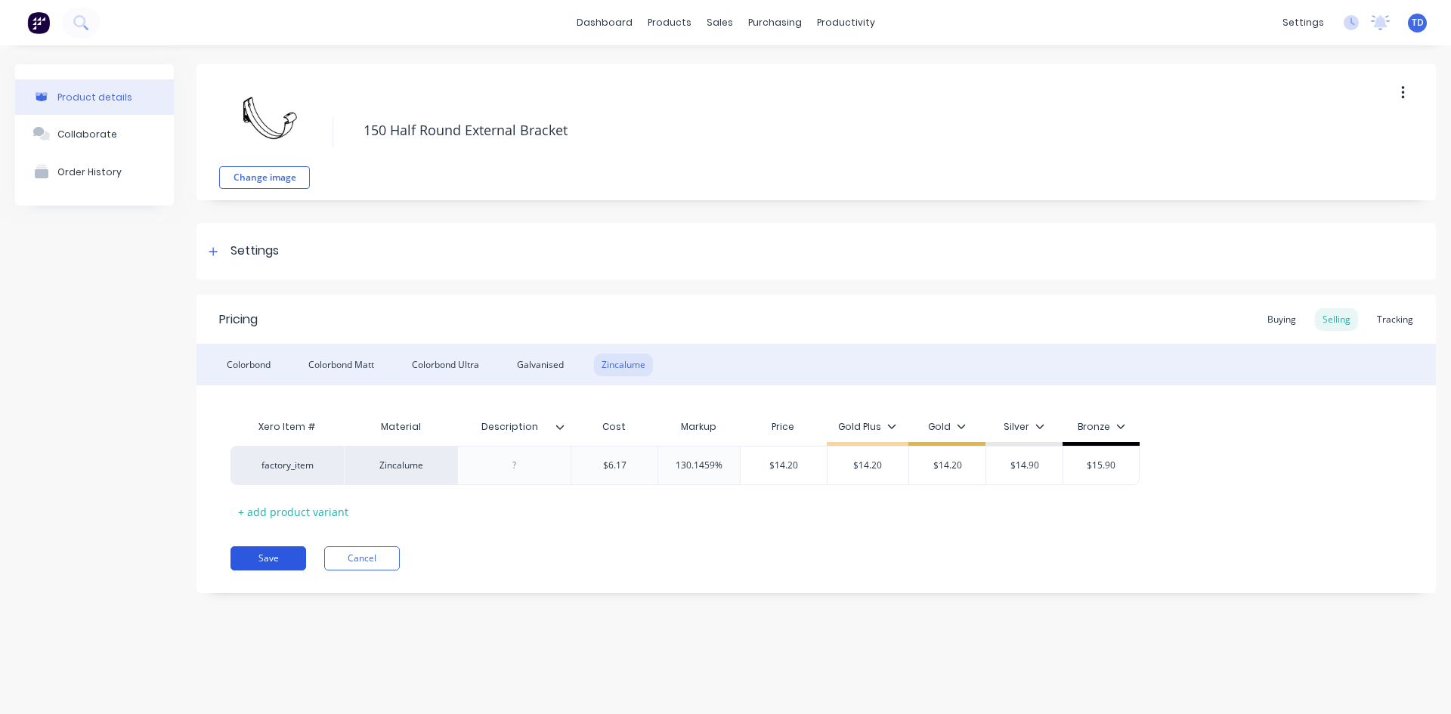
drag, startPoint x: 271, startPoint y: 556, endPoint x: 273, endPoint y: 568, distance: 11.6
click at [272, 564] on button "Save" at bounding box center [269, 559] width 76 height 24
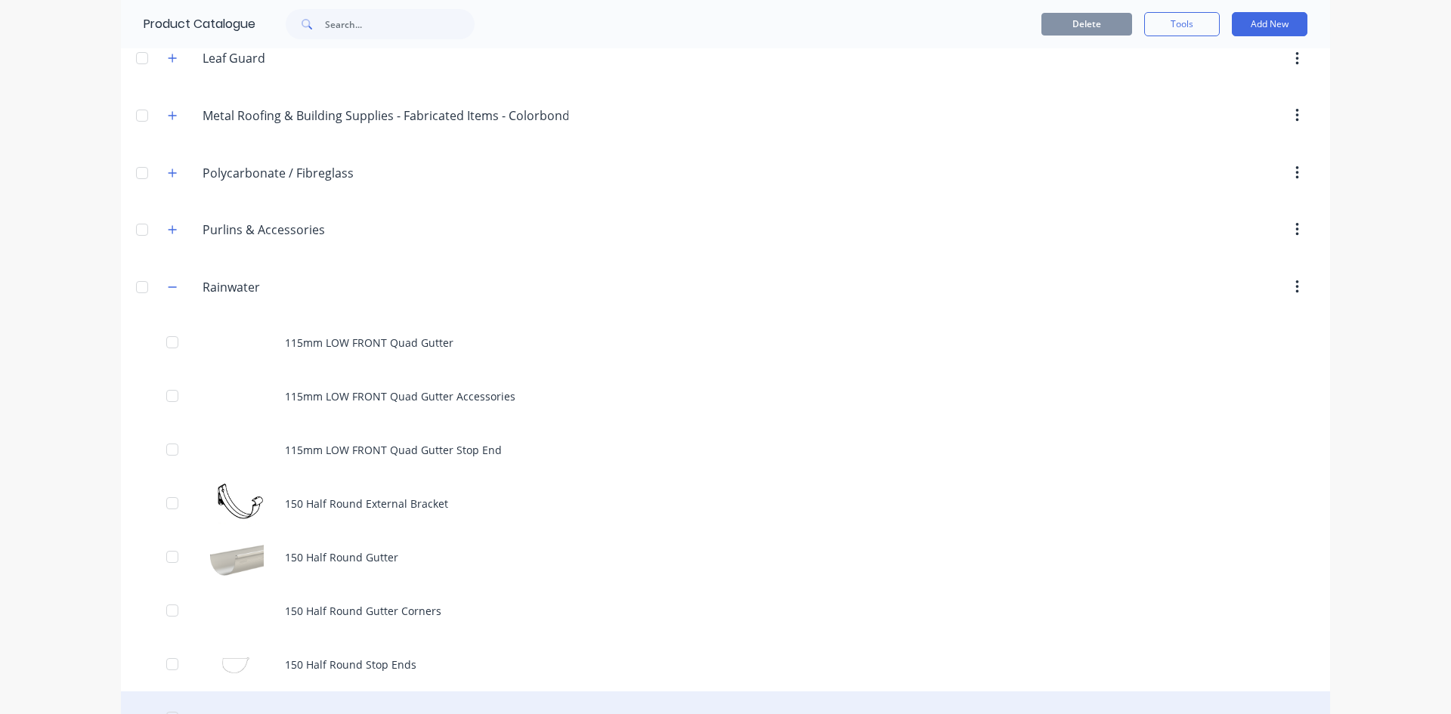
scroll to position [756, 0]
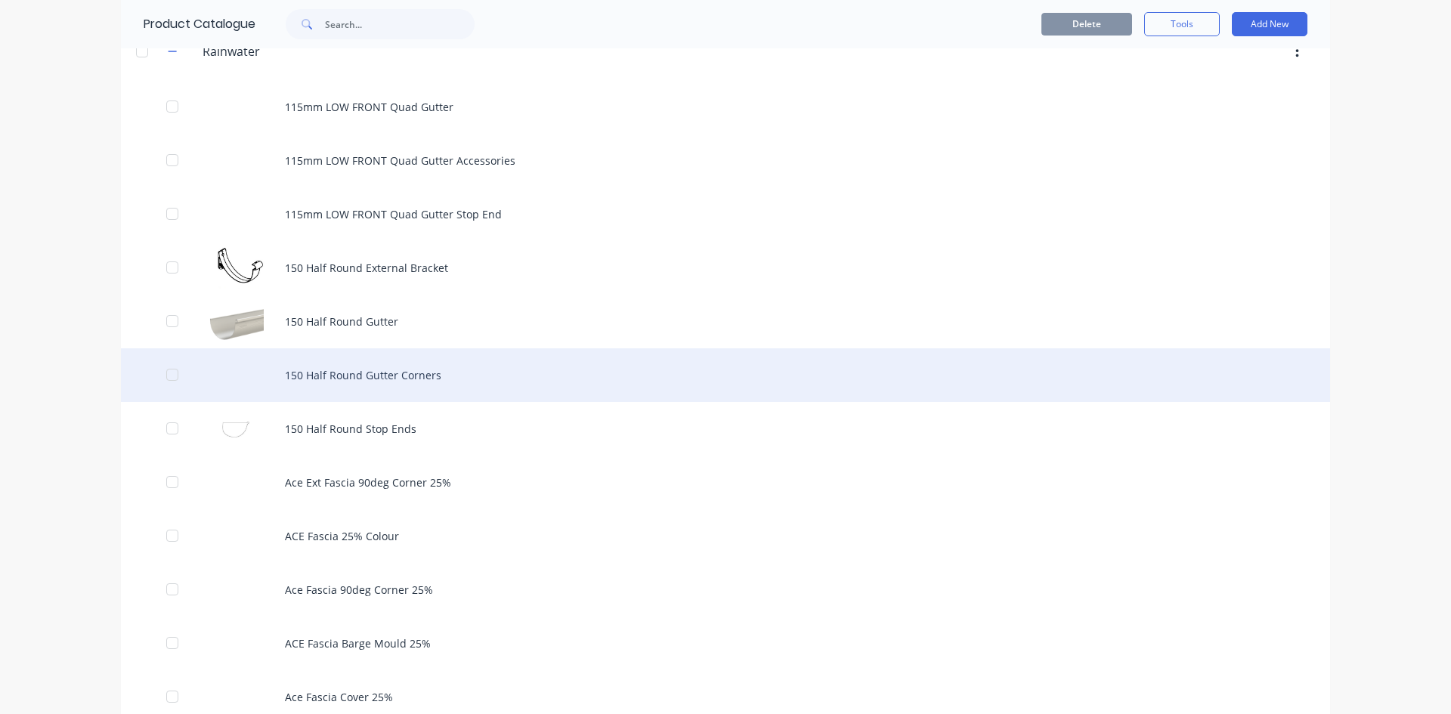
click at [383, 377] on div "150 Half Round Gutter Corners" at bounding box center [725, 375] width 1209 height 54
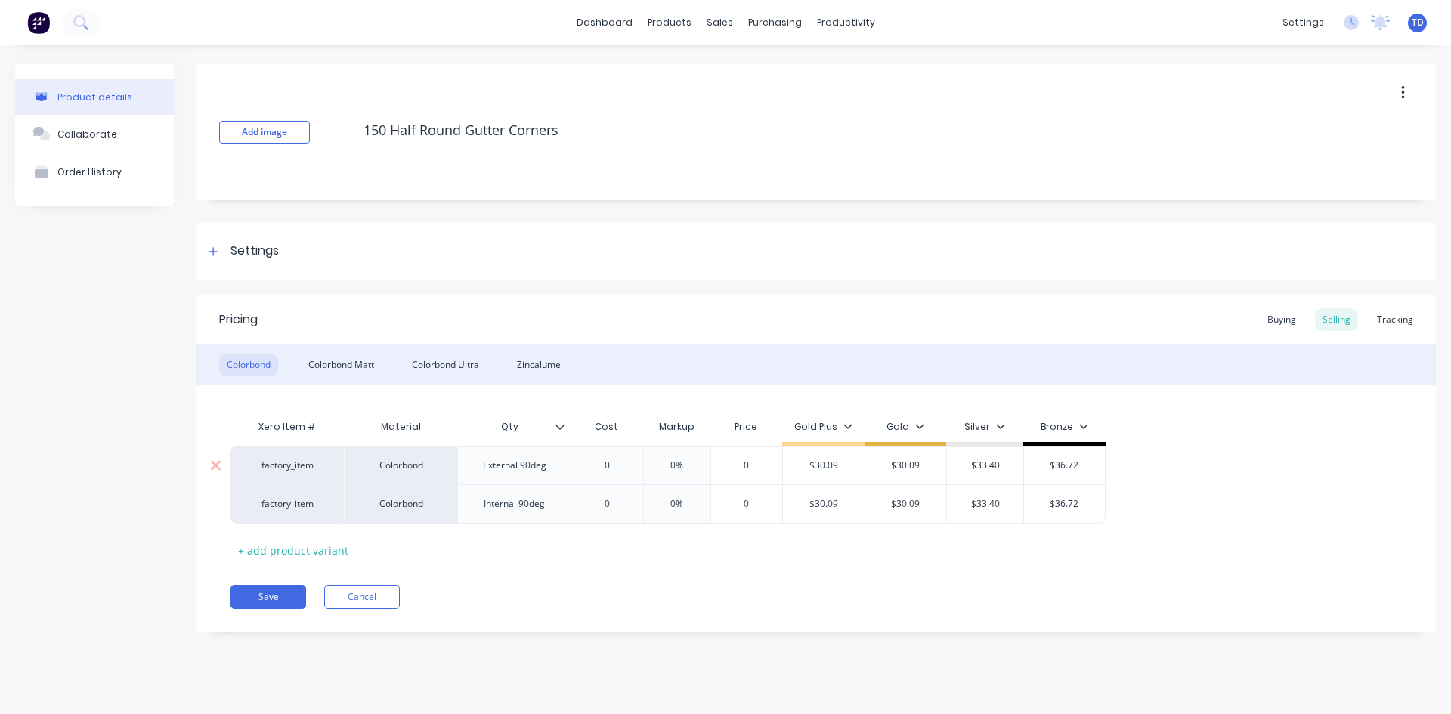
click at [625, 469] on input "0" at bounding box center [607, 466] width 76 height 14
type input "19.00"
type input "0%"
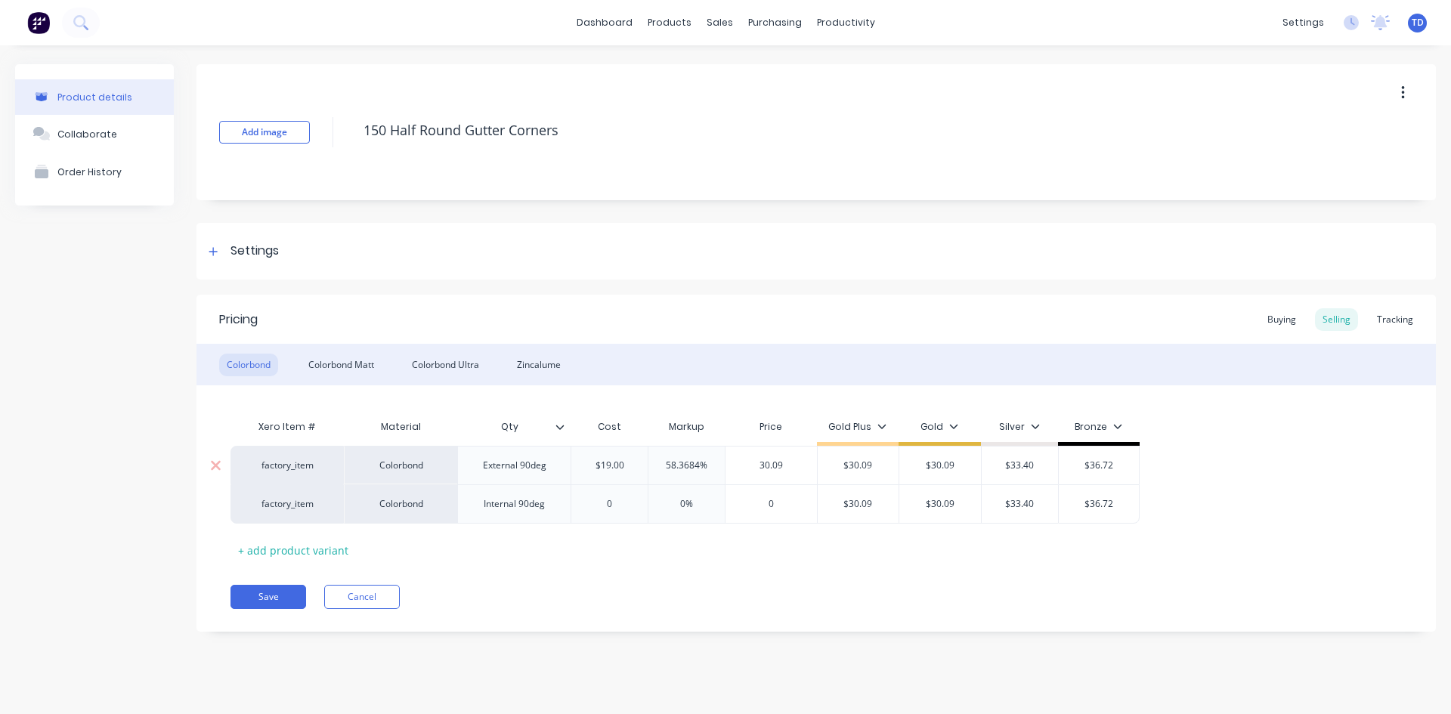
type input "30.09"
type input "$30.09"
type input "$33.40"
type input "$36.72"
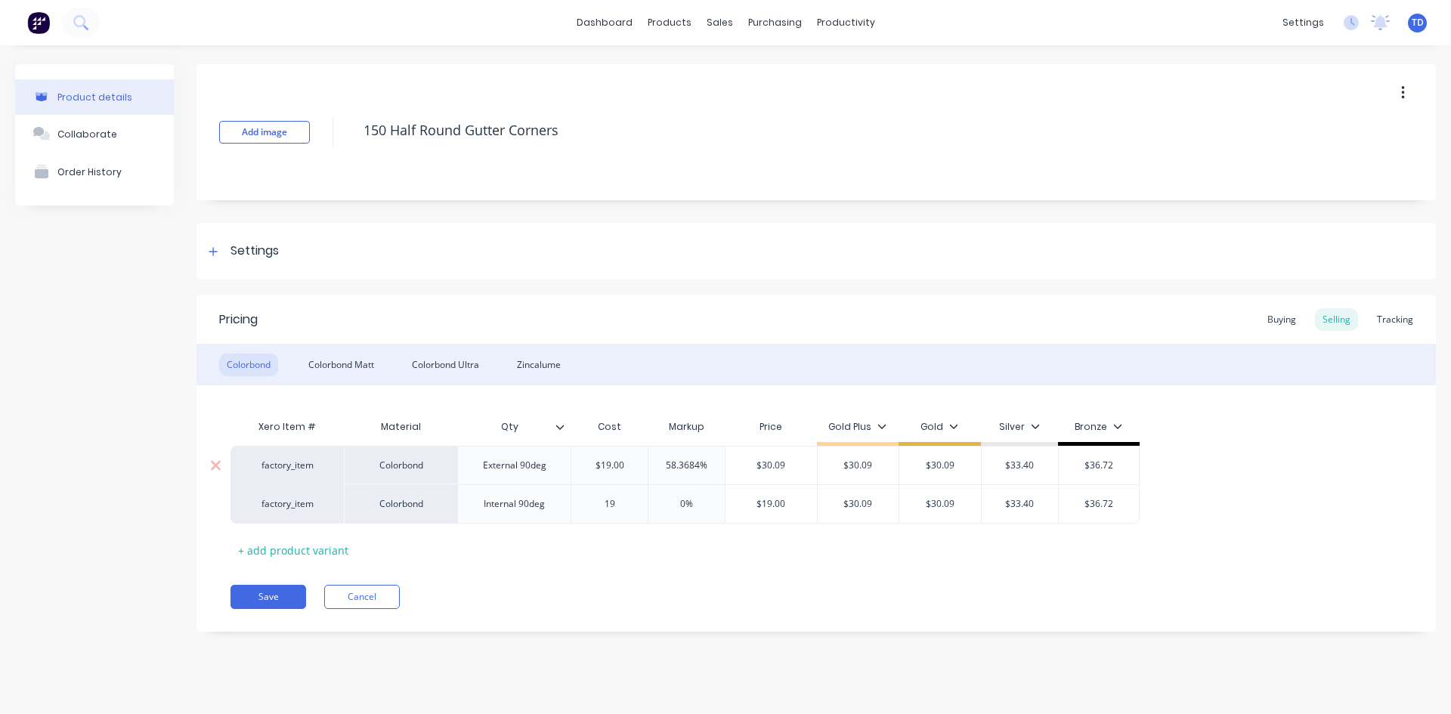
type input "19"
type input "0%"
type input "30.09"
type input "$30.09"
click at [342, 373] on div "Colorbond Matt" at bounding box center [341, 365] width 81 height 23
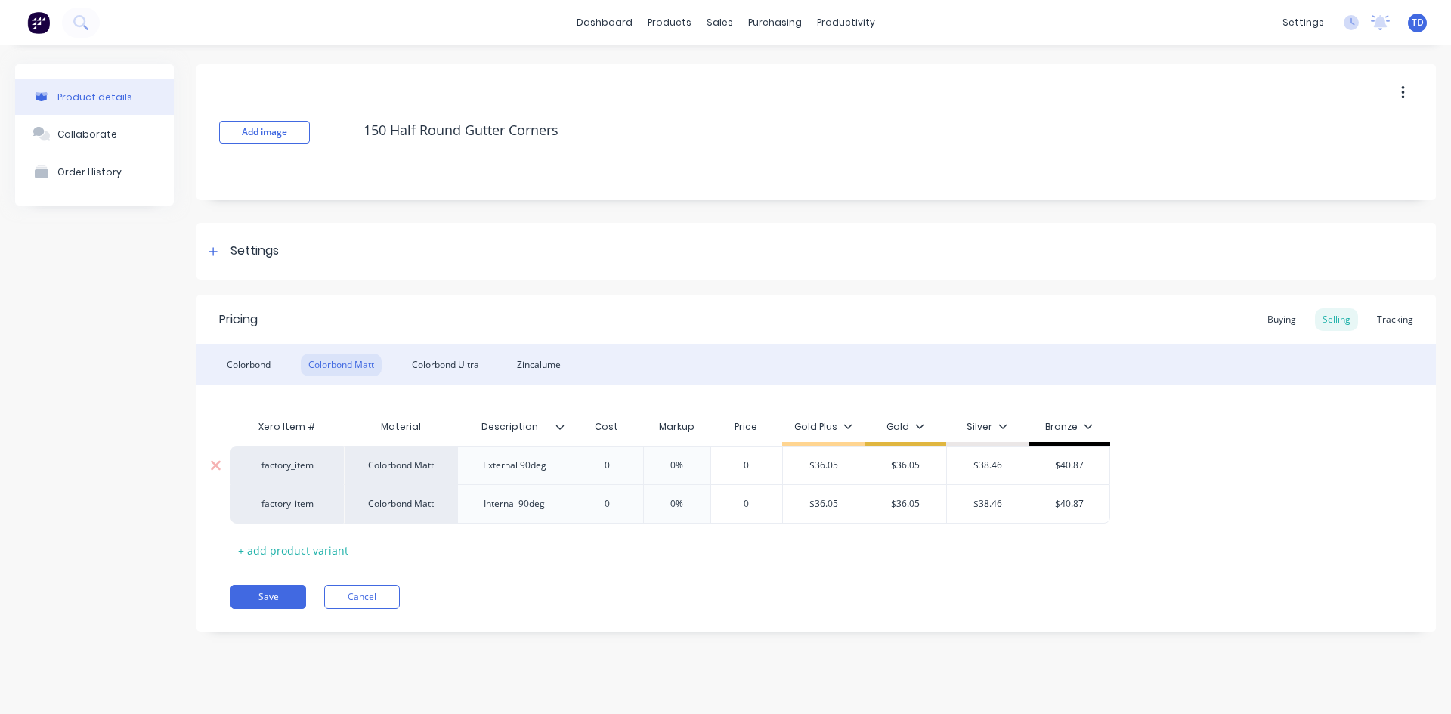
click at [614, 460] on input "0" at bounding box center [607, 466] width 76 height 14
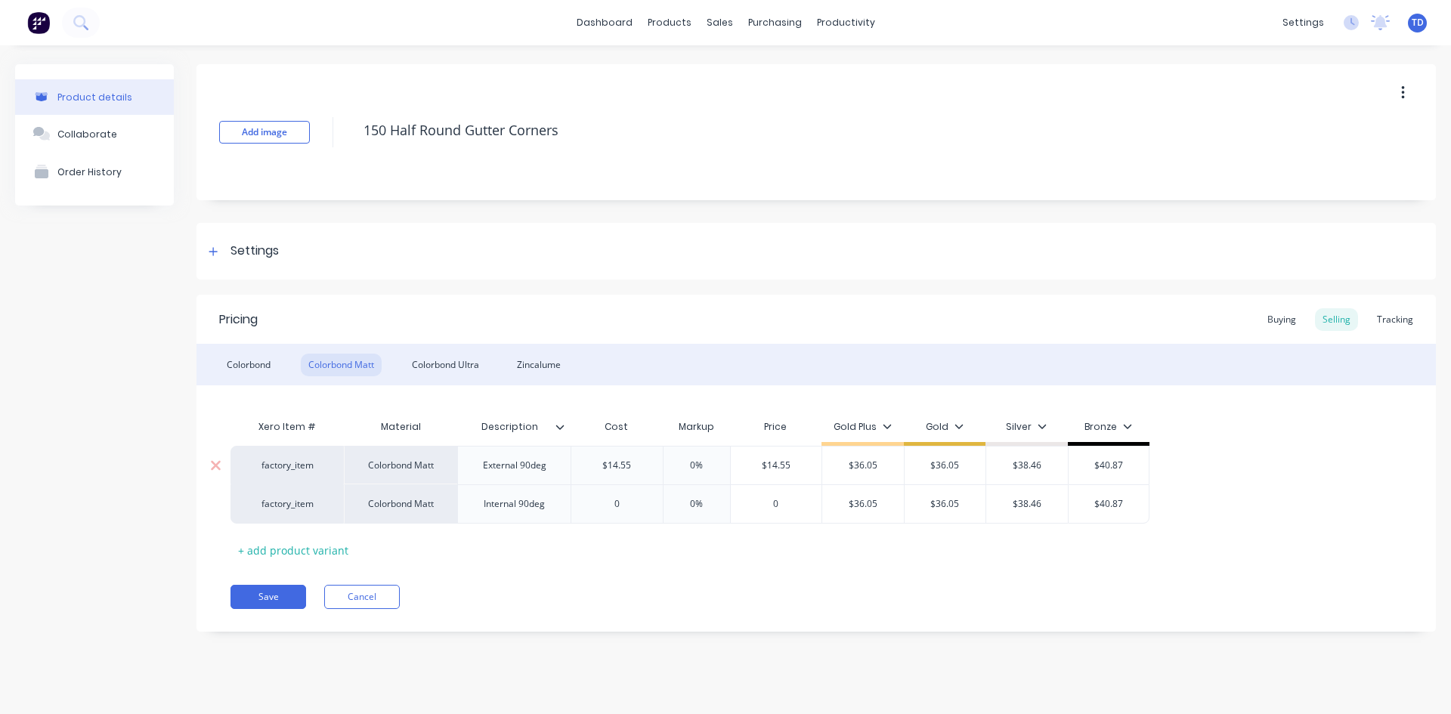
type input "$14.55"
type input "50"
type input "$21.825"
type input "$36.05"
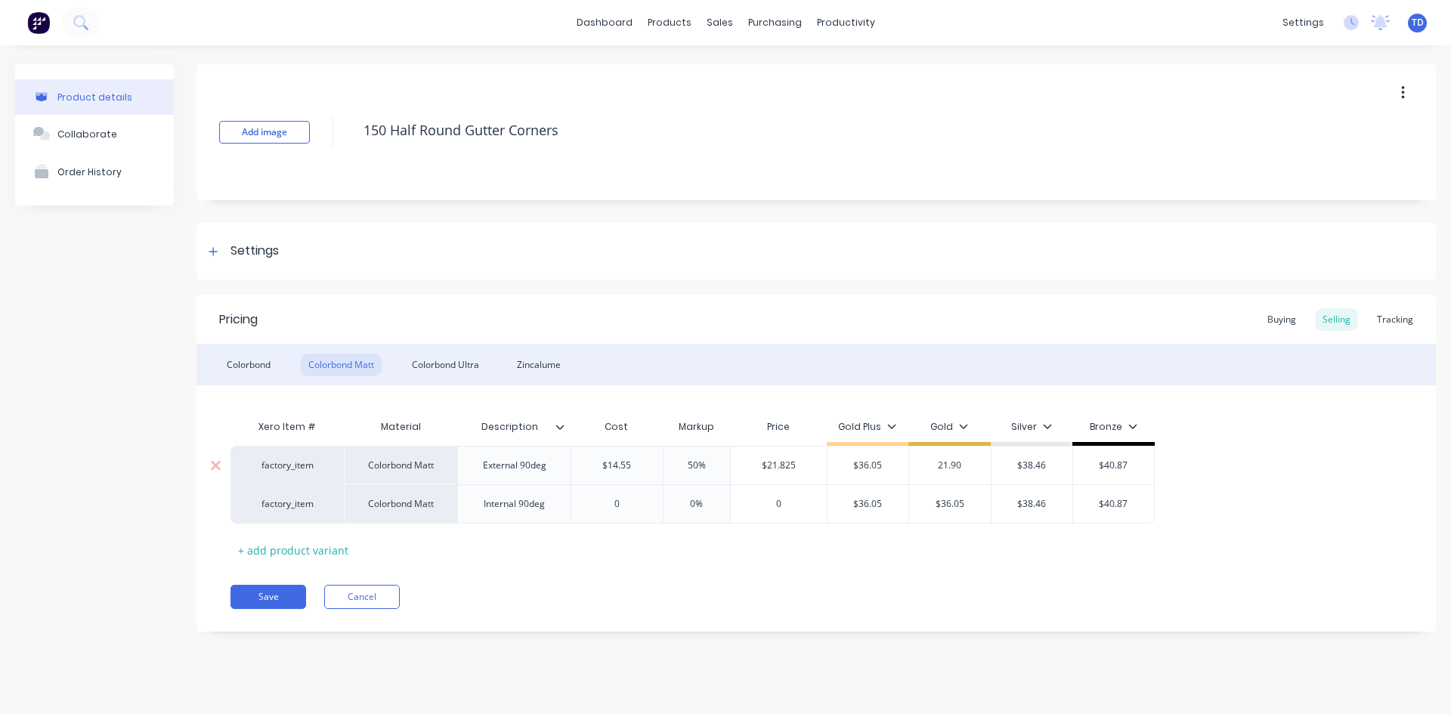
type input "21.90"
type input "40"
type input "$20.37"
type input "20.40"
type input "$21.90"
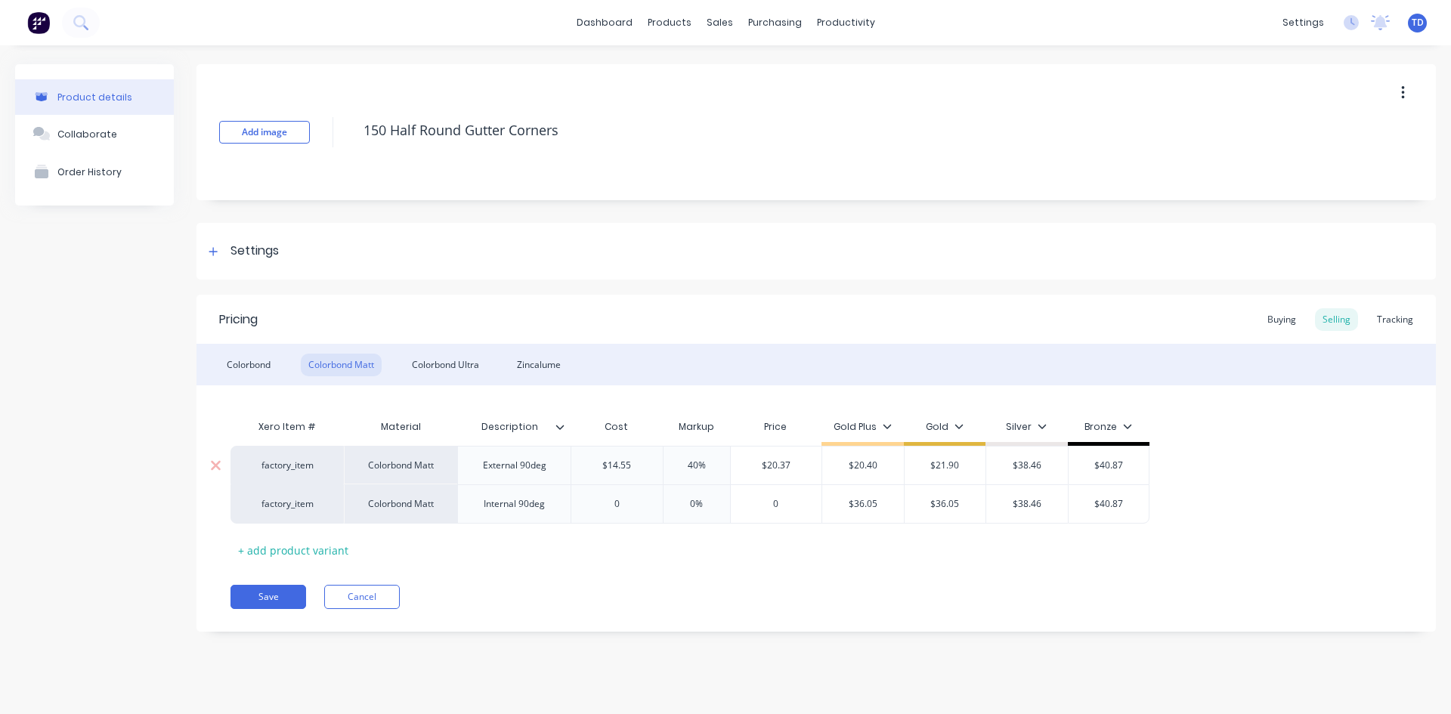
type input "$38.46"
type input "$40.87"
type input "$23.40"
type input "24.90"
click at [625, 506] on input "0" at bounding box center [616, 504] width 91 height 14
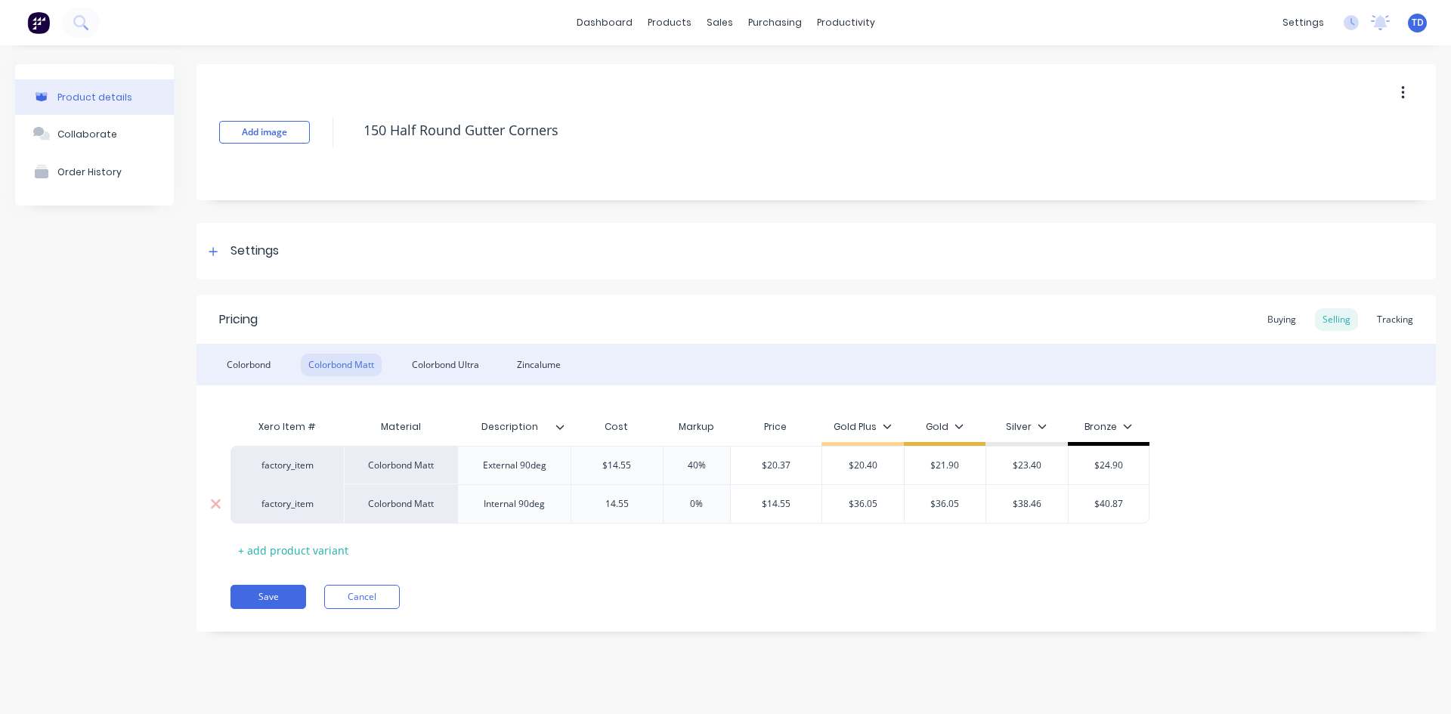
type input "14.55"
type input "20"
type input "37.457%"
type input "$14.55"
type input "21.90"
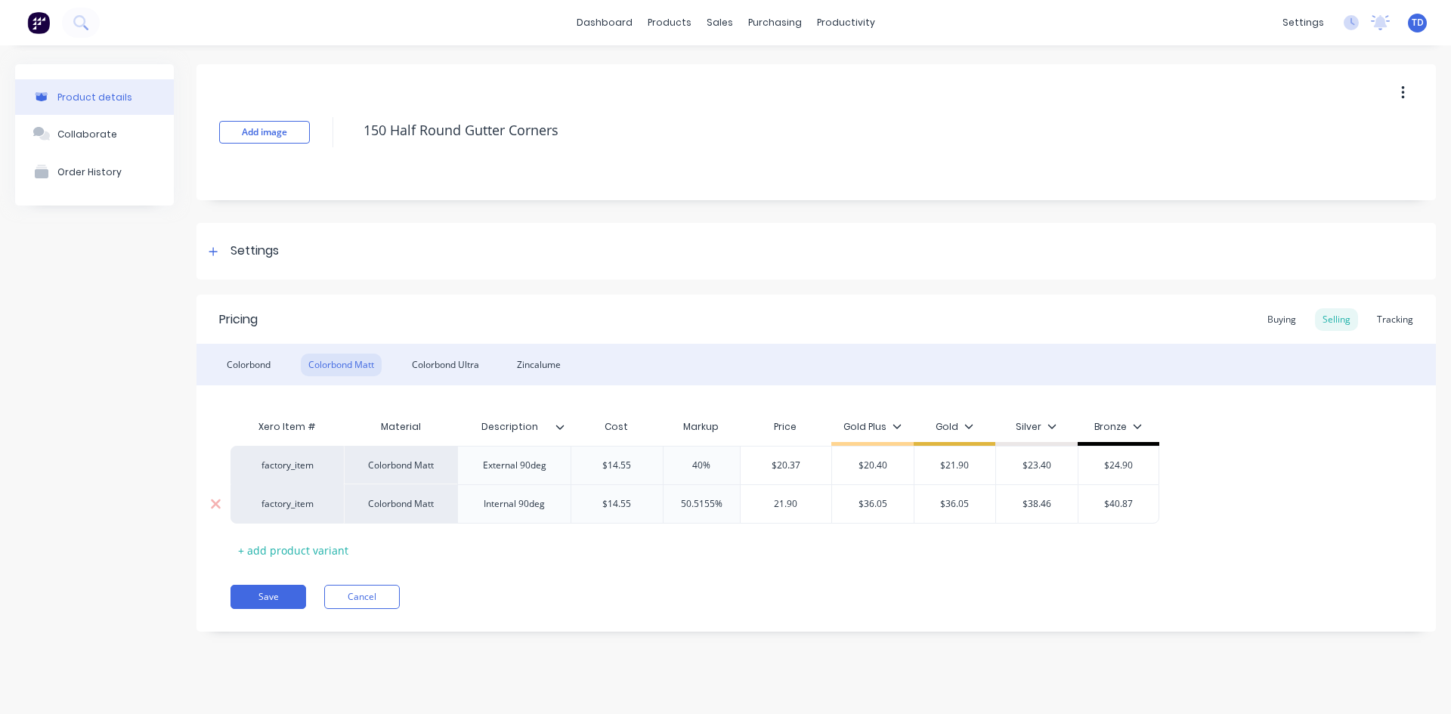
type input "$36.05"
type input "$21.90"
type input "20.40"
type input "$36.05"
type input "$38.46"
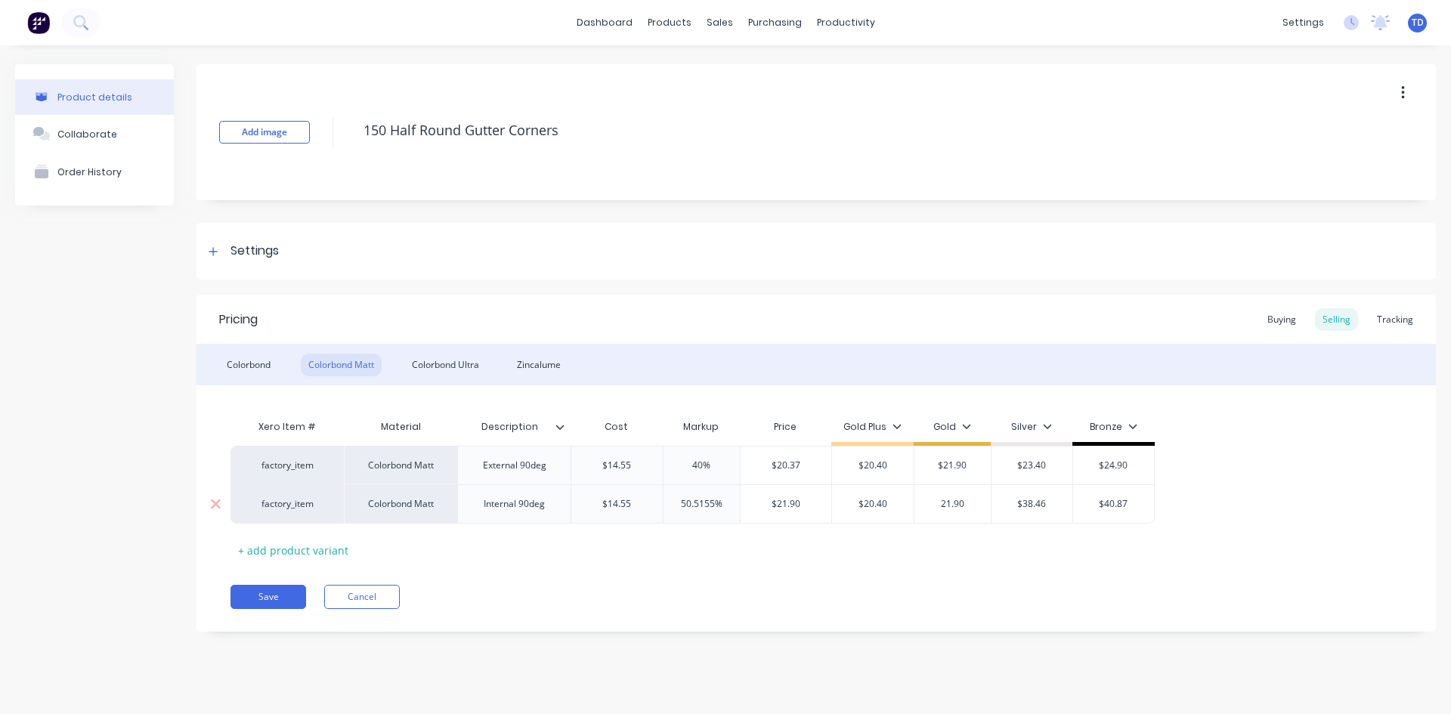
type input "21.90"
type input "23.40"
type input "$40.87"
type input "$23.40"
type input "24.90"
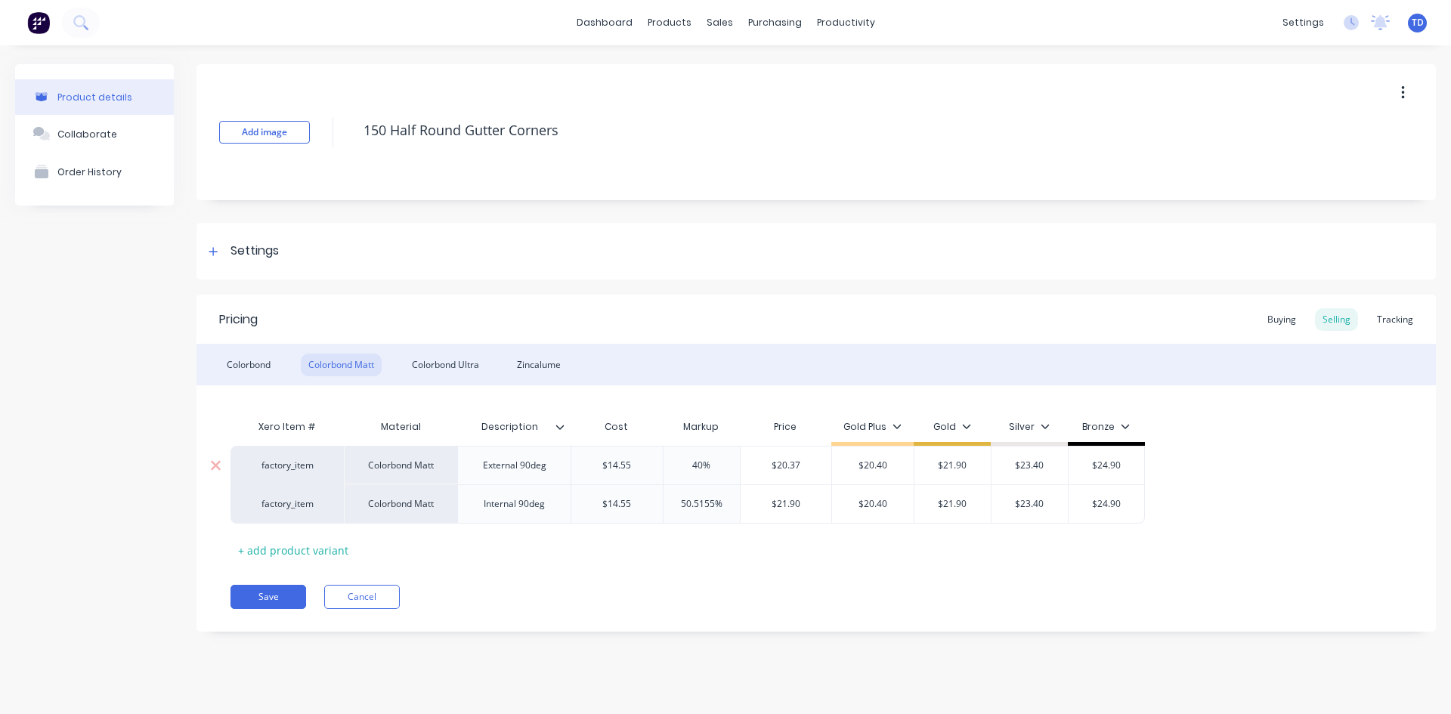
click at [806, 462] on input "$20.37" at bounding box center [786, 466] width 91 height 14
type input "40%"
type input "21.90"
type input "$20.40"
click at [435, 367] on div "Colorbond Ultra" at bounding box center [445, 365] width 82 height 23
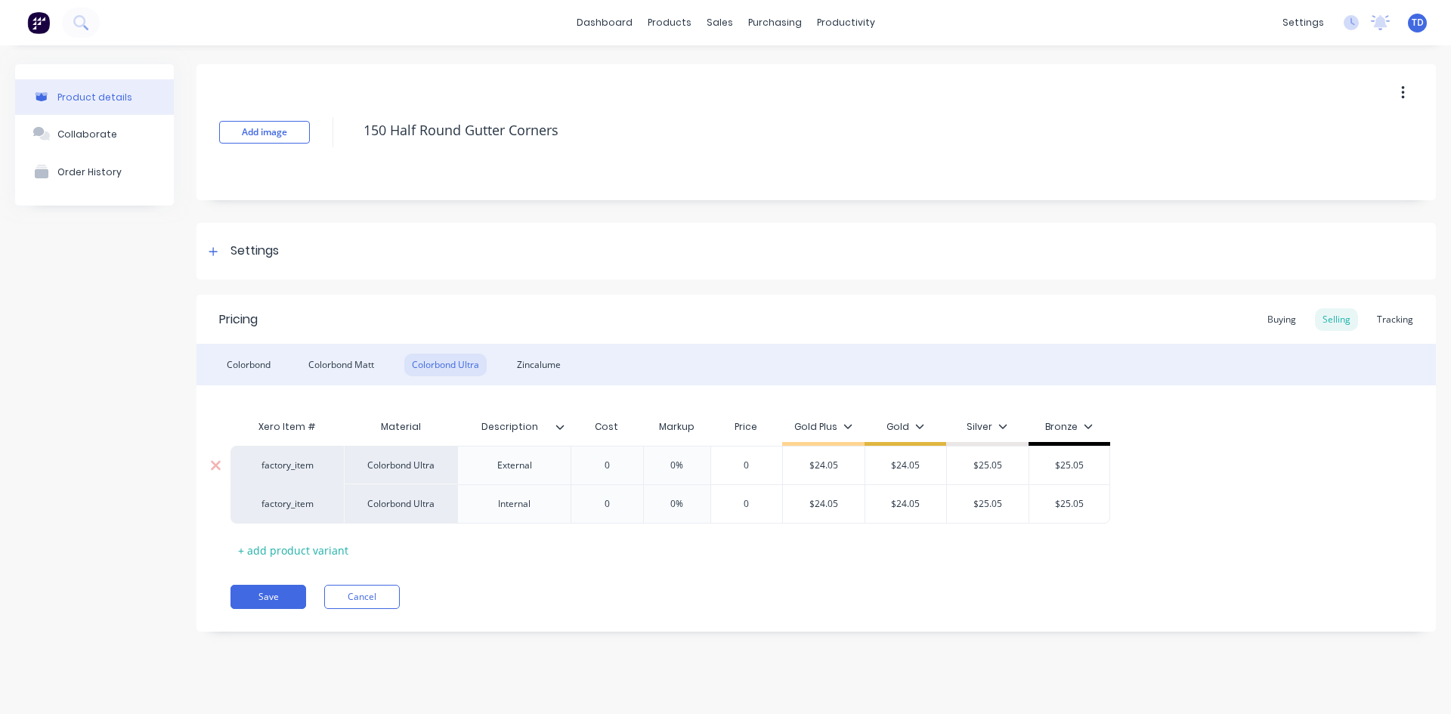
click at [619, 474] on div "0" at bounding box center [607, 466] width 76 height 38
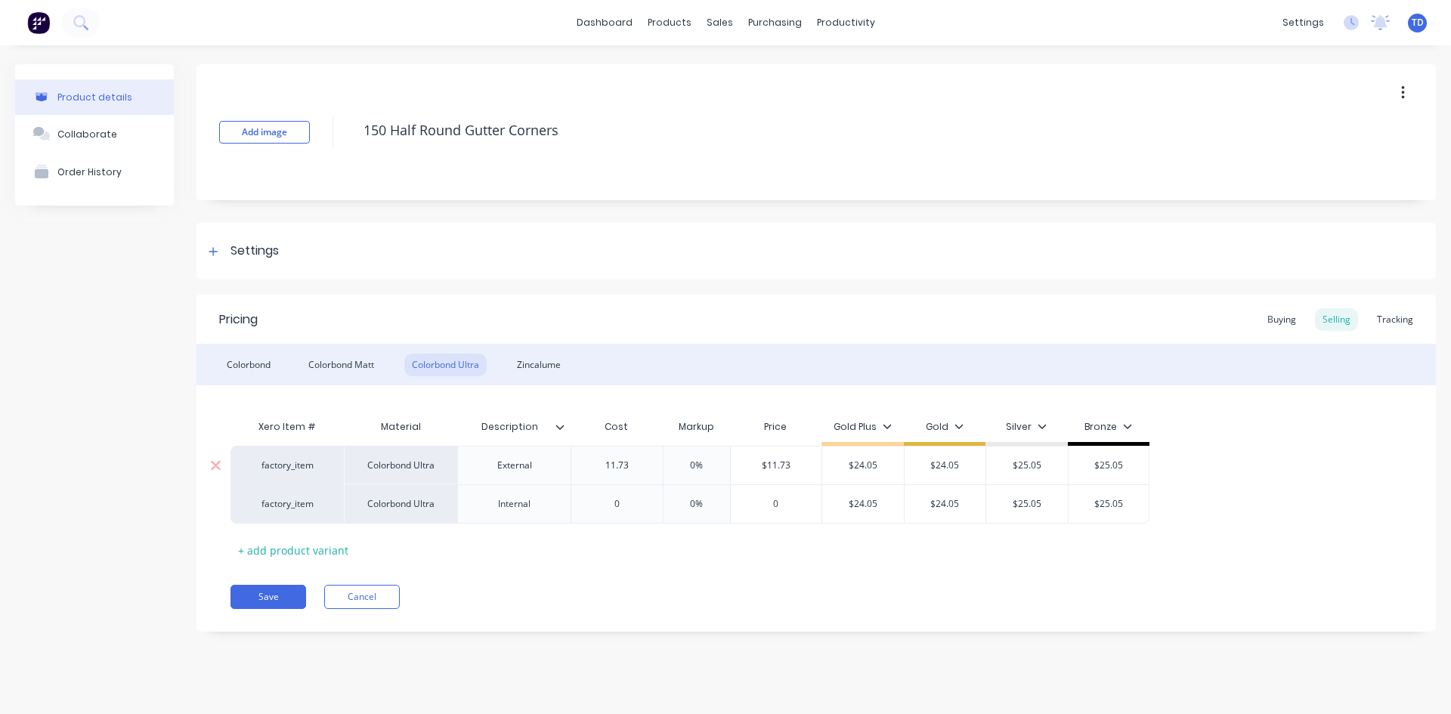
type input "11.73"
type input "0%"
type input "$11.73"
type input "50"
type input "$17.595"
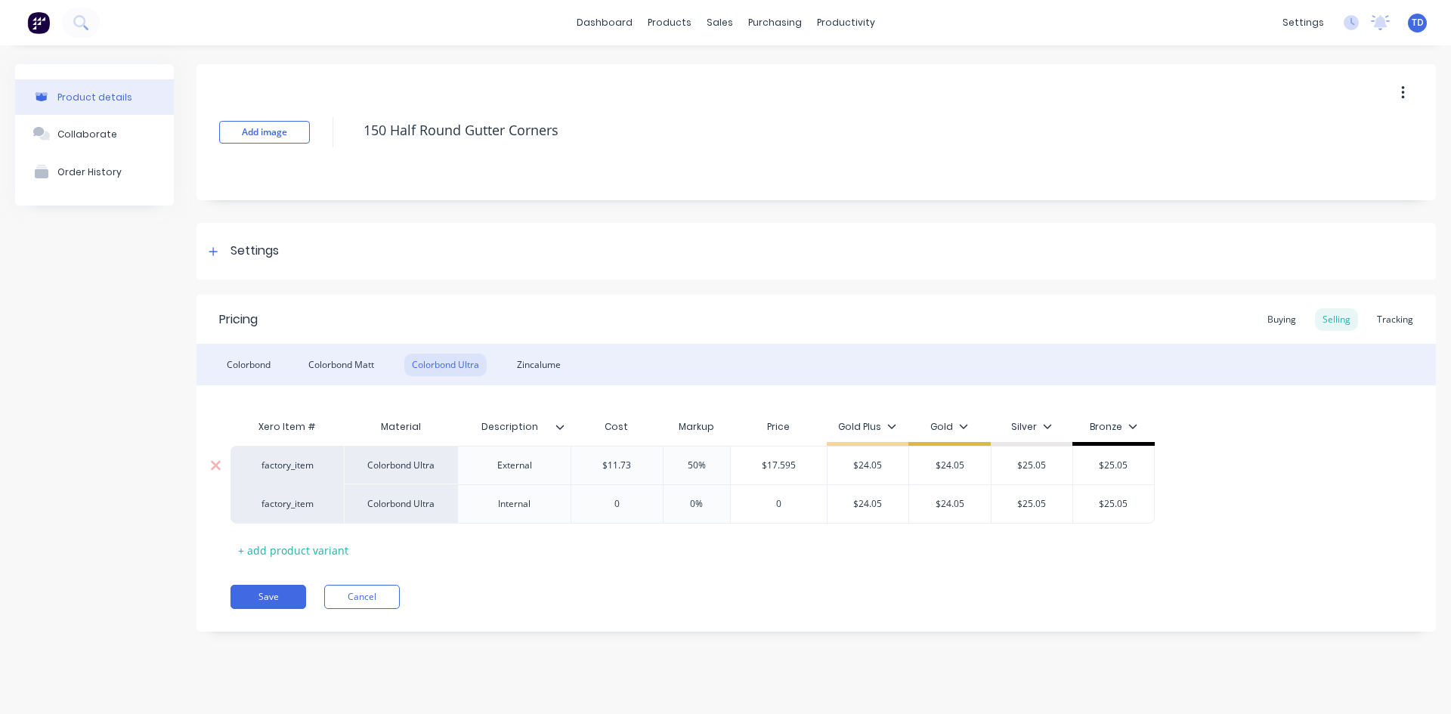
type input "$24.05"
type input "17.60"
type input "$25.05"
type input "$17.60"
type input "40"
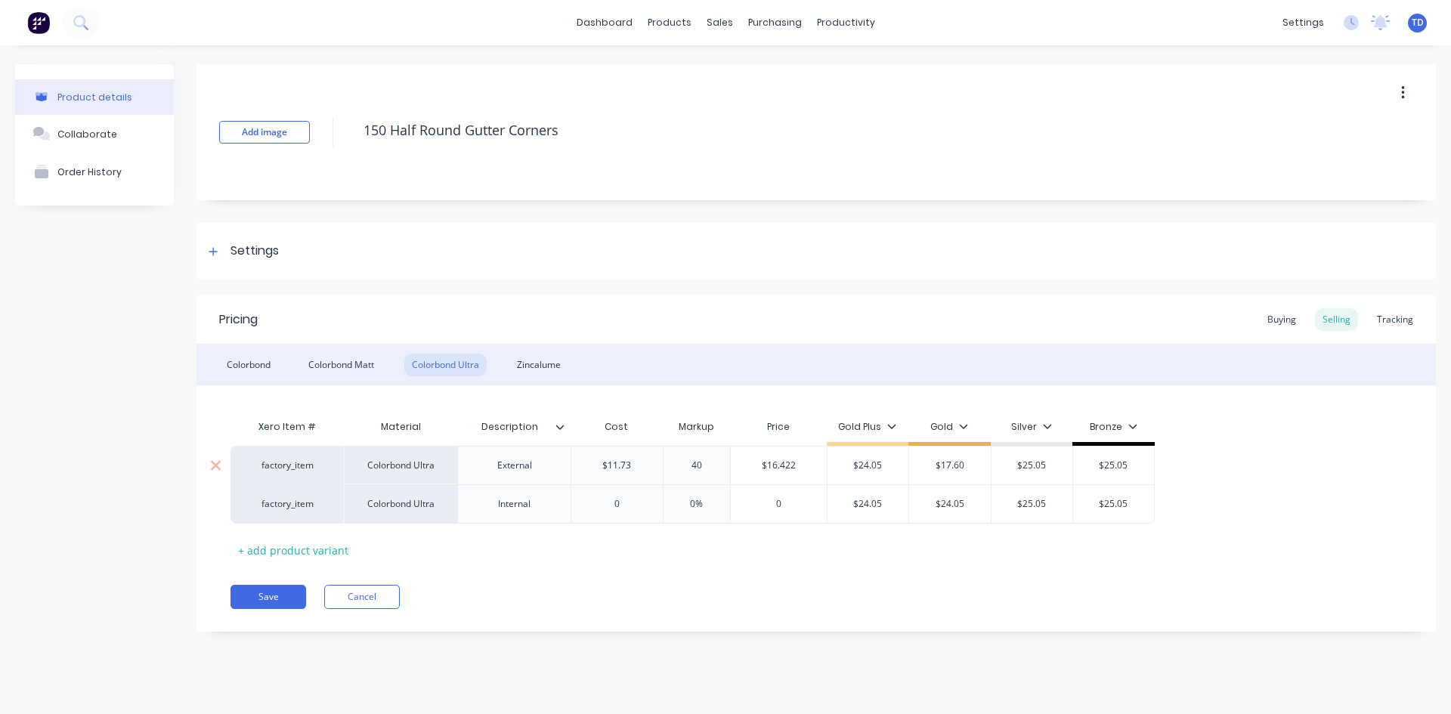
type input "$16.422"
type input "40%"
type input "16.50"
type input "18.70"
type input "$25.05"
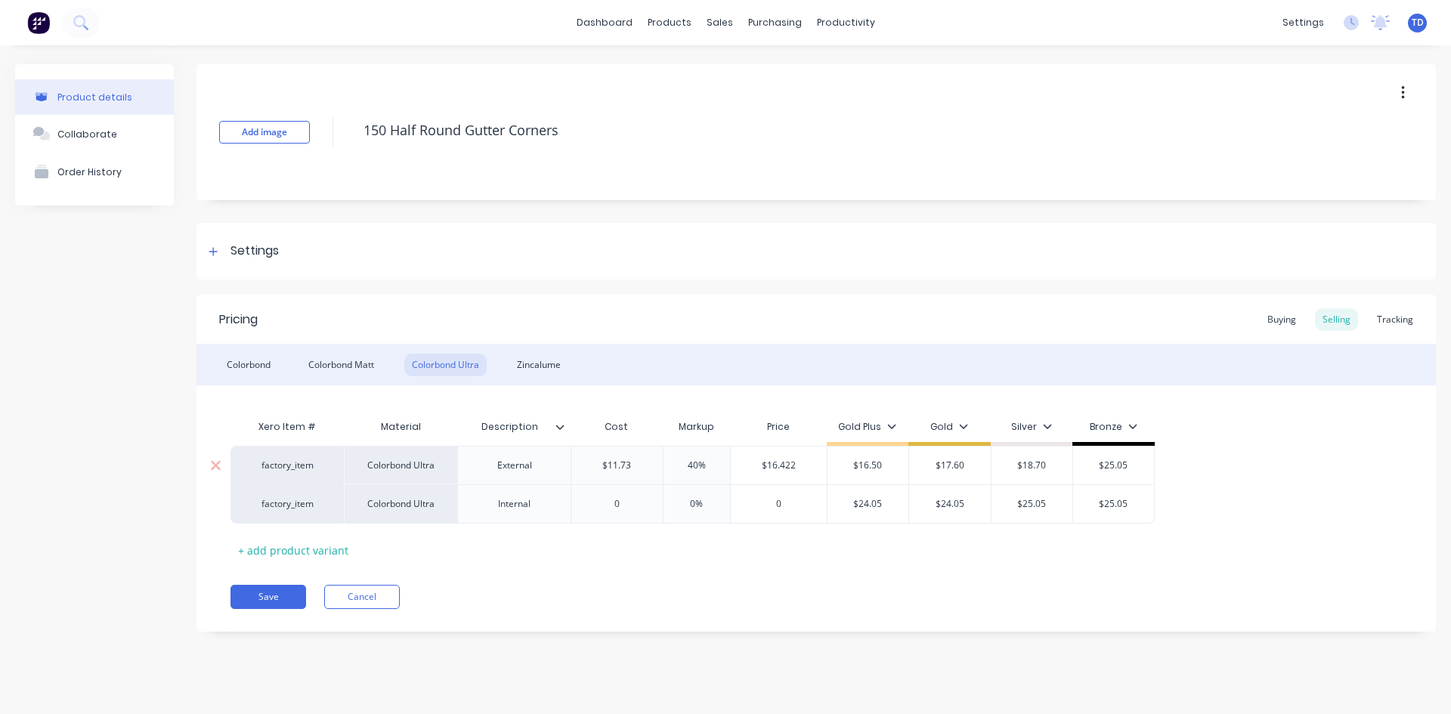
type input "$18.70"
type input "19.80"
click at [621, 506] on input "0" at bounding box center [616, 504] width 91 height 14
type input "11.73"
type input "0%"
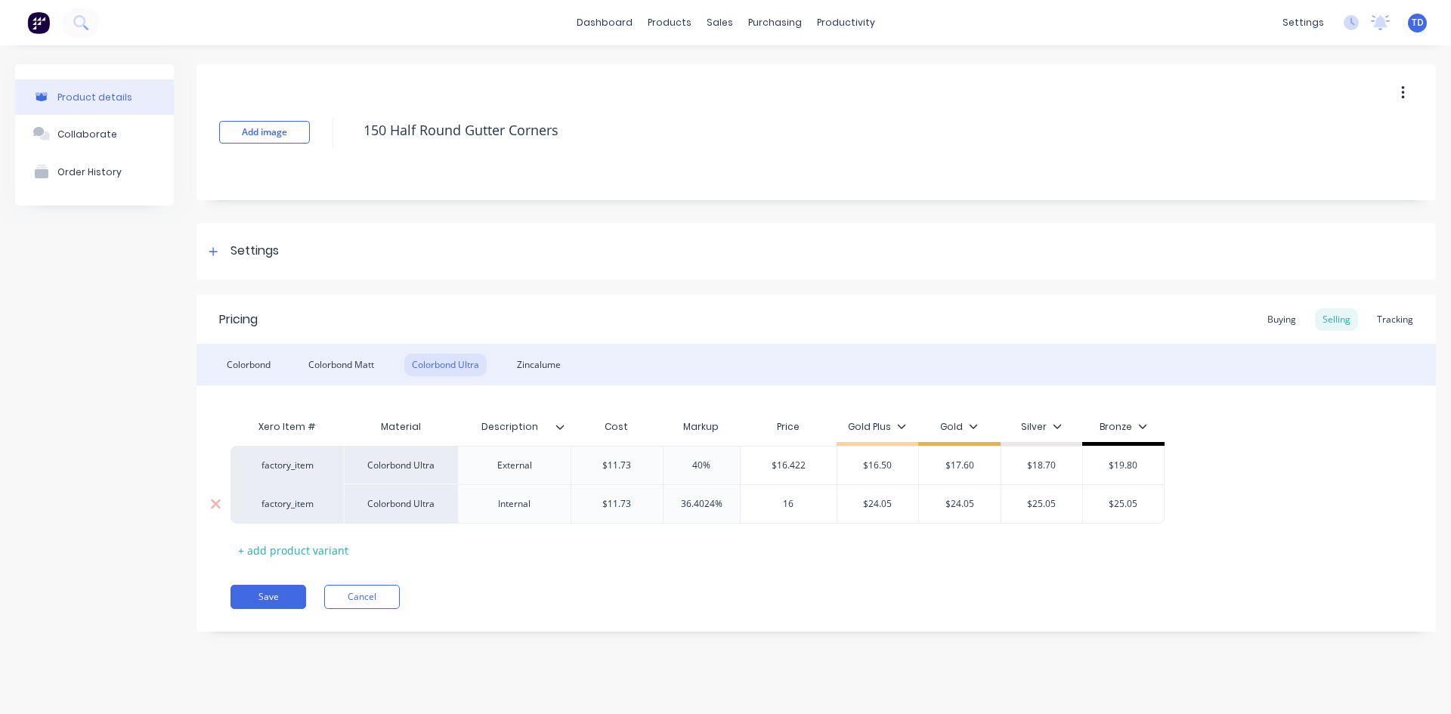
type input "16"
type input "36.4024%"
type input "17.60"
type input "$24.0516.50"
click at [815, 457] on div "$16.422" at bounding box center [789, 466] width 96 height 38
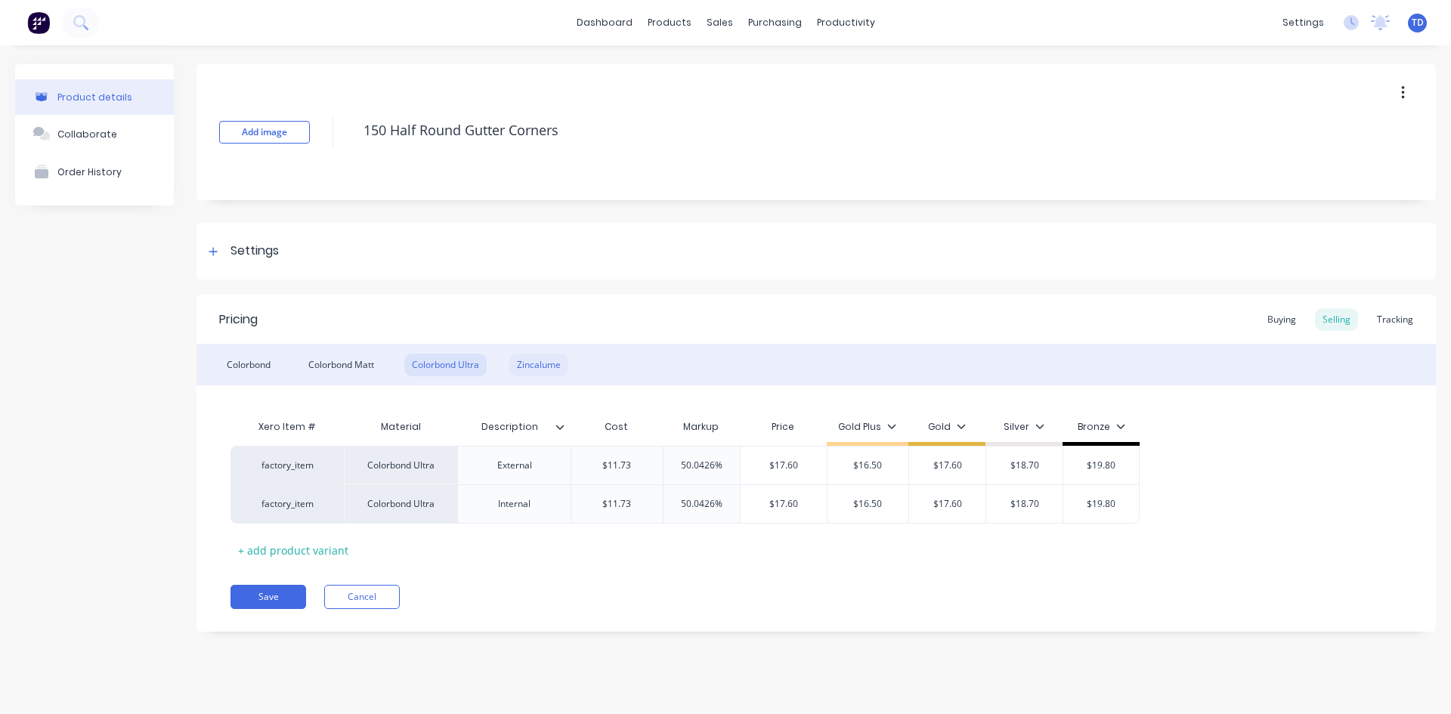
click at [535, 368] on div "Zincalume" at bounding box center [538, 365] width 59 height 23
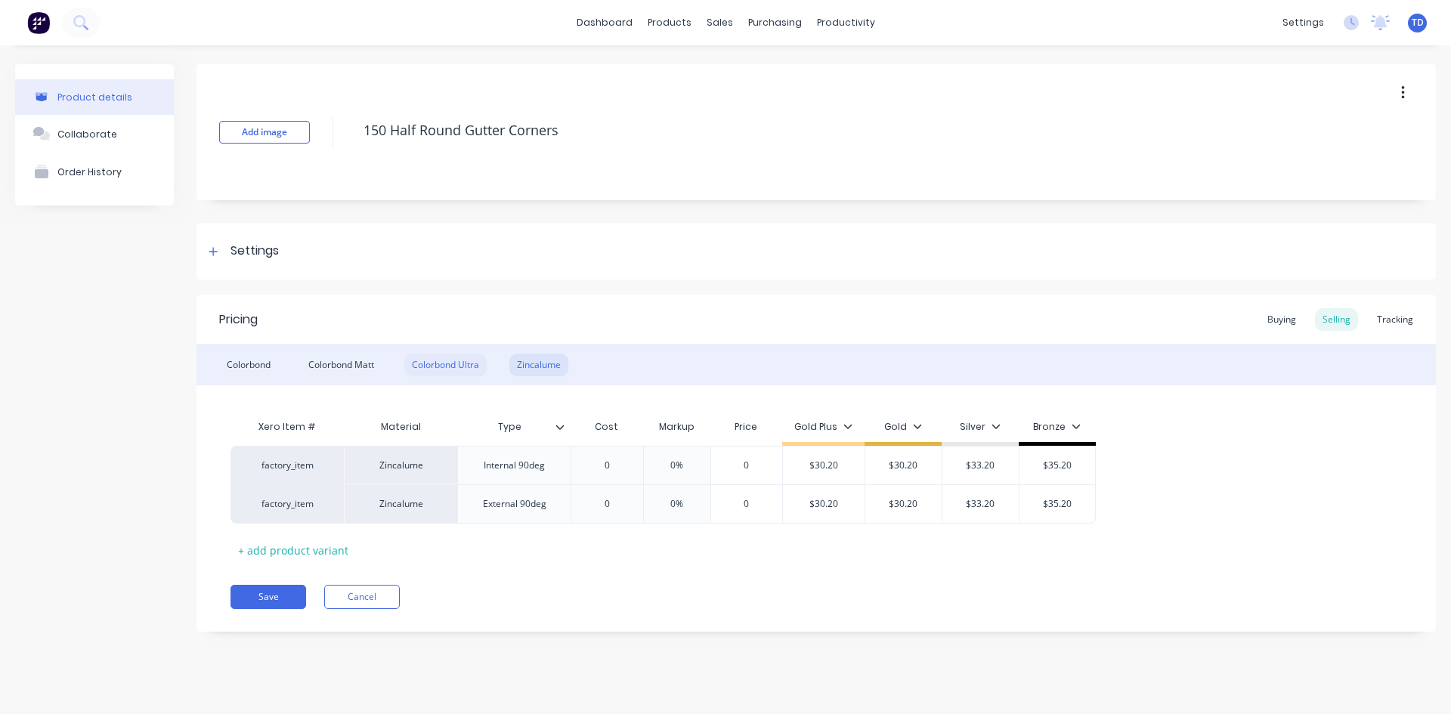
click at [452, 360] on div "Colorbond Ultra" at bounding box center [445, 365] width 82 height 23
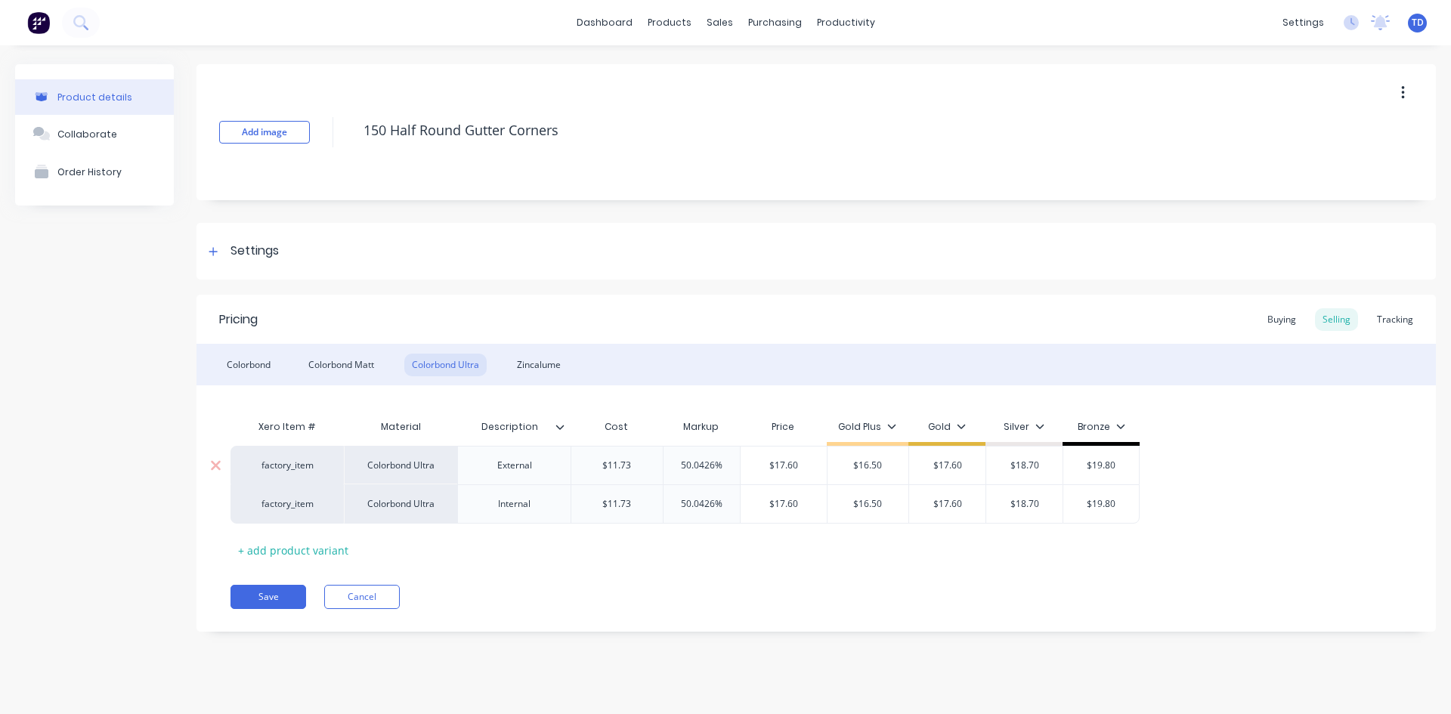
click at [633, 468] on input "$11.73" at bounding box center [616, 466] width 91 height 14
click at [643, 518] on div "$11.73" at bounding box center [616, 504] width 91 height 38
click at [802, 464] on input "$33.95" at bounding box center [786, 466] width 91 height 14
click at [799, 495] on div "$34.00" at bounding box center [784, 504] width 86 height 38
click at [339, 363] on div "Colorbond Matt" at bounding box center [341, 365] width 81 height 23
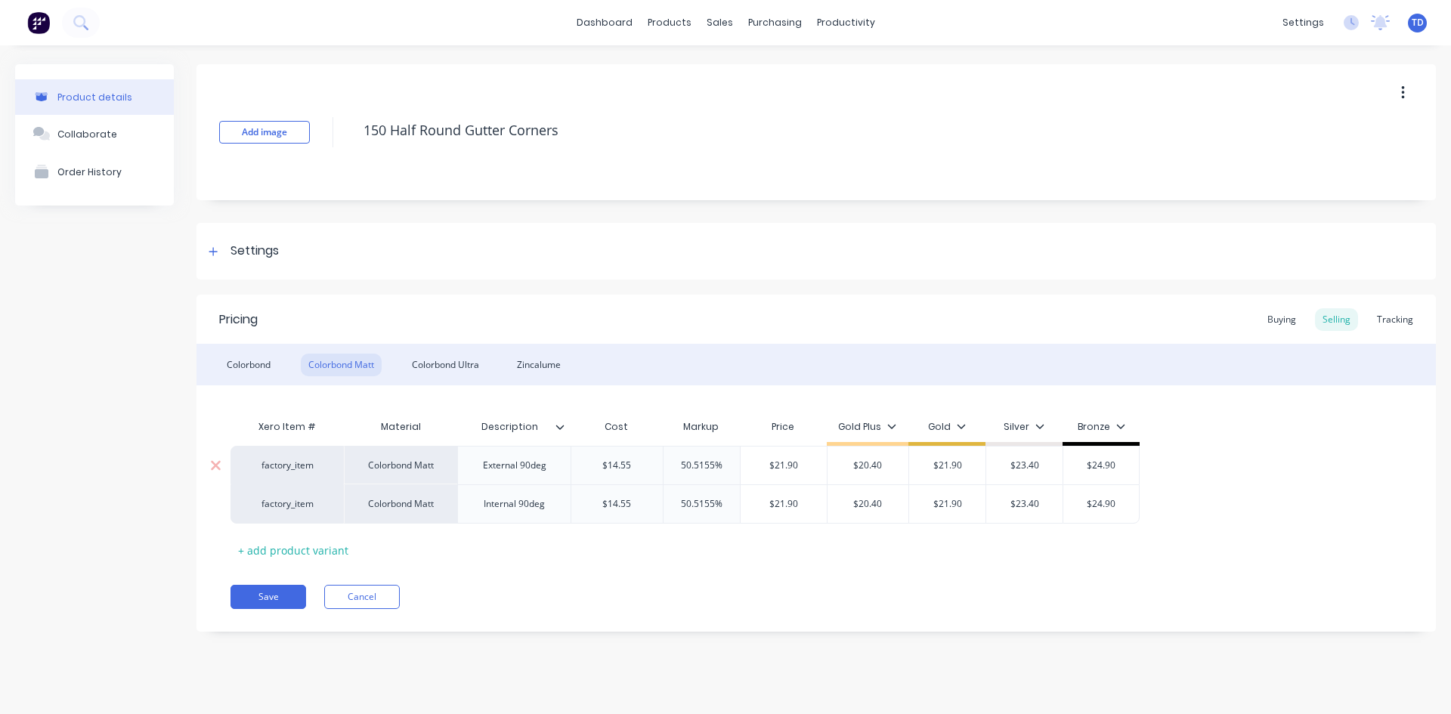
click at [642, 469] on input "$14.55" at bounding box center [616, 466] width 91 height 14
click at [240, 363] on div "Colorbond" at bounding box center [248, 365] width 59 height 23
click at [1286, 323] on div "Buying" at bounding box center [1282, 319] width 44 height 23
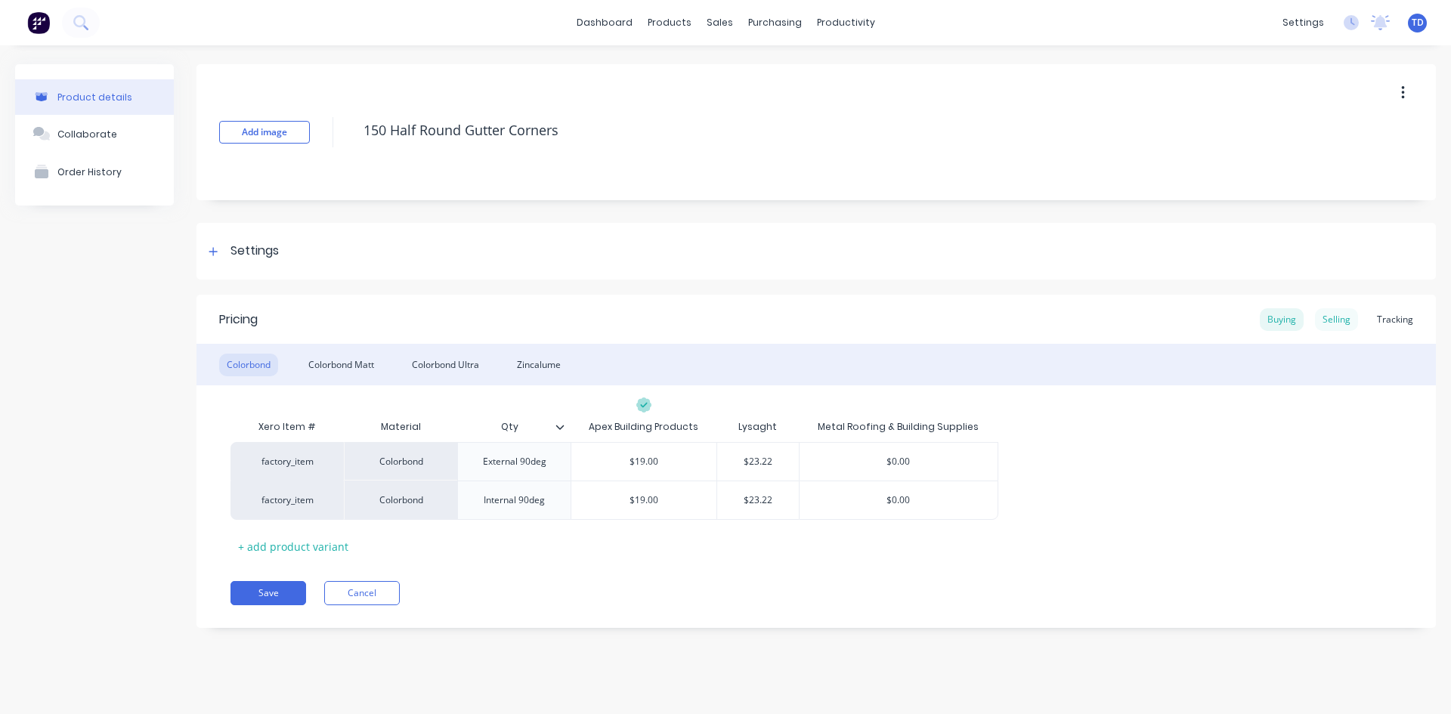
click at [1340, 320] on div "Selling" at bounding box center [1336, 319] width 43 height 23
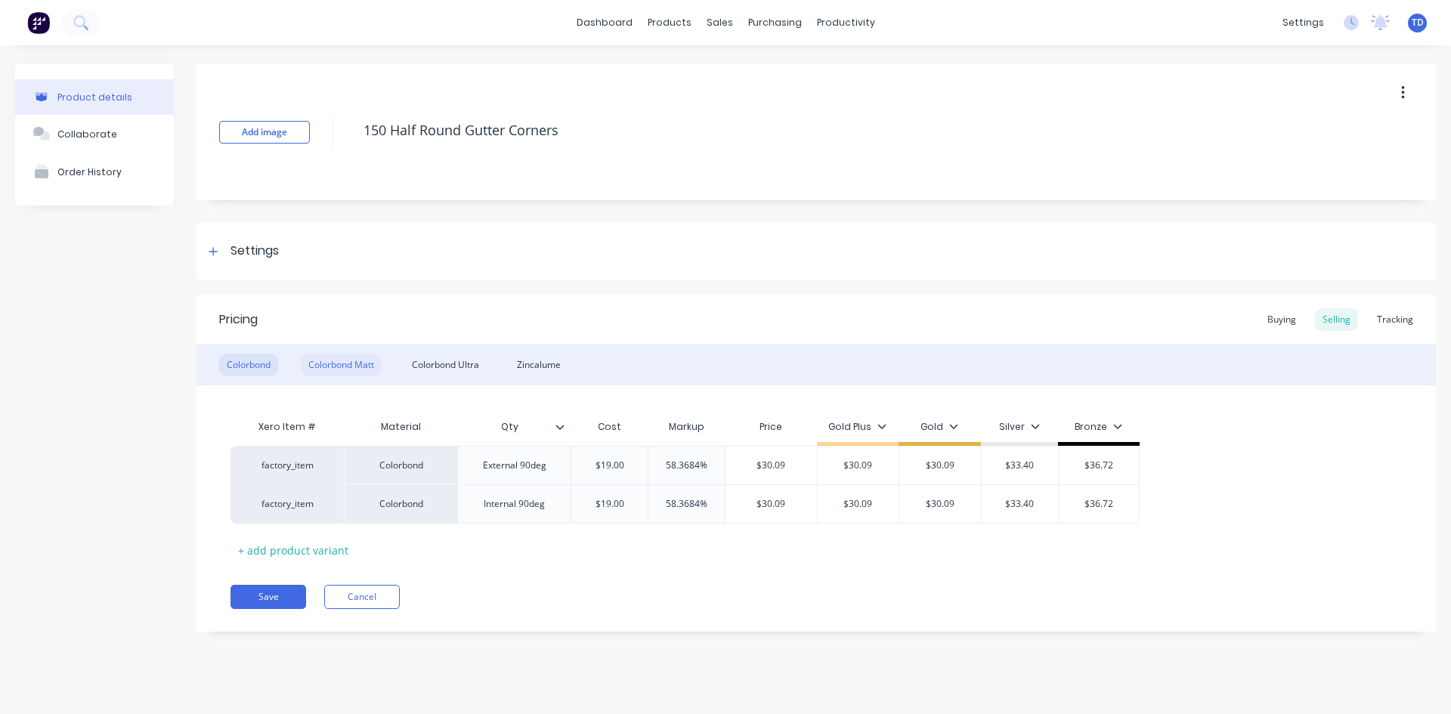
click at [335, 369] on div "Colorbond Matt" at bounding box center [341, 365] width 81 height 23
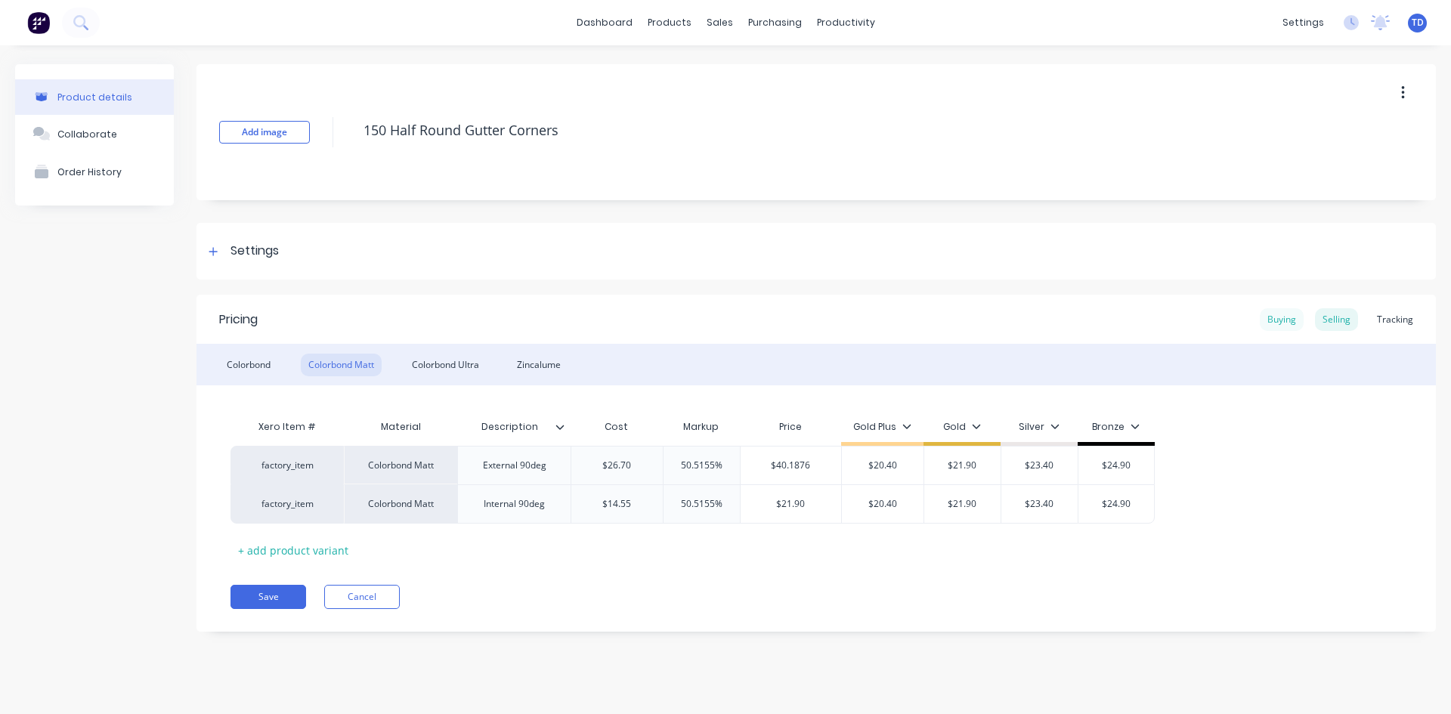
click at [1283, 317] on div "Buying" at bounding box center [1282, 319] width 44 height 23
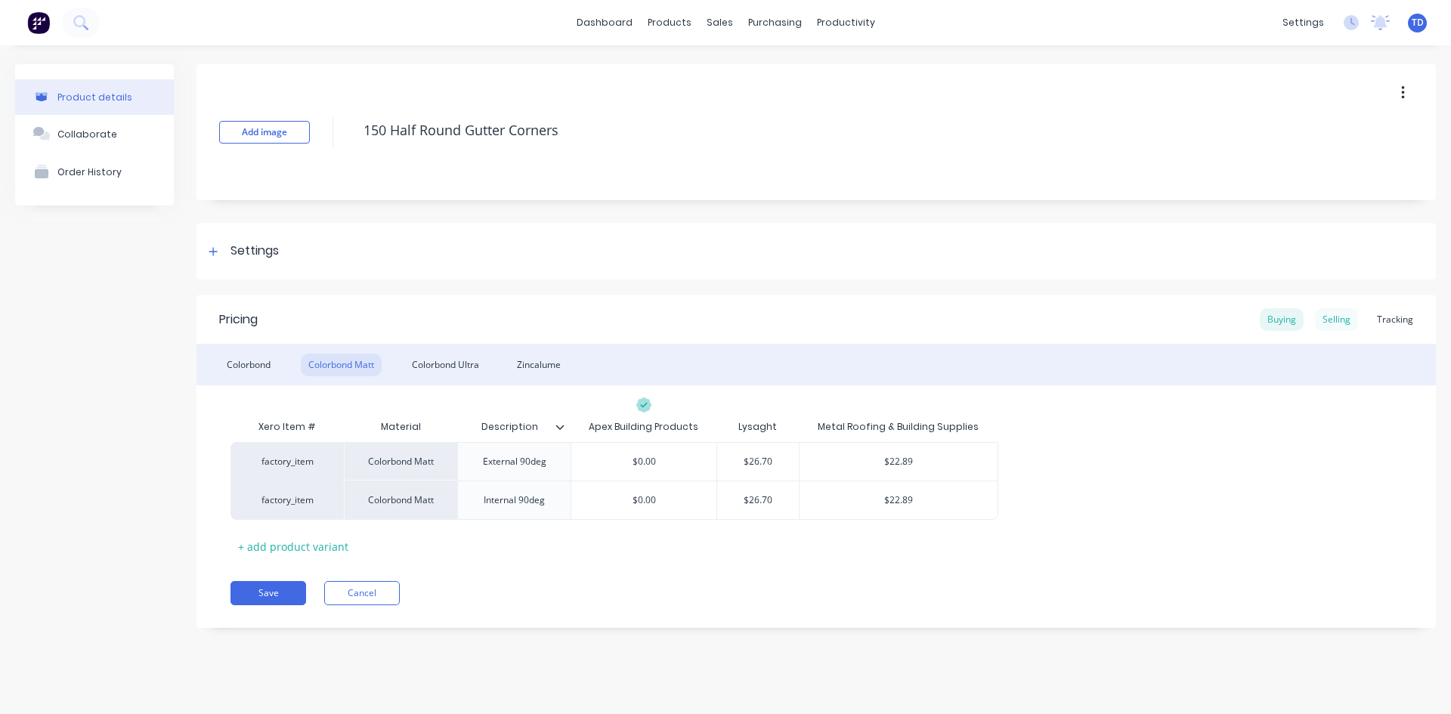
click at [1337, 317] on div "Selling" at bounding box center [1336, 319] width 43 height 23
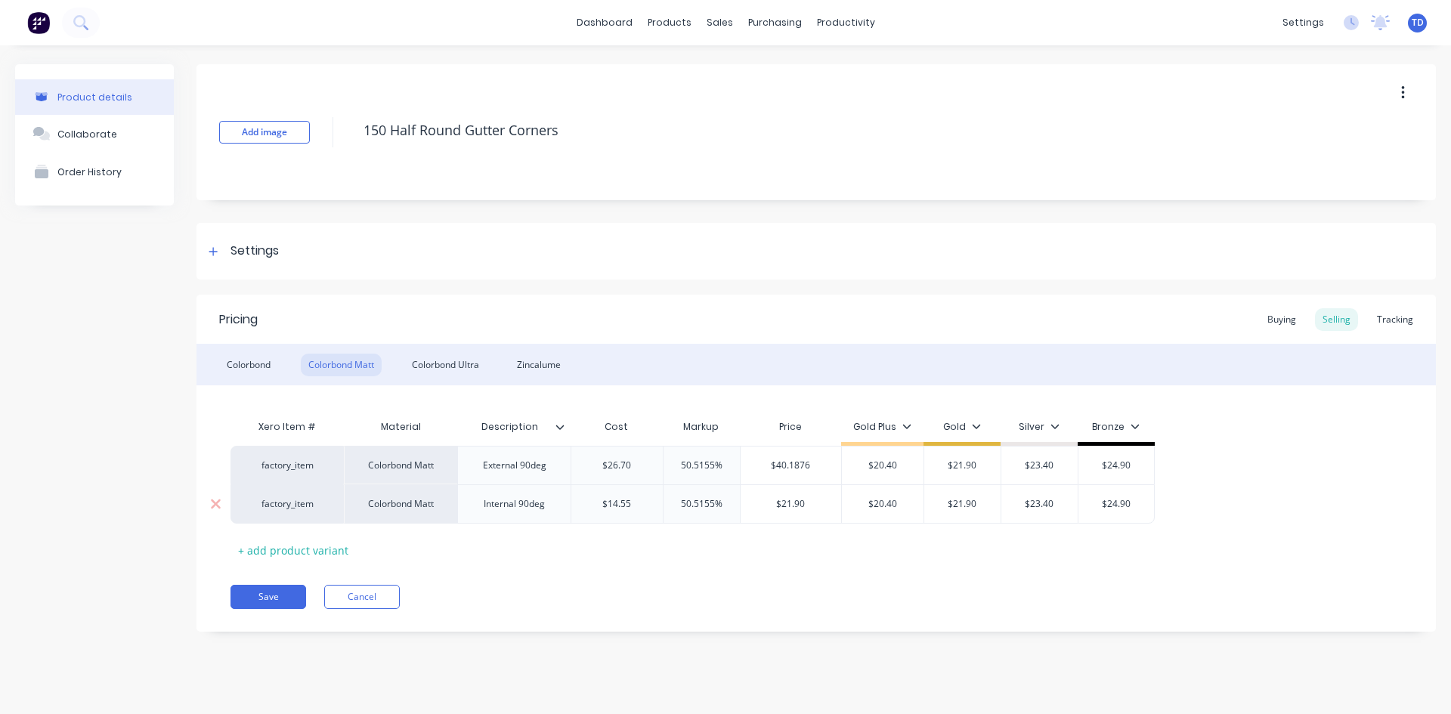
click at [633, 500] on input "$14.55" at bounding box center [616, 504] width 91 height 14
click at [976, 465] on input "$21.90" at bounding box center [957, 466] width 76 height 14
click at [722, 468] on input "50.5155%" at bounding box center [696, 466] width 76 height 14
click at [902, 472] on div "$20.40" at bounding box center [879, 466] width 82 height 38
click at [811, 461] on input "$37.38" at bounding box center [785, 466] width 101 height 14
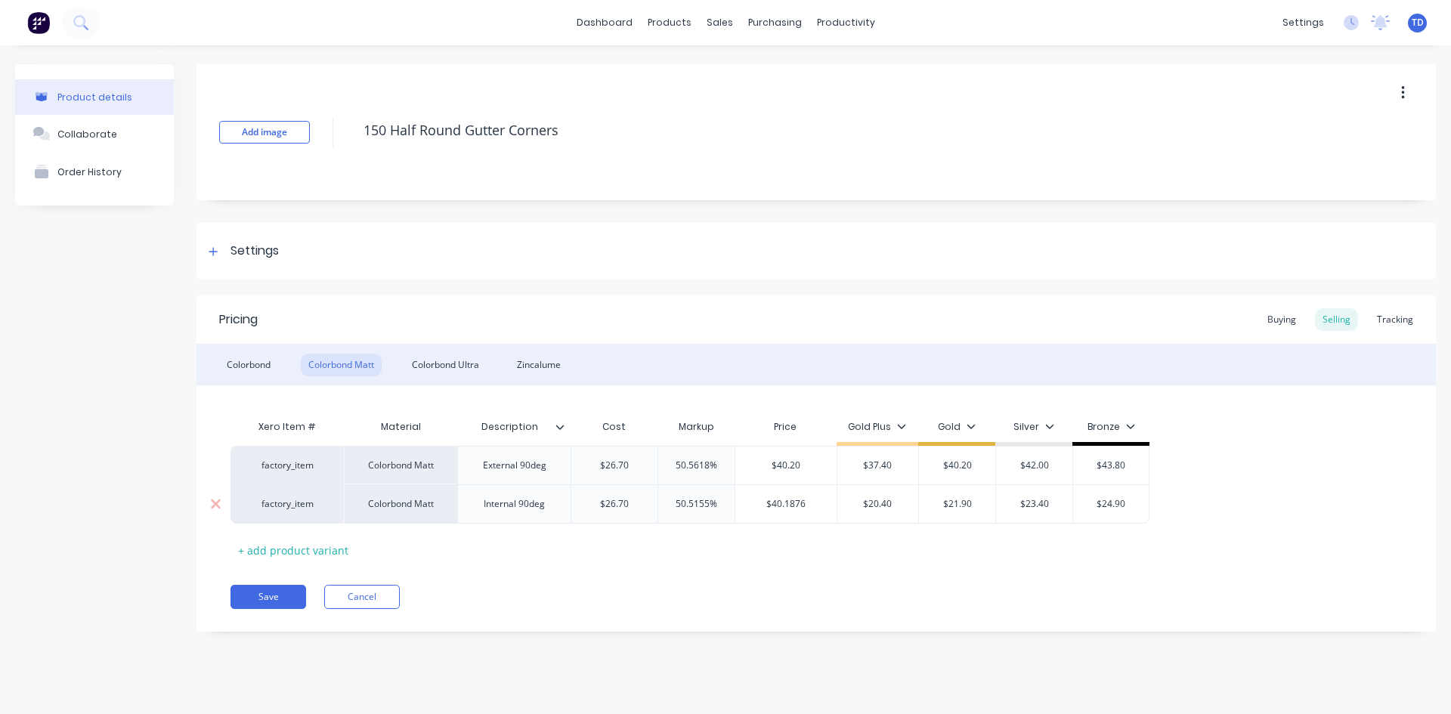
click at [805, 498] on input "$40.1876" at bounding box center [785, 504] width 101 height 14
click at [454, 363] on div "Colorbond Ultra" at bounding box center [445, 365] width 82 height 23
click at [533, 363] on div "Zincalume" at bounding box center [538, 365] width 59 height 23
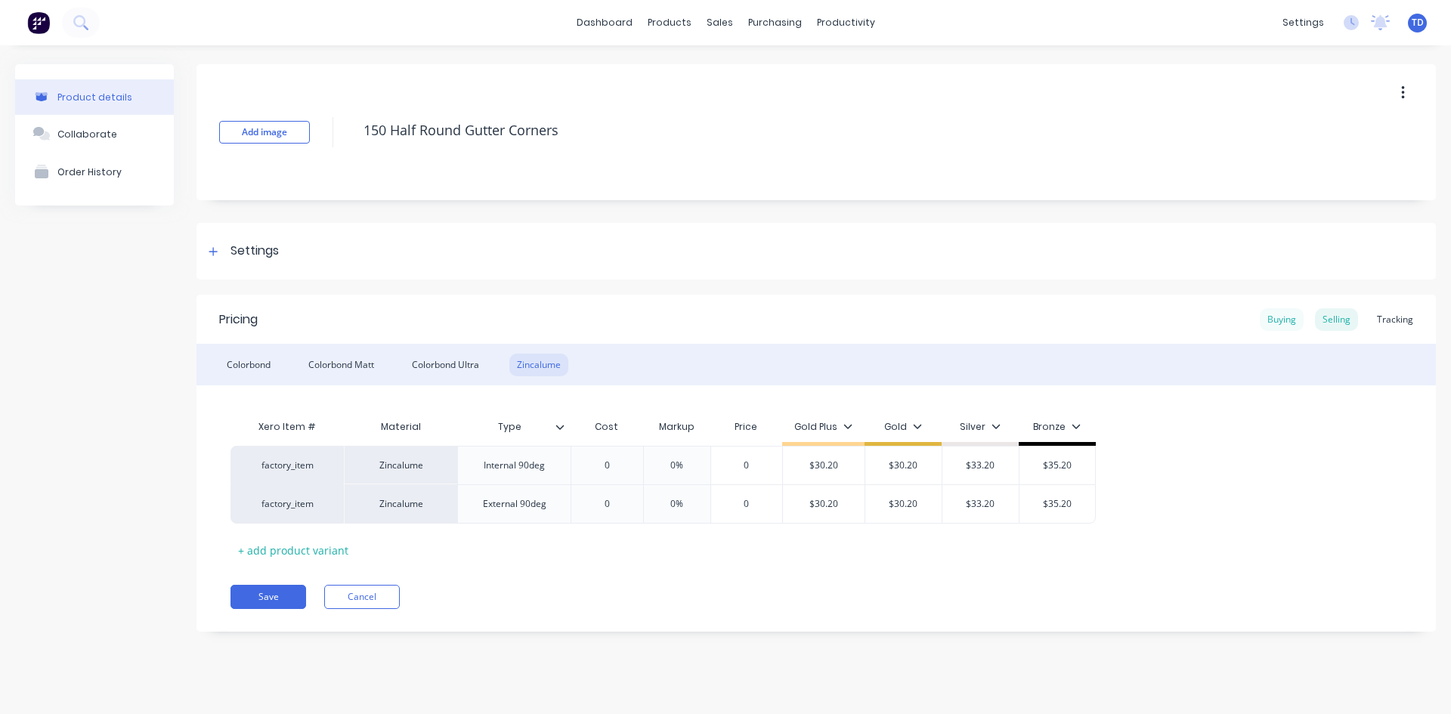
click at [1293, 320] on div "Buying" at bounding box center [1282, 319] width 44 height 23
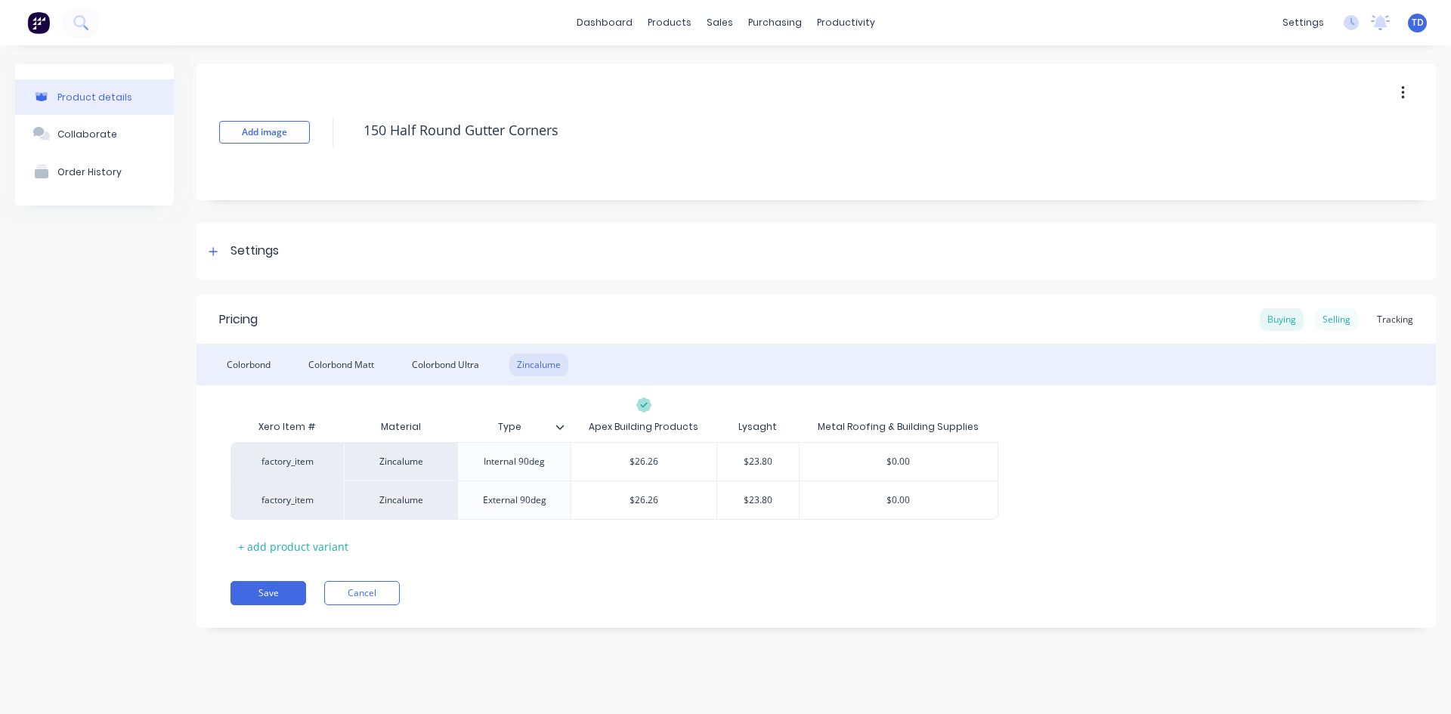
click at [1339, 322] on div "Selling" at bounding box center [1336, 319] width 43 height 23
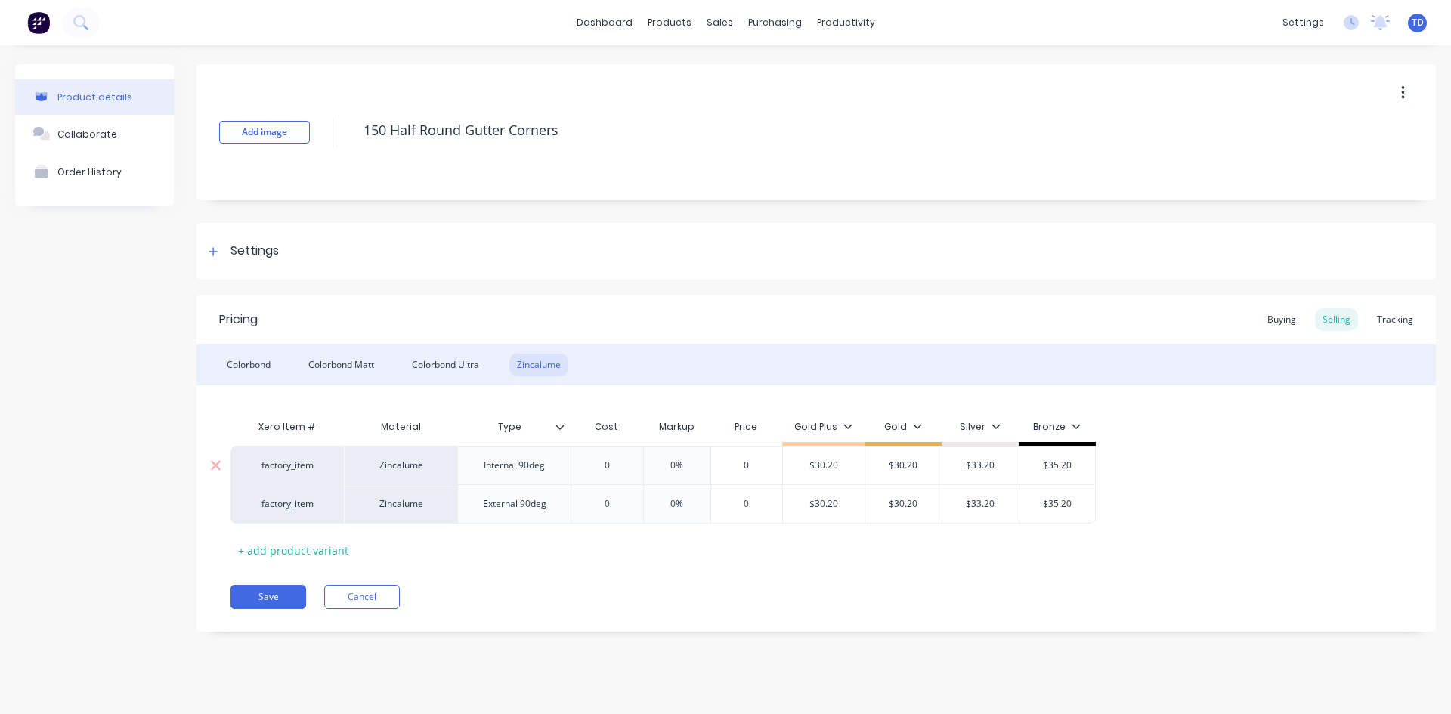
click at [632, 469] on input "0" at bounding box center [607, 466] width 76 height 14
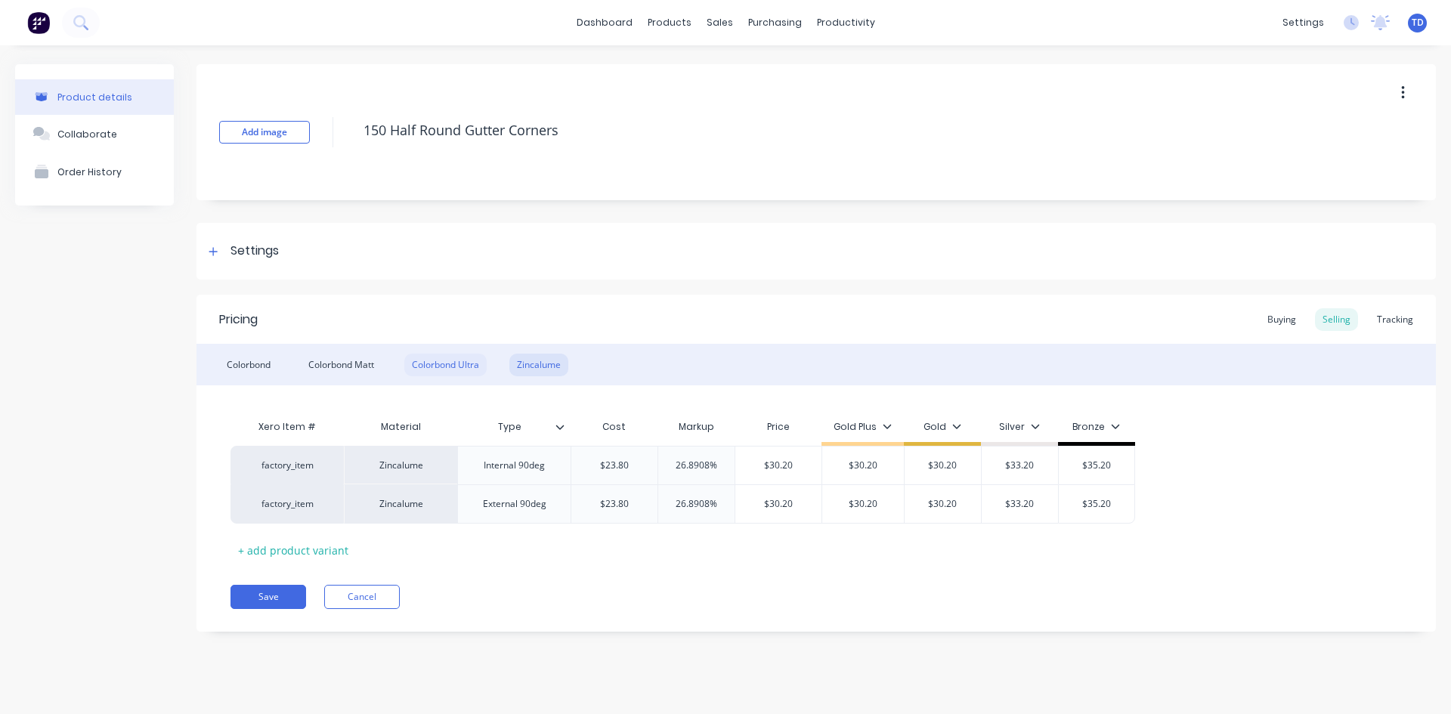
click at [445, 363] on div "Colorbond Ultra" at bounding box center [445, 365] width 82 height 23
click at [523, 366] on div "Zincalume" at bounding box center [538, 365] width 59 height 23
click at [259, 598] on button "Save" at bounding box center [269, 597] width 76 height 24
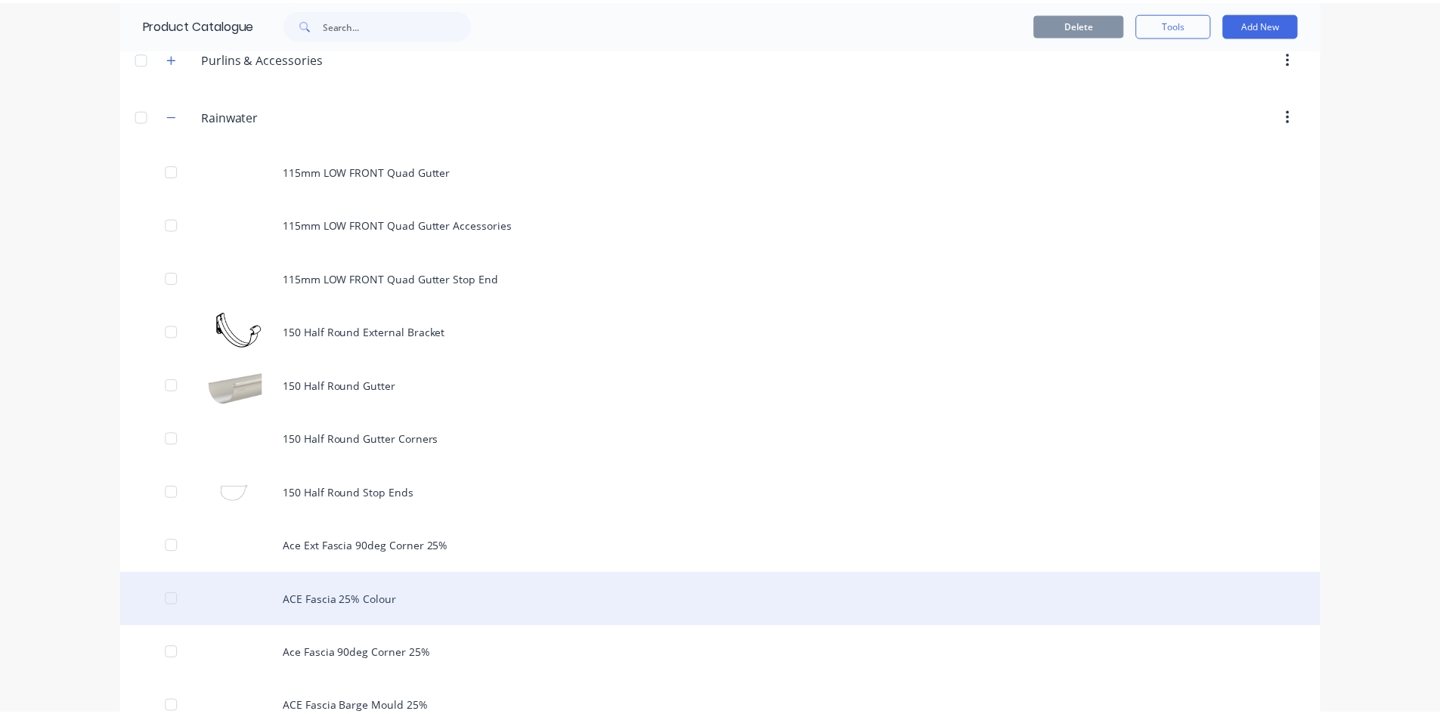
scroll to position [680, 0]
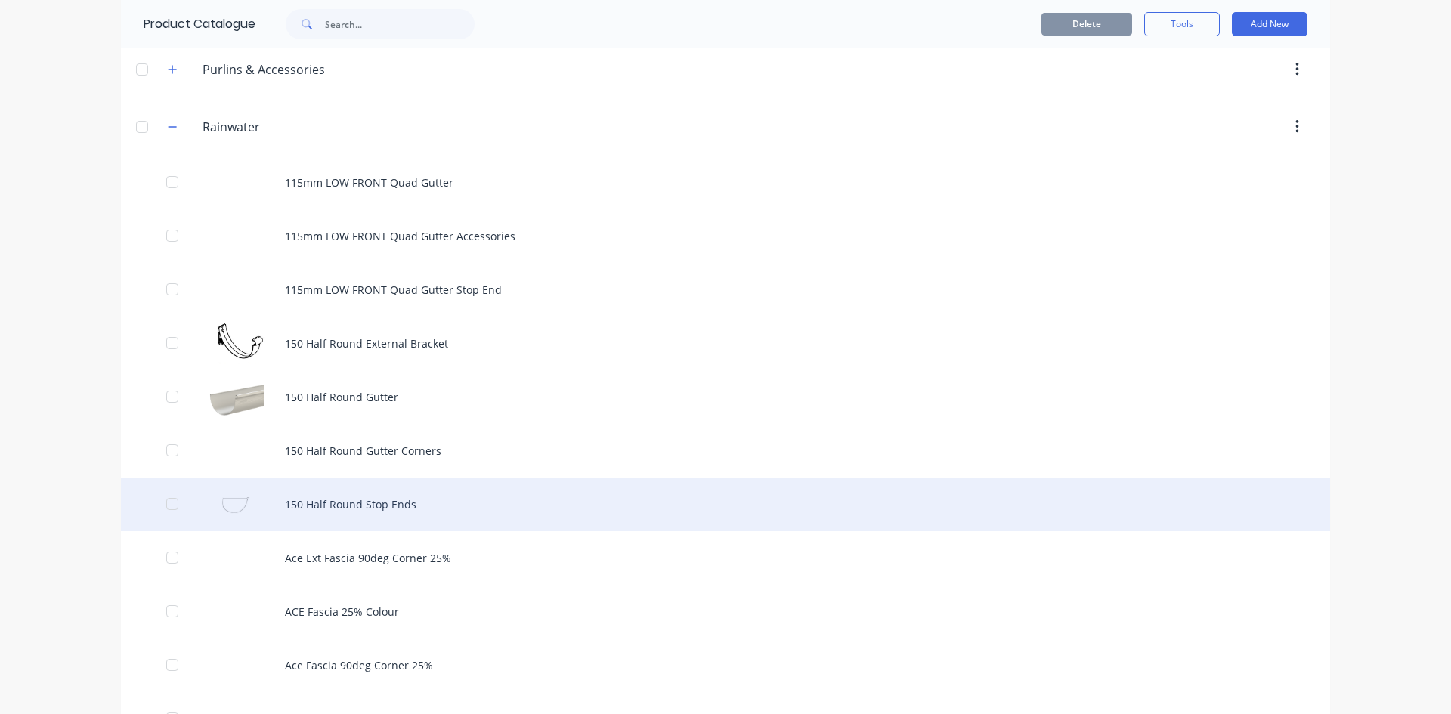
click at [371, 503] on div "150 Half Round Stop Ends" at bounding box center [725, 505] width 1209 height 54
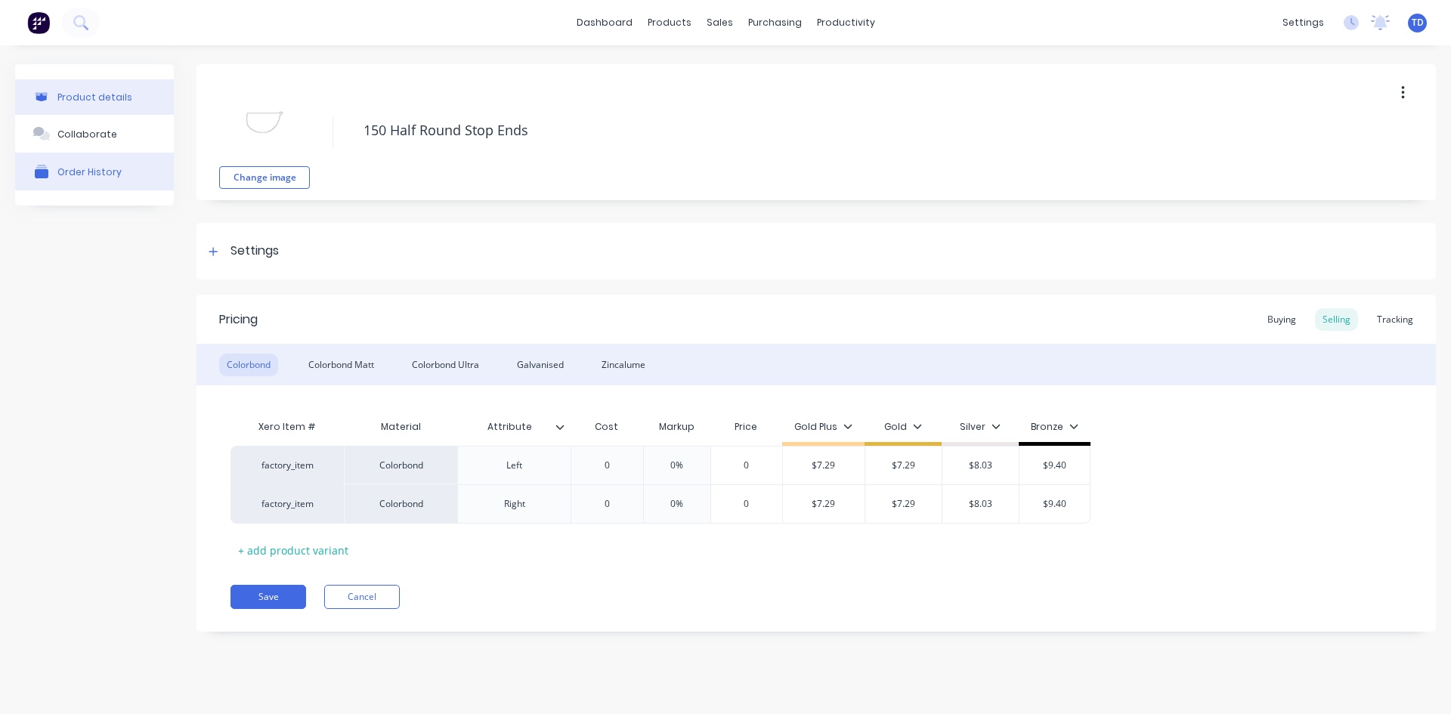
click at [91, 175] on div "Order History" at bounding box center [89, 171] width 64 height 11
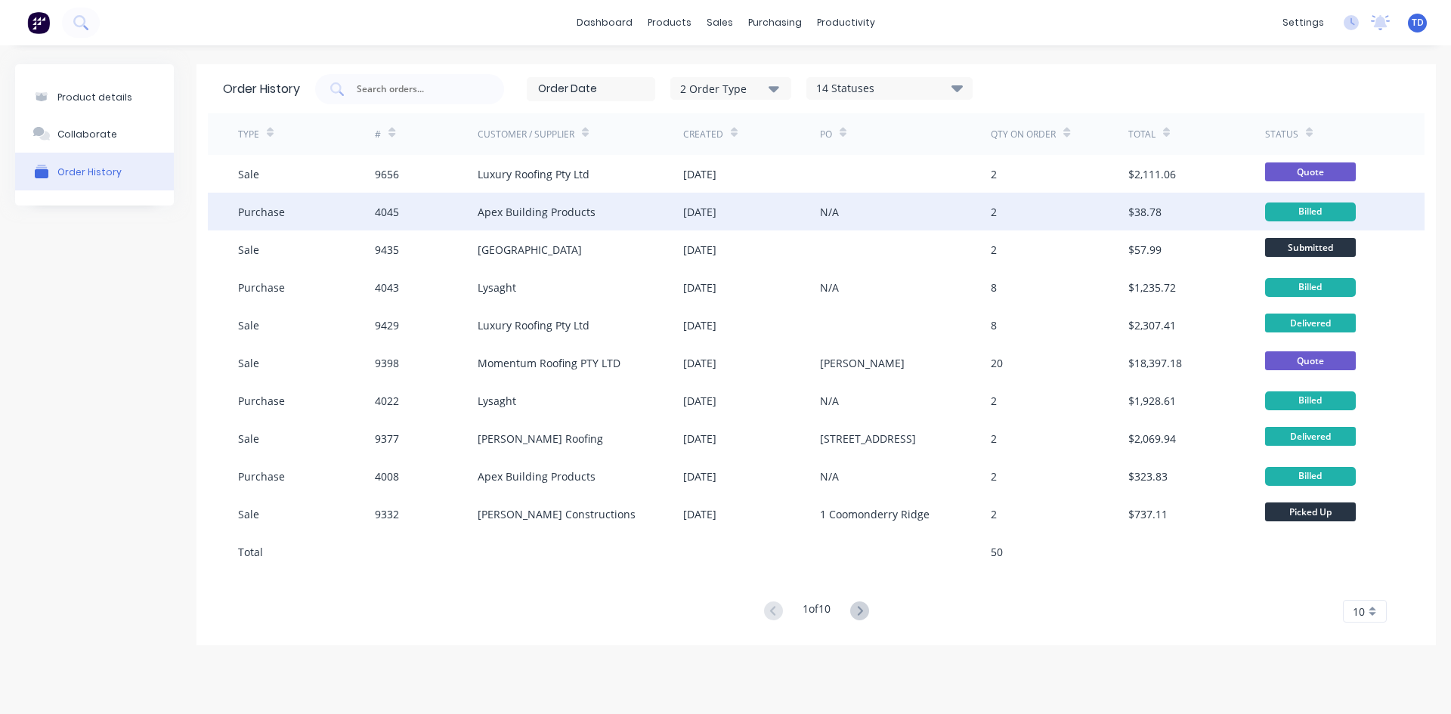
click at [532, 218] on div "Apex Building Products" at bounding box center [537, 212] width 118 height 16
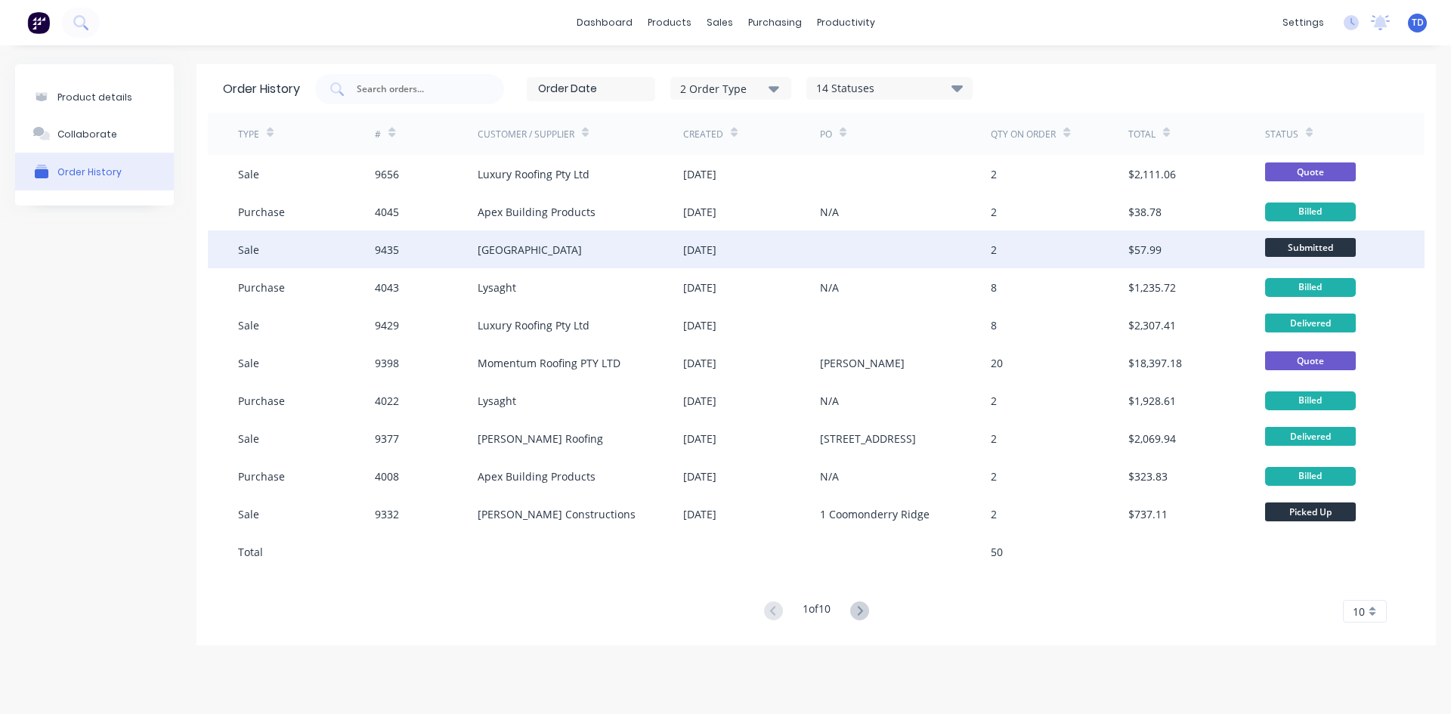
click at [534, 261] on div "[GEOGRAPHIC_DATA]" at bounding box center [581, 250] width 206 height 38
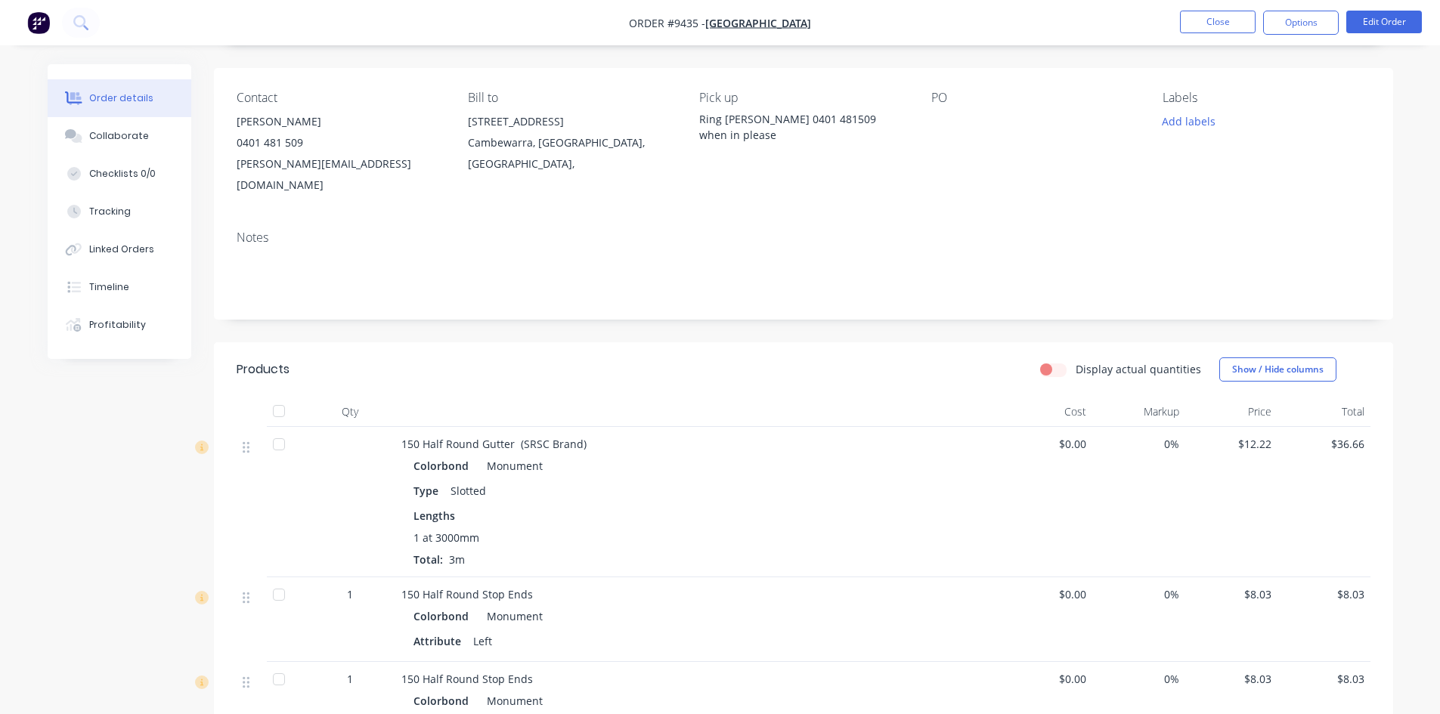
scroll to position [76, 0]
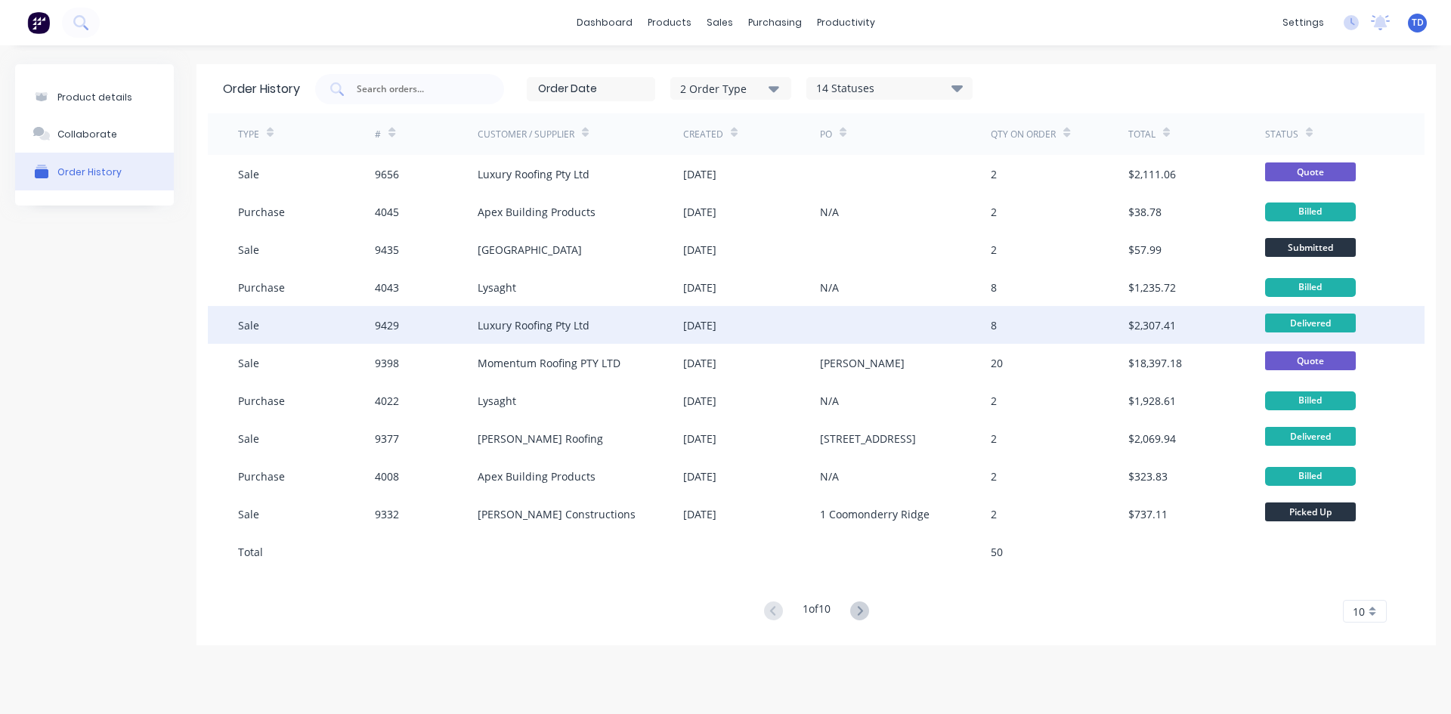
click at [535, 335] on div "Luxury Roofing Pty Ltd" at bounding box center [581, 325] width 206 height 38
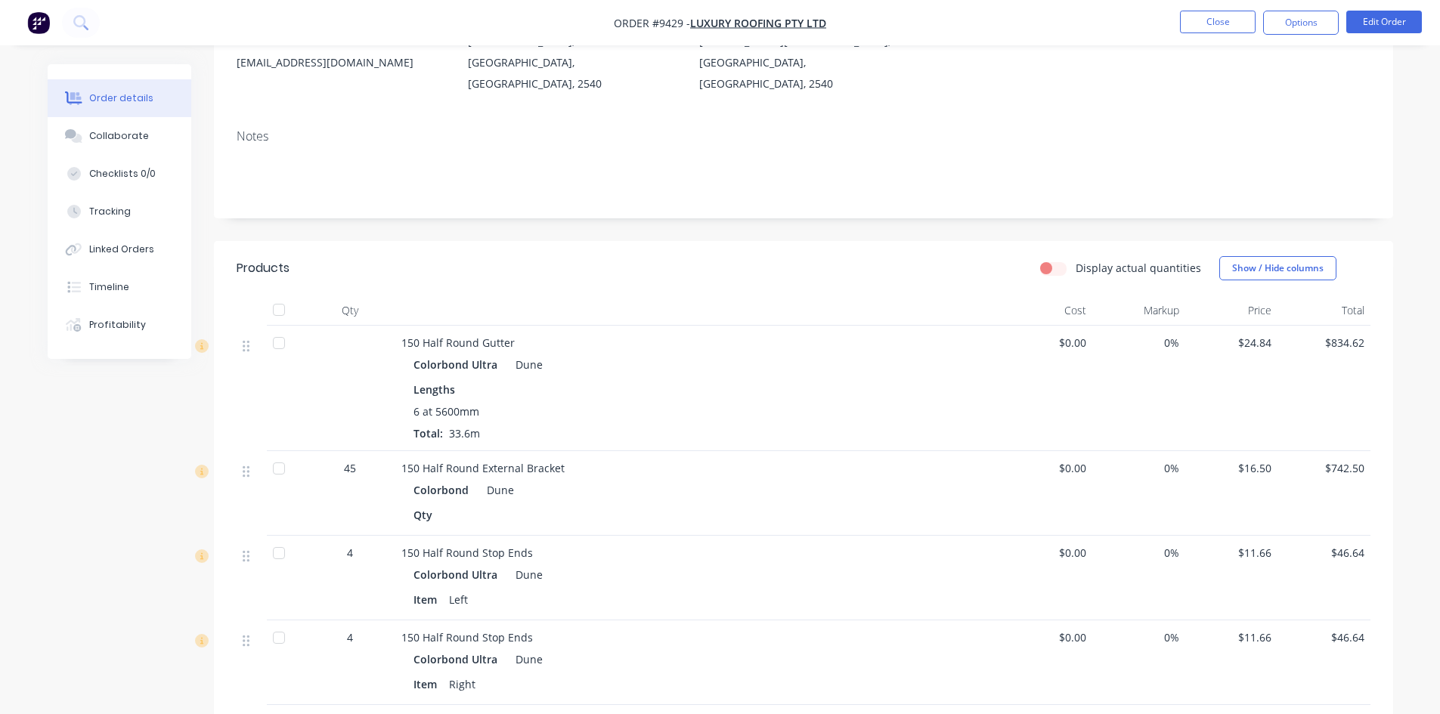
scroll to position [227, 0]
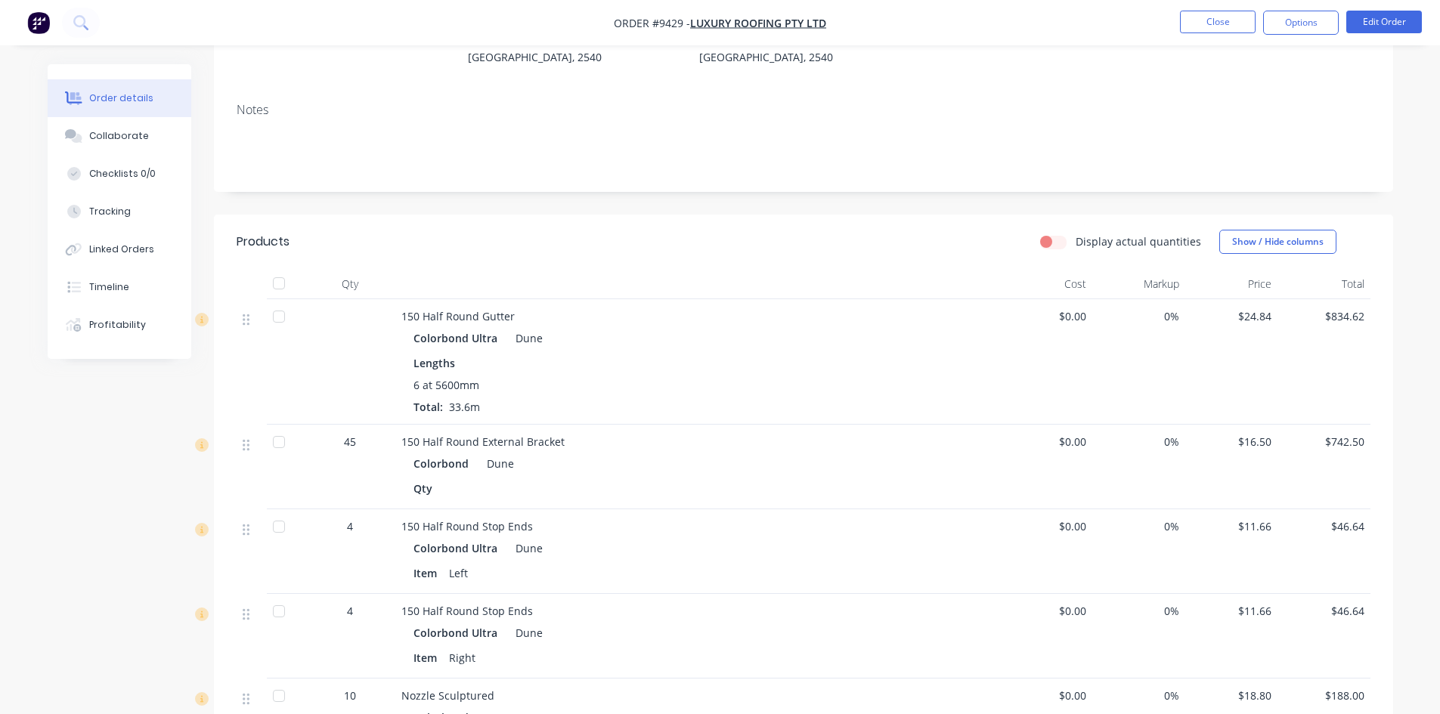
click at [916, 650] on div "150 Half Round Stop Ends Colorbond Ultra Dune Item Right" at bounding box center [697, 636] width 605 height 85
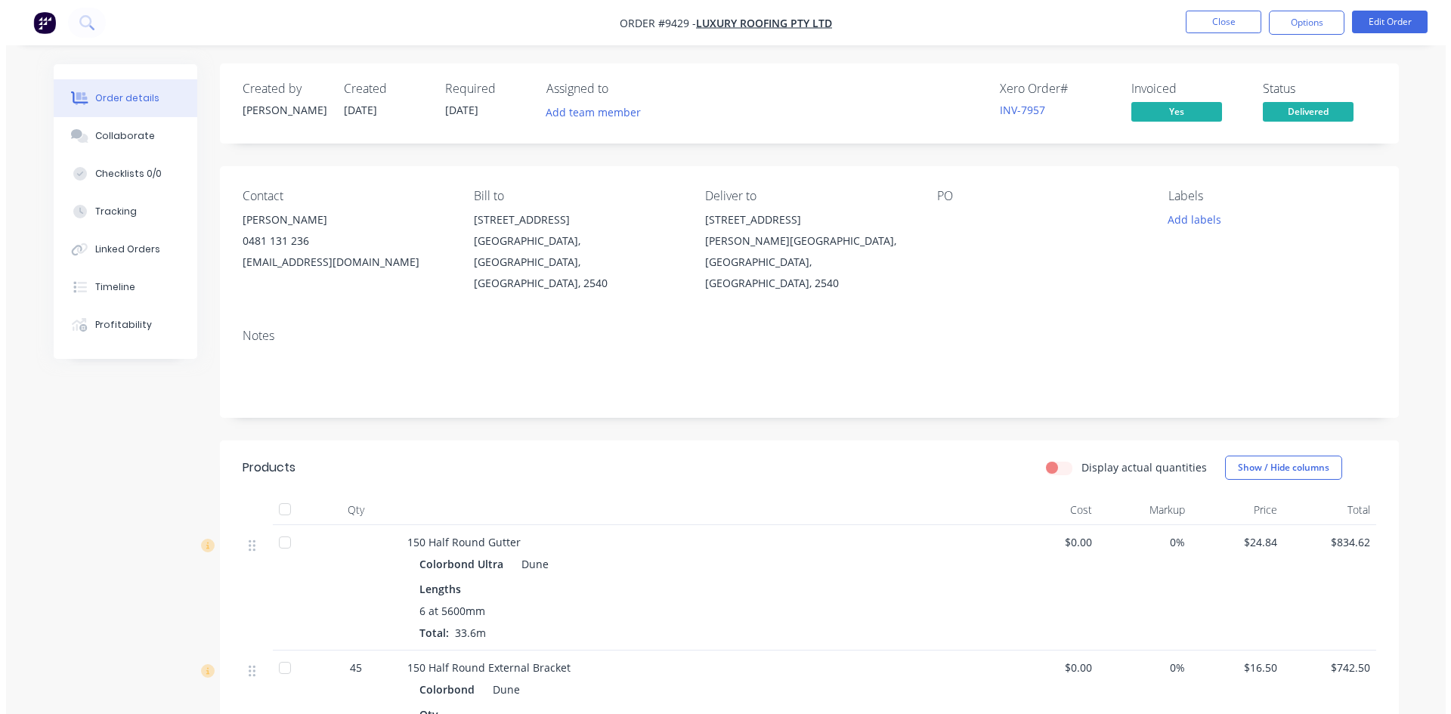
scroll to position [0, 0]
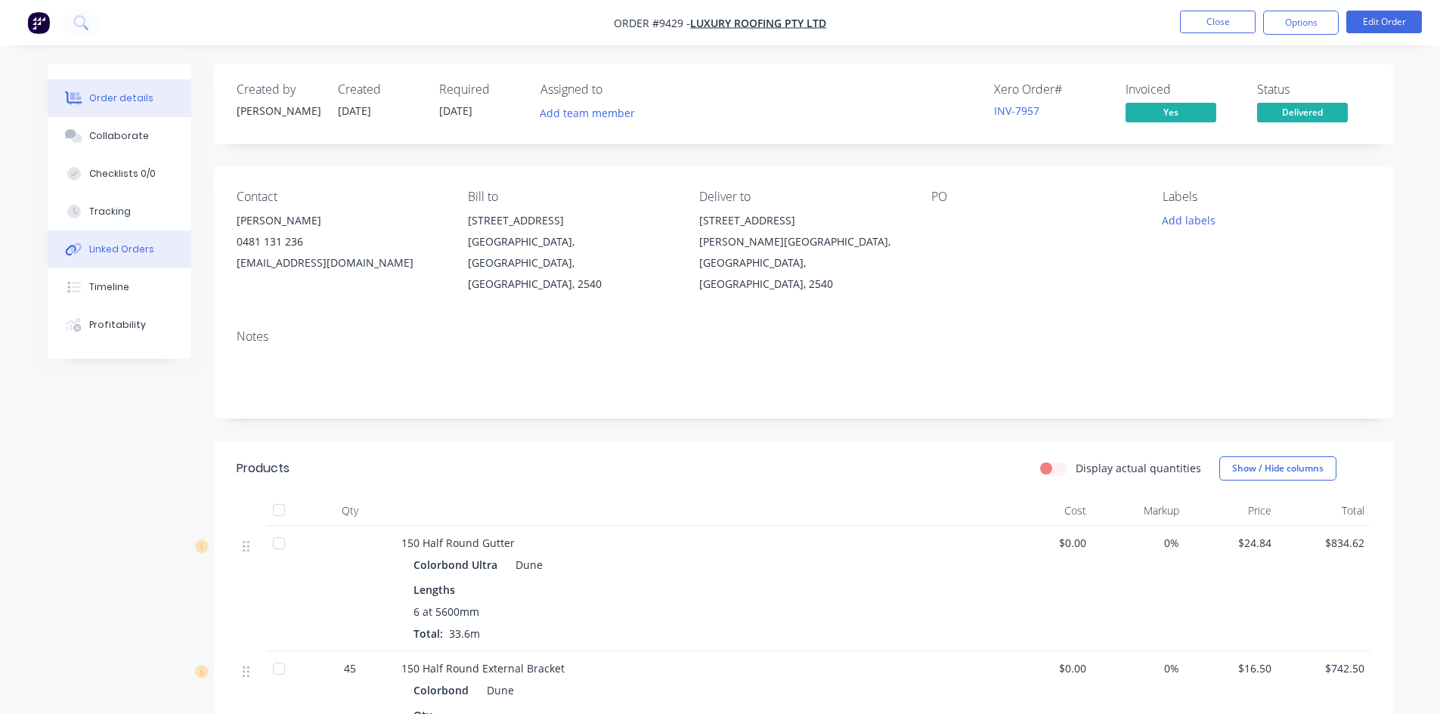
click at [133, 256] on button "Linked Orders" at bounding box center [120, 250] width 144 height 38
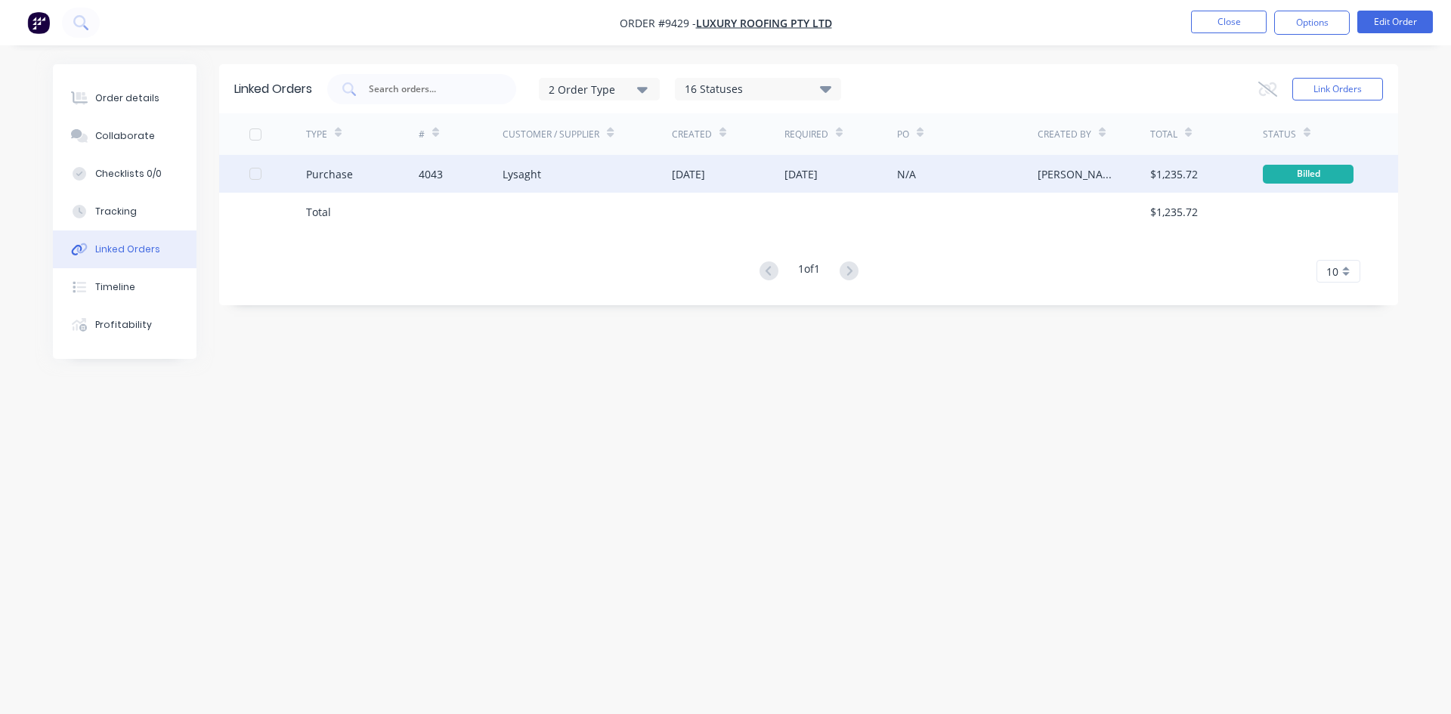
click at [646, 176] on div "Lysaght" at bounding box center [587, 174] width 169 height 38
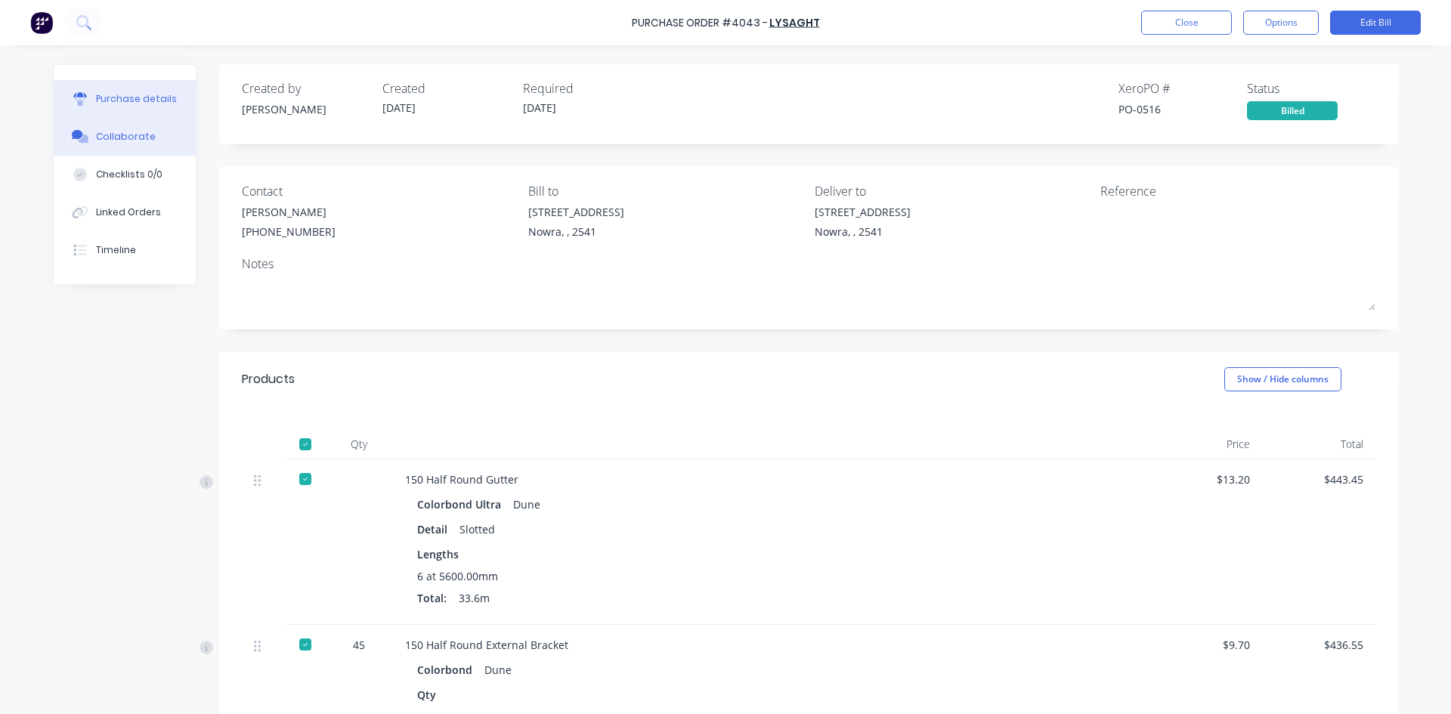
click at [106, 127] on button "Collaborate" at bounding box center [125, 137] width 142 height 38
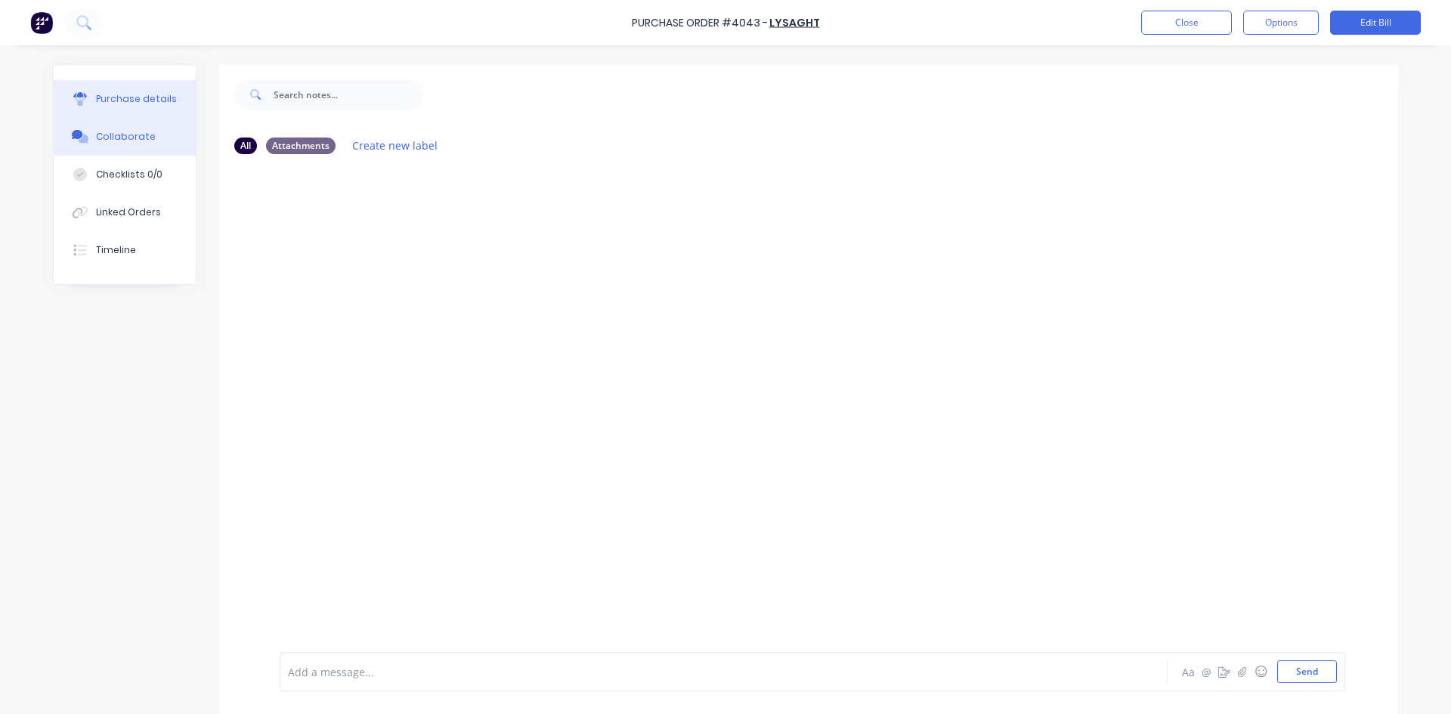
click at [125, 100] on div "Purchase details" at bounding box center [136, 99] width 81 height 14
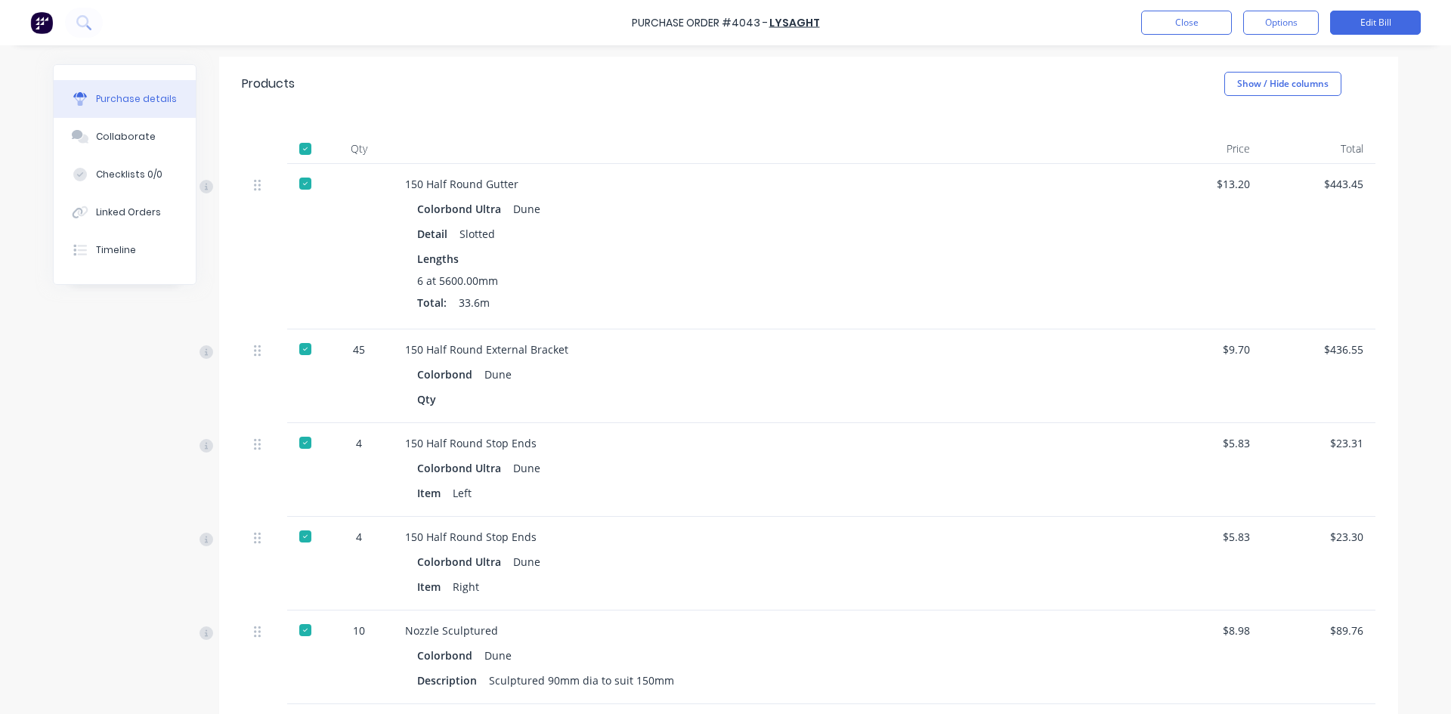
scroll to position [302, 0]
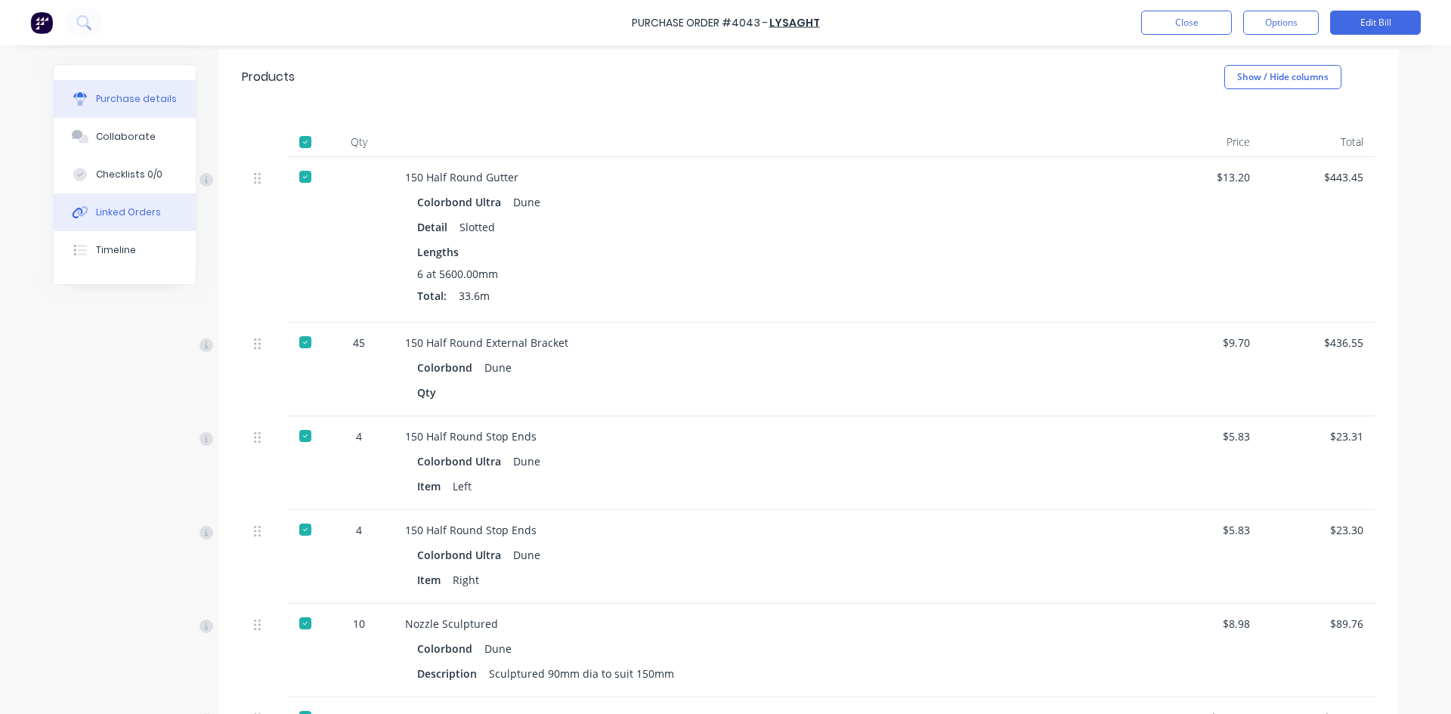
click at [123, 218] on div "Linked Orders" at bounding box center [128, 213] width 65 height 14
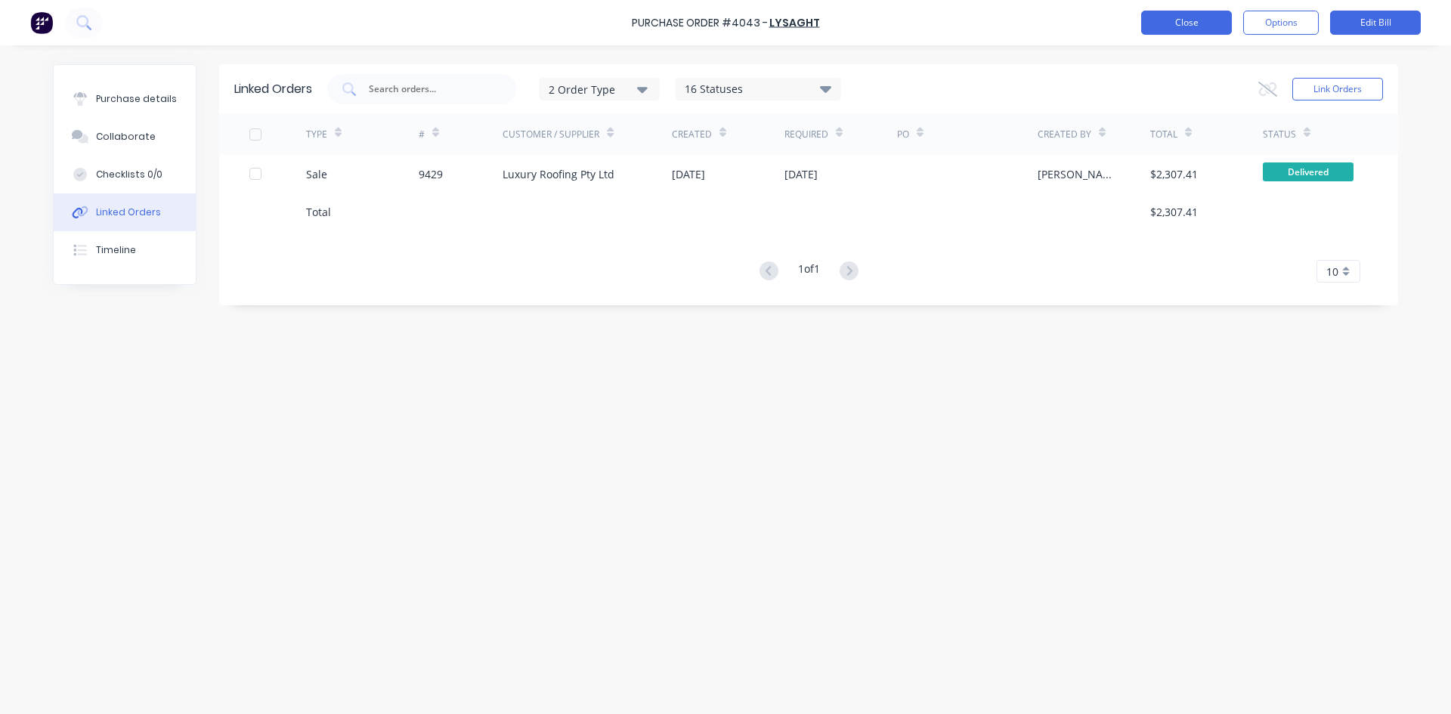
click at [1143, 27] on button "Close" at bounding box center [1186, 23] width 91 height 24
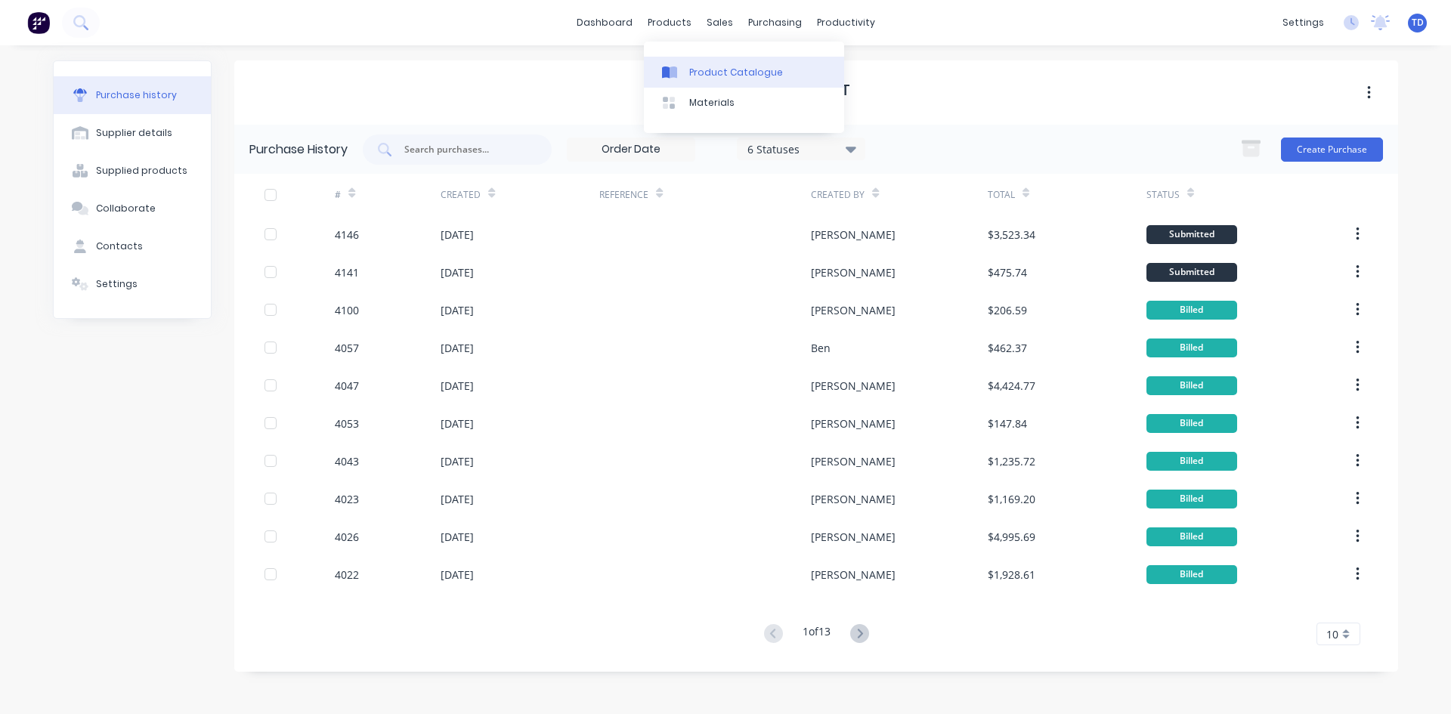
click at [696, 71] on div "Product Catalogue" at bounding box center [736, 73] width 94 height 14
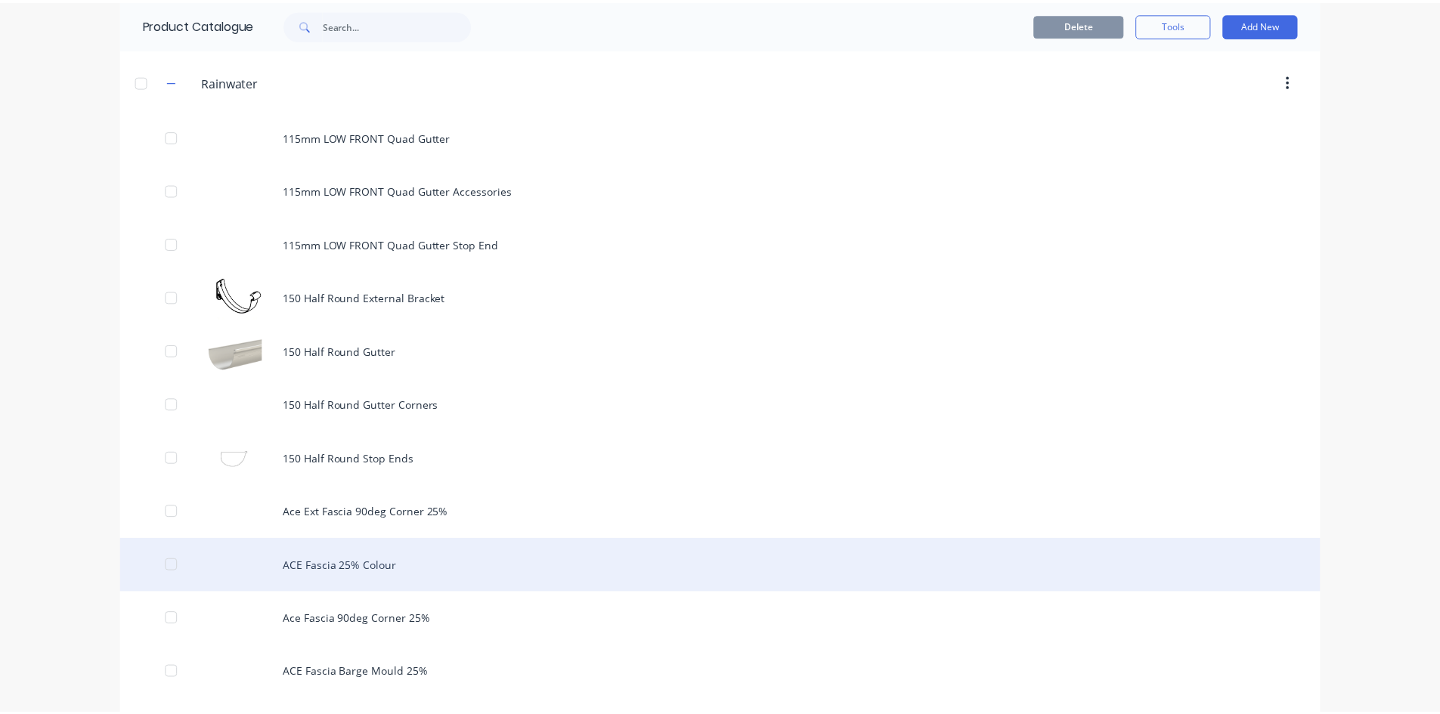
scroll to position [680, 0]
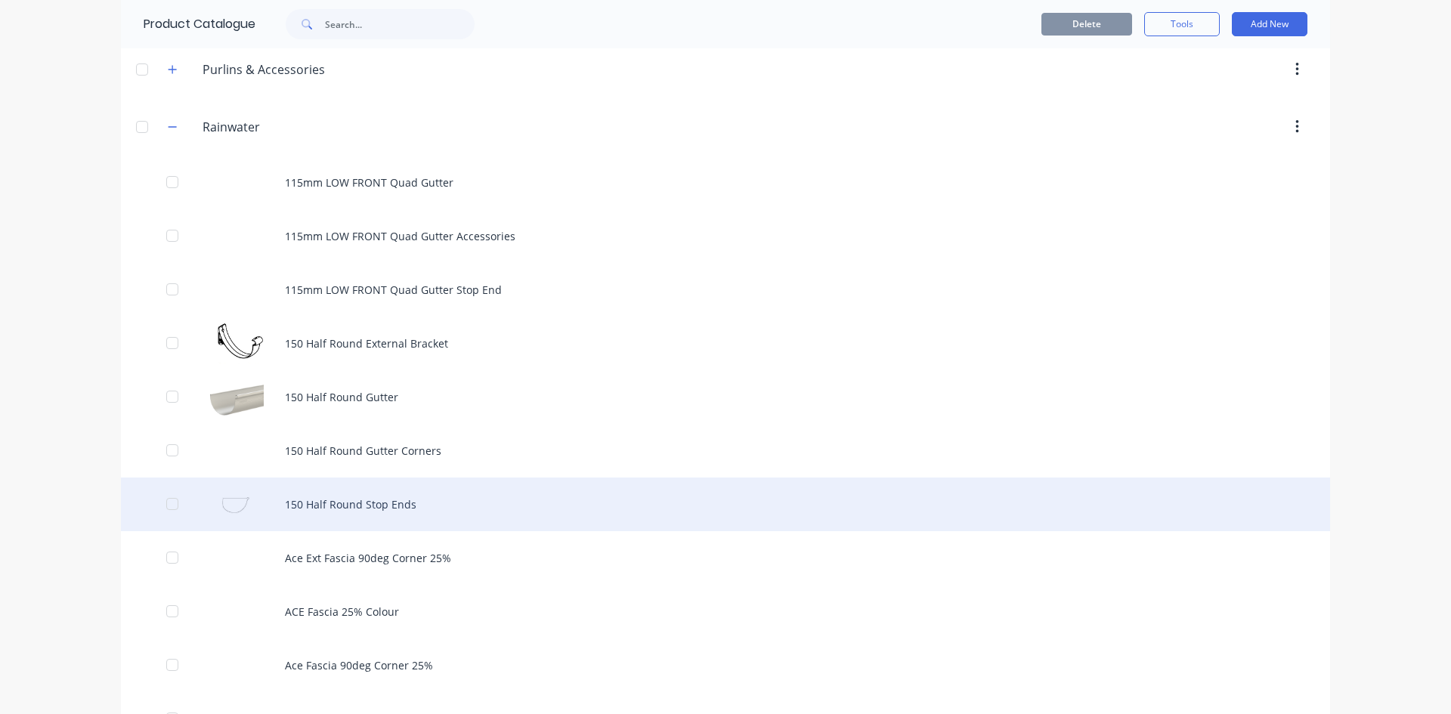
click at [367, 489] on div "150 Half Round Stop Ends" at bounding box center [725, 505] width 1209 height 54
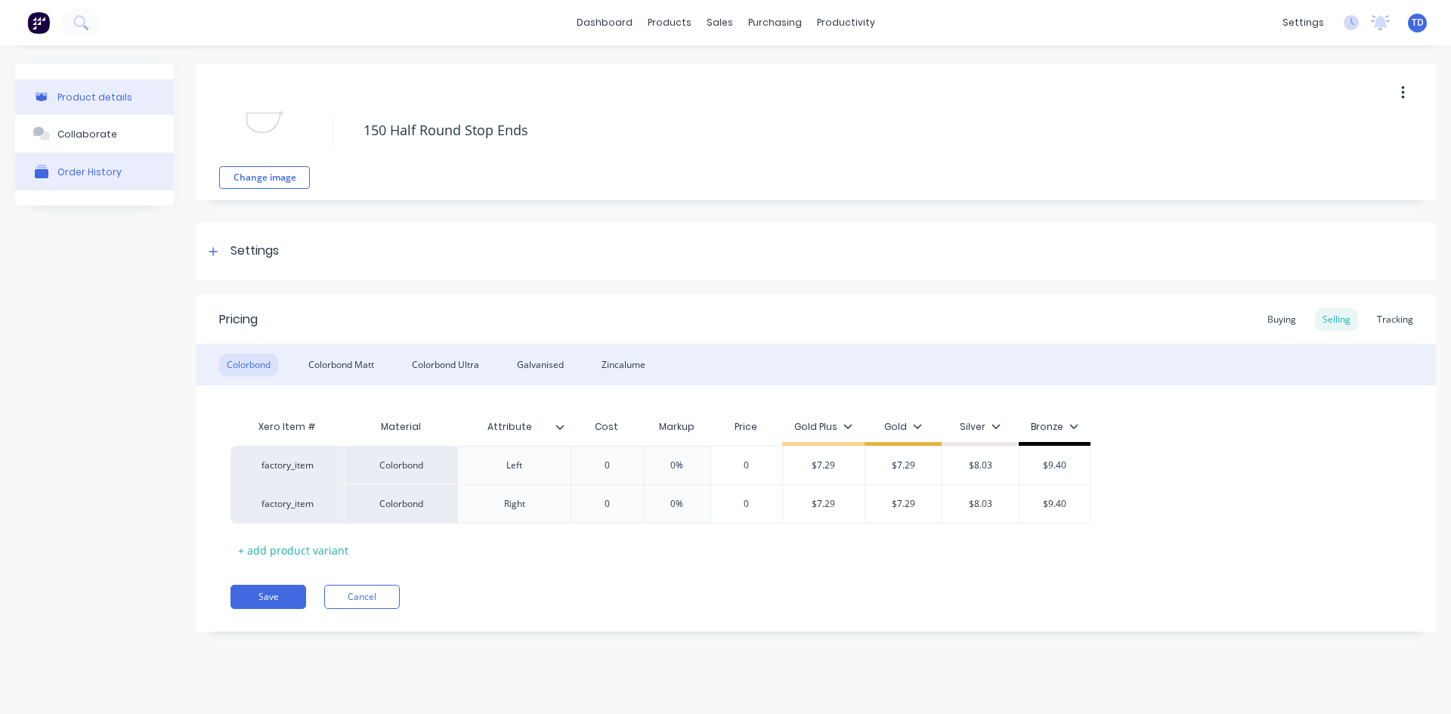
click at [92, 173] on div "Order History" at bounding box center [89, 171] width 64 height 11
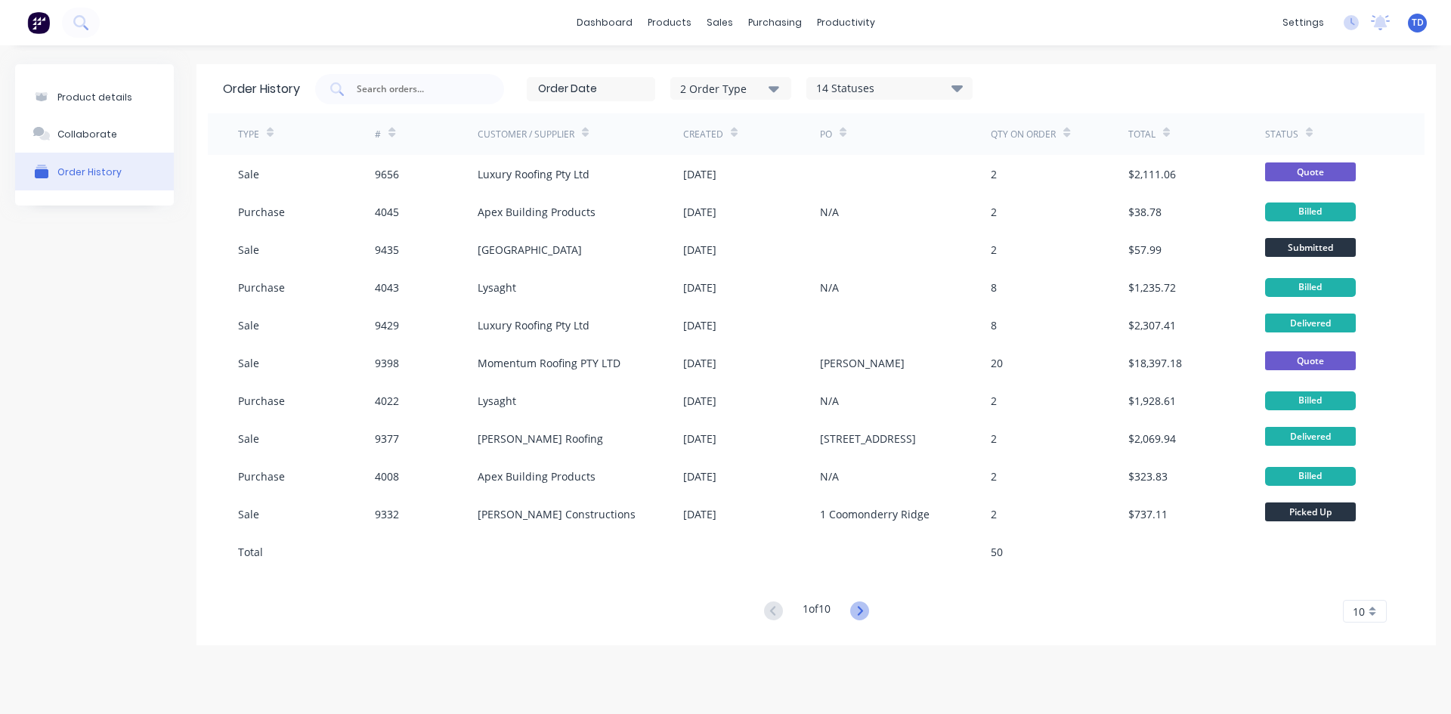
click at [862, 609] on icon at bounding box center [859, 610] width 5 height 9
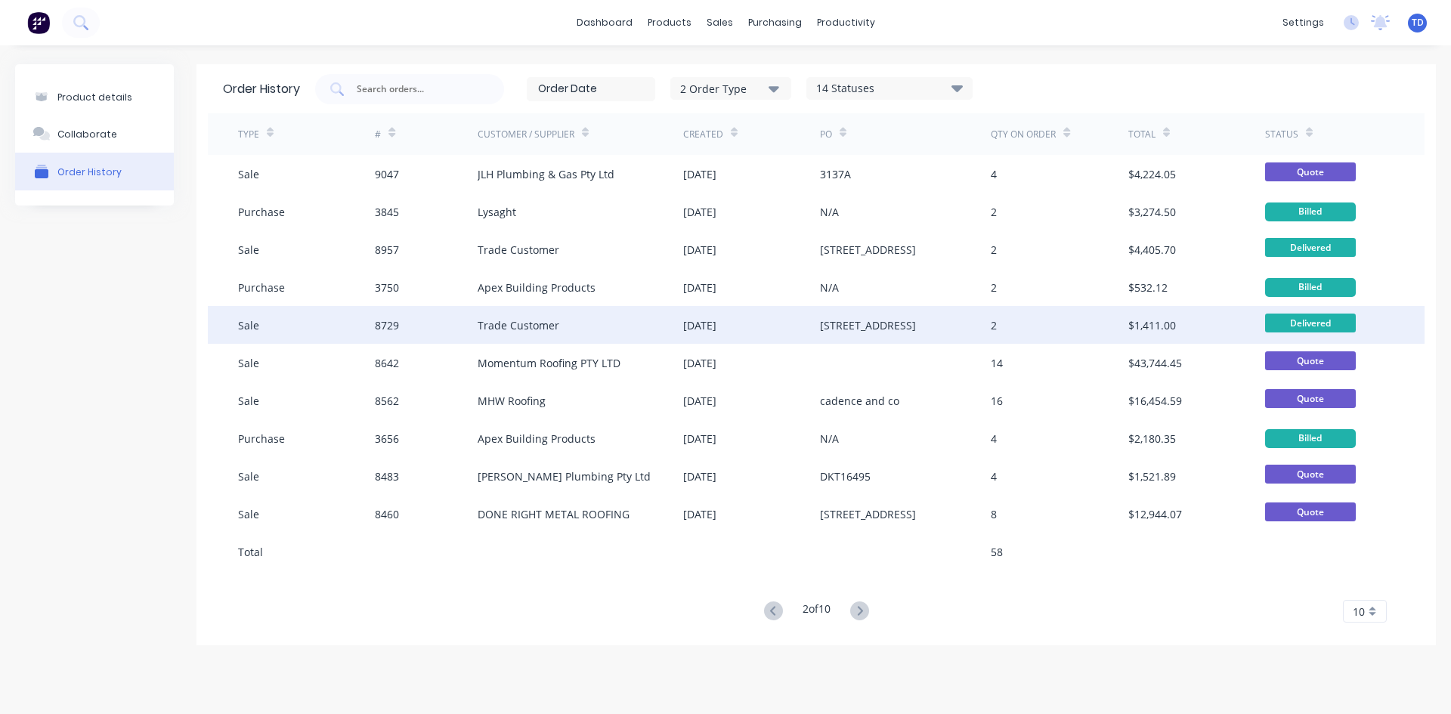
click at [577, 333] on div "Trade Customer" at bounding box center [581, 325] width 206 height 38
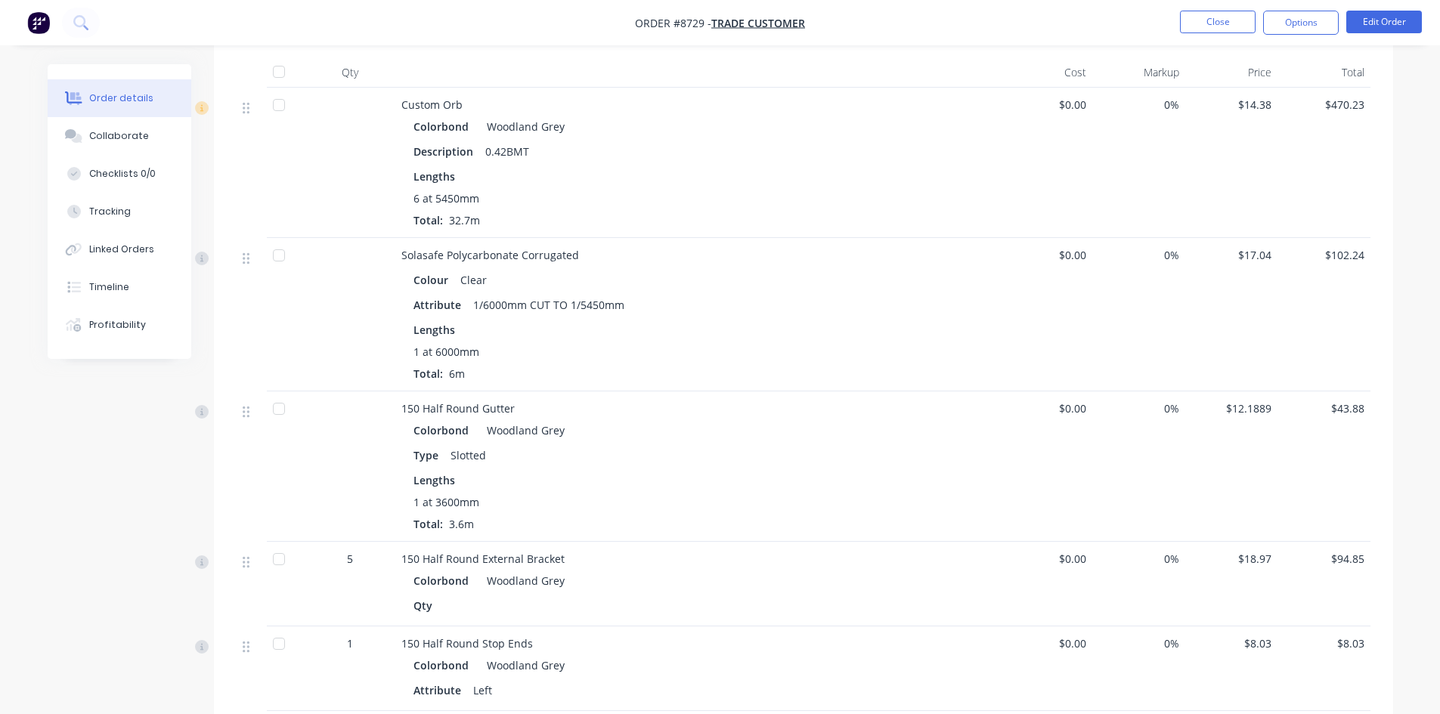
scroll to position [831, 0]
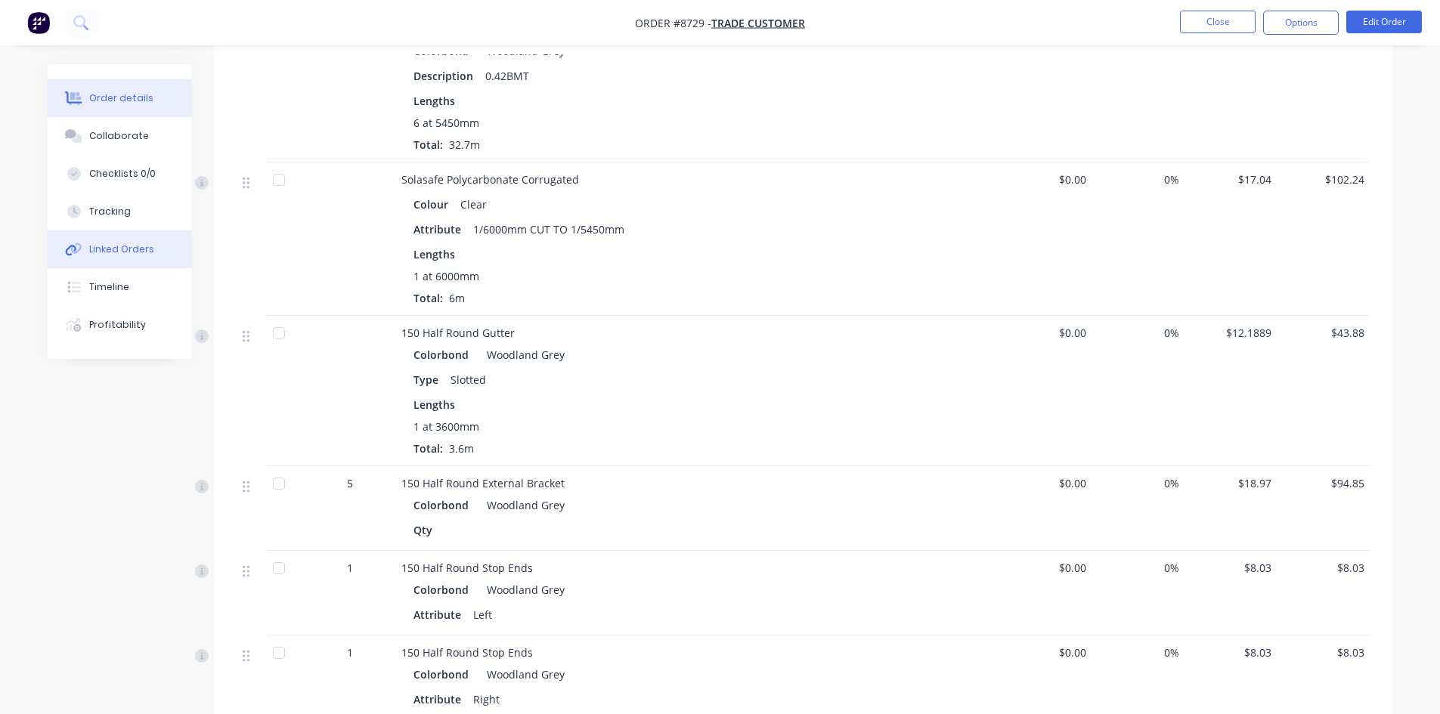
click at [88, 243] on button "Linked Orders" at bounding box center [120, 250] width 144 height 38
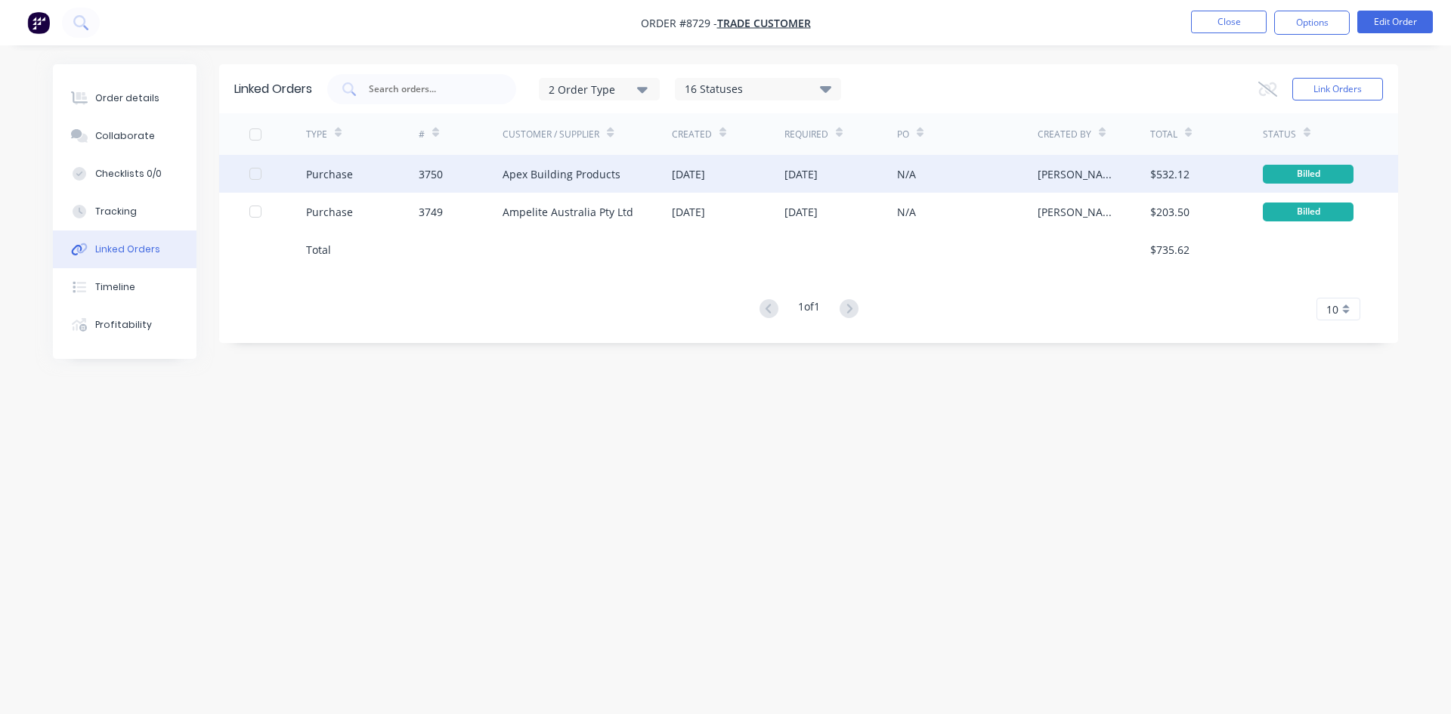
click at [519, 180] on div "Apex Building Products" at bounding box center [562, 174] width 118 height 16
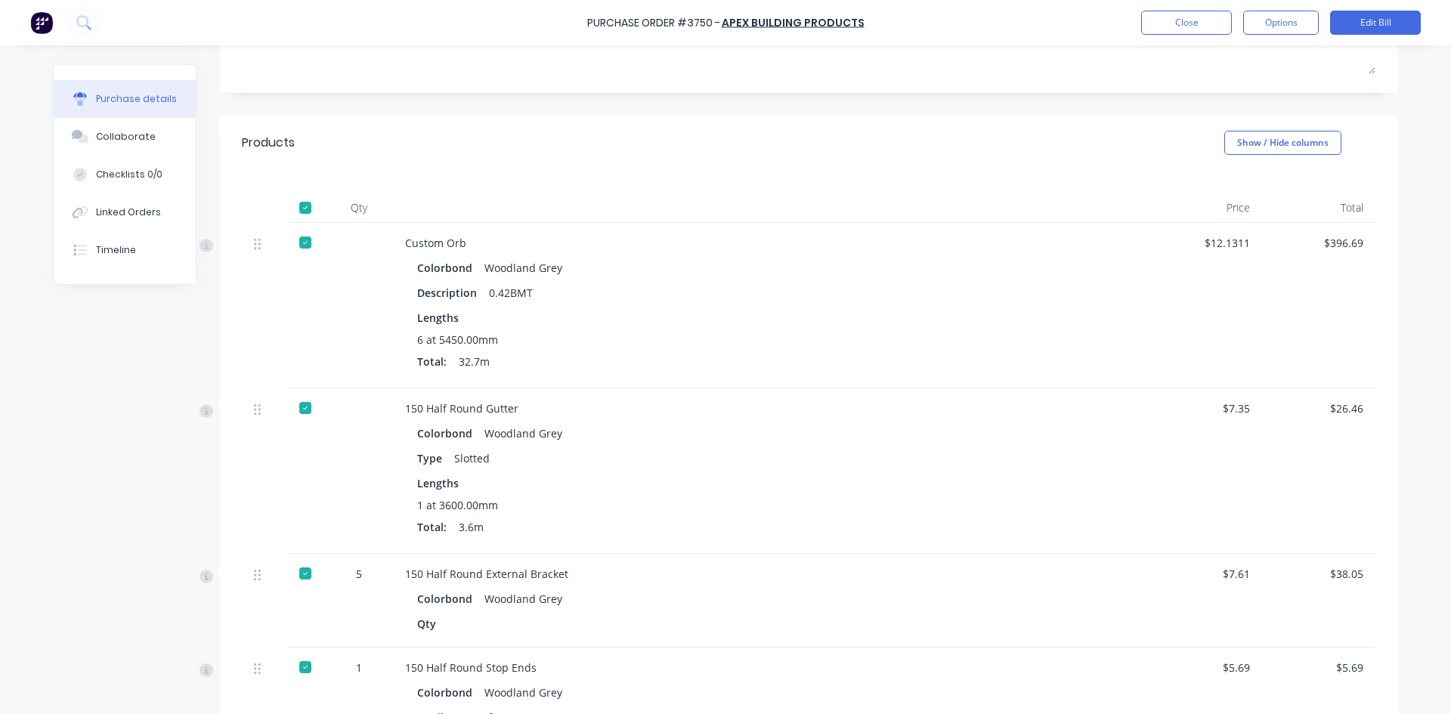
scroll to position [302, 0]
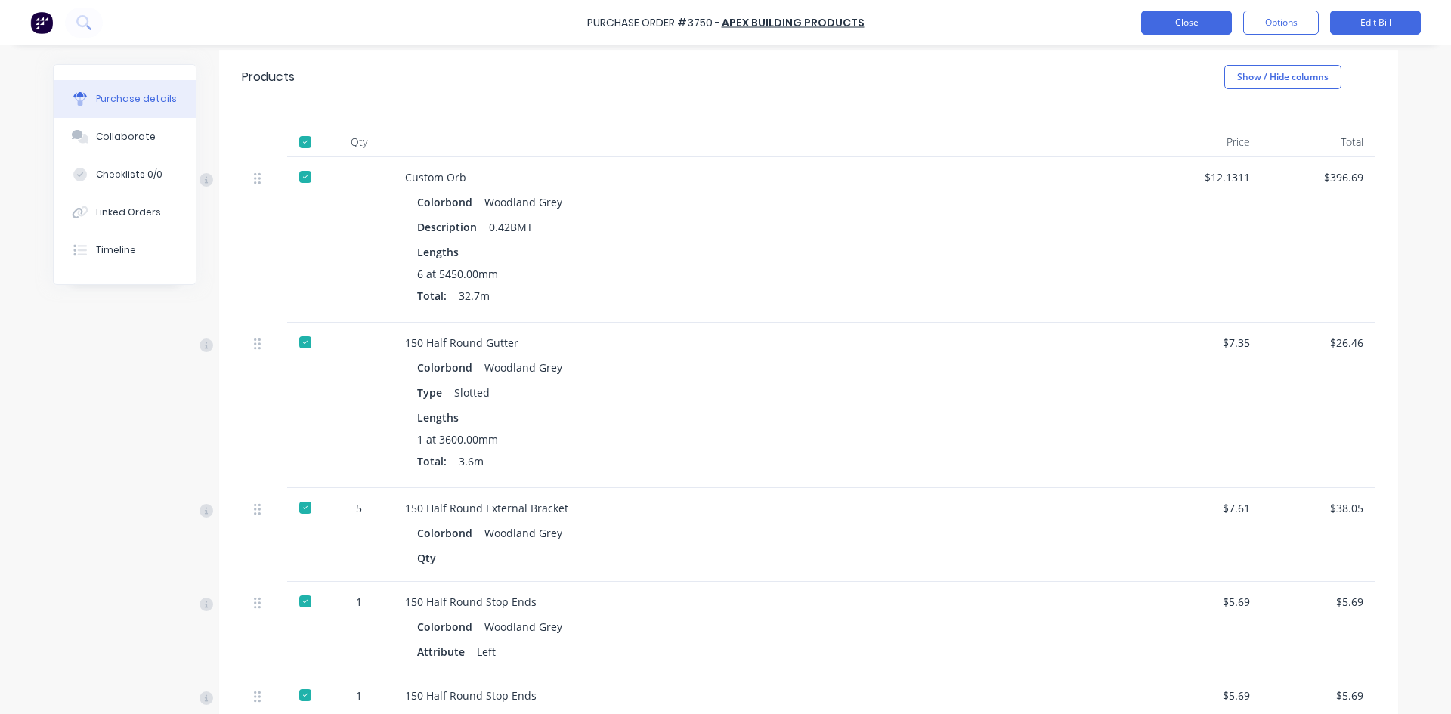
click at [1195, 30] on button "Close" at bounding box center [1186, 23] width 91 height 24
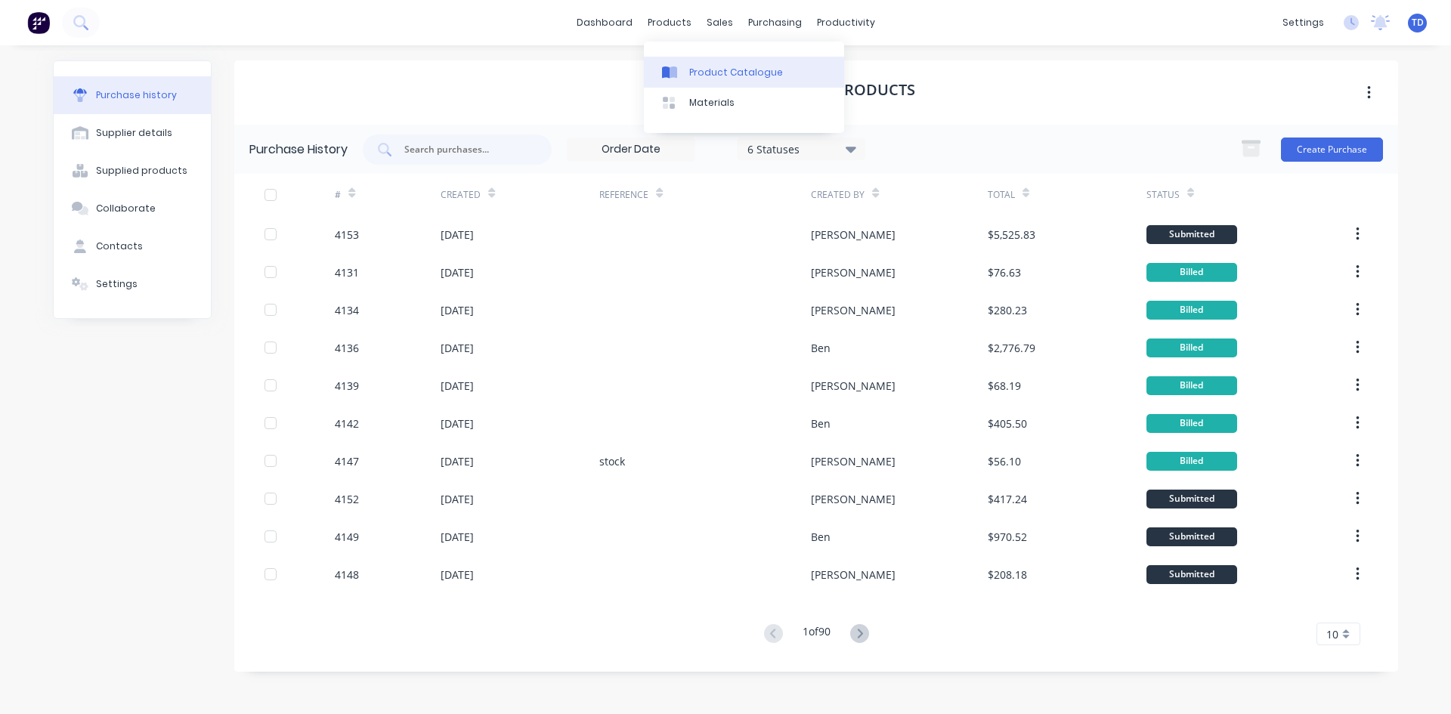
click at [717, 74] on div "Product Catalogue" at bounding box center [736, 73] width 94 height 14
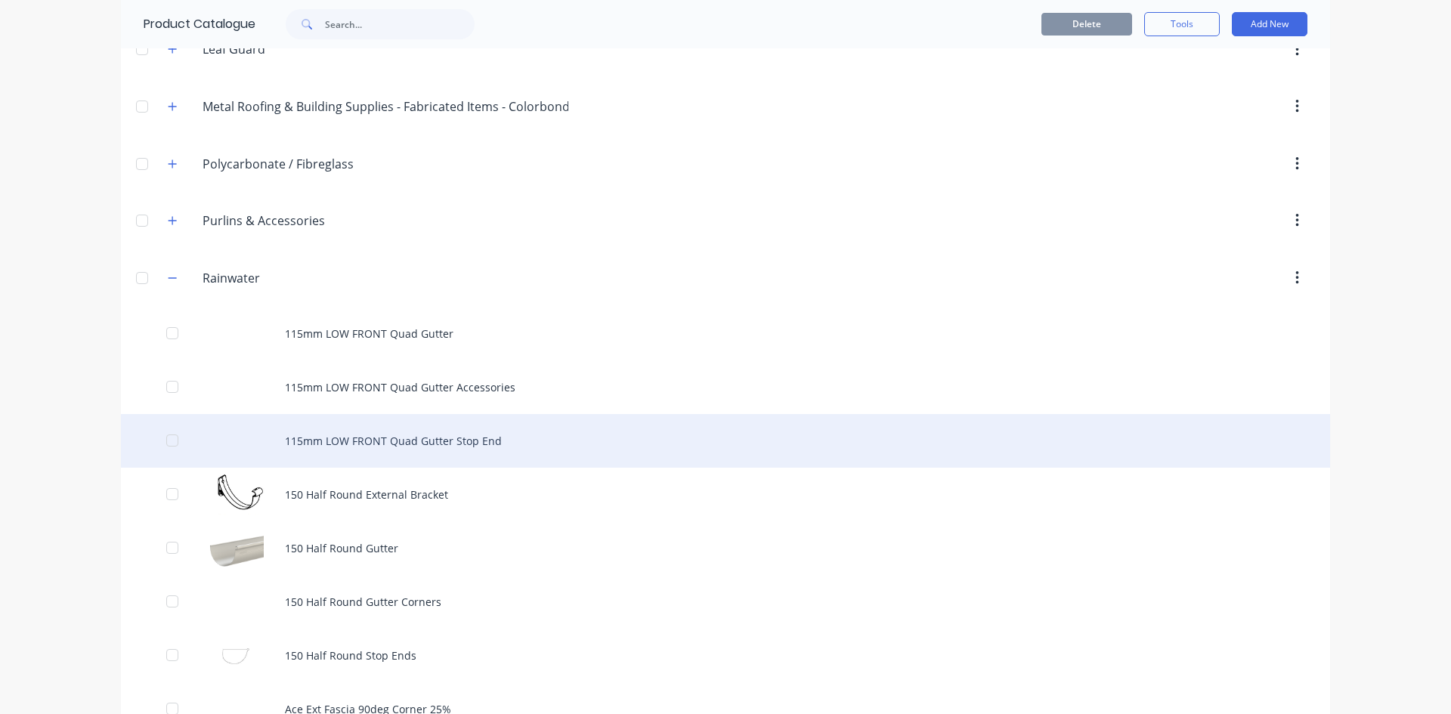
scroll to position [605, 0]
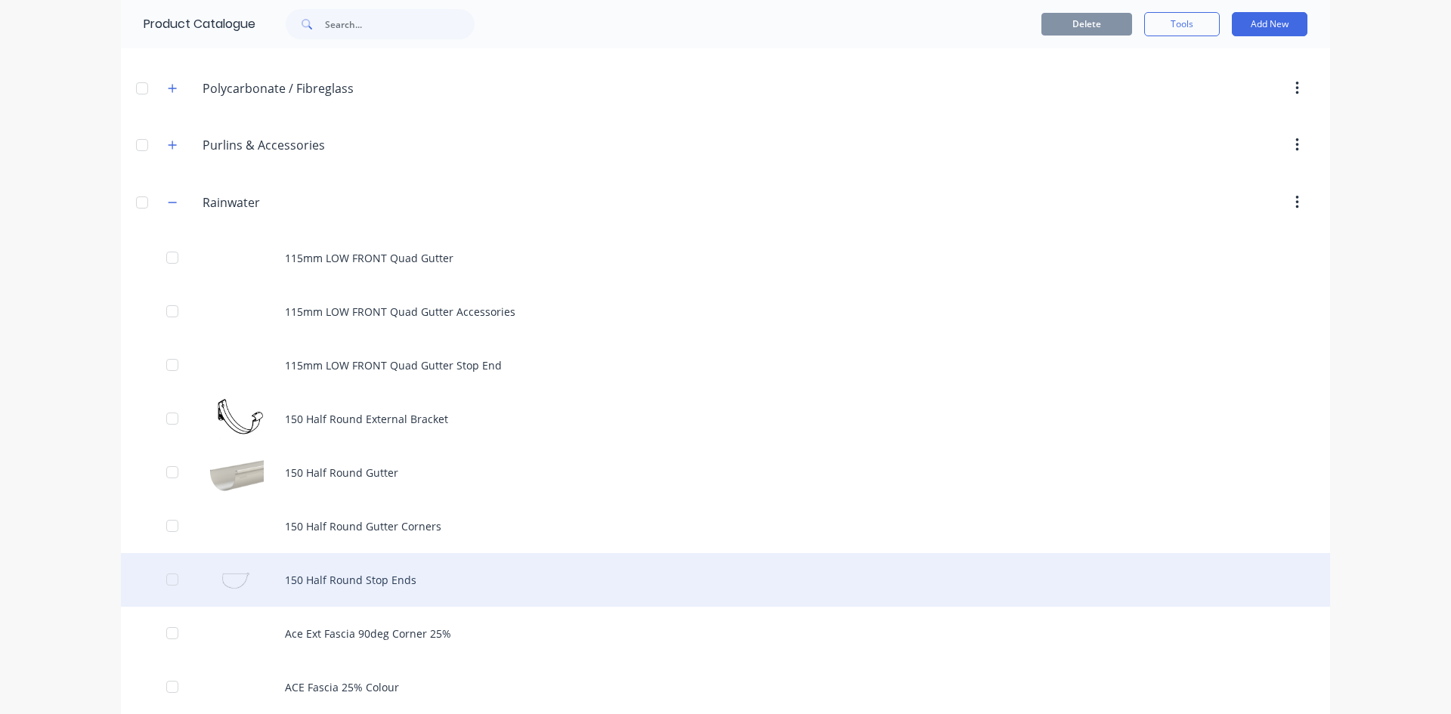
click at [370, 577] on div "150 Half Round Stop Ends" at bounding box center [725, 580] width 1209 height 54
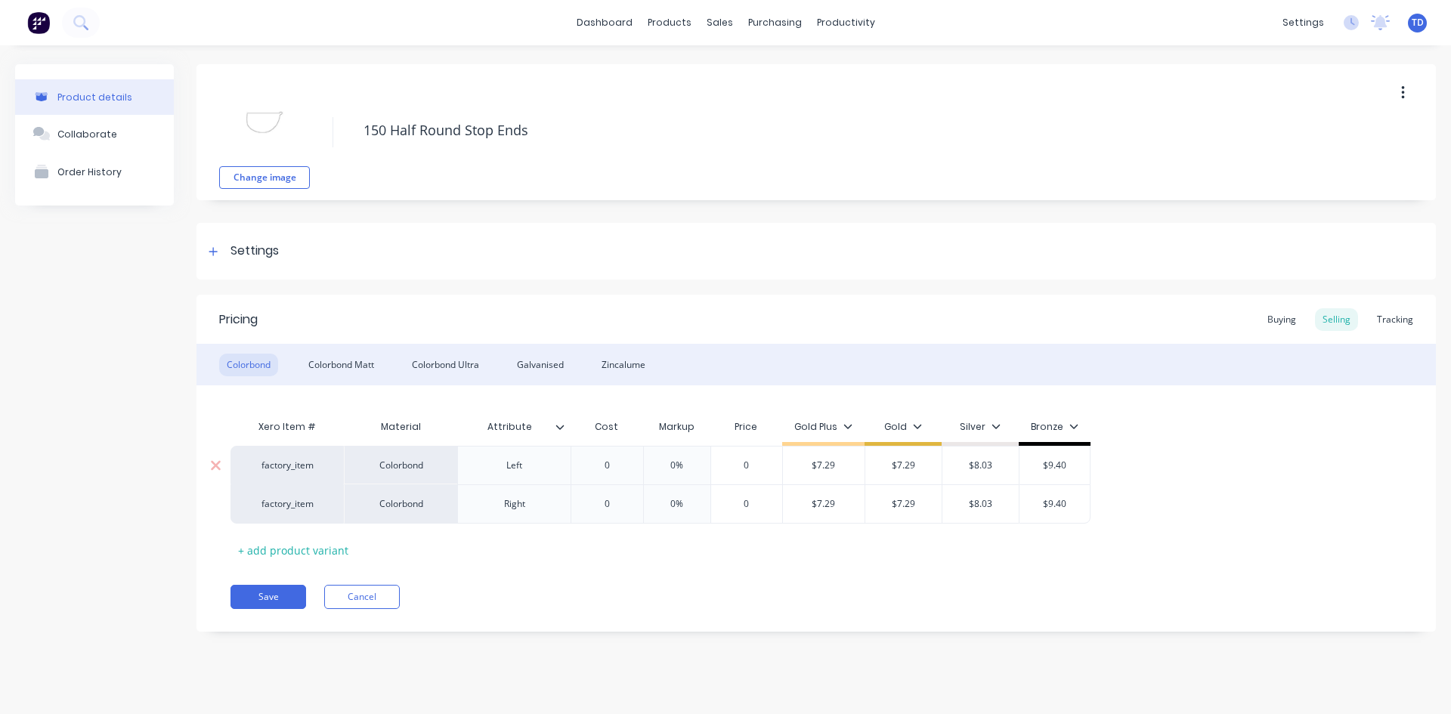
click at [631, 463] on input "0" at bounding box center [607, 466] width 76 height 14
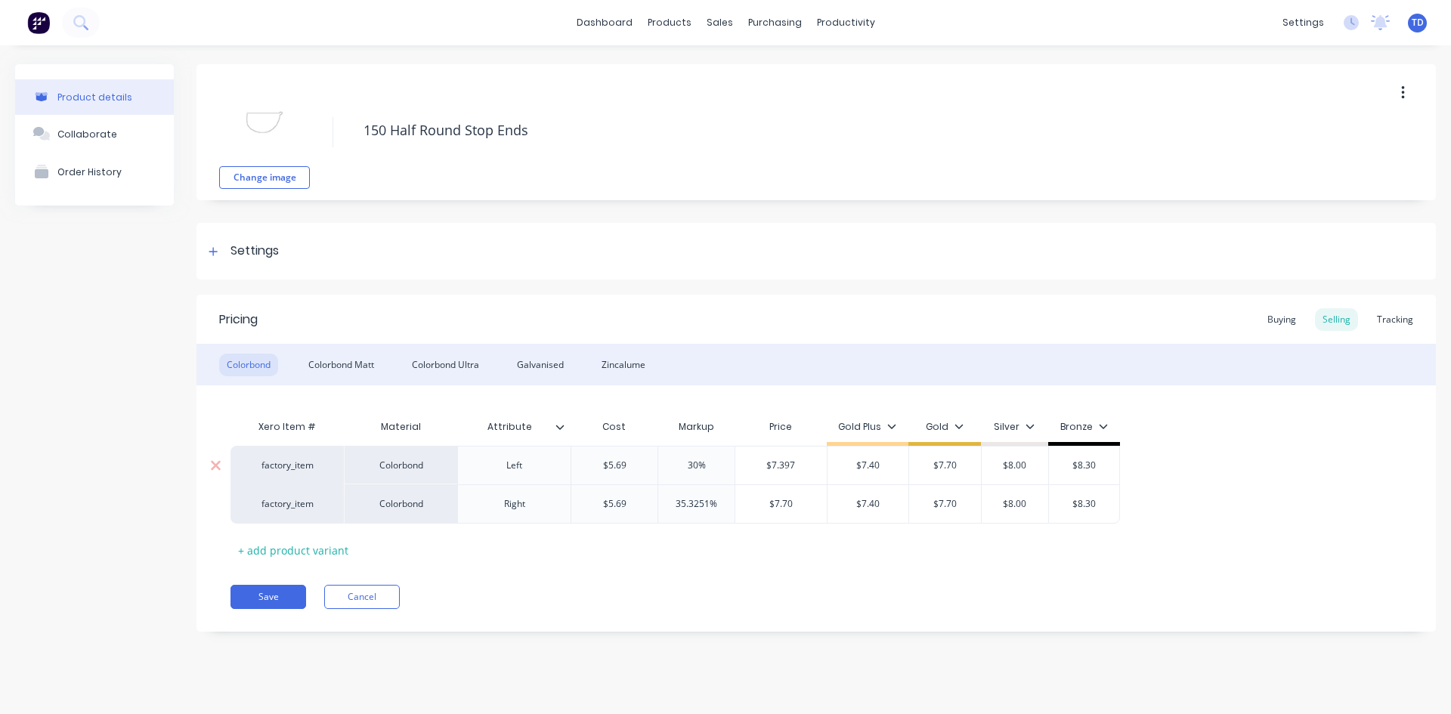
click at [800, 466] on input "$7.397" at bounding box center [780, 466] width 91 height 14
click at [527, 597] on div "Save Cancel" at bounding box center [834, 597] width 1206 height 24
click at [342, 363] on div "Colorbond Matt" at bounding box center [341, 365] width 81 height 23
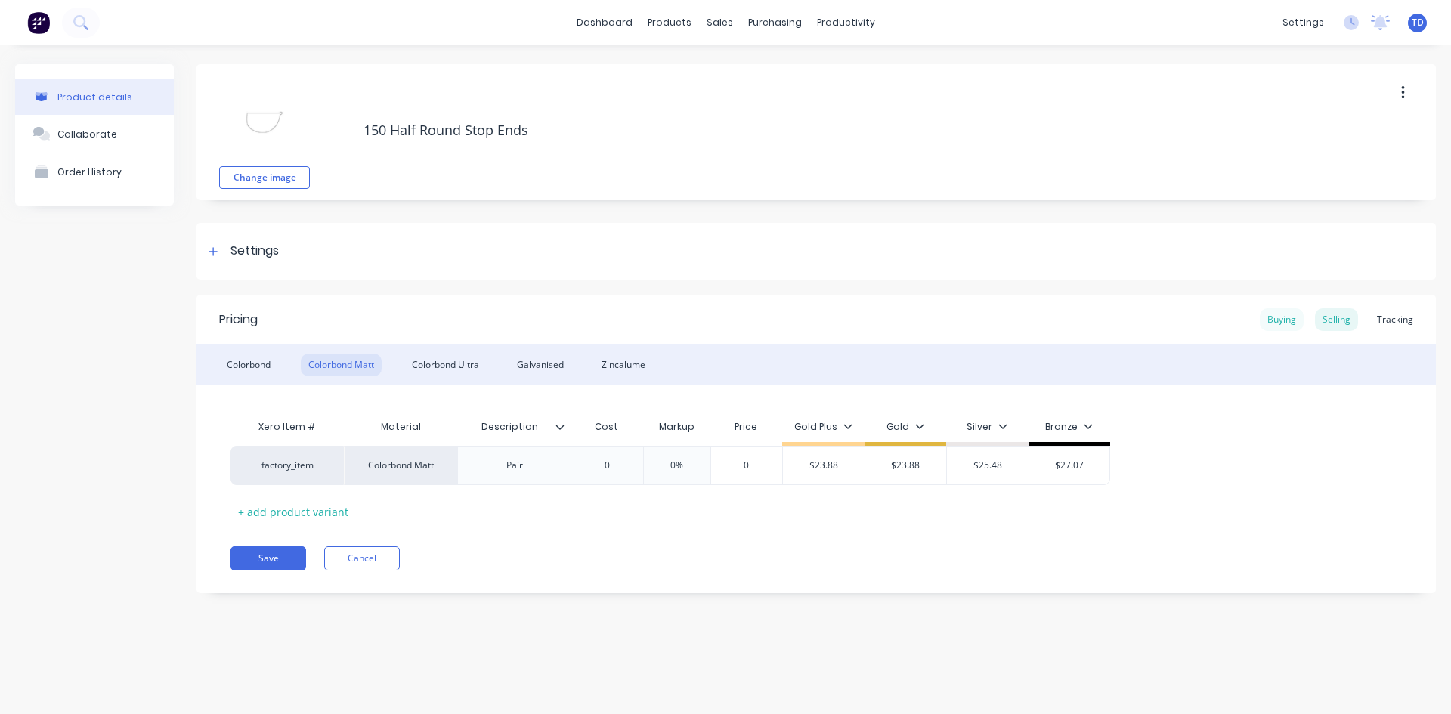
click at [1293, 324] on div "Buying" at bounding box center [1282, 319] width 44 height 23
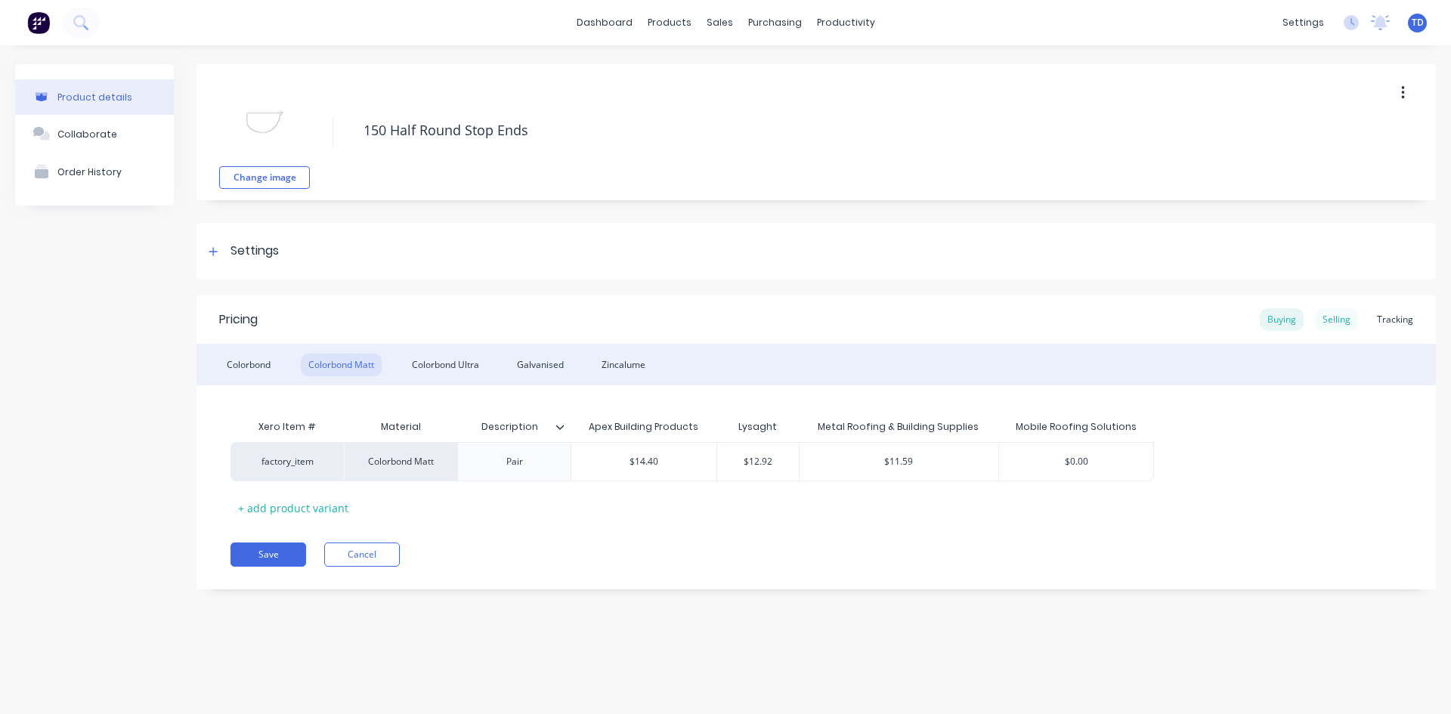
click at [1344, 316] on div "Selling" at bounding box center [1336, 319] width 43 height 23
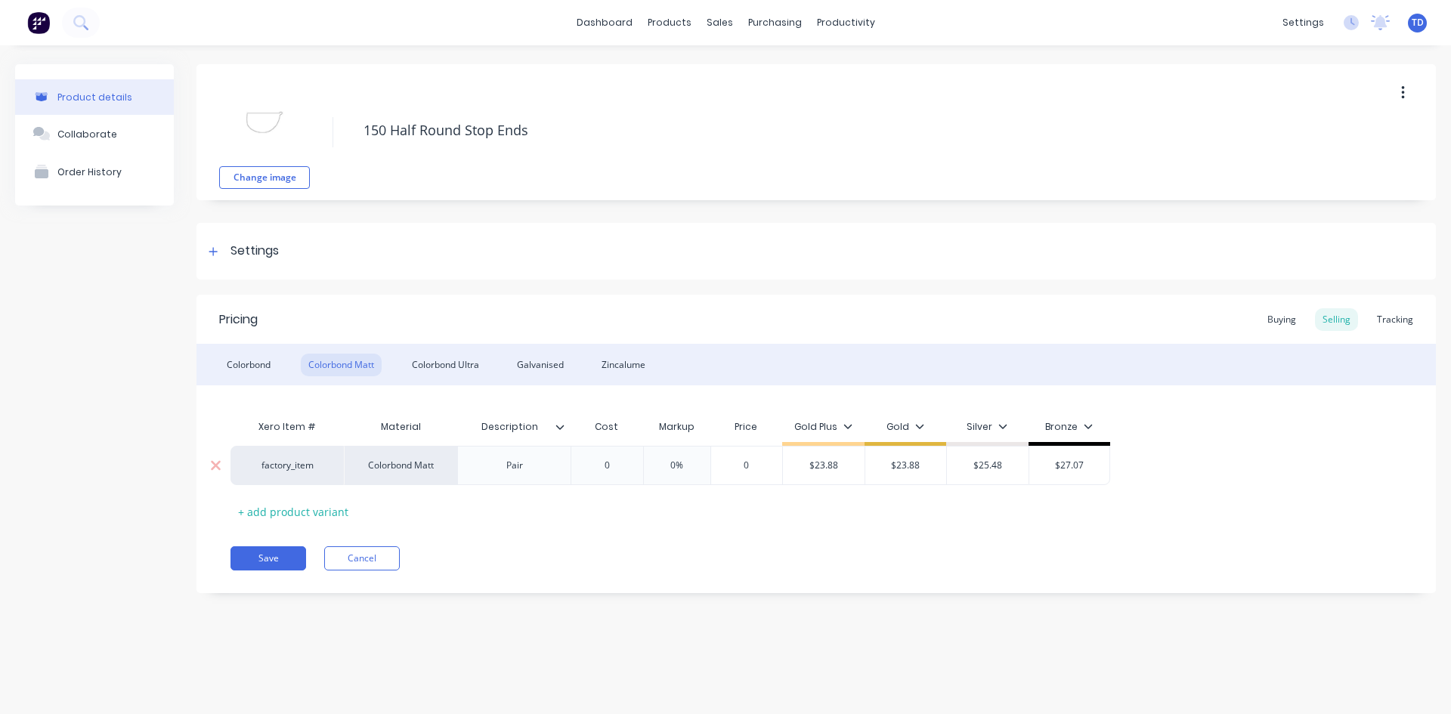
click at [639, 460] on input "0%" at bounding box center [677, 466] width 76 height 14
click at [626, 469] on input "0" at bounding box center [607, 466] width 76 height 14
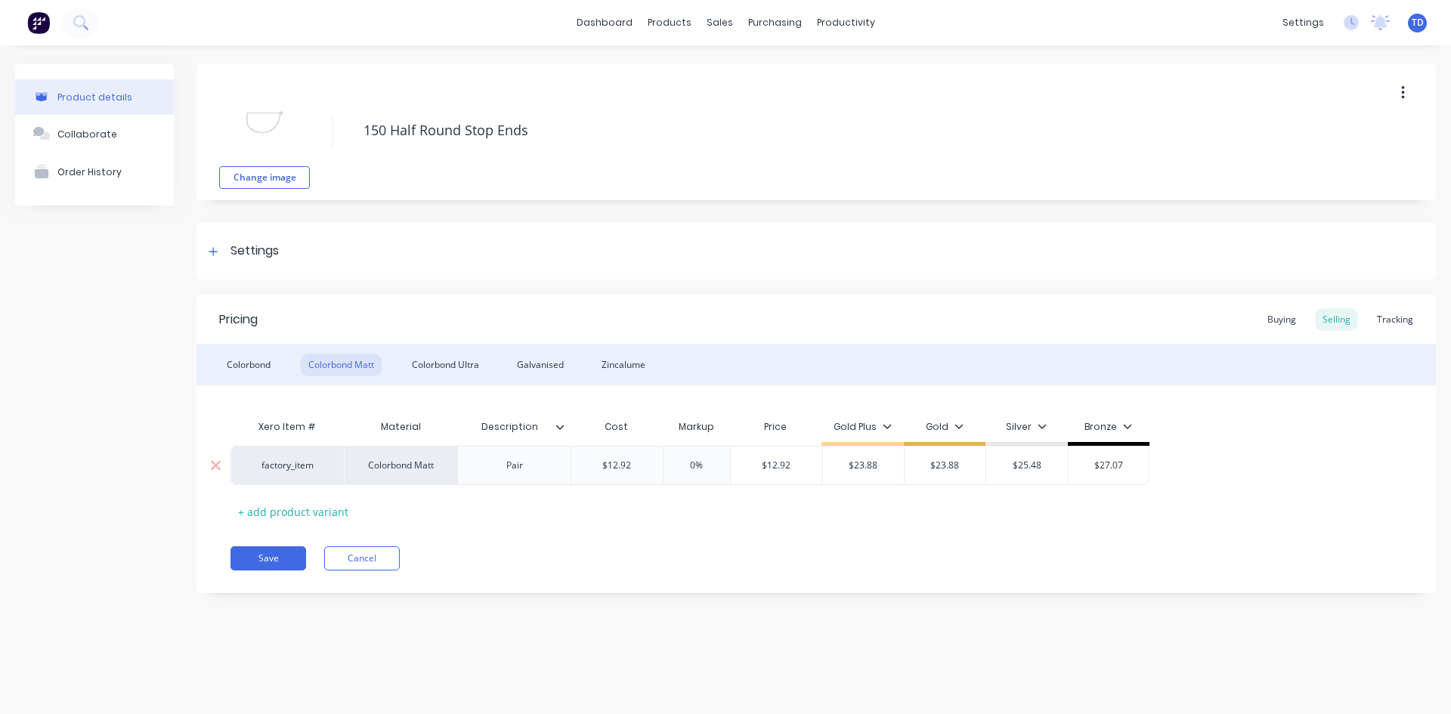
click at [657, 473] on div "$12.92" at bounding box center [616, 466] width 91 height 38
click at [462, 368] on div "Colorbond Ultra" at bounding box center [445, 365] width 82 height 23
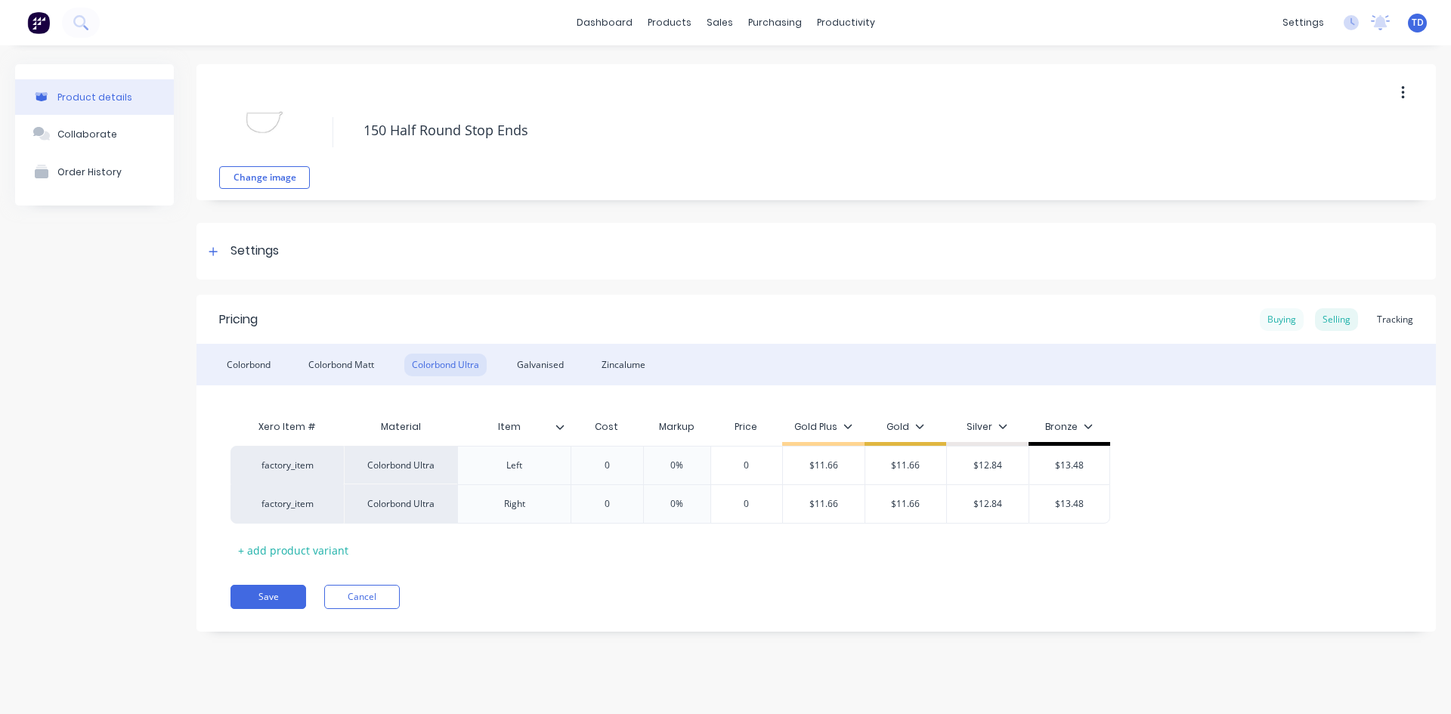
click at [1295, 308] on div "Buying" at bounding box center [1282, 319] width 44 height 23
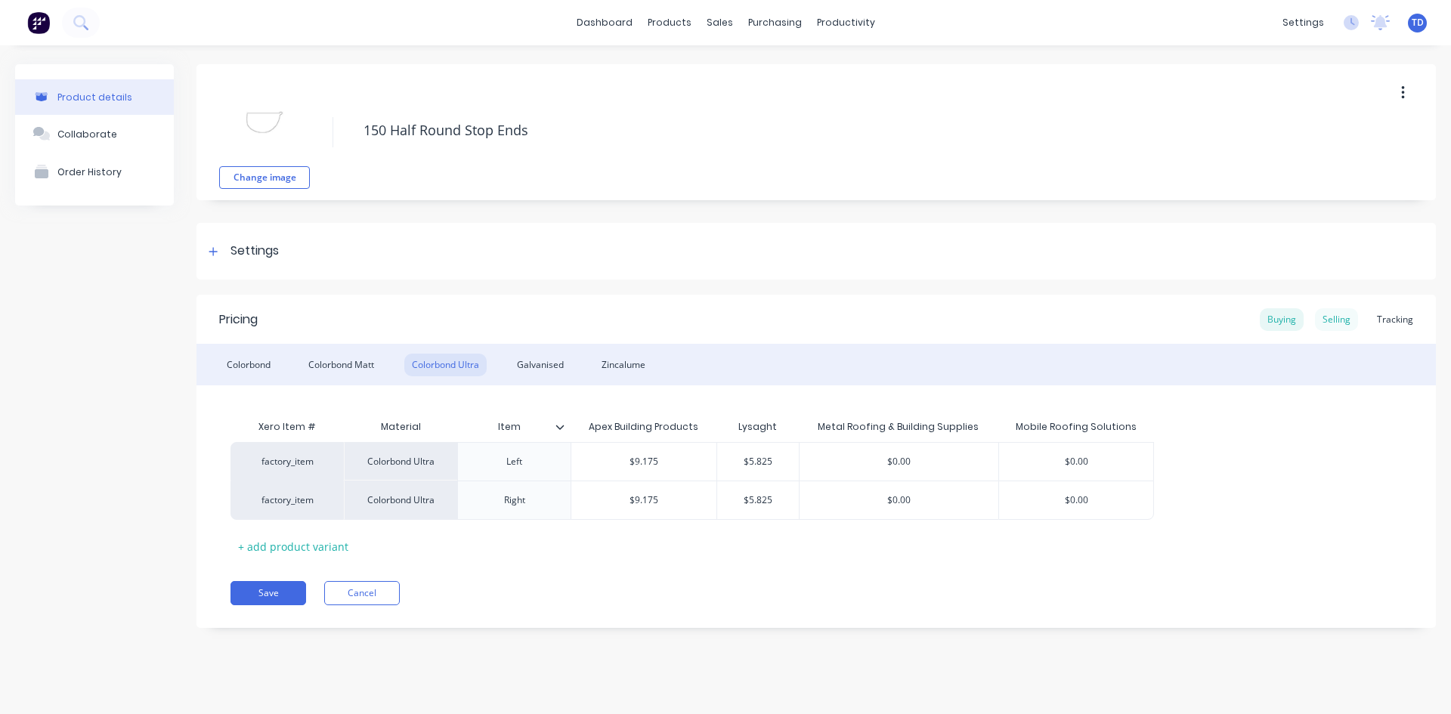
click at [1341, 321] on div "Selling" at bounding box center [1336, 319] width 43 height 23
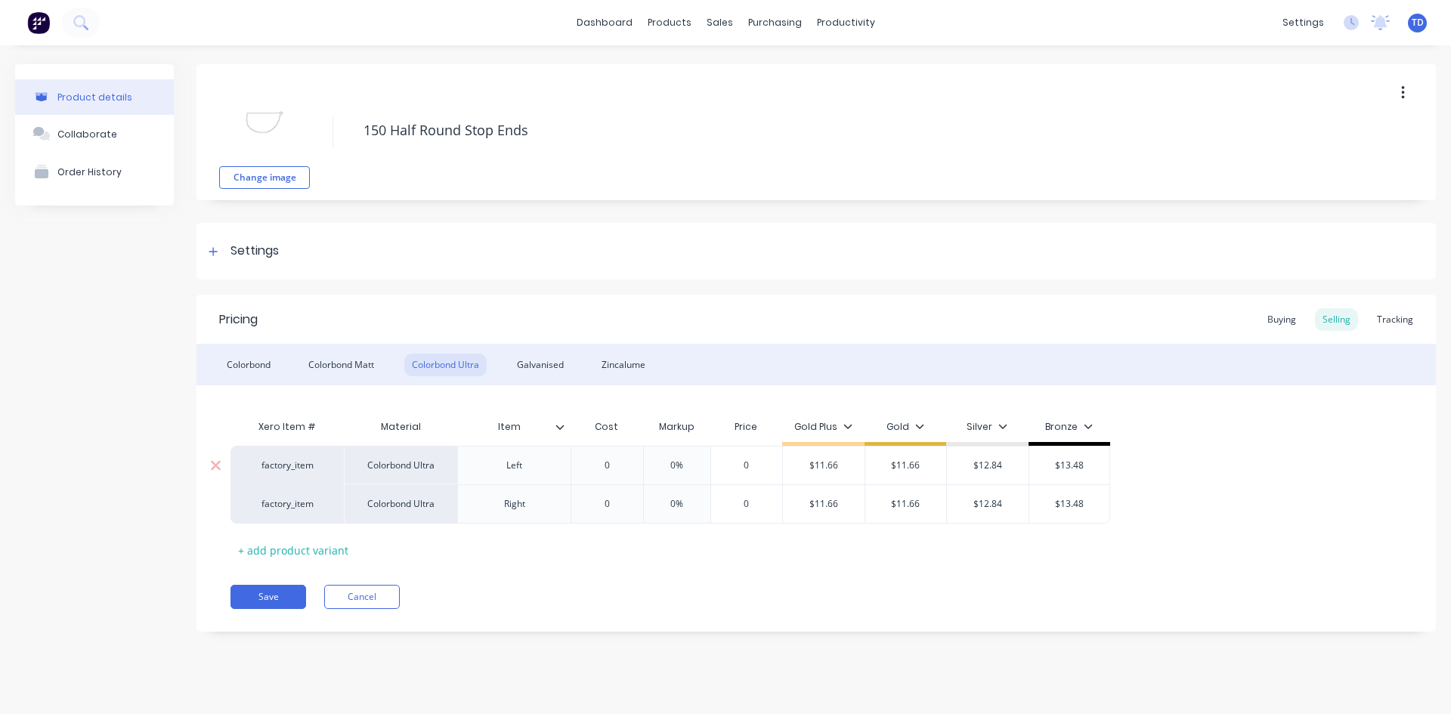
click at [622, 464] on input "0" at bounding box center [607, 466] width 76 height 14
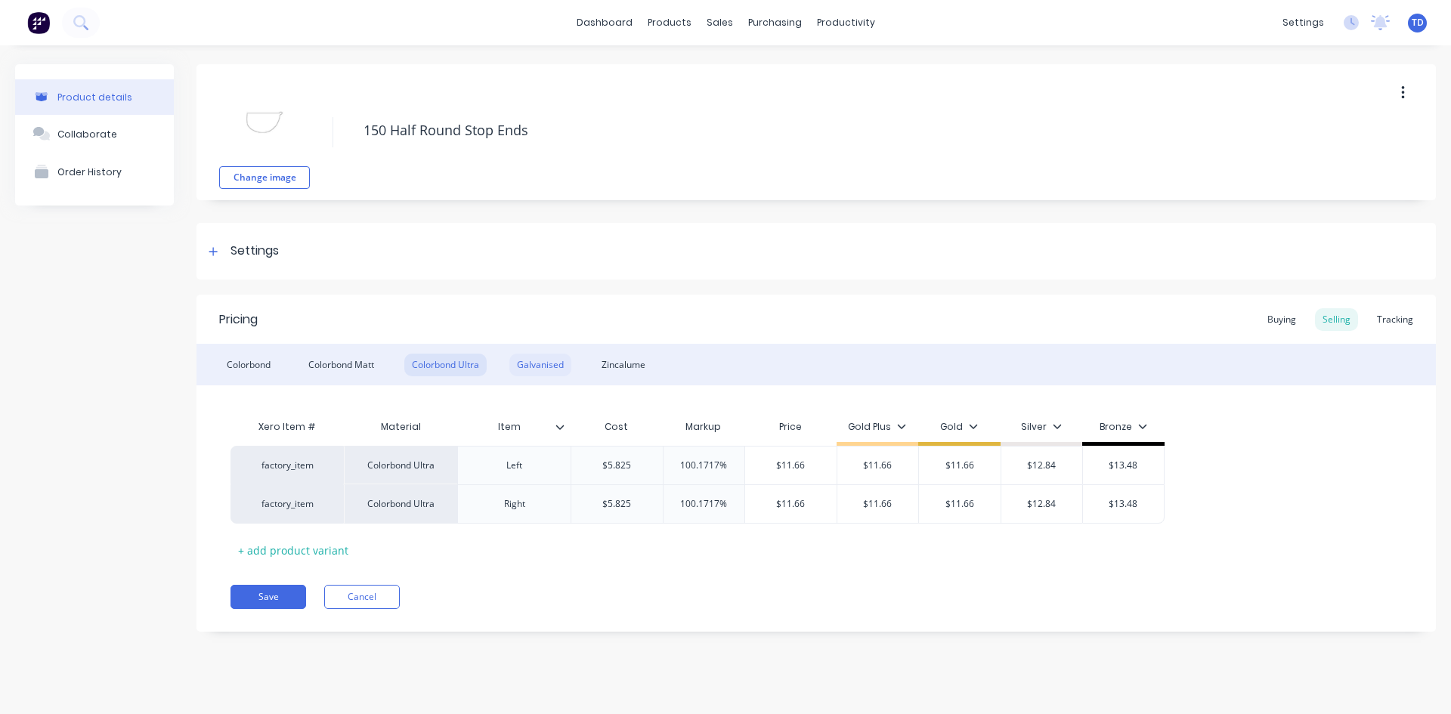
click at [534, 365] on div "Galvanised" at bounding box center [540, 365] width 62 height 23
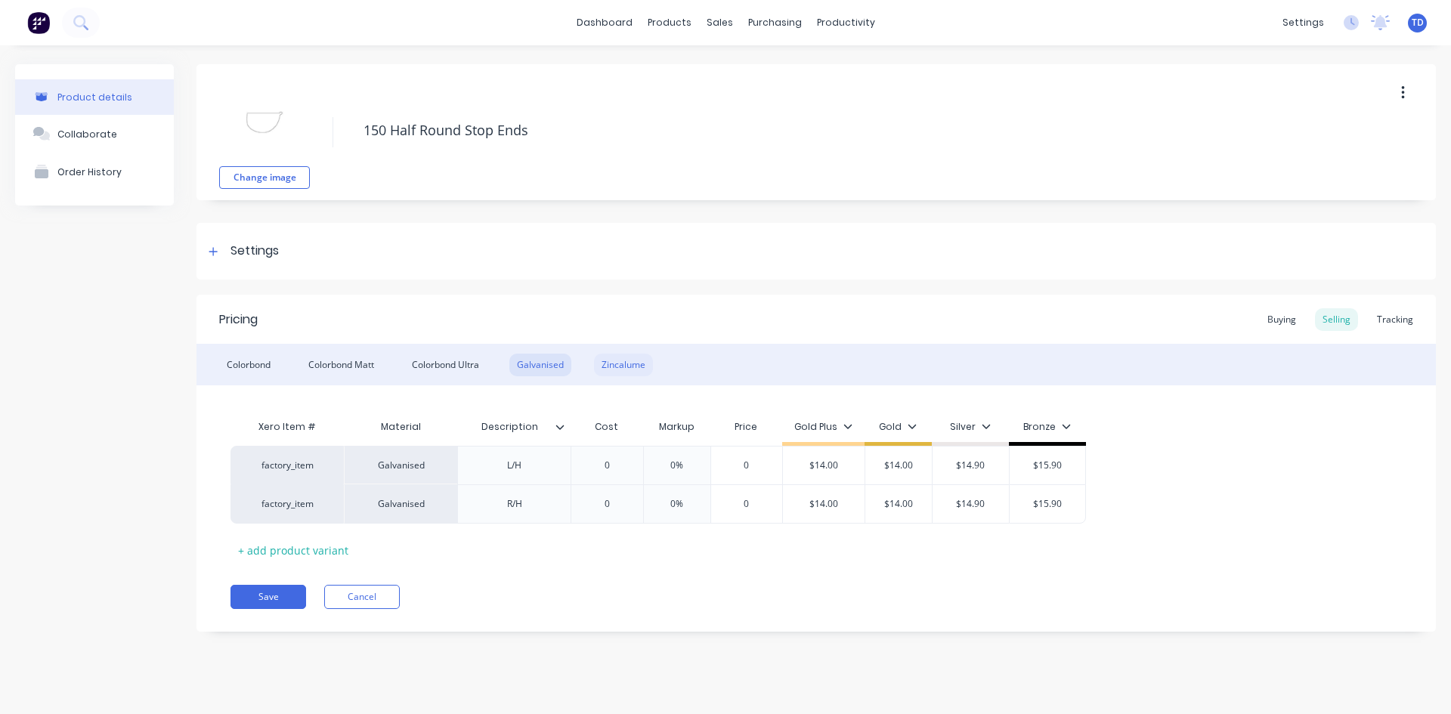
click at [614, 370] on div "Zincalume" at bounding box center [623, 365] width 59 height 23
click at [613, 458] on div "0" at bounding box center [607, 466] width 76 height 38
click at [622, 463] on input "0" at bounding box center [607, 466] width 76 height 14
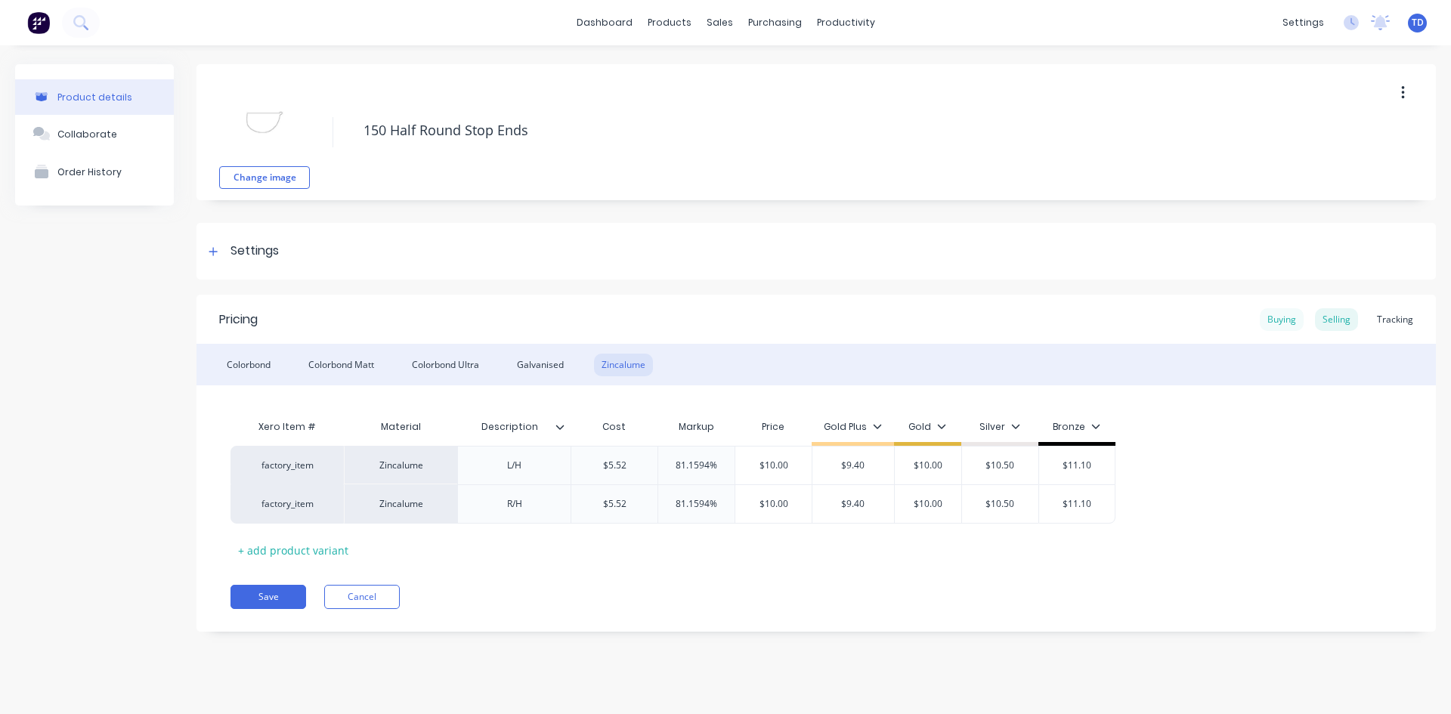
click at [1270, 324] on div "Buying" at bounding box center [1282, 319] width 44 height 23
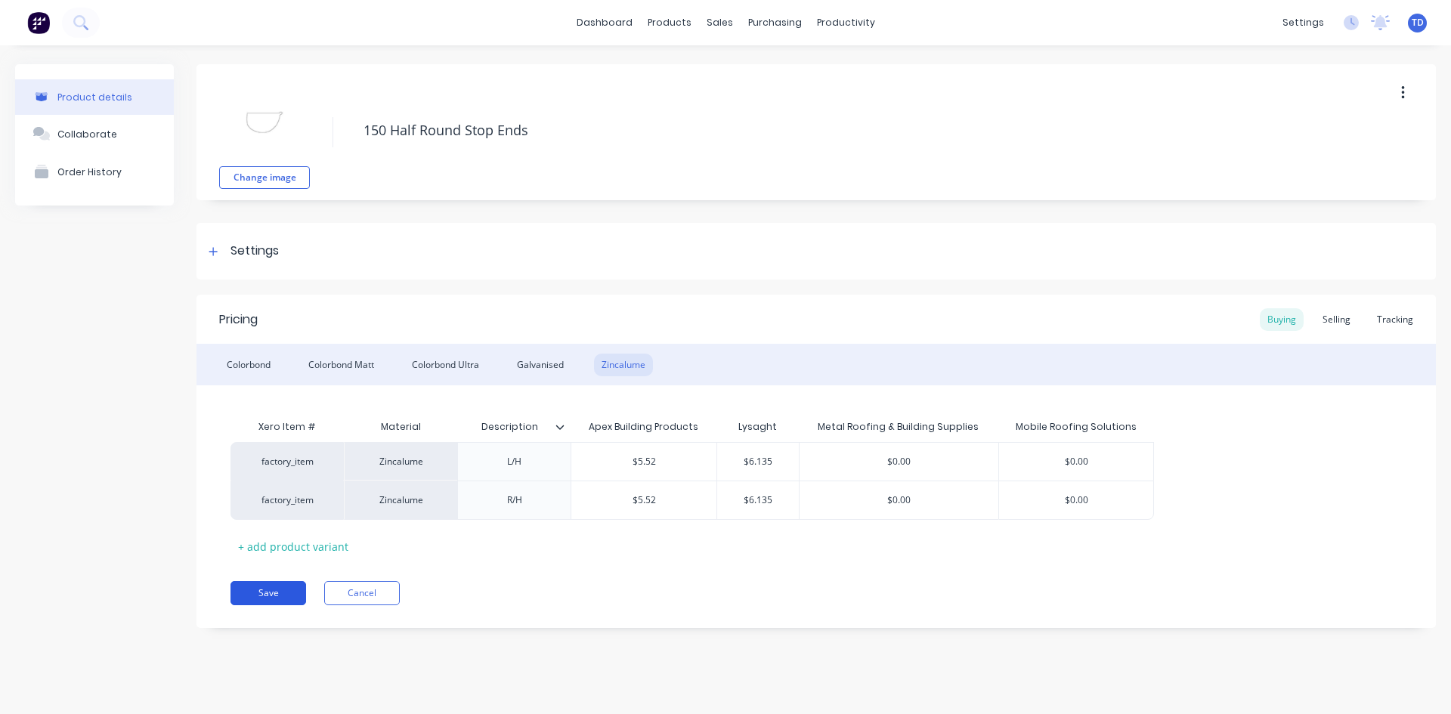
click at [283, 590] on button "Save" at bounding box center [269, 593] width 76 height 24
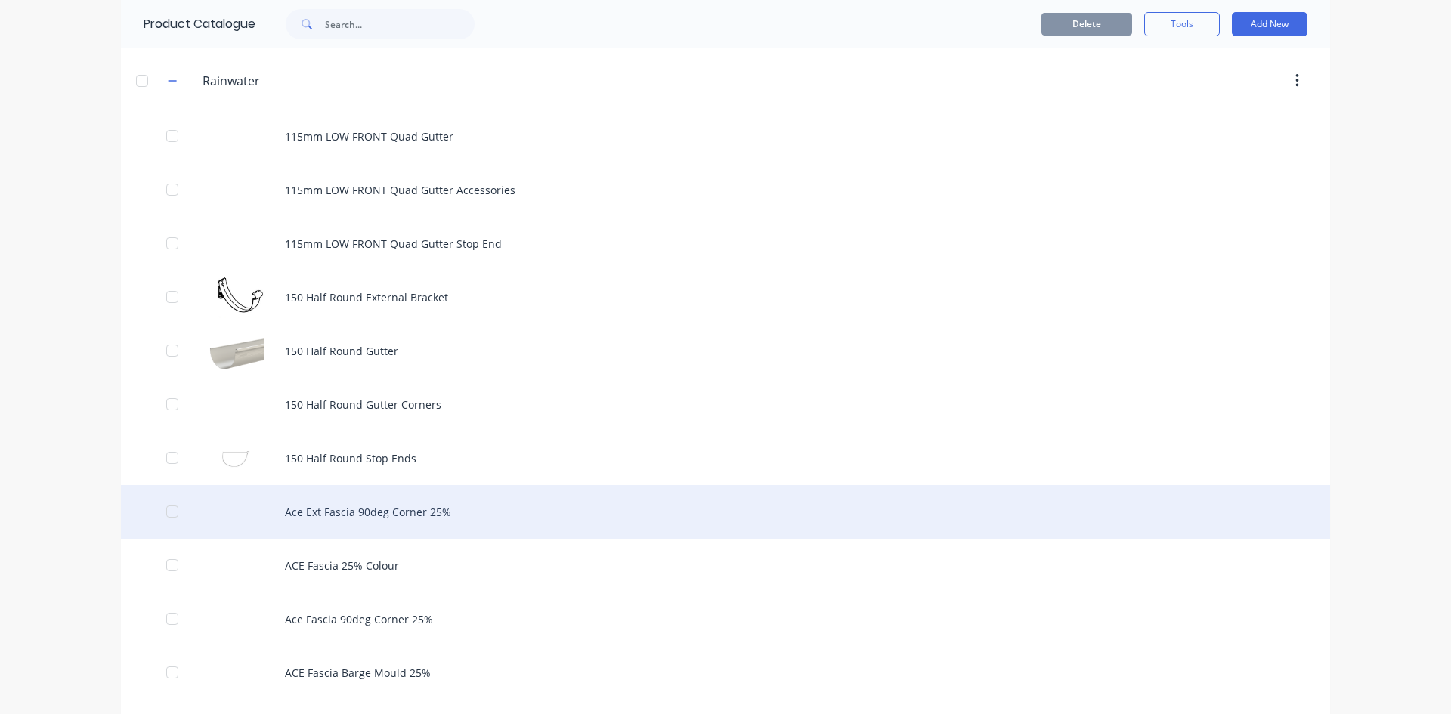
scroll to position [831, 0]
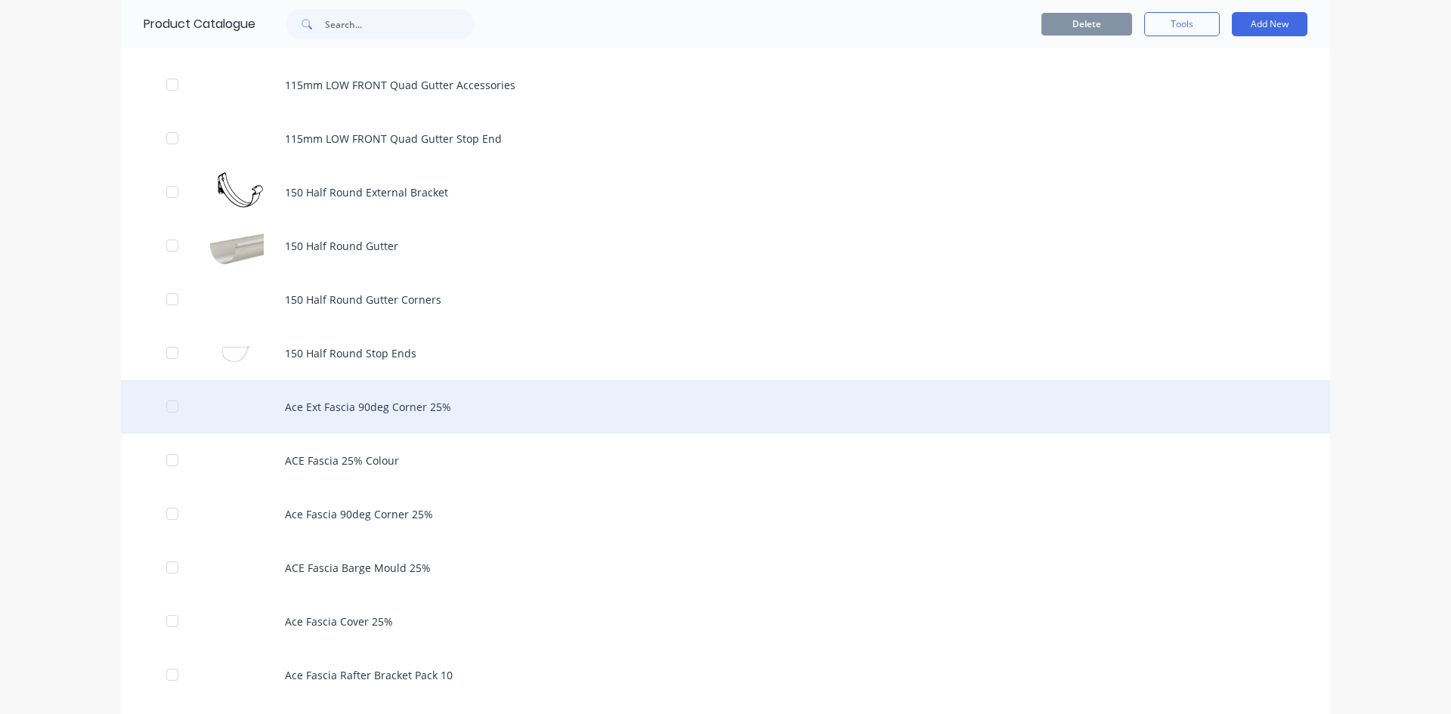
click at [392, 408] on div "Ace Ext Fascia 90deg Corner 25%" at bounding box center [725, 407] width 1209 height 54
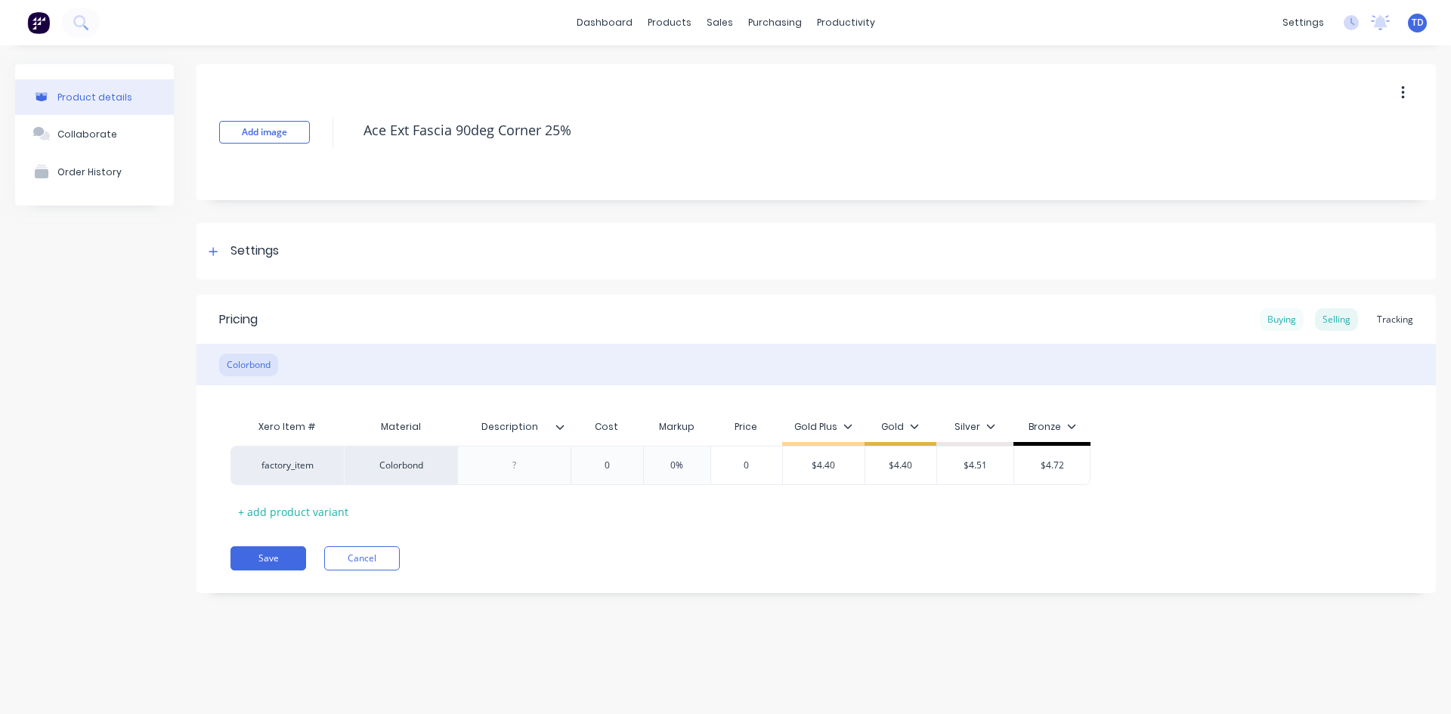
click at [1286, 321] on div "Buying" at bounding box center [1282, 319] width 44 height 23
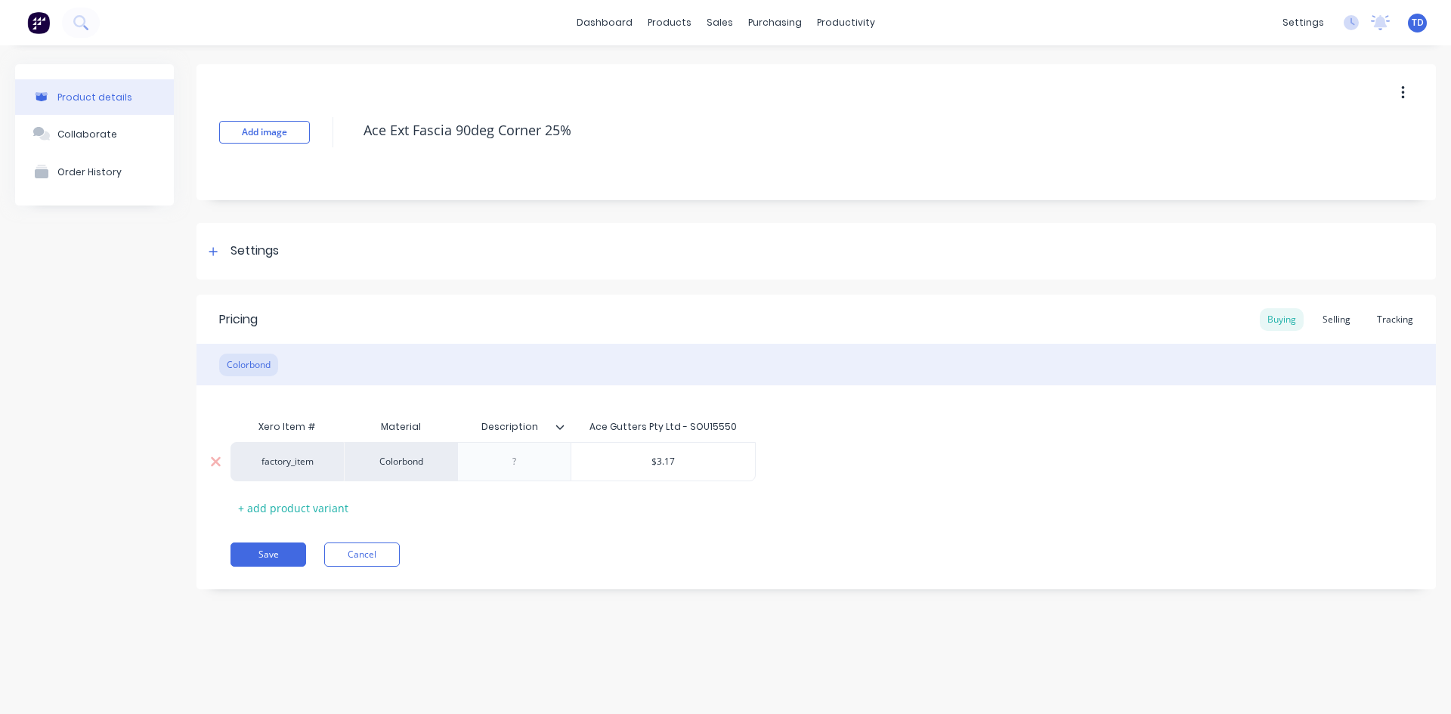
click at [684, 454] on div "$3.17" at bounding box center [663, 462] width 184 height 38
click at [1349, 320] on div "Selling" at bounding box center [1336, 319] width 43 height 23
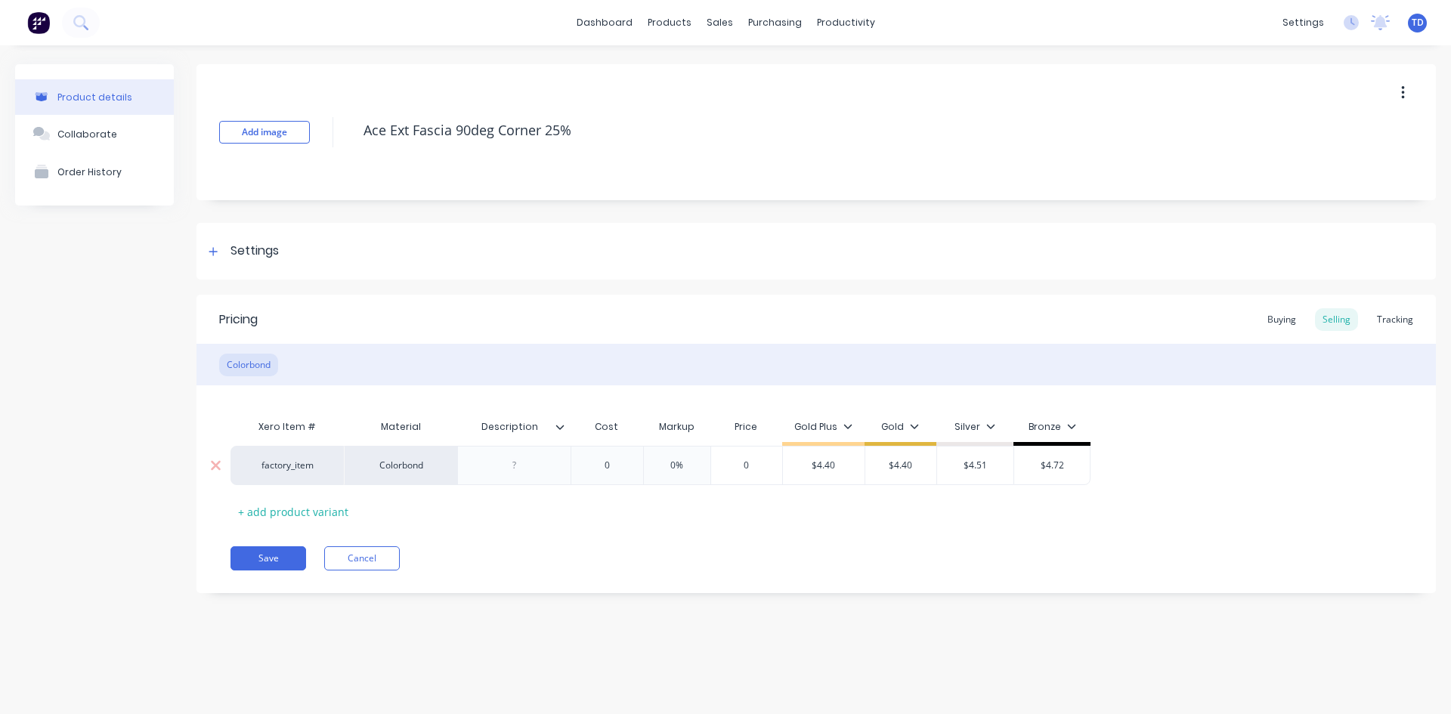
click at [620, 466] on input "0" at bounding box center [607, 466] width 76 height 14
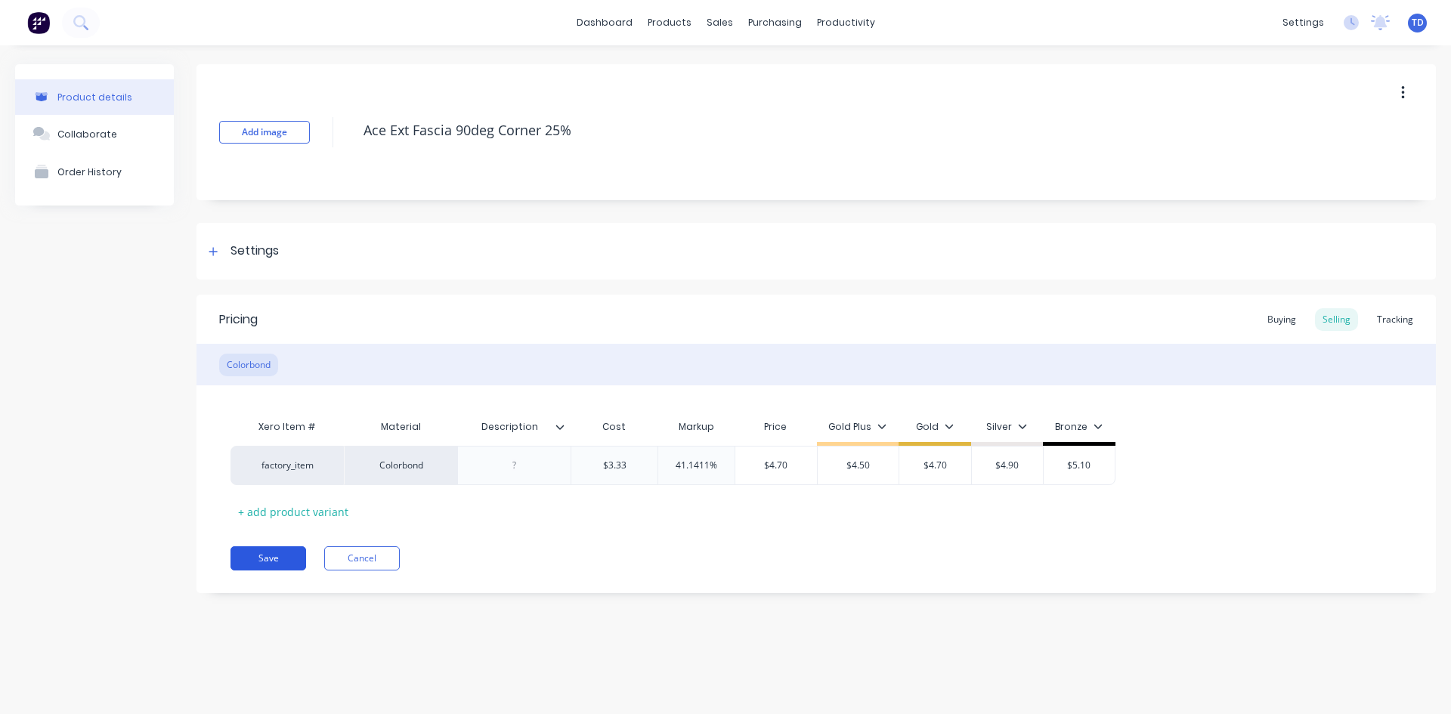
click at [273, 553] on button "Save" at bounding box center [269, 559] width 76 height 24
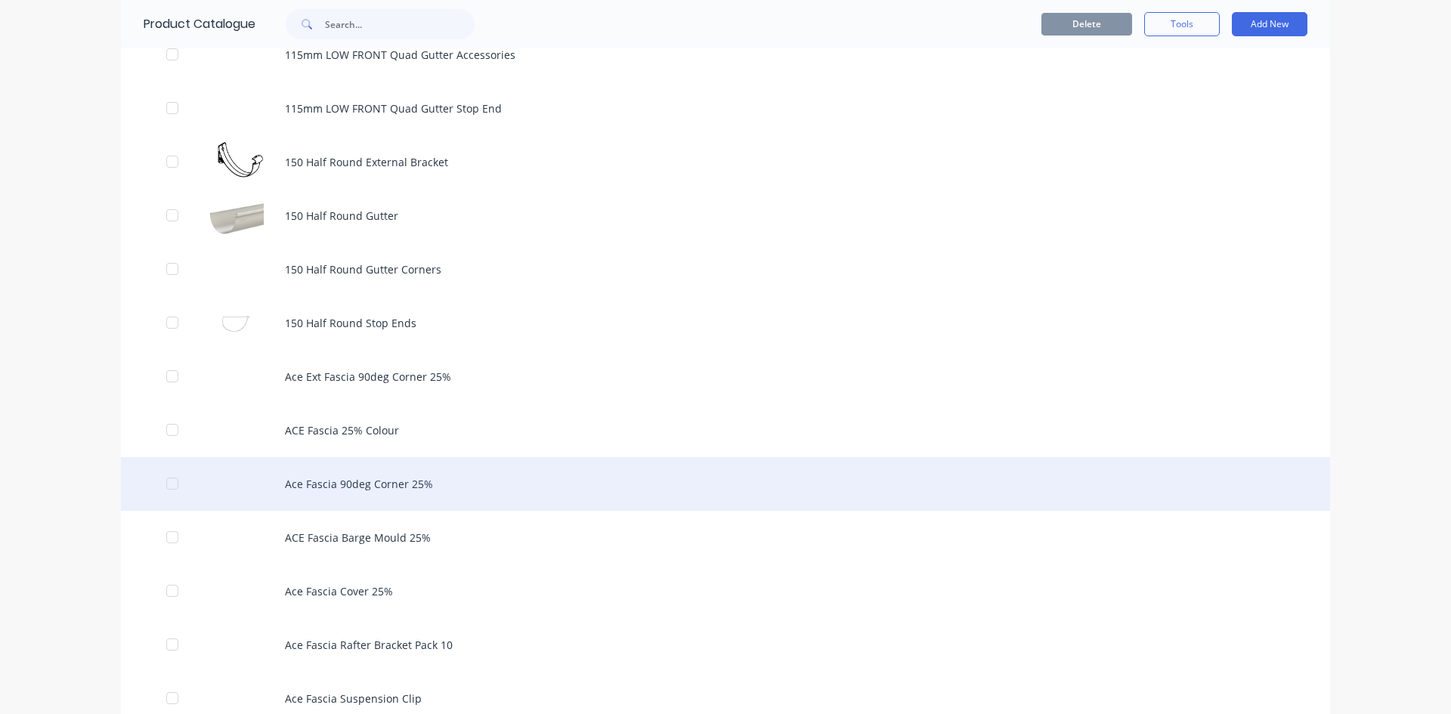
scroll to position [907, 0]
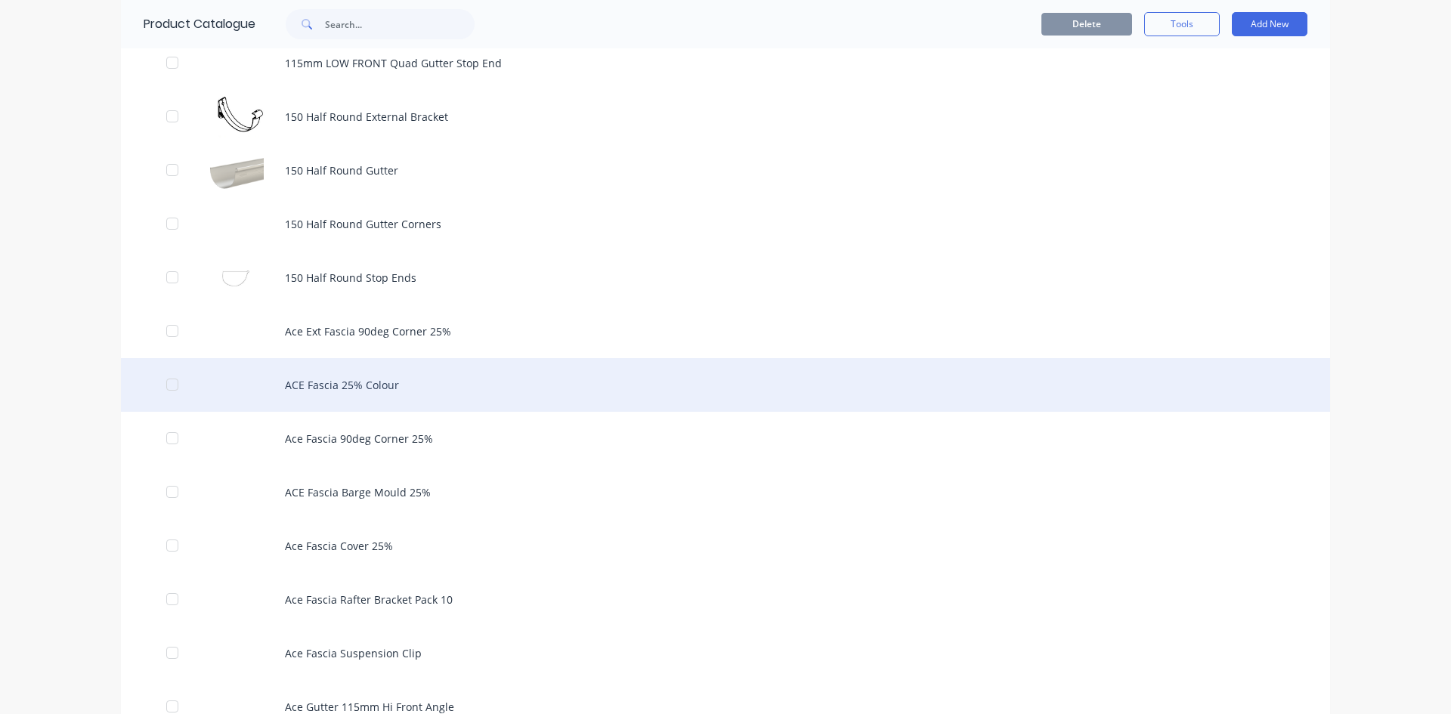
click at [336, 386] on div "ACE Fascia 25% Colour" at bounding box center [725, 385] width 1209 height 54
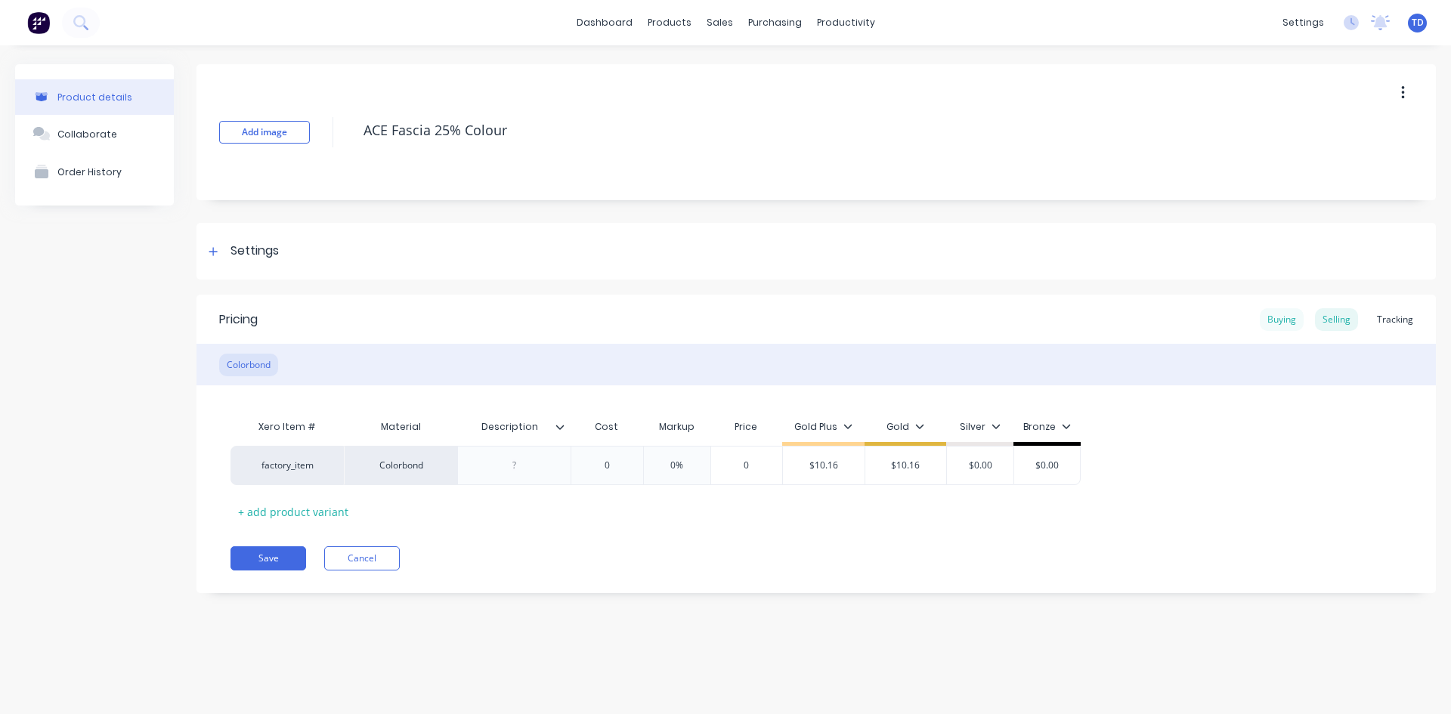
click at [1296, 315] on div "Buying" at bounding box center [1282, 319] width 44 height 23
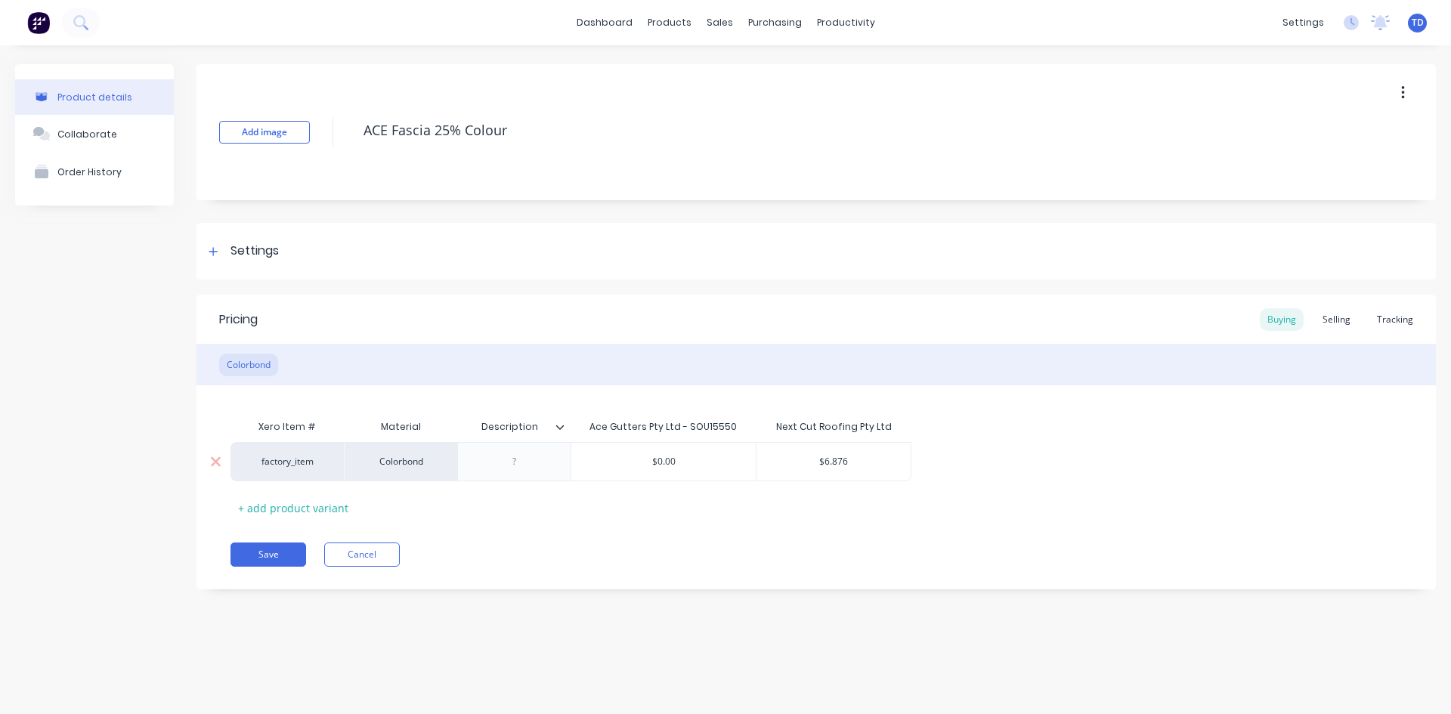
click at [717, 452] on div "$0.00" at bounding box center [663, 462] width 184 height 38
click at [1330, 319] on div "Selling" at bounding box center [1336, 319] width 43 height 23
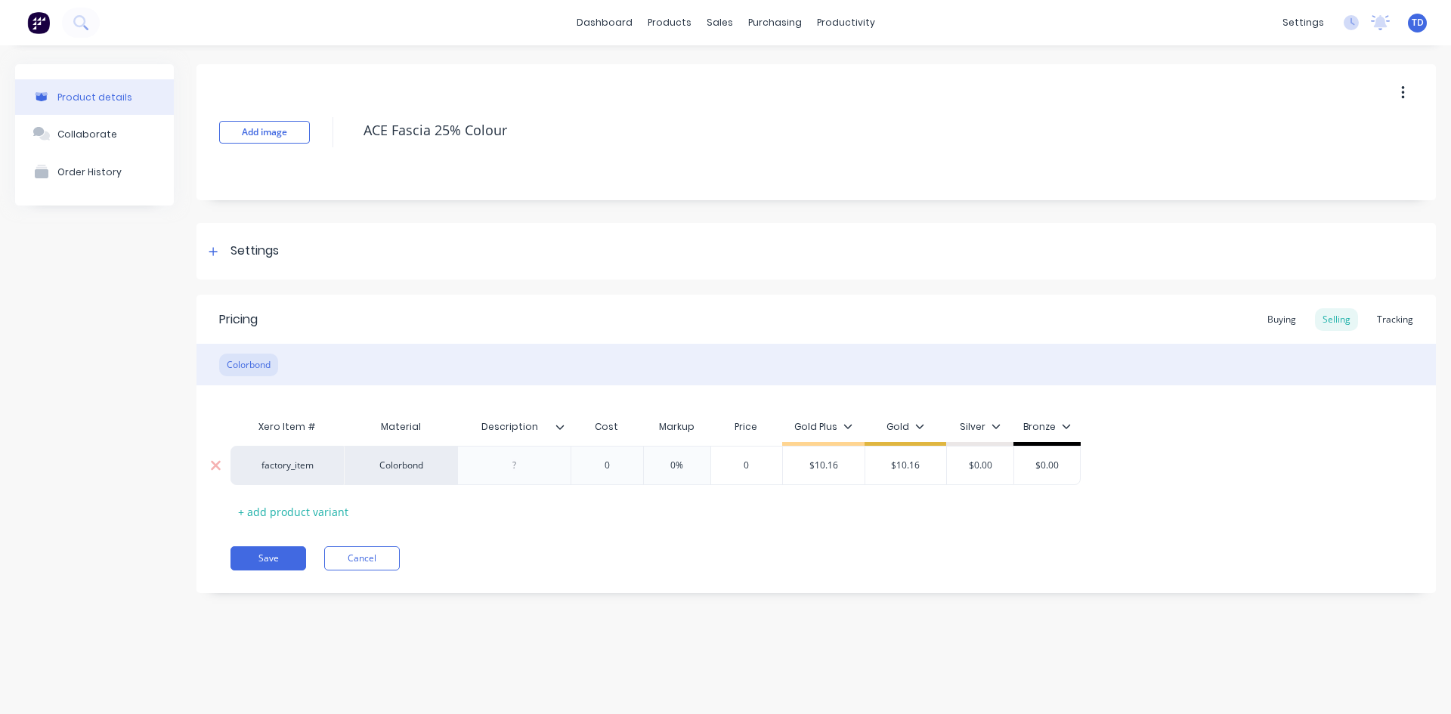
click at [626, 470] on input "0" at bounding box center [607, 466] width 76 height 14
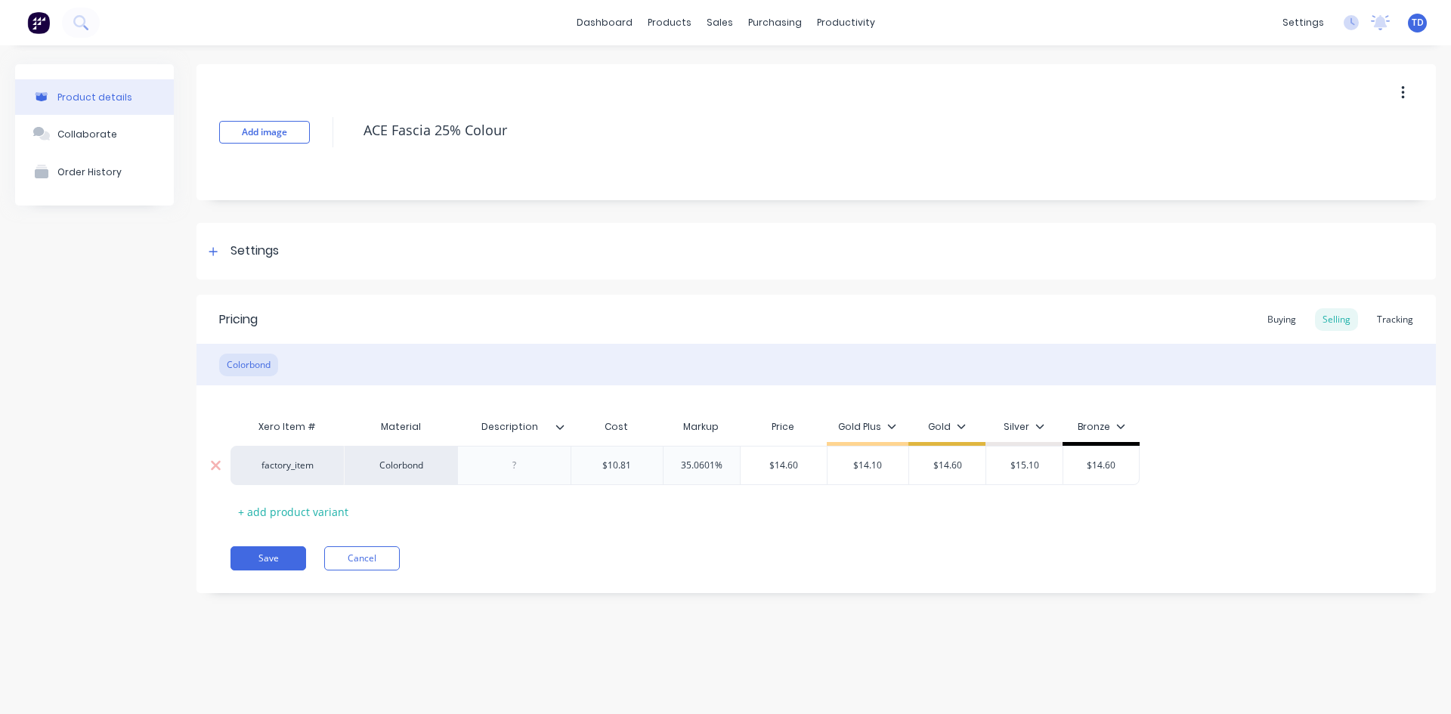
click at [794, 468] on input "$14.60" at bounding box center [784, 466] width 86 height 14
click at [1293, 319] on div "Buying" at bounding box center [1282, 319] width 44 height 23
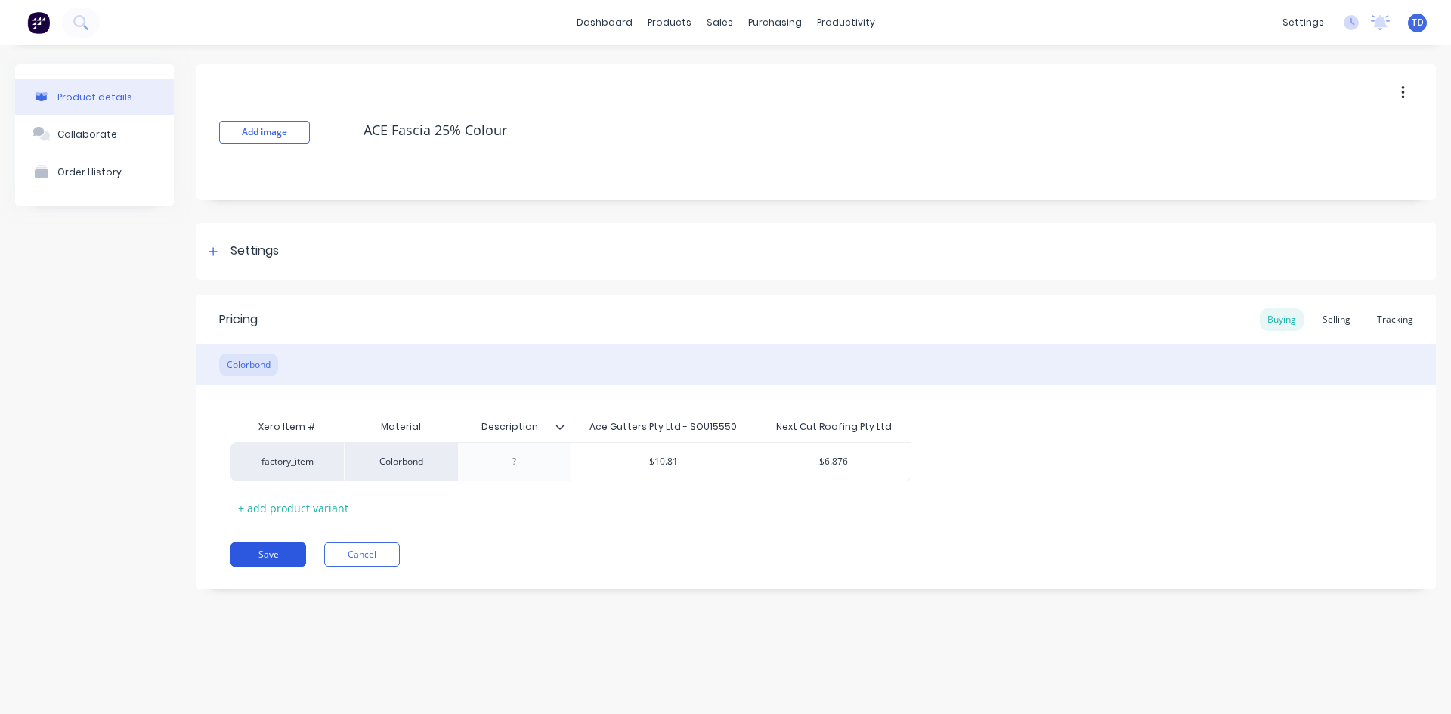
click at [255, 549] on button "Save" at bounding box center [269, 555] width 76 height 24
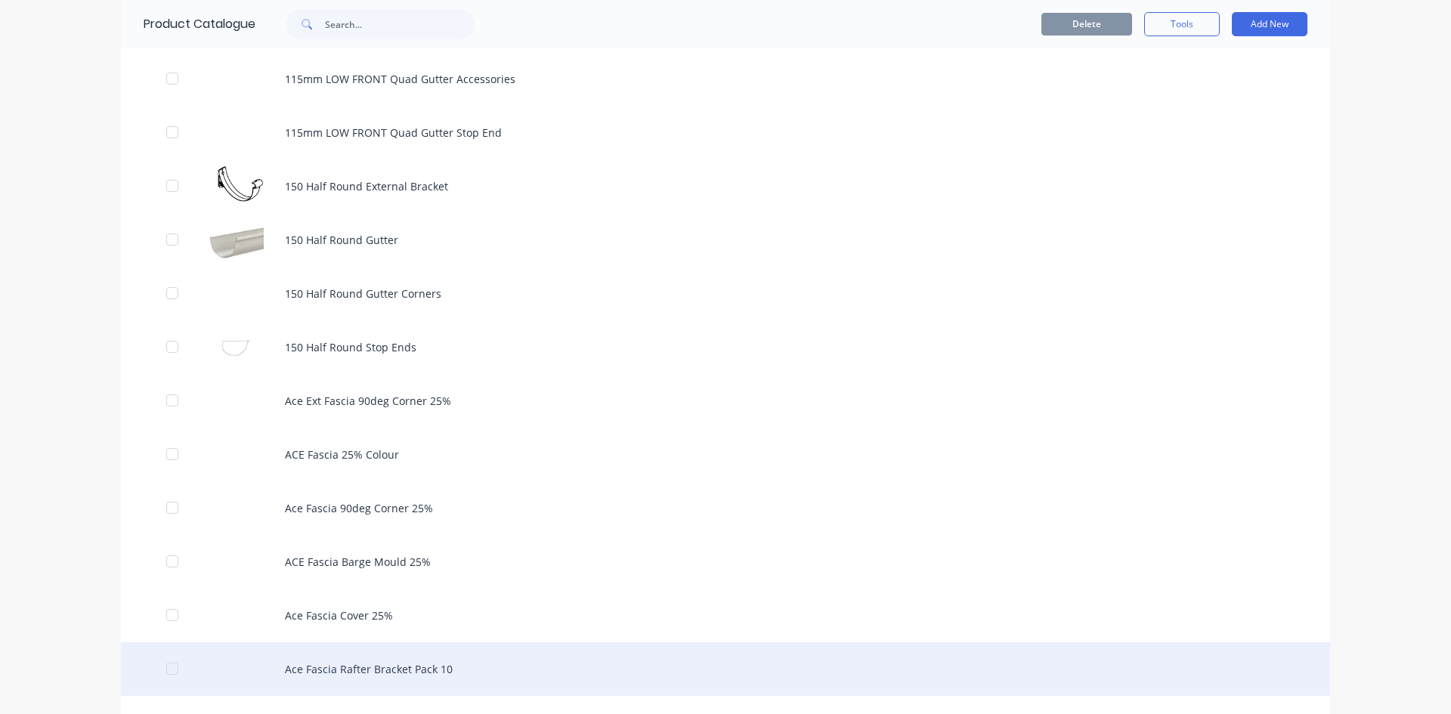
scroll to position [831, 0]
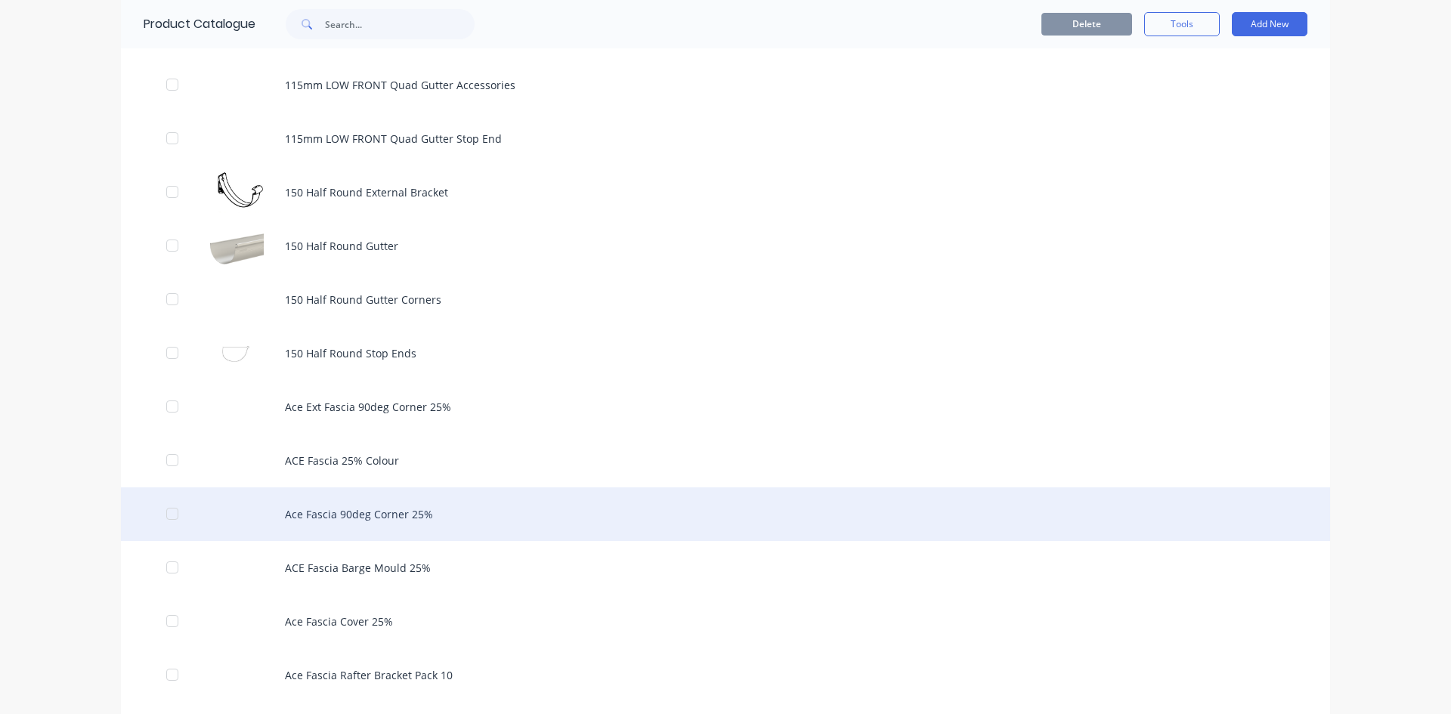
click at [342, 517] on div "Ace Fascia 90deg Corner 25%" at bounding box center [725, 515] width 1209 height 54
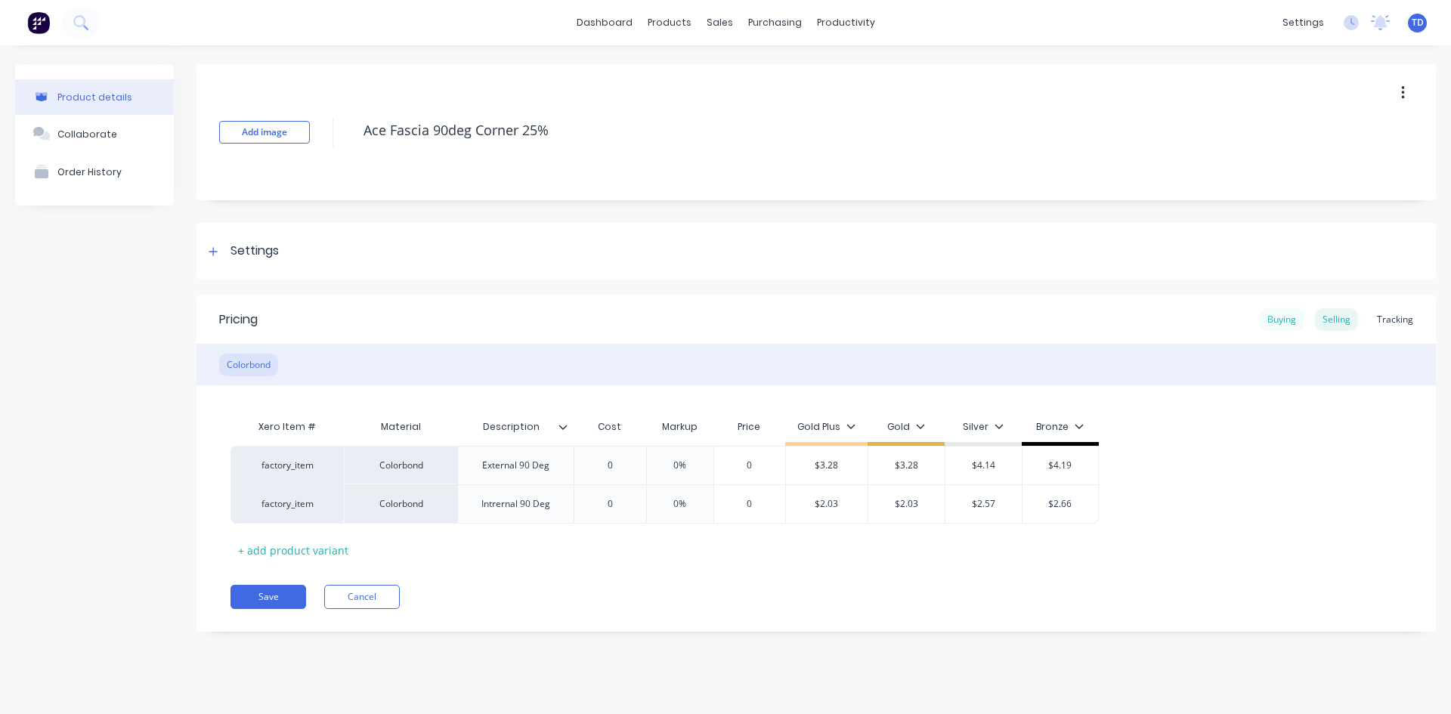
click at [1280, 322] on div "Buying" at bounding box center [1282, 319] width 44 height 23
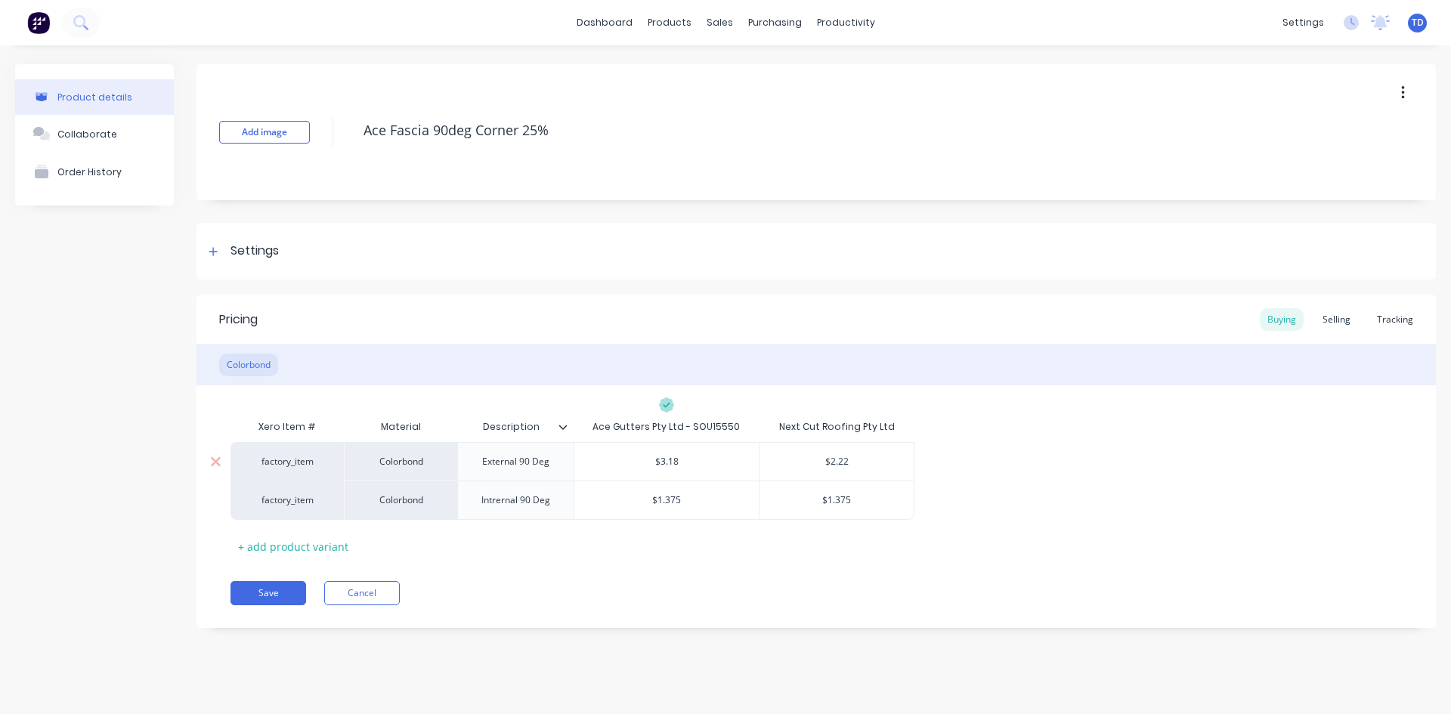
click at [685, 468] on input "$3.18" at bounding box center [666, 462] width 184 height 14
click at [1348, 322] on div "Selling" at bounding box center [1336, 319] width 43 height 23
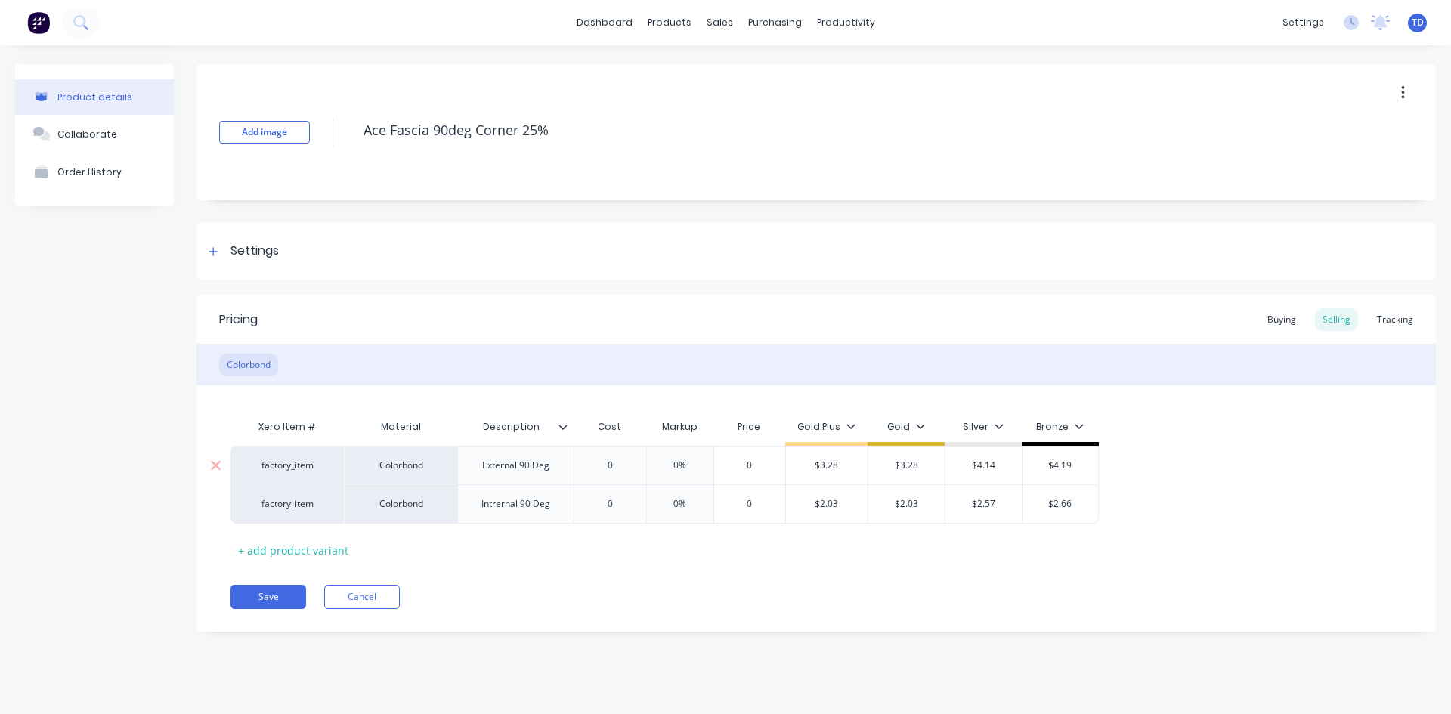
click at [628, 466] on input "0" at bounding box center [610, 466] width 76 height 14
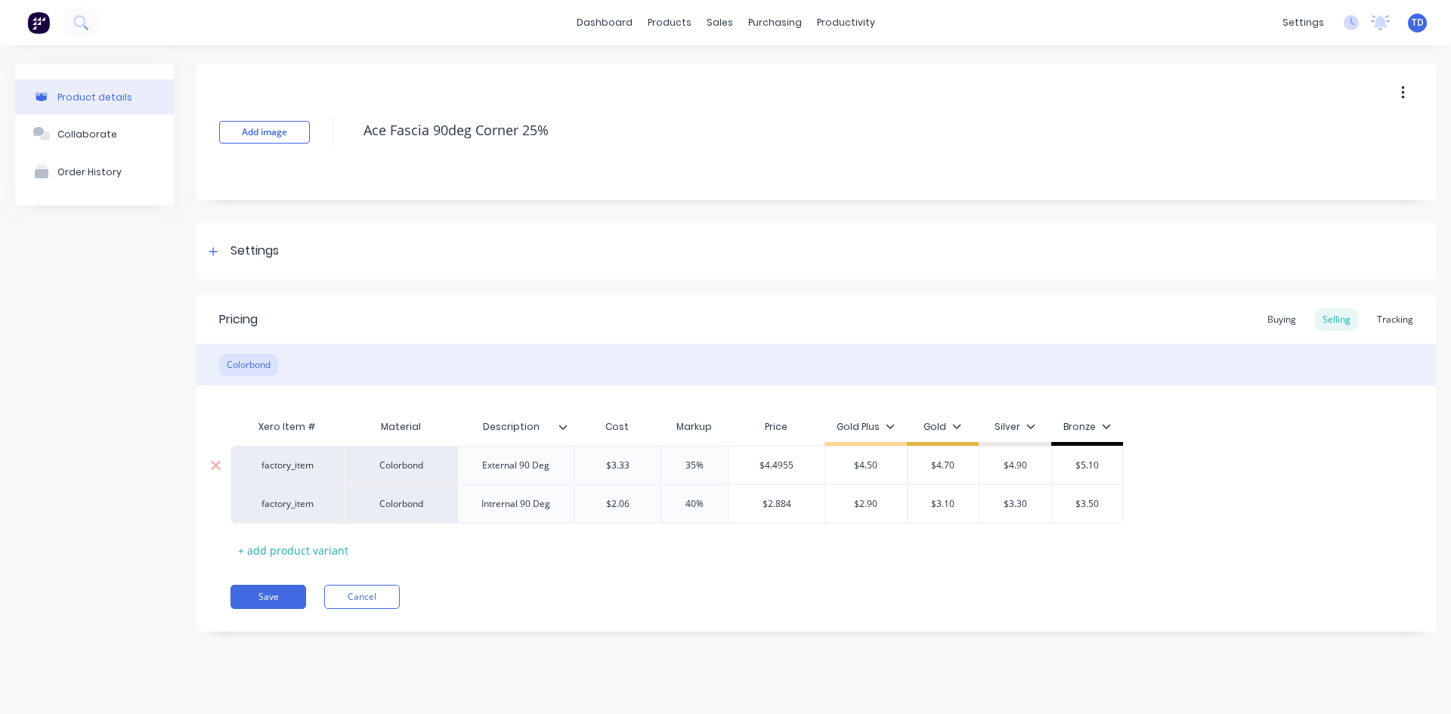
click at [802, 469] on input "$4.4955" at bounding box center [777, 466] width 96 height 14
click at [801, 505] on input "$2.884" at bounding box center [784, 504] width 91 height 14
click at [502, 550] on div "Xero Item # Material Description Cost Markup Price Gold Plus Gold Silver Bronze…" at bounding box center [817, 487] width 1172 height 150
click at [281, 596] on button "Save" at bounding box center [269, 597] width 76 height 24
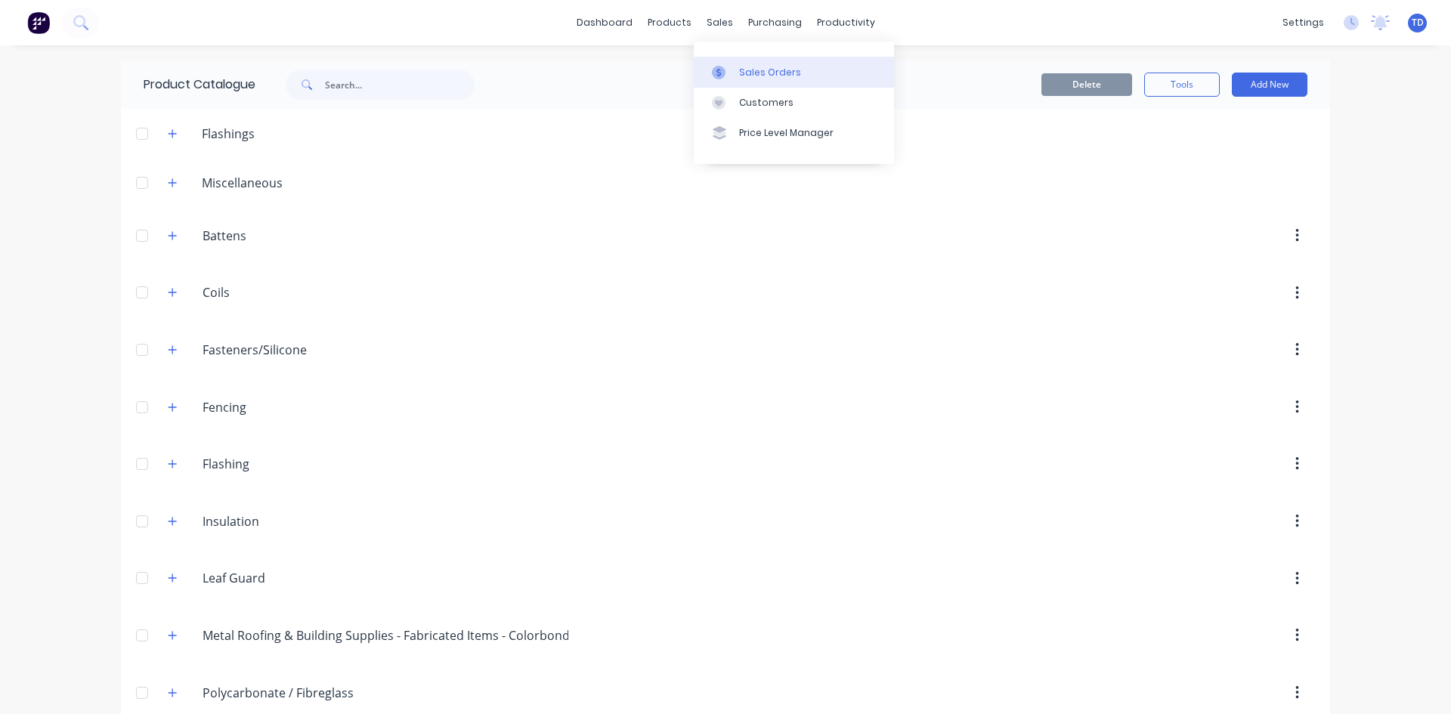
click at [760, 82] on link "Sales Orders" at bounding box center [794, 72] width 200 height 30
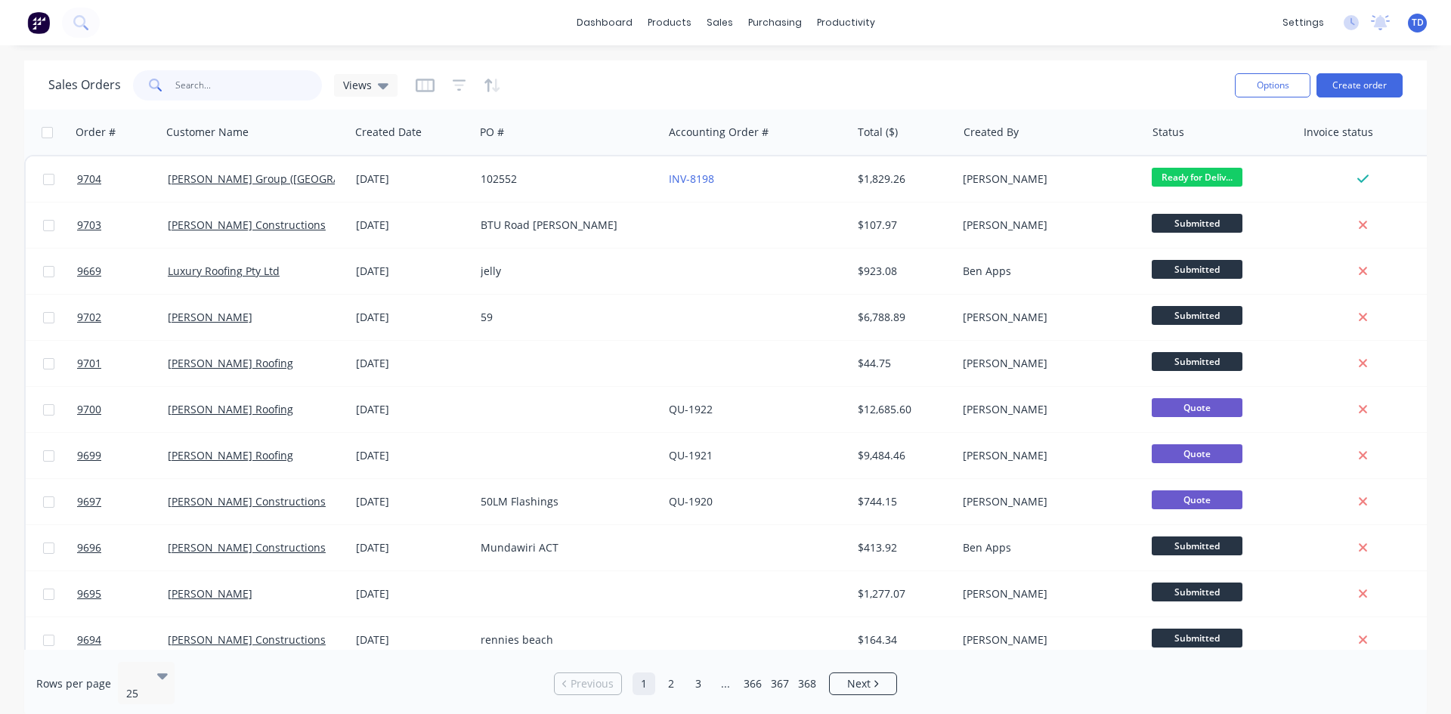
click at [252, 88] on input "text" at bounding box center [248, 85] width 147 height 30
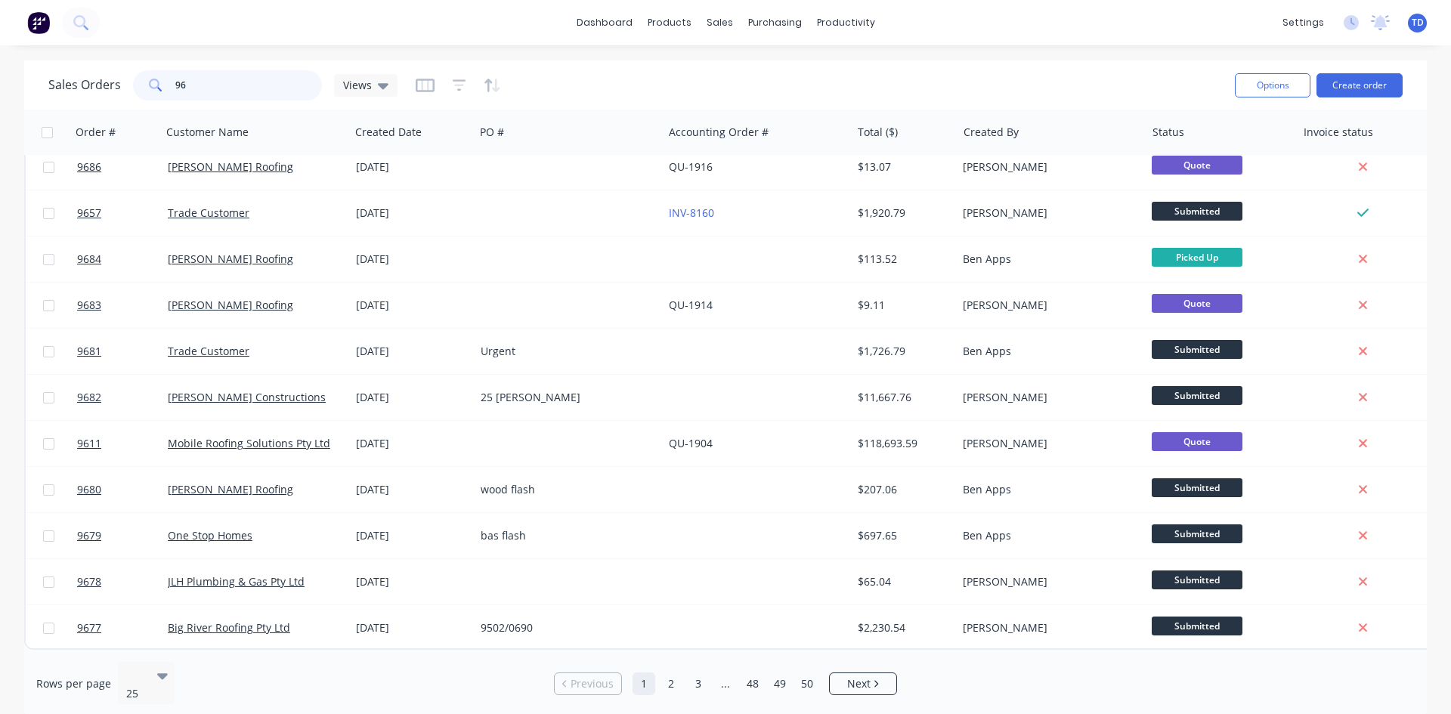
scroll to position [665, 0]
click at [226, 90] on input "96" at bounding box center [248, 85] width 147 height 30
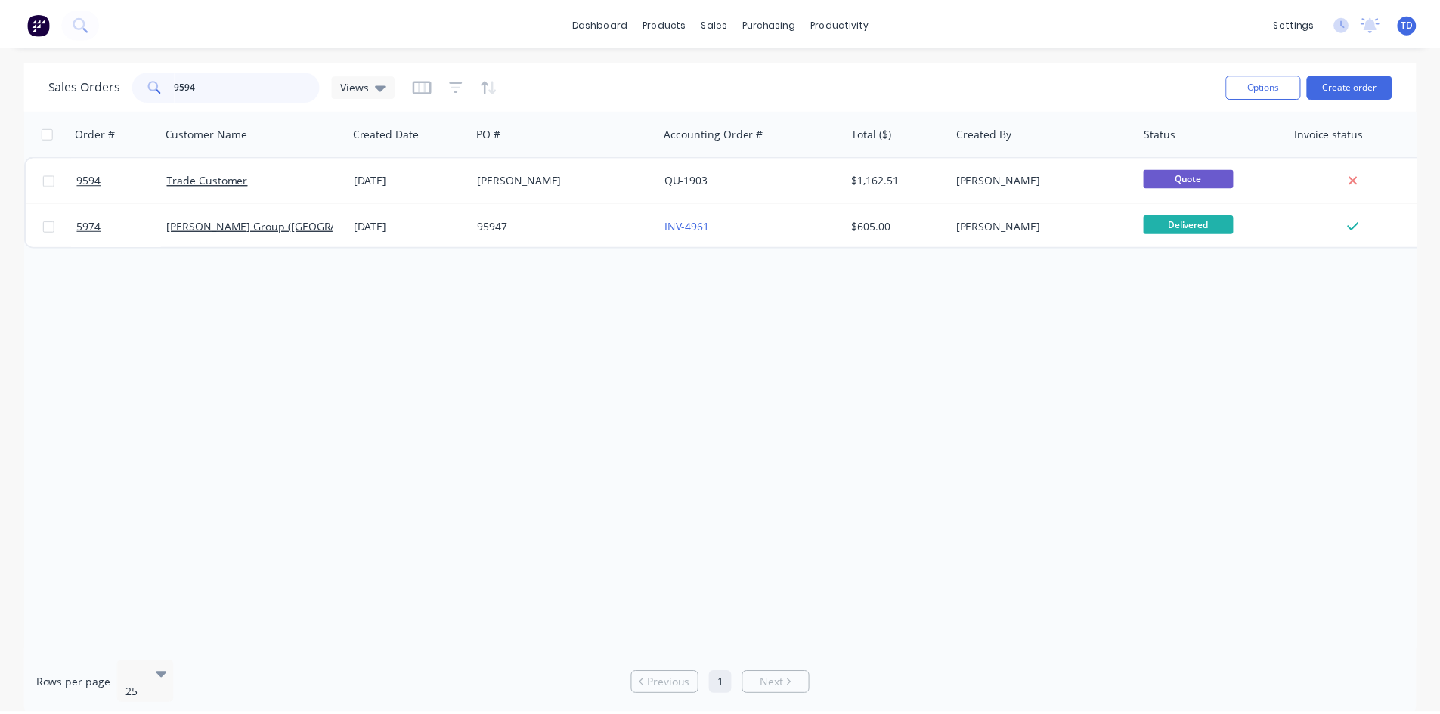
scroll to position [0, 0]
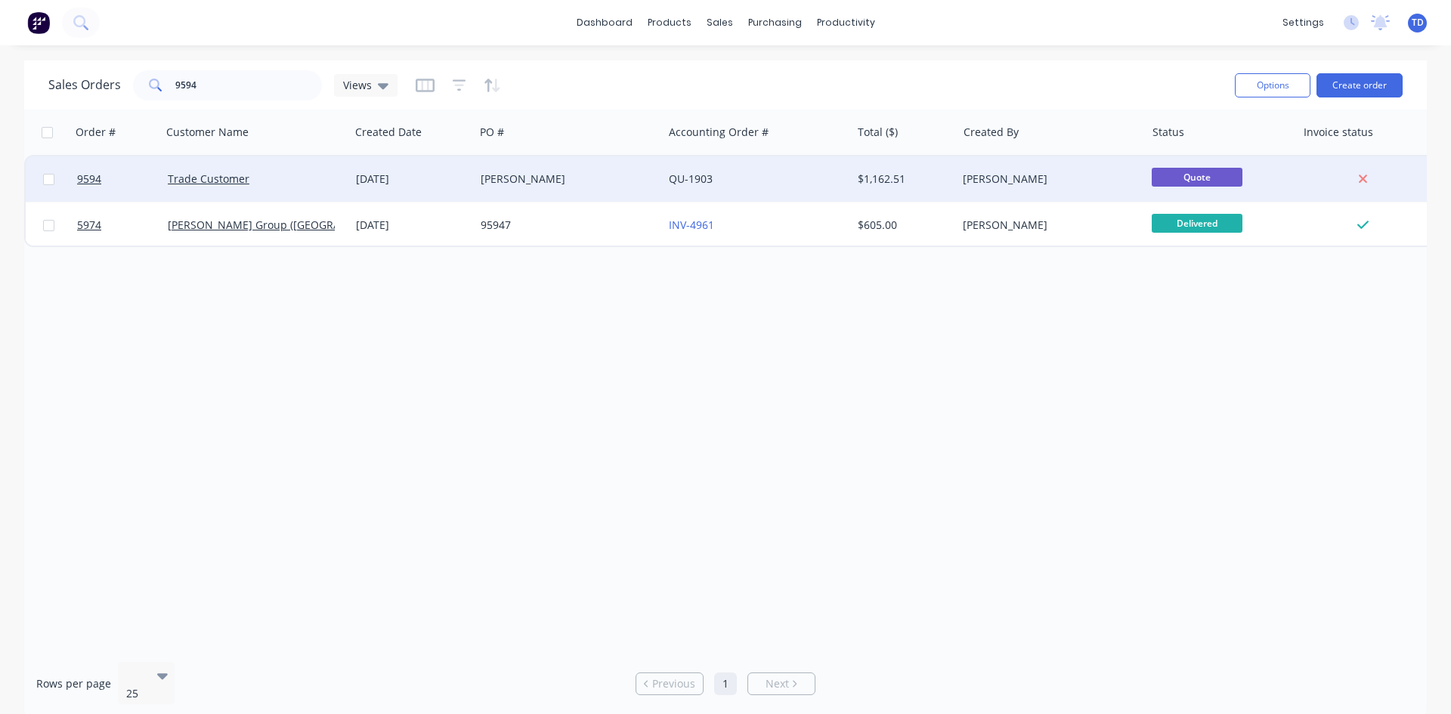
click at [369, 185] on div "[DATE]" at bounding box center [412, 179] width 113 height 15
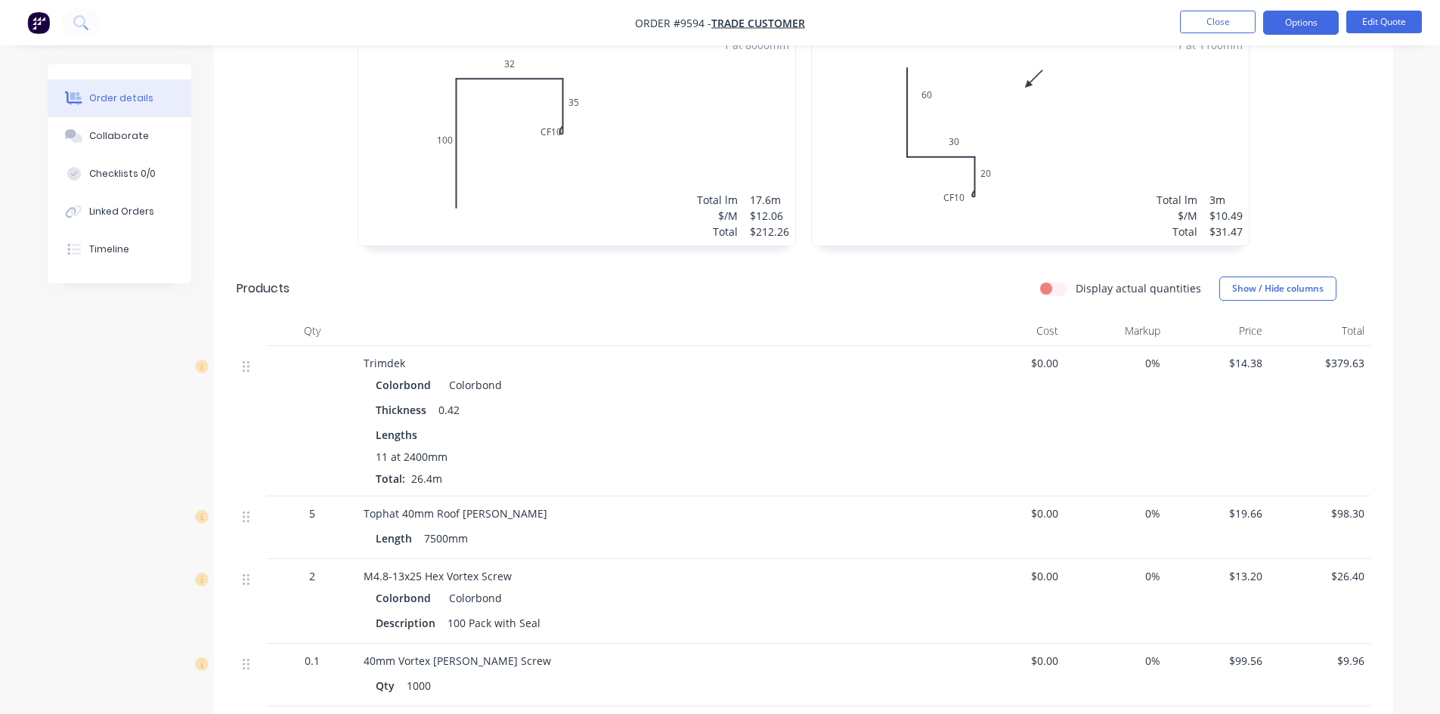
scroll to position [756, 0]
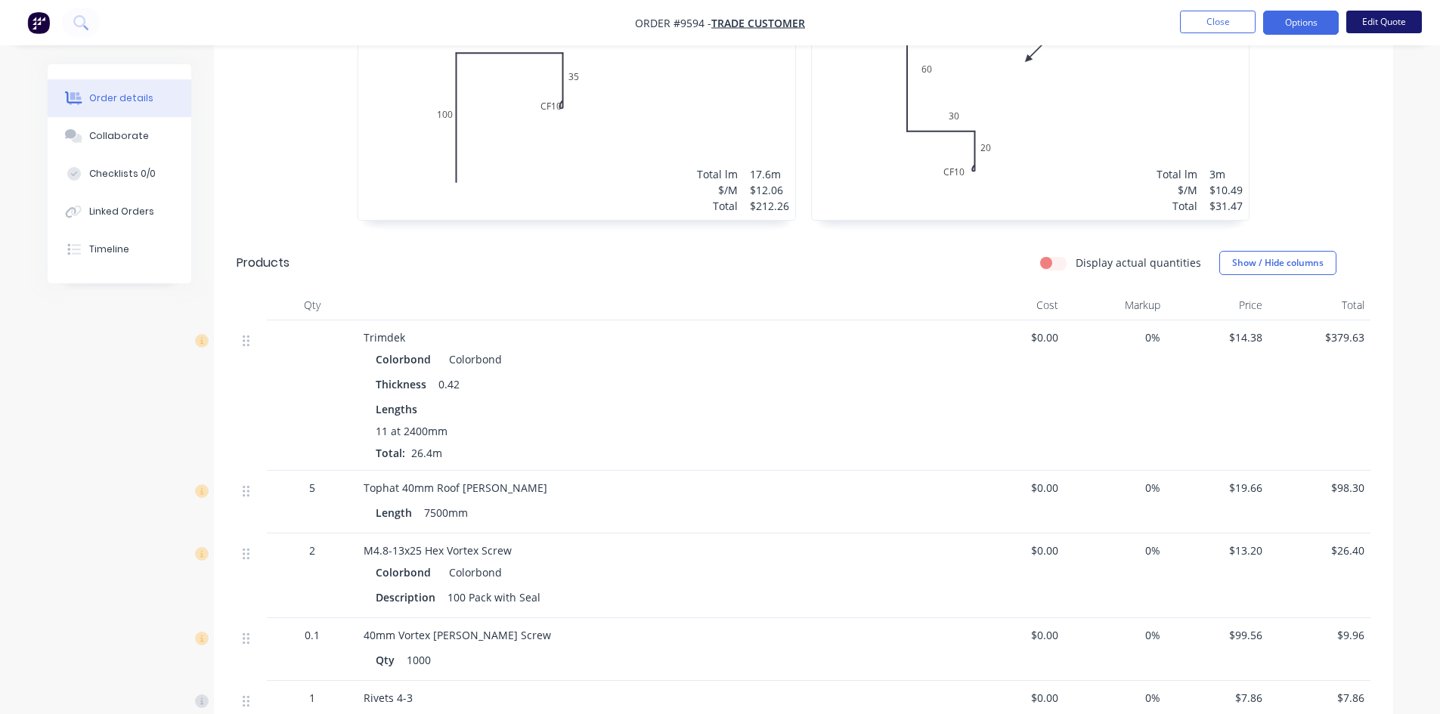
click at [1394, 27] on button "Edit Quote" at bounding box center [1384, 22] width 76 height 23
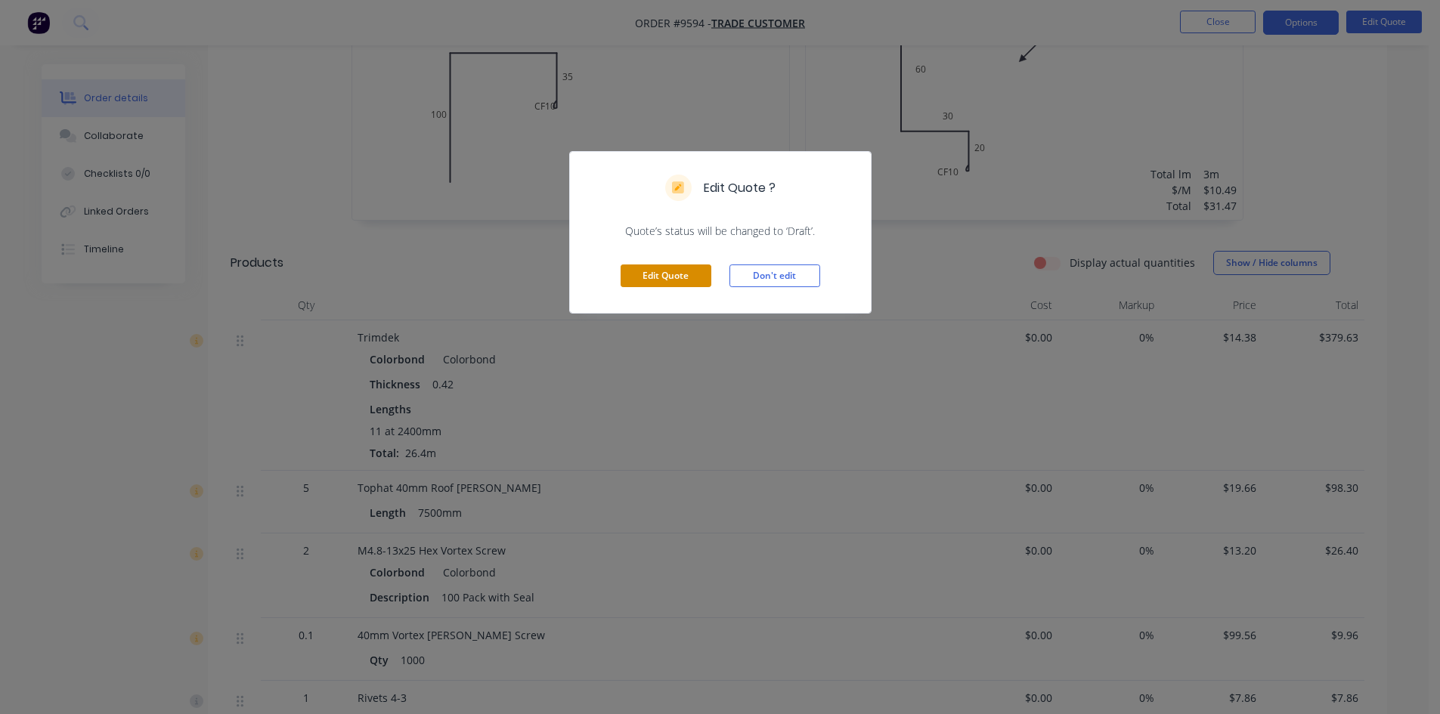
click at [685, 274] on button "Edit Quote" at bounding box center [666, 276] width 91 height 23
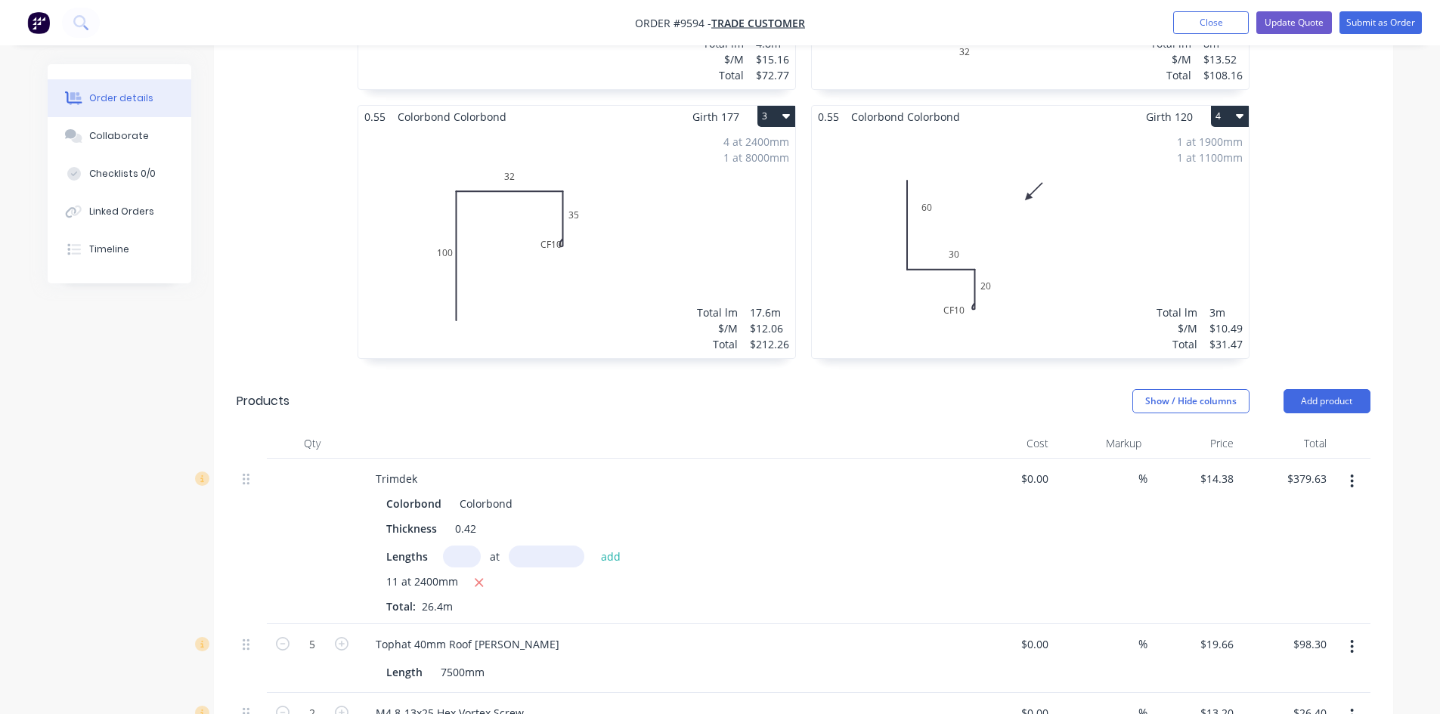
scroll to position [680, 0]
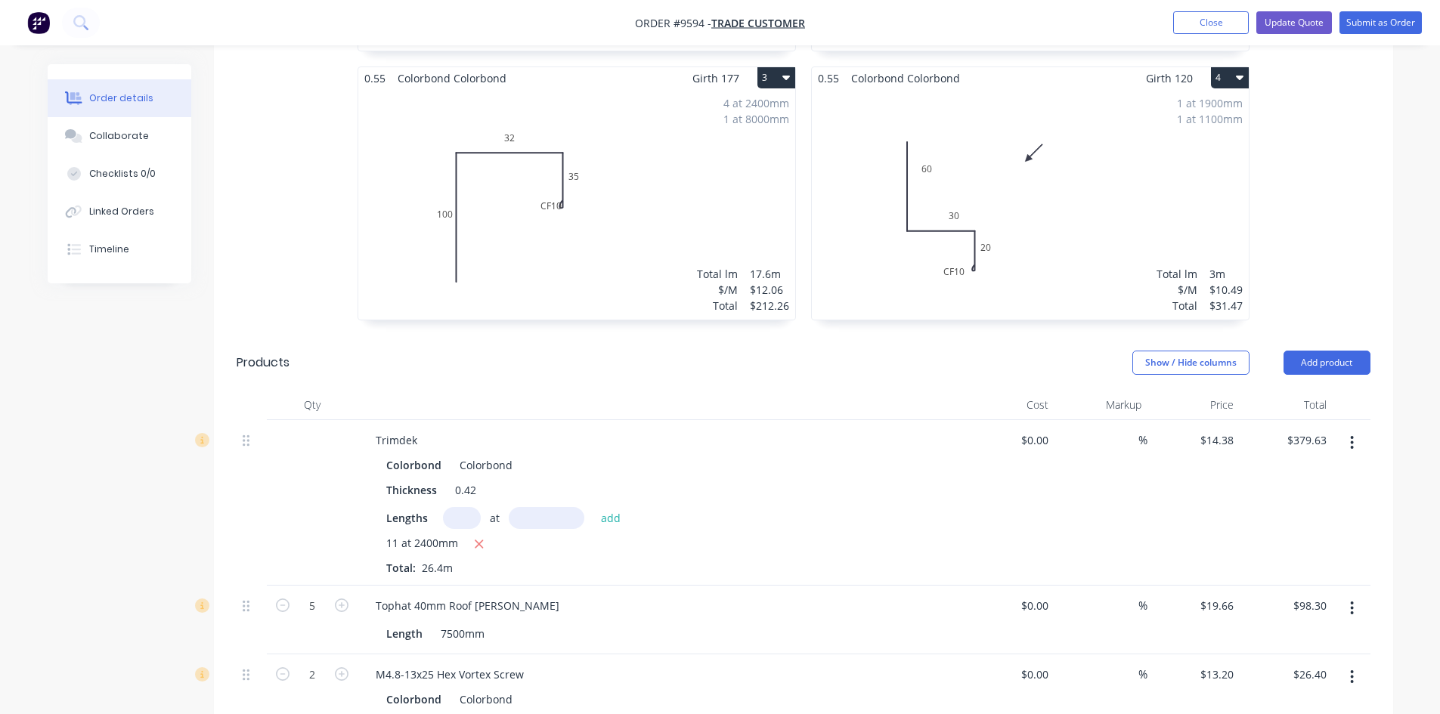
click at [473, 507] on input "text" at bounding box center [462, 518] width 38 height 22
click at [593, 507] on button "add" at bounding box center [611, 517] width 36 height 20
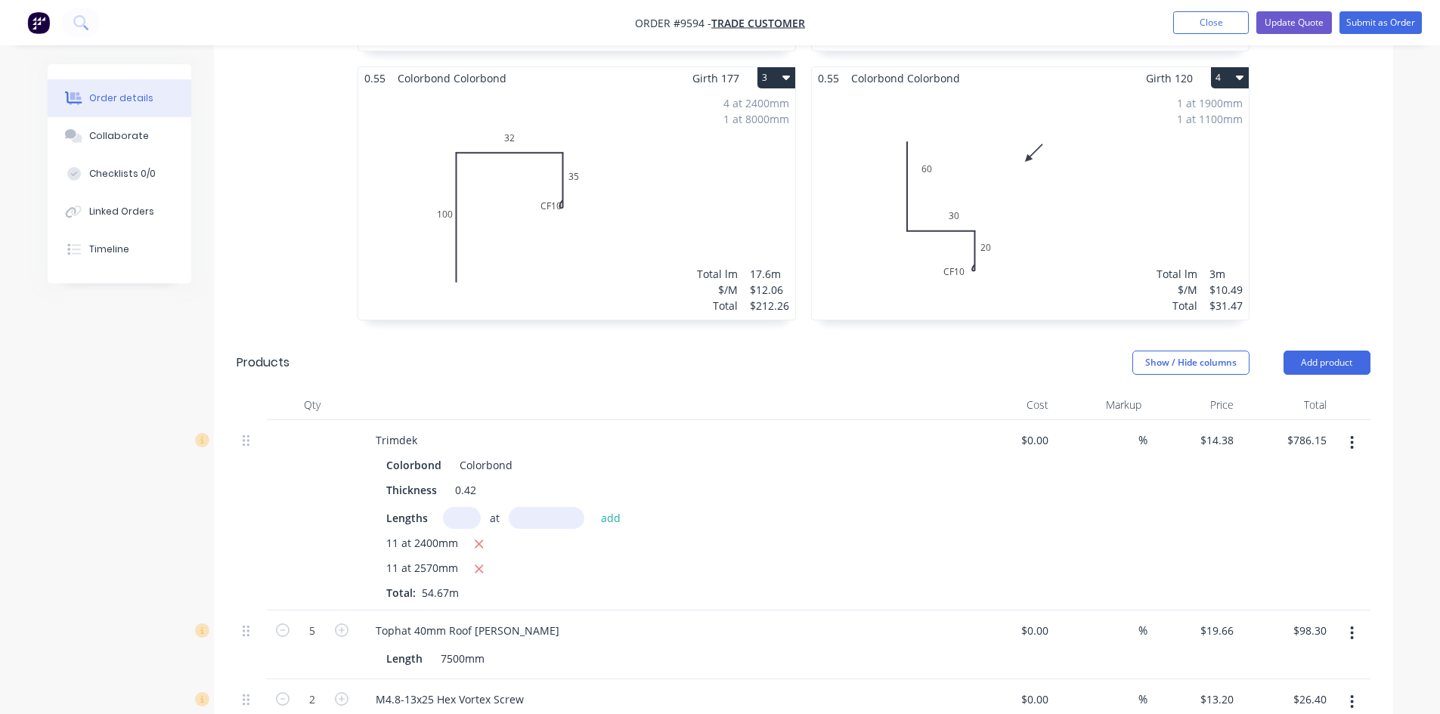
drag, startPoint x: 479, startPoint y: 520, endPoint x: 497, endPoint y: 521, distance: 17.4
click at [480, 535] on button "button" at bounding box center [479, 544] width 19 height 19
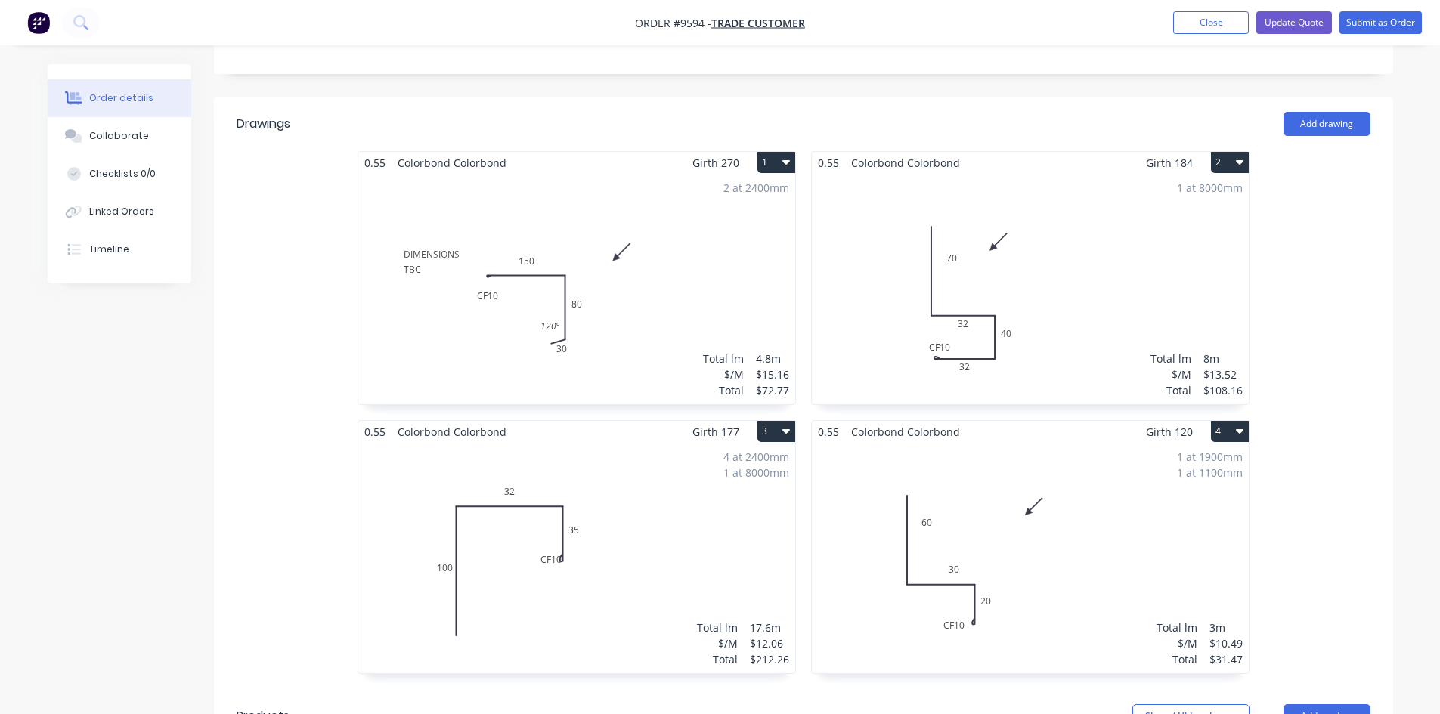
scroll to position [299, 0]
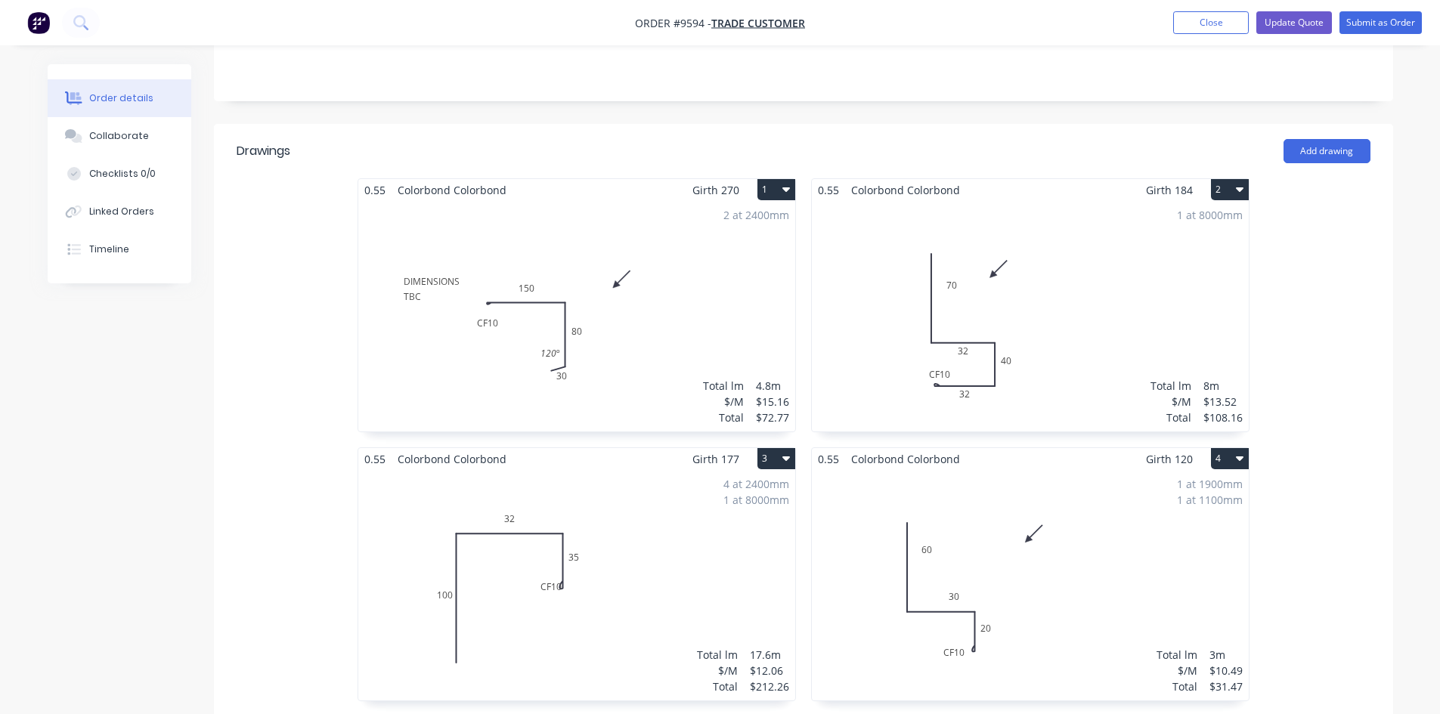
click at [659, 311] on div "2 at 2400mm Total lm $/M Total 4.8m $15.16 $72.77" at bounding box center [576, 316] width 437 height 231
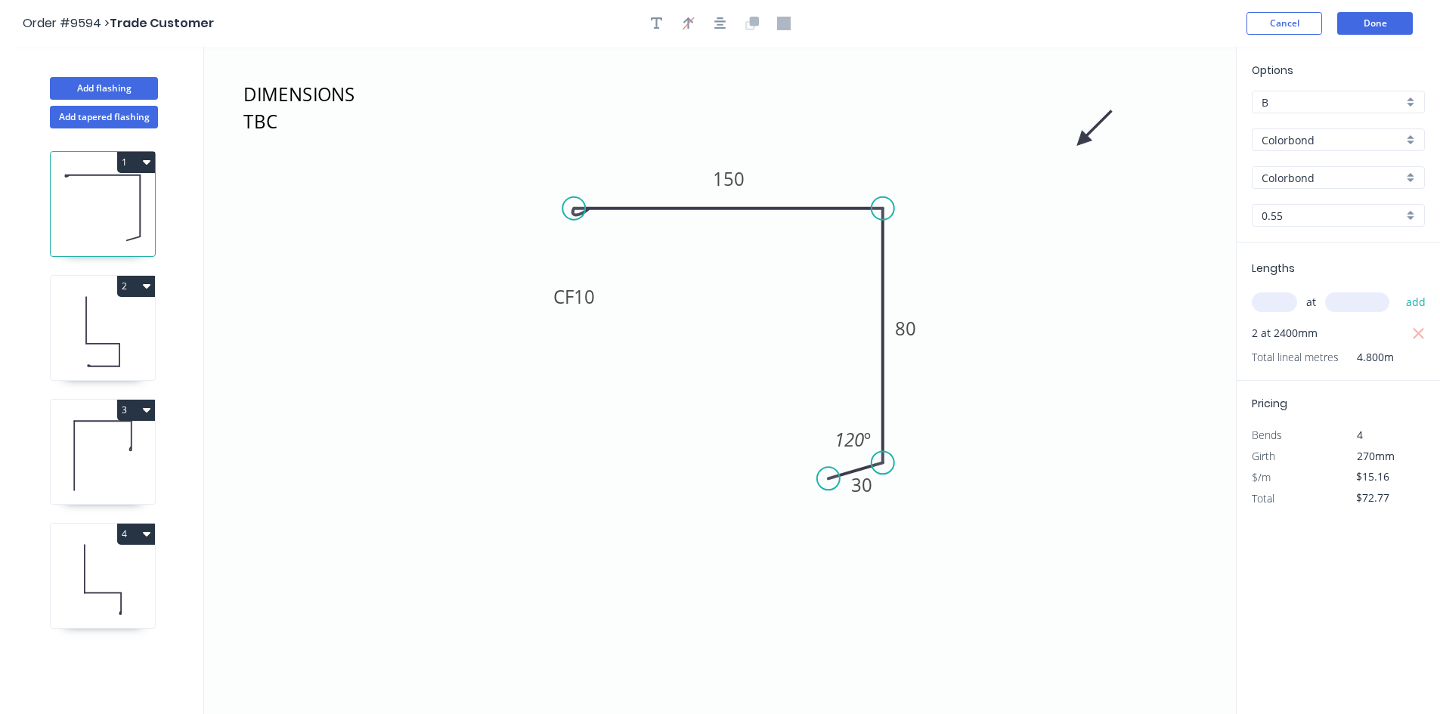
click at [1287, 300] on input "text" at bounding box center [1274, 303] width 45 height 20
click at [1398, 290] on button "add" at bounding box center [1416, 303] width 36 height 26
click at [1414, 336] on icon "button" at bounding box center [1419, 334] width 14 height 18
click at [1383, 26] on button "Done" at bounding box center [1375, 23] width 76 height 23
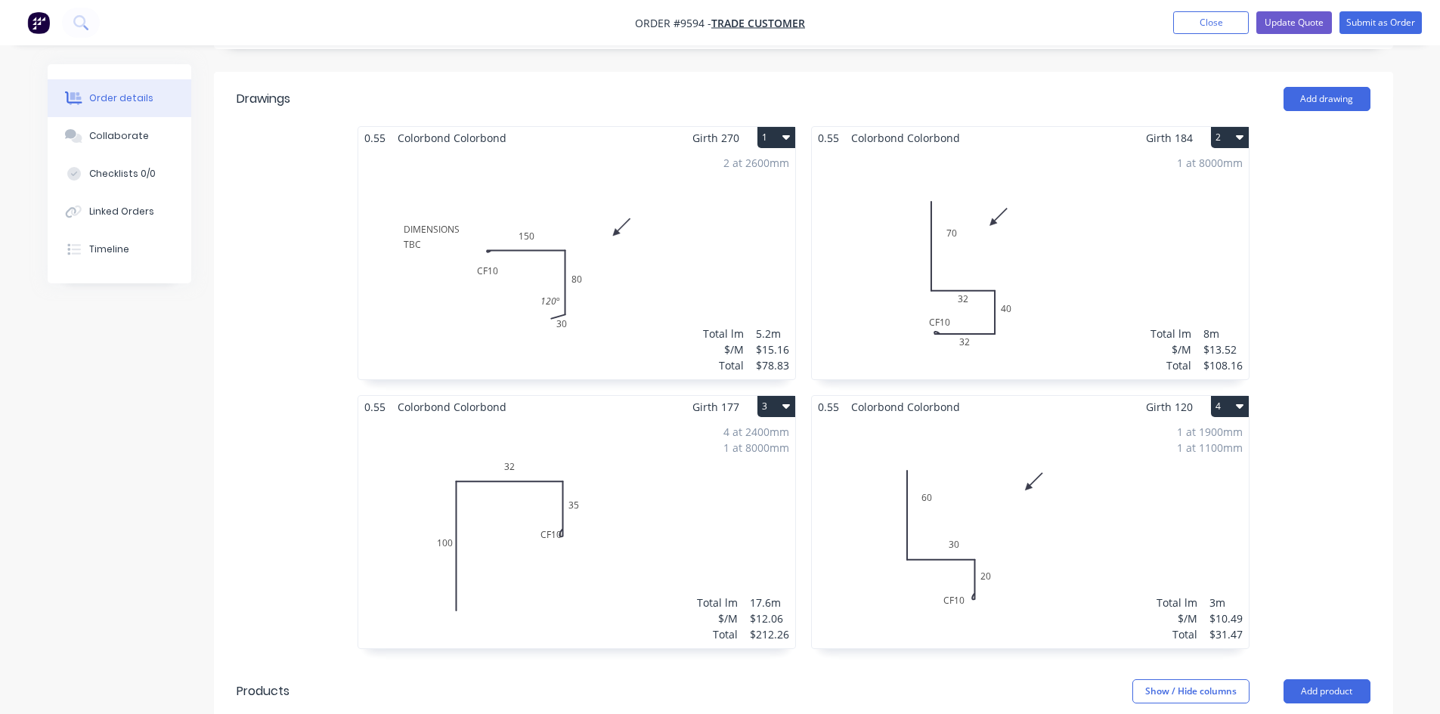
scroll to position [378, 0]
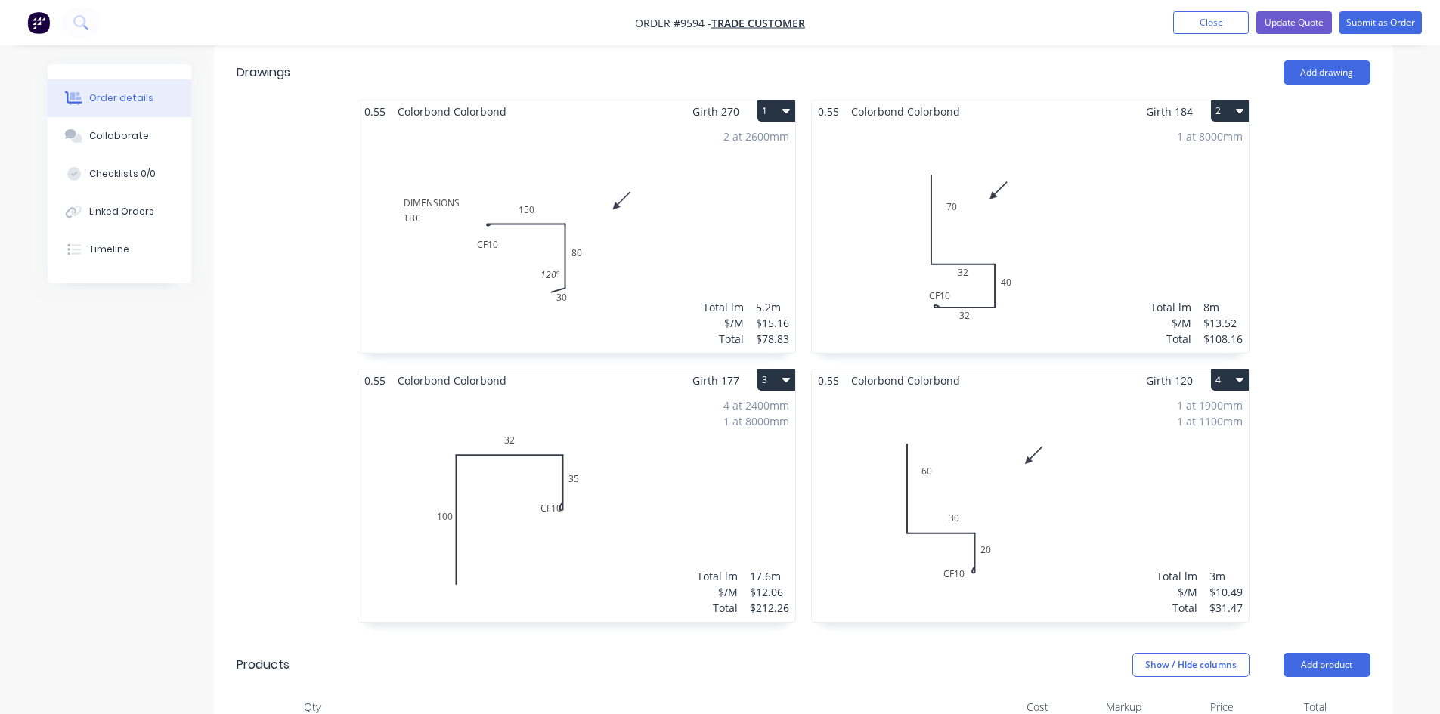
click at [667, 448] on div "4 at 2400mm 1 at 8000mm Total lm $/M Total 17.6m $12.06 $212.26" at bounding box center [576, 507] width 437 height 231
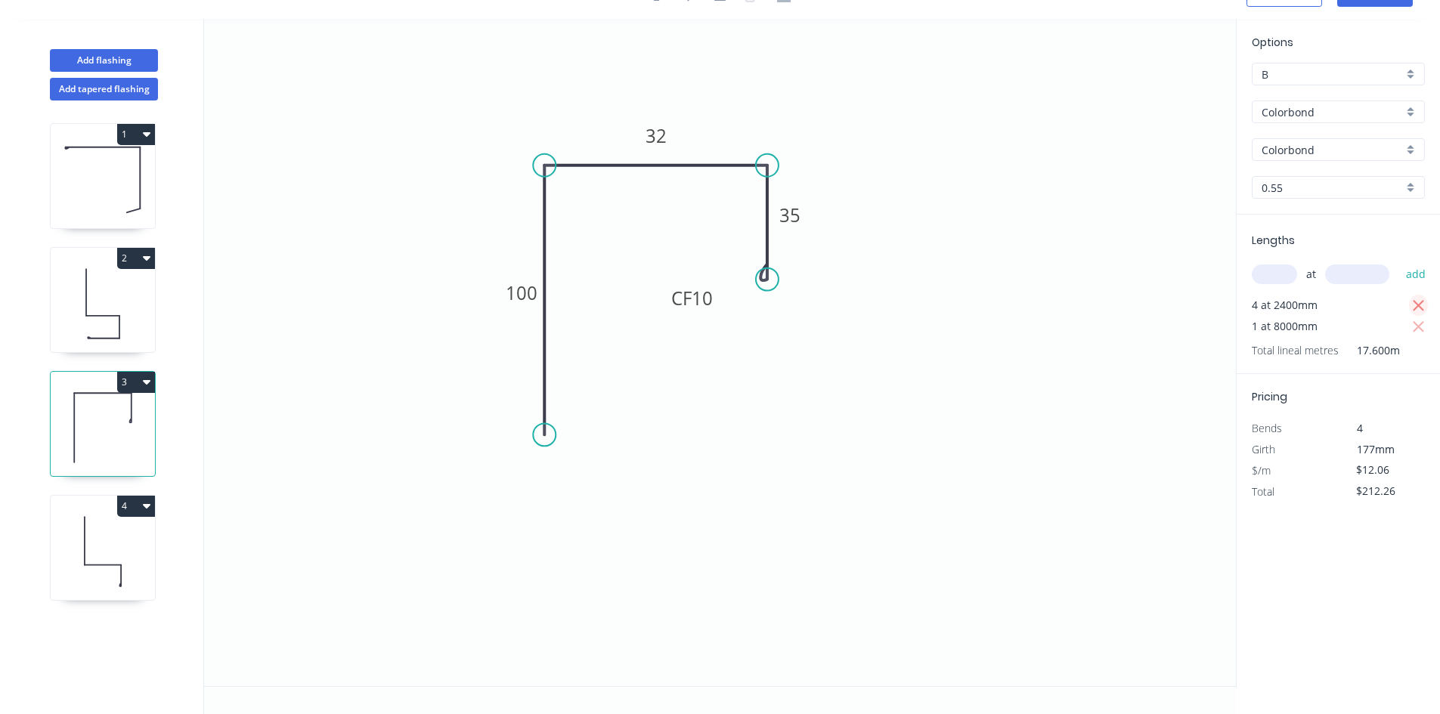
click at [1418, 302] on icon "button" at bounding box center [1419, 306] width 14 height 18
click at [1290, 277] on input "text" at bounding box center [1274, 275] width 45 height 20
click at [1398, 262] on button "add" at bounding box center [1416, 275] width 36 height 26
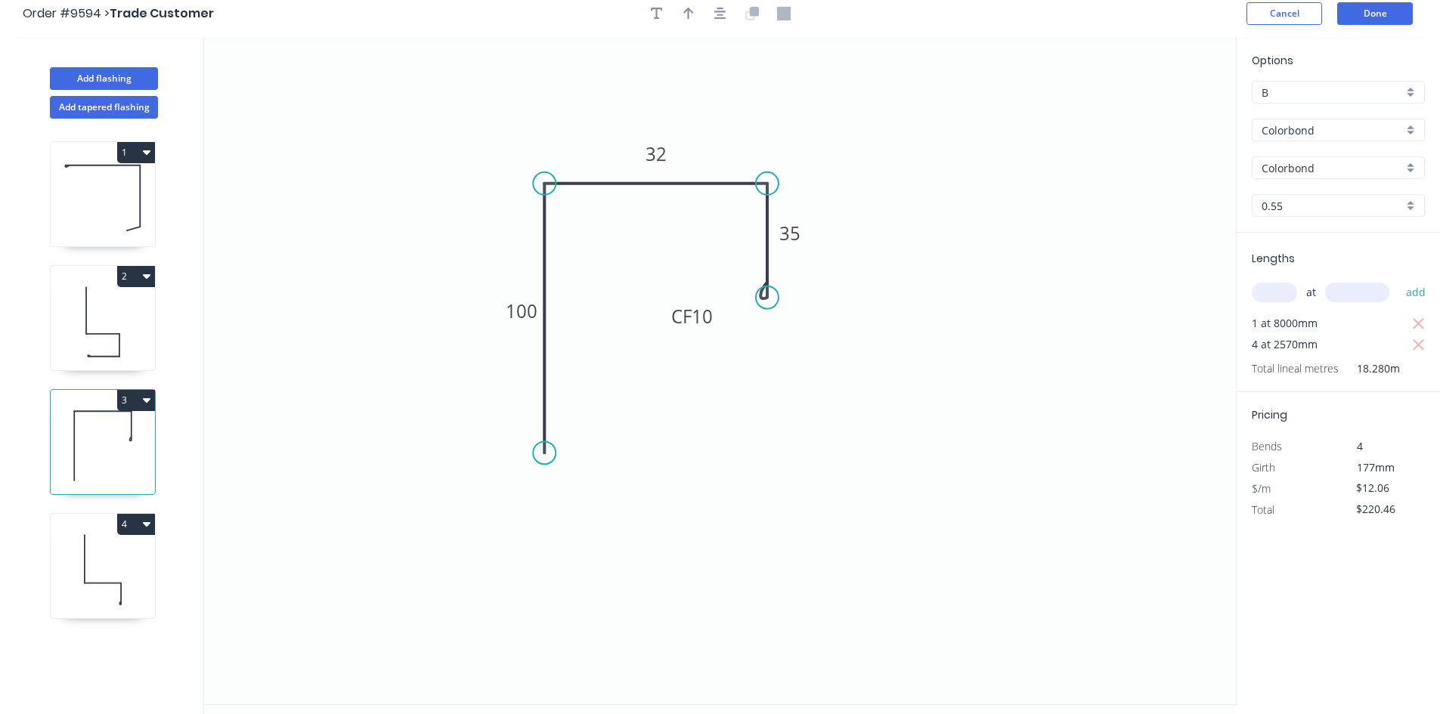
scroll to position [0, 0]
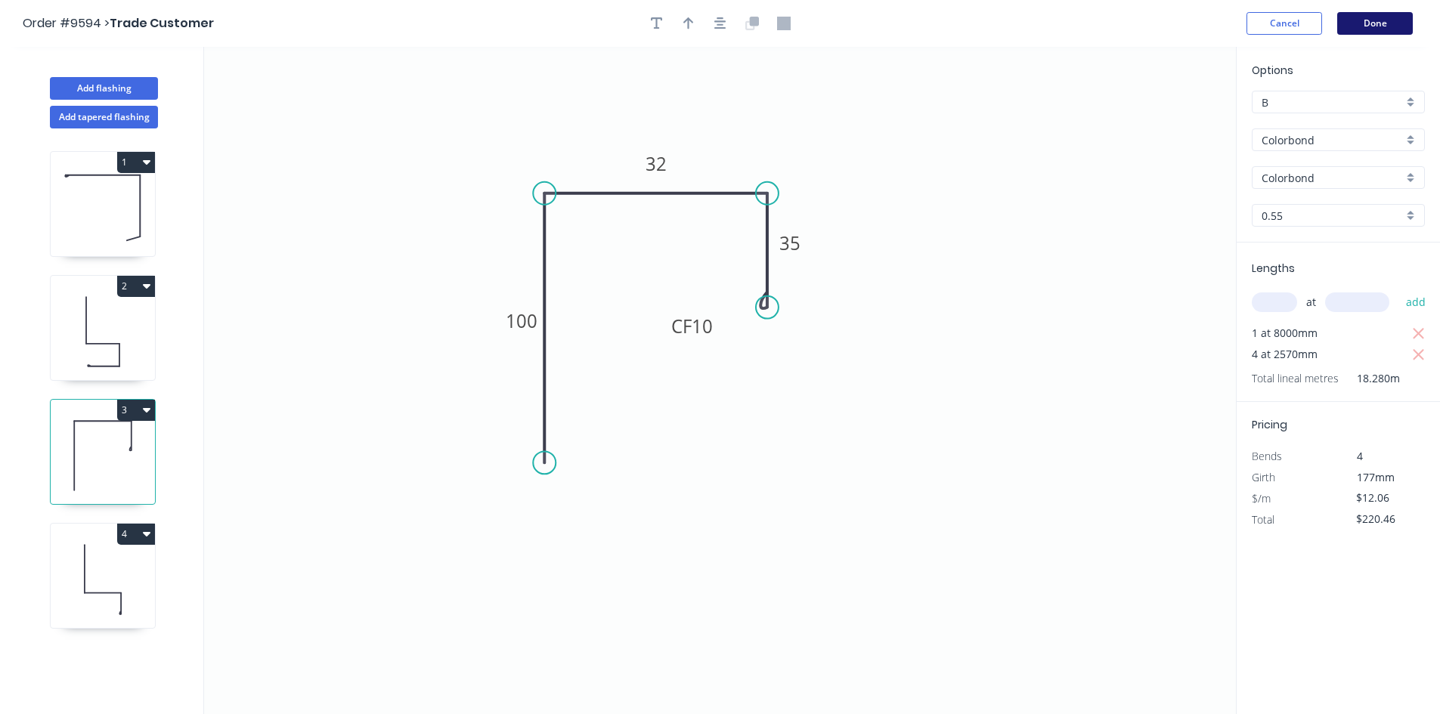
click at [1358, 32] on button "Done" at bounding box center [1375, 23] width 76 height 23
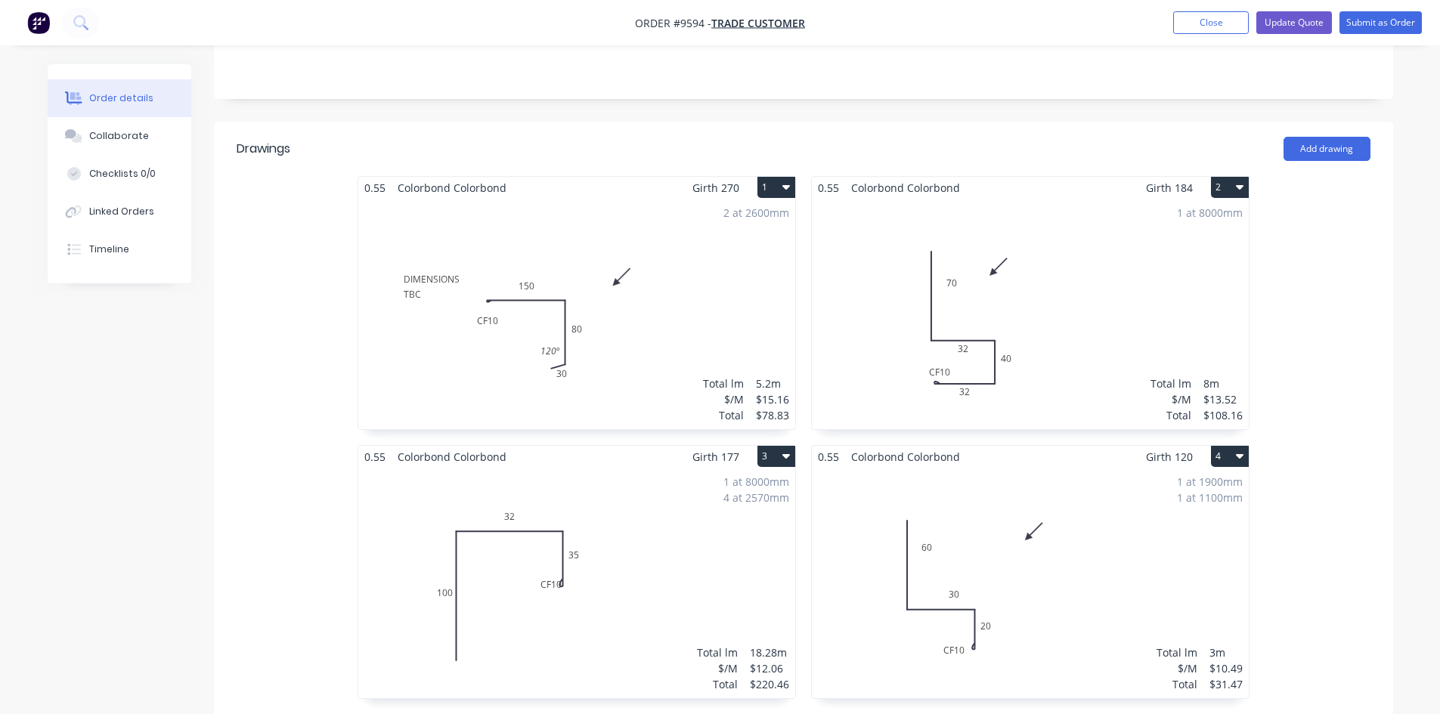
scroll to position [302, 0]
click at [623, 485] on div "1 at 8000mm 4 at 2570mm Total lm $/M Total 18.28m $12.06 $220.46" at bounding box center [576, 582] width 437 height 231
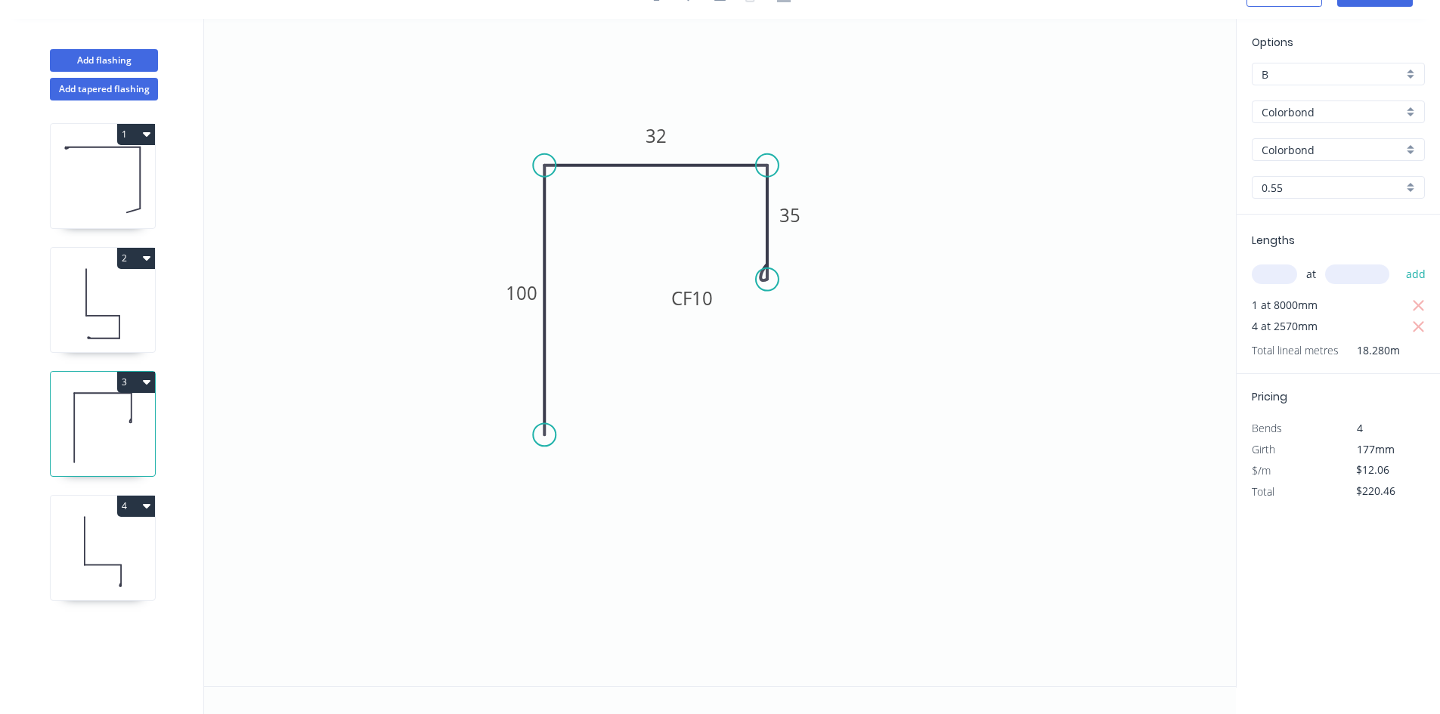
scroll to position [28, 0]
click at [1410, 321] on button "button" at bounding box center [1418, 326] width 19 height 21
click at [1283, 280] on input "text" at bounding box center [1274, 275] width 45 height 20
click at [1398, 262] on button "add" at bounding box center [1416, 275] width 36 height 26
drag, startPoint x: 1418, startPoint y: 326, endPoint x: 1407, endPoint y: 320, distance: 12.5
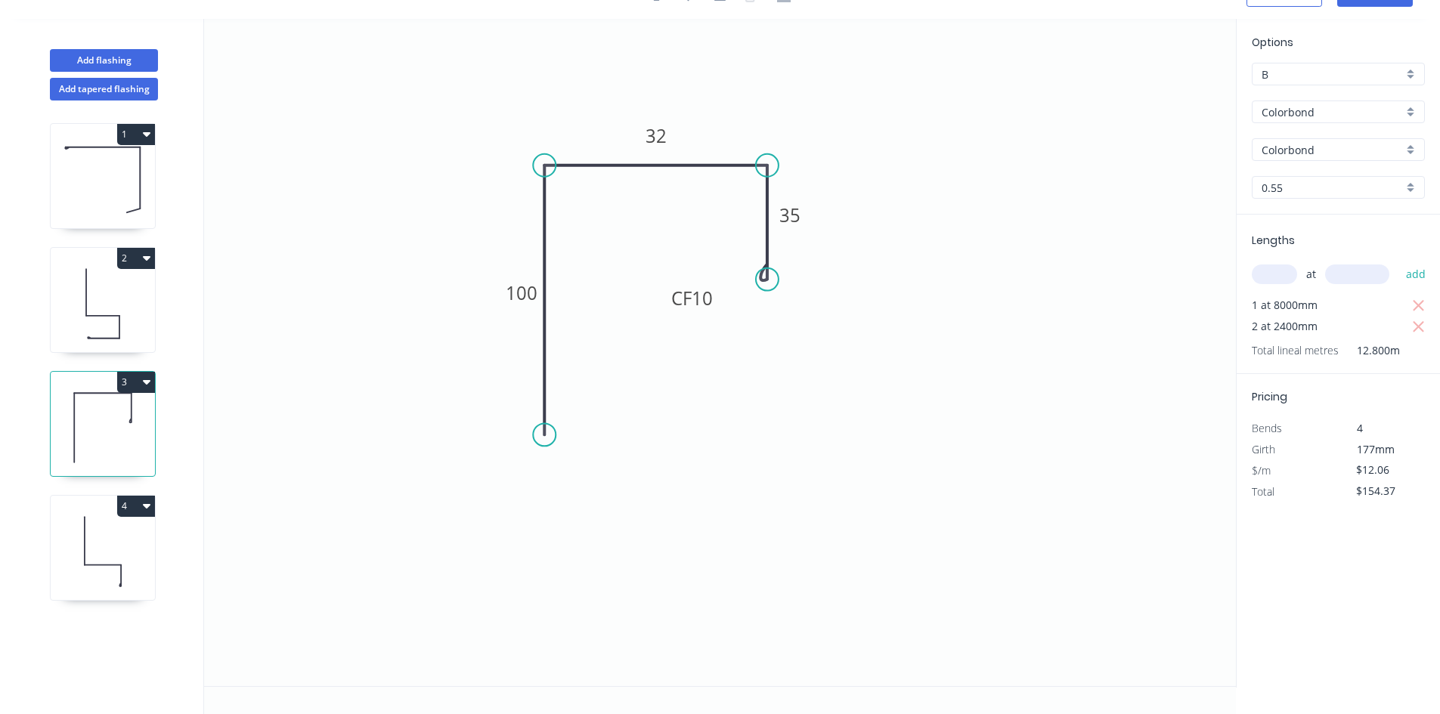
click at [1419, 326] on icon "button" at bounding box center [1418, 326] width 11 height 11
click at [1296, 273] on input "text" at bounding box center [1274, 275] width 45 height 20
click at [1398, 262] on button "add" at bounding box center [1416, 275] width 36 height 26
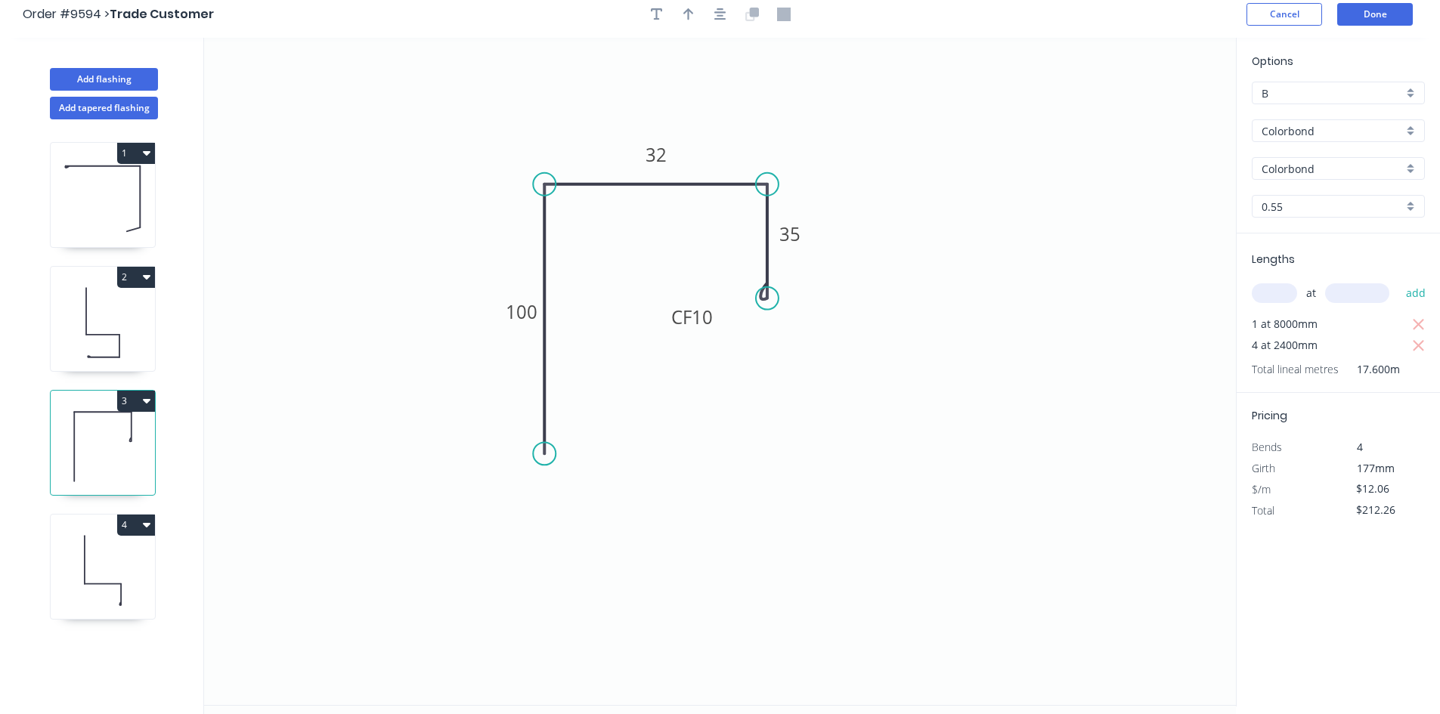
scroll to position [0, 0]
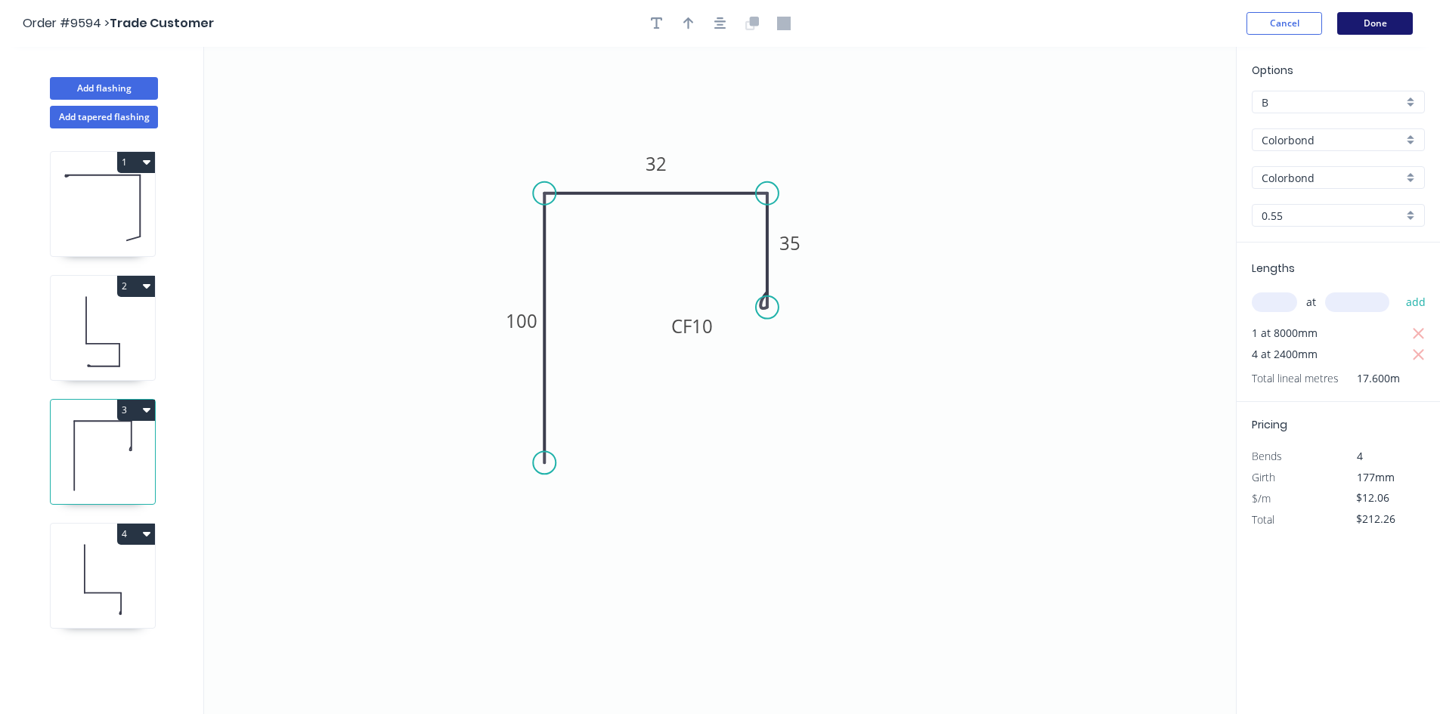
click at [1356, 28] on button "Done" at bounding box center [1375, 23] width 76 height 23
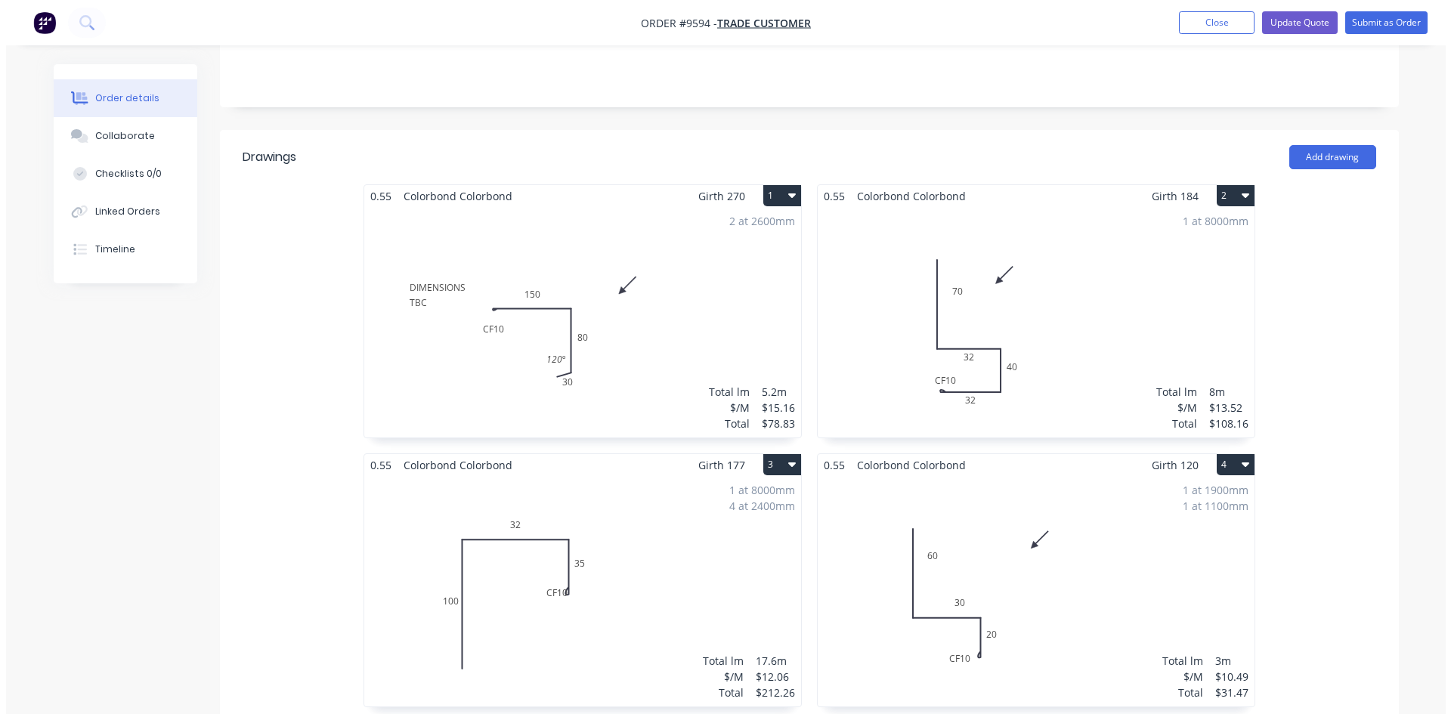
scroll to position [302, 0]
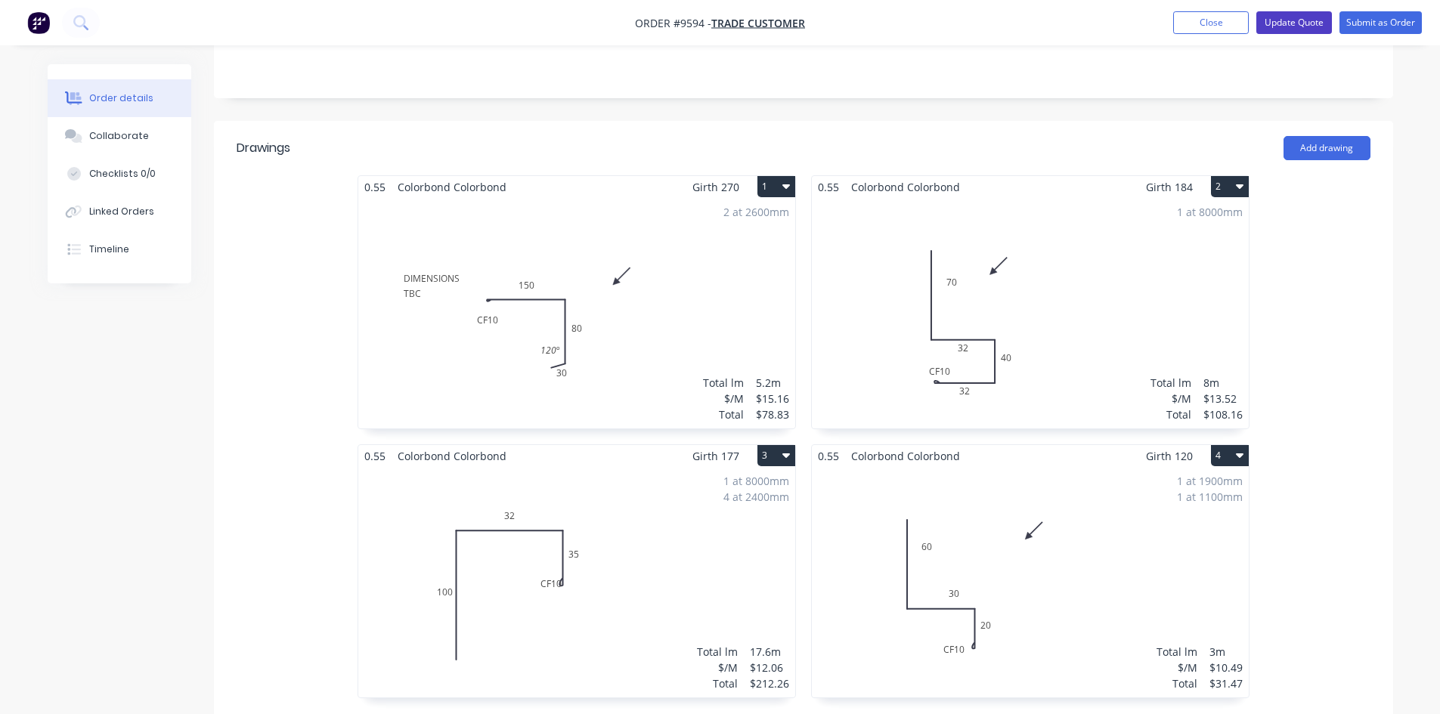
click at [1290, 26] on button "Update Quote" at bounding box center [1294, 22] width 76 height 23
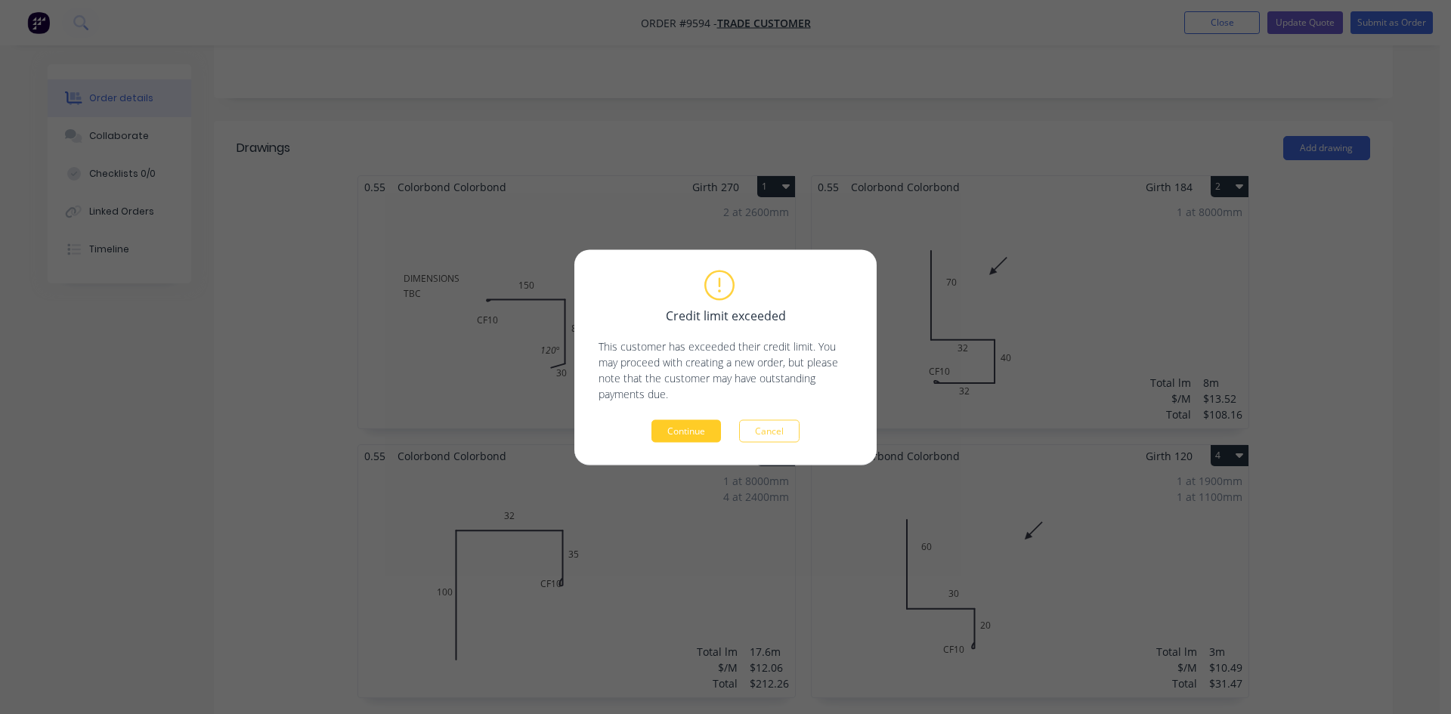
click at [701, 430] on button "Continue" at bounding box center [687, 431] width 70 height 23
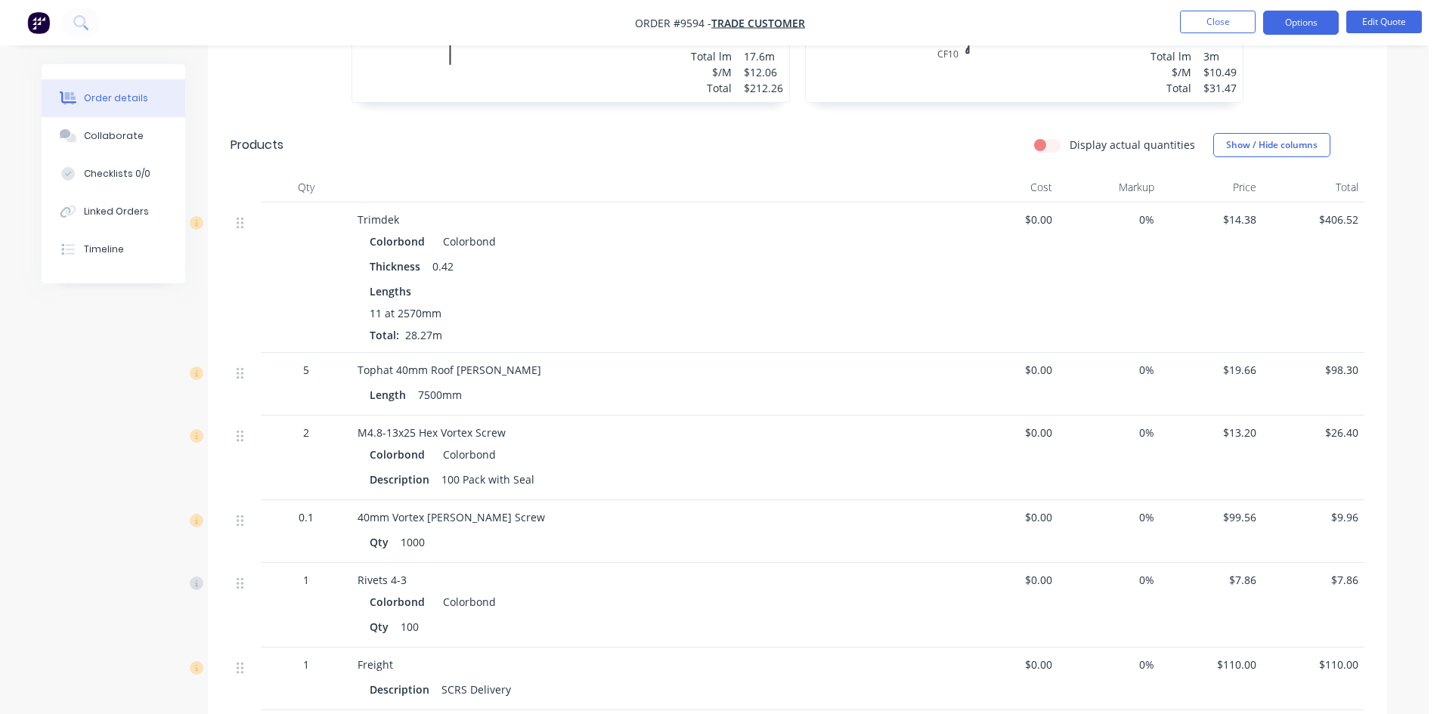
scroll to position [831, 0]
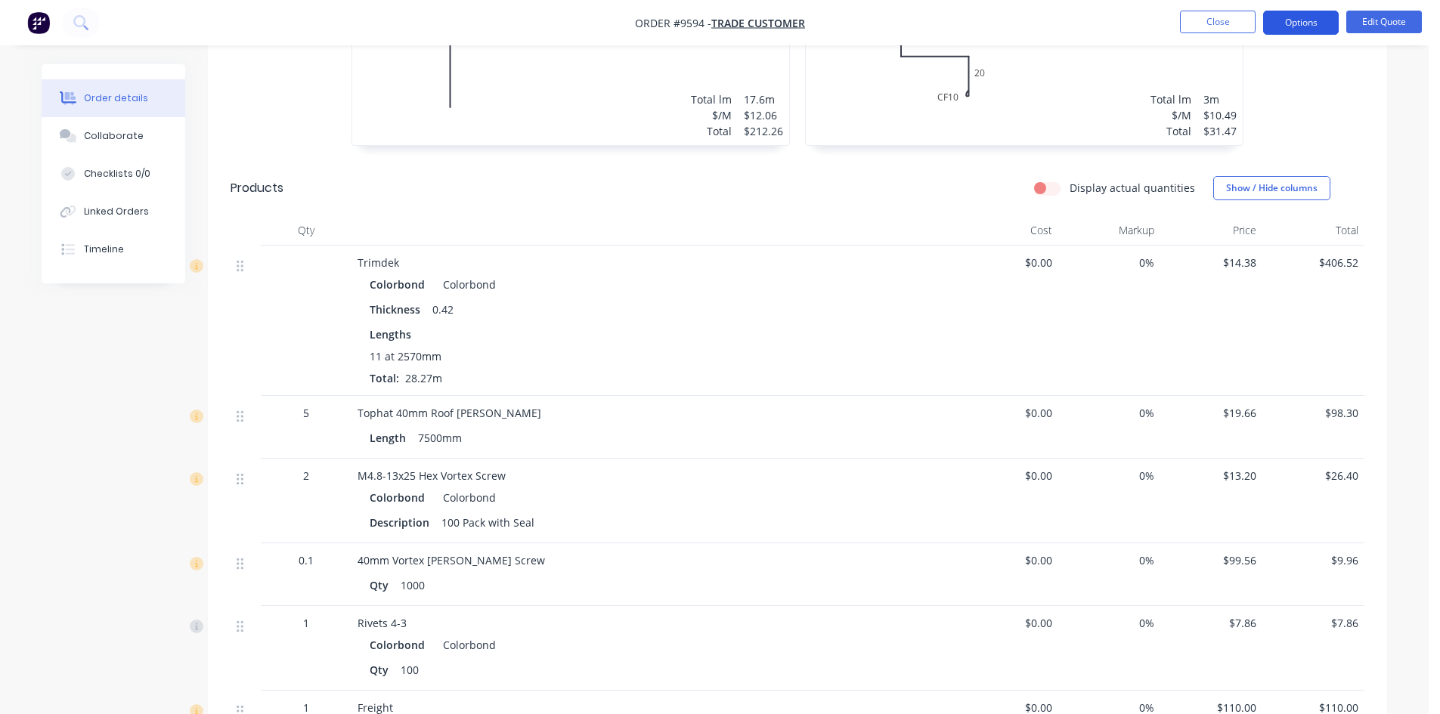
click at [1289, 29] on button "Options" at bounding box center [1301, 23] width 76 height 24
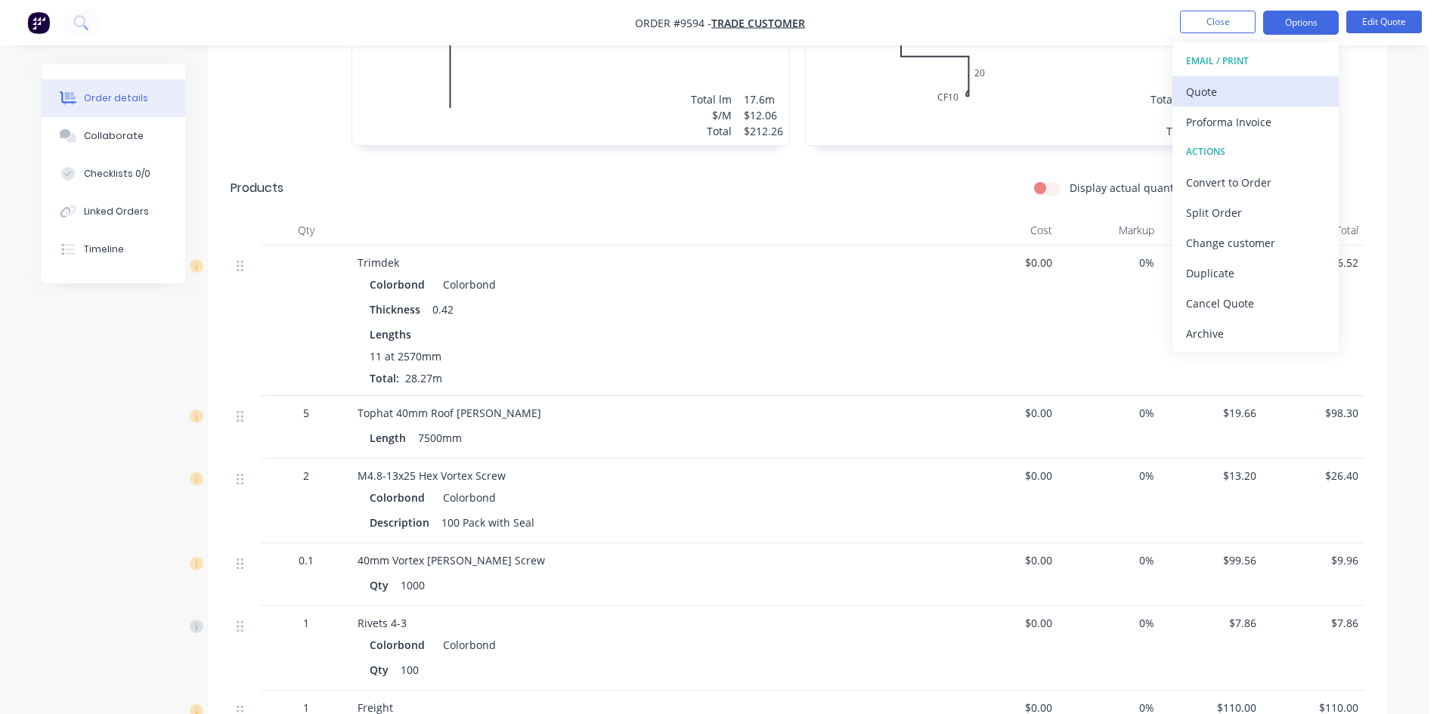
click at [1276, 89] on div "Quote" at bounding box center [1255, 92] width 139 height 22
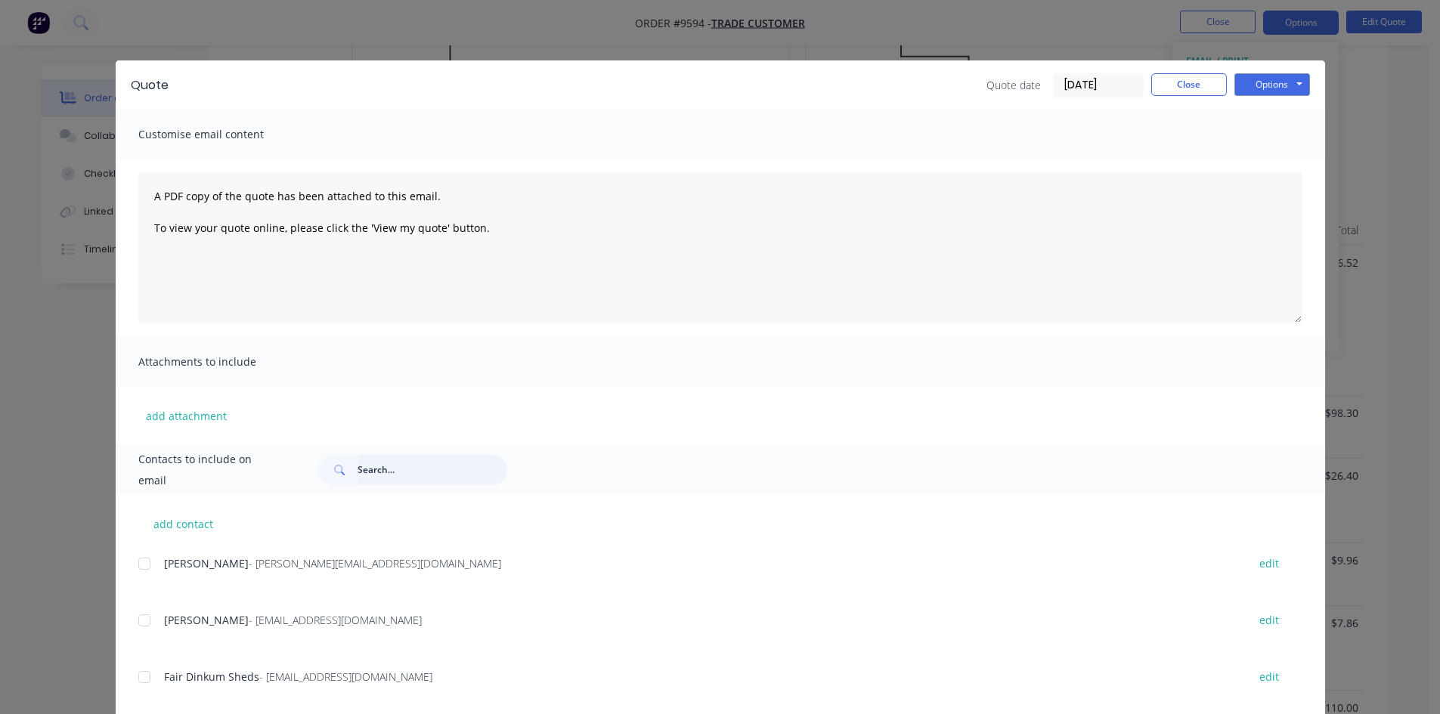
click at [420, 468] on input "text" at bounding box center [433, 470] width 150 height 30
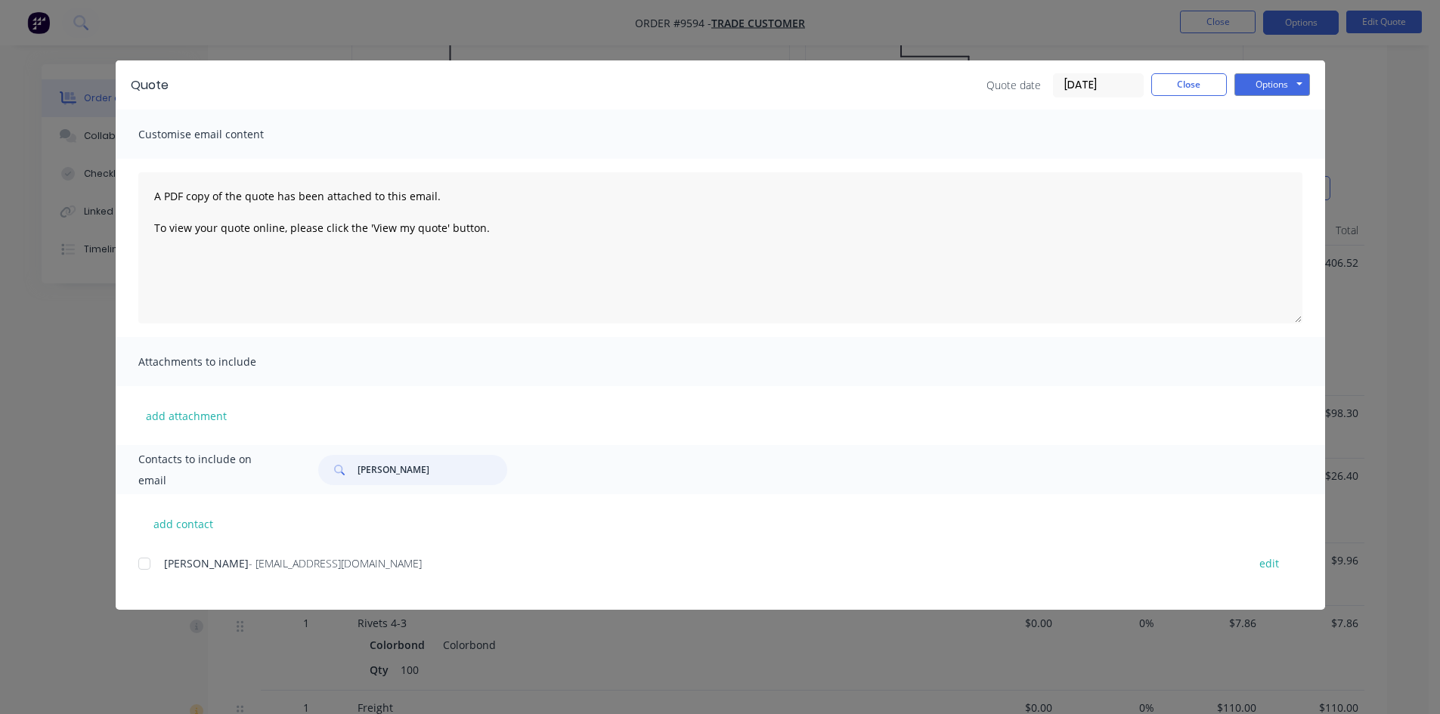
click at [144, 565] on div at bounding box center [144, 564] width 30 height 30
click at [1284, 89] on button "Options" at bounding box center [1272, 84] width 76 height 23
click at [1276, 163] on button "Email" at bounding box center [1282, 161] width 97 height 25
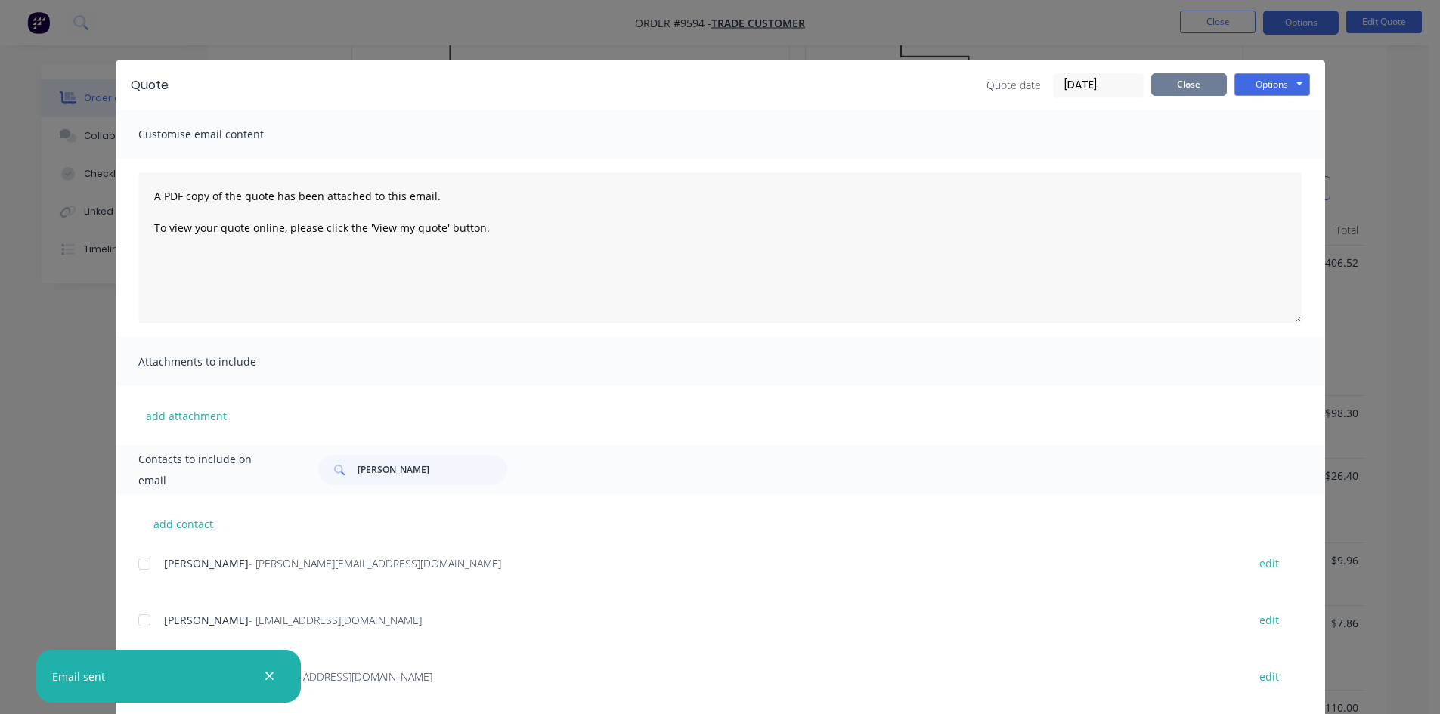
click at [1180, 79] on button "Close" at bounding box center [1189, 84] width 76 height 23
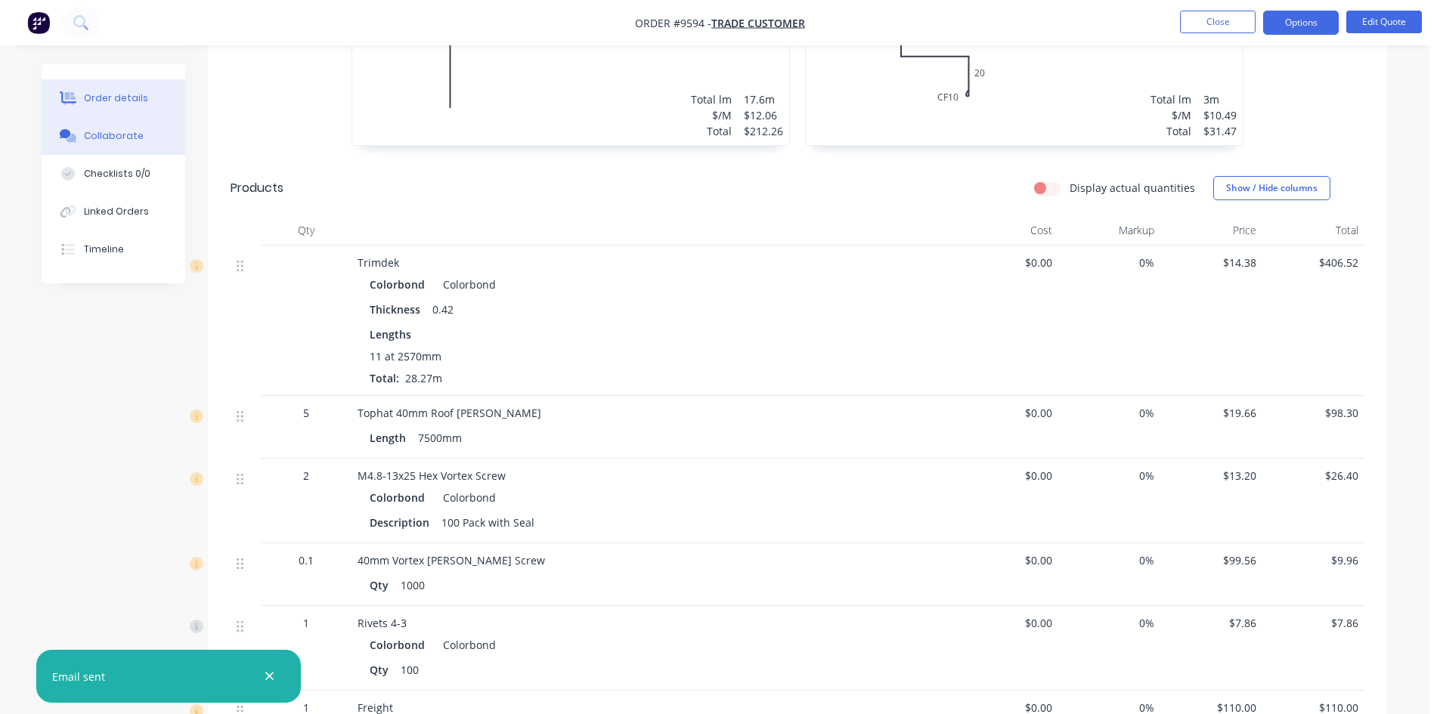
click at [104, 138] on div "Collaborate" at bounding box center [114, 136] width 60 height 14
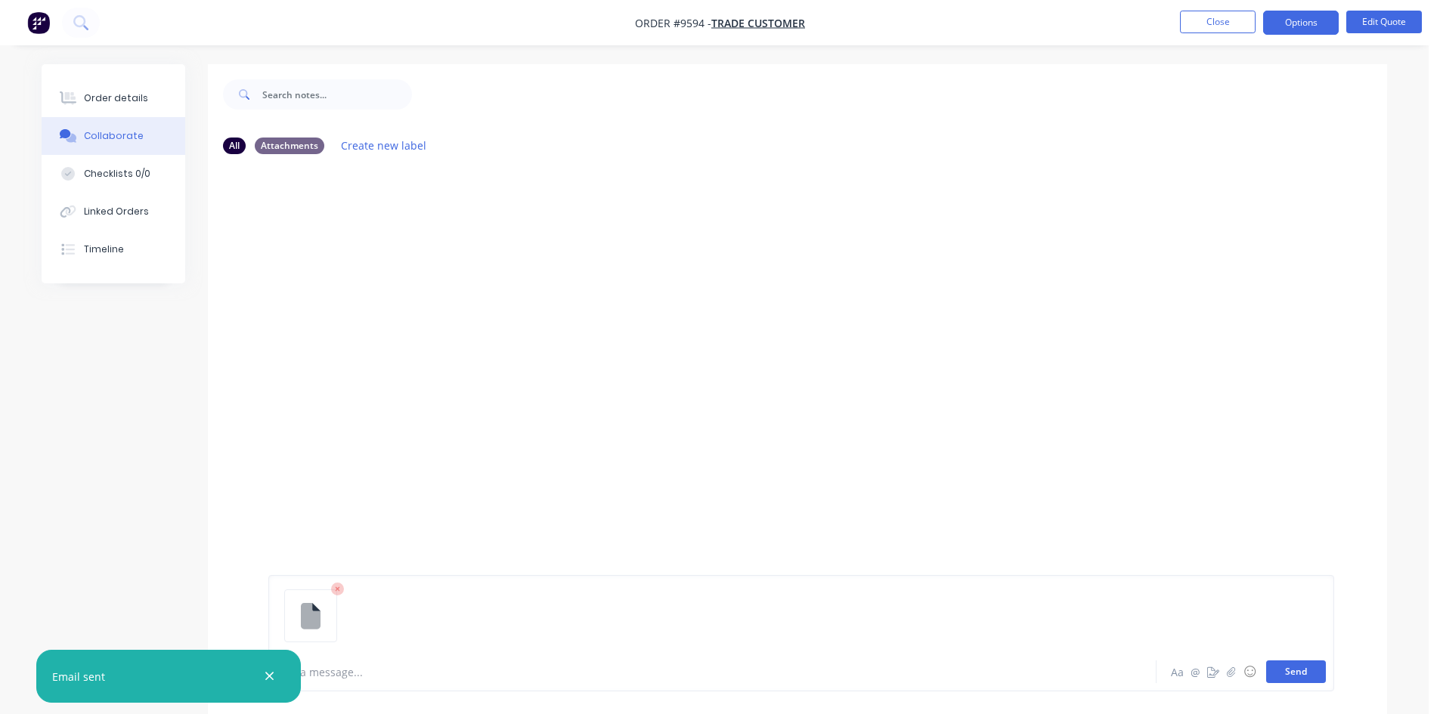
click at [1285, 664] on button "Send" at bounding box center [1296, 672] width 60 height 23
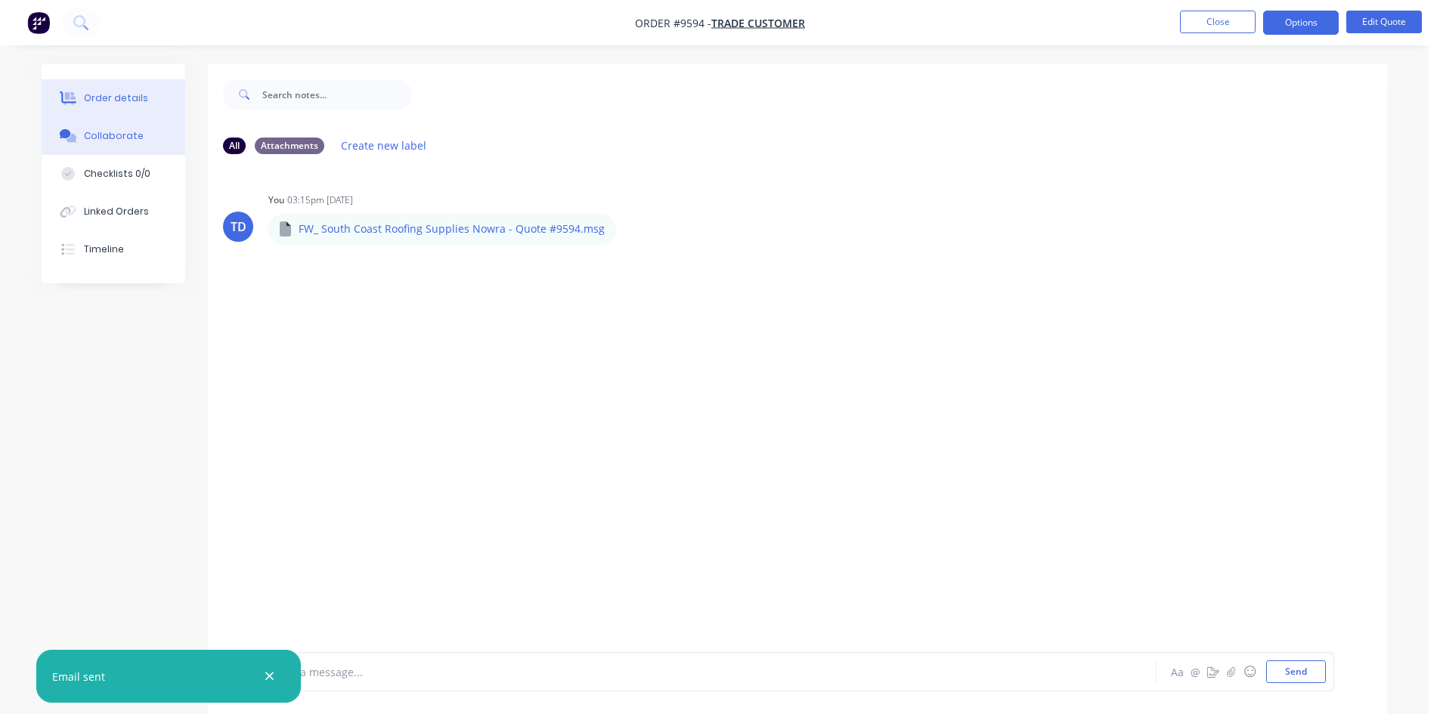
drag, startPoint x: 110, startPoint y: 110, endPoint x: 117, endPoint y: 116, distance: 9.6
click at [113, 114] on button "Order details" at bounding box center [114, 98] width 144 height 38
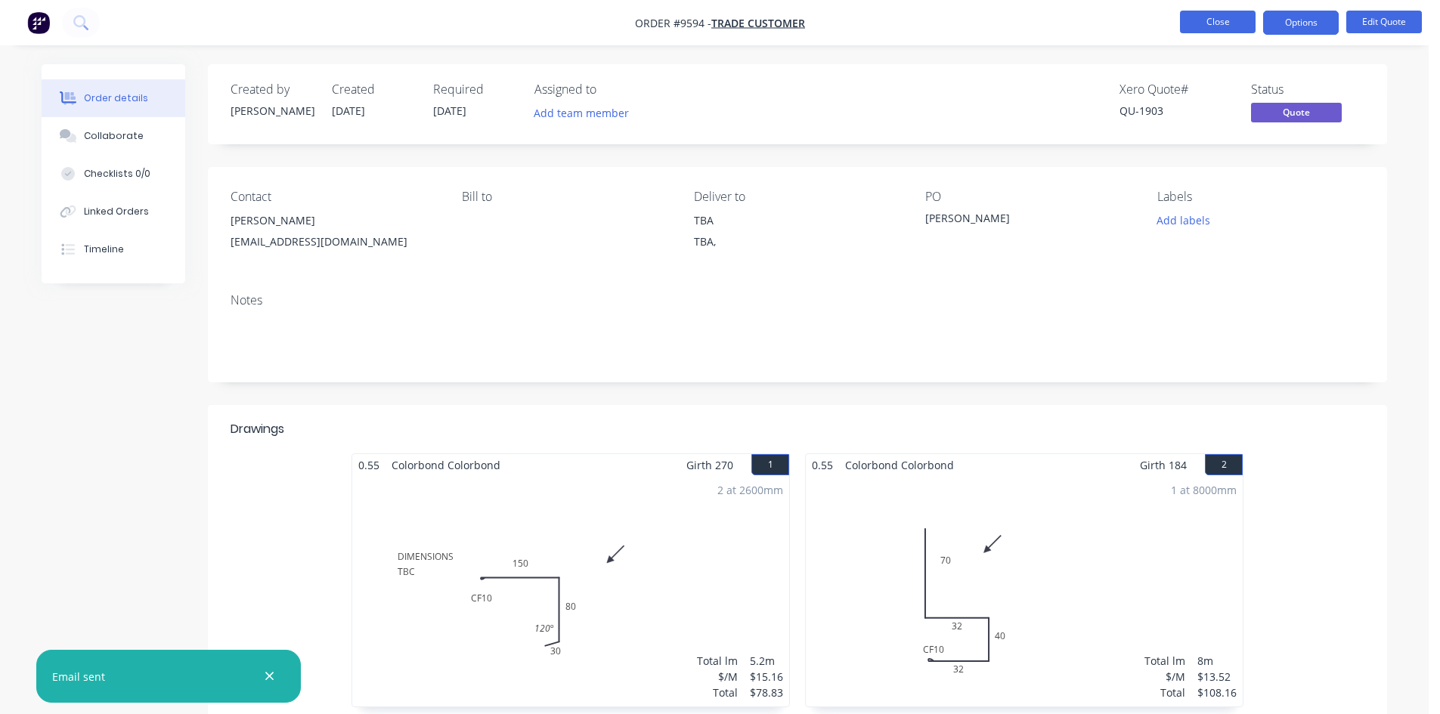
click at [1228, 23] on button "Close" at bounding box center [1218, 22] width 76 height 23
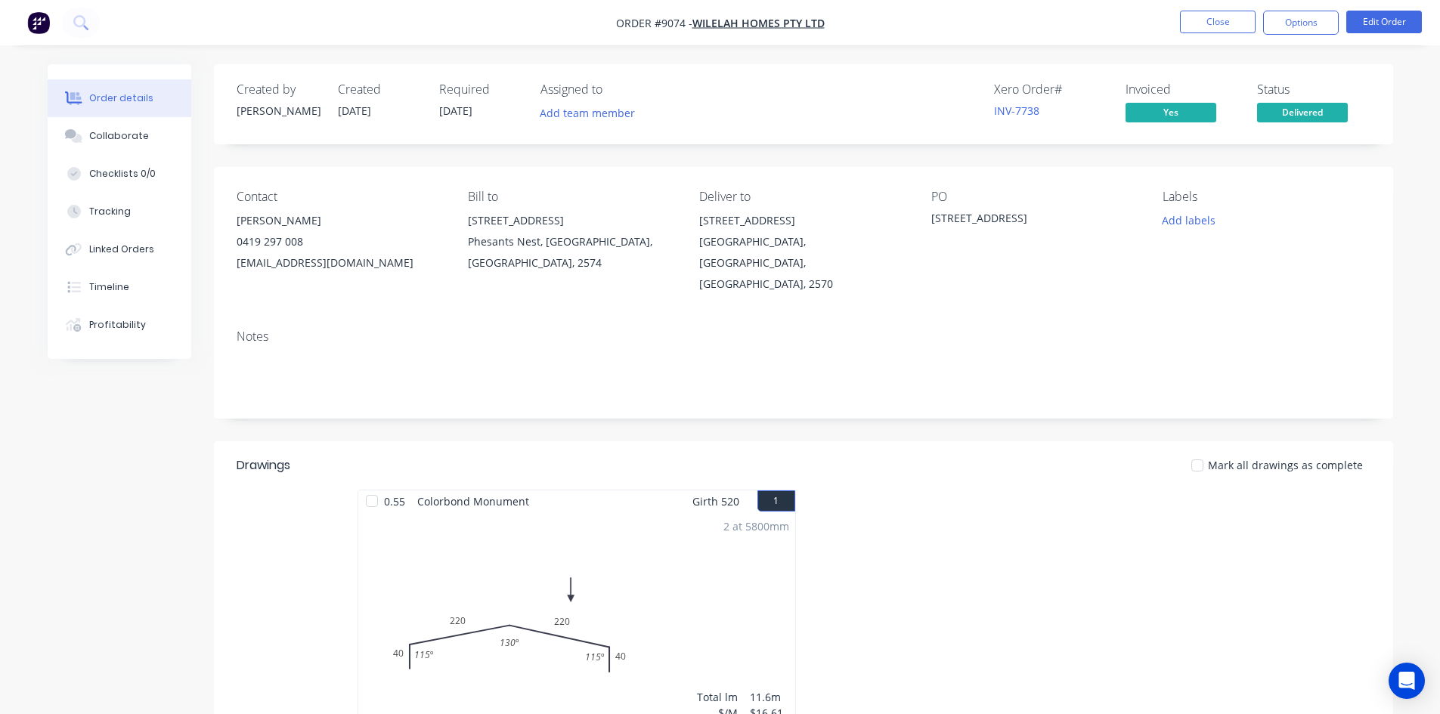
scroll to position [151, 0]
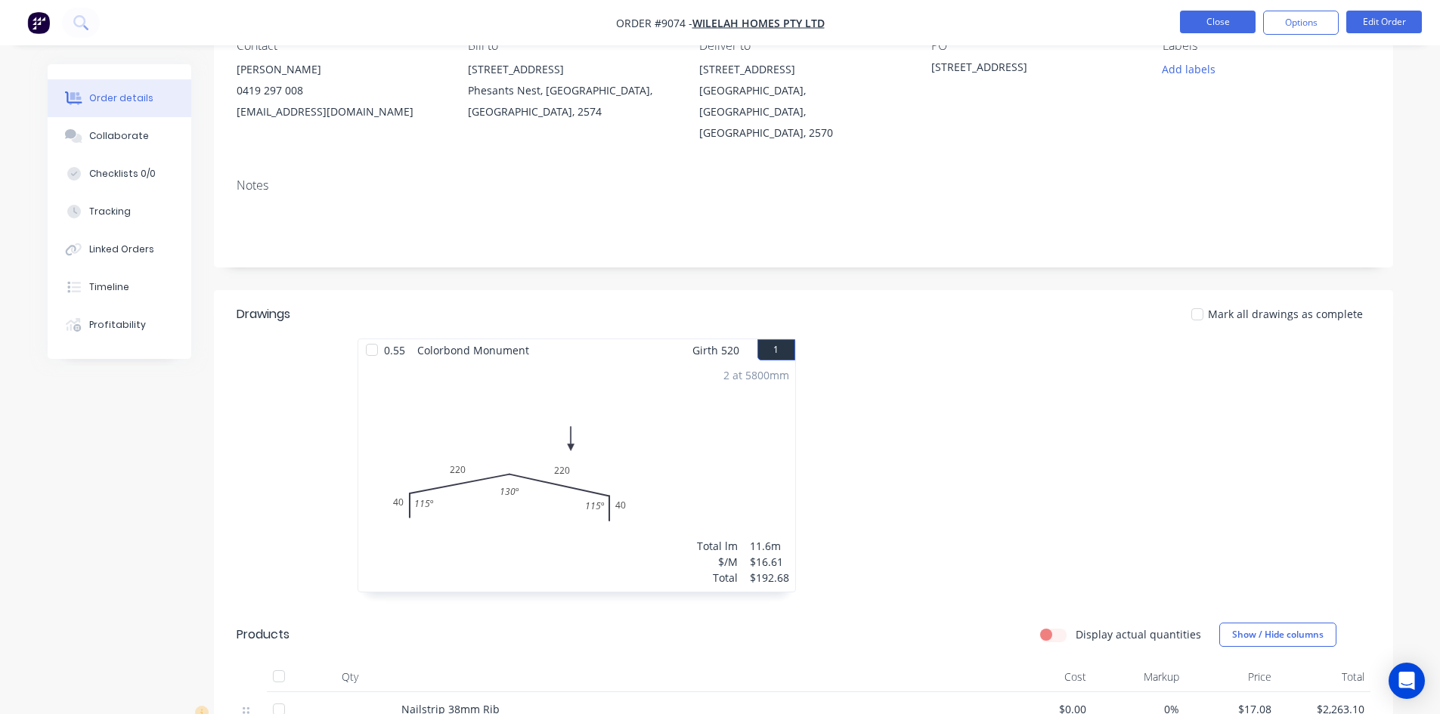
click at [1208, 24] on button "Close" at bounding box center [1218, 22] width 76 height 23
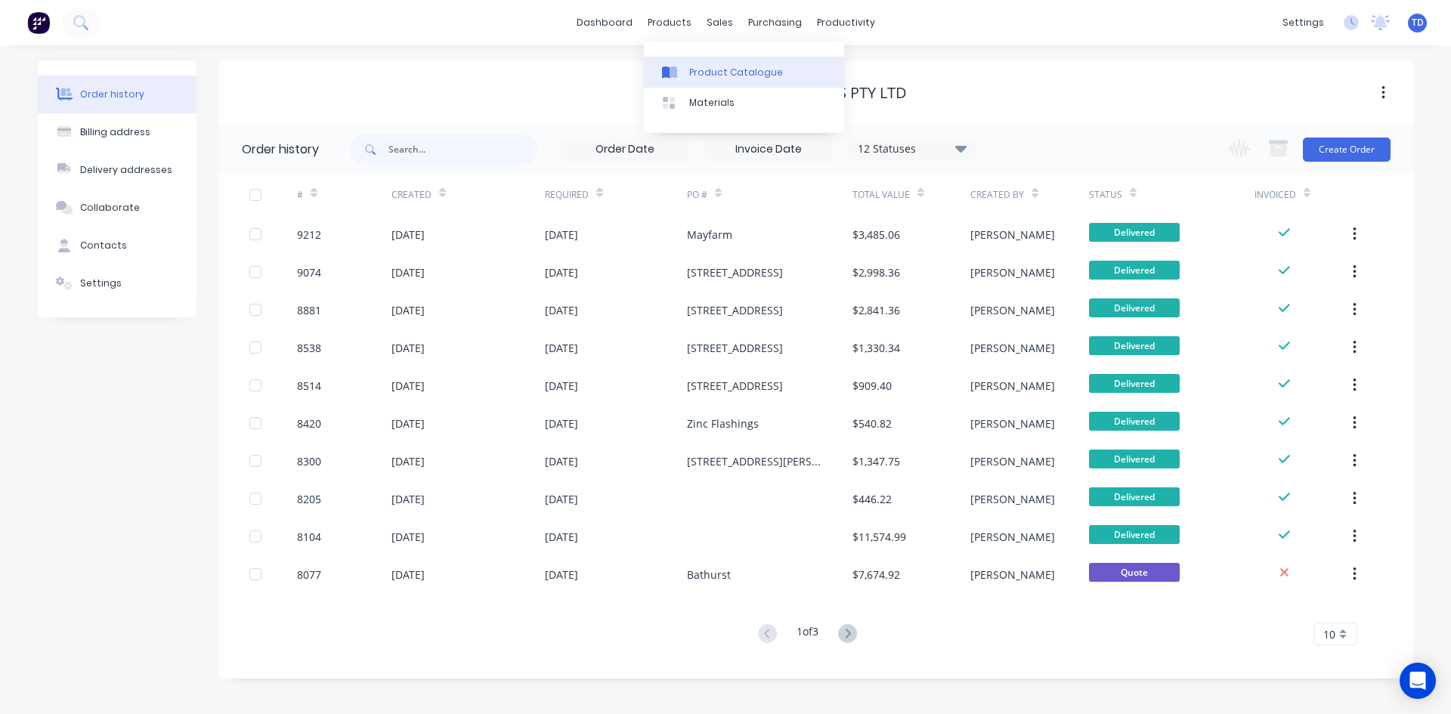
click at [684, 70] on div at bounding box center [673, 73] width 23 height 14
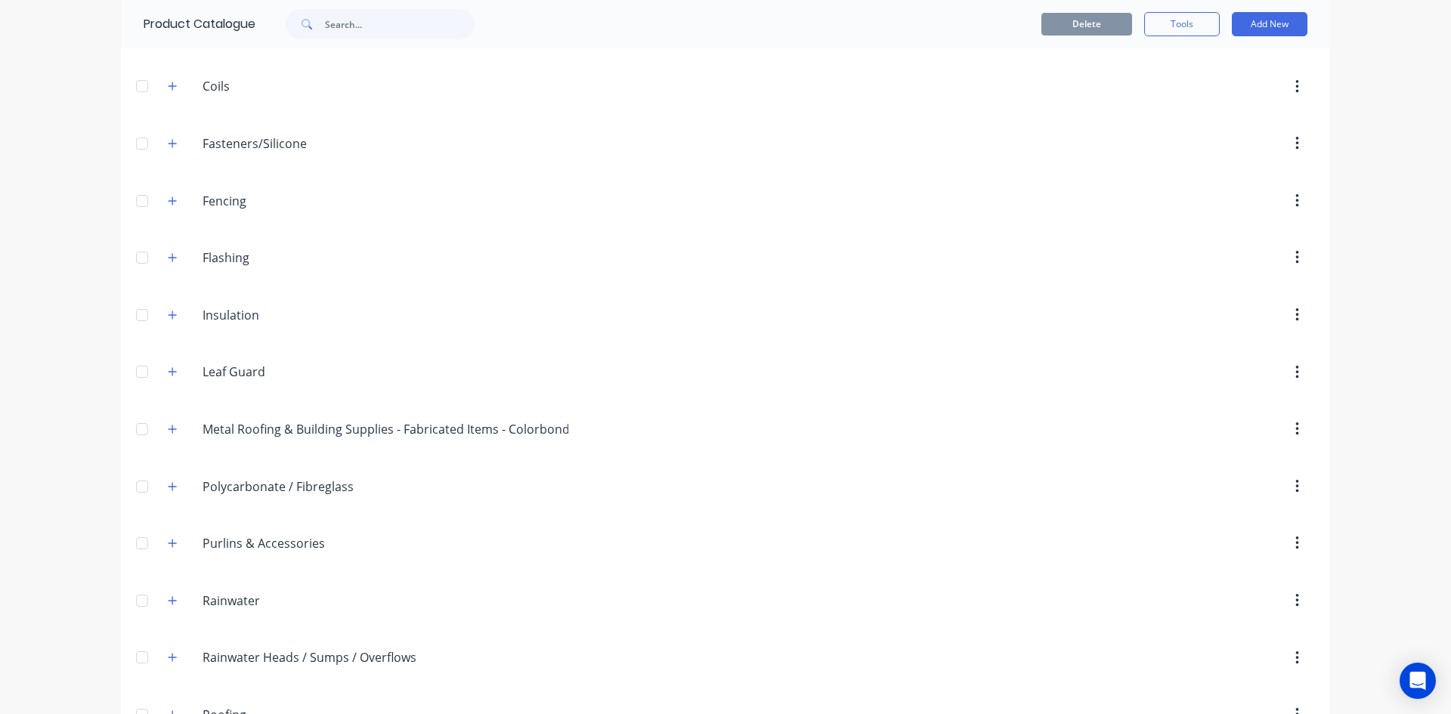
scroll to position [302, 0]
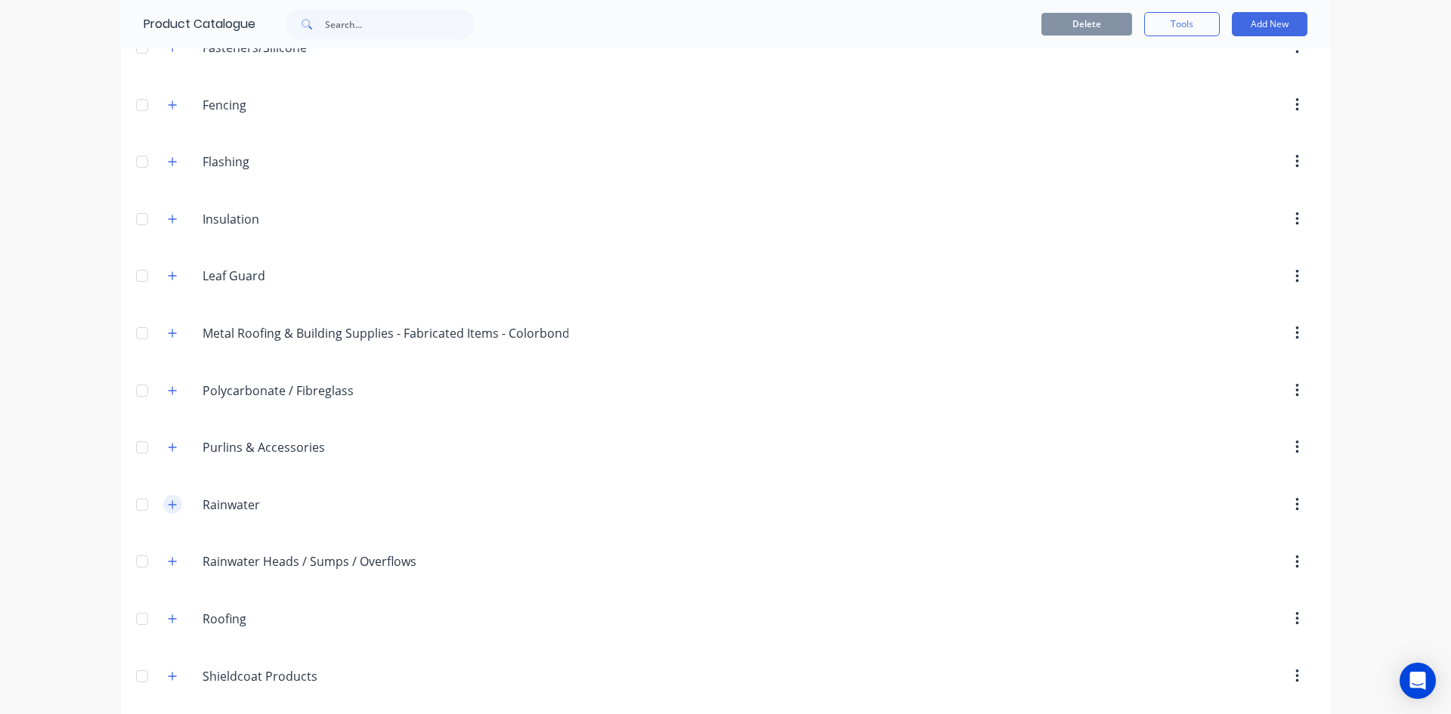
click at [163, 507] on button "button" at bounding box center [172, 504] width 19 height 19
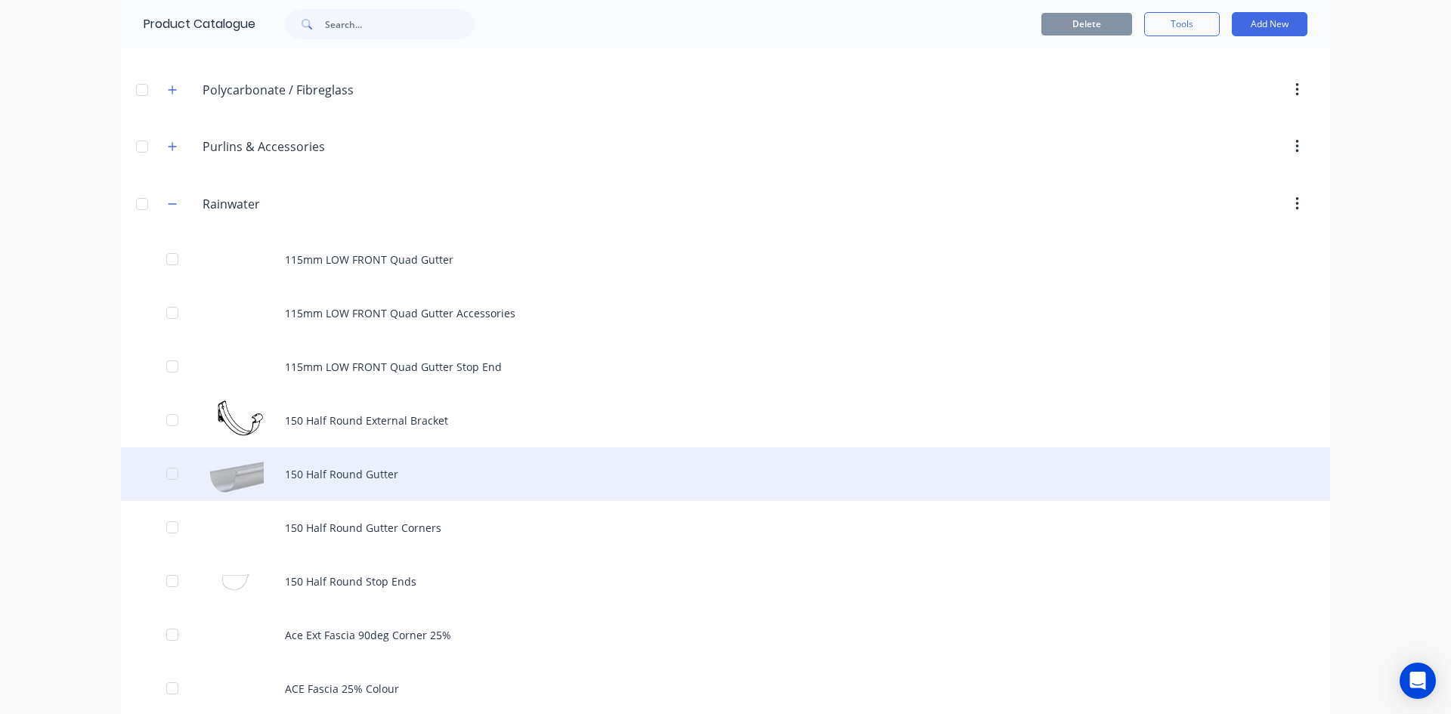
scroll to position [605, 0]
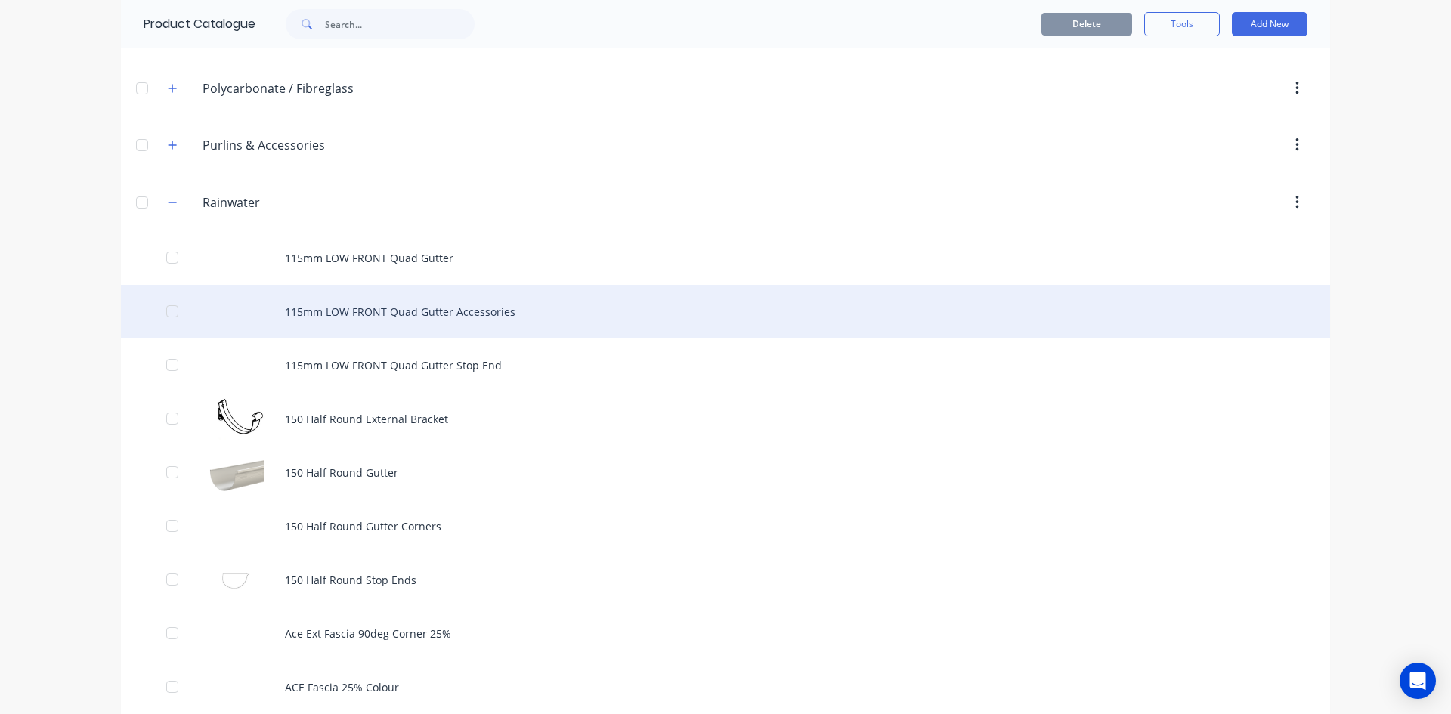
click at [454, 314] on div "115mm LOW FRONT Quad Gutter Accessories" at bounding box center [725, 312] width 1209 height 54
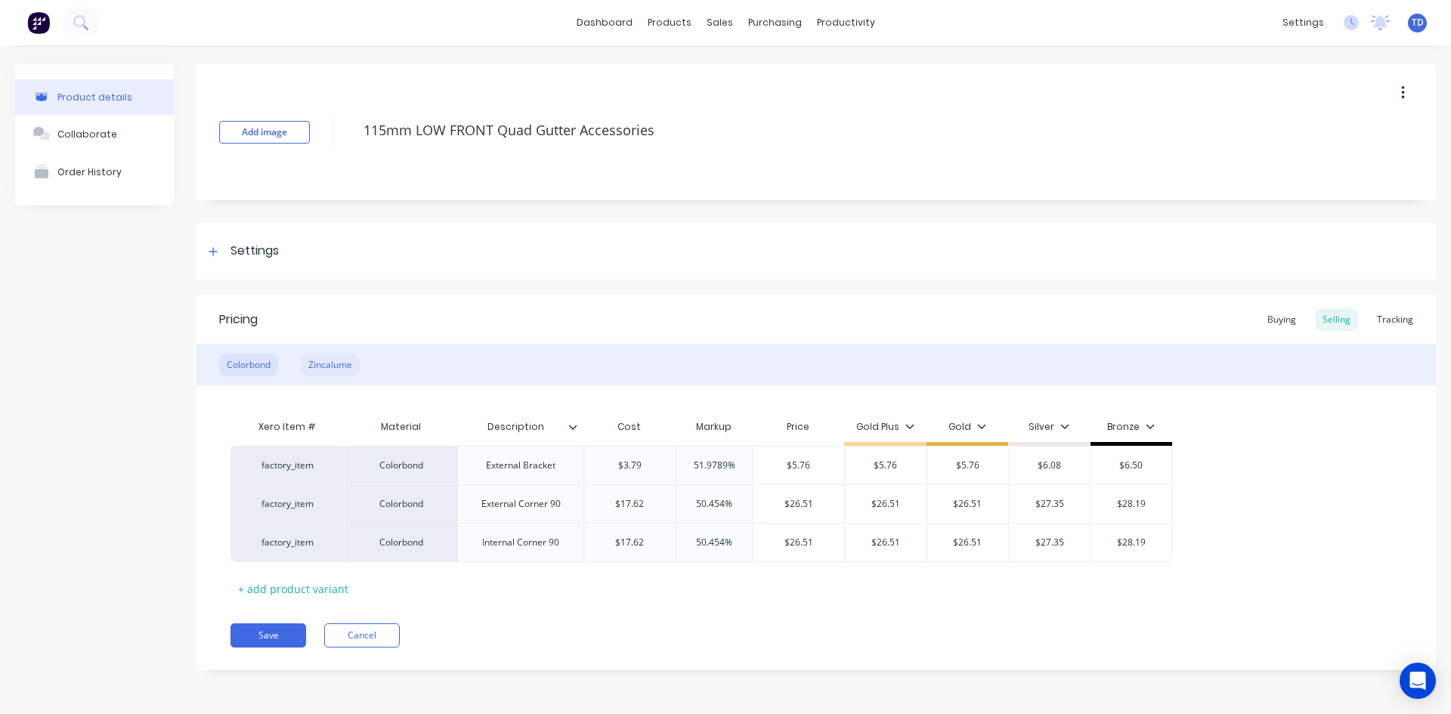
click at [340, 370] on div "Zincalume" at bounding box center [330, 365] width 59 height 23
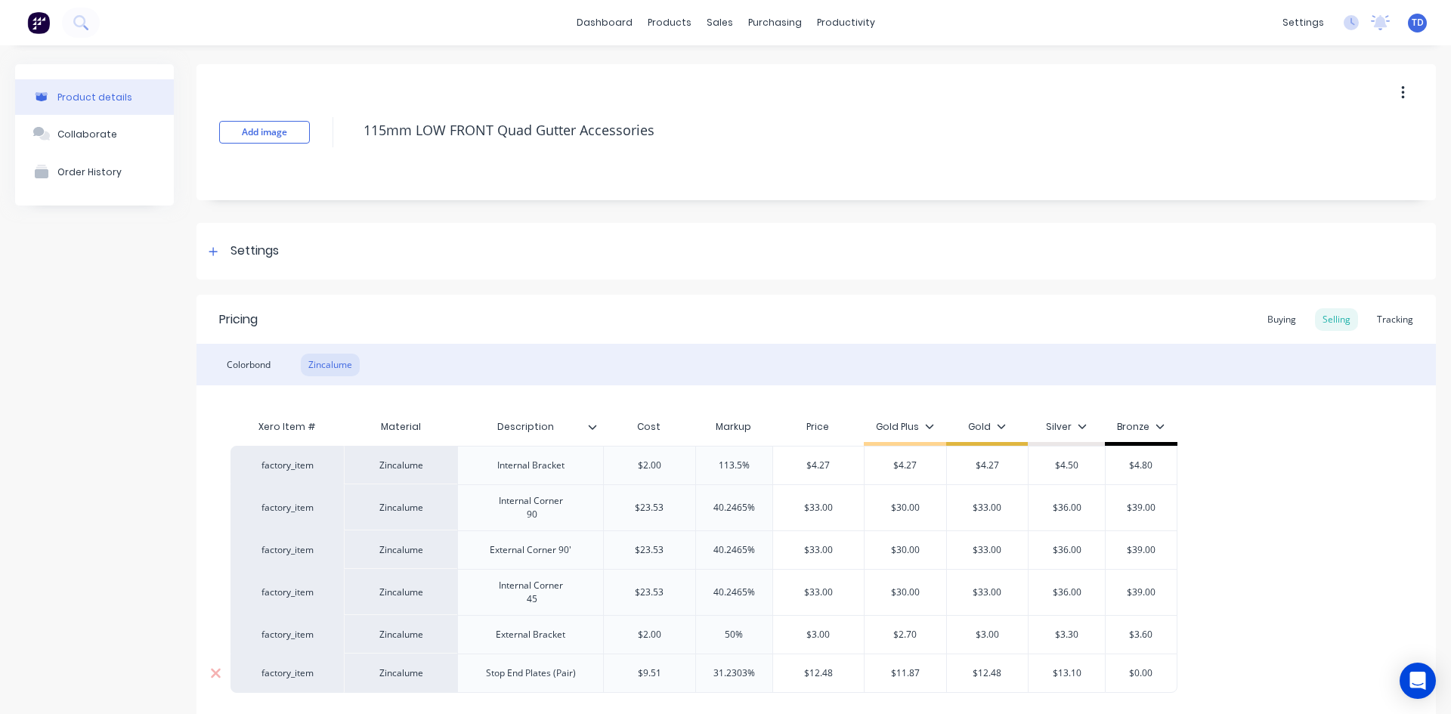
click at [534, 674] on div "Stop End Plates (Pair)" at bounding box center [531, 674] width 114 height 20
click at [506, 680] on div "Stop End Plates (Pair)" at bounding box center [531, 674] width 114 height 20
click at [410, 676] on div "Zincalume" at bounding box center [400, 673] width 113 height 39
click at [81, 173] on div "Order History" at bounding box center [89, 171] width 64 height 11
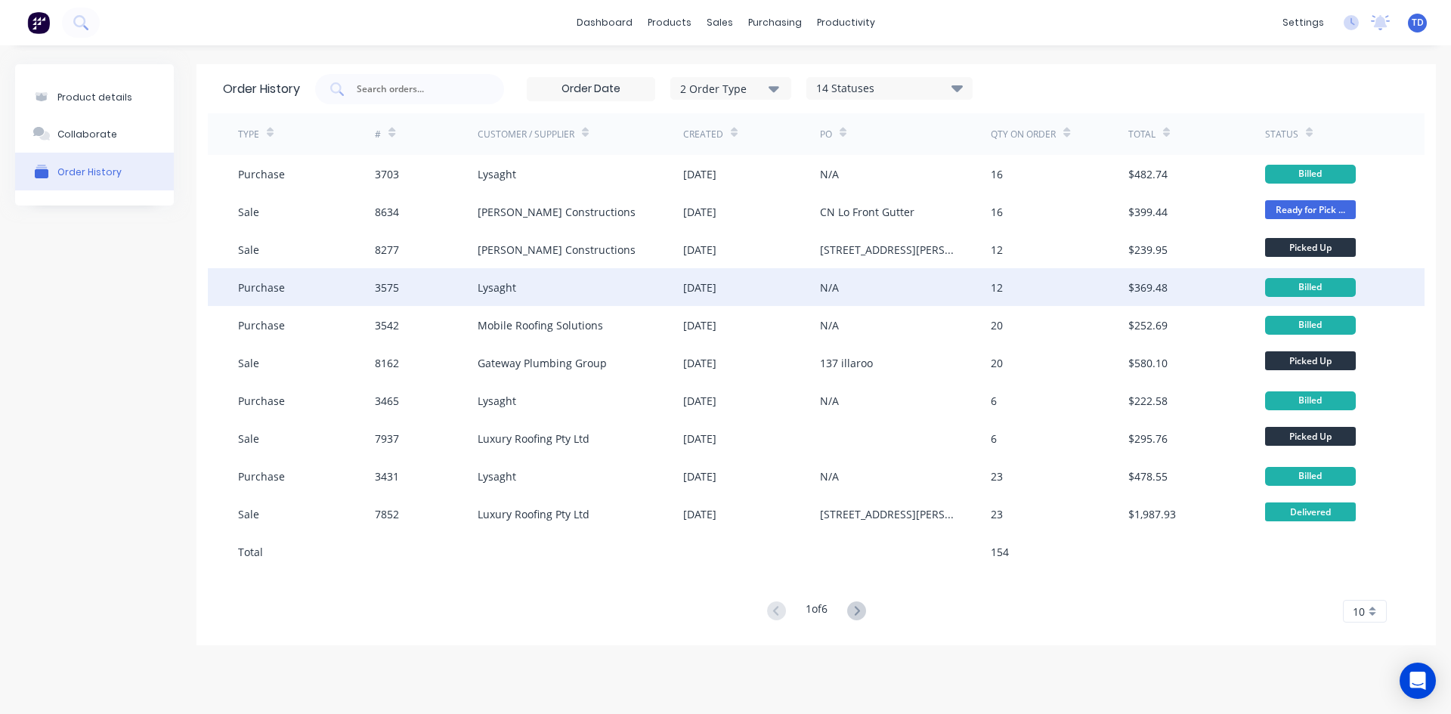
click at [291, 289] on div "Purchase" at bounding box center [306, 287] width 137 height 38
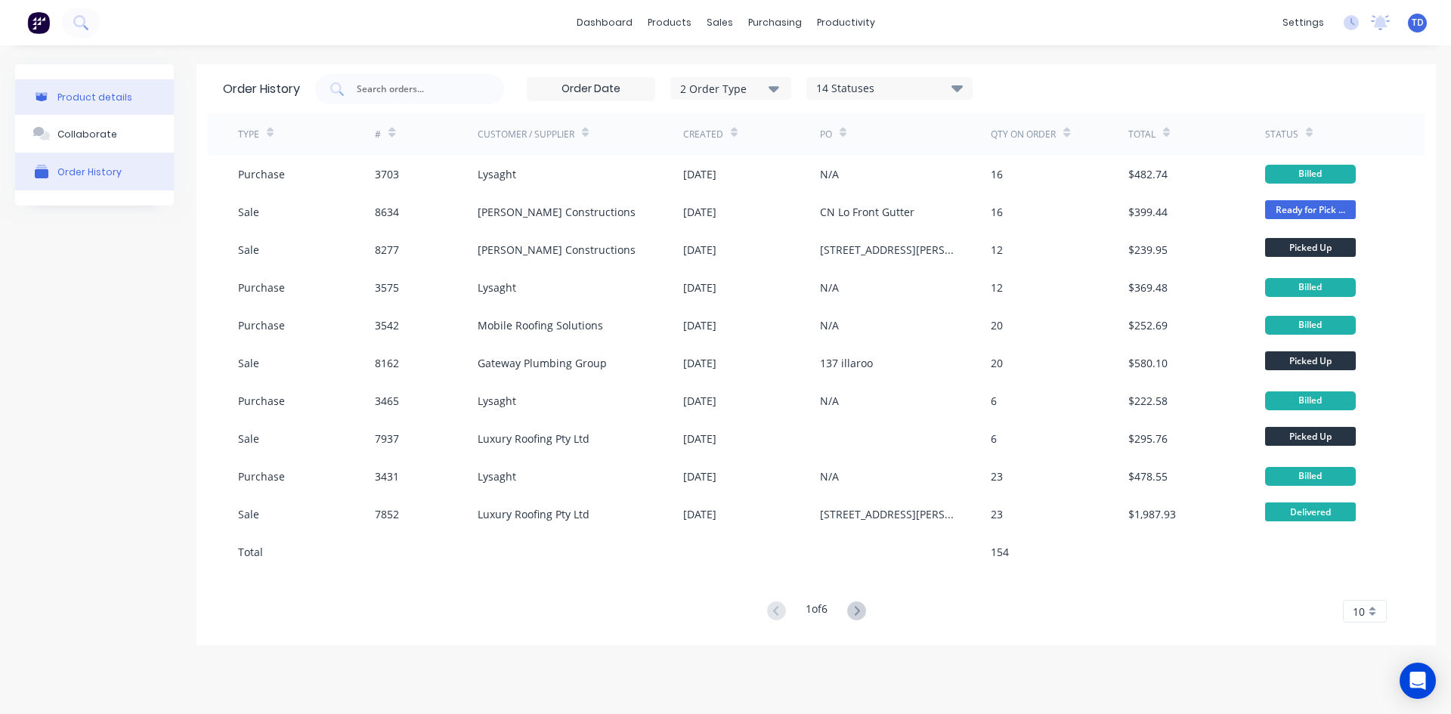
click at [103, 85] on button "Product details" at bounding box center [94, 97] width 159 height 36
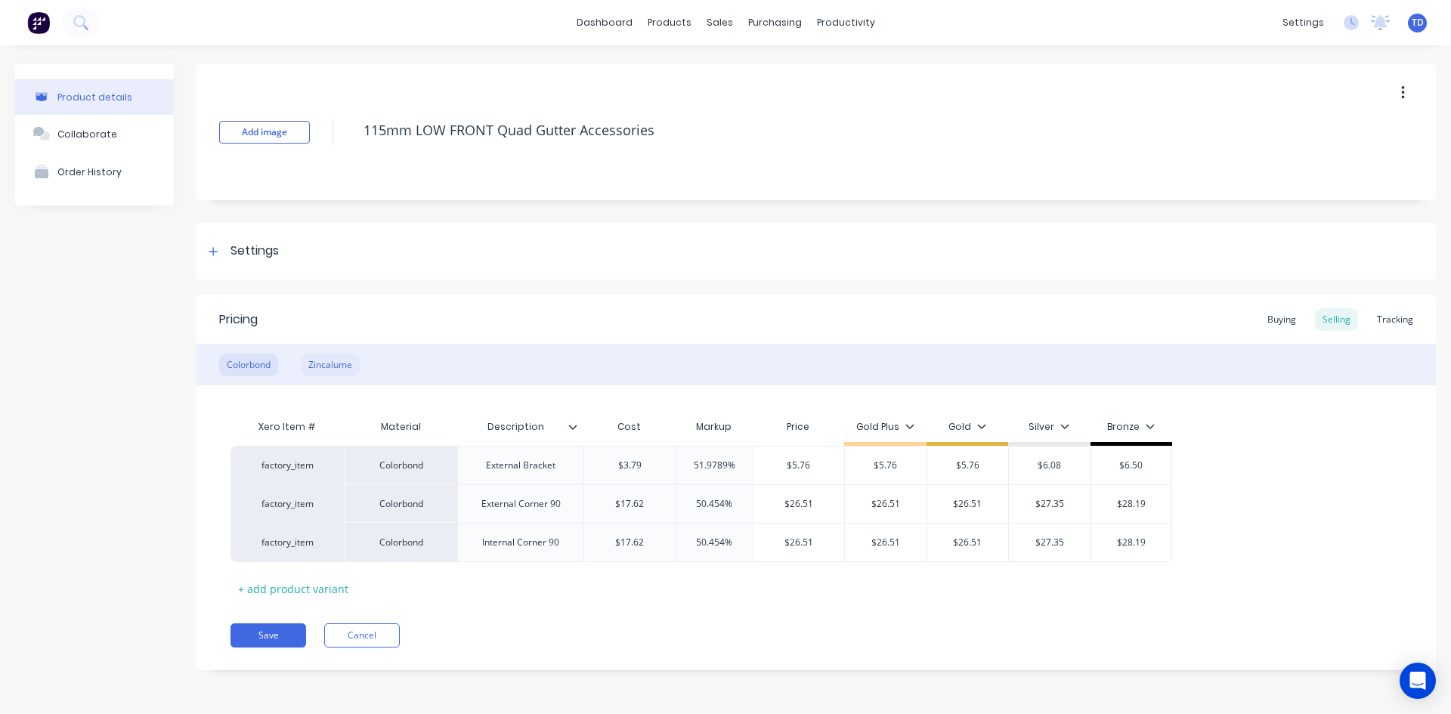
click at [311, 368] on div "Zincalume" at bounding box center [330, 365] width 59 height 23
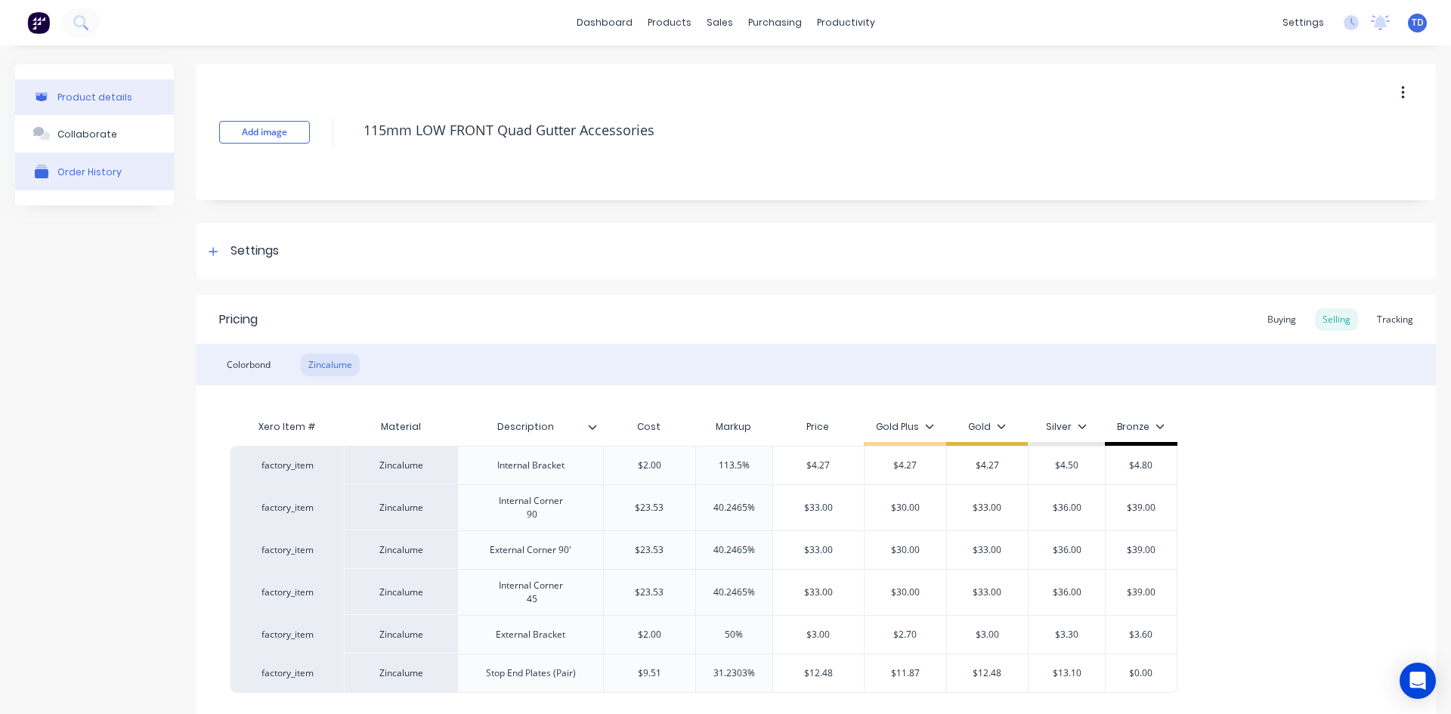
click at [88, 178] on button "Order History" at bounding box center [94, 172] width 159 height 38
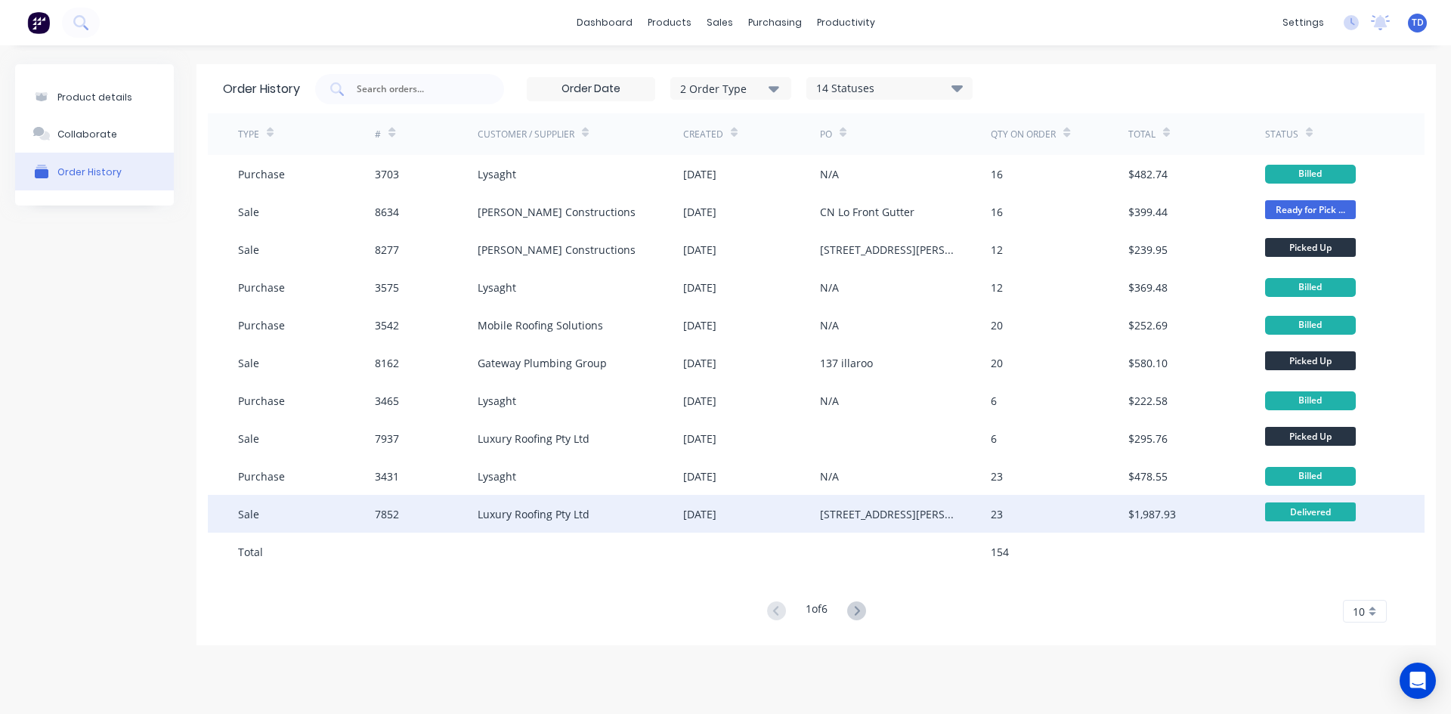
click at [695, 521] on div "[DATE]" at bounding box center [699, 514] width 33 height 16
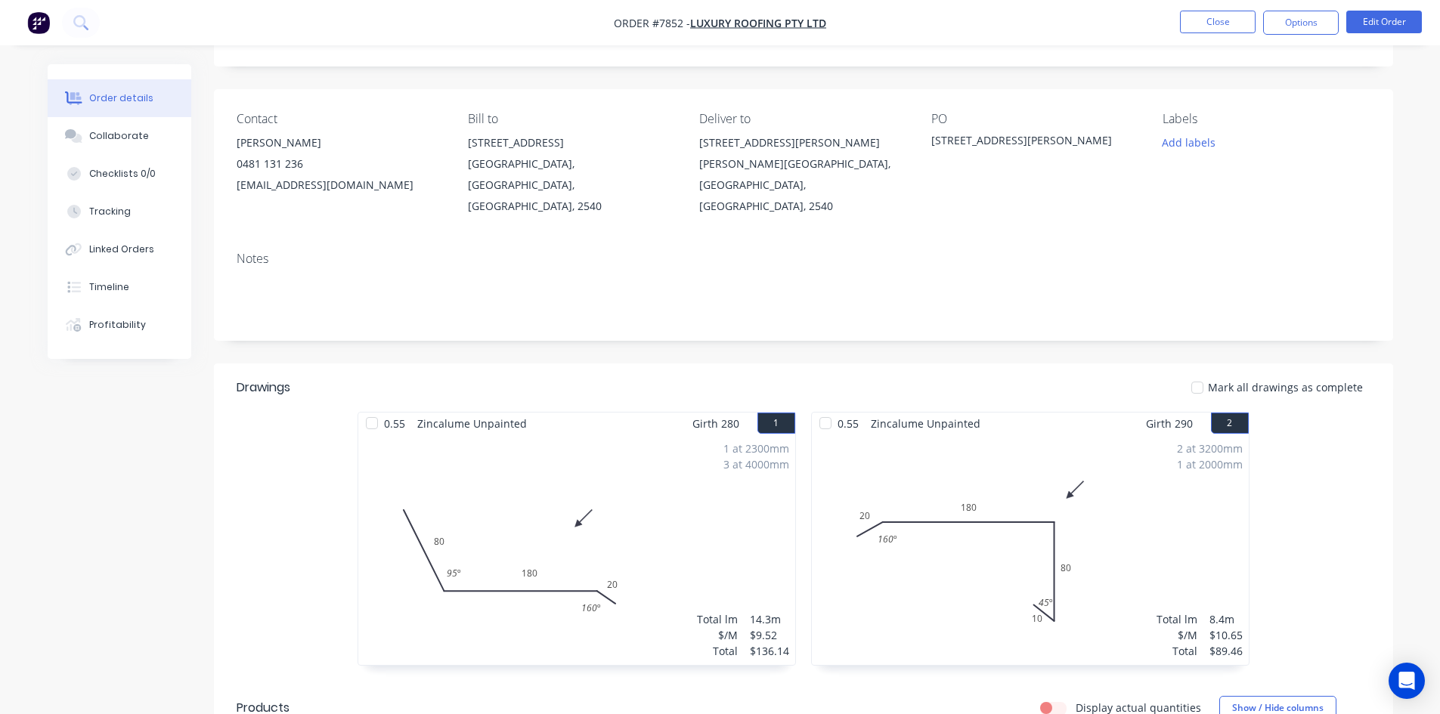
scroll to position [76, 0]
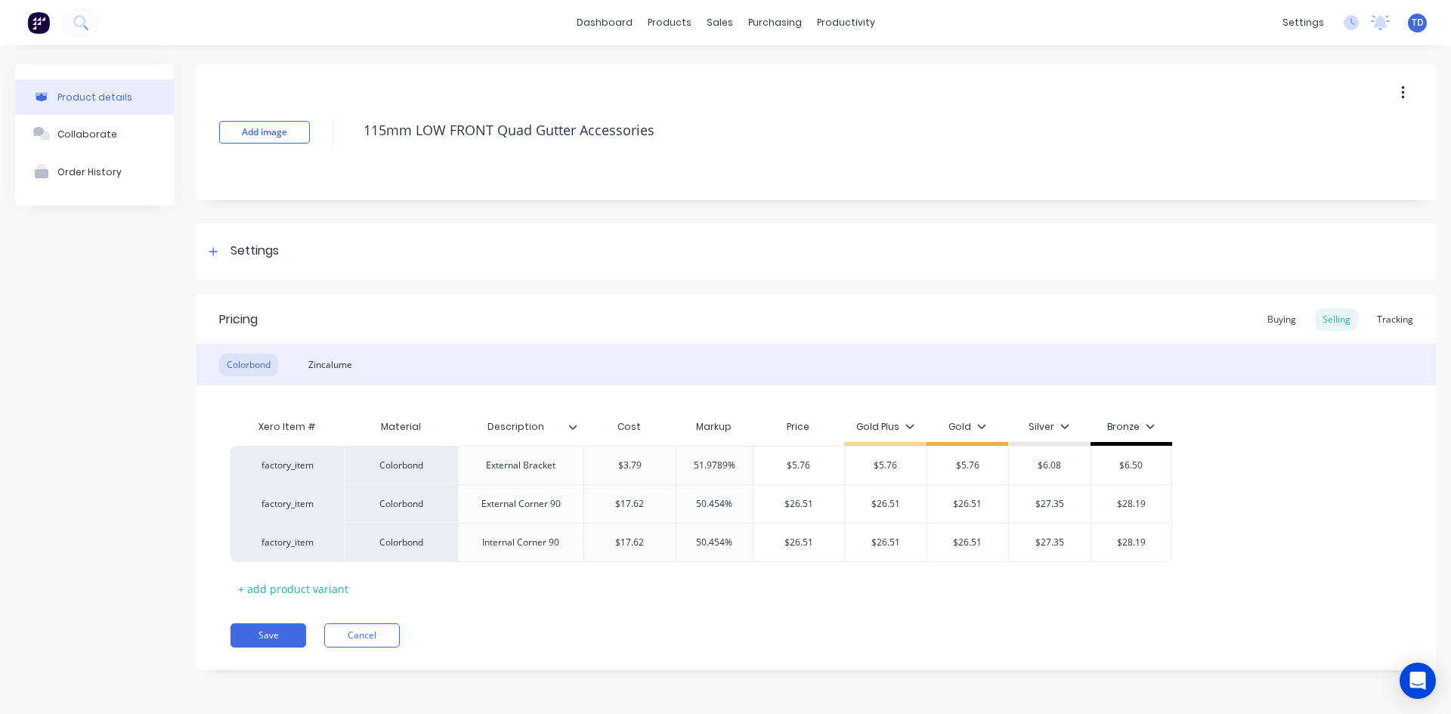
type textarea "x"
click at [636, 27] on link "dashboard" at bounding box center [604, 22] width 71 height 23
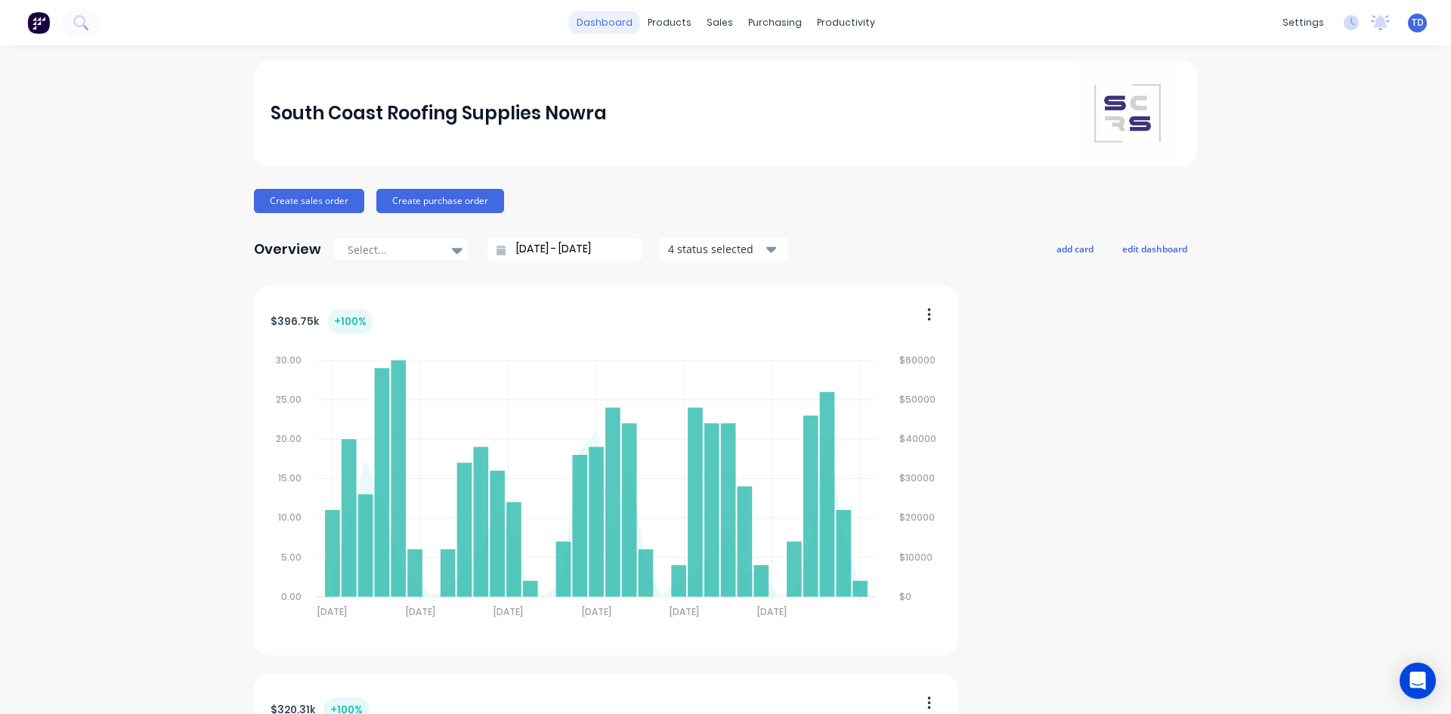
click at [625, 25] on link "dashboard" at bounding box center [604, 22] width 71 height 23
